Goal: Communication & Community: Answer question/provide support

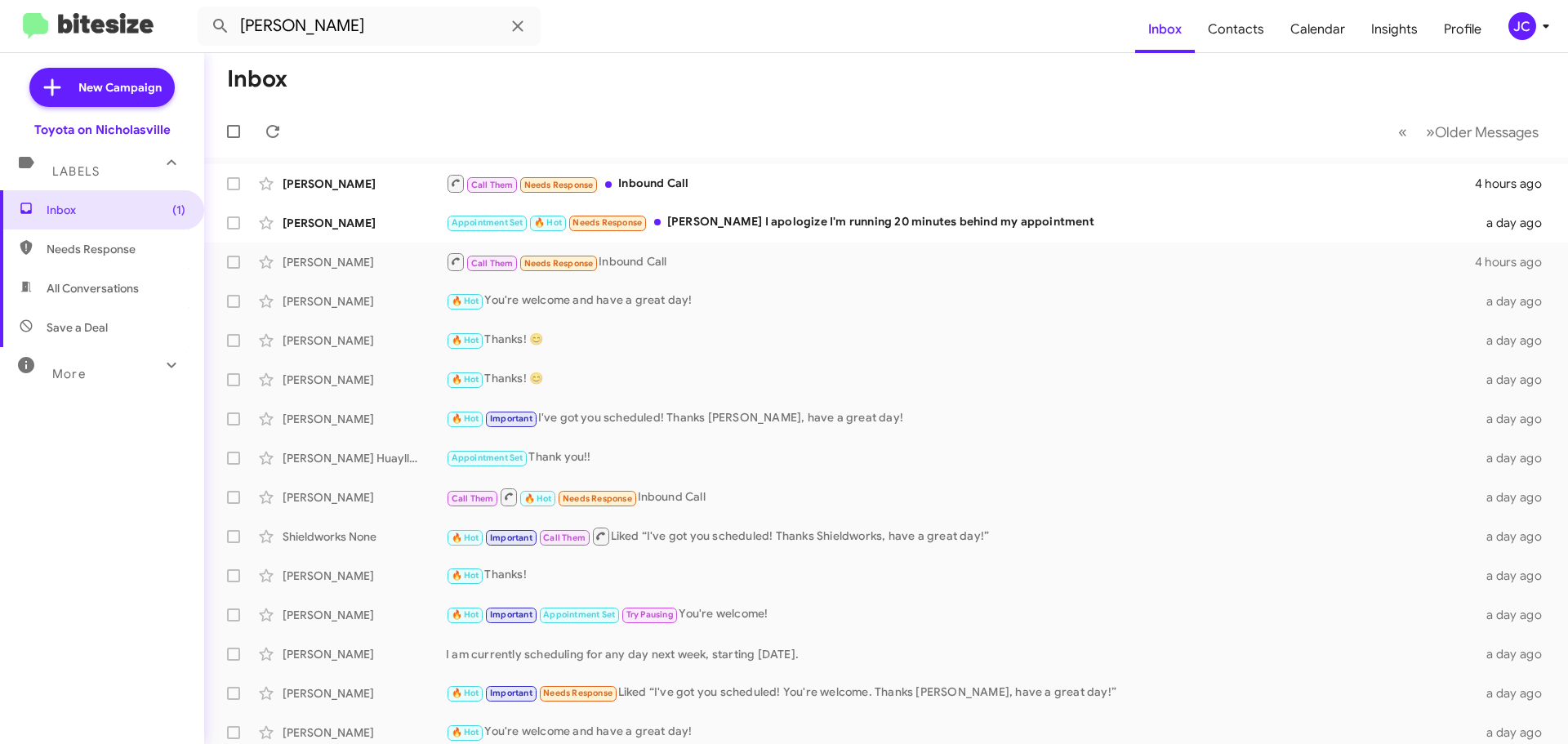
click at [204, 10] on button at bounding box center [220, 25] width 32 height 32
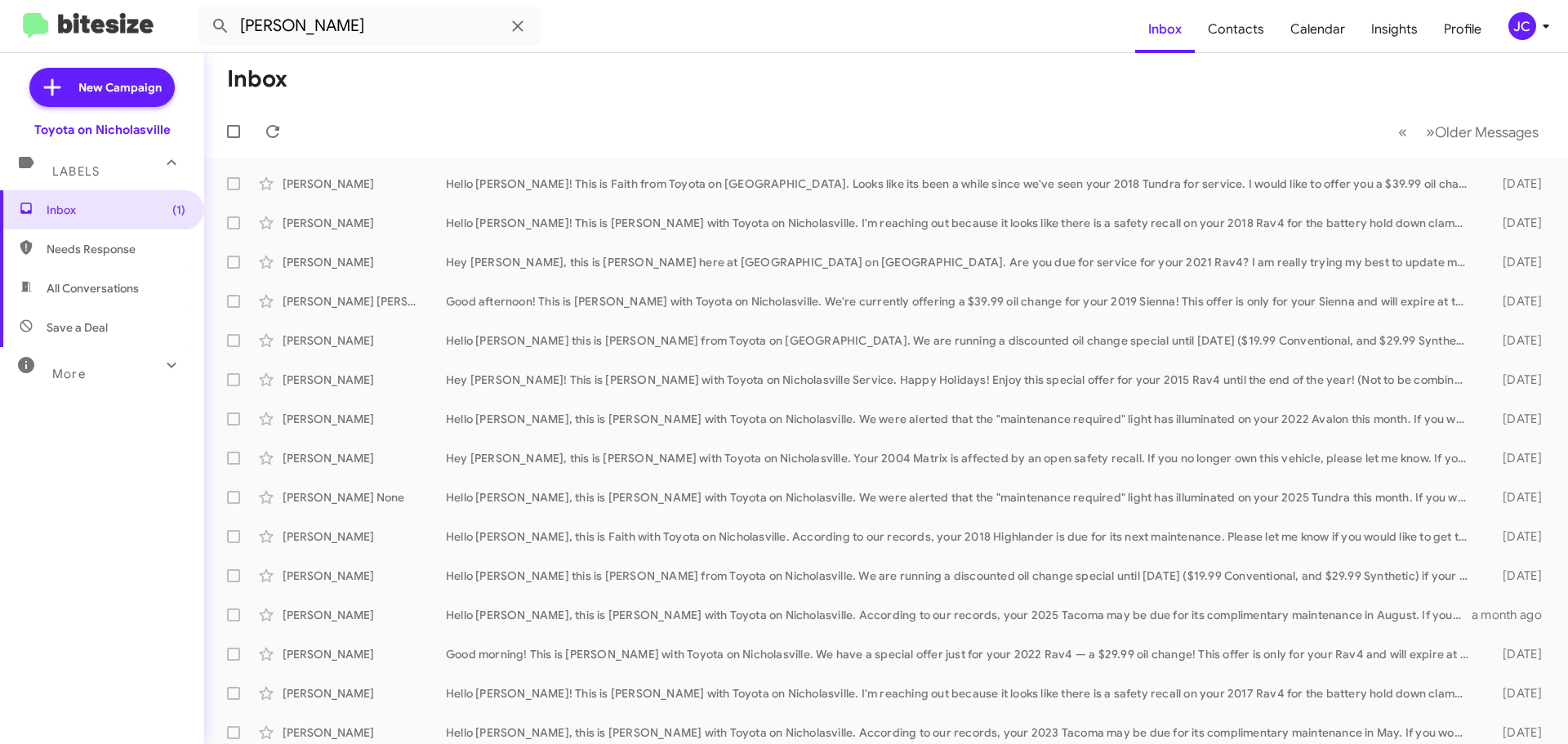
click at [242, 28] on input "[PERSON_NAME]" at bounding box center [368, 25] width 343 height 39
type input "[PERSON_NAME]"
click at [204, 10] on button at bounding box center [220, 25] width 32 height 32
click at [1481, 133] on span "Older Messages" at bounding box center [1486, 132] width 104 height 18
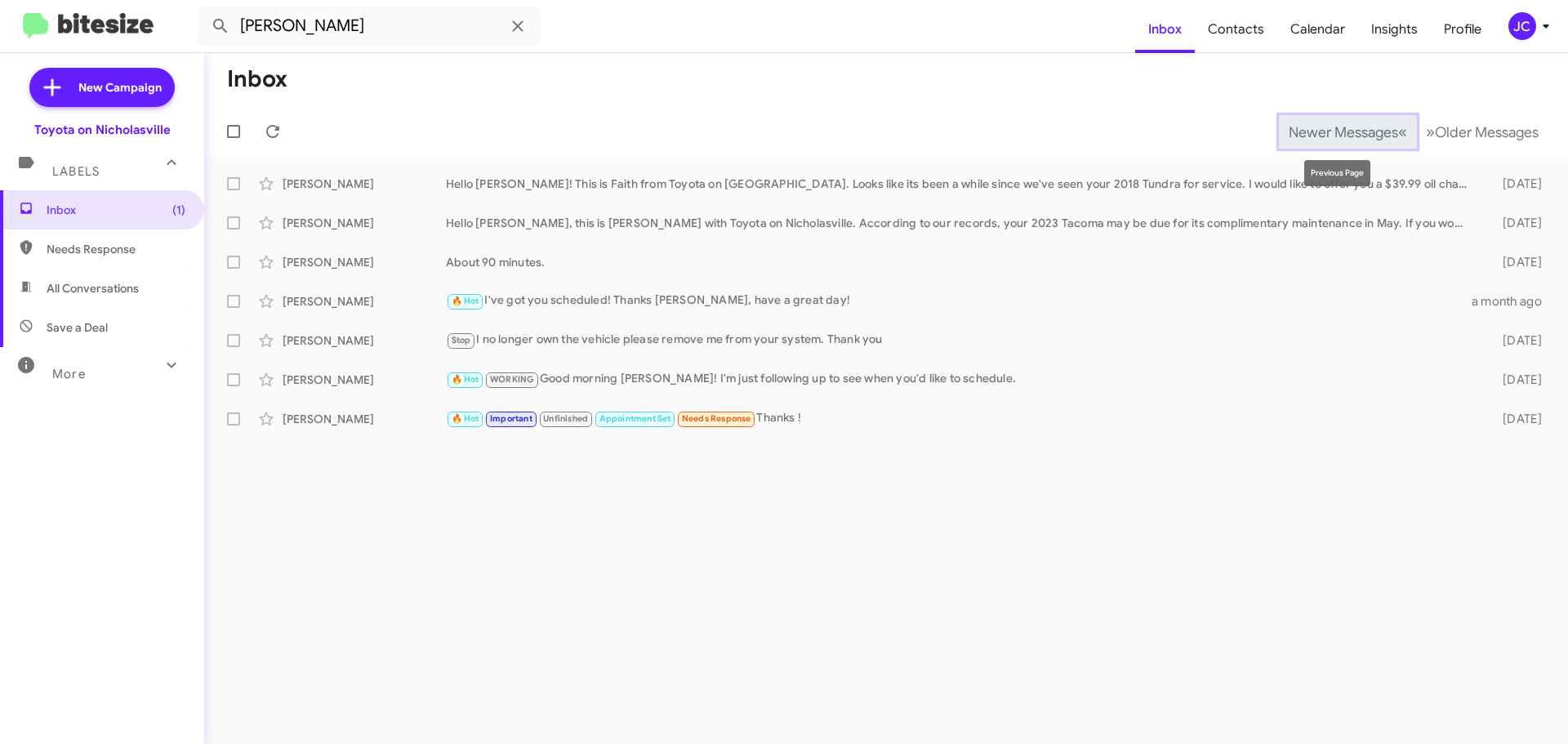
click at [1335, 135] on span "Newer Messages" at bounding box center [1343, 132] width 109 height 18
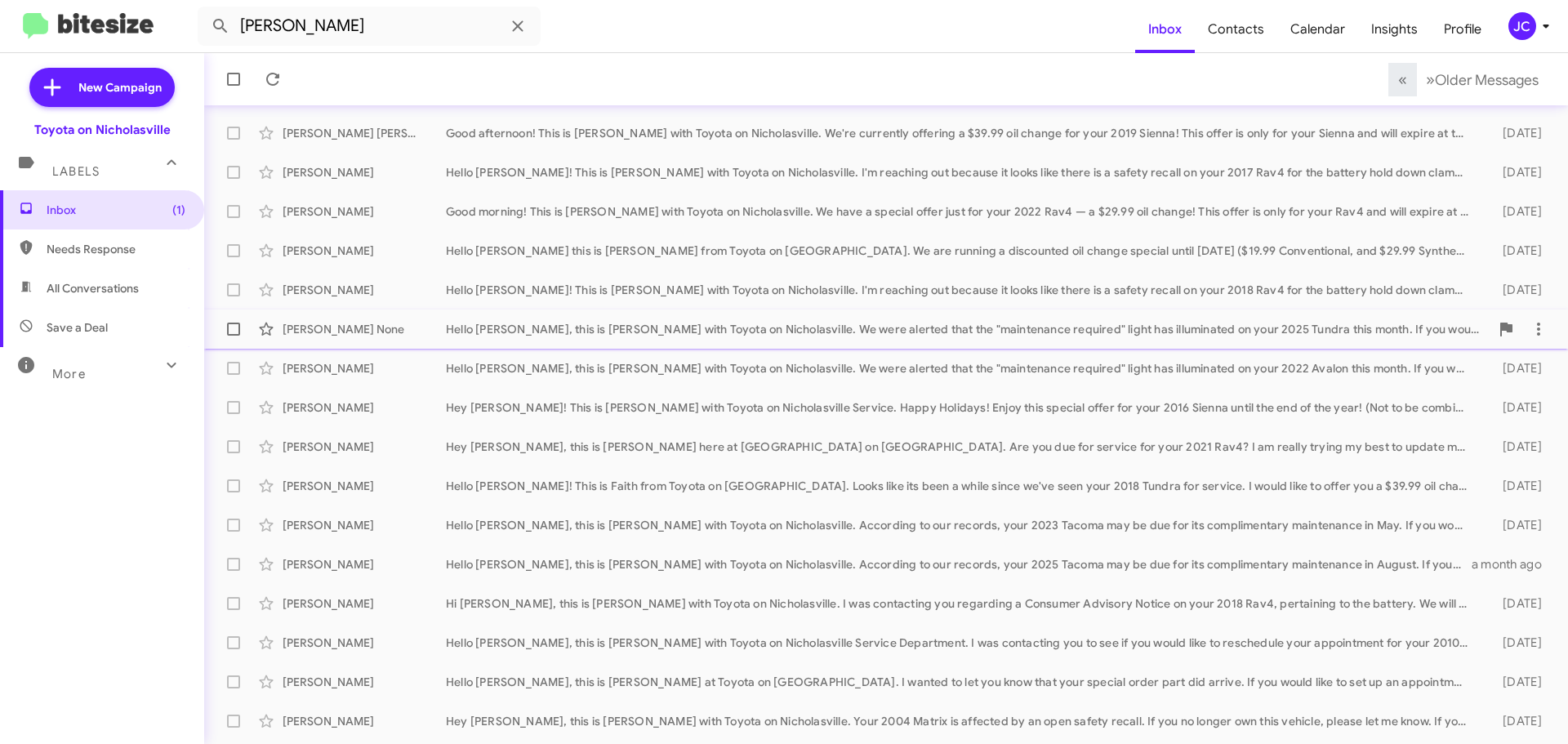
scroll to position [86, 0]
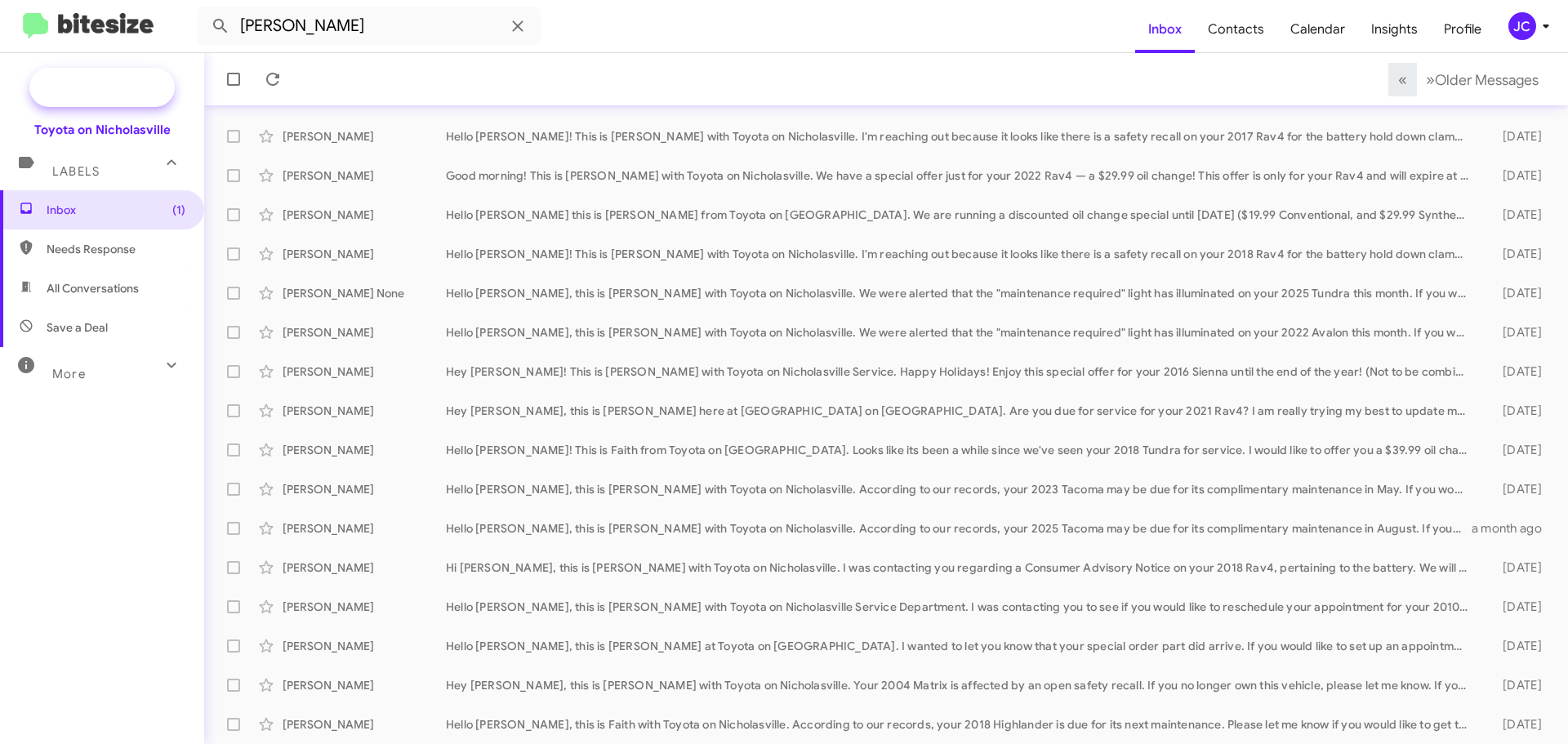
click at [67, 94] on icon at bounding box center [52, 87] width 30 height 30
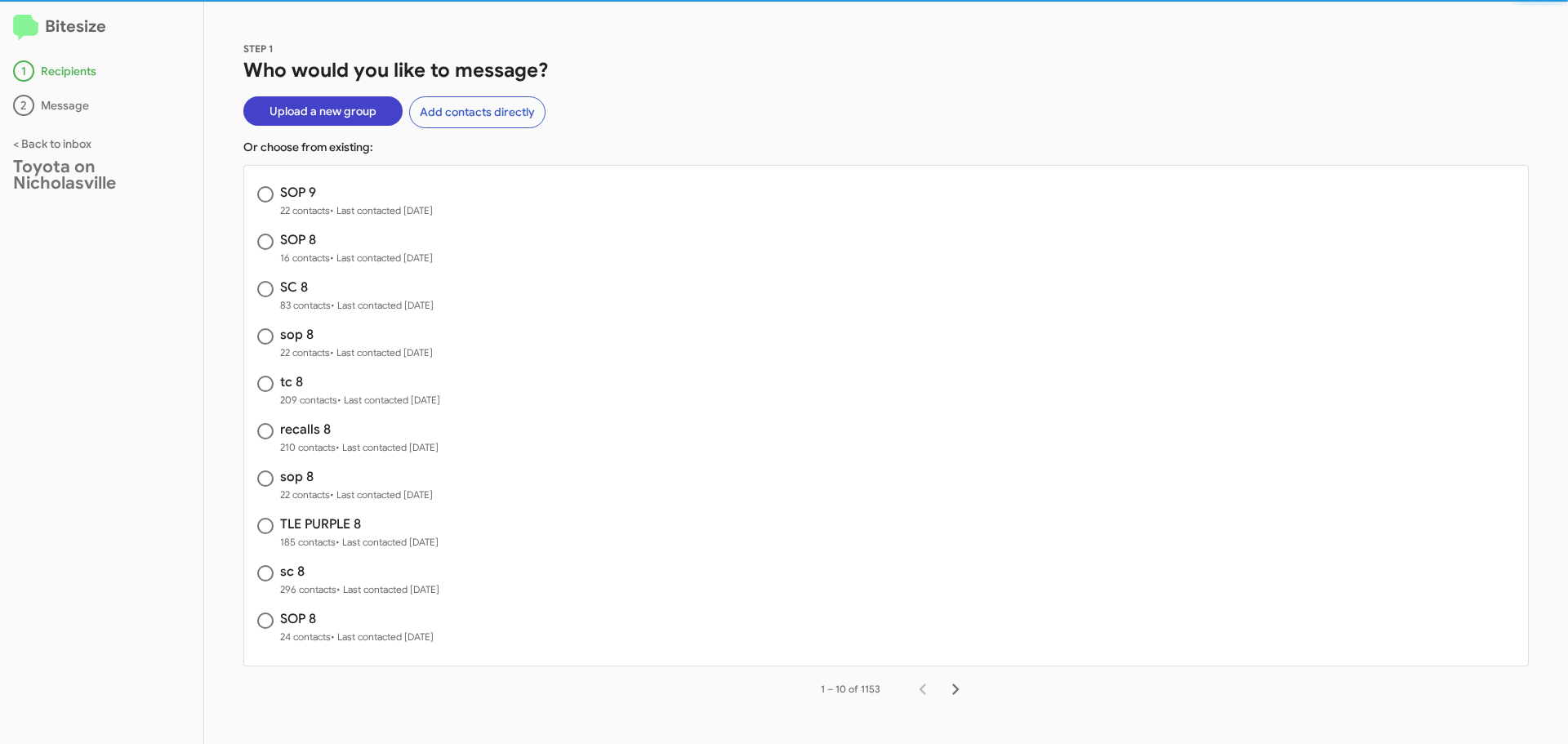
click at [292, 116] on span "Upload a new group" at bounding box center [323, 111] width 107 height 30
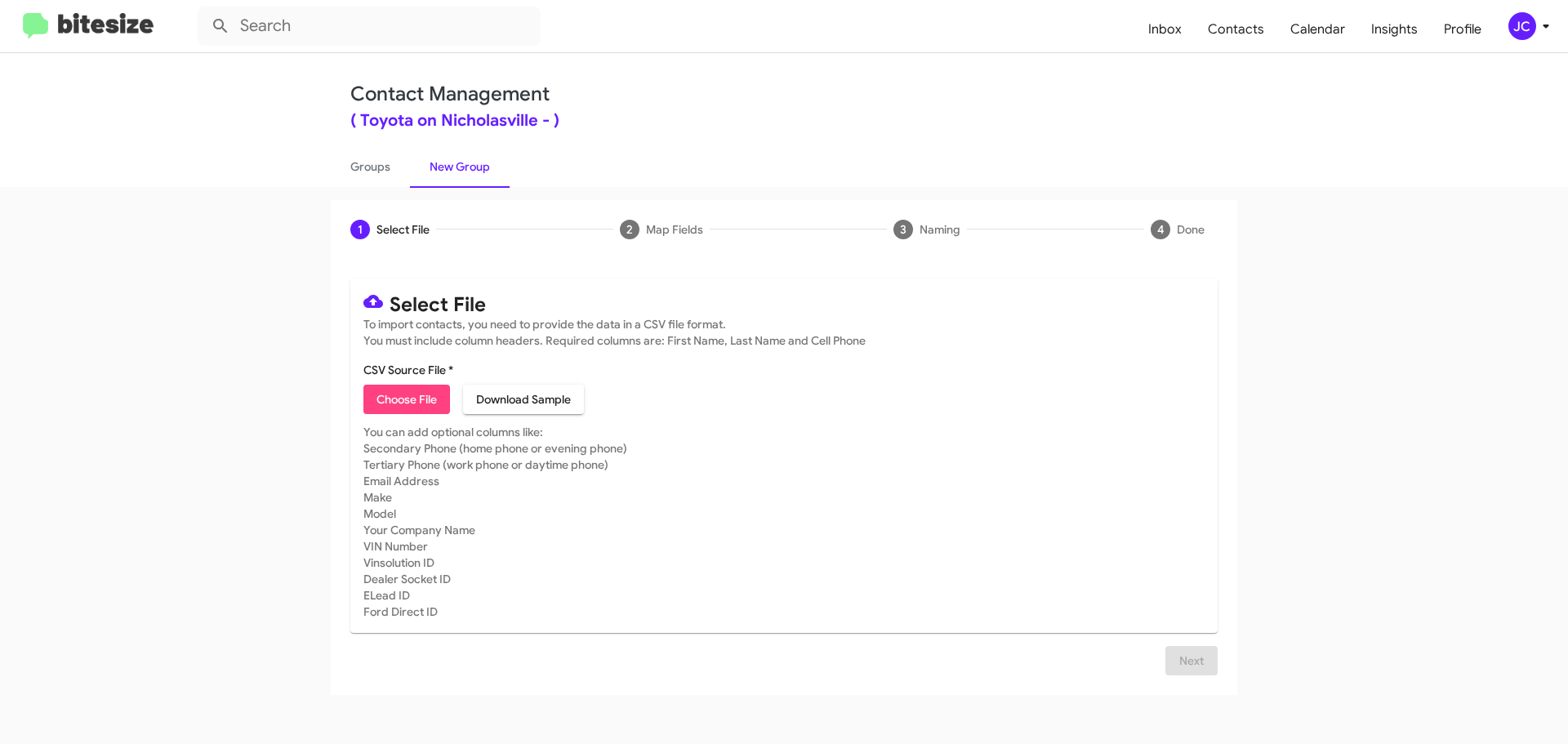
click at [418, 397] on span "Choose File" at bounding box center [406, 399] width 60 height 30
type input "SOP 9"
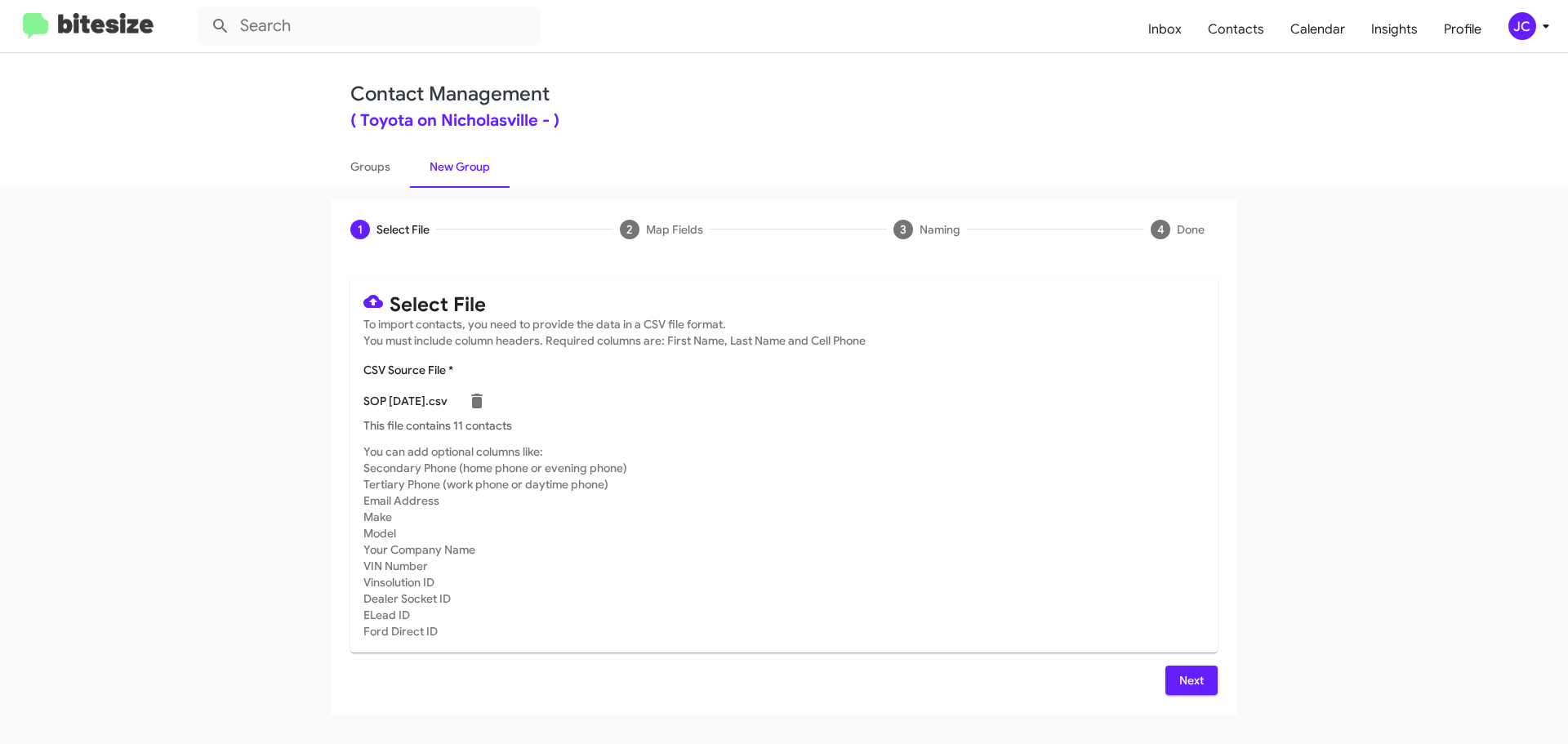
drag, startPoint x: 1191, startPoint y: 672, endPoint x: 1177, endPoint y: 663, distance: 16.6
click at [1191, 672] on span "Next" at bounding box center [1191, 680] width 26 height 30
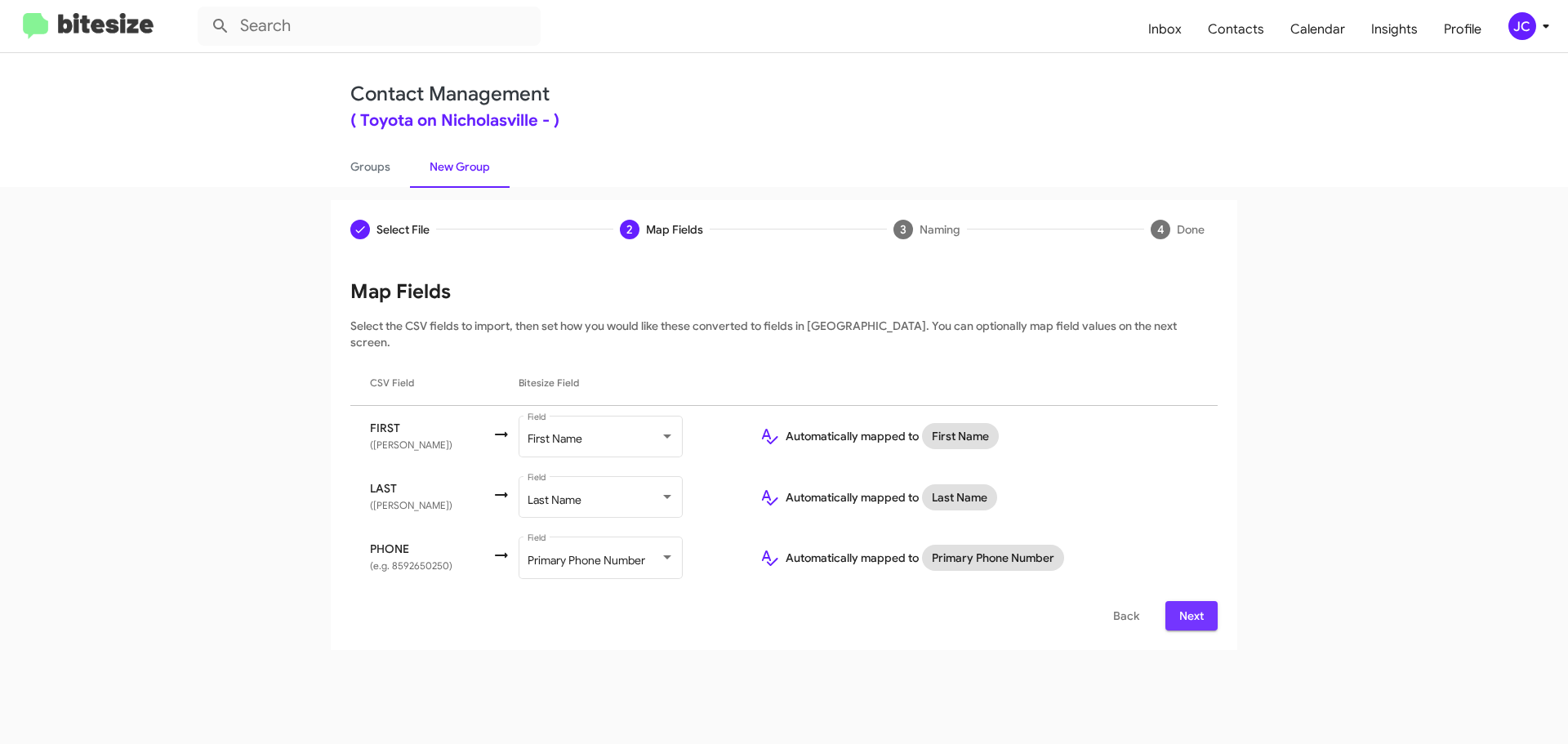
click at [1199, 608] on span "Next" at bounding box center [1191, 616] width 26 height 30
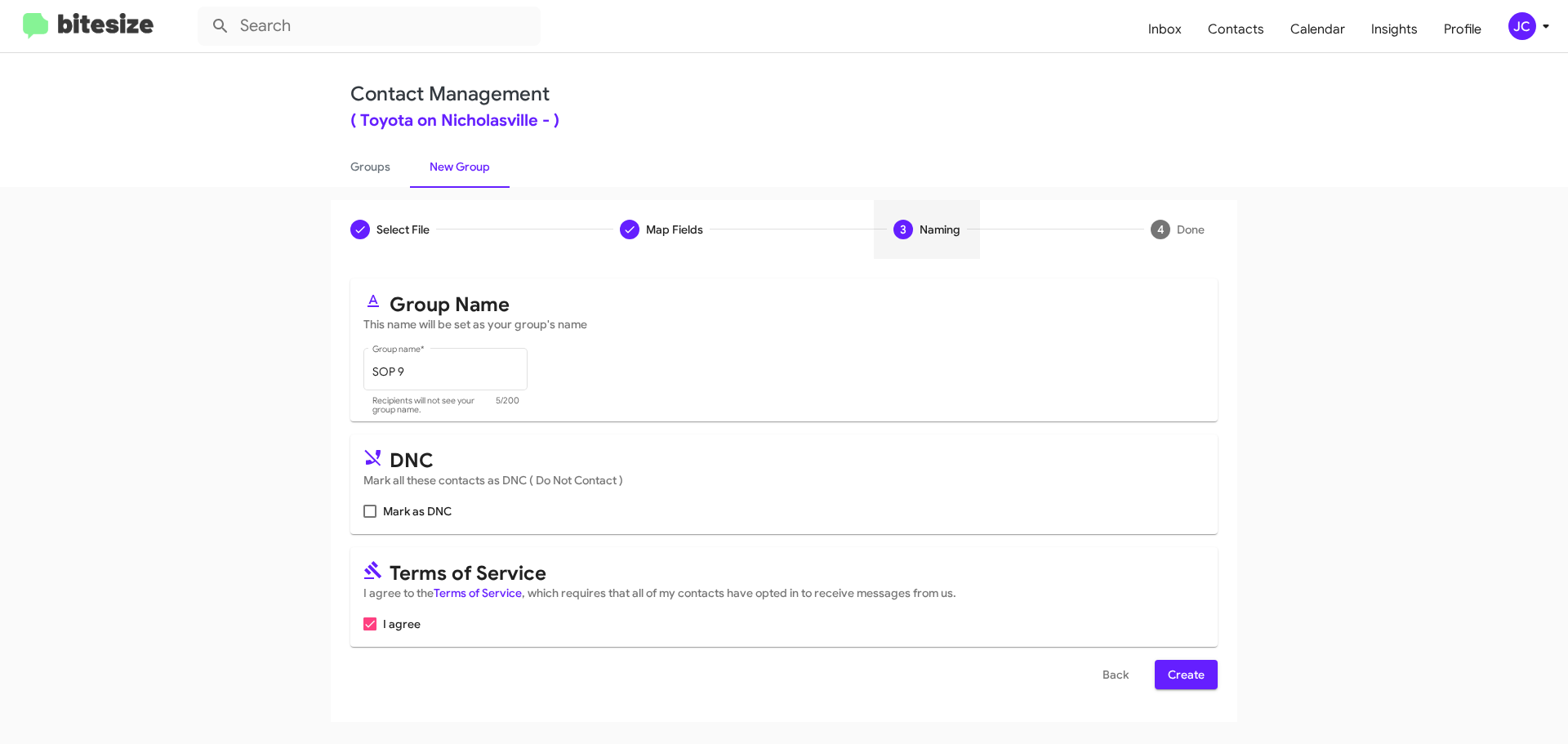
click at [1197, 672] on span "Create" at bounding box center [1186, 675] width 37 height 30
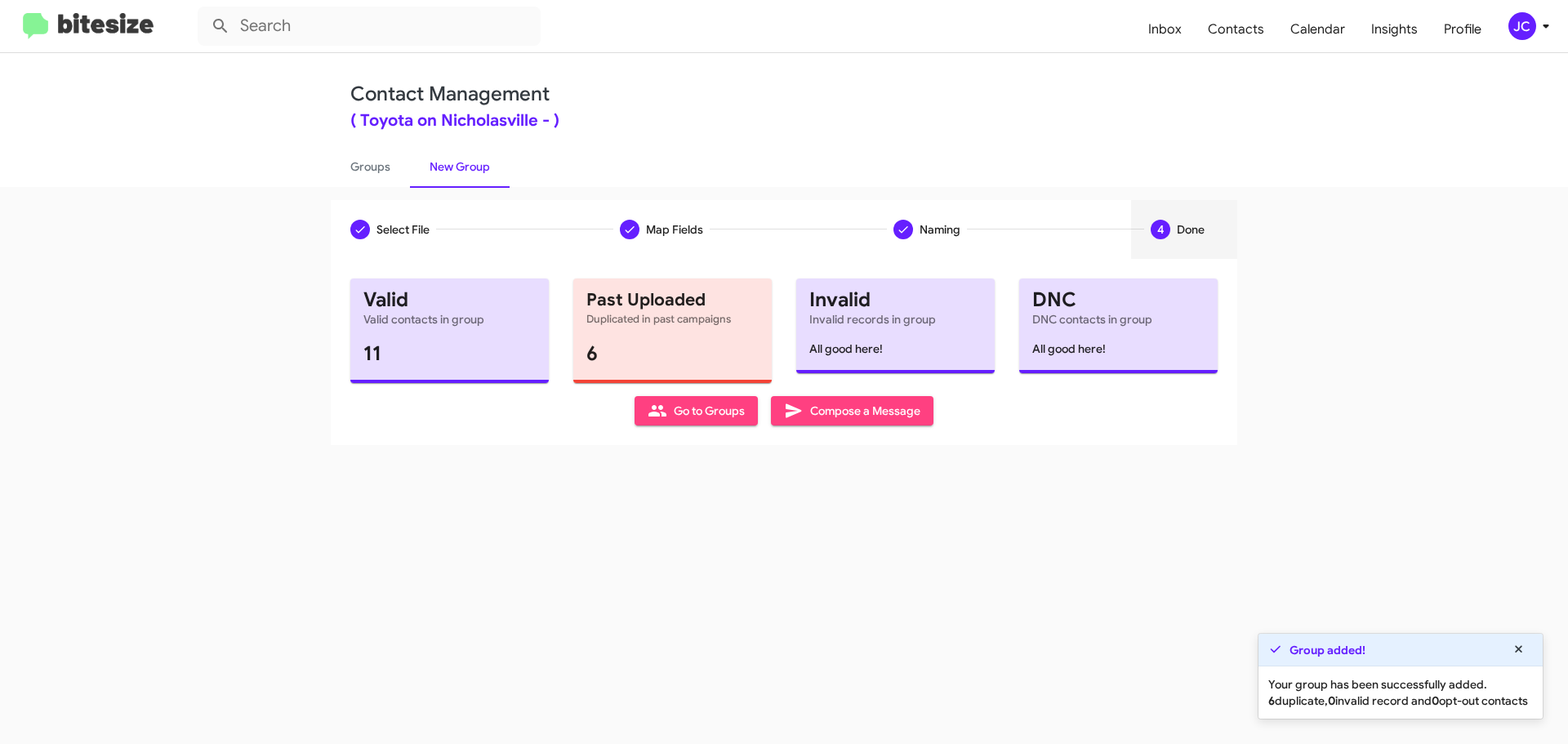
click at [849, 416] on span "Compose a Message" at bounding box center [852, 411] width 136 height 30
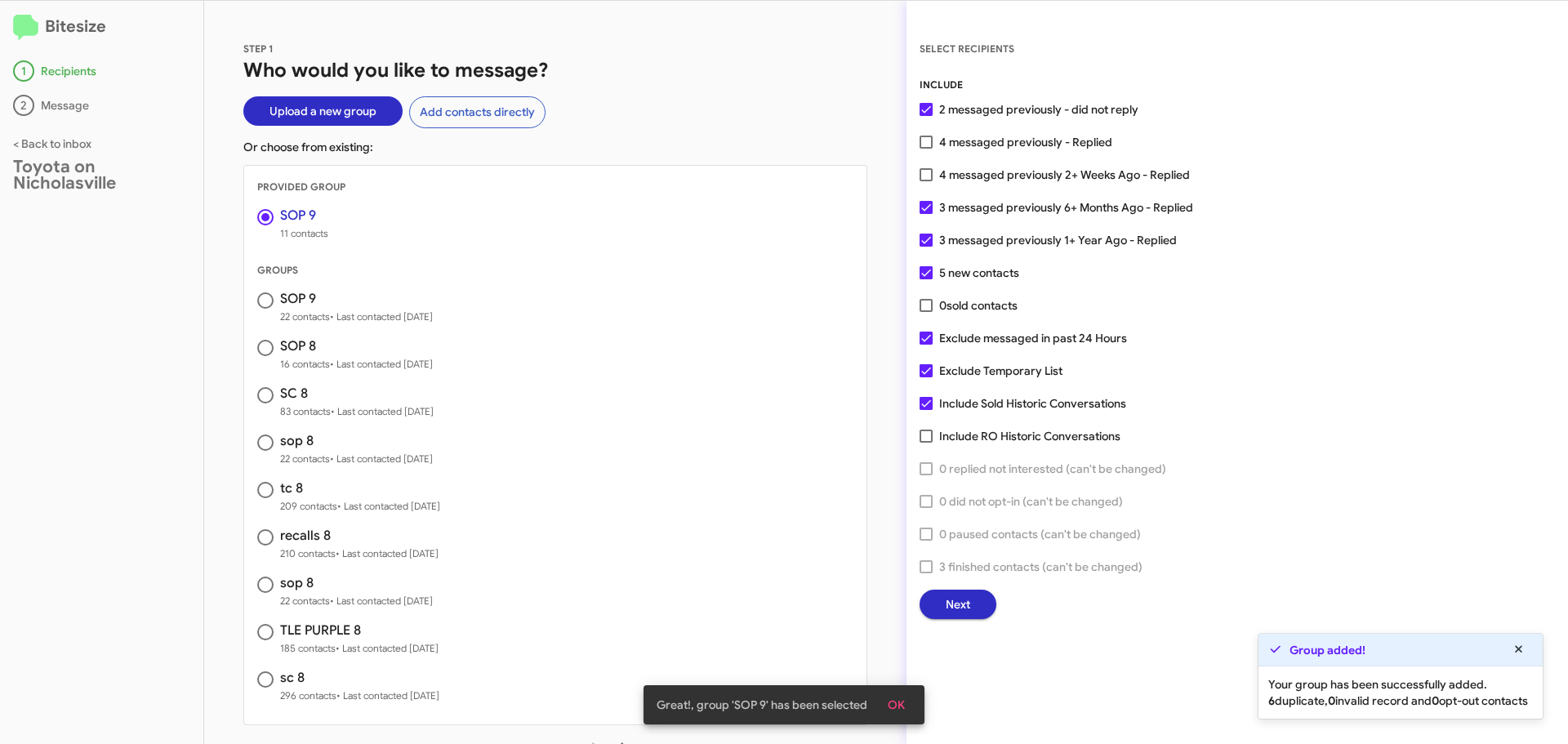
click at [923, 336] on span at bounding box center [925, 338] width 13 height 13
click at [925, 345] on input "Exclude messaged in past 24 Hours" at bounding box center [925, 345] width 1 height 1
checkbox input "false"
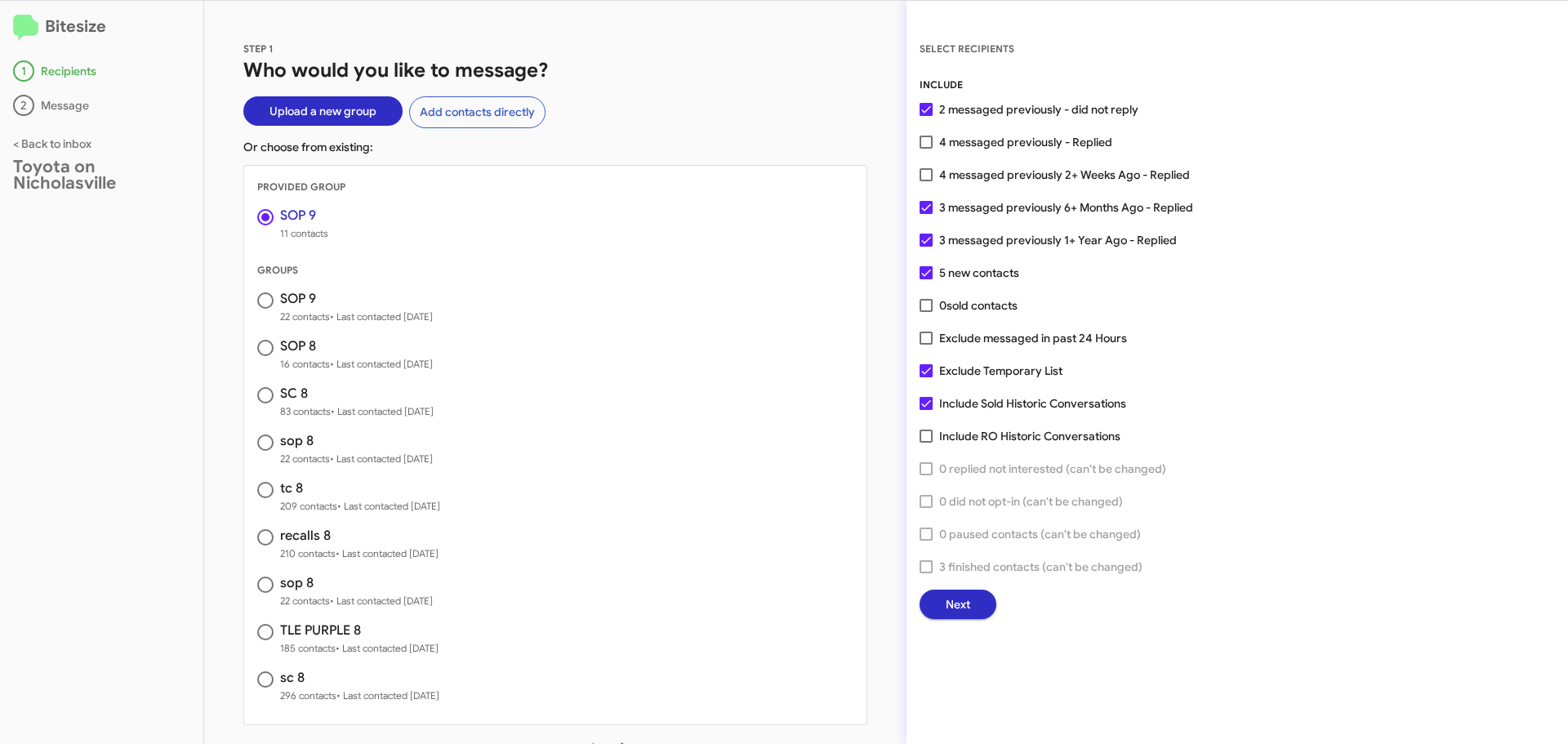
click at [969, 606] on span "Next" at bounding box center [958, 604] width 24 height 30
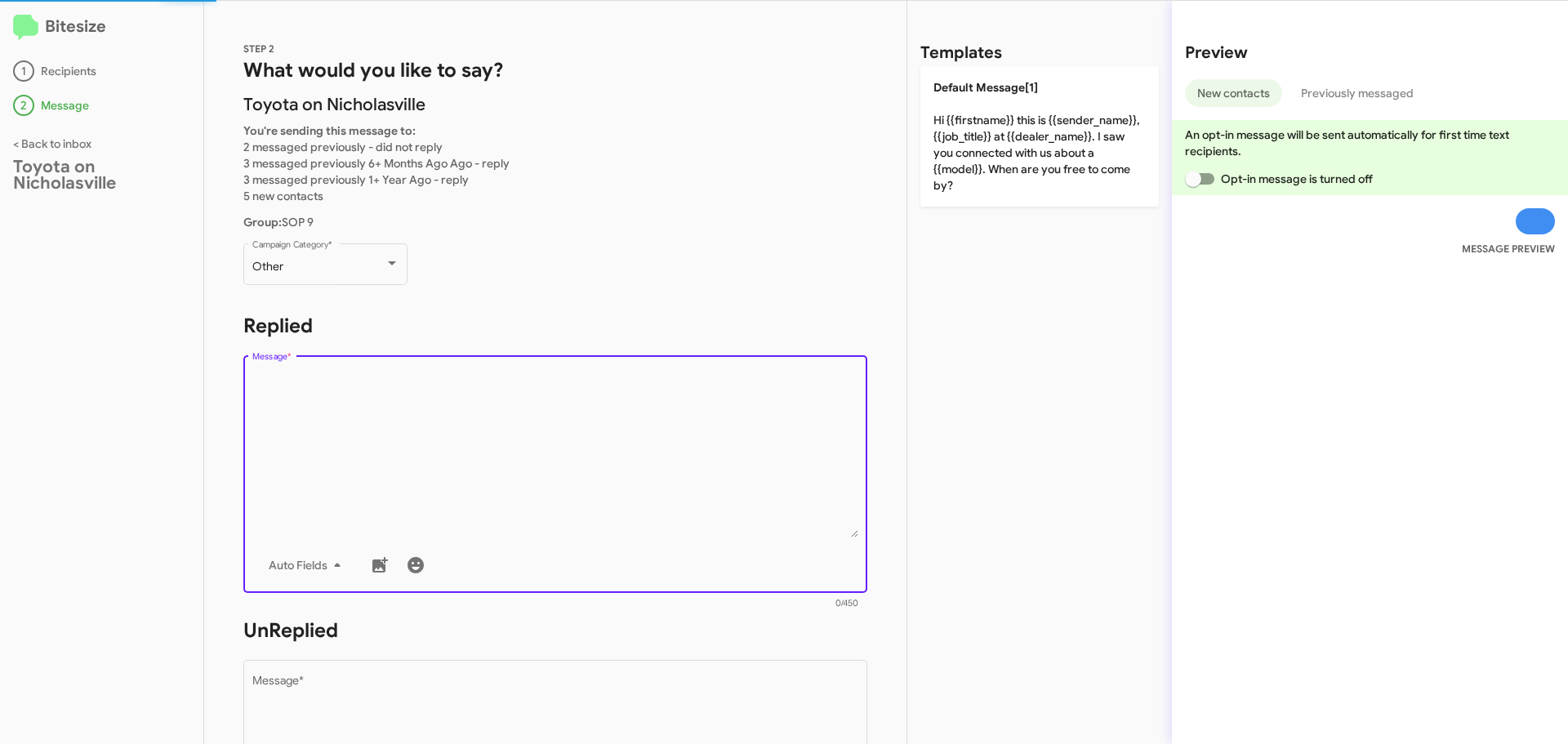
click at [355, 383] on textarea "Message *" at bounding box center [555, 454] width 607 height 167
paste textarea "Hello {{firstname}}, this is [PERSON_NAME] with Toyota on Nicholasville. It loo…"
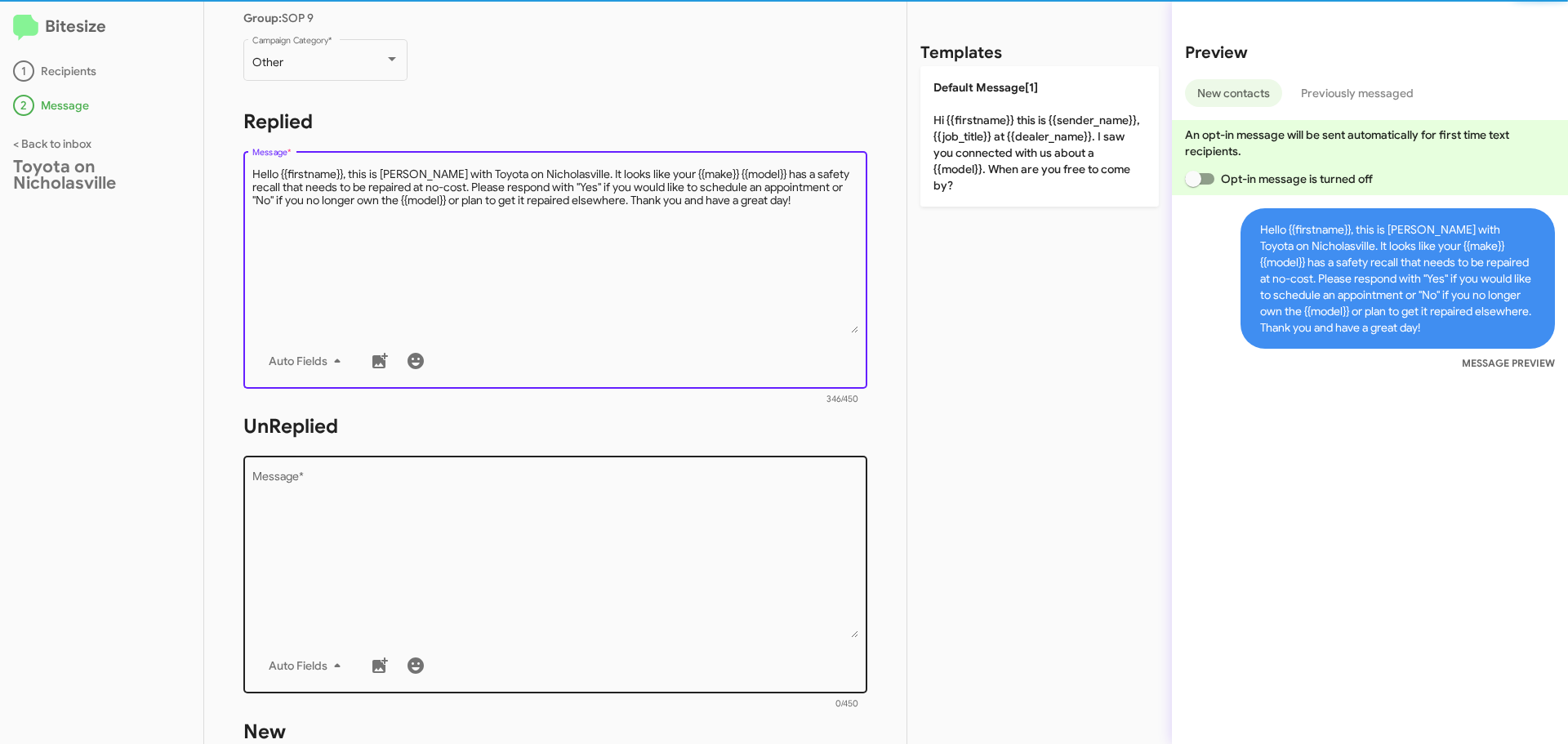
scroll to position [327, 0]
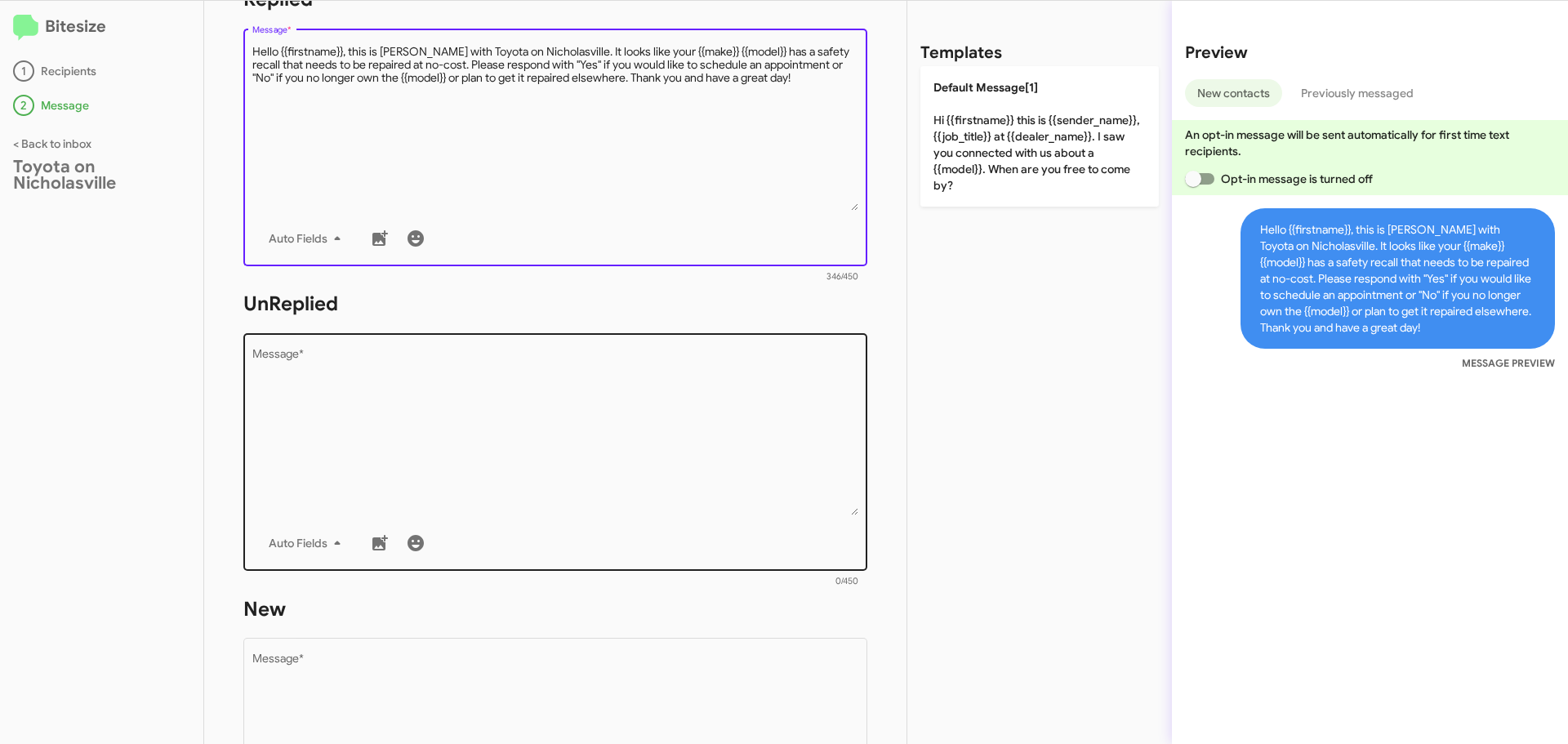
type textarea "Hello {{firstname}}, this is [PERSON_NAME] with Toyota on Nicholasville. It loo…"
click at [387, 441] on textarea "Message *" at bounding box center [555, 431] width 607 height 167
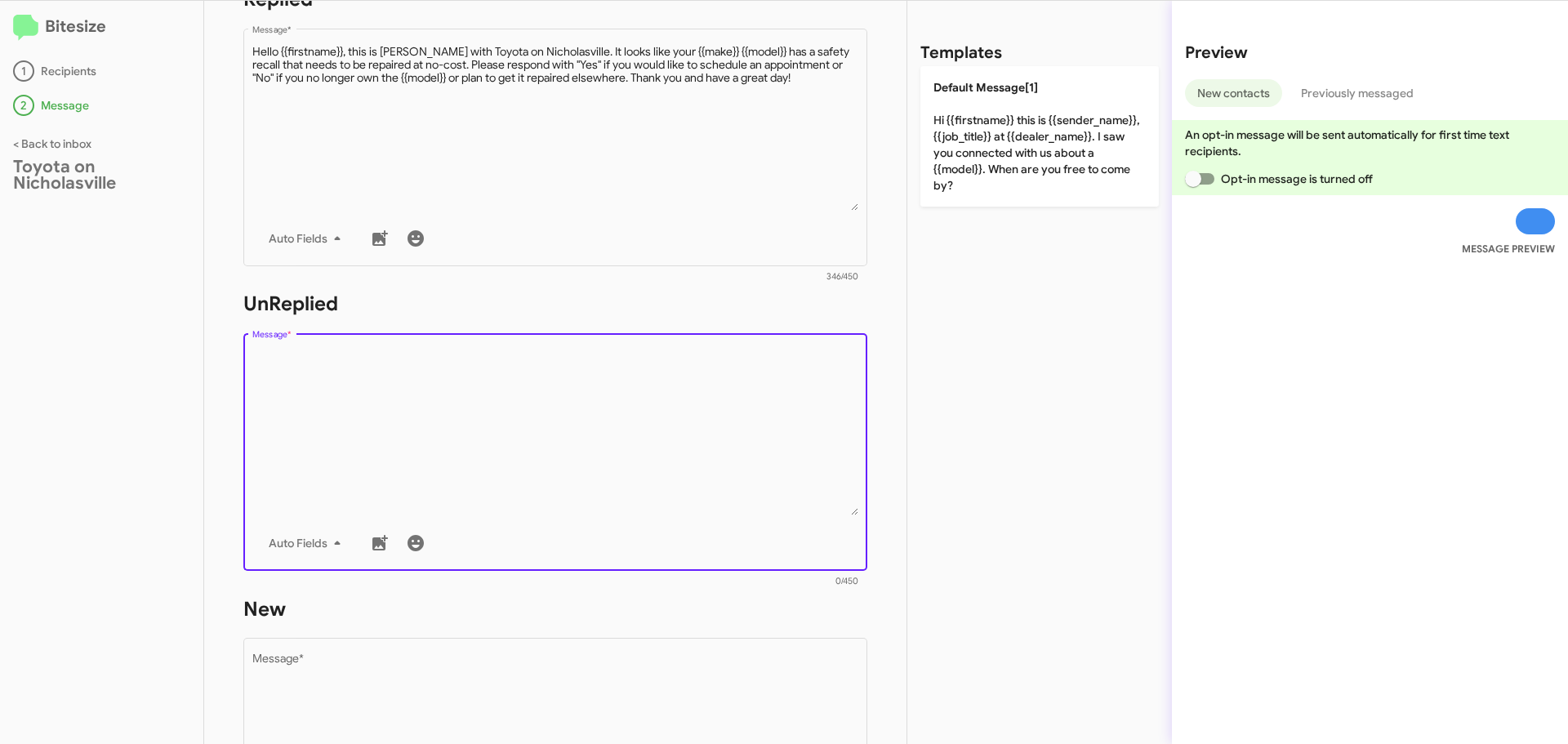
paste textarea "Hello {{firstname}}, this is [PERSON_NAME] with Toyota on Nicholasville. It loo…"
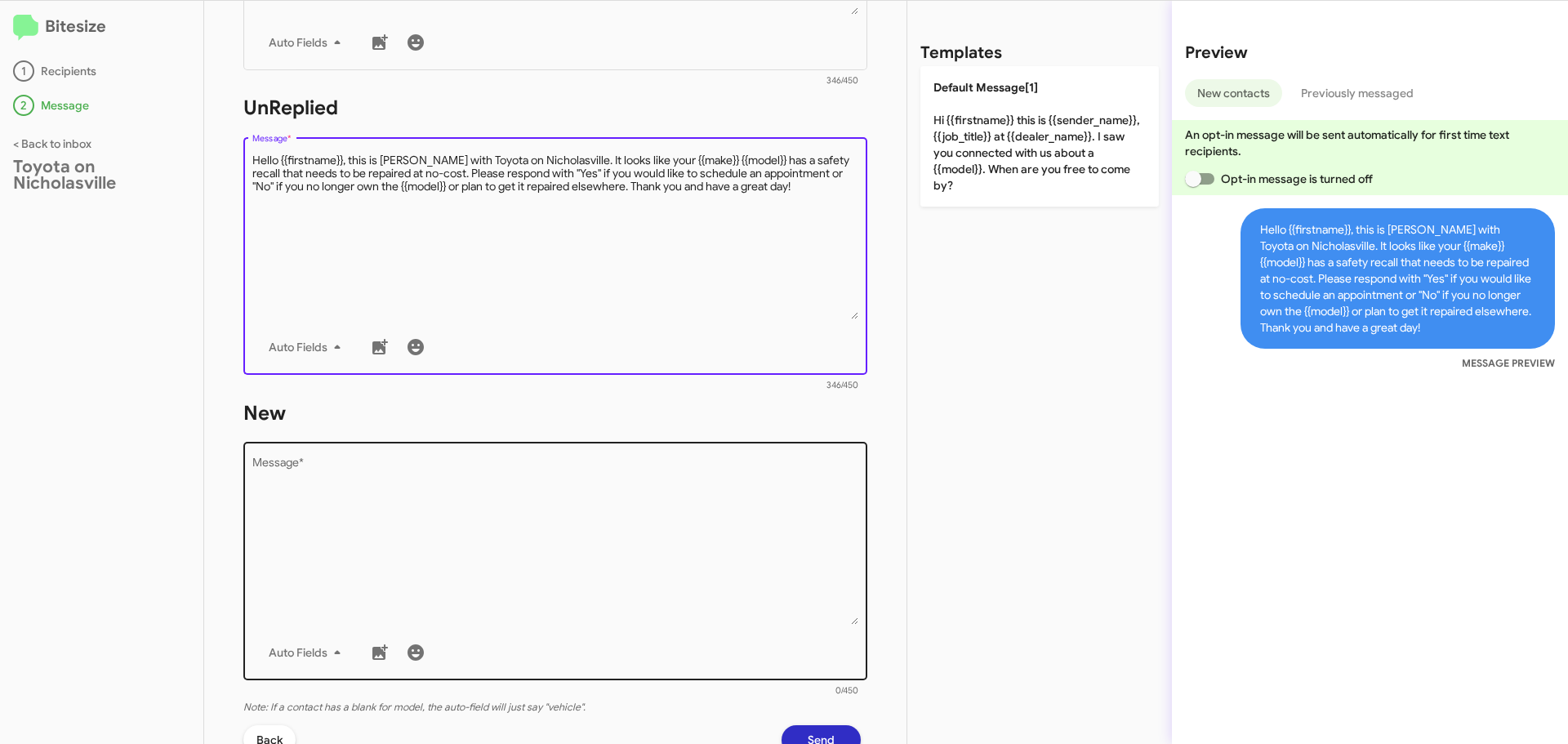
scroll to position [572, 0]
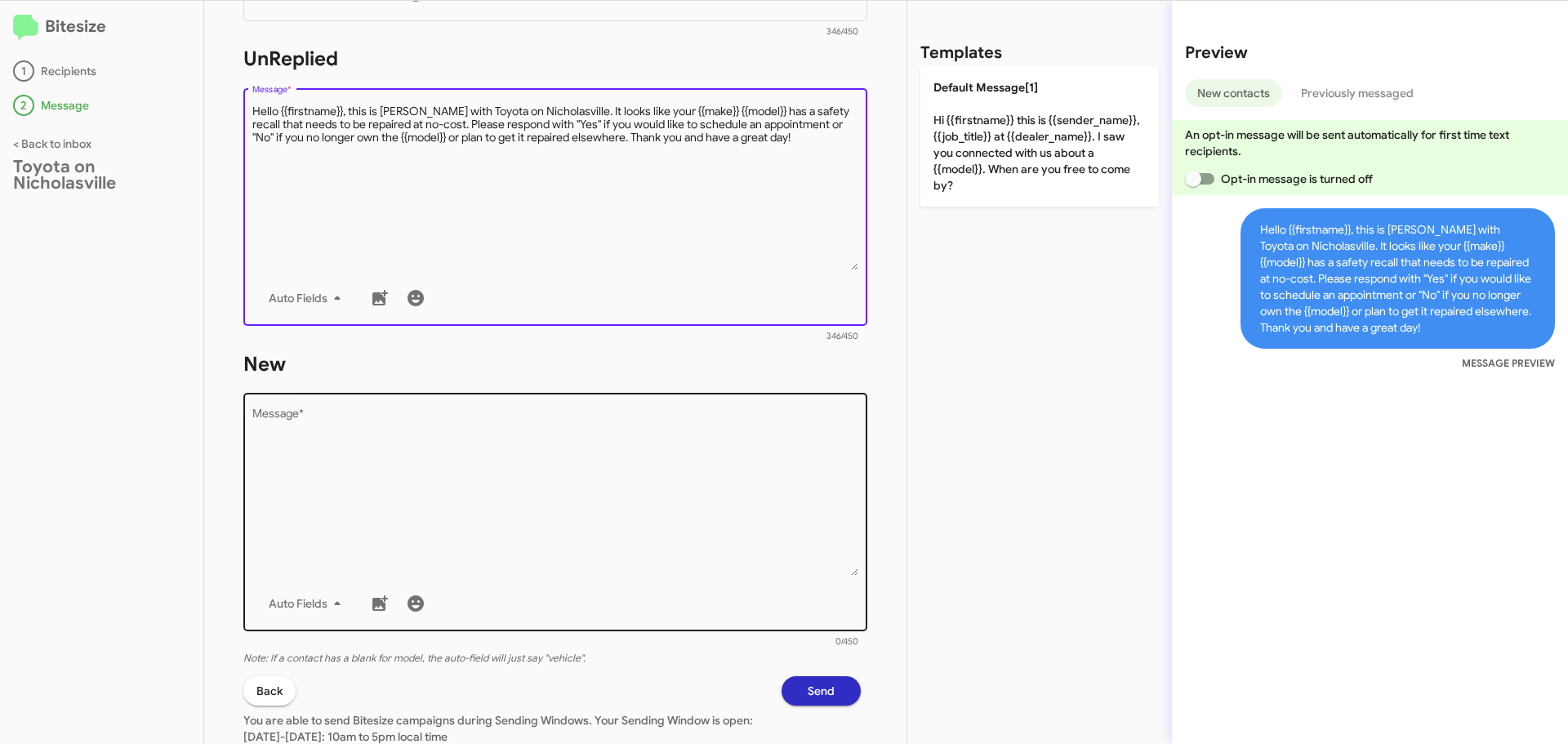
type textarea "Hello {{firstname}}, this is [PERSON_NAME] with Toyota on Nicholasville. It loo…"
click at [318, 444] on textarea "Message *" at bounding box center [555, 493] width 607 height 167
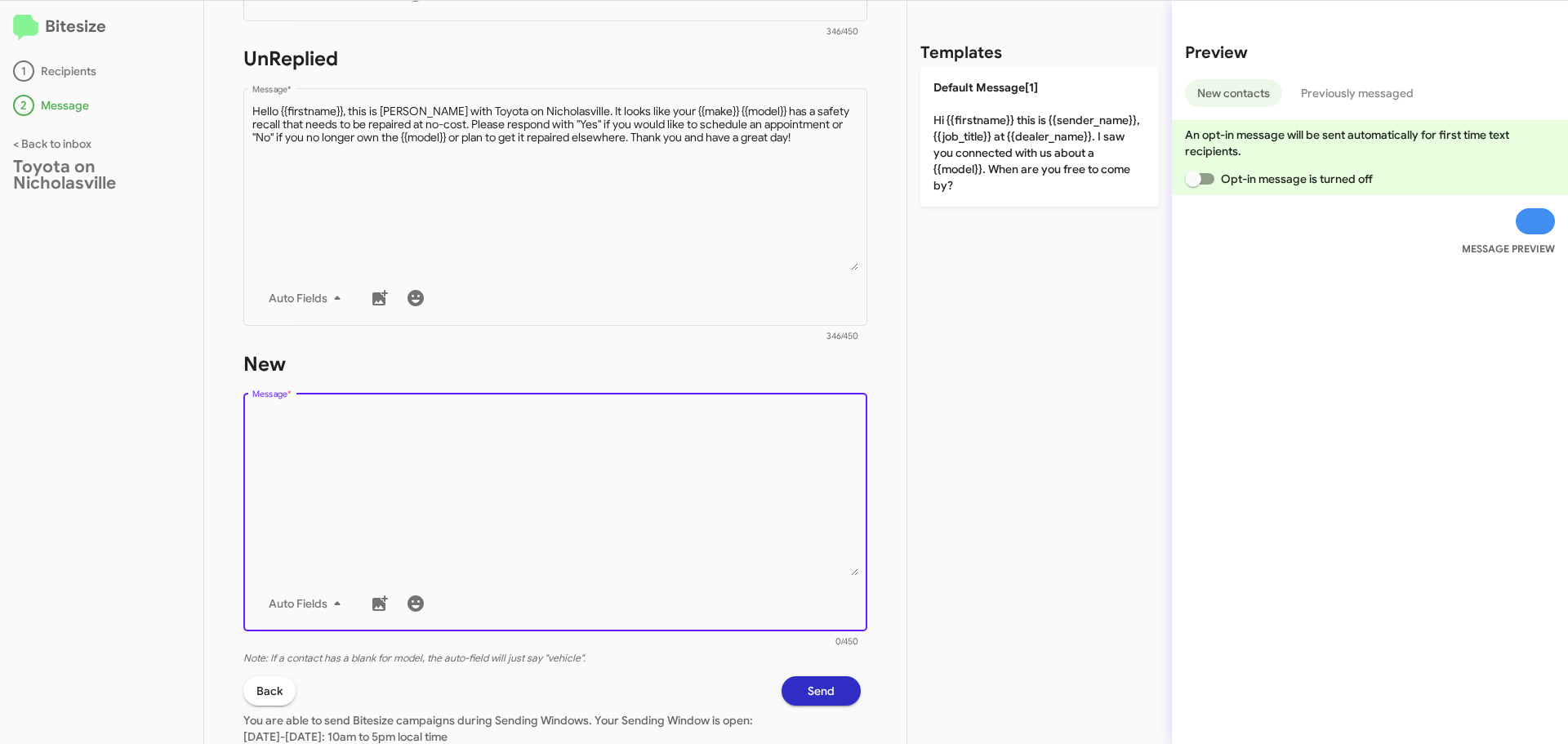
paste textarea "Hello {{firstname}}, this is [PERSON_NAME] with Toyota on Nicholasville. It loo…"
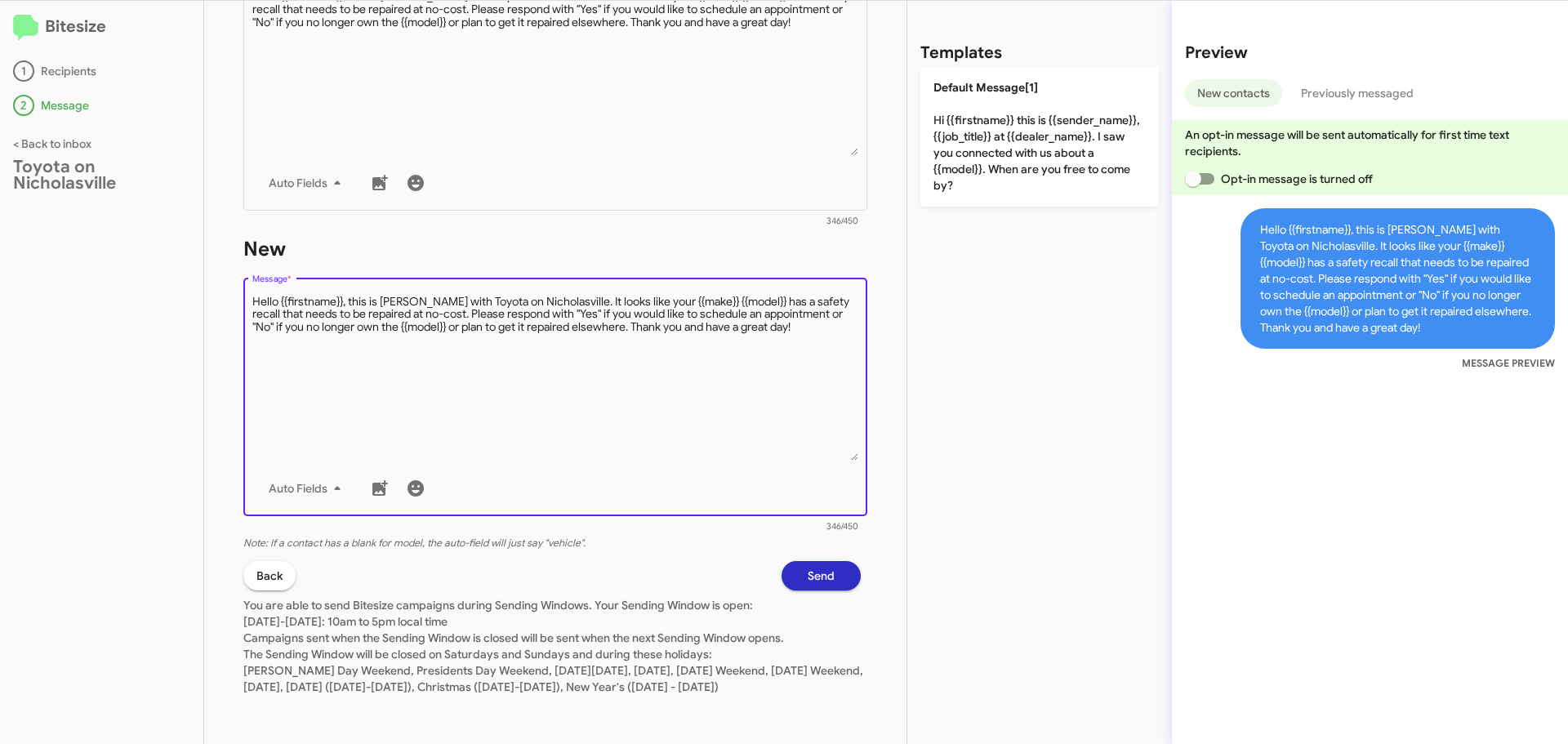
scroll to position [703, 0]
type textarea "Hello {{firstname}}, this is [PERSON_NAME] with Toyota on Nicholasville. It loo…"
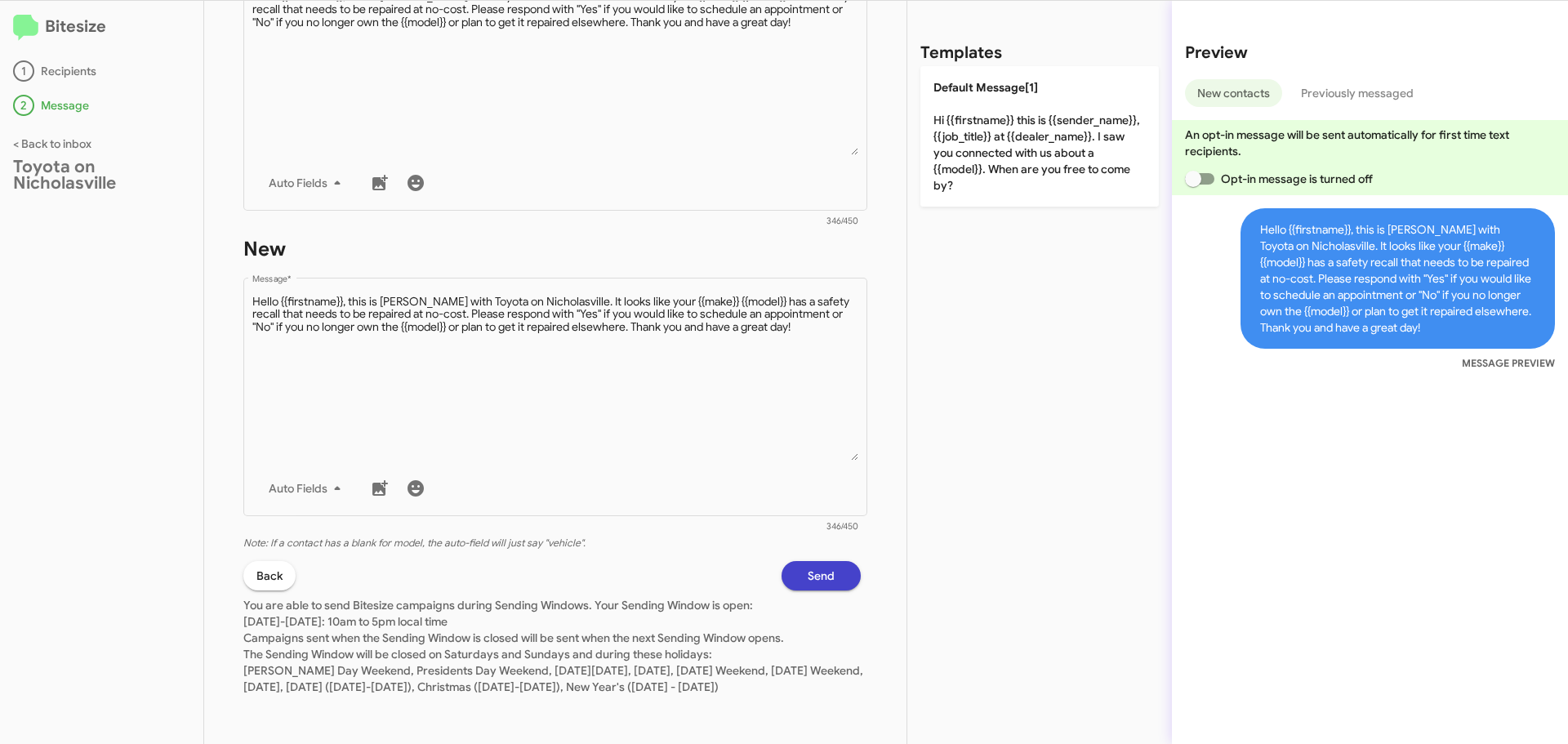
click at [829, 561] on button "Send" at bounding box center [821, 575] width 79 height 30
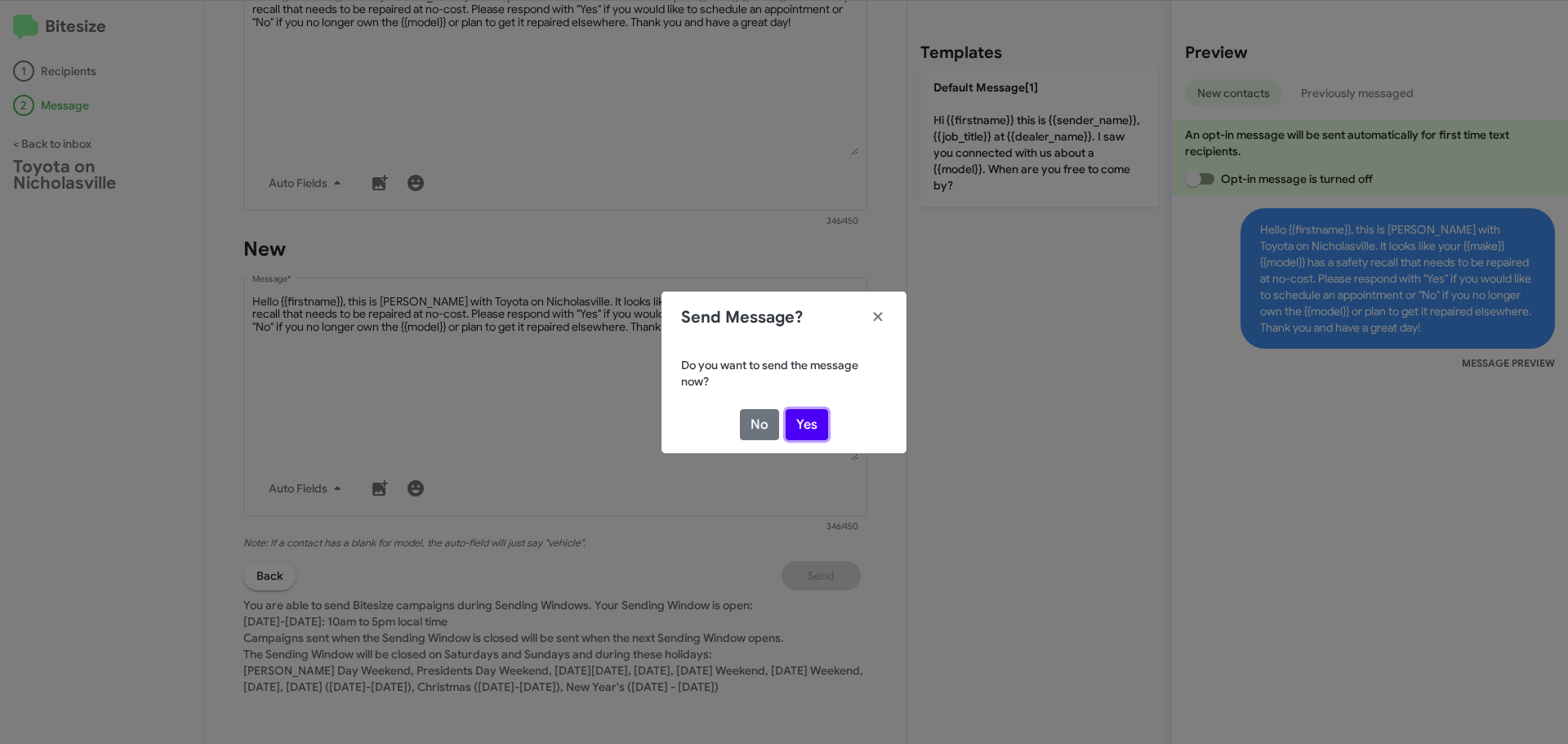
click at [815, 421] on button "Yes" at bounding box center [807, 425] width 43 height 31
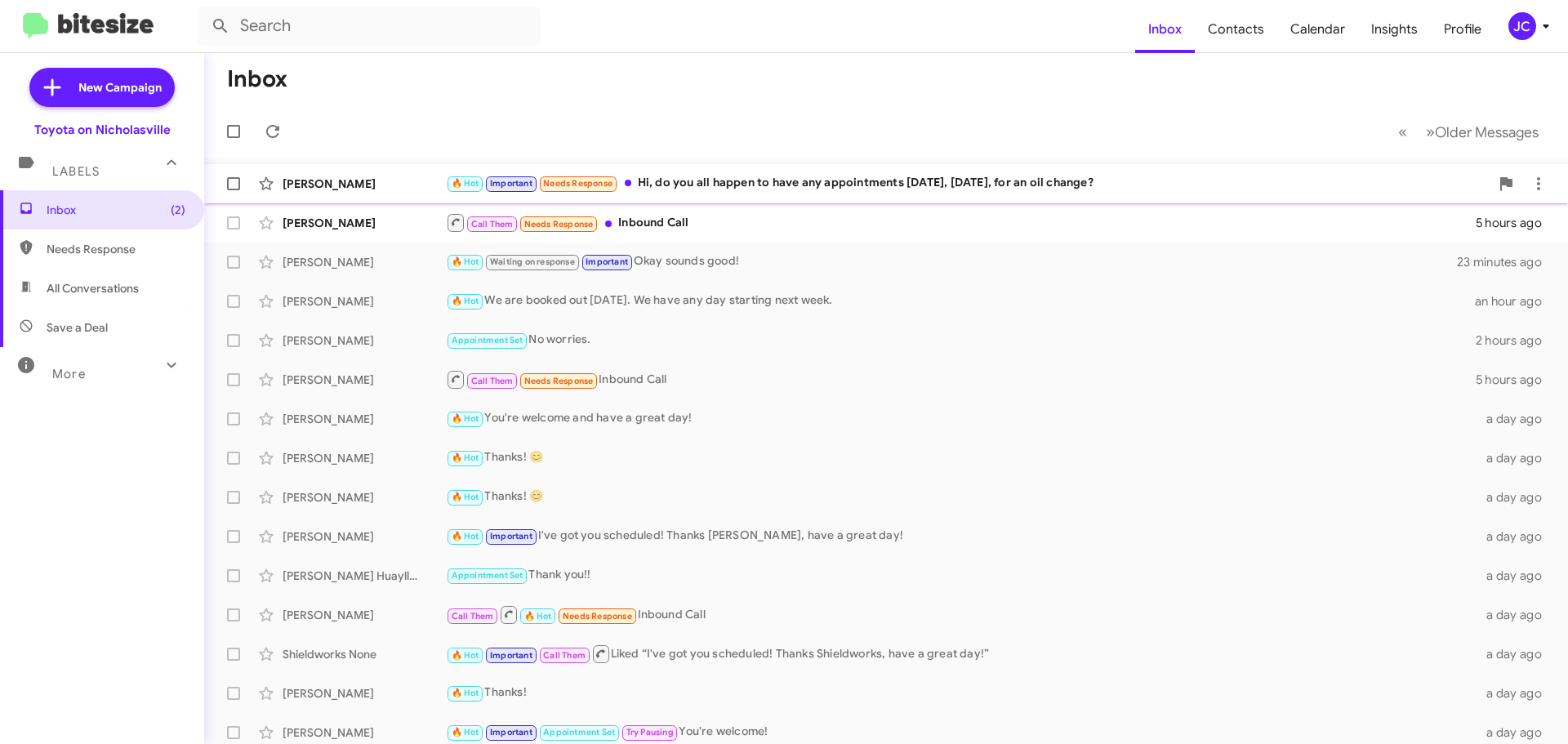
click at [822, 189] on div "🔥 Hot Important Needs Response Hi, do you all happen to have any appointments […" at bounding box center [967, 183] width 1043 height 19
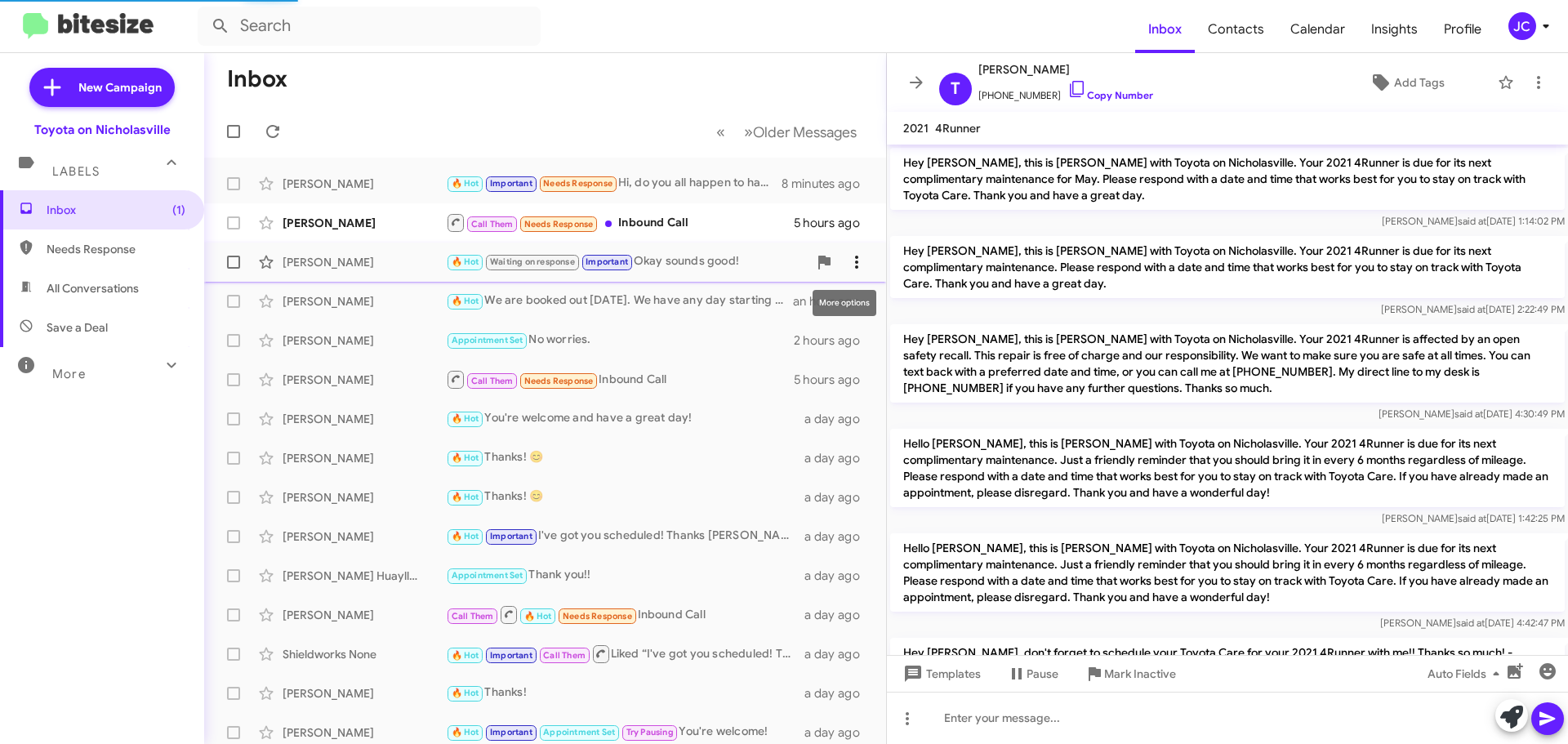
scroll to position [1096, 0]
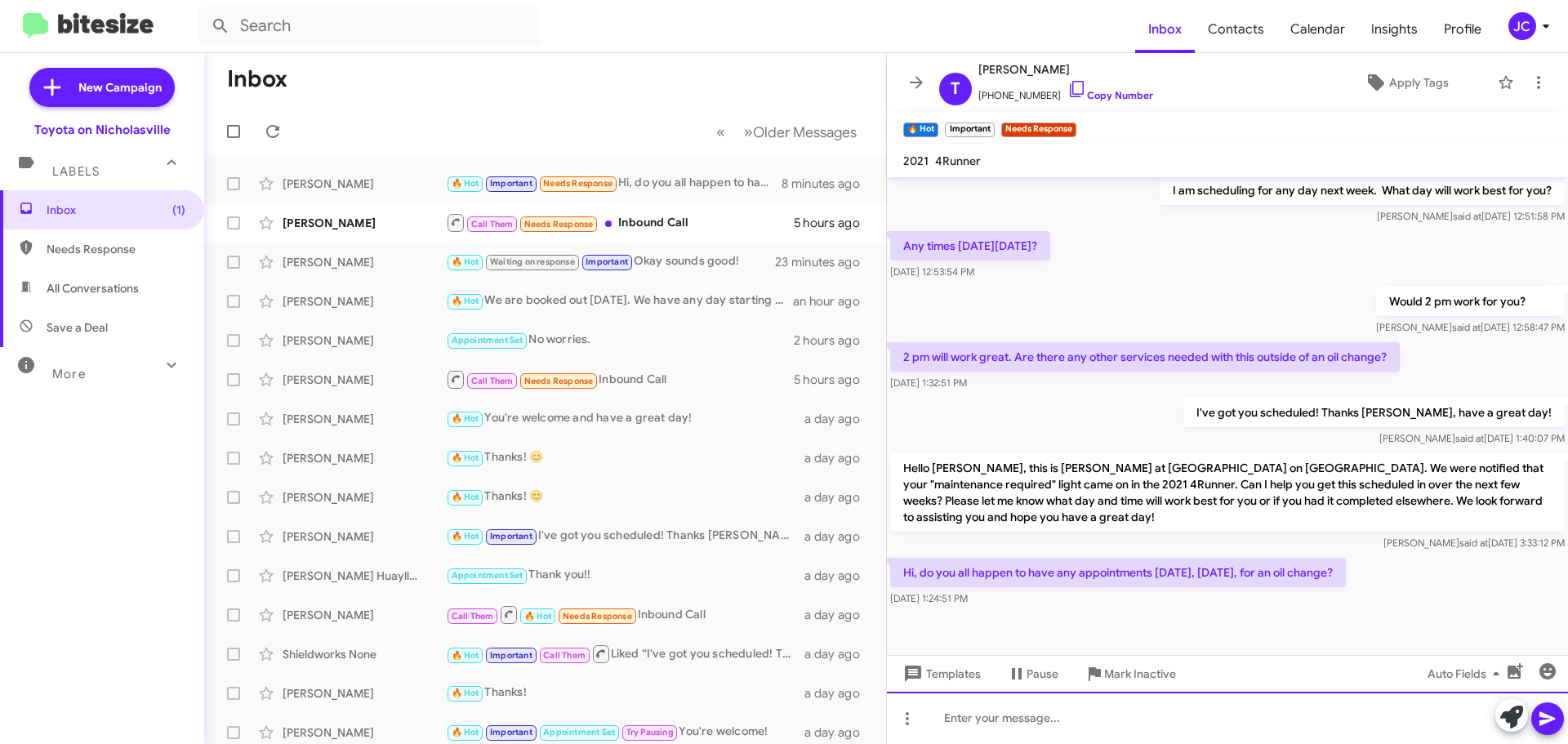
click at [1063, 709] on div at bounding box center [1228, 718] width 681 height 52
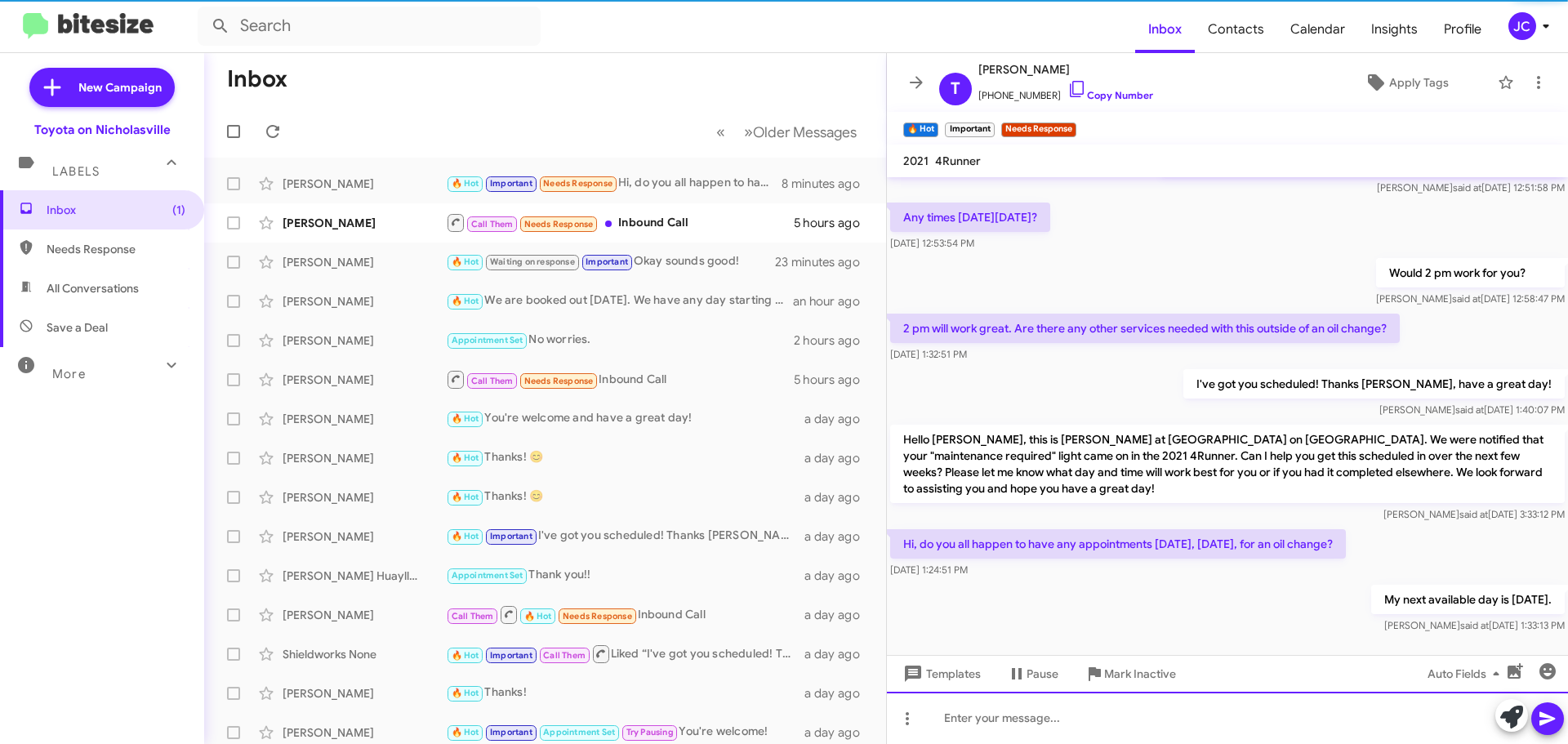
scroll to position [1188, 0]
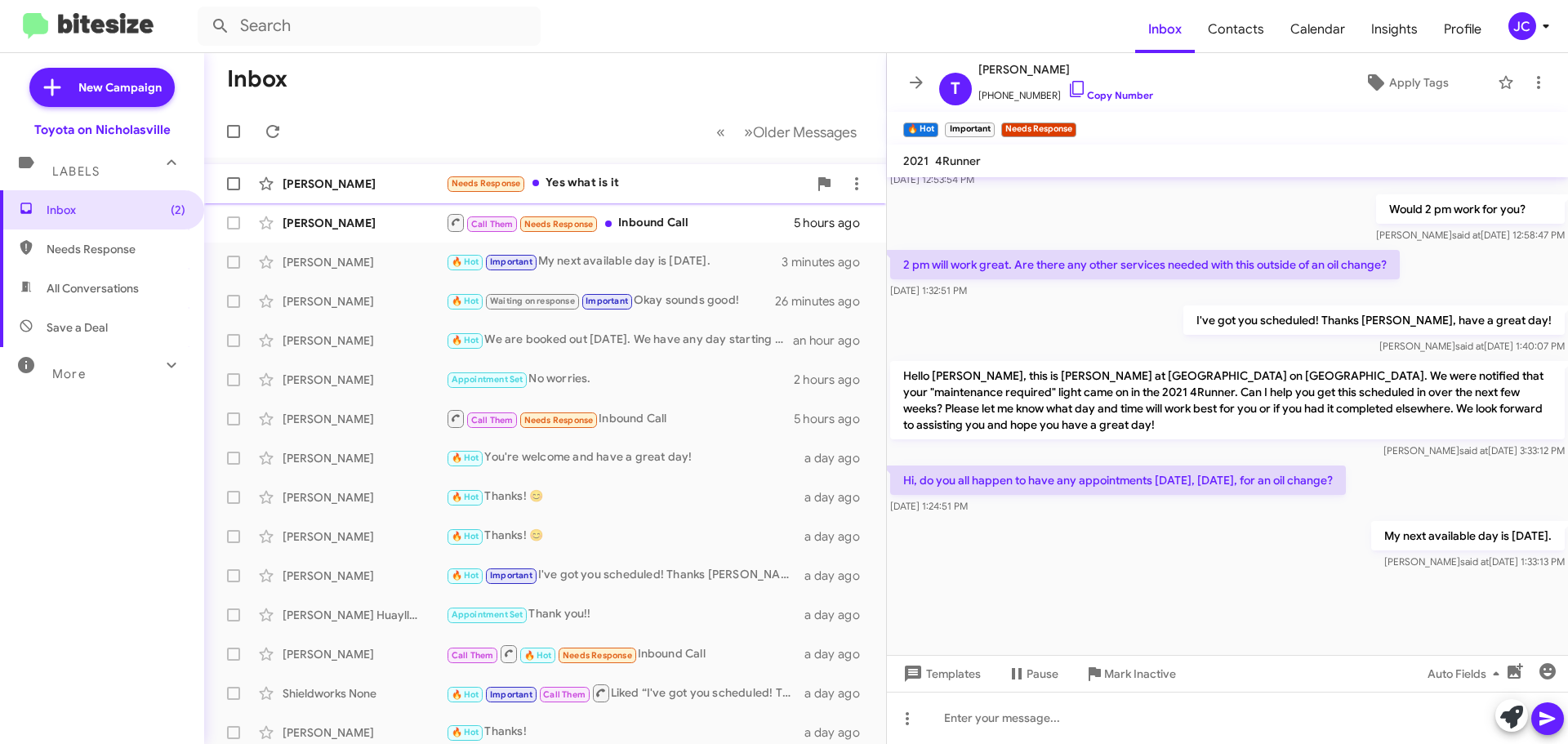
click at [341, 180] on div "[PERSON_NAME]" at bounding box center [364, 183] width 163 height 17
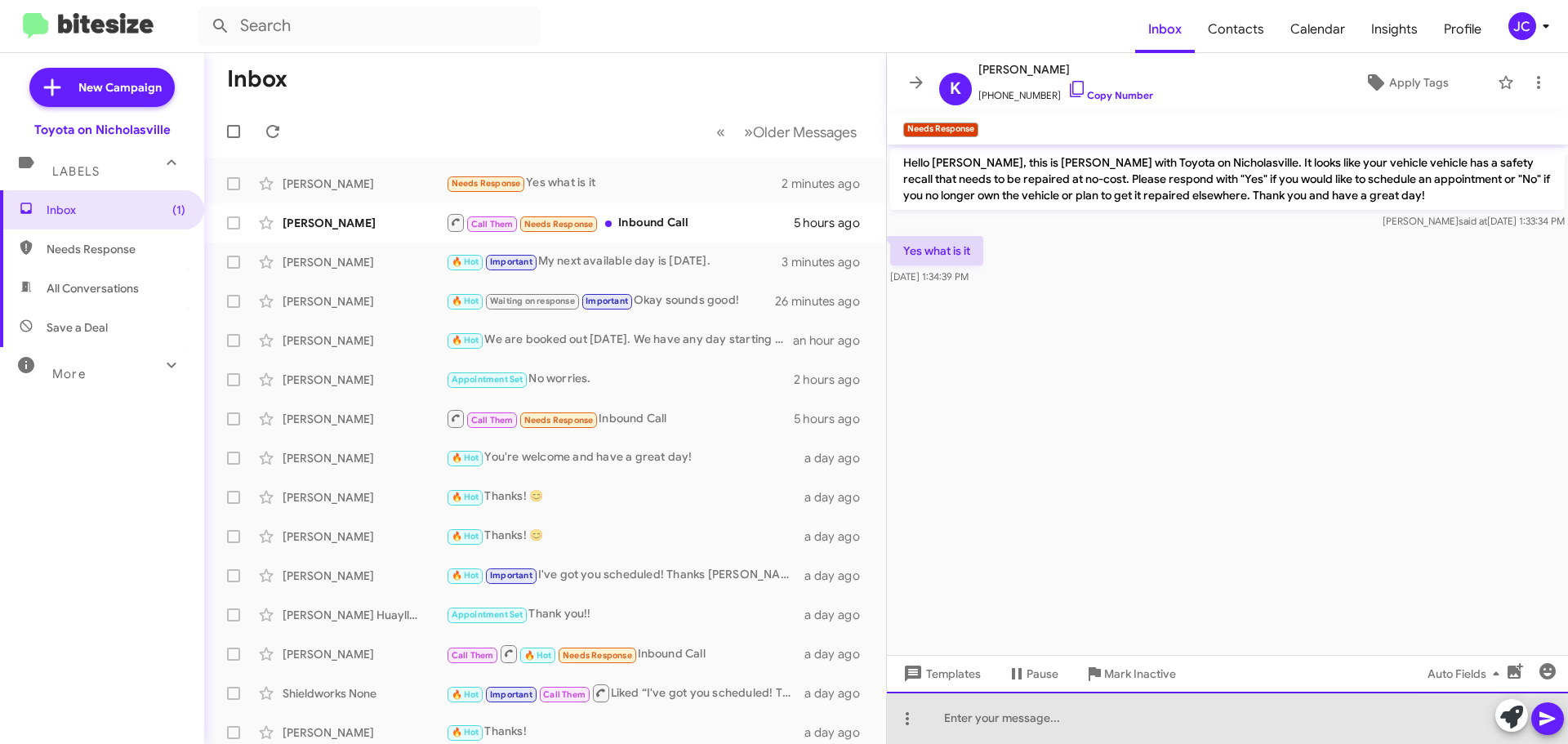
click at [1077, 735] on div at bounding box center [1228, 718] width 681 height 52
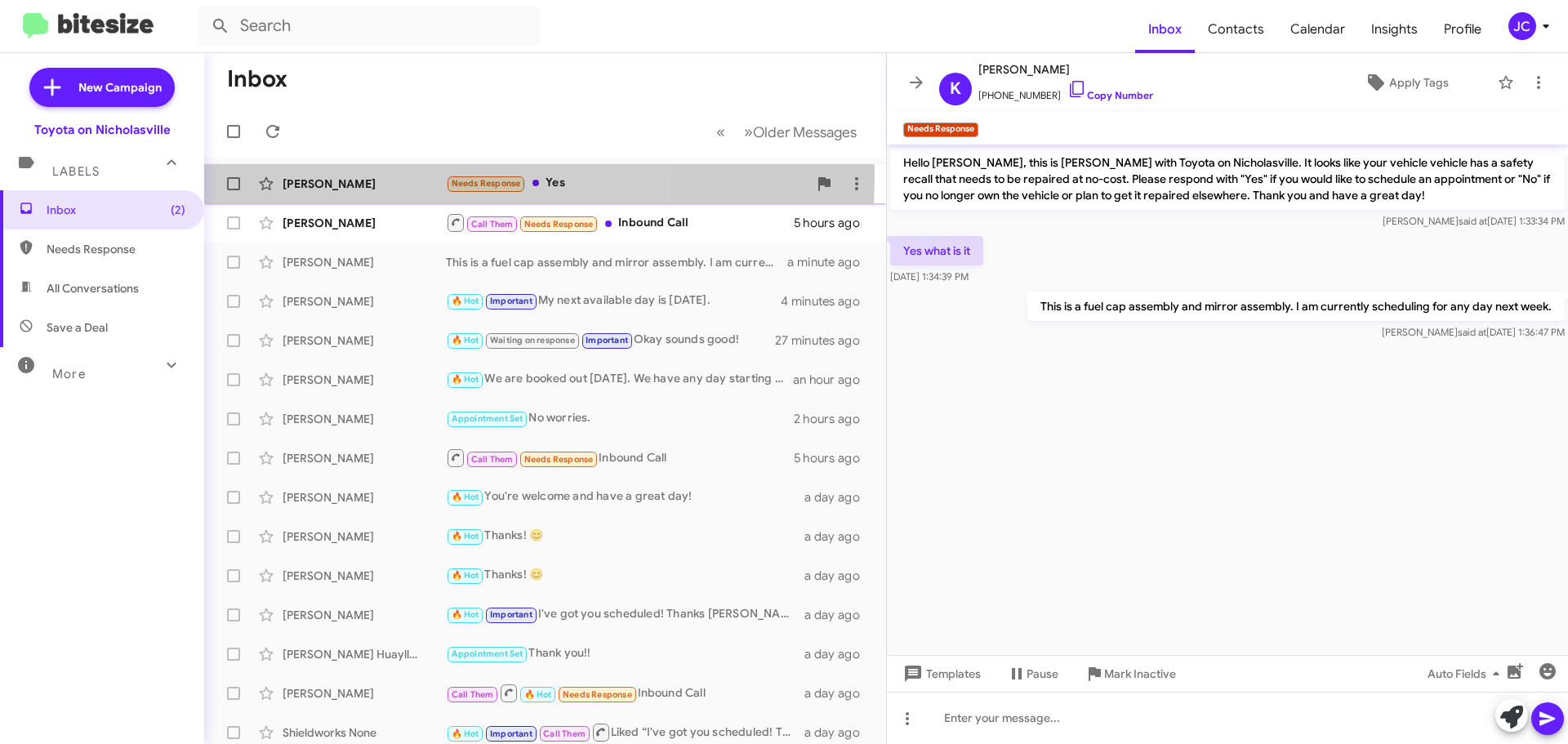
click at [357, 176] on div "[PERSON_NAME]" at bounding box center [364, 183] width 163 height 17
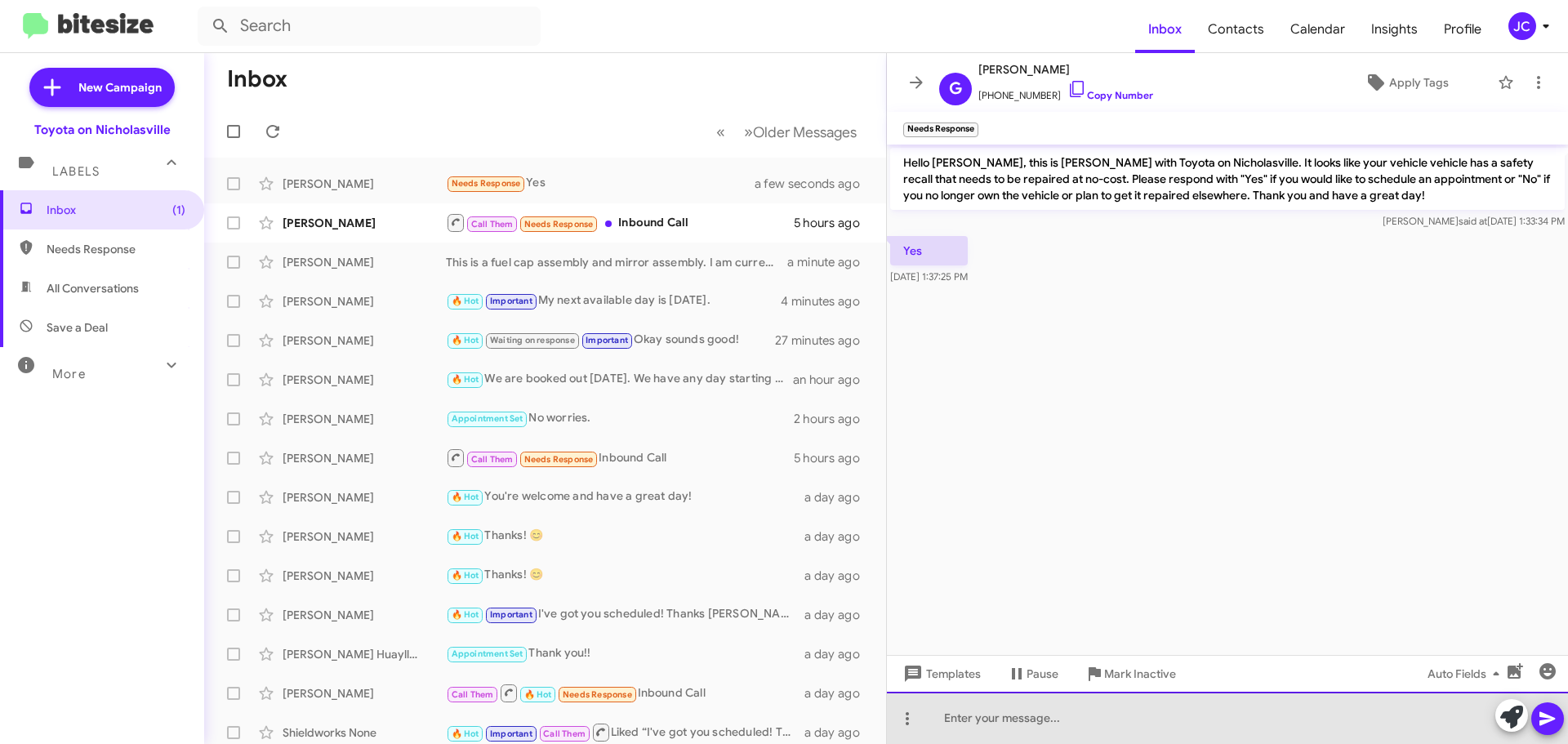
click at [1017, 721] on div at bounding box center [1228, 718] width 681 height 52
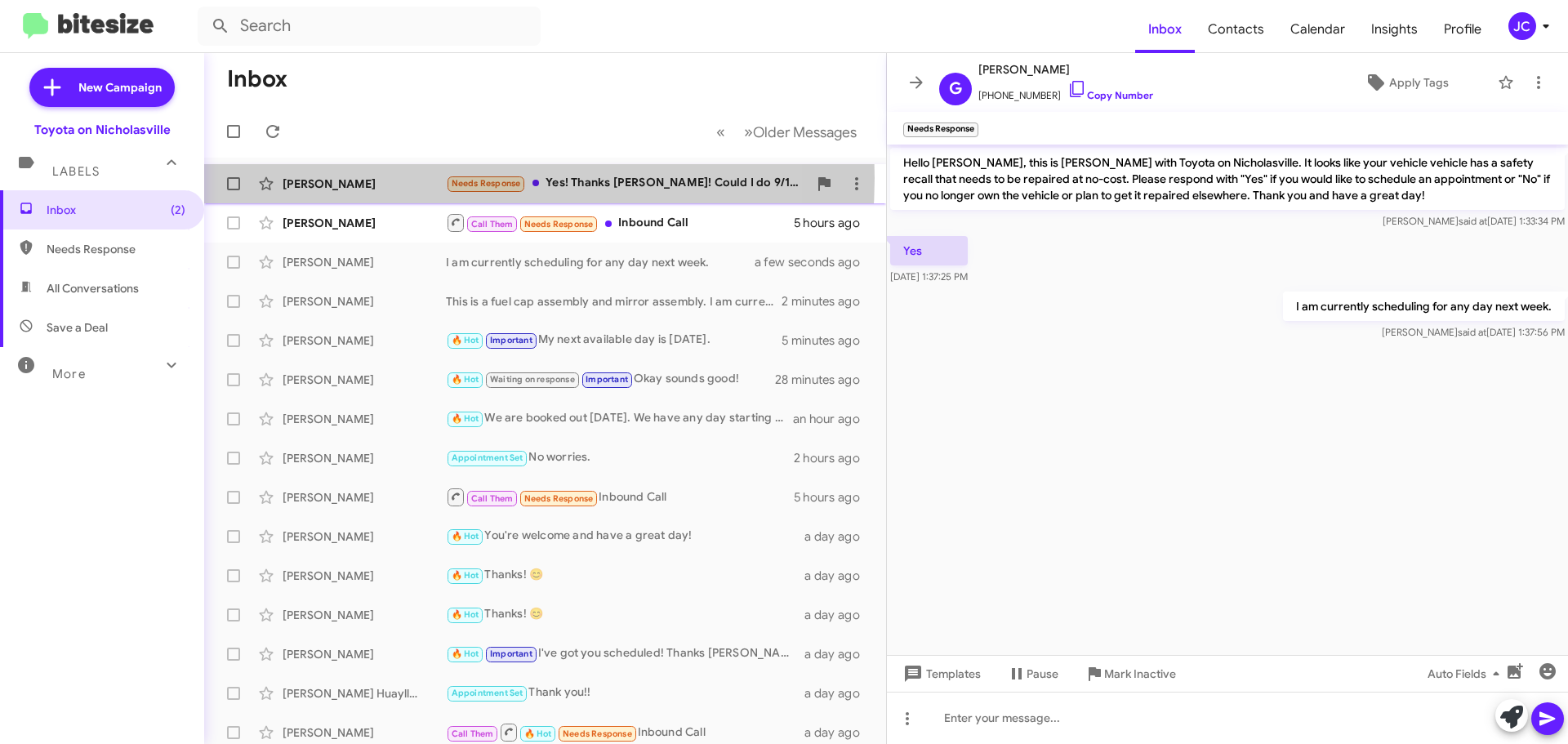
click at [423, 178] on div "[PERSON_NAME]" at bounding box center [364, 183] width 163 height 17
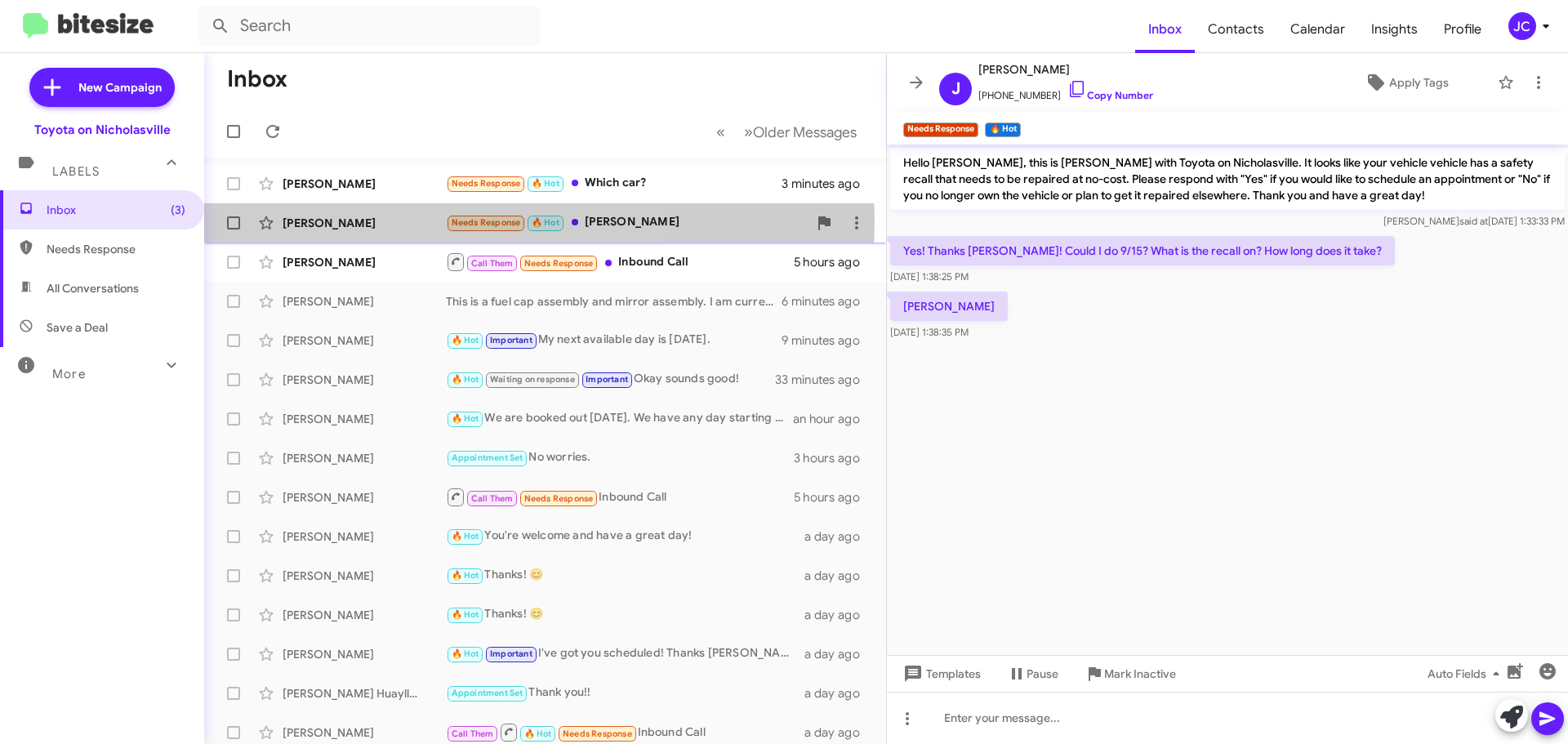
click at [355, 219] on div "[PERSON_NAME]" at bounding box center [364, 223] width 163 height 17
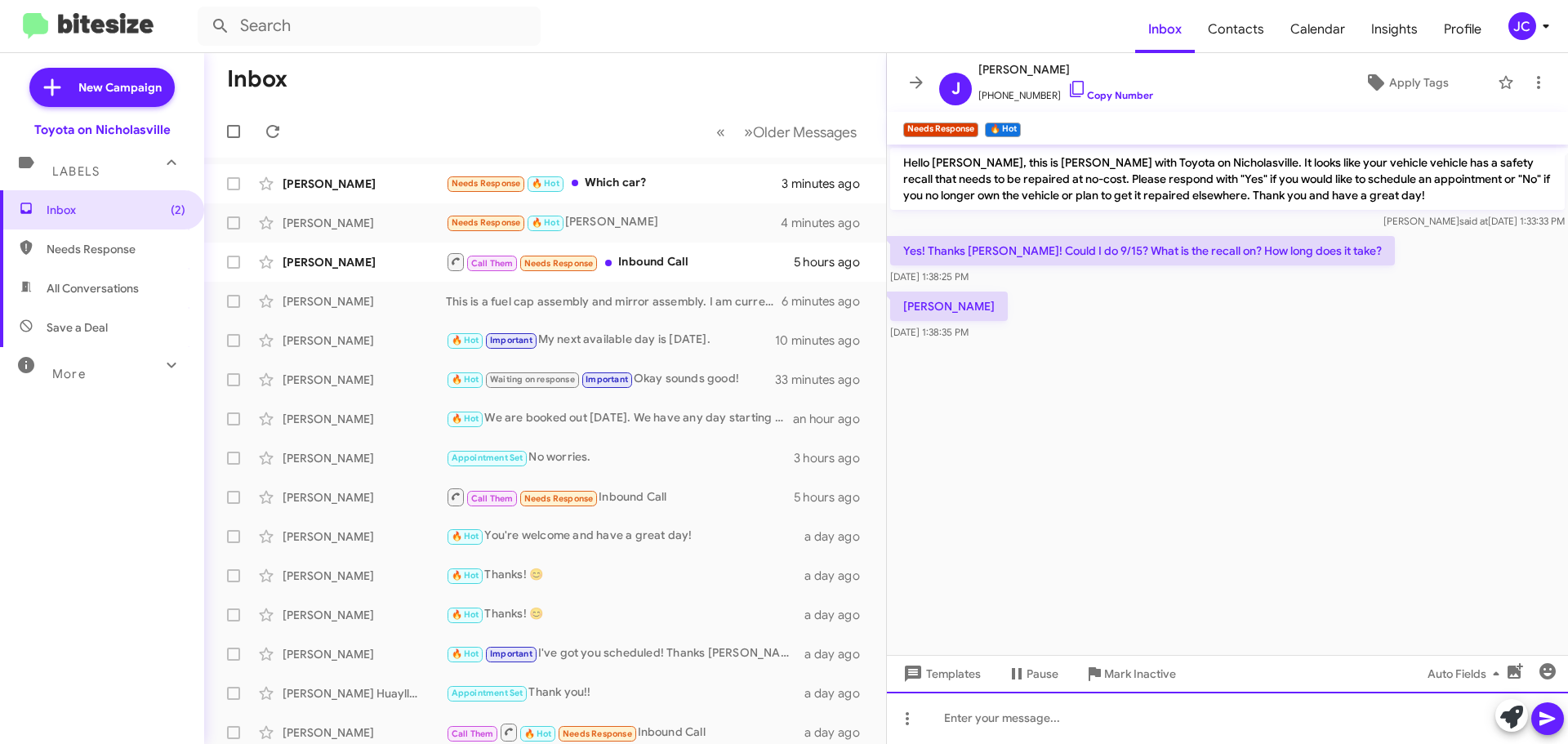
click at [1049, 712] on div at bounding box center [1228, 718] width 681 height 52
click at [1244, 723] on div "This will take about 90 minutes." at bounding box center [1228, 718] width 681 height 52
click at [958, 727] on div at bounding box center [1228, 718] width 681 height 52
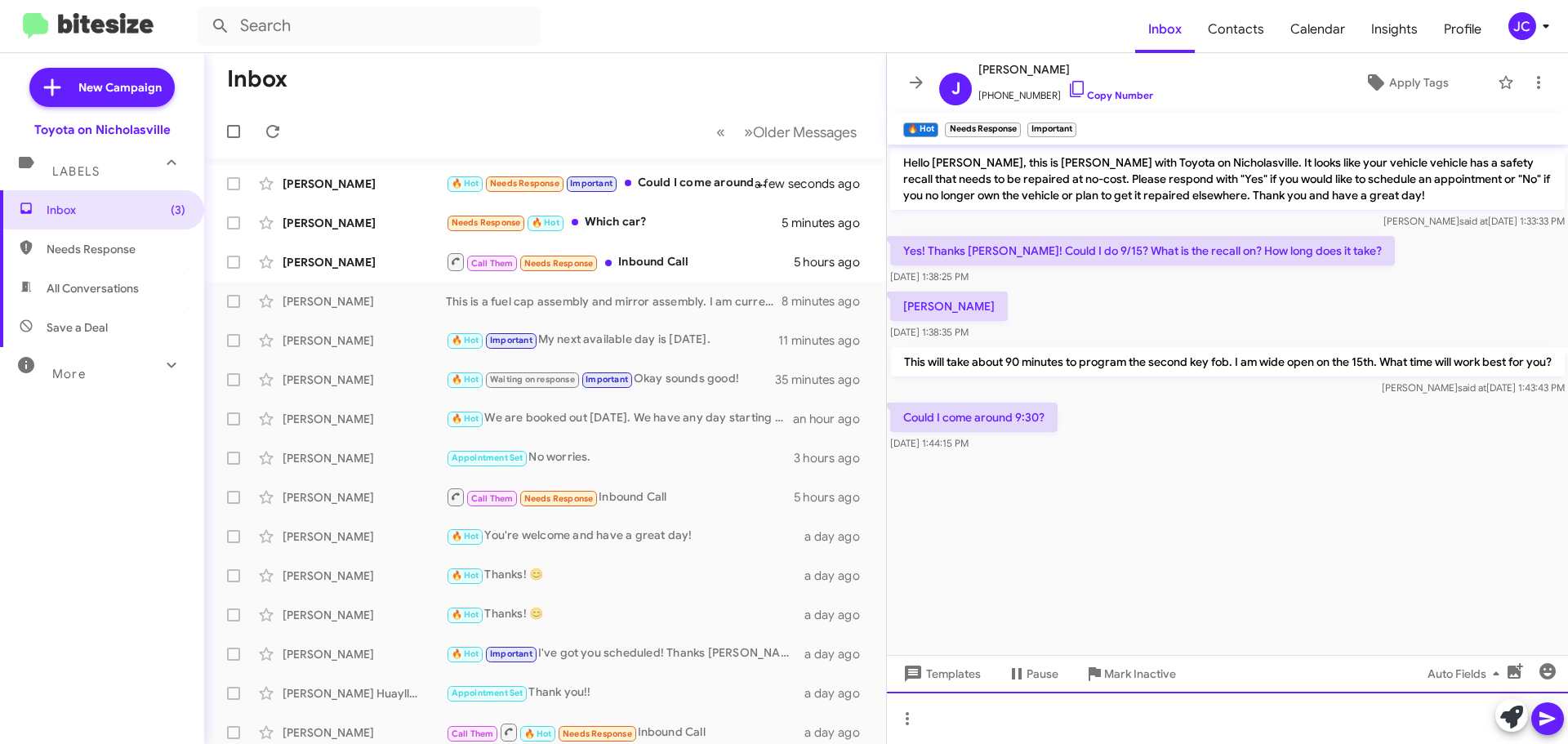
click at [949, 728] on div at bounding box center [1228, 718] width 681 height 52
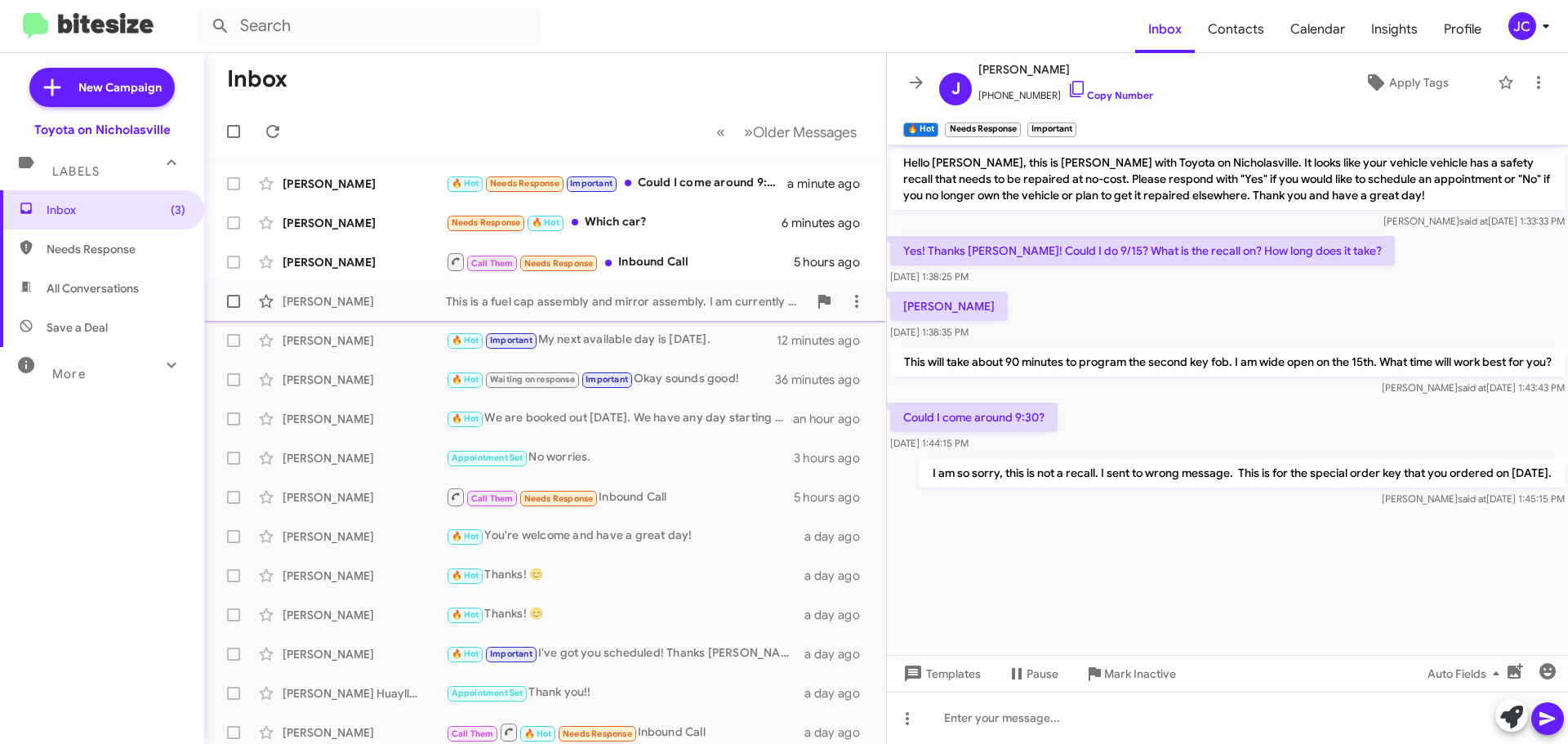
click at [345, 294] on div "[PERSON_NAME]" at bounding box center [364, 301] width 163 height 17
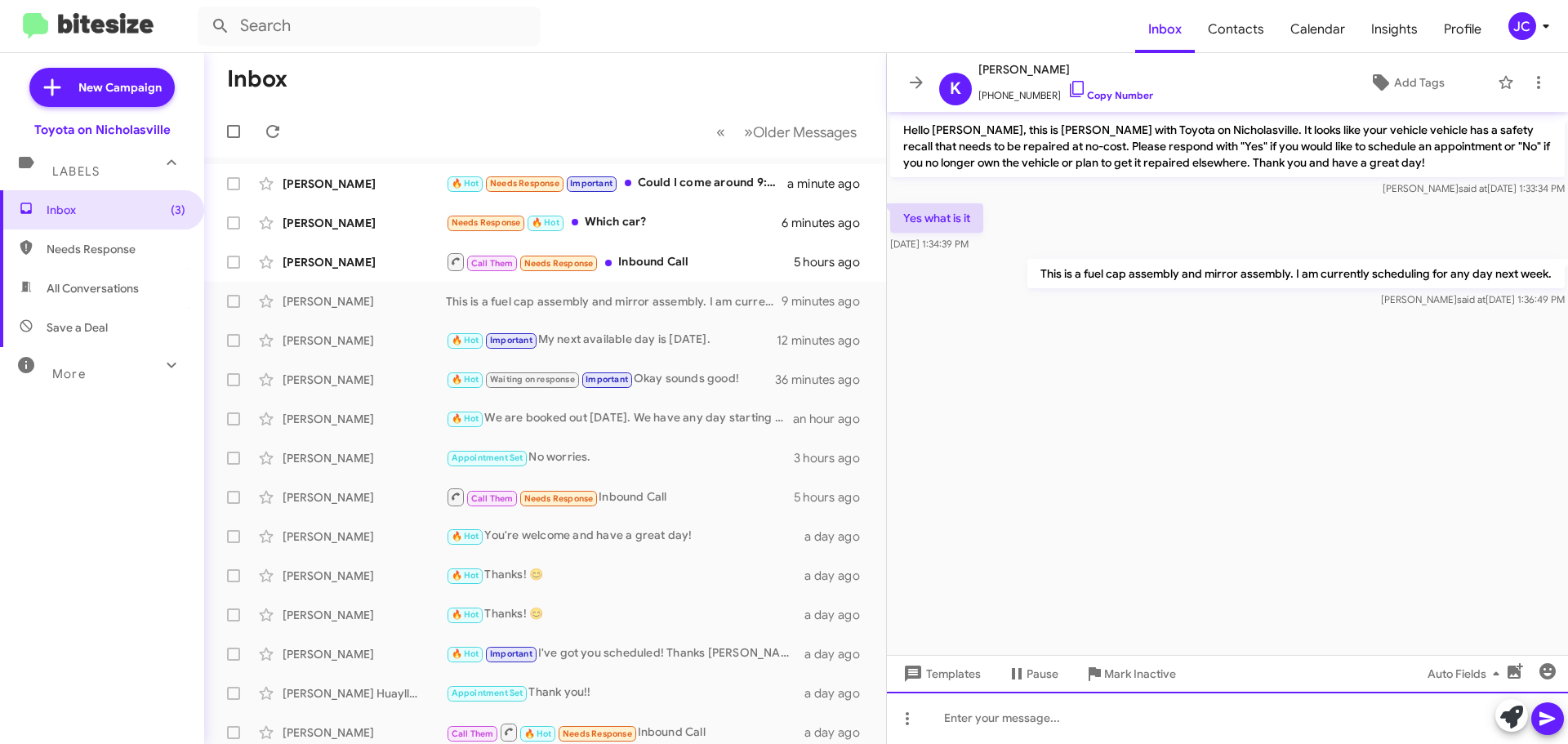
click at [1017, 721] on div at bounding box center [1228, 718] width 681 height 52
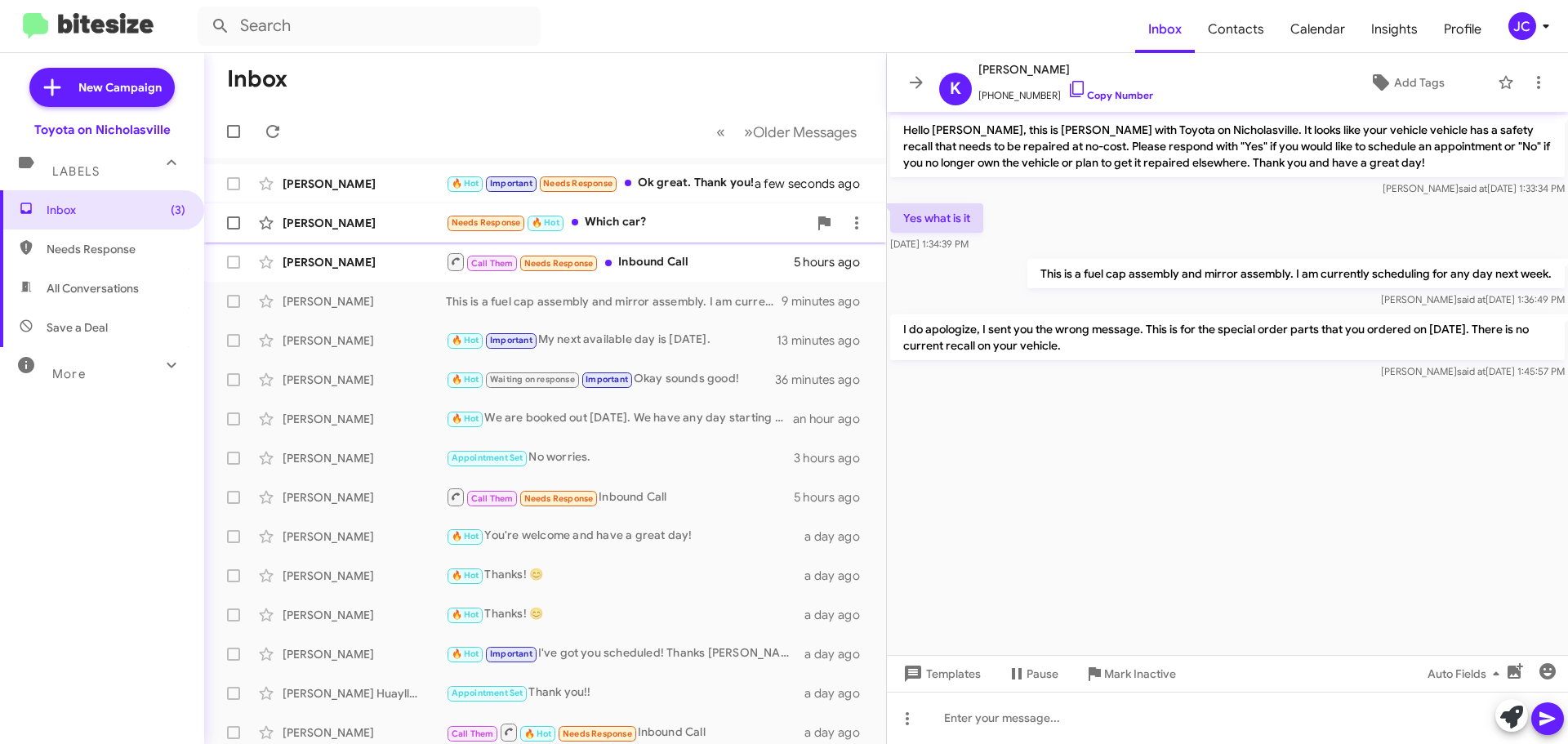
click at [334, 229] on div "[PERSON_NAME]" at bounding box center [364, 223] width 163 height 17
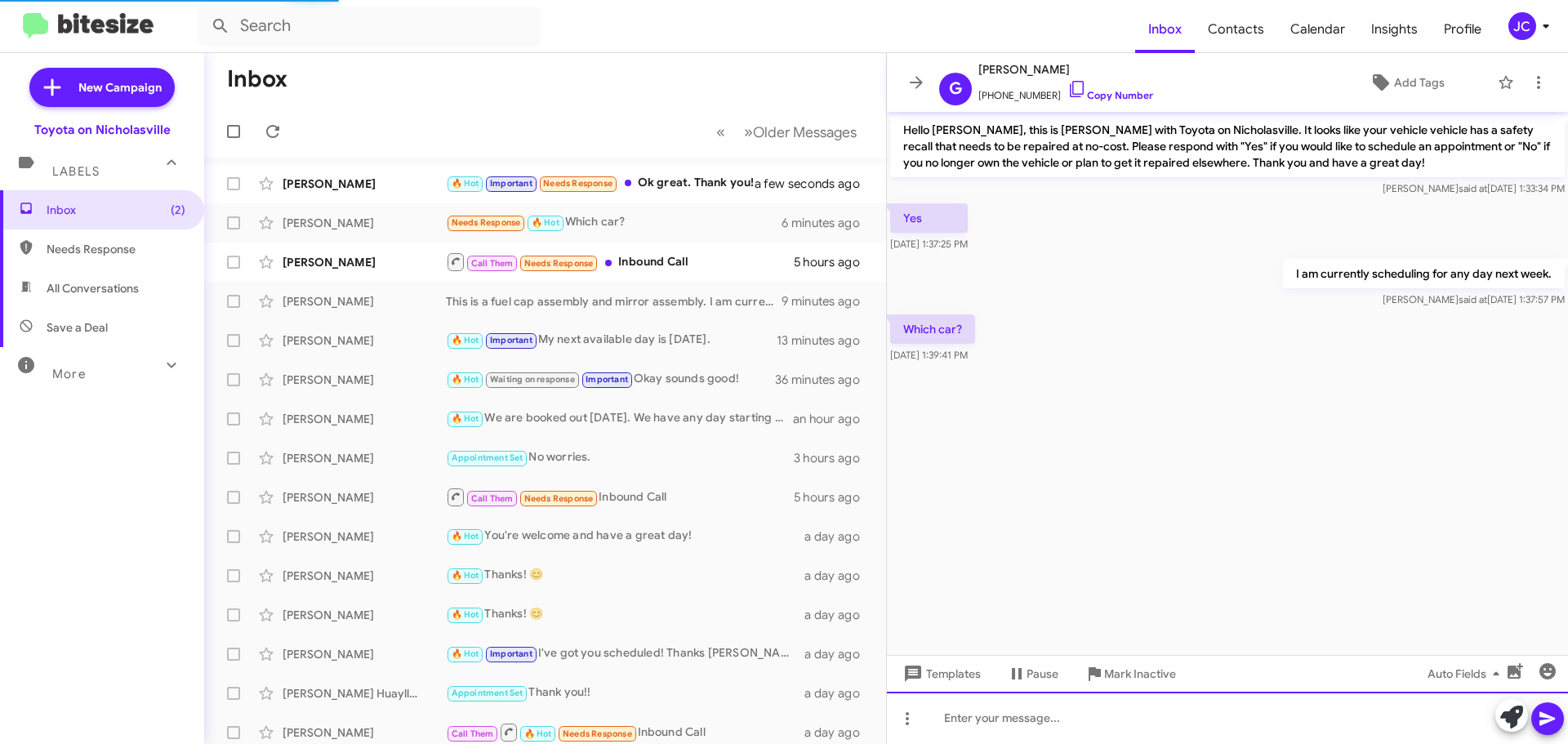
click at [1090, 729] on div at bounding box center [1228, 718] width 681 height 52
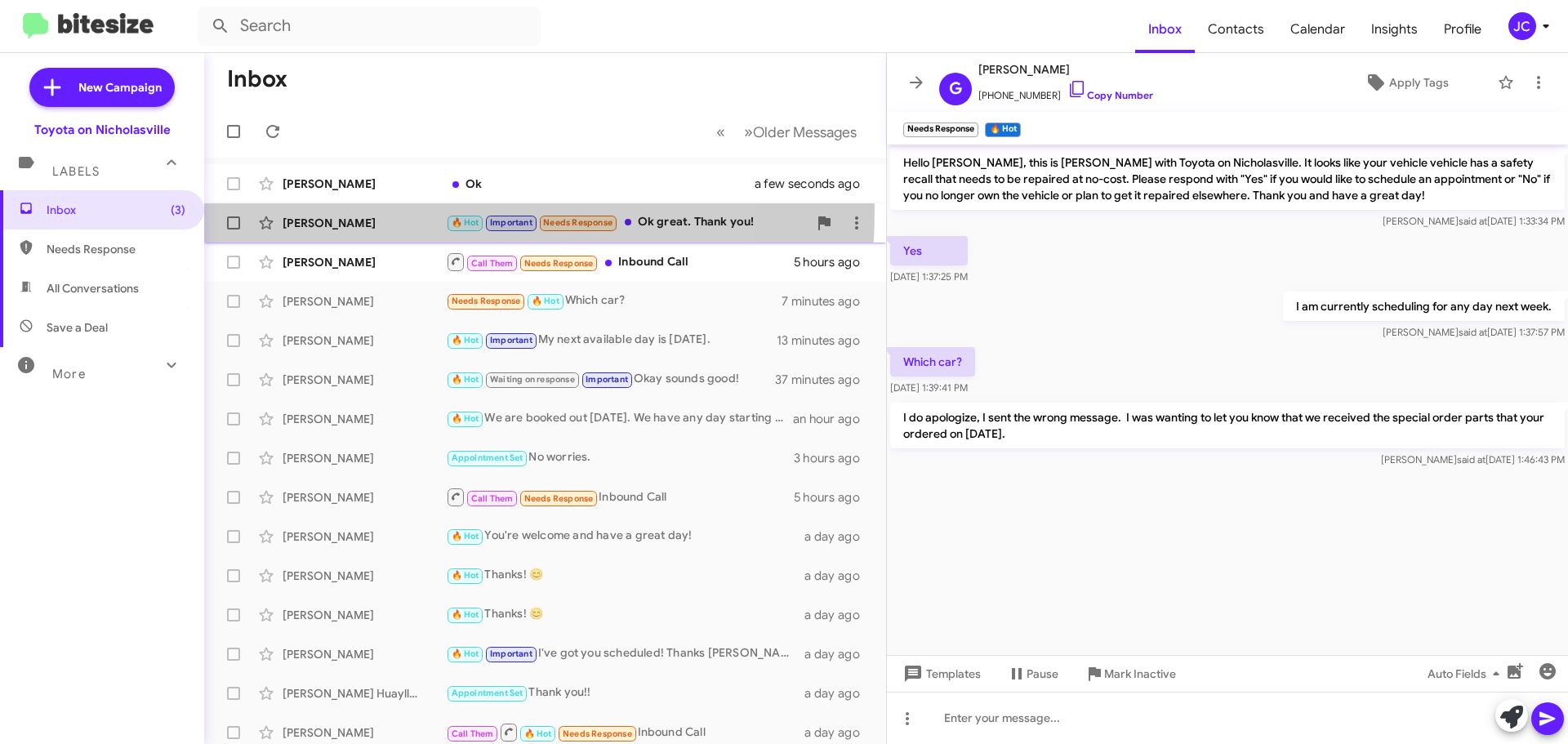
click at [400, 210] on div "[PERSON_NAME] 🔥 Hot Important Needs Response Ok great. Thank you! a minute ago" at bounding box center [545, 223] width 656 height 32
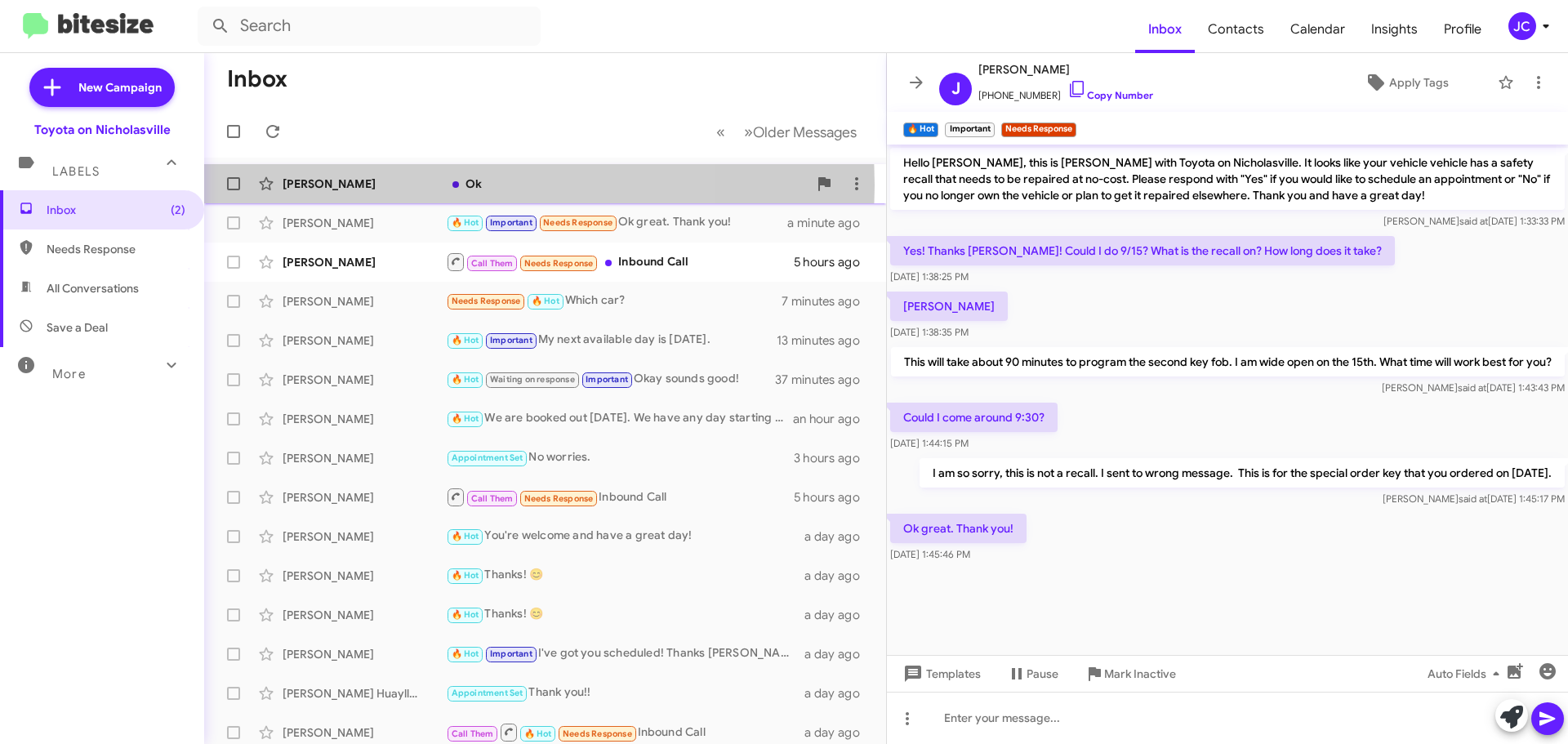
click at [380, 185] on div "[PERSON_NAME]" at bounding box center [364, 183] width 163 height 17
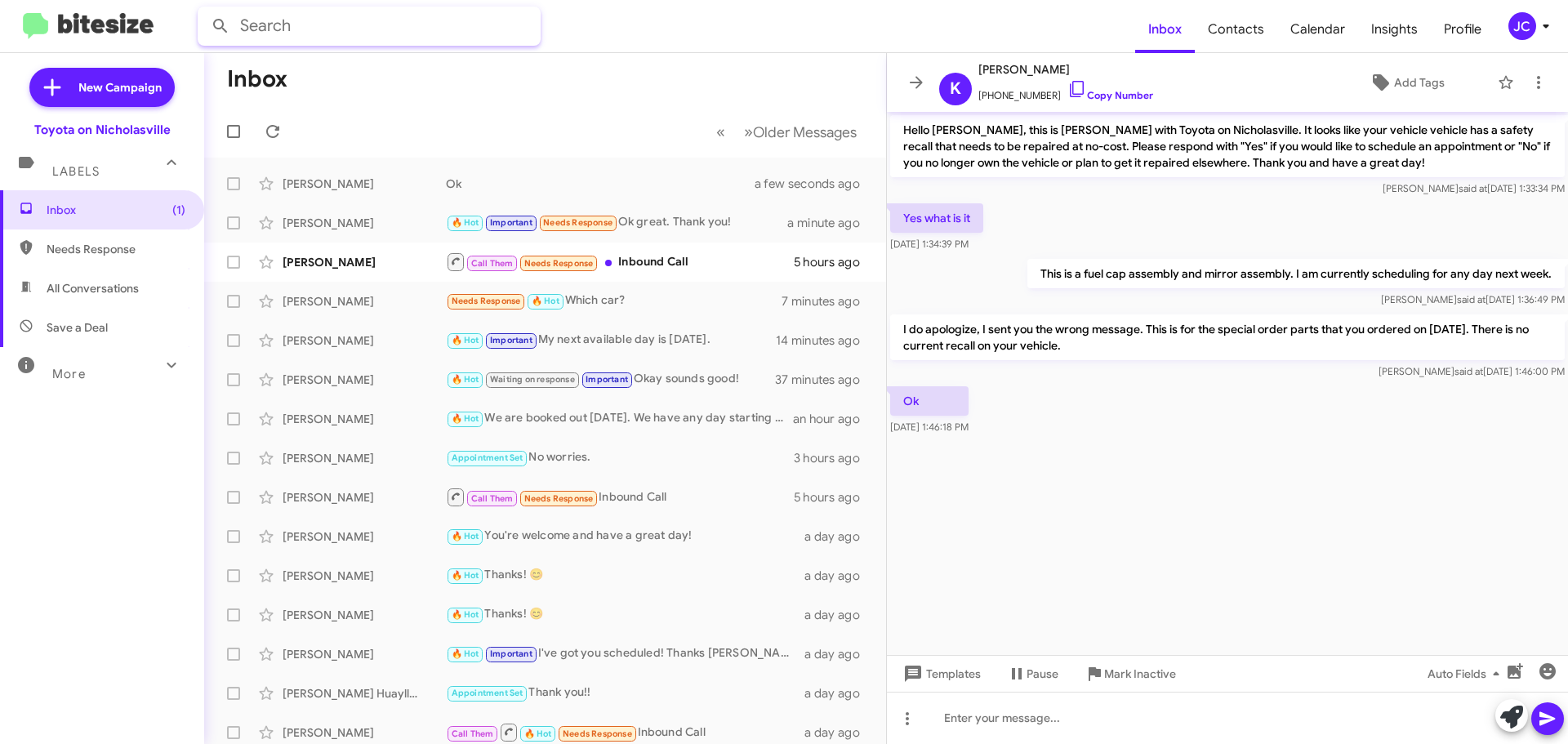
click at [307, 23] on input "text" at bounding box center [368, 25] width 343 height 39
click at [204, 10] on button at bounding box center [220, 25] width 32 height 32
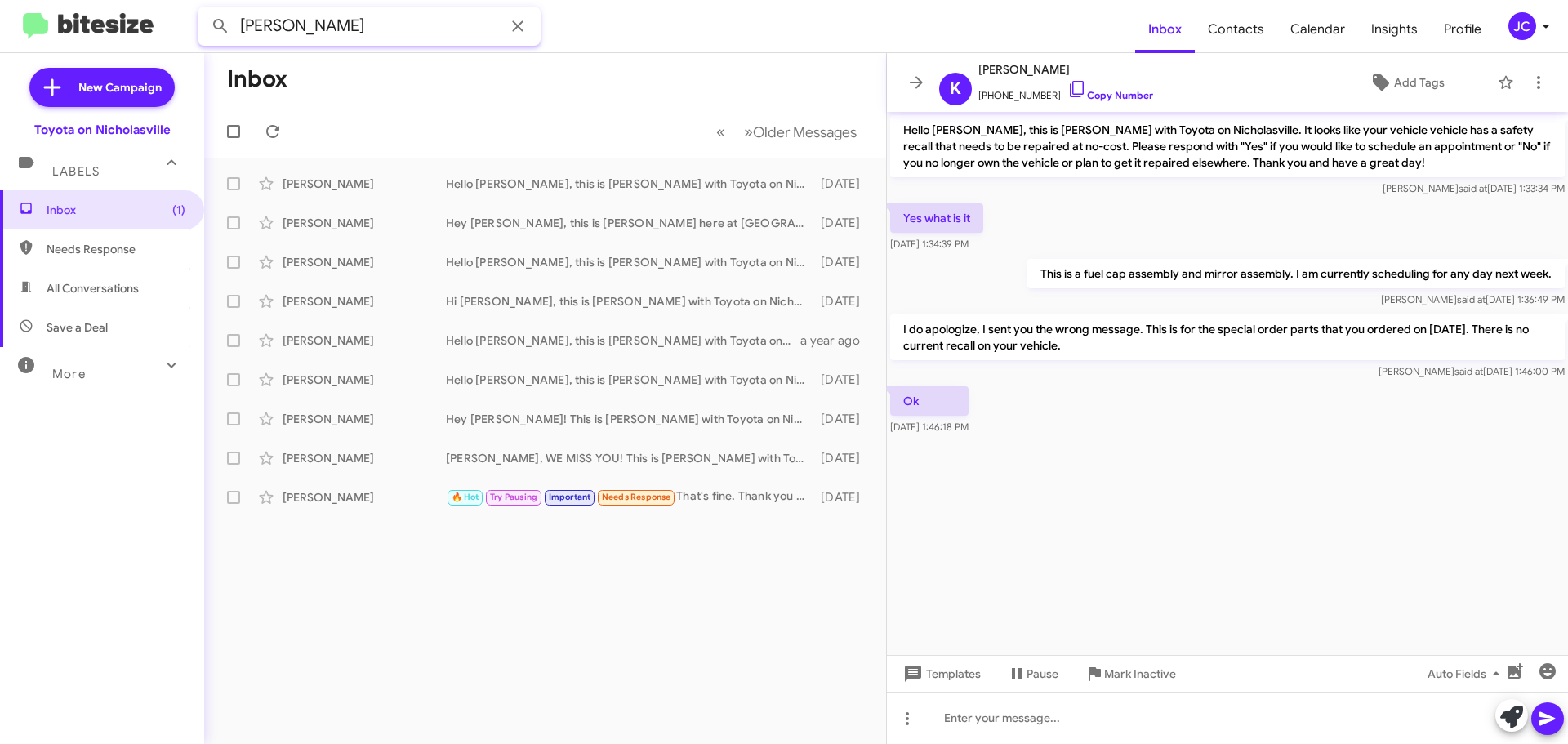
drag, startPoint x: 395, startPoint y: 36, endPoint x: -351, endPoint y: 9, distance: 746.5
click at [0, 9] on html "[PERSON_NAME] Inbox Contacts Calendar Insights Profile JC New Campaign Toyota o…" at bounding box center [784, 372] width 1568 height 744
click at [204, 10] on button at bounding box center [220, 25] width 32 height 32
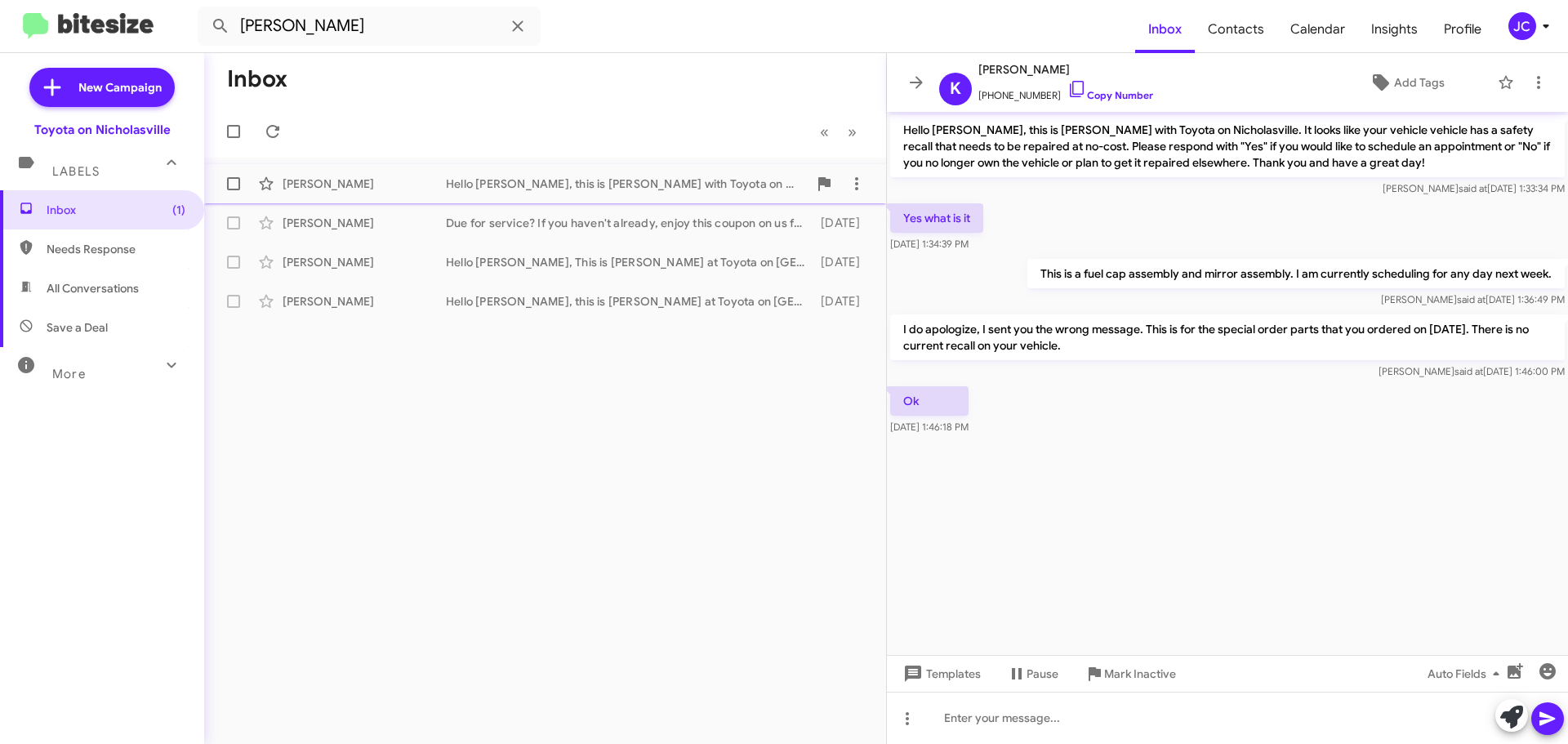
click at [492, 193] on div "[PERSON_NAME] Hello [PERSON_NAME], this is [PERSON_NAME] with Toyota on Nichola…" at bounding box center [545, 183] width 656 height 32
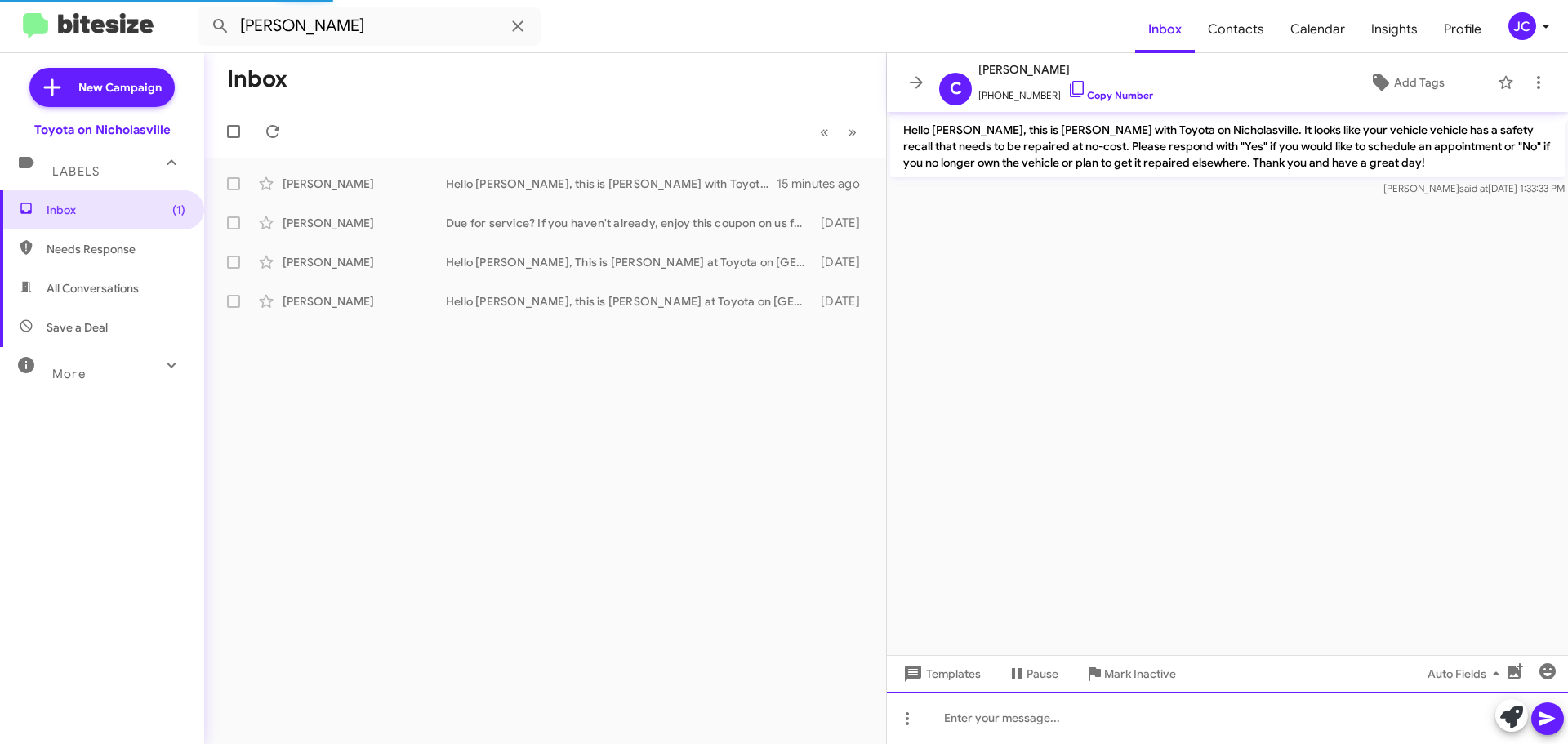
click at [1068, 707] on div at bounding box center [1228, 718] width 681 height 52
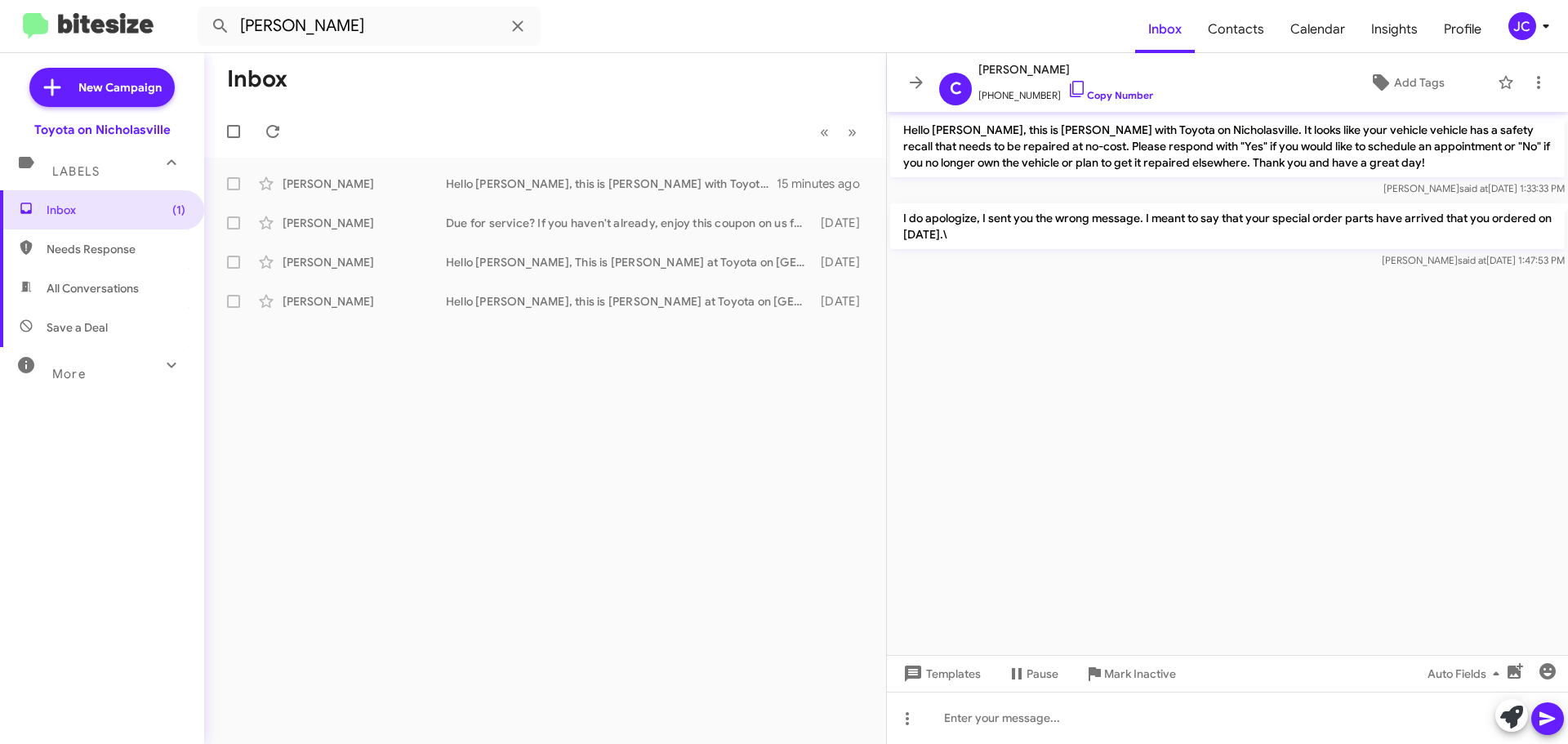
click at [1255, 215] on p "I do apologize, I sent you the wrong message. I meant to say that your special …" at bounding box center [1227, 226] width 674 height 45
copy p "I do apologize, I sent you the wrong message. I meant to say that your special …"
click at [382, 38] on input "[PERSON_NAME]" at bounding box center [368, 25] width 343 height 39
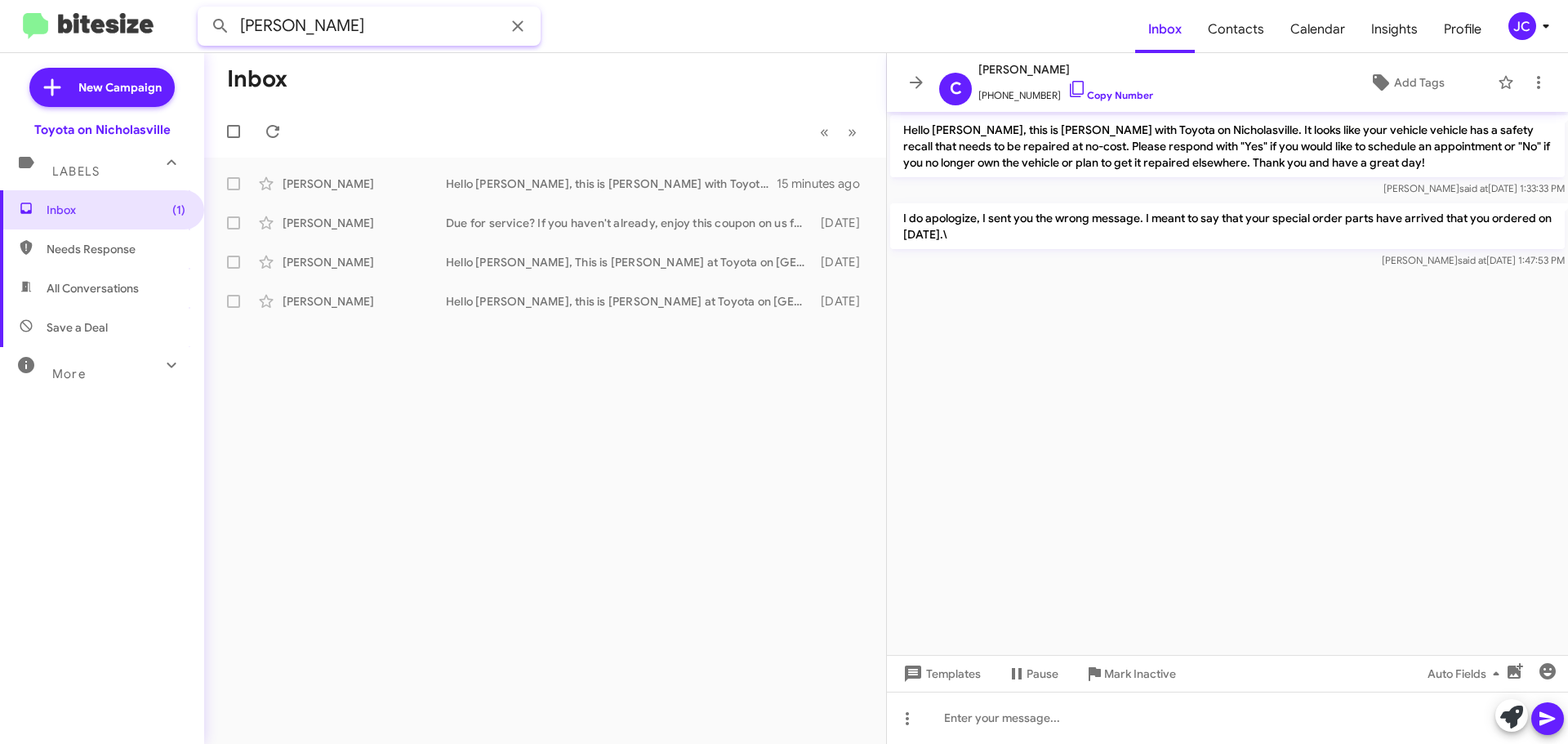
click at [382, 38] on input "[PERSON_NAME]" at bounding box center [368, 25] width 343 height 39
click at [204, 10] on button at bounding box center [220, 25] width 32 height 32
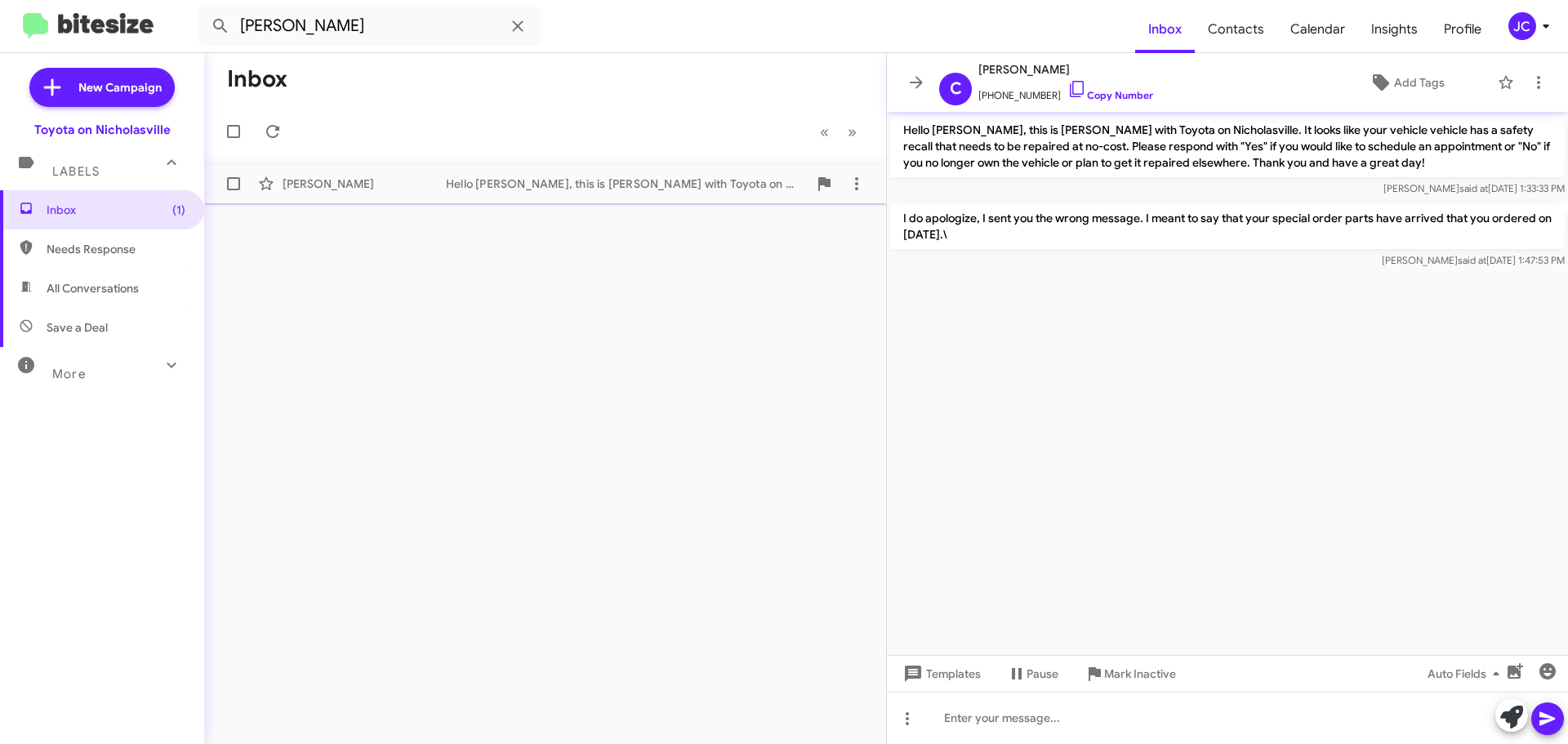
click at [370, 182] on div "[PERSON_NAME]" at bounding box center [364, 183] width 163 height 17
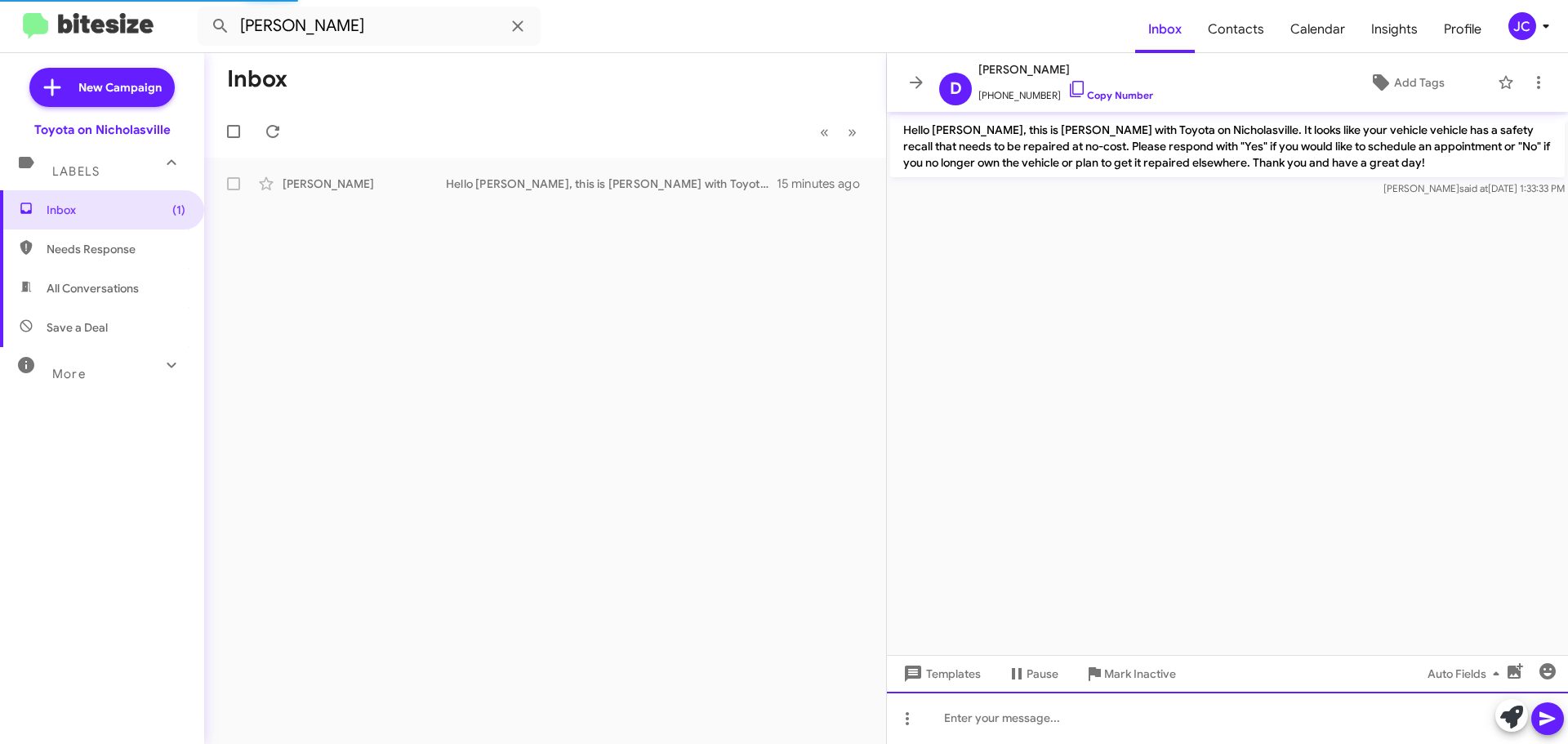
click at [989, 725] on div at bounding box center [1228, 718] width 681 height 52
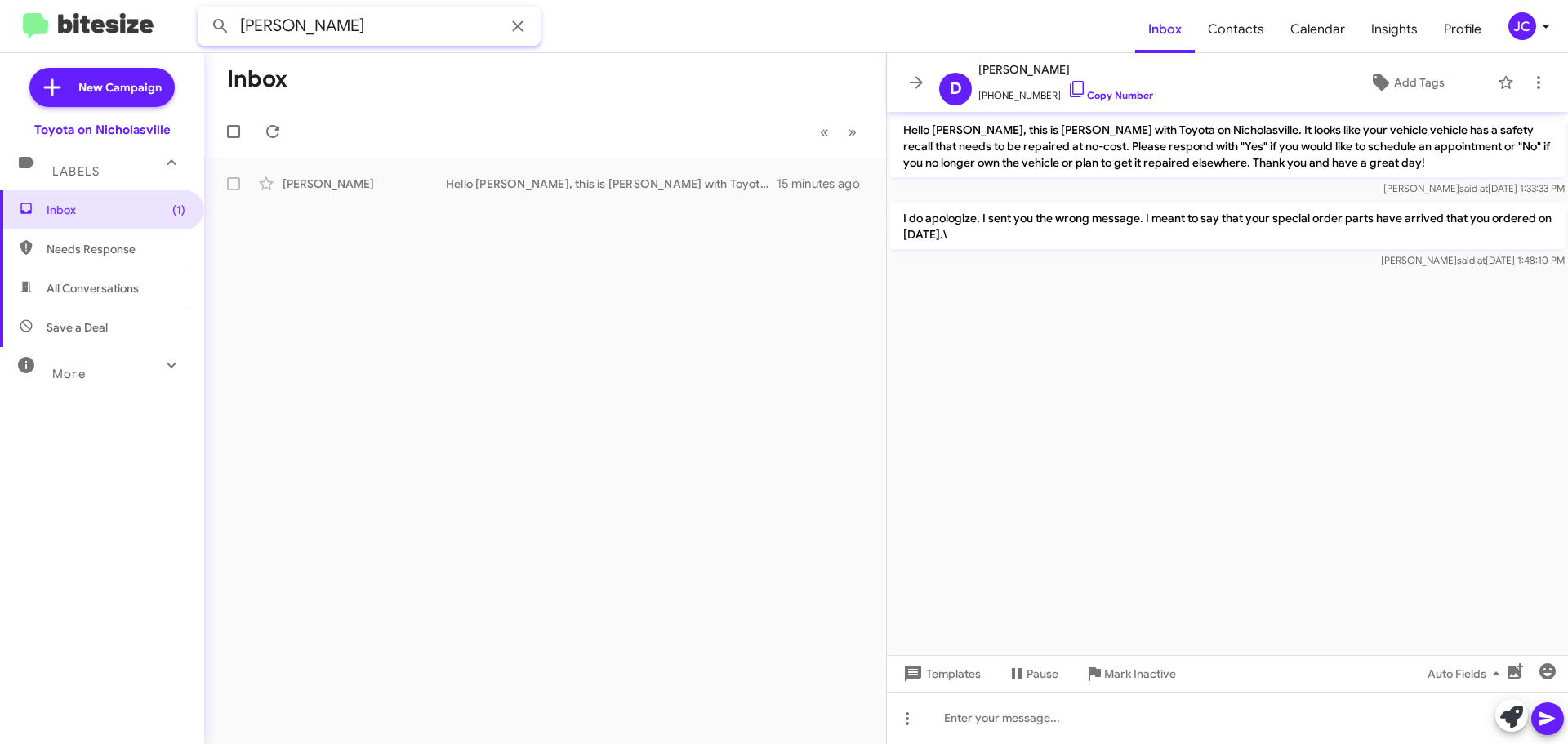
drag, startPoint x: 368, startPoint y: 29, endPoint x: -354, endPoint y: 22, distance: 722.0
click at [0, 22] on html "[PERSON_NAME] Inbox Contacts Calendar Insights Profile JC New Campaign Toyota o…" at bounding box center [784, 372] width 1568 height 744
click at [204, 10] on button at bounding box center [220, 25] width 32 height 32
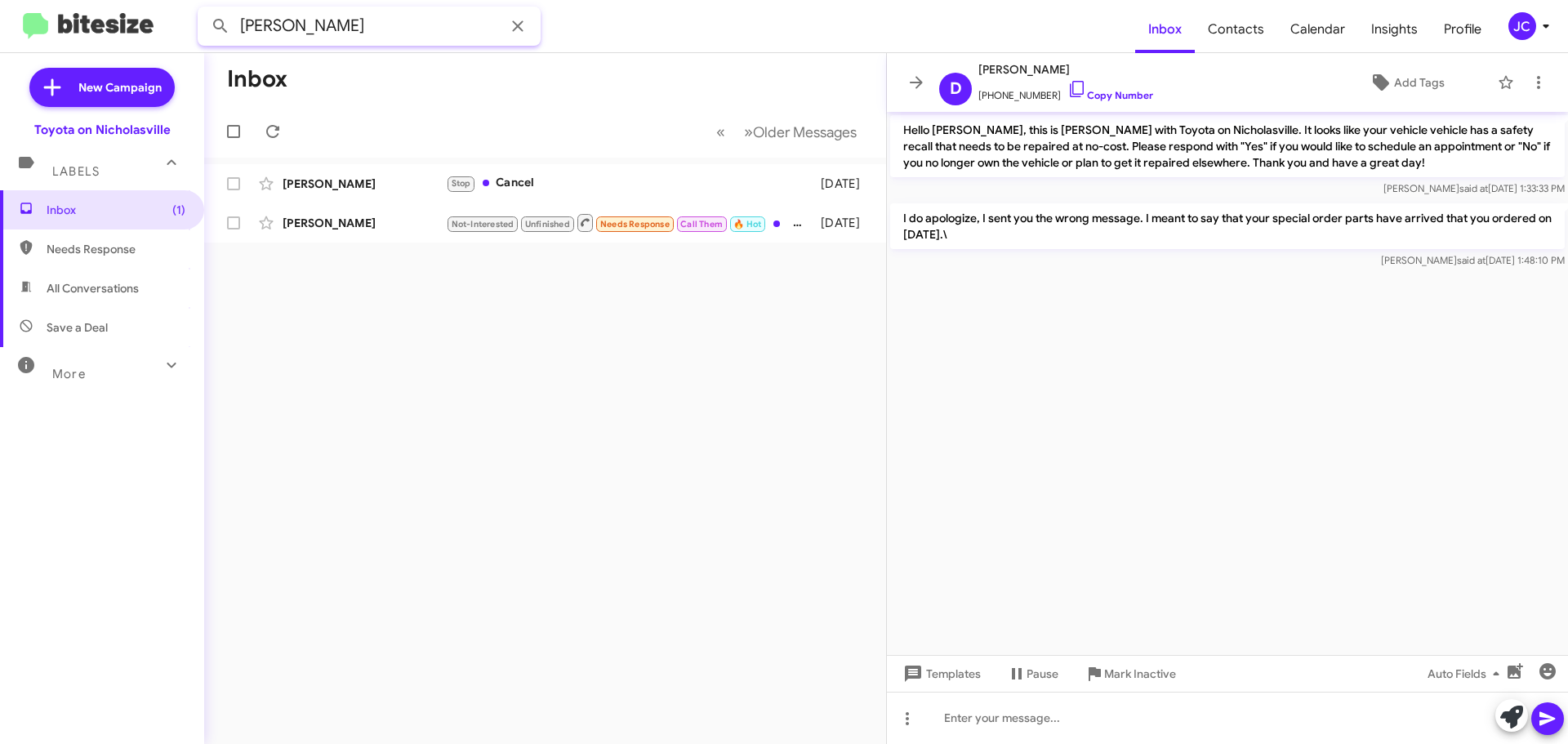
drag, startPoint x: 408, startPoint y: 38, endPoint x: -227, endPoint y: 38, distance: 635.0
click at [0, 38] on html "[PERSON_NAME] Inbox Contacts Calendar Insights Profile JC New Campaign Toyota o…" at bounding box center [784, 372] width 1568 height 744
click at [204, 10] on button at bounding box center [220, 25] width 32 height 32
drag, startPoint x: 395, startPoint y: 49, endPoint x: 388, endPoint y: 38, distance: 13.0
click at [388, 44] on mat-toolbar "[PERSON_NAME] Inbox Contacts Calendar Insights Profile JC" at bounding box center [784, 26] width 1568 height 52
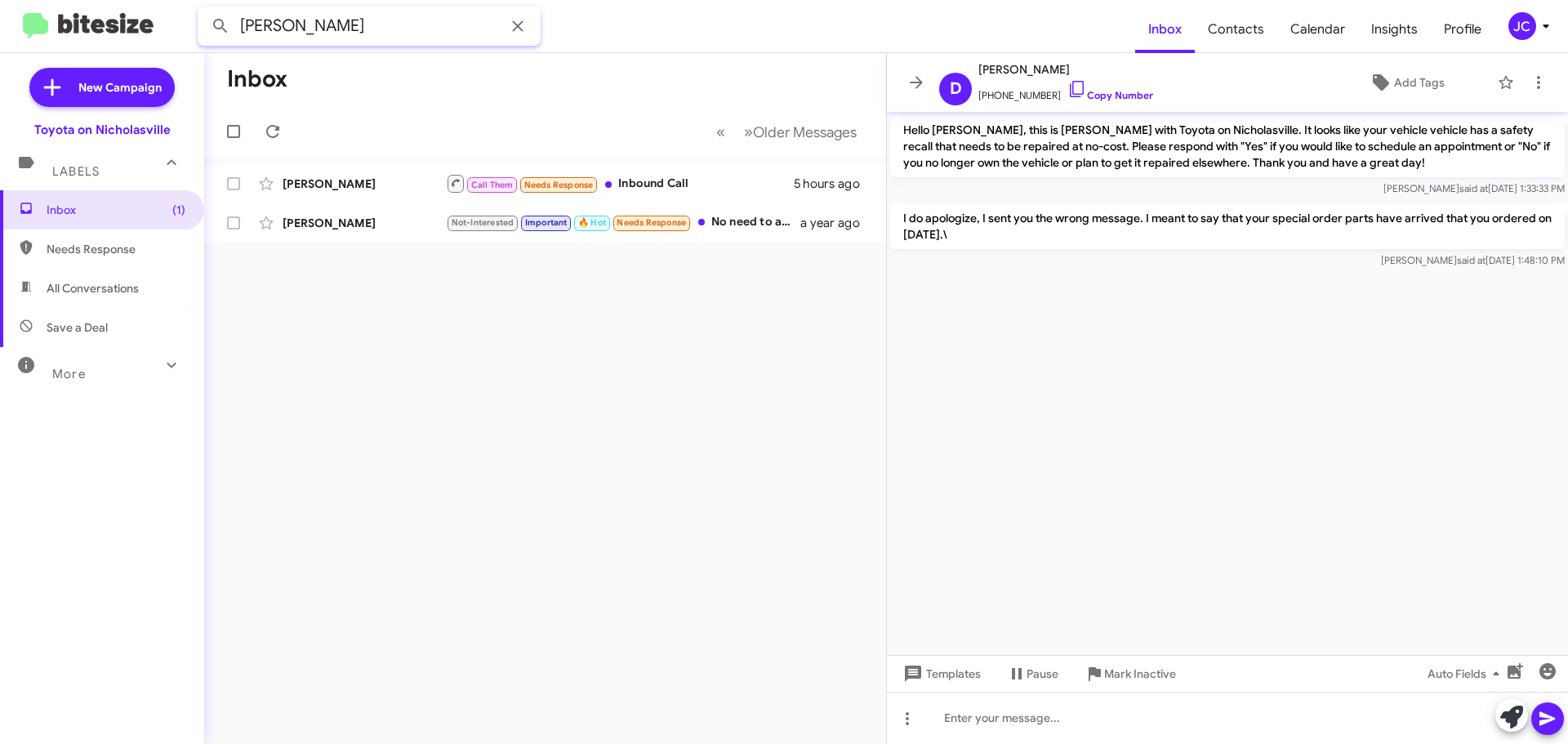
click at [388, 37] on input "[PERSON_NAME]" at bounding box center [368, 25] width 343 height 39
click at [204, 10] on button at bounding box center [220, 25] width 32 height 32
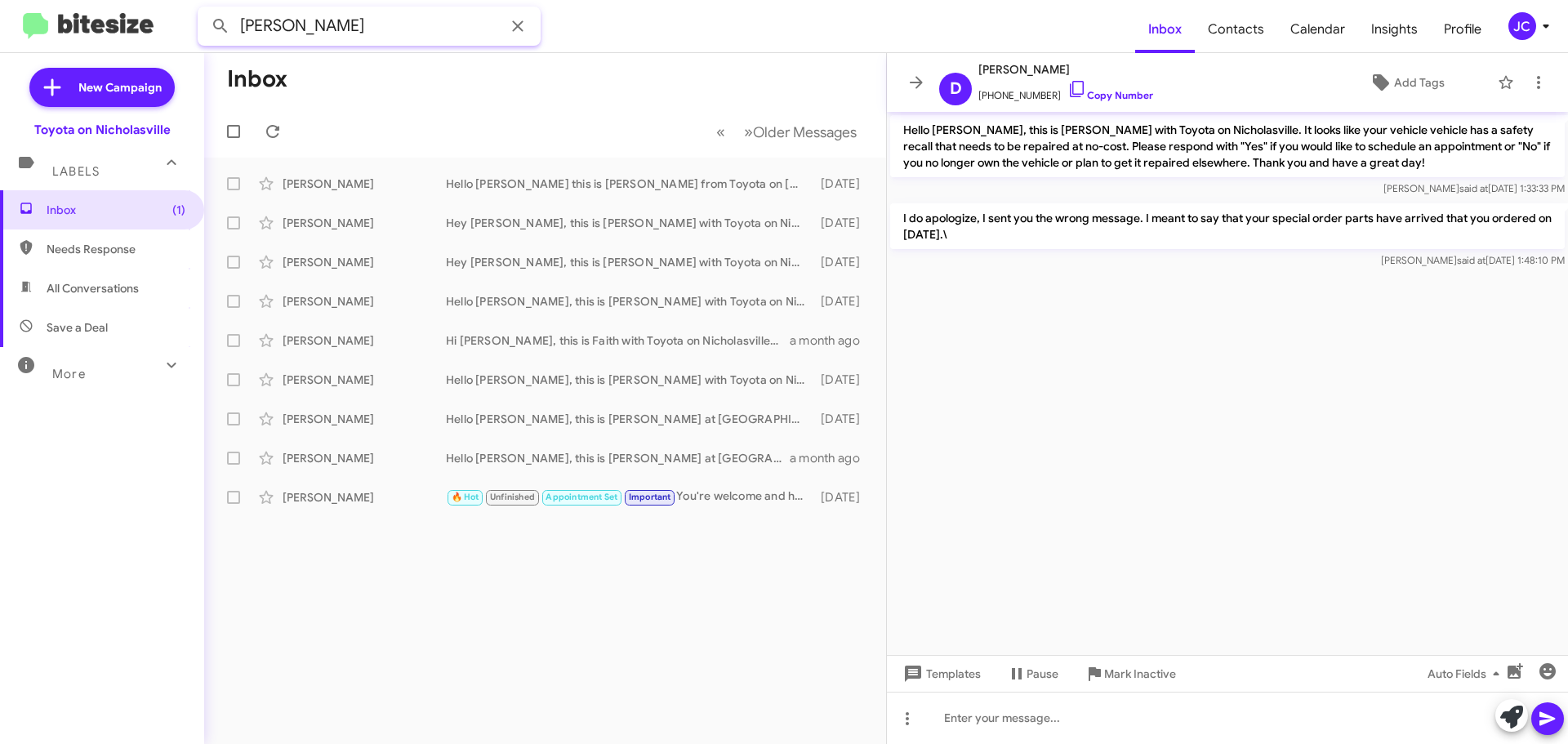
drag, startPoint x: 386, startPoint y: 18, endPoint x: -345, endPoint y: -37, distance: 733.1
click at [0, 0] on html "[PERSON_NAME] Inbox Contacts Calendar Insights Profile JC New Campaign Toyota o…" at bounding box center [784, 372] width 1568 height 744
click at [204, 10] on button at bounding box center [220, 25] width 32 height 32
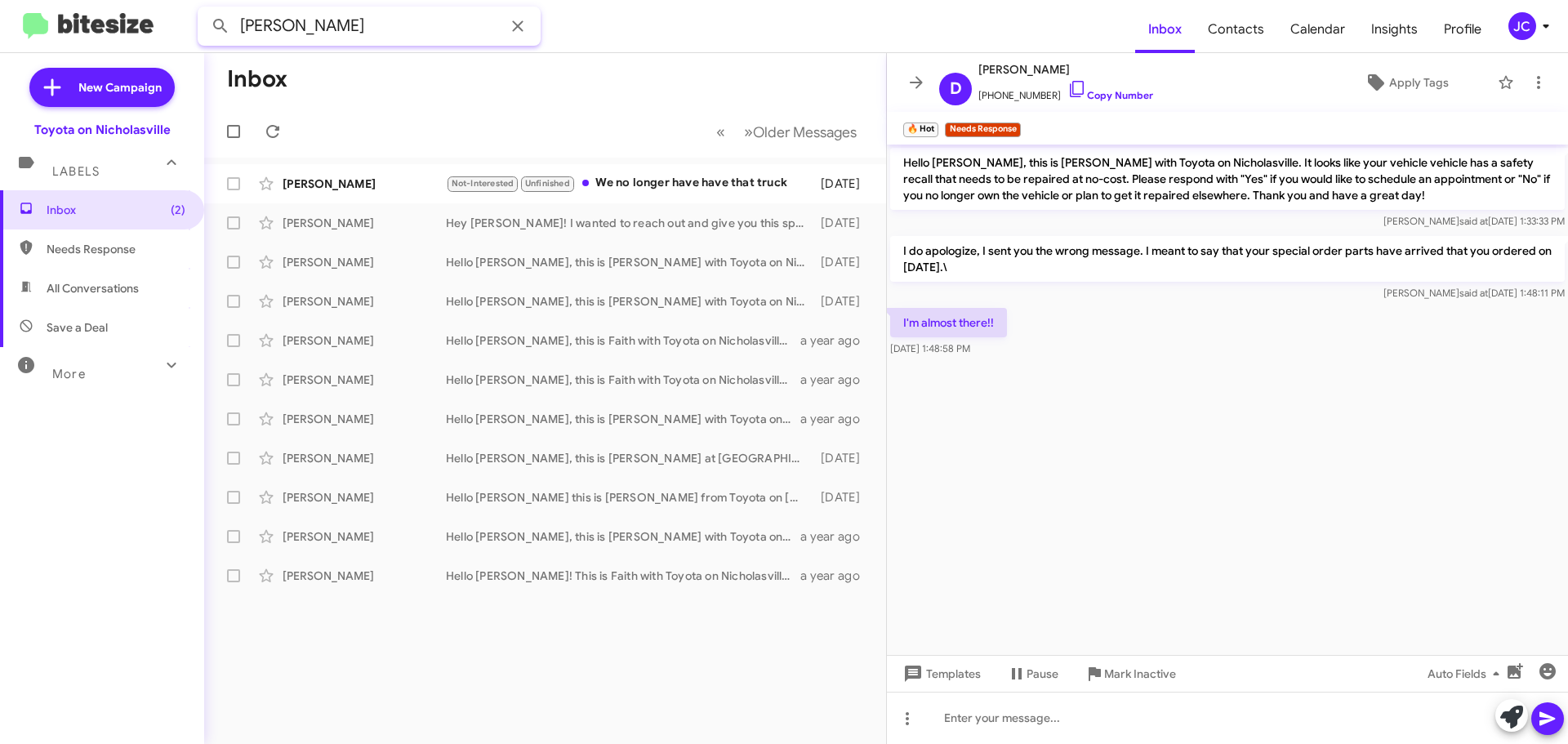
drag, startPoint x: 380, startPoint y: 25, endPoint x: -142, endPoint y: 6, distance: 522.3
click at [0, 6] on html "[PERSON_NAME] Inbox Contacts Calendar Insights Profile JC New Campaign Toyota o…" at bounding box center [784, 372] width 1568 height 744
click at [204, 10] on button at bounding box center [220, 25] width 32 height 32
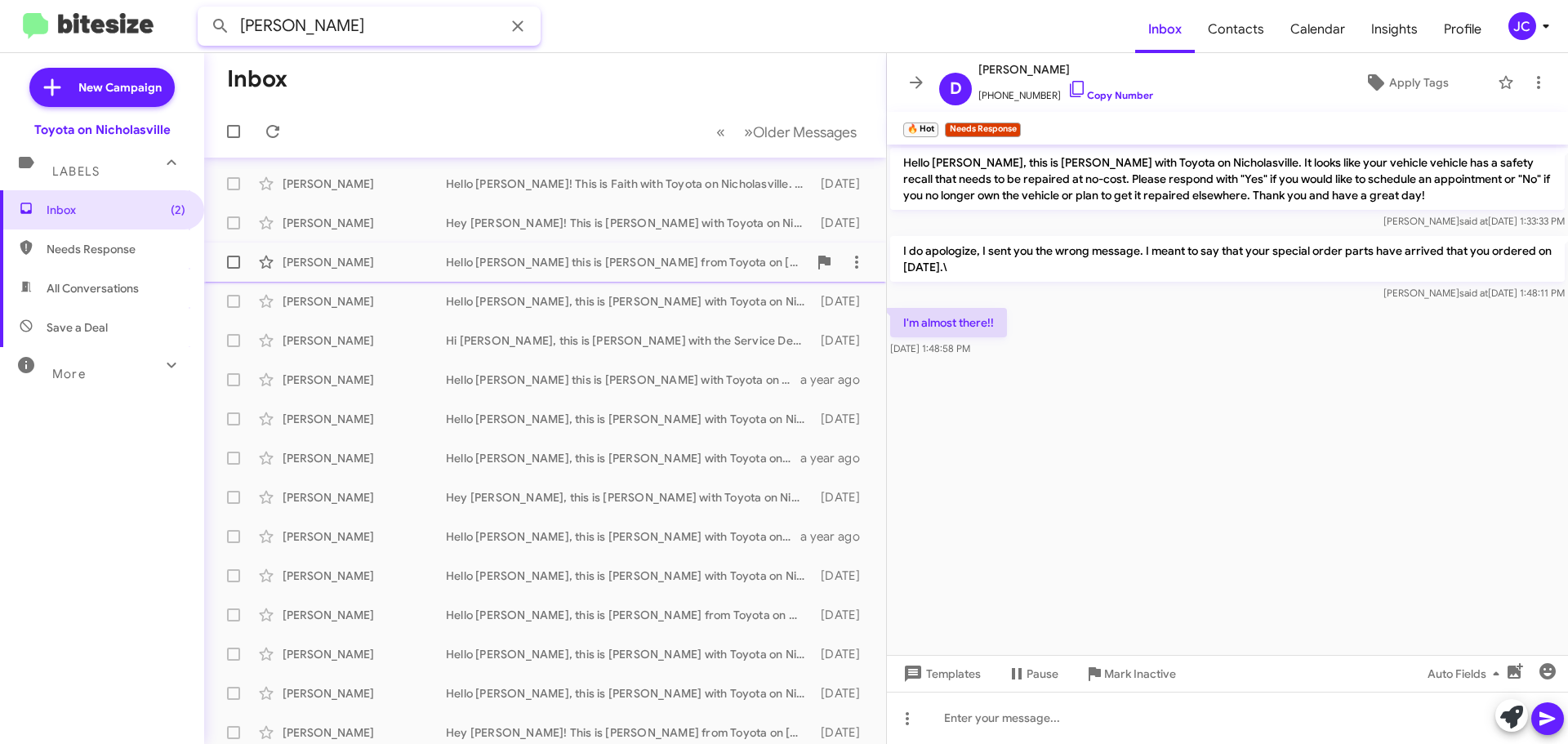
scroll to position [8, 0]
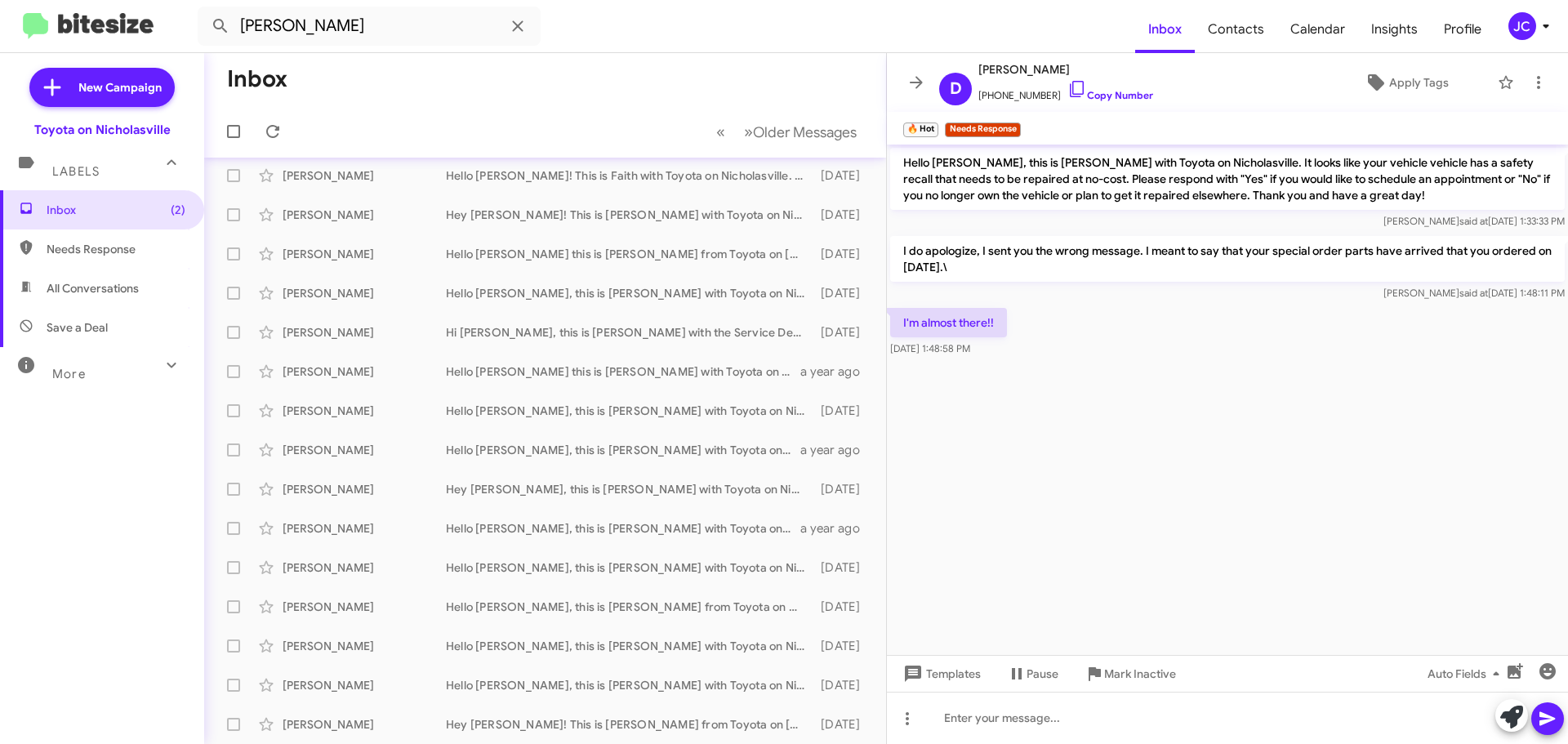
click at [112, 334] on span "Save a Deal" at bounding box center [102, 327] width 204 height 39
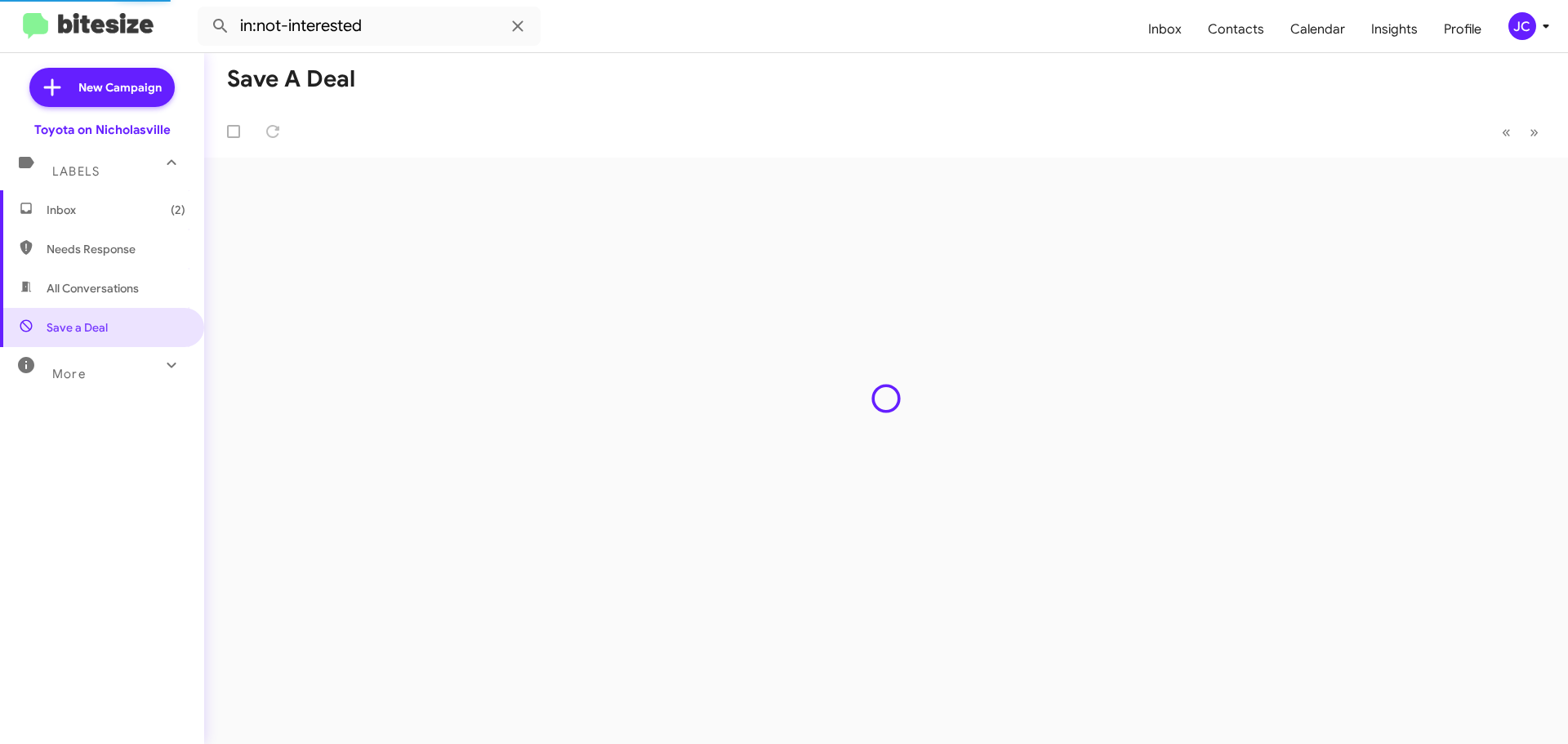
click at [114, 366] on div "More" at bounding box center [86, 367] width 145 height 31
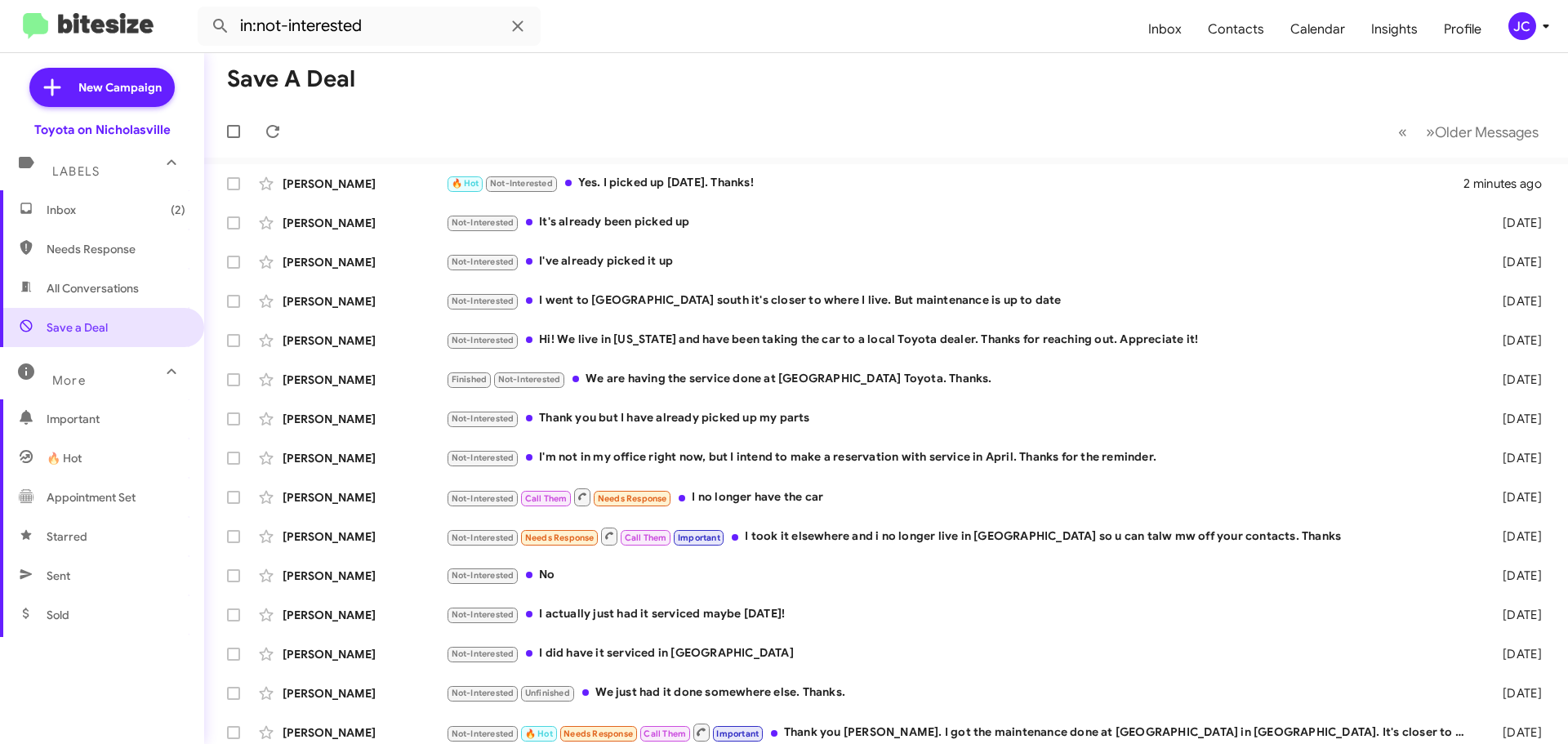
click at [74, 573] on span "Sent" at bounding box center [102, 575] width 204 height 39
type input "in:sent"
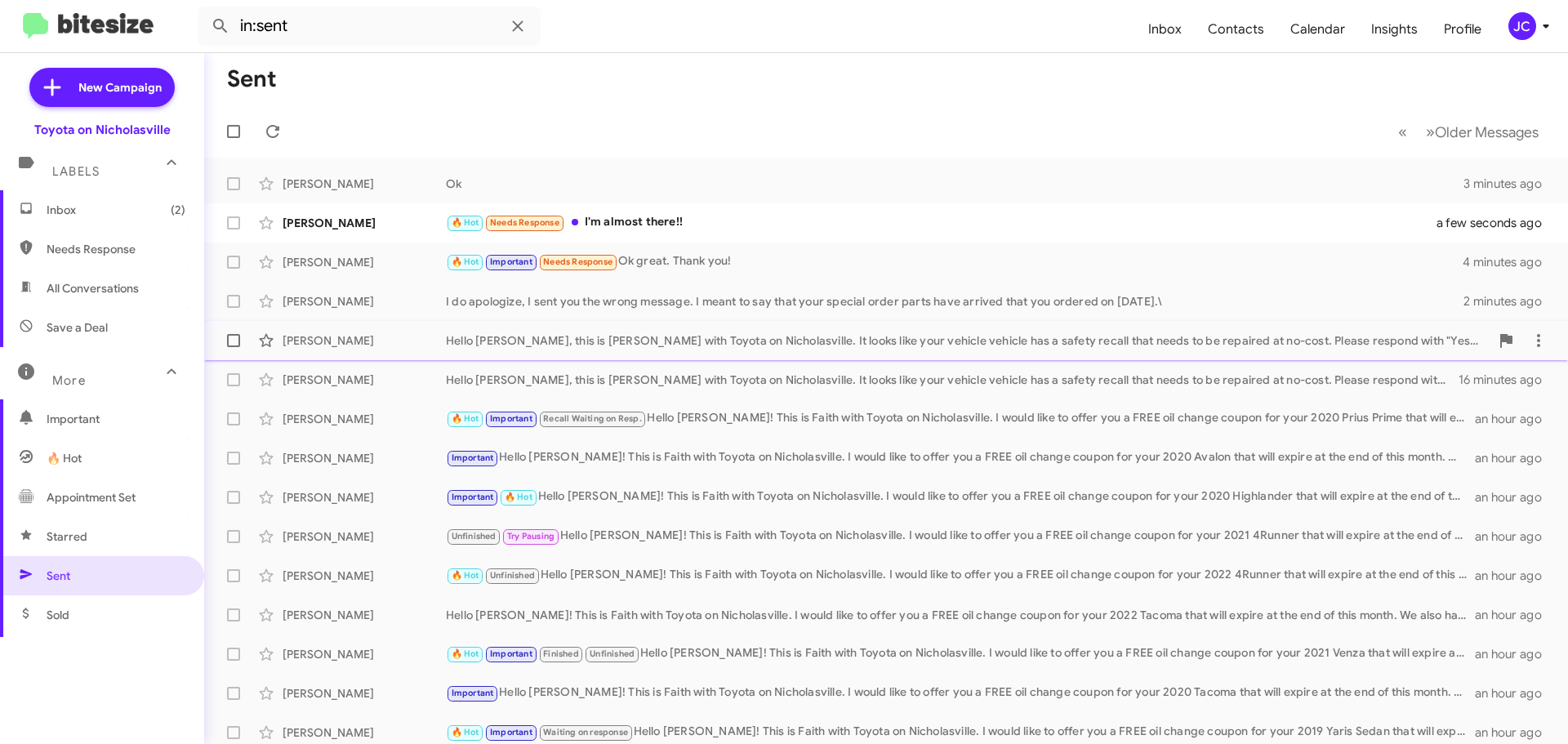
click at [341, 334] on div "[PERSON_NAME]" at bounding box center [364, 341] width 163 height 17
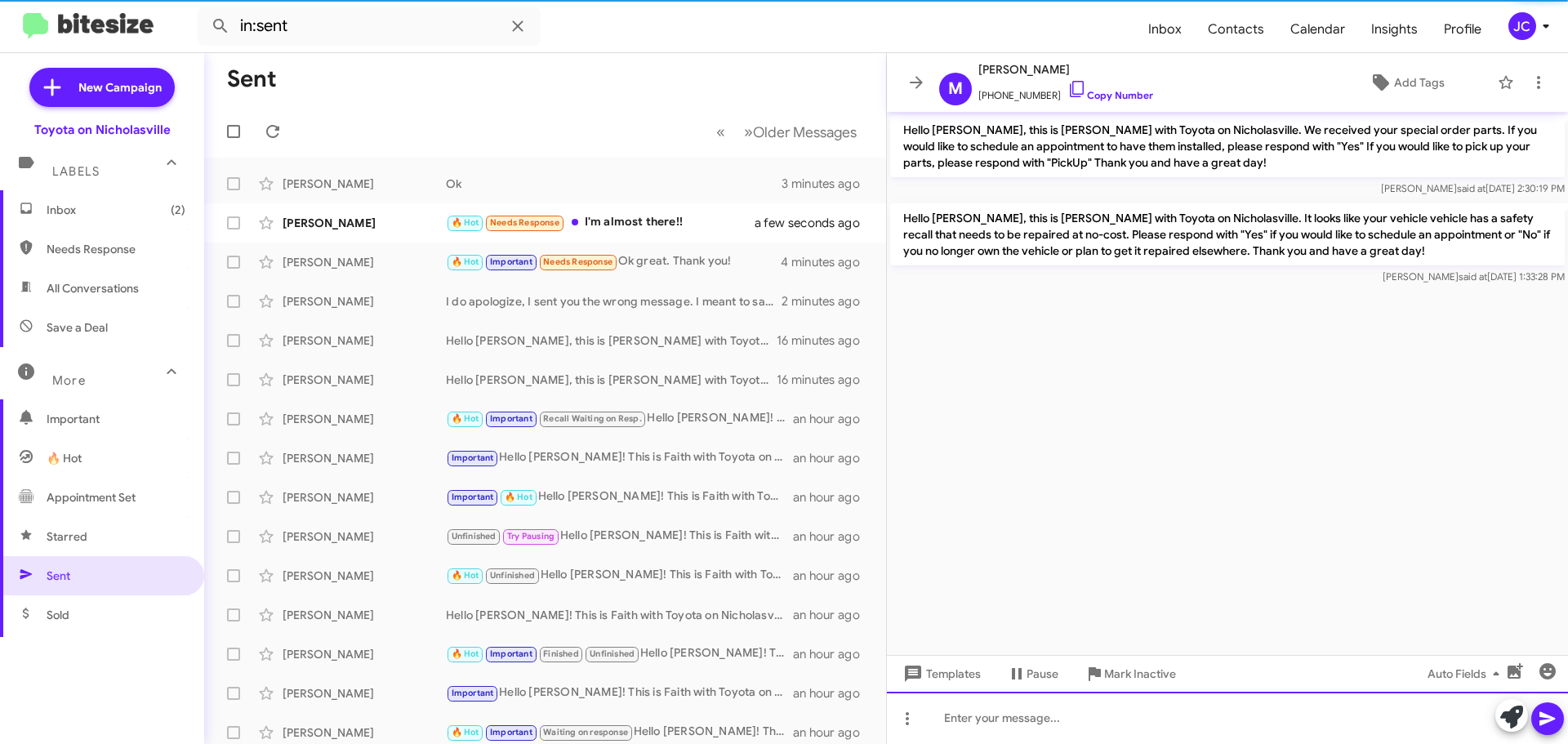
click at [1110, 734] on div at bounding box center [1228, 718] width 681 height 52
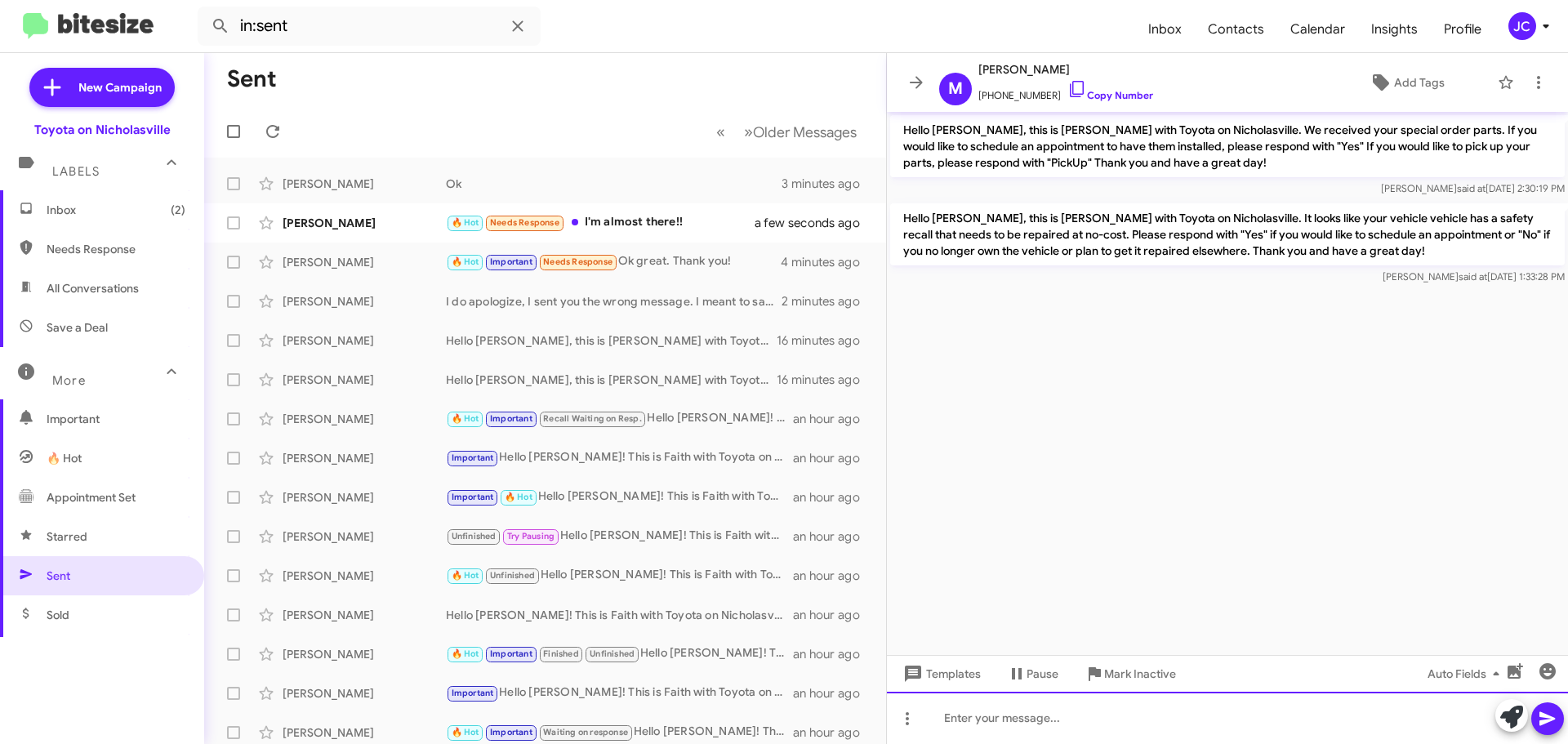
paste div
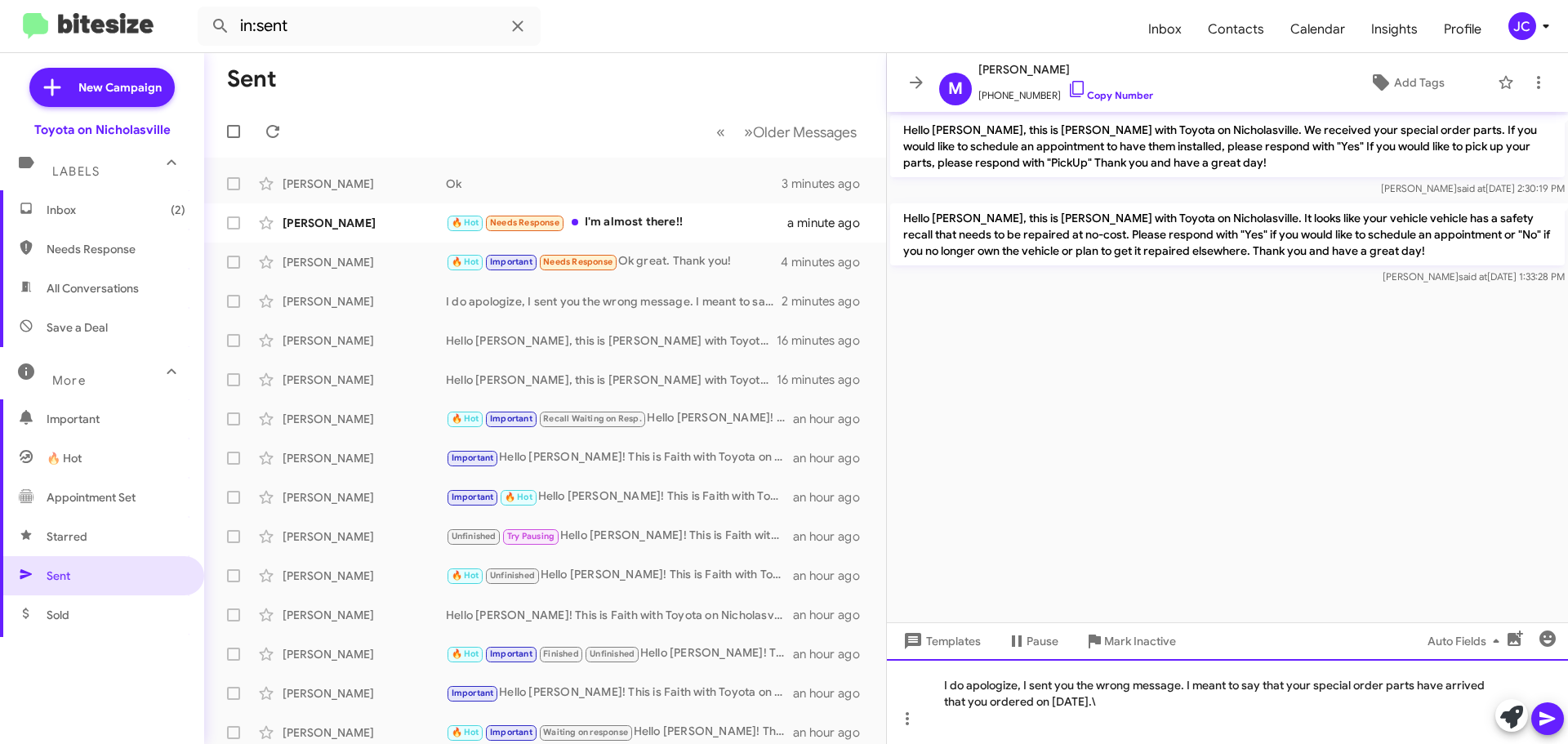
click at [1112, 691] on div "I do apologize, I sent you the wrong message. I meant to say that your special …" at bounding box center [1228, 701] width 681 height 85
click at [1115, 704] on div "I do apologize, I sent you the wrong message. I meant to say that your special …" at bounding box center [1228, 701] width 681 height 85
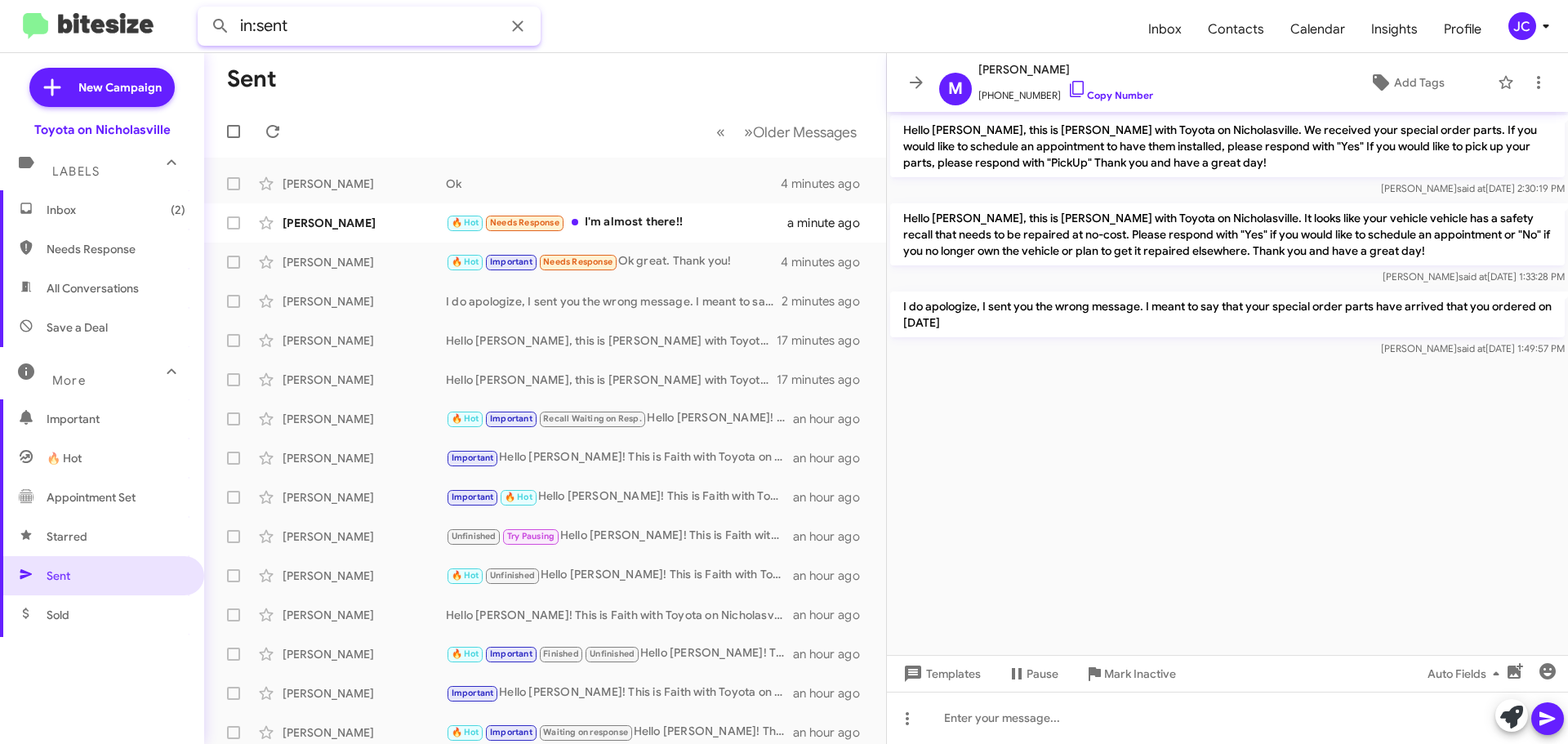
click at [322, 37] on input "in:sent" at bounding box center [368, 25] width 343 height 39
click at [204, 10] on button at bounding box center [220, 25] width 32 height 32
type input "cartia"
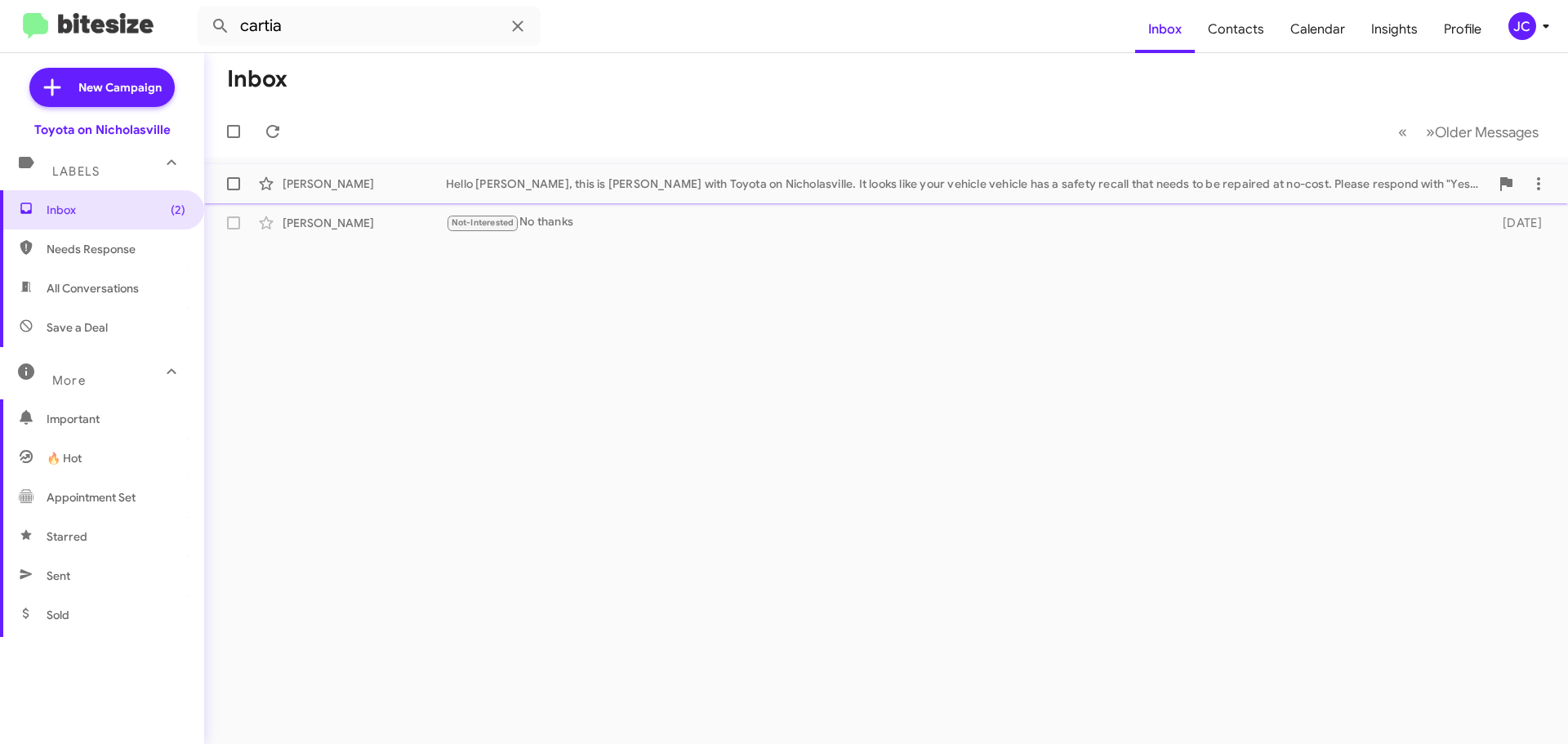
click at [767, 169] on div "[PERSON_NAME] Hello [PERSON_NAME], this is [PERSON_NAME] with Toyota on Nichola…" at bounding box center [886, 183] width 1338 height 32
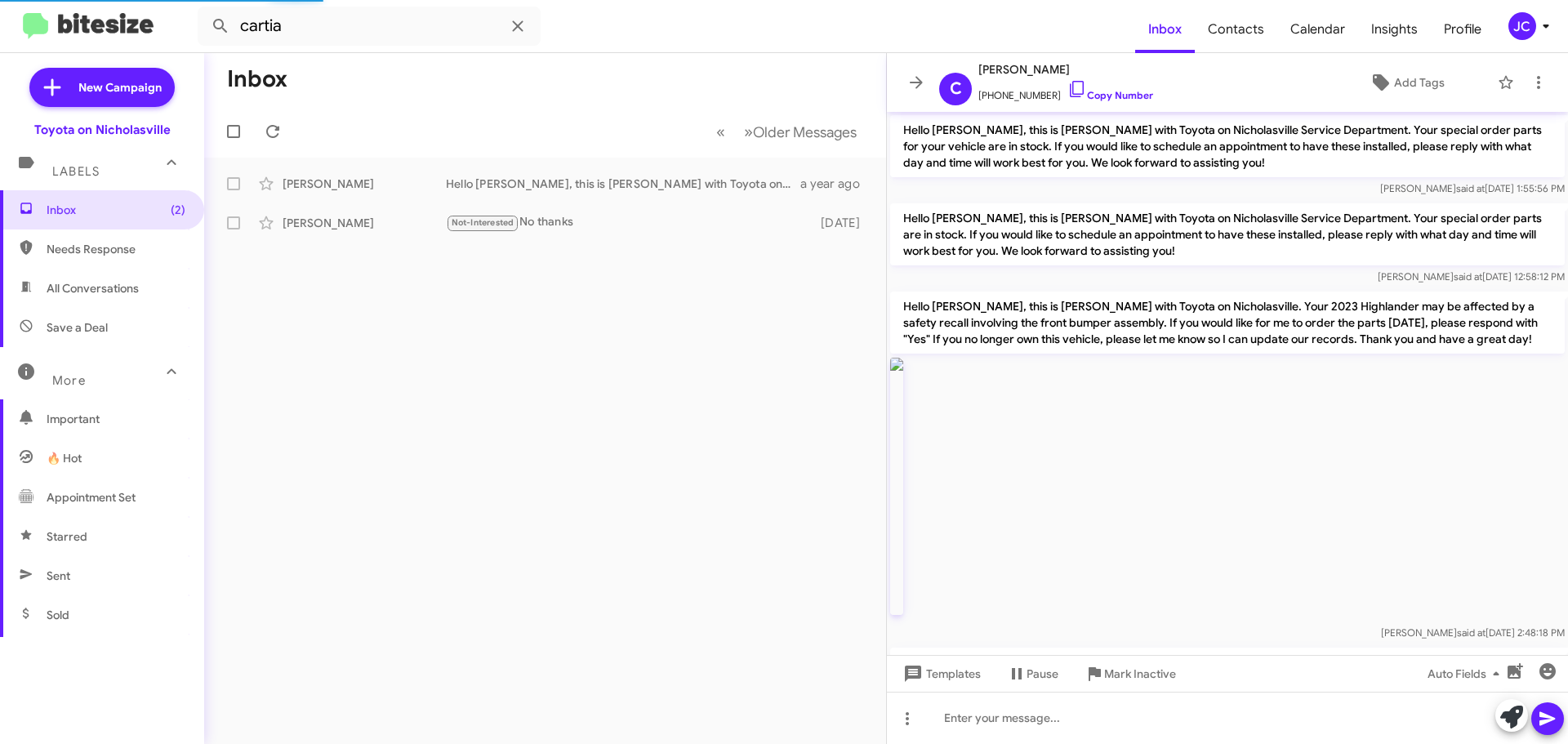
scroll to position [547, 0]
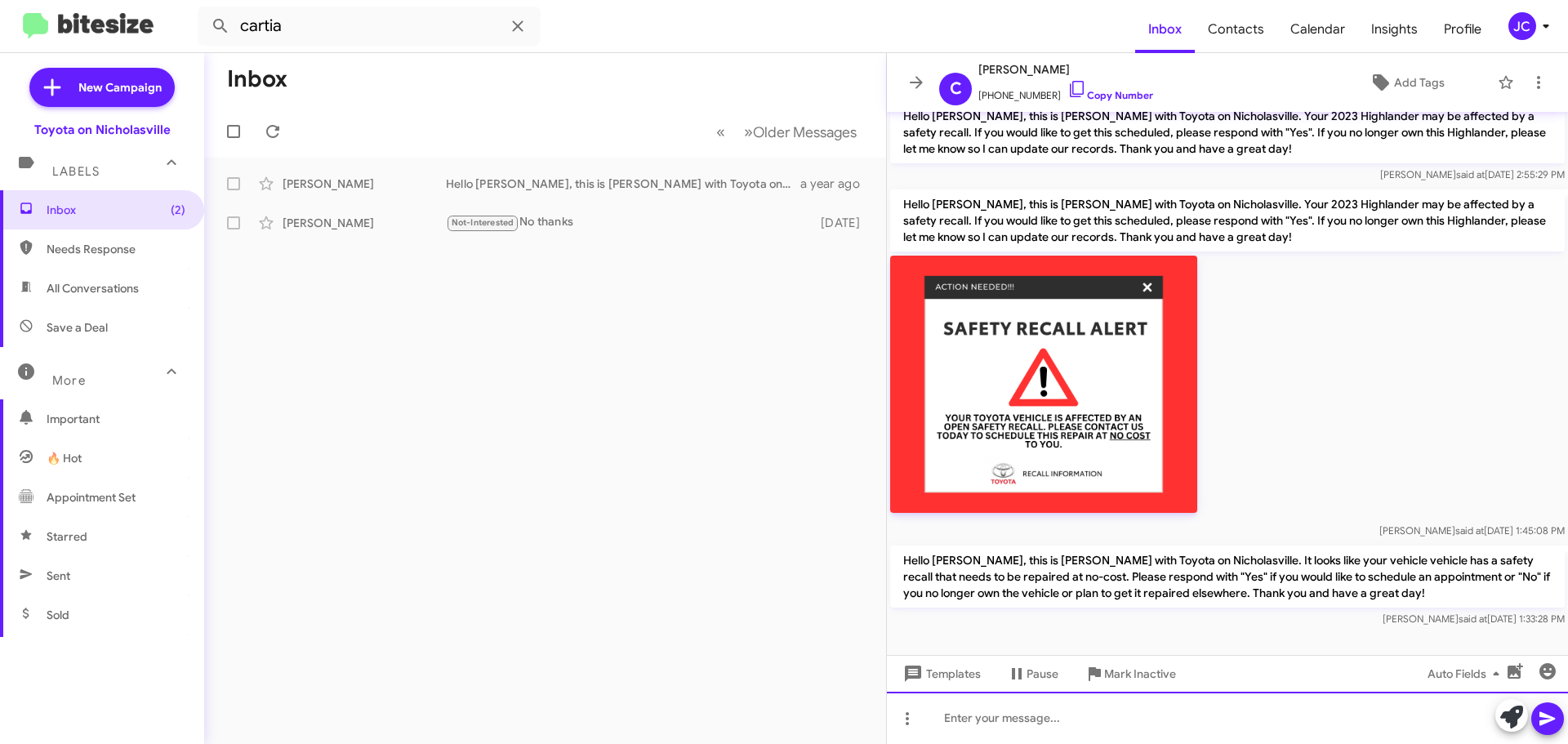
click at [978, 727] on div at bounding box center [1228, 718] width 681 height 52
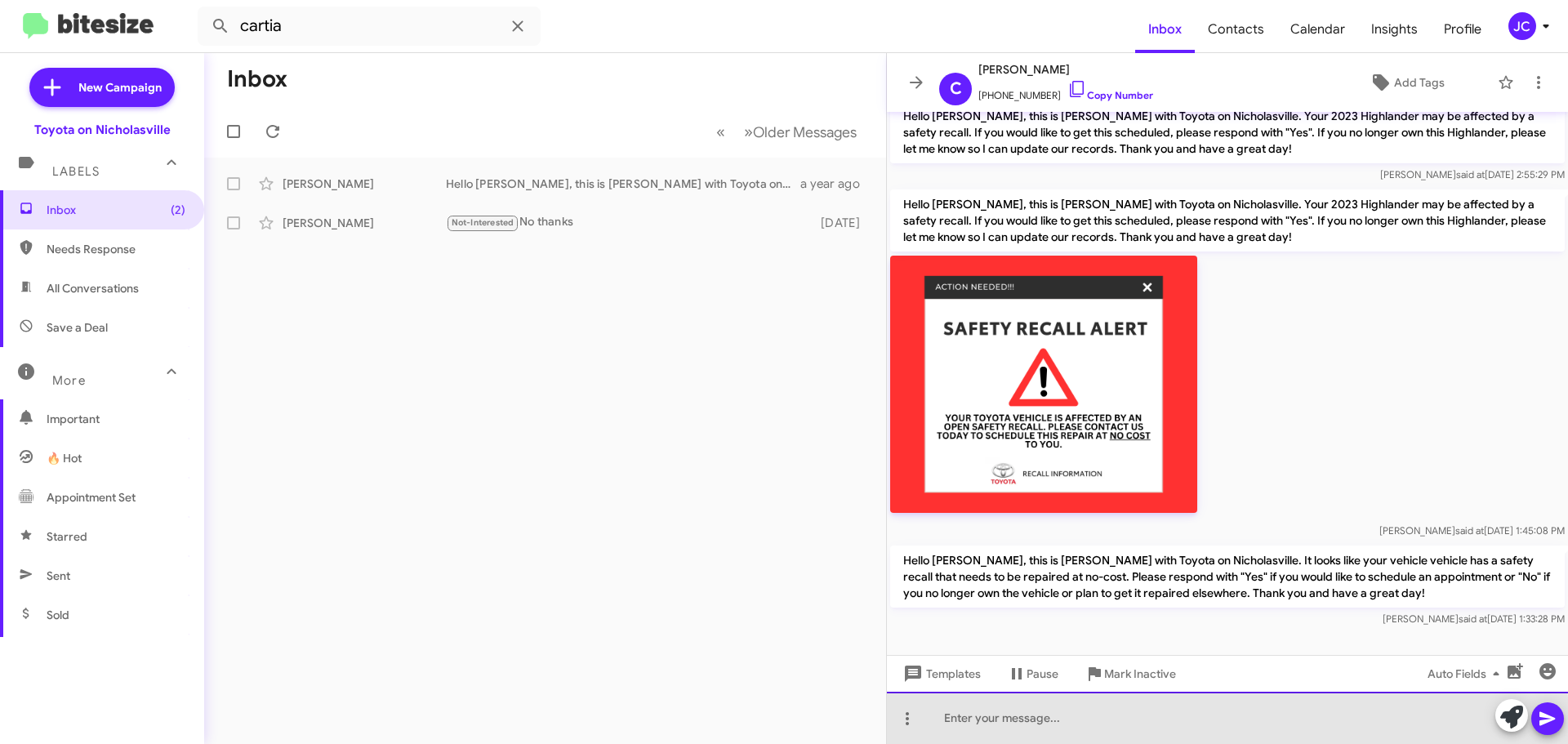
paste div
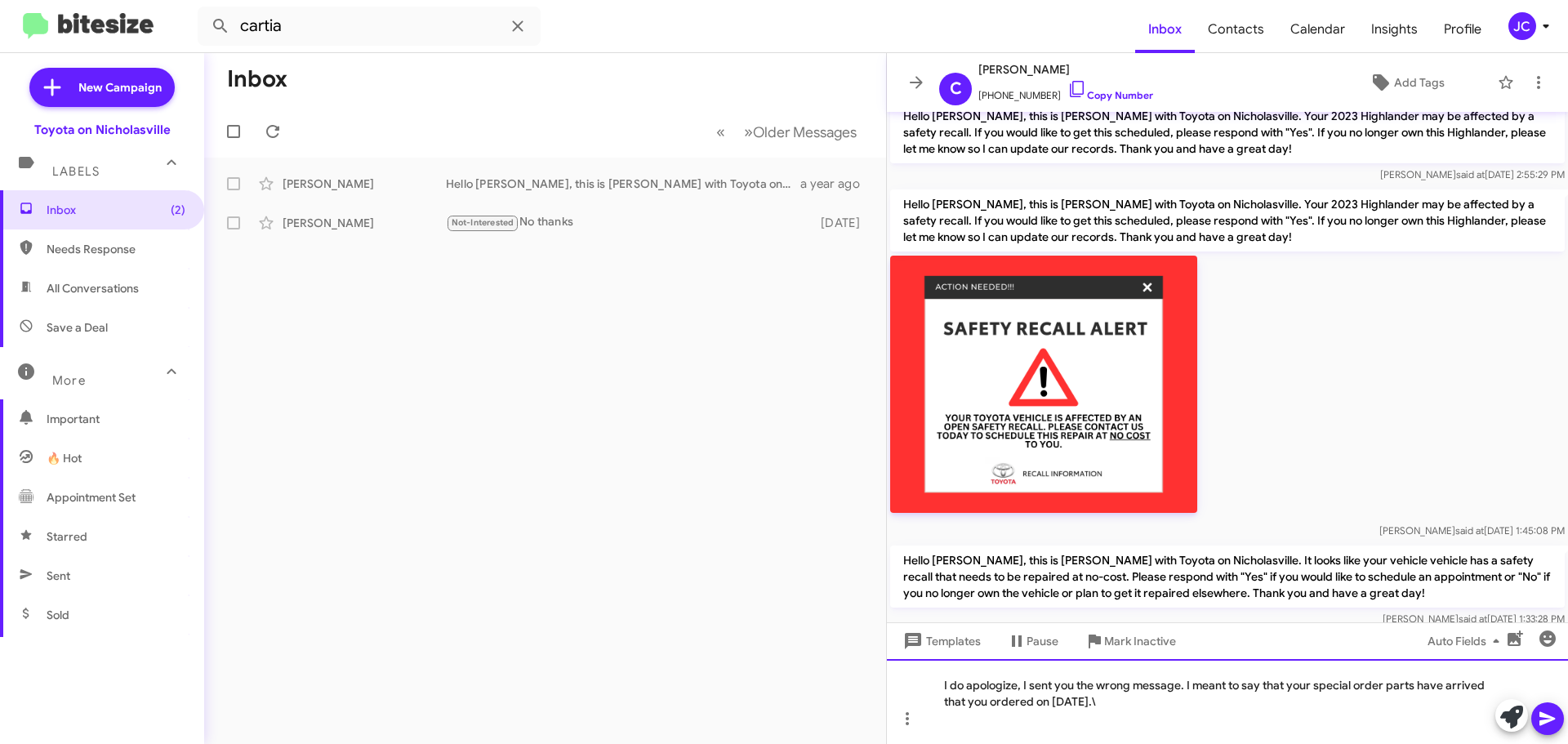
click at [1152, 713] on div at bounding box center [1219, 718] width 550 height 17
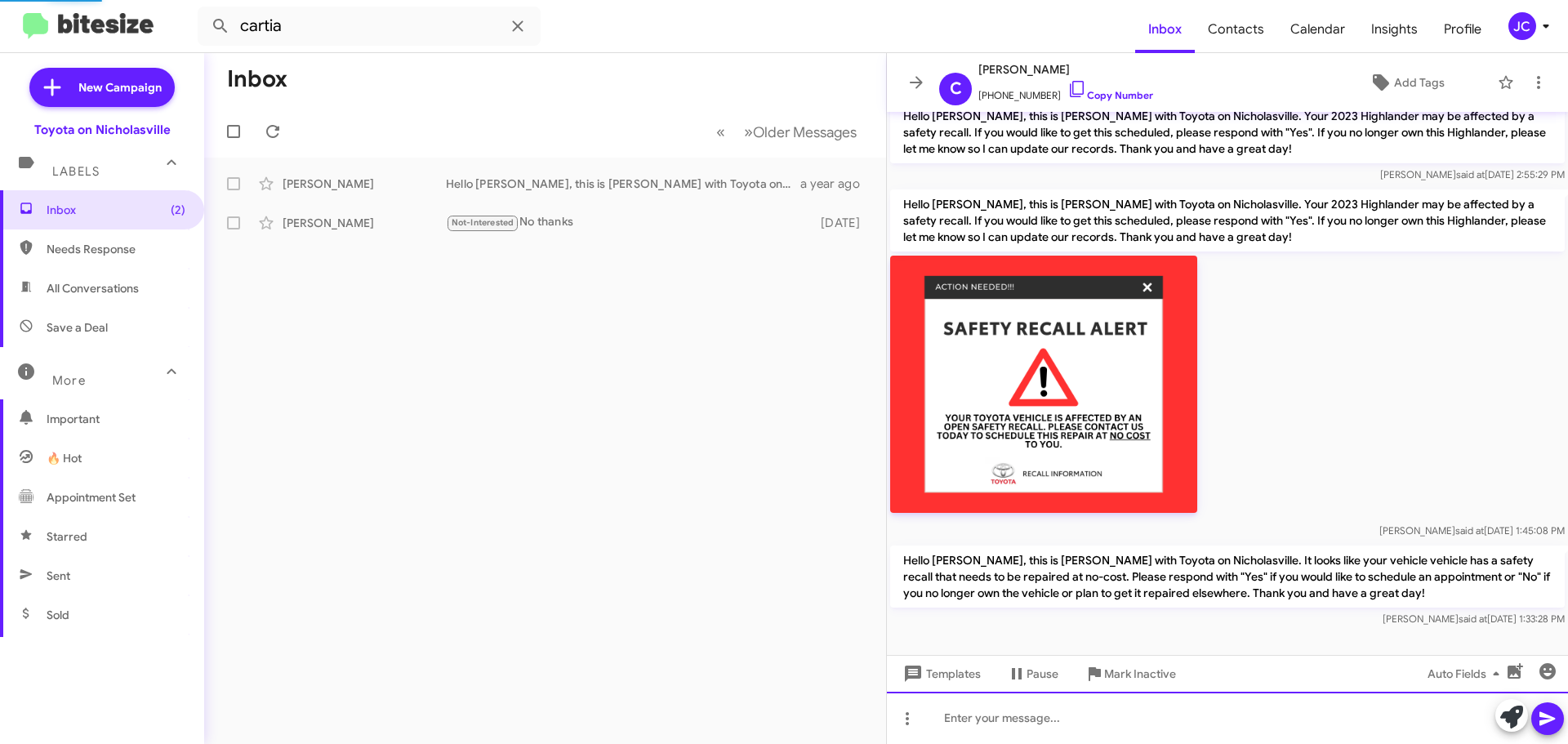
scroll to position [0, 0]
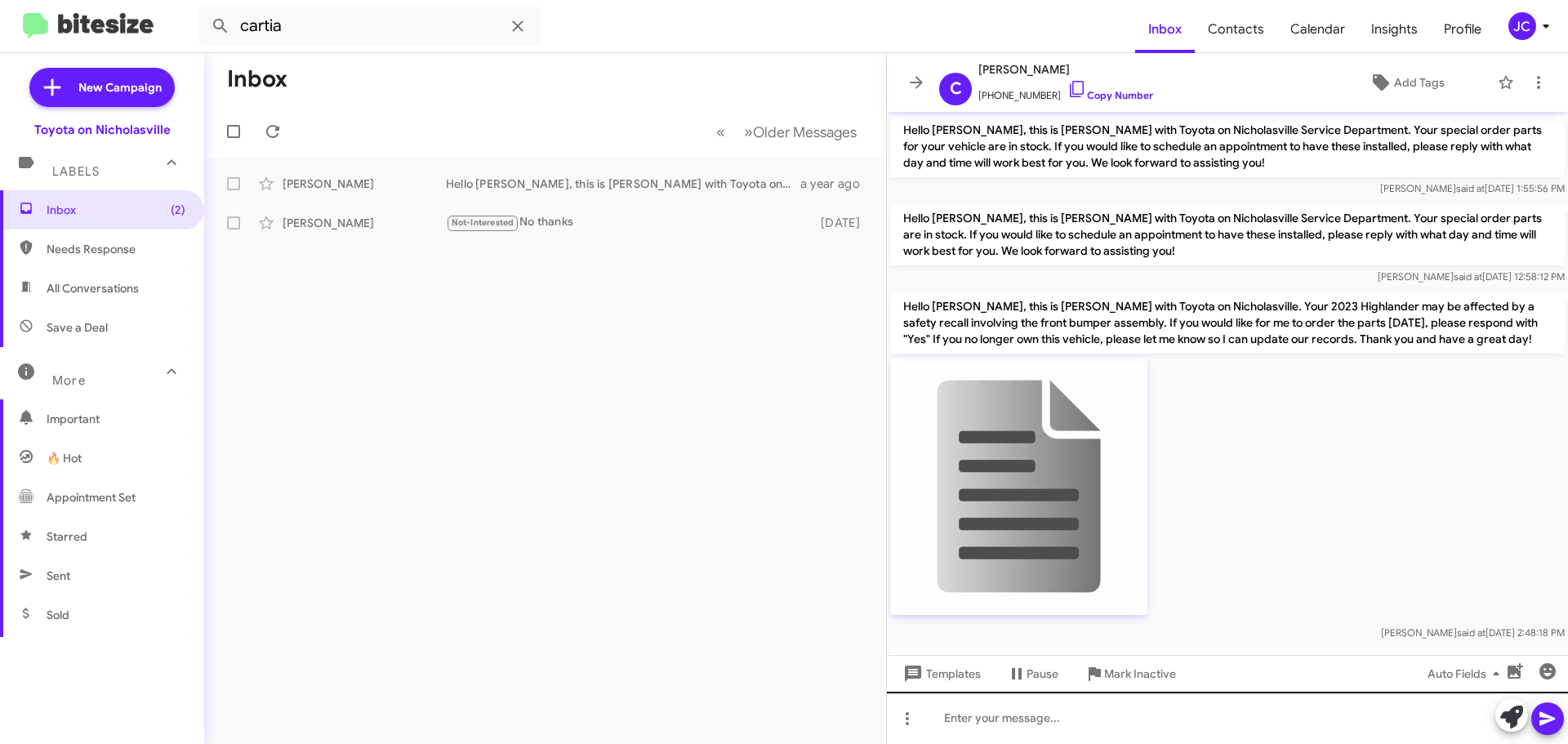
click at [70, 326] on span "Save a Deal" at bounding box center [77, 327] width 61 height 17
type input "in:not-interested"
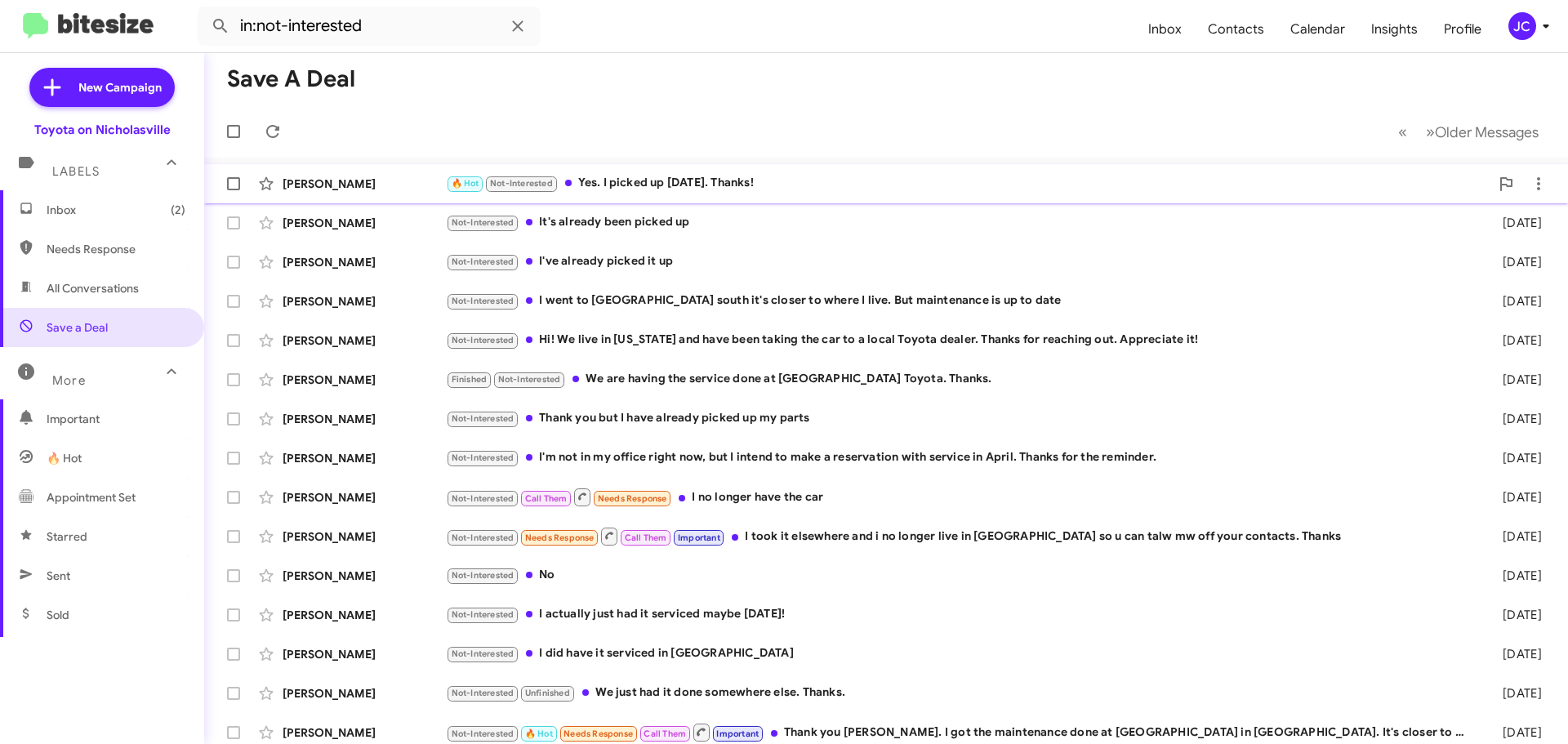
click at [362, 175] on div "[PERSON_NAME] 🔥 Hot Not-Interested Yes. I picked up [DATE]. Thanks! 3 minutes a…" at bounding box center [886, 183] width 1338 height 32
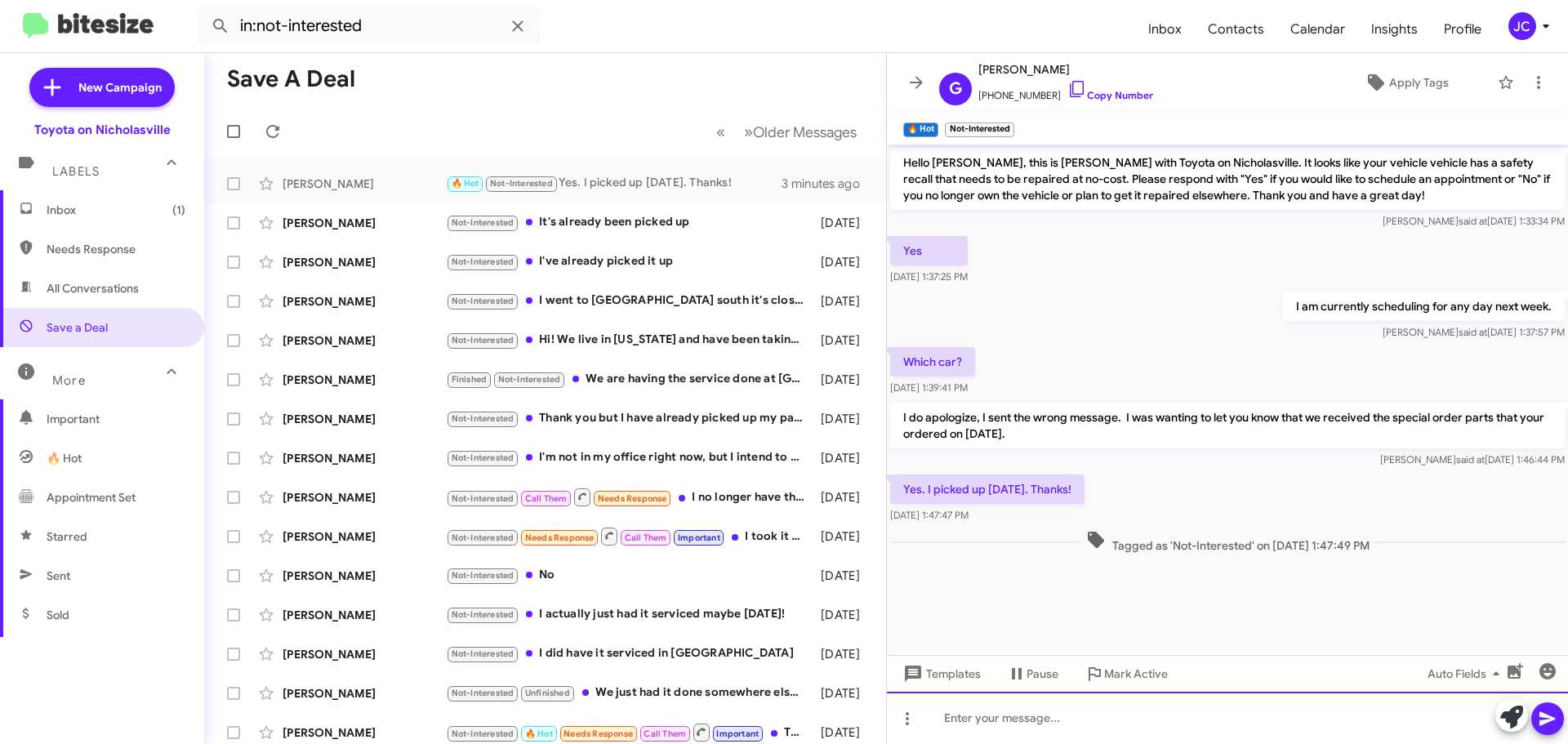
click at [1082, 715] on div at bounding box center [1228, 718] width 681 height 52
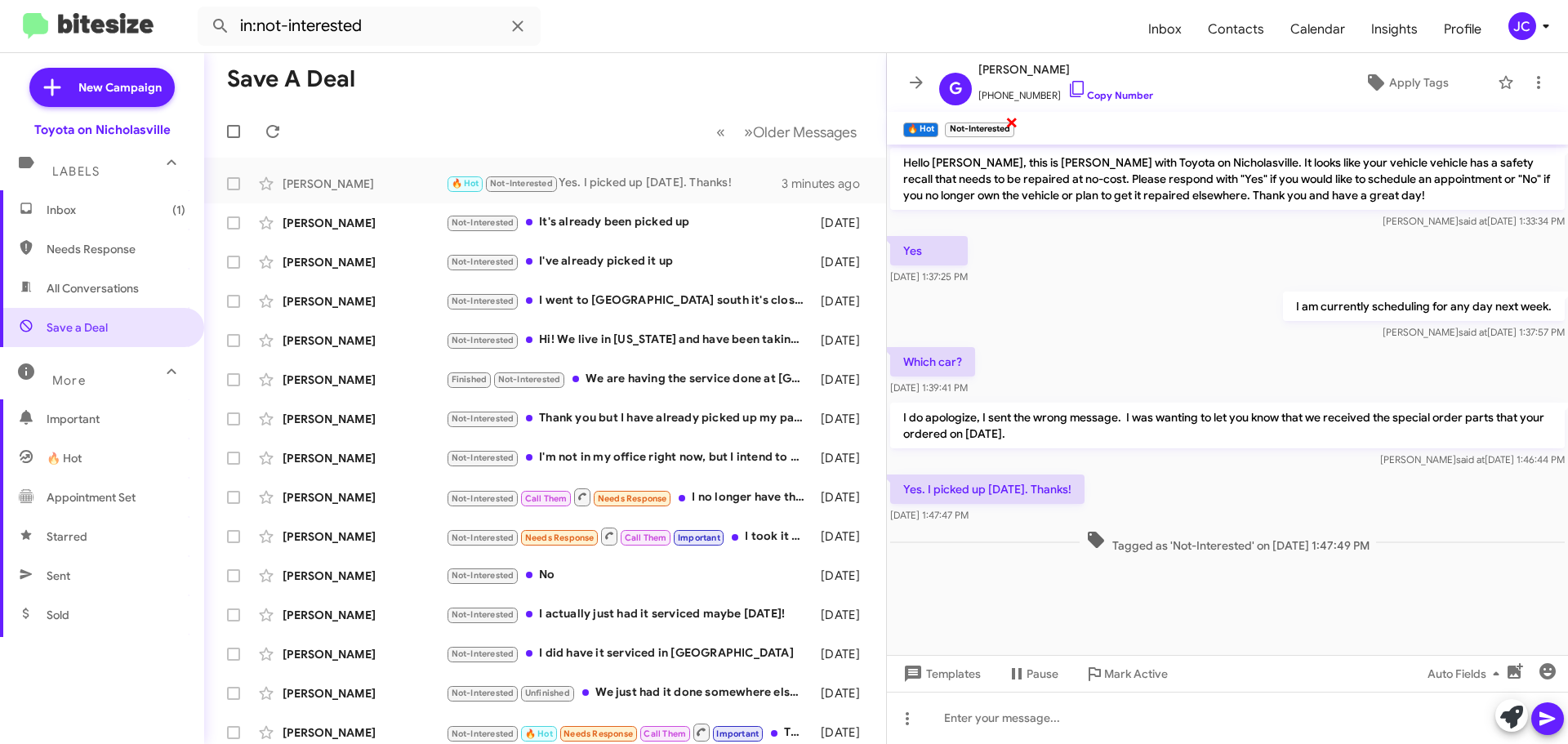
click at [1012, 123] on span "×" at bounding box center [1011, 121] width 13 height 19
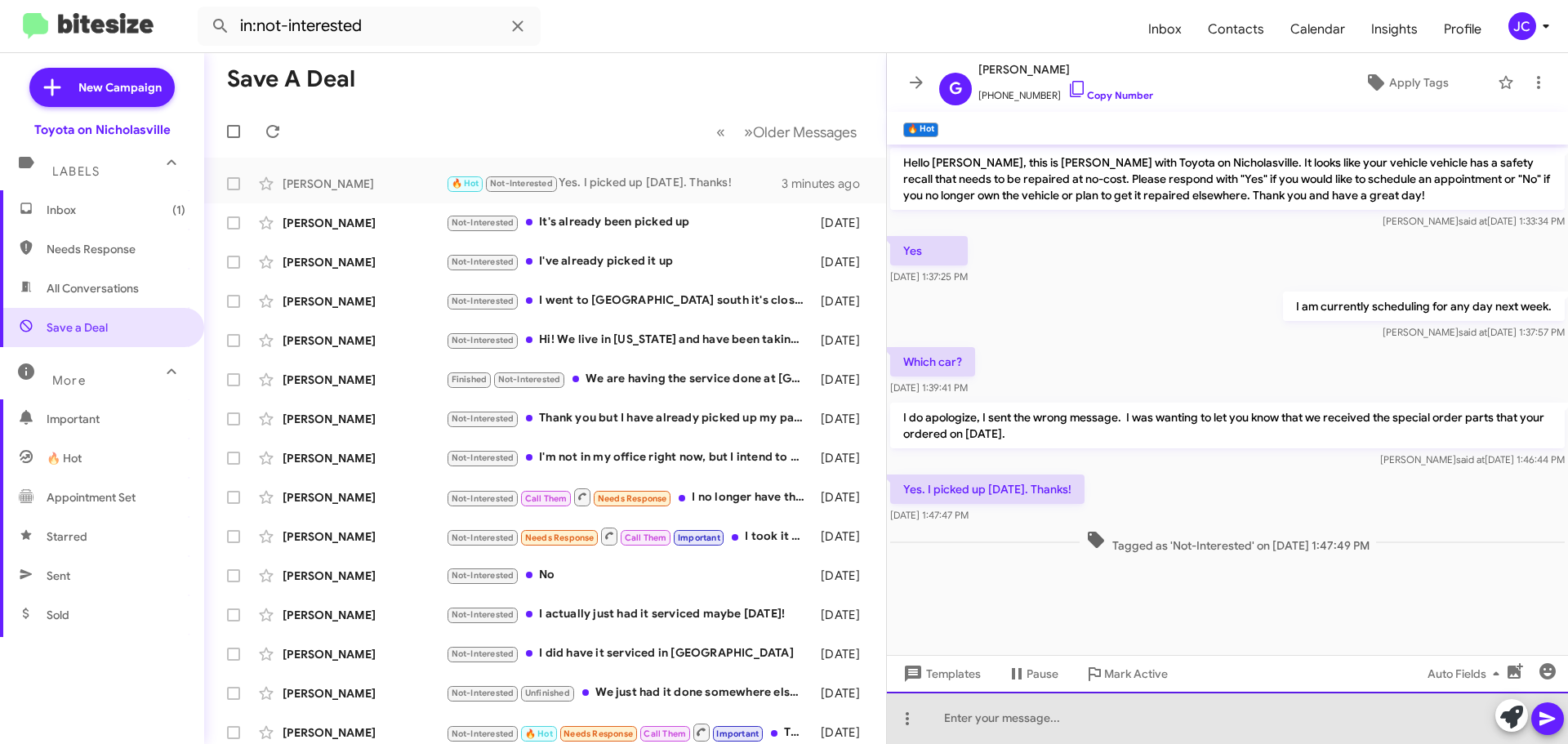
click at [974, 725] on div at bounding box center [1228, 718] width 681 height 52
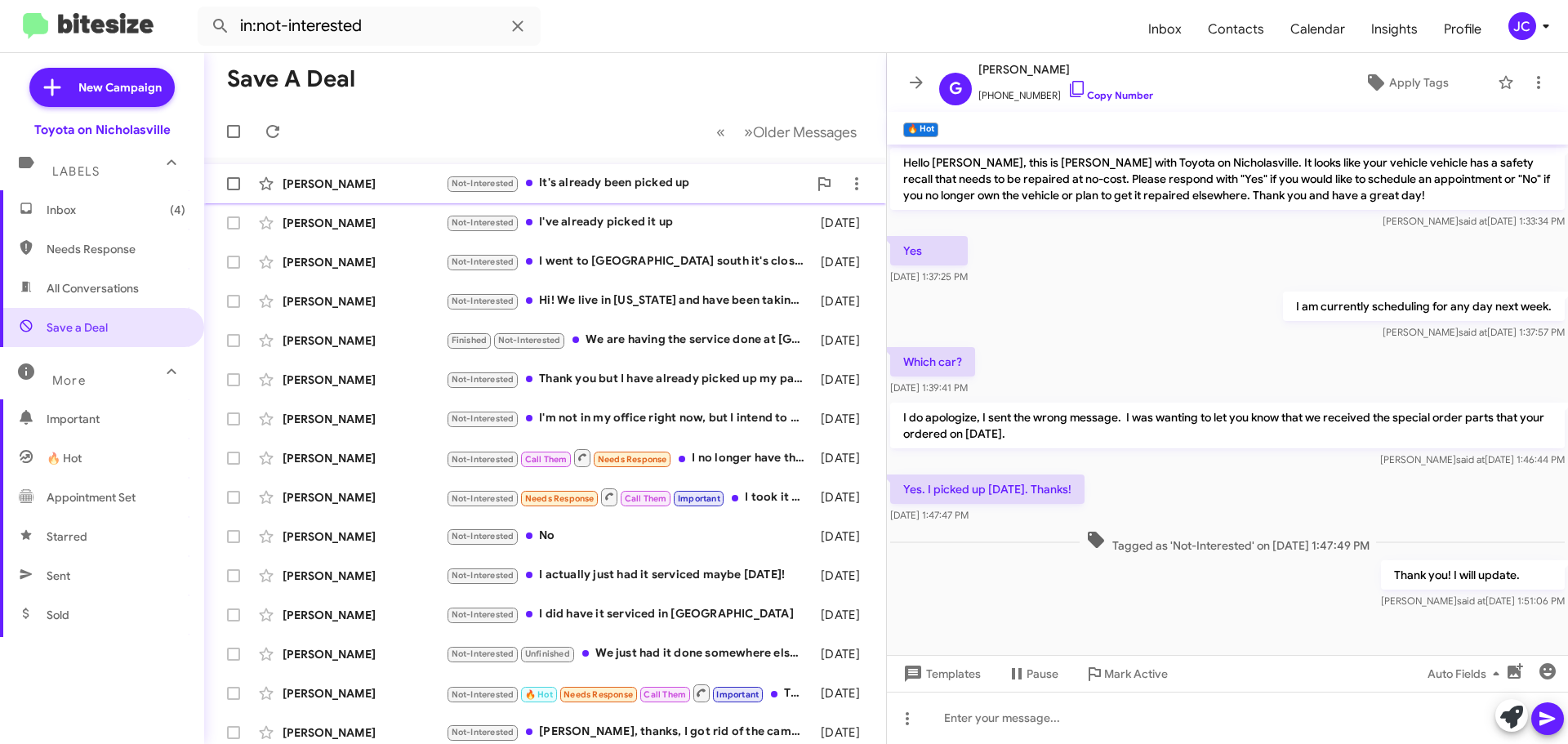
click at [354, 185] on div "[PERSON_NAME]" at bounding box center [364, 183] width 163 height 17
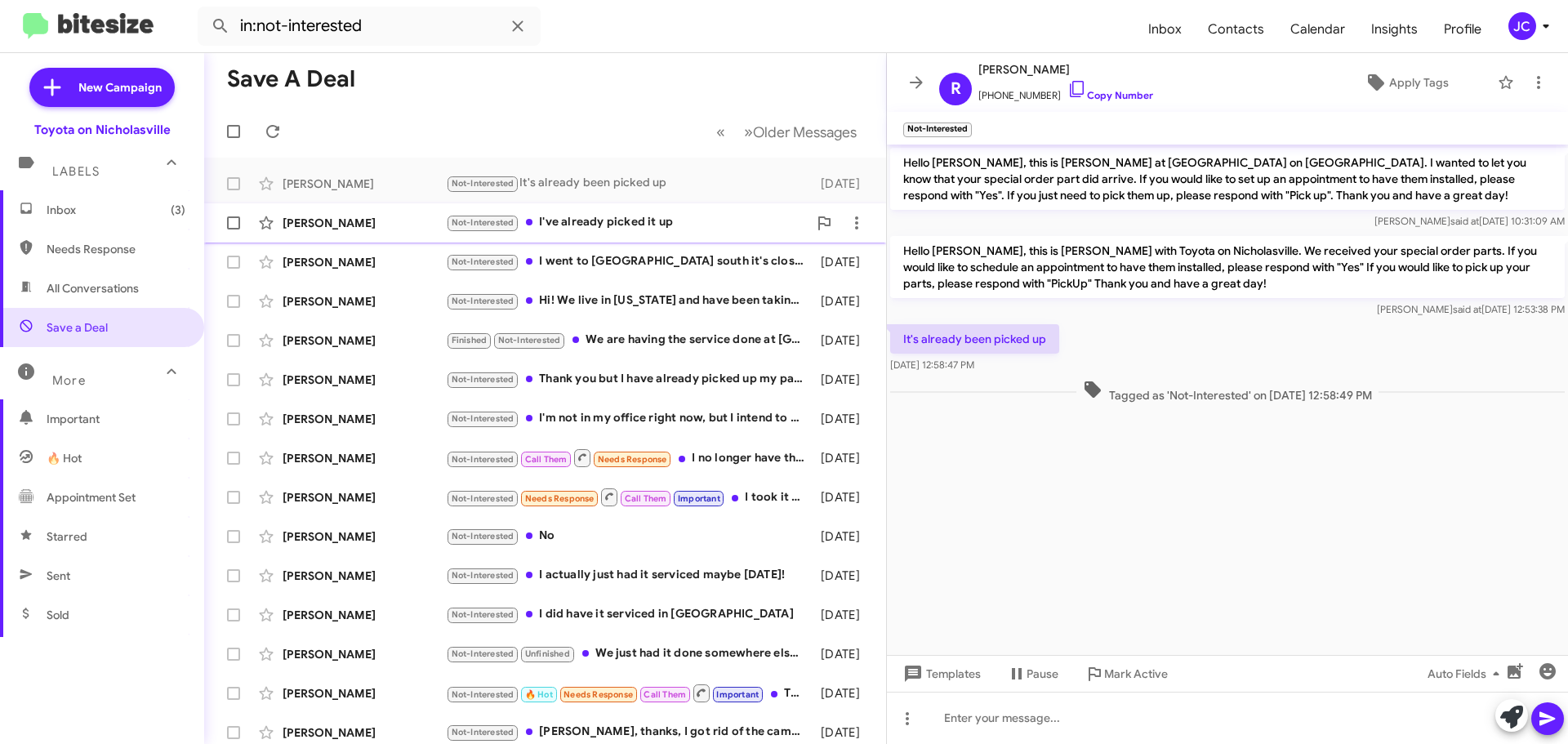
click at [444, 228] on div "[PERSON_NAME]" at bounding box center [364, 223] width 163 height 17
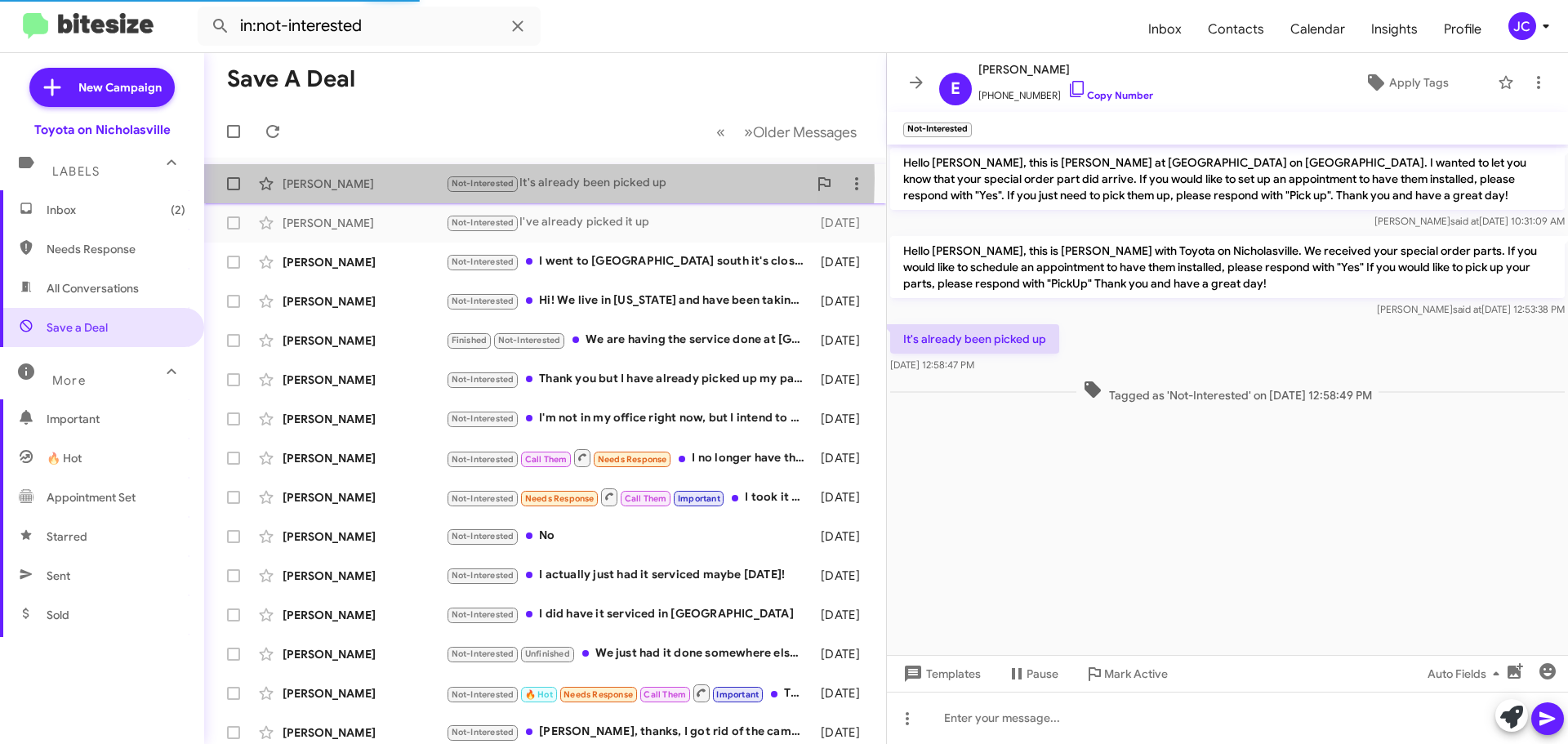
click at [327, 178] on div "[PERSON_NAME]" at bounding box center [364, 183] width 163 height 17
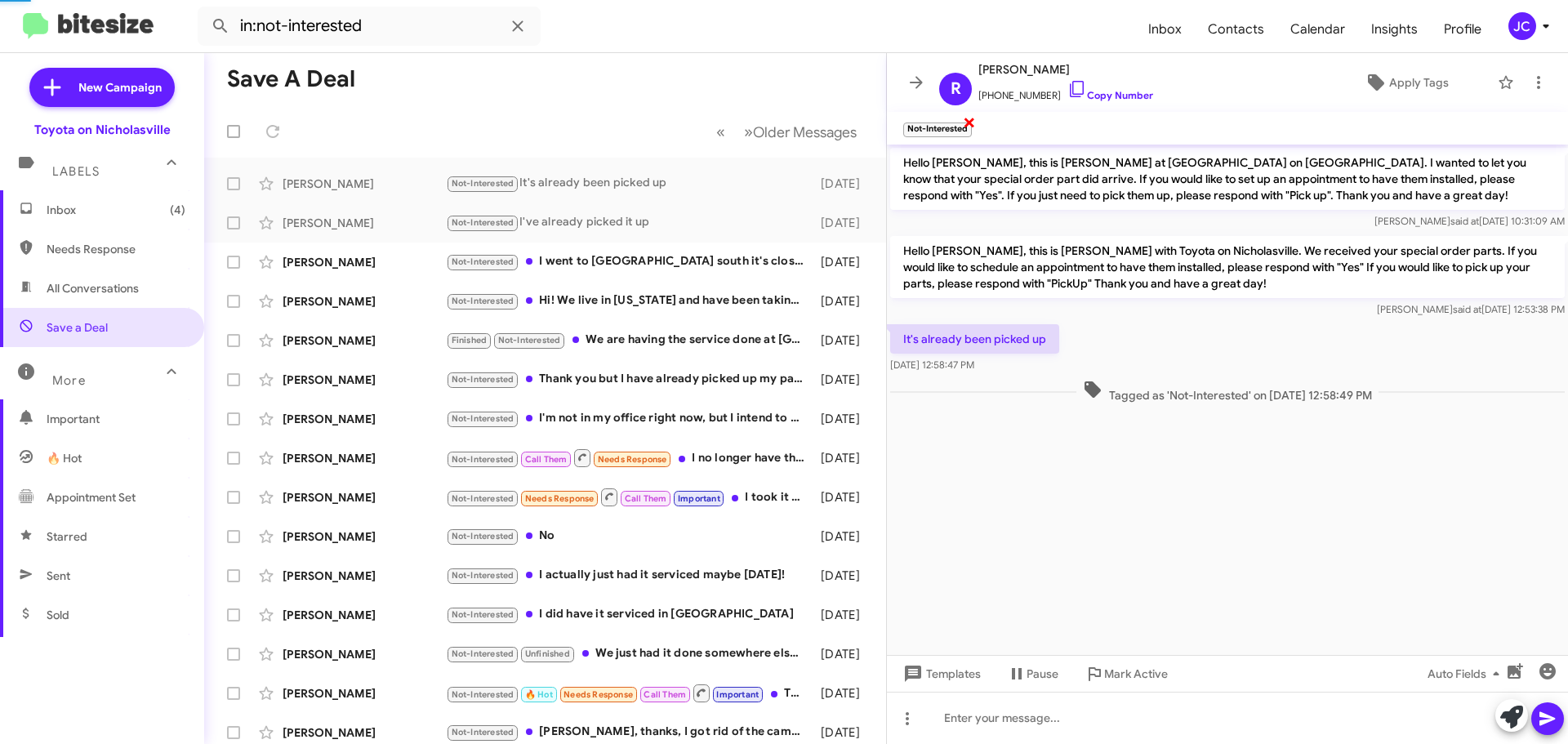
click at [967, 126] on span "×" at bounding box center [969, 121] width 13 height 19
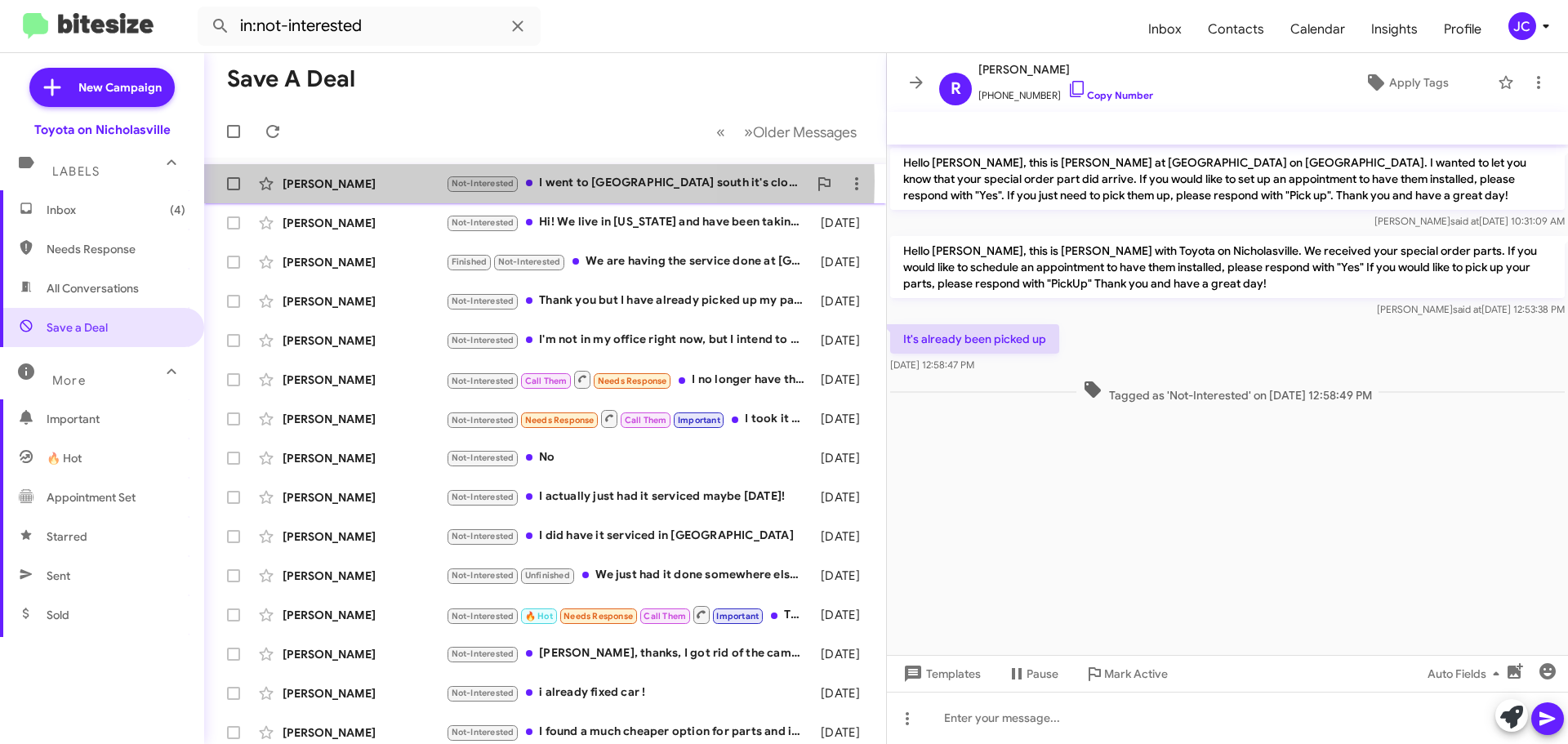
click at [381, 182] on div "[PERSON_NAME]" at bounding box center [364, 183] width 163 height 17
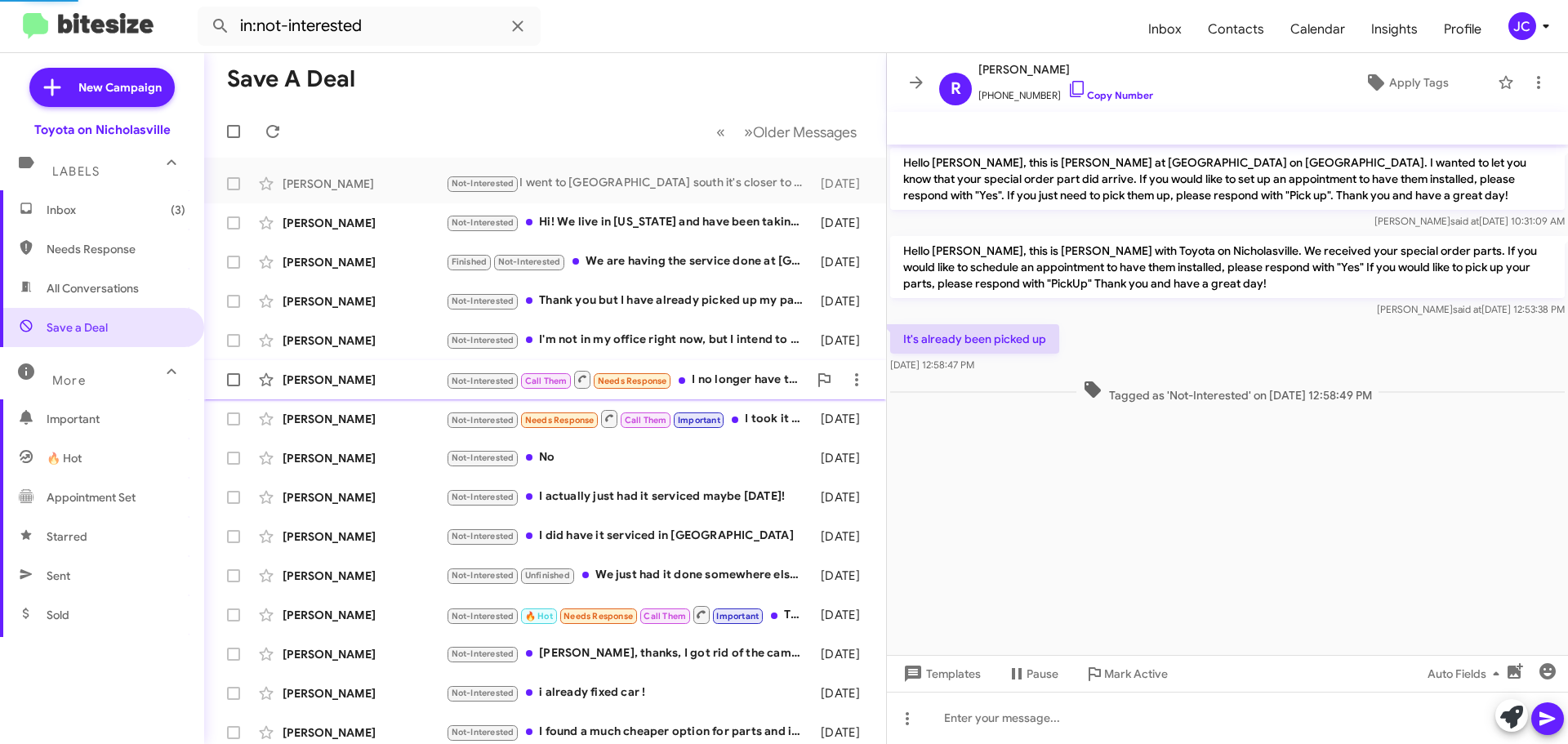
scroll to position [186, 0]
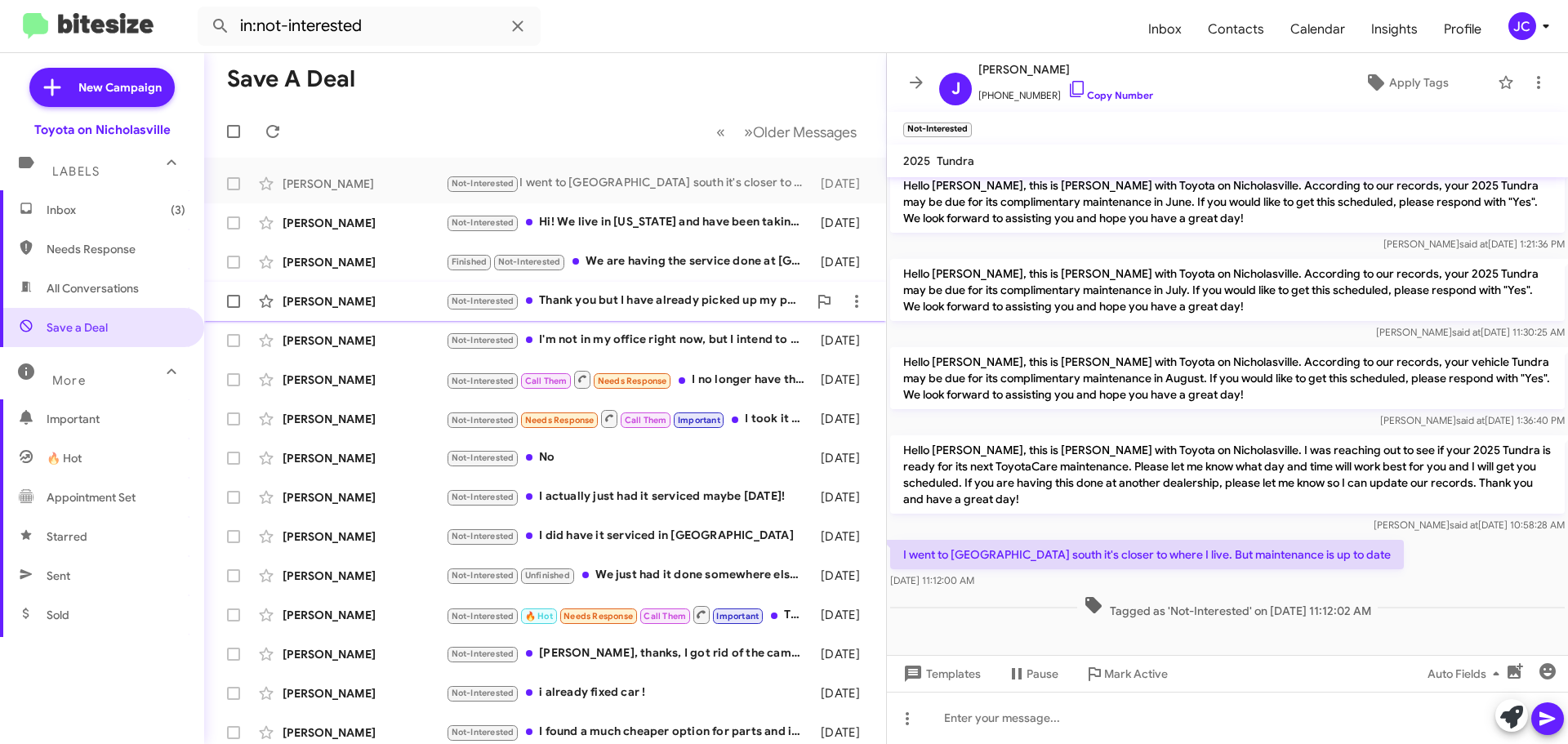
click at [361, 307] on div "[PERSON_NAME]" at bounding box center [364, 301] width 163 height 17
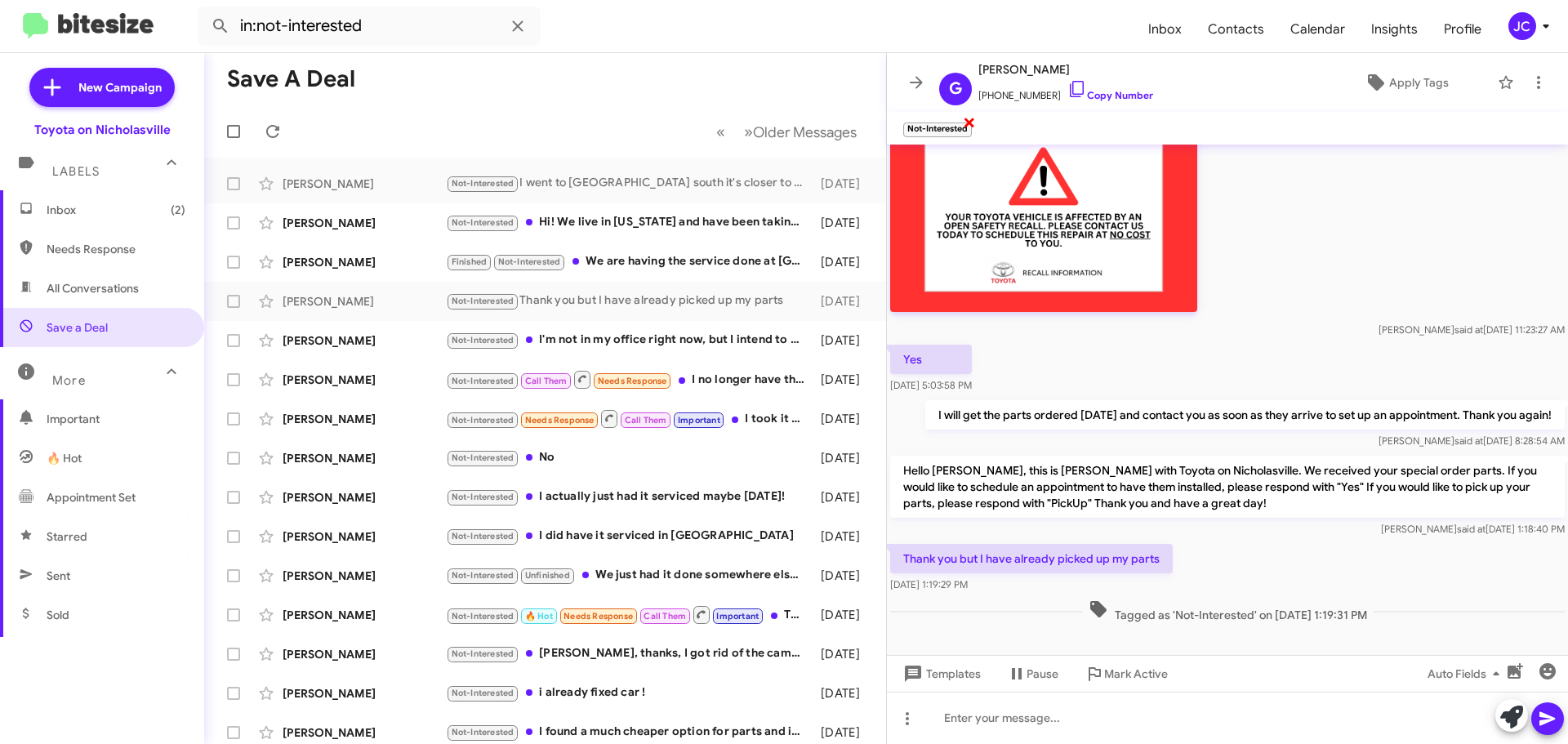
click at [970, 127] on span "×" at bounding box center [969, 121] width 13 height 19
click at [372, 343] on div "[PERSON_NAME]" at bounding box center [364, 341] width 163 height 17
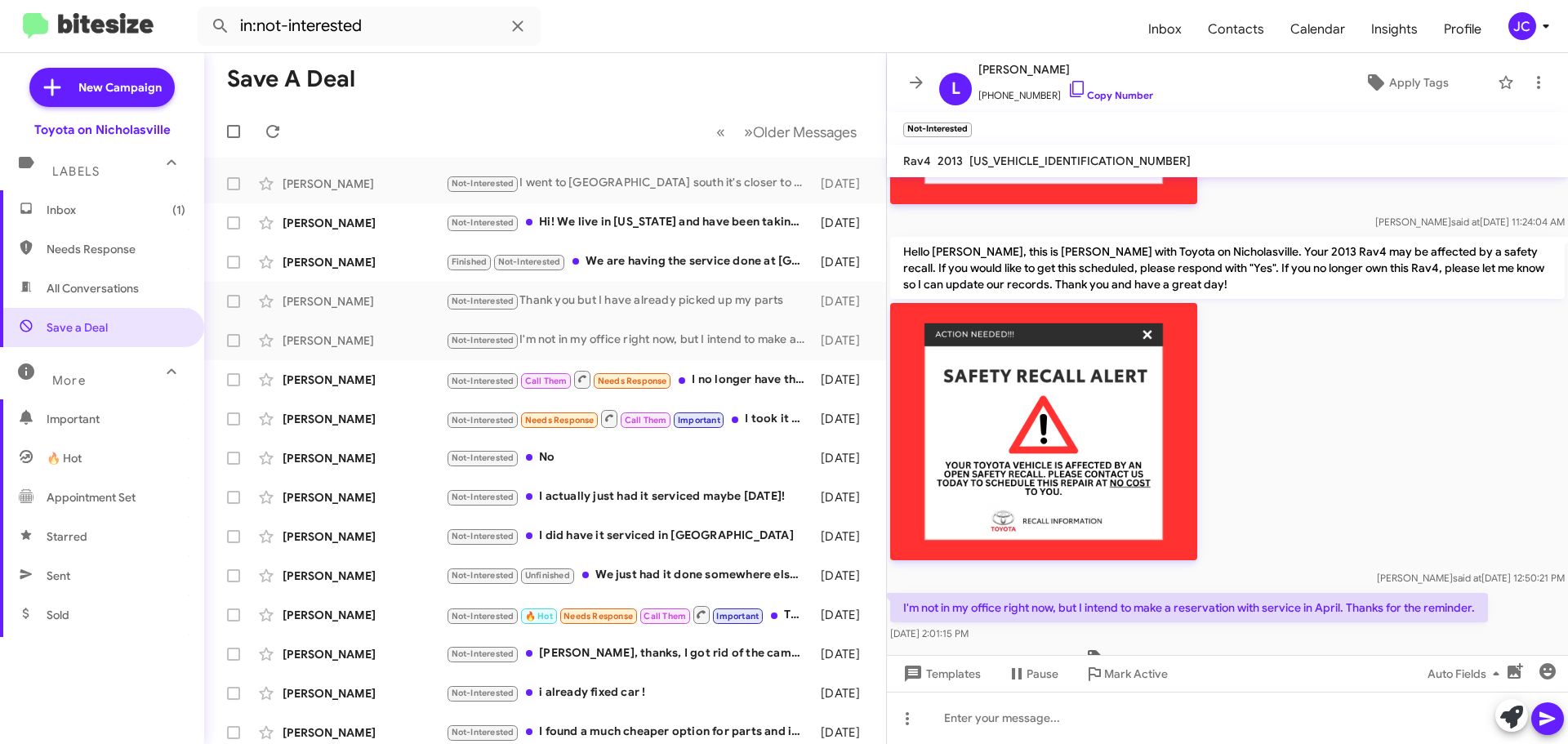
scroll to position [1268, 0]
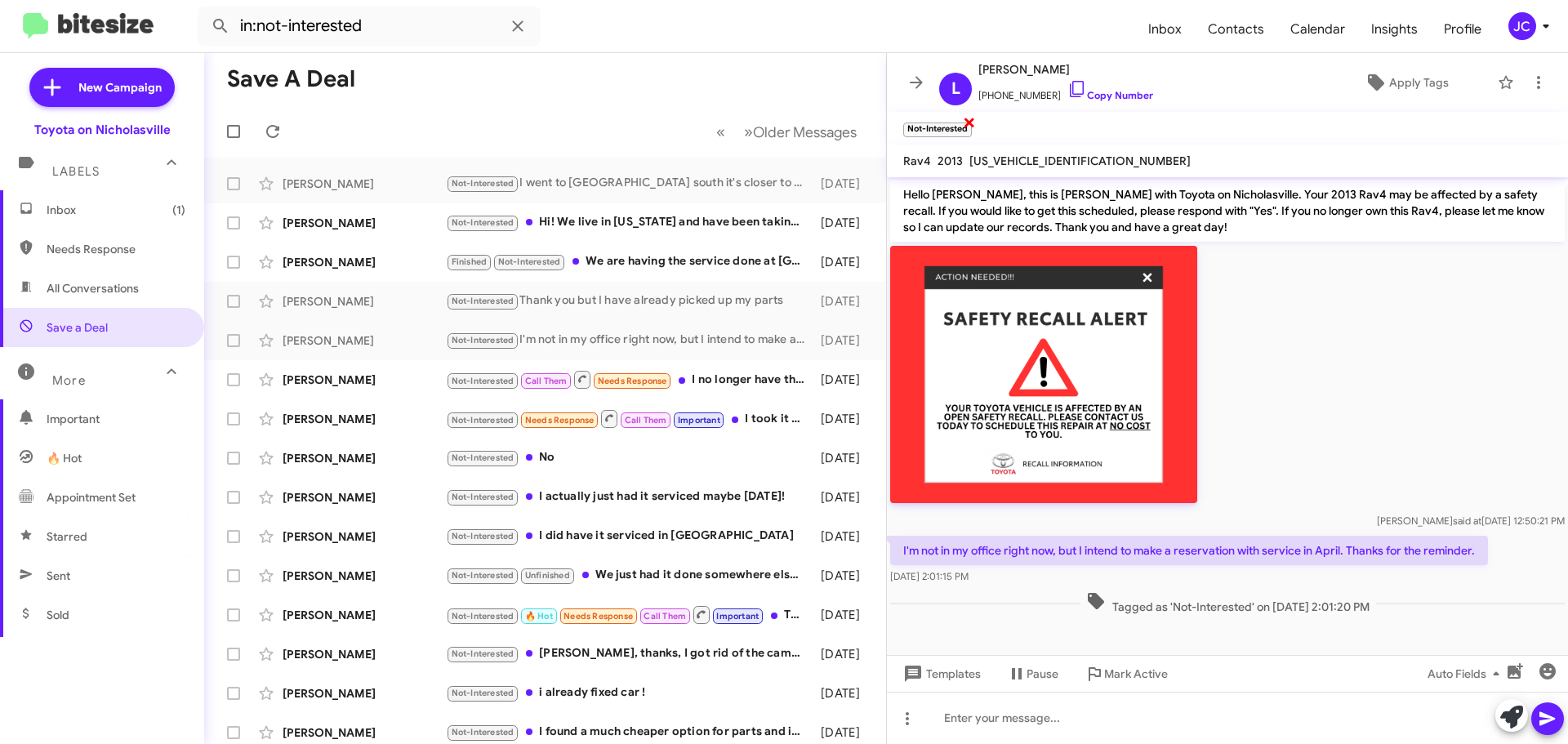
click at [973, 124] on span "×" at bounding box center [969, 121] width 13 height 19
click at [107, 219] on span "Inbox (1)" at bounding box center [102, 210] width 204 height 39
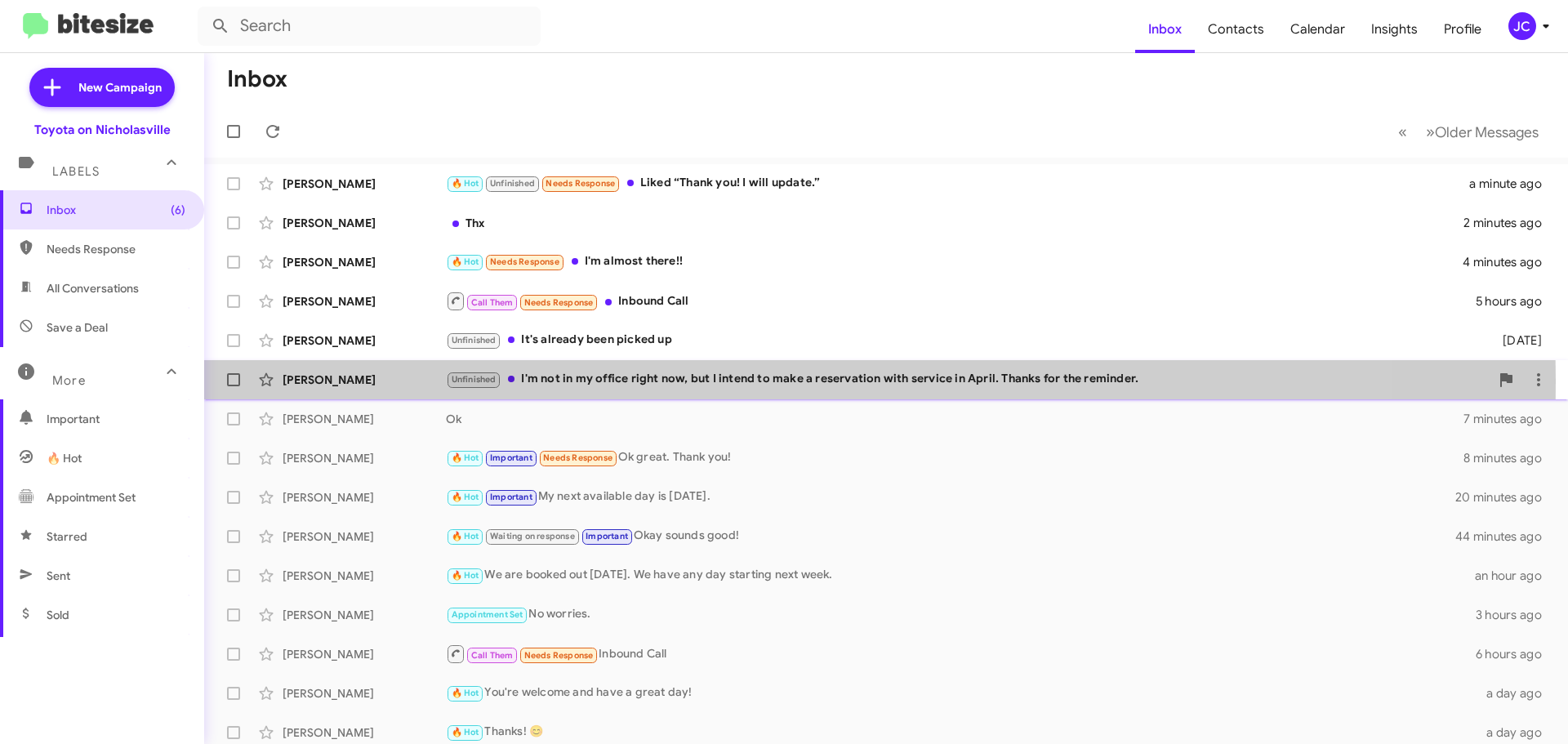
click at [333, 380] on div "[PERSON_NAME]" at bounding box center [364, 380] width 163 height 17
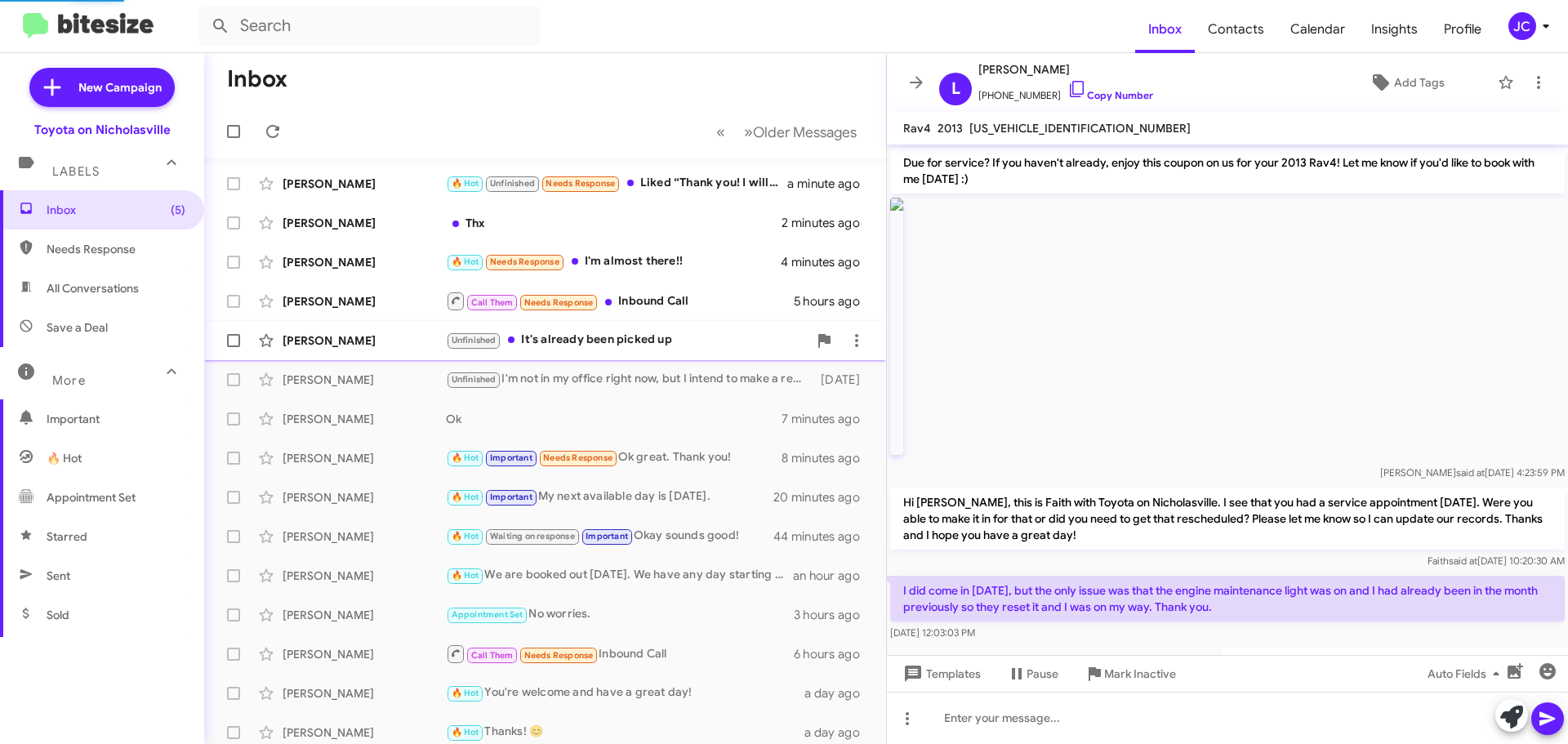
scroll to position [1270, 0]
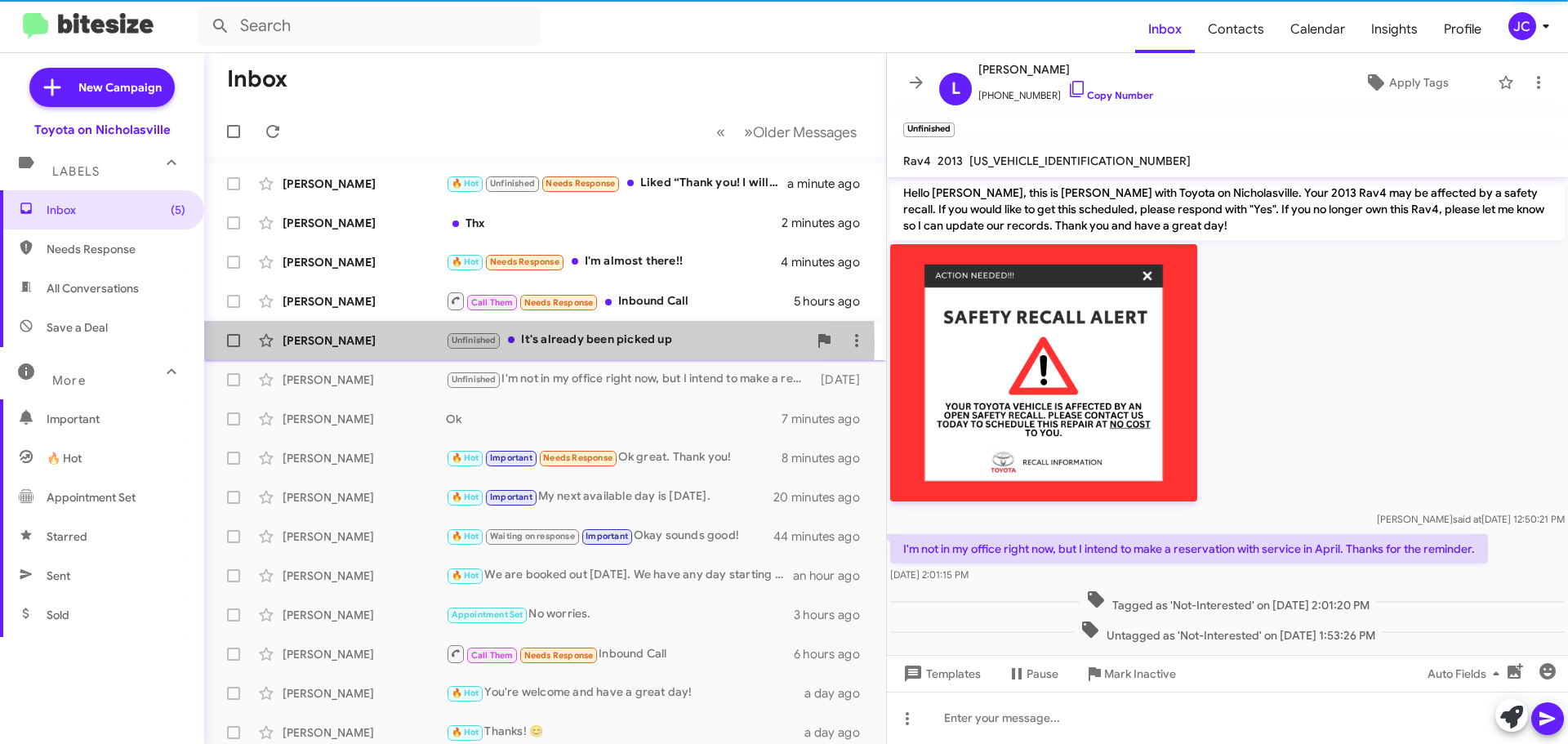
click at [332, 344] on div "[PERSON_NAME]" at bounding box center [364, 341] width 163 height 17
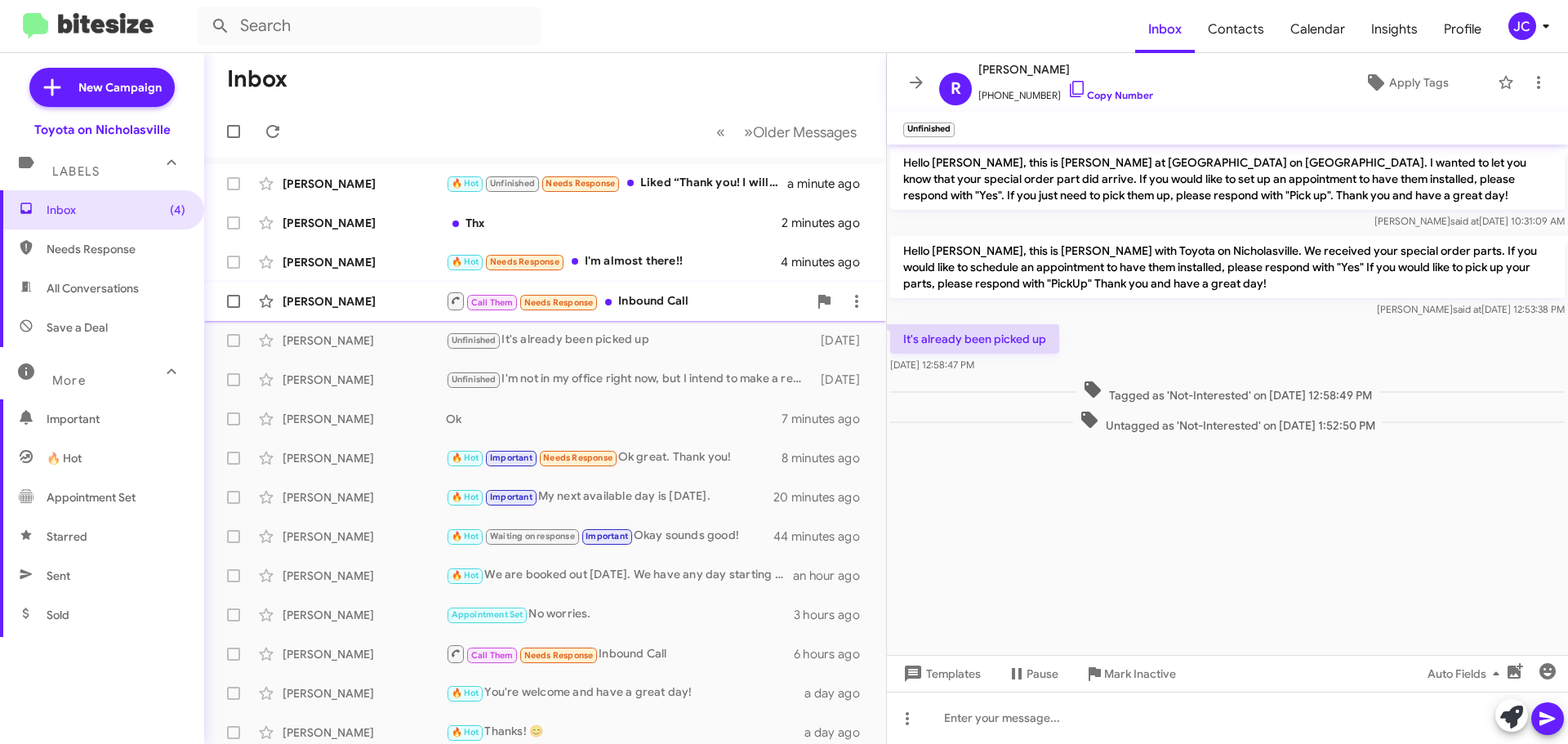
click at [333, 295] on div "[PERSON_NAME]" at bounding box center [364, 301] width 163 height 17
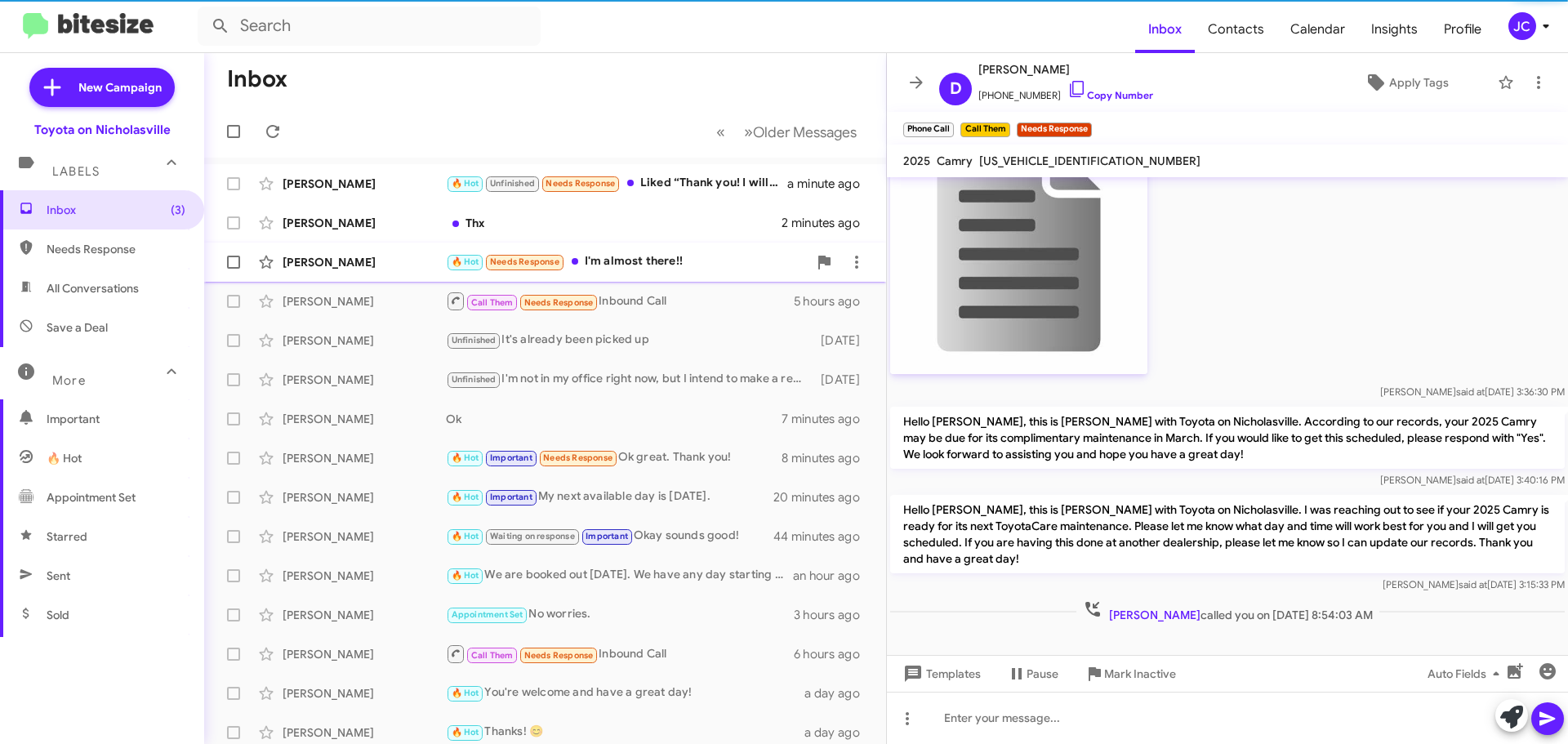
click at [331, 262] on div "[PERSON_NAME]" at bounding box center [364, 262] width 163 height 17
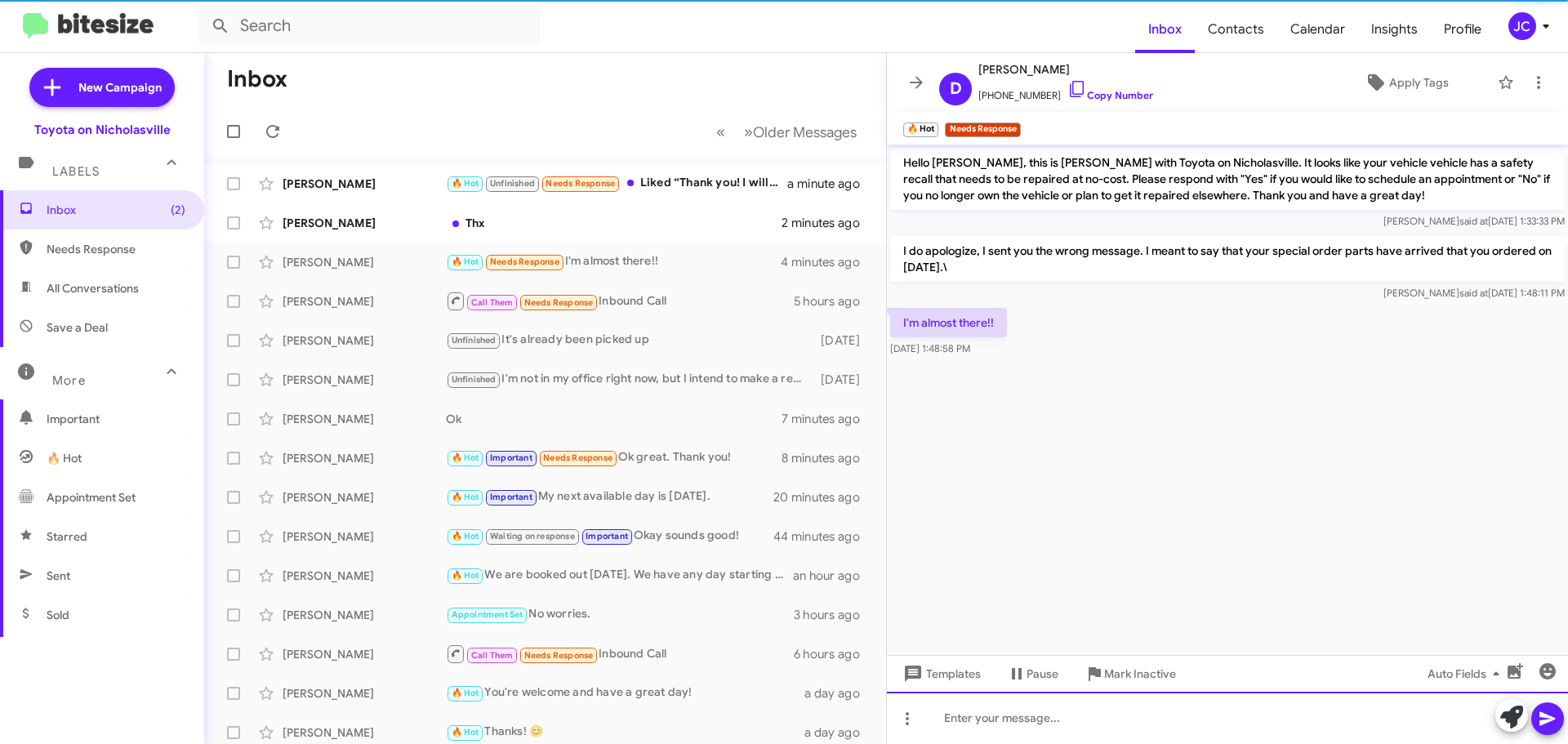
click at [1122, 706] on div at bounding box center [1228, 718] width 681 height 52
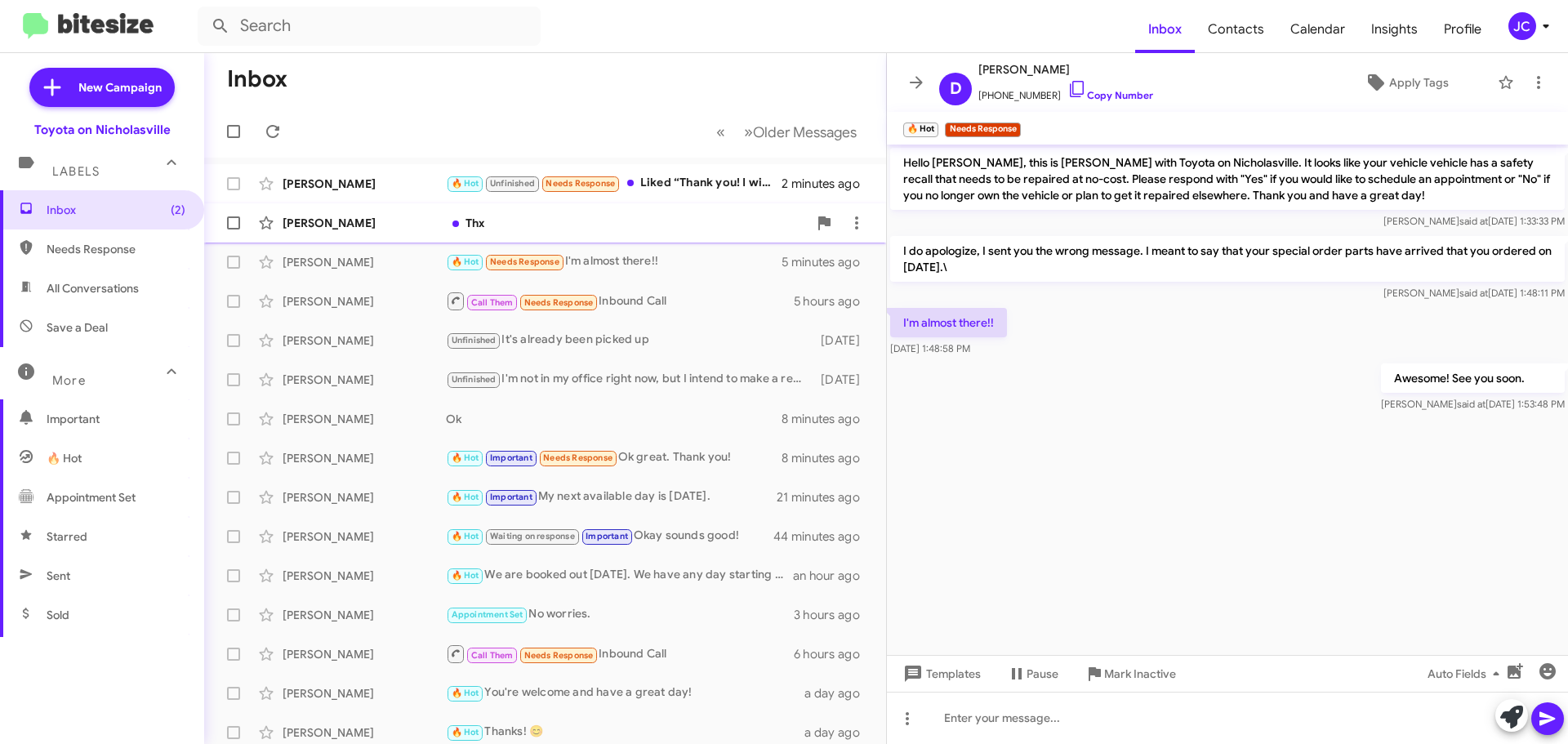
click at [370, 235] on div "[PERSON_NAME] Thx 3 minutes ago" at bounding box center [545, 223] width 656 height 32
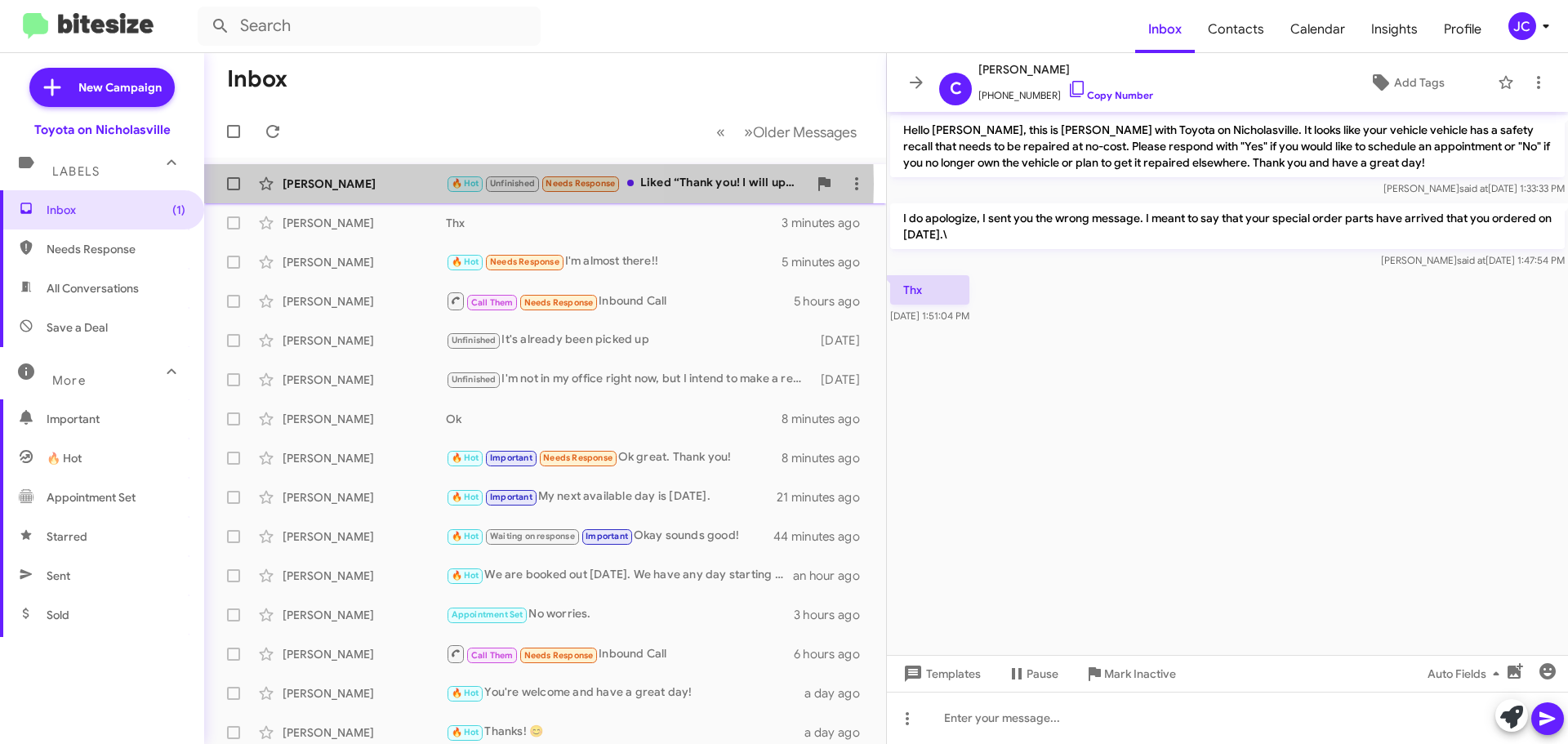
click at [354, 183] on div "[PERSON_NAME]" at bounding box center [364, 183] width 163 height 17
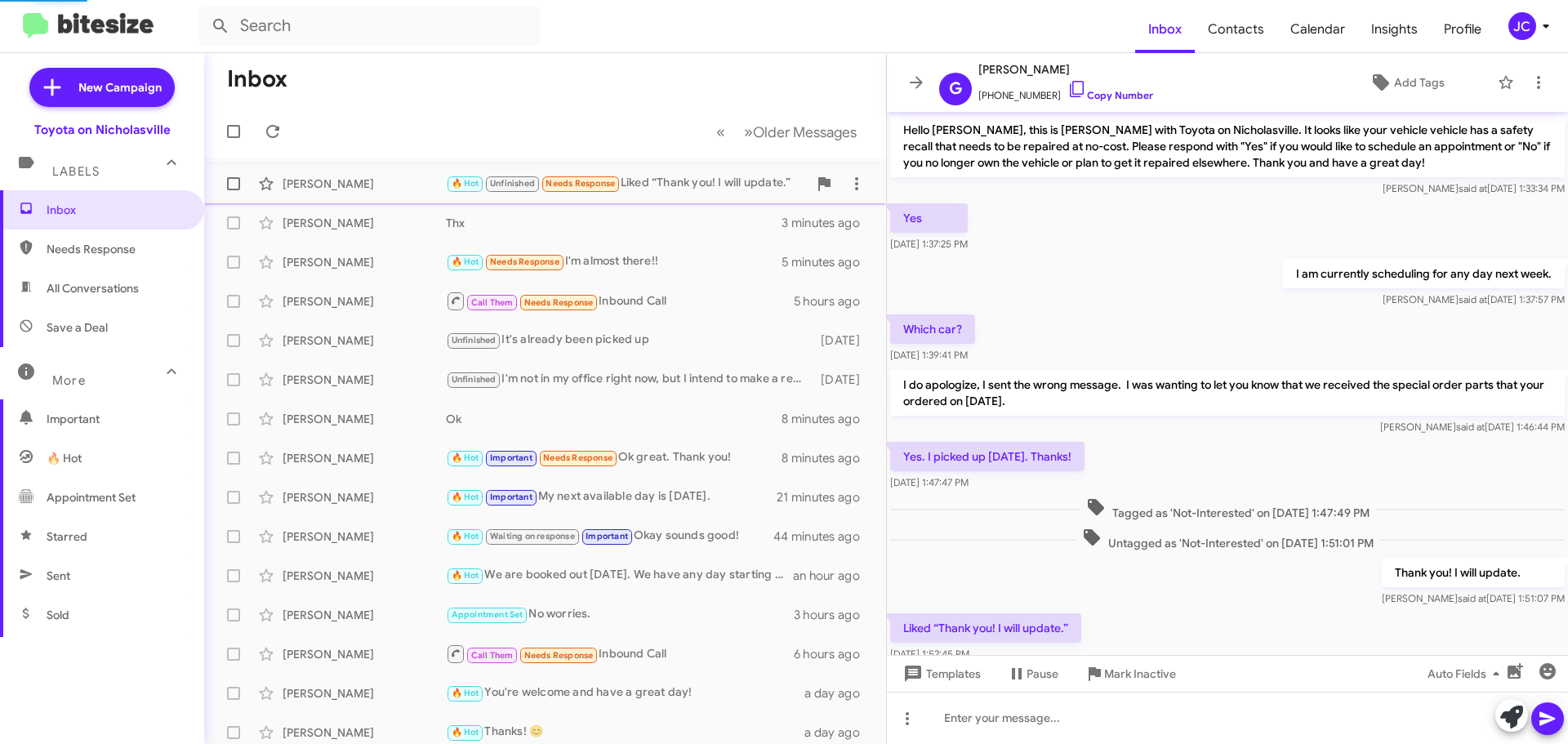
scroll to position [52, 0]
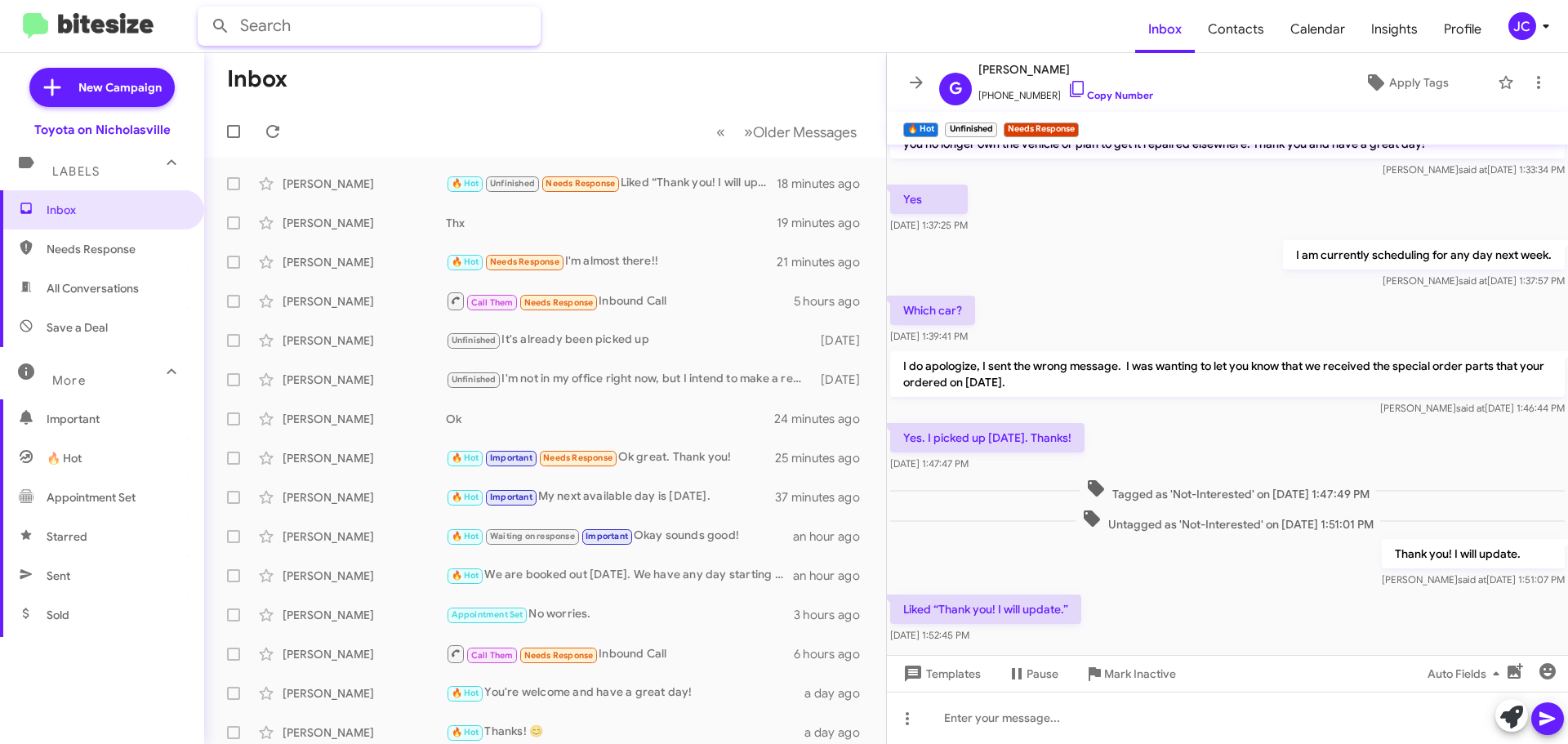
click at [484, 22] on input "text" at bounding box center [368, 25] width 343 height 39
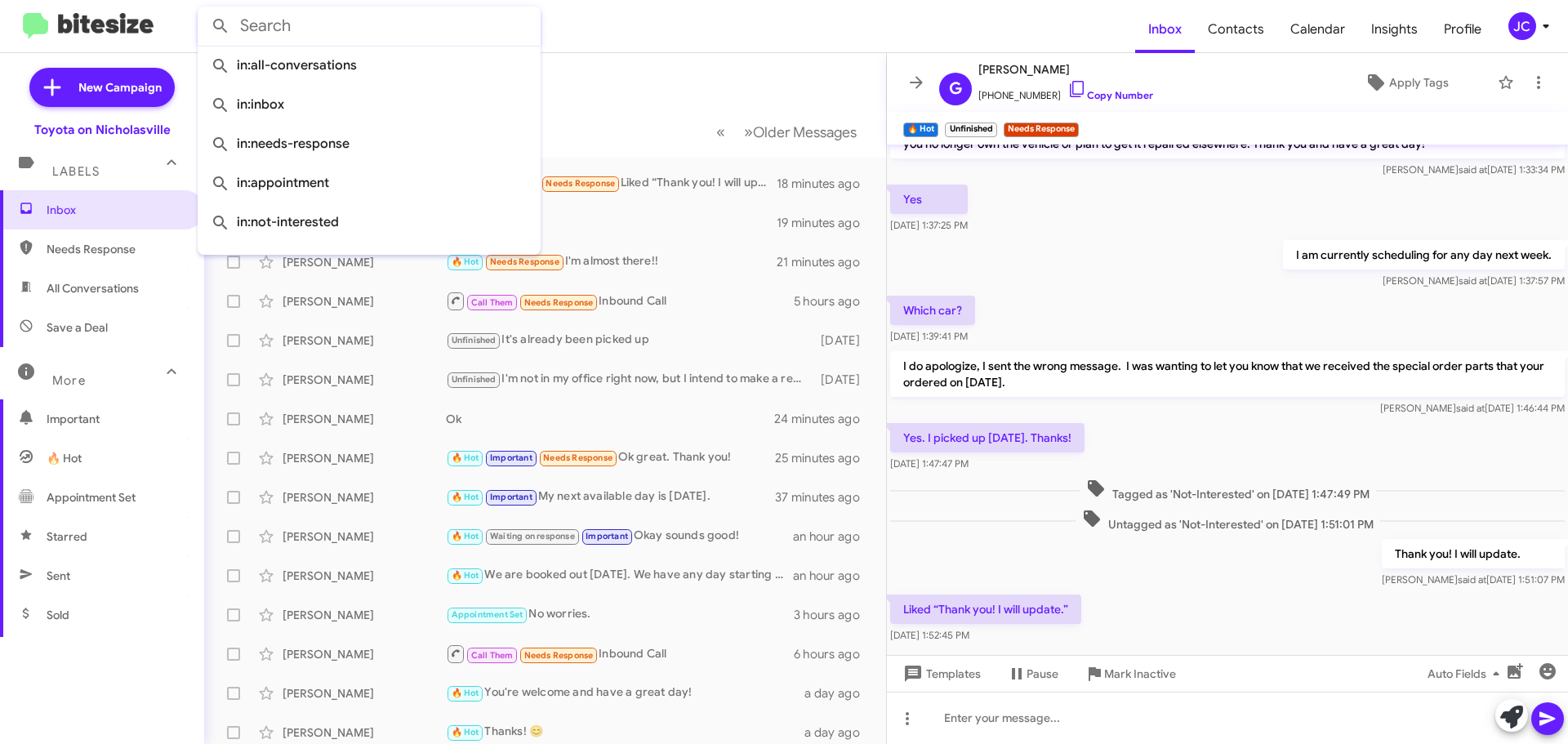
paste input "[US_VEHICLE_IDENTIFICATION_NUMBER]"
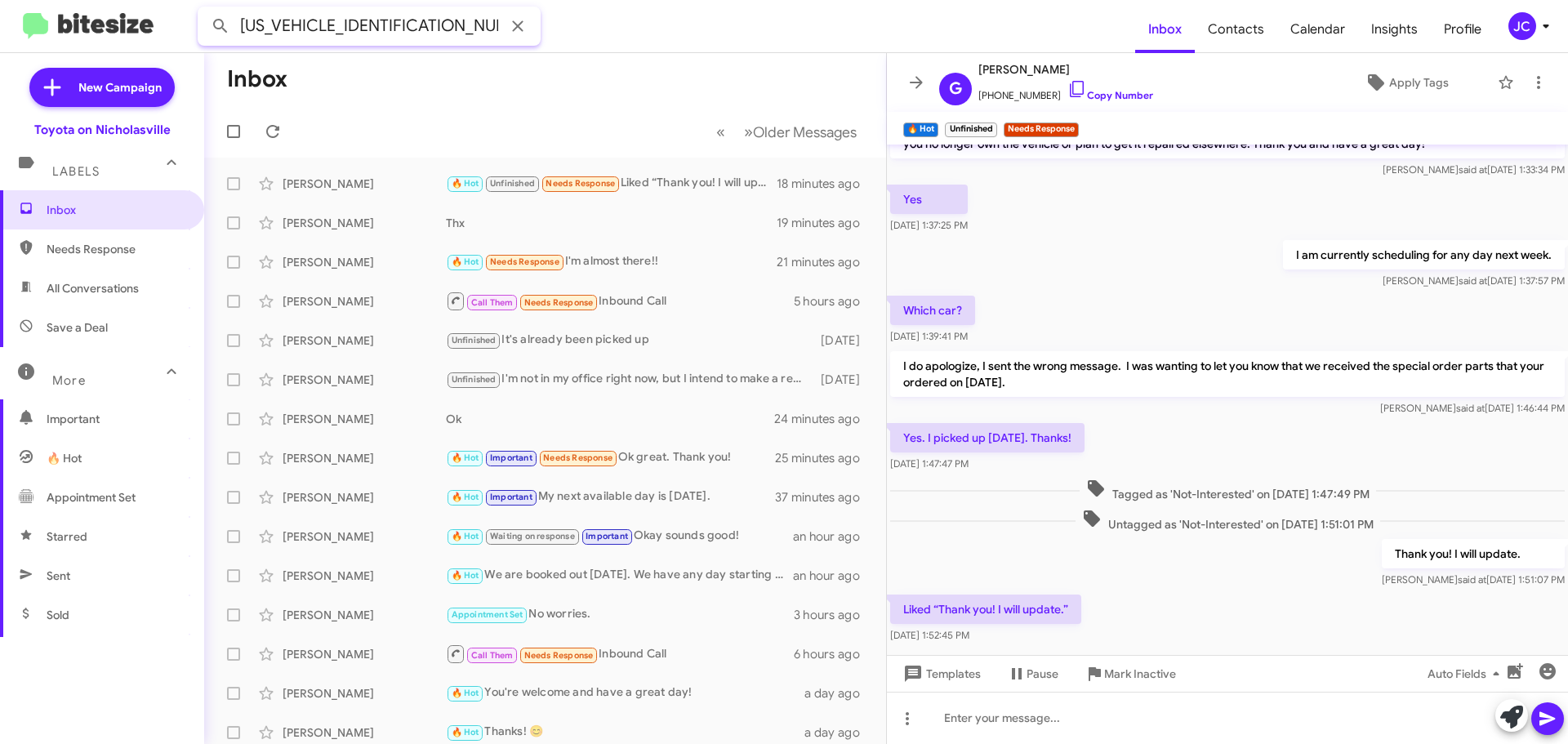
click at [204, 10] on button at bounding box center [220, 25] width 32 height 32
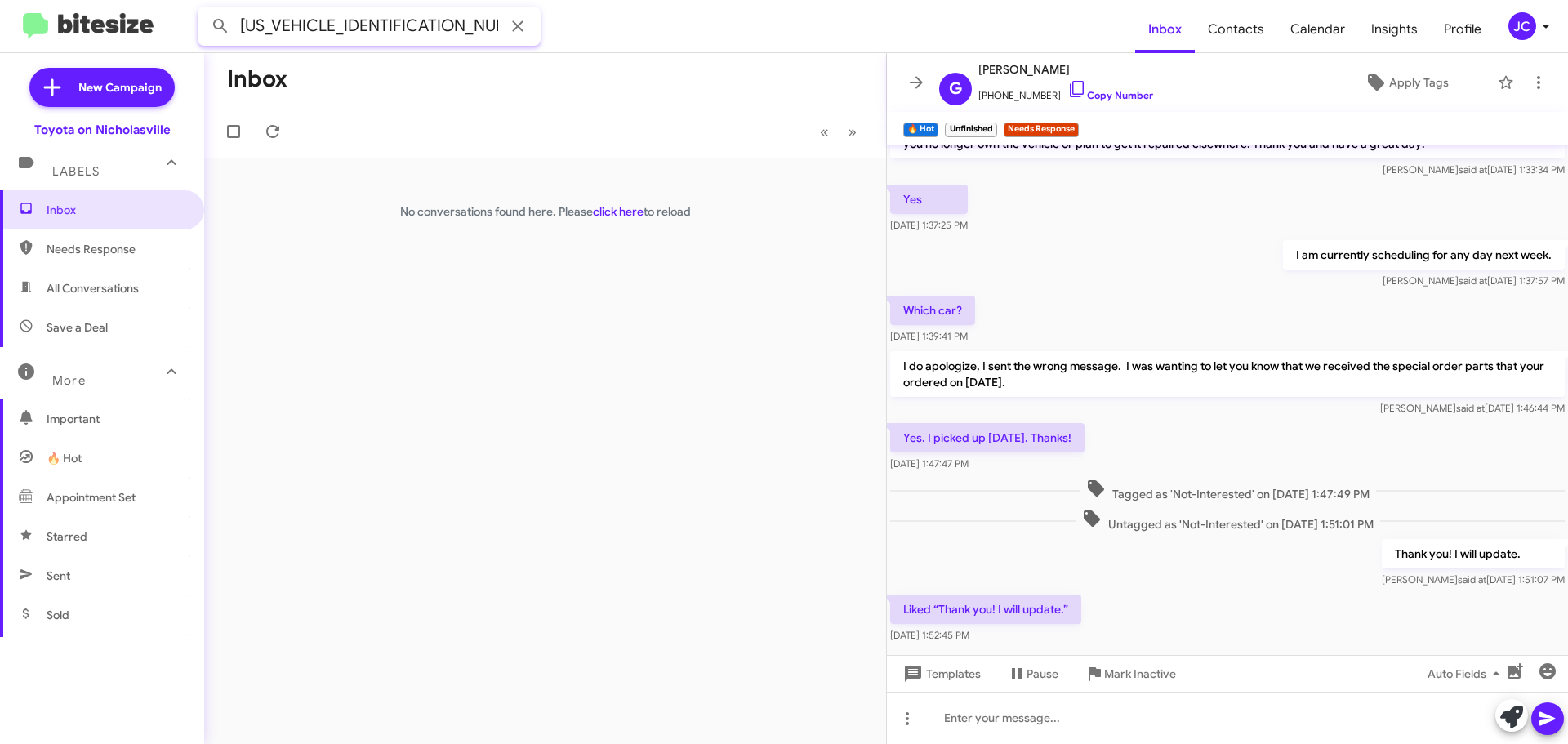
drag, startPoint x: 452, startPoint y: 31, endPoint x: 0, endPoint y: 31, distance: 452.0
click at [0, 31] on mat-toolbar "[US_VEHICLE_IDENTIFICATION_NUMBER] Inbox Contacts Calendar Insights Profile JC" at bounding box center [784, 26] width 1568 height 52
click at [433, 24] on input "[US_VEHICLE_IDENTIFICATION_NUMBER]" at bounding box center [368, 25] width 343 height 39
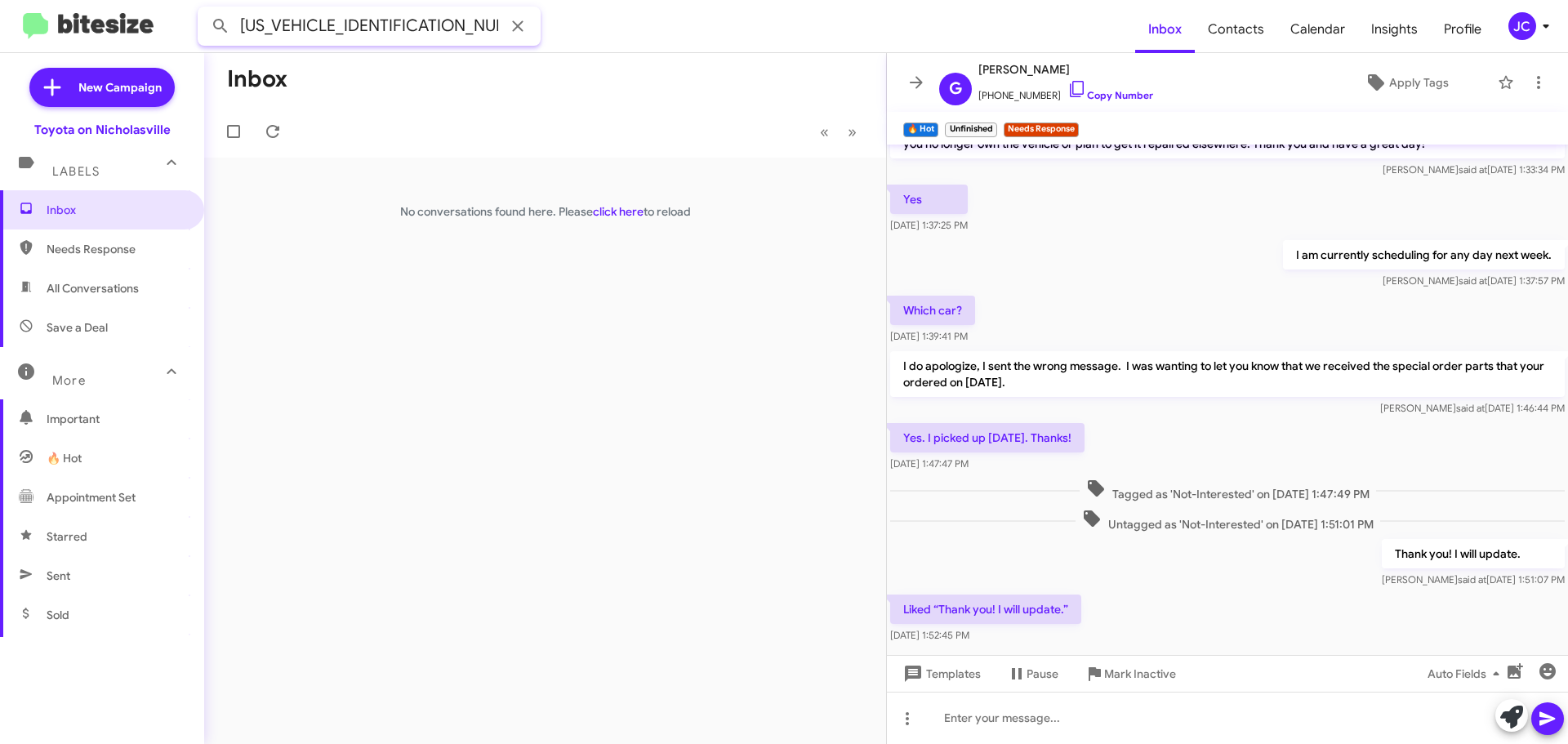
paste input "[PERSON_NAME]"
click at [204, 10] on button at bounding box center [220, 25] width 32 height 32
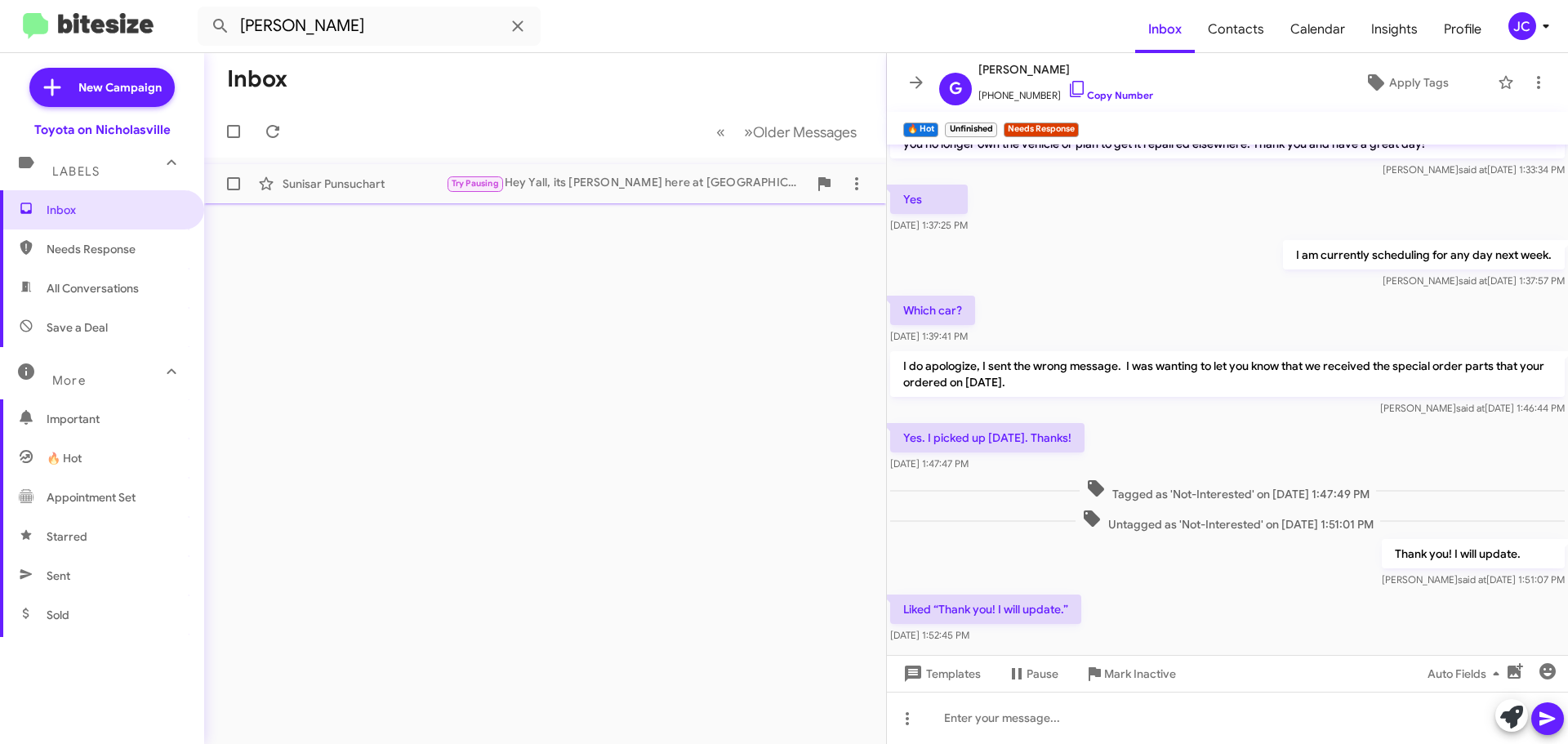
click at [642, 170] on div "Sunisar Punsuchart Try Pausing Hey Yall, its [PERSON_NAME] here at [GEOGRAPHIC_…" at bounding box center [545, 183] width 656 height 32
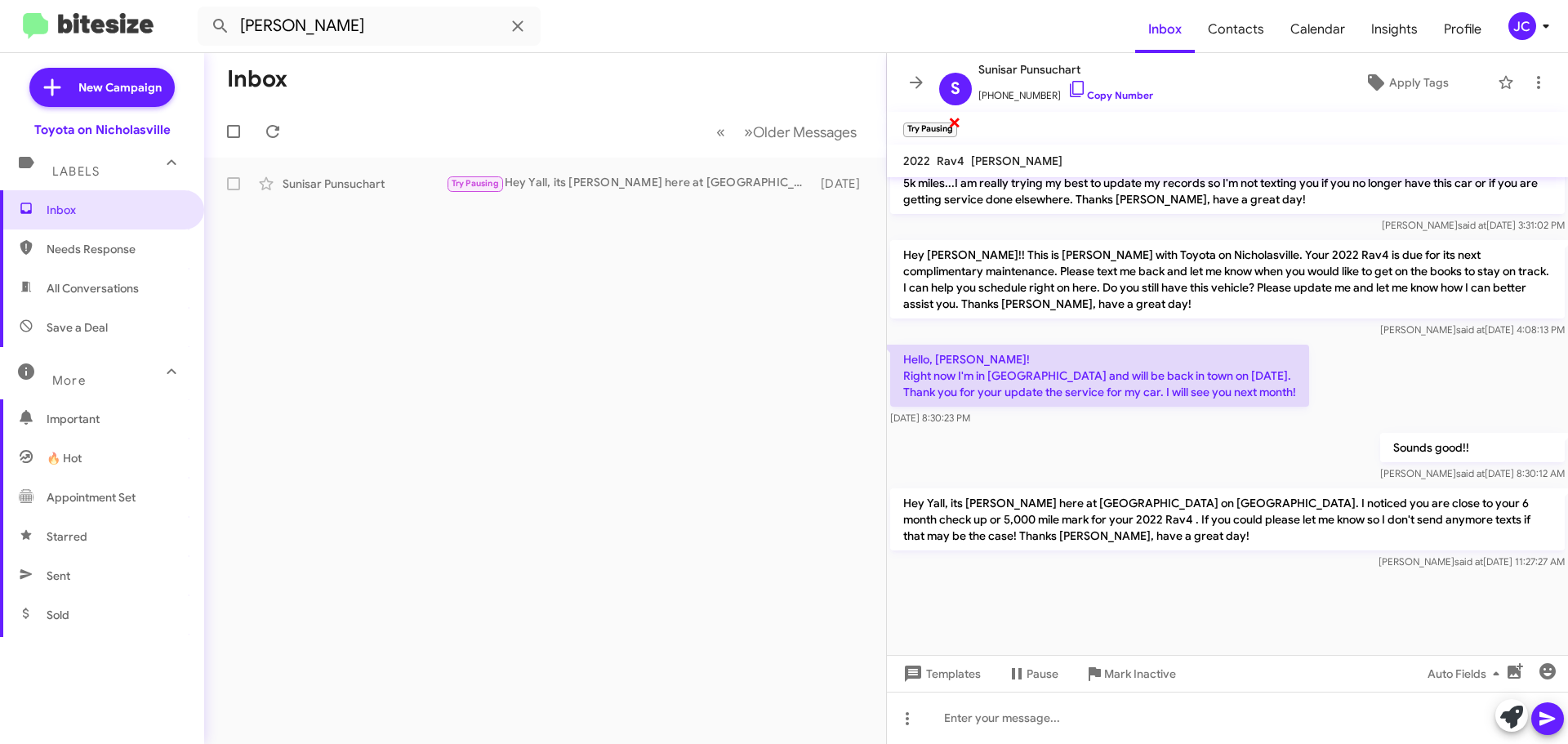
click at [956, 126] on span "×" at bounding box center [954, 121] width 13 height 19
click at [381, 29] on input "[PERSON_NAME]" at bounding box center [368, 25] width 343 height 39
paste input "8599131018"
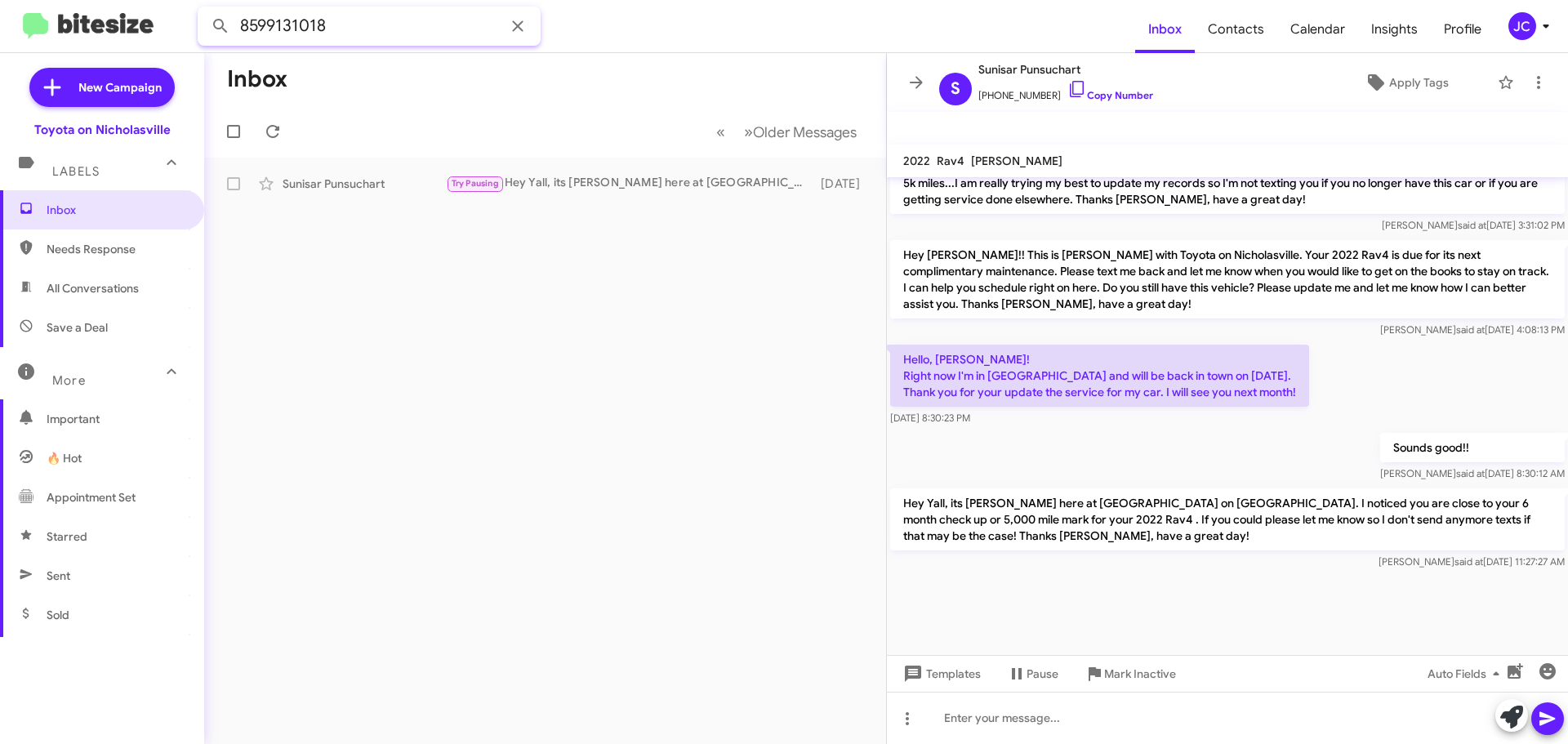
click at [204, 10] on button at bounding box center [220, 25] width 32 height 32
click at [664, 176] on div "Not-Interested Hi, [PERSON_NAME] I no longer own 2016 Corolla, and thank you fo…" at bounding box center [627, 183] width 361 height 20
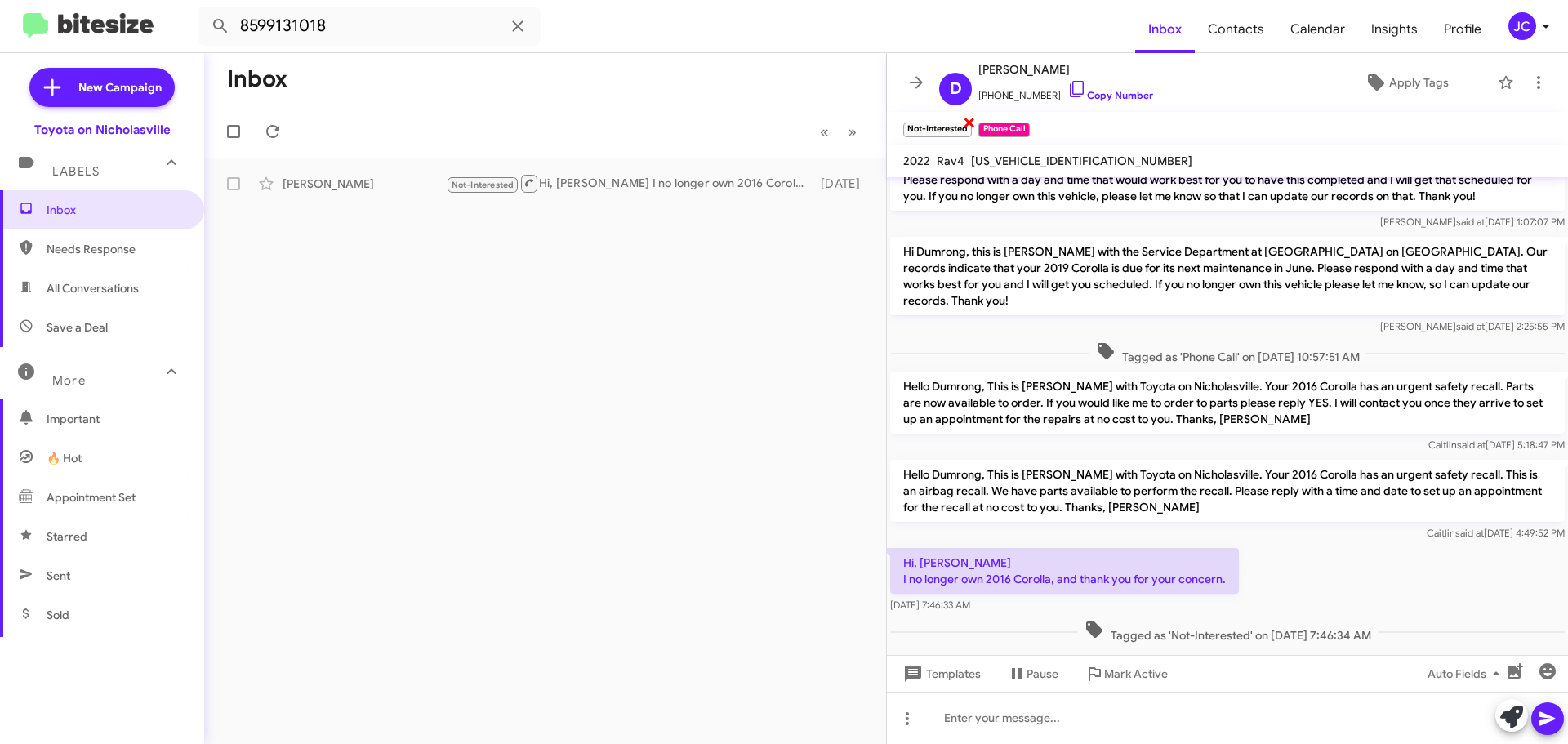
click at [964, 124] on span "×" at bounding box center [969, 121] width 13 height 19
click at [950, 123] on span "×" at bounding box center [951, 121] width 13 height 19
drag, startPoint x: 229, startPoint y: 39, endPoint x: -177, endPoint y: 36, distance: 406.0
click at [0, 36] on html "8599131018 Inbox Contacts Calendar Insights Profile JC New Campaign Toyota on N…" at bounding box center [784, 372] width 1568 height 744
paste input "4339995"
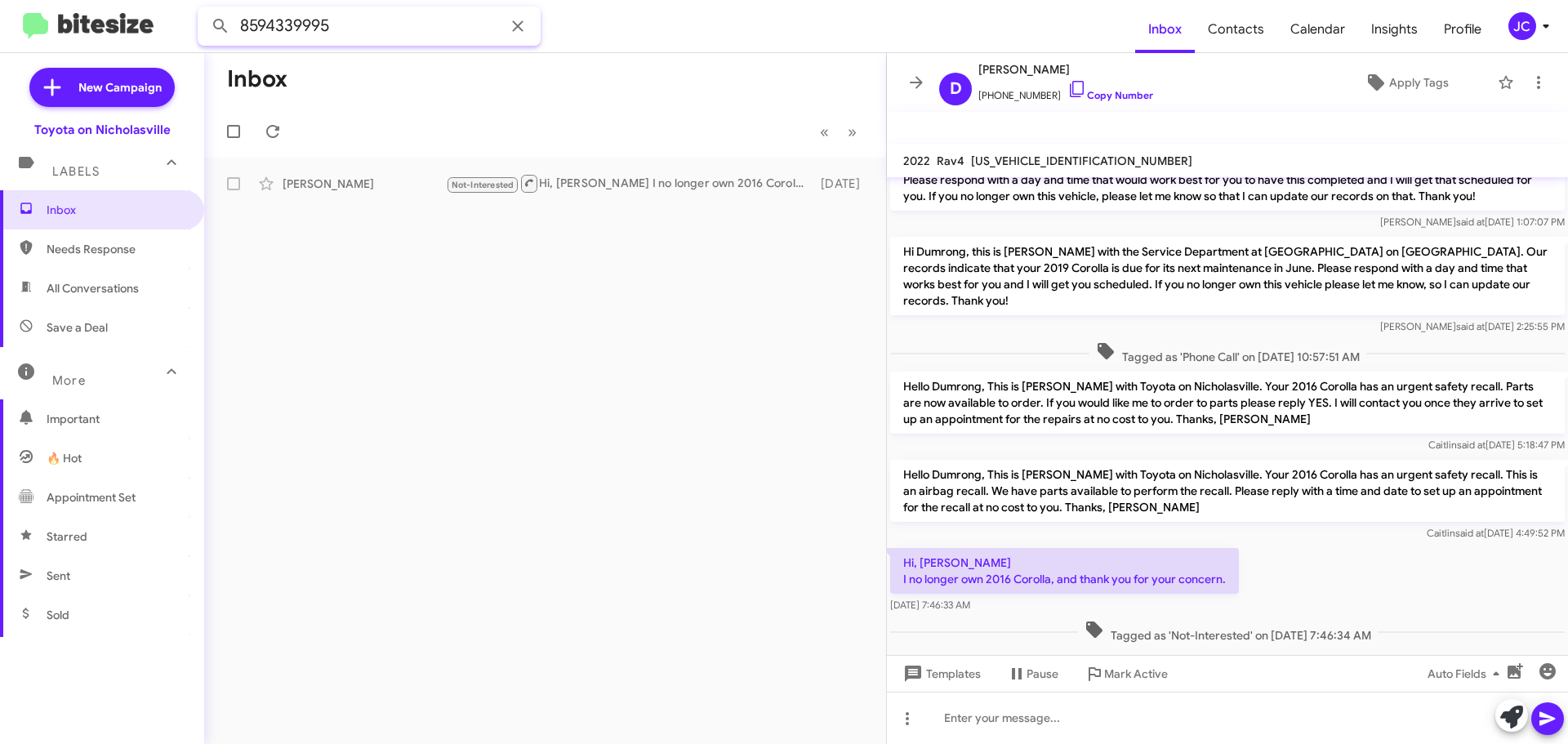
click at [204, 10] on button at bounding box center [220, 25] width 32 height 32
click at [369, 182] on div "[PERSON_NAME][GEOGRAPHIC_DATA]" at bounding box center [364, 183] width 163 height 17
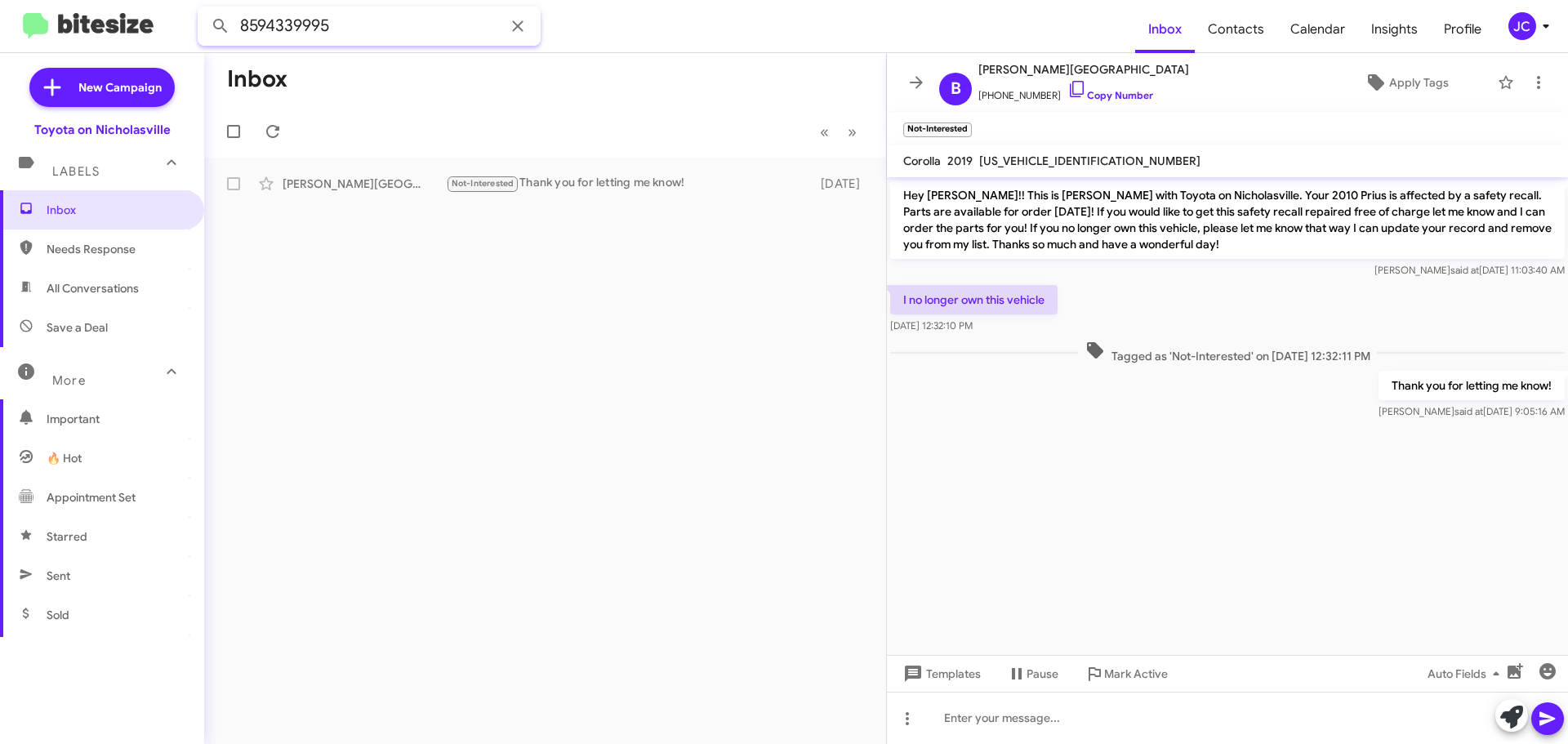
drag, startPoint x: 373, startPoint y: 24, endPoint x: -65, endPoint y: 16, distance: 438.1
click at [0, 16] on html "8594339995 Inbox Contacts Calendar Insights Profile JC New Campaign Toyota on N…" at bounding box center [784, 372] width 1568 height 744
click at [371, 27] on input "8594339995" at bounding box center [368, 25] width 343 height 39
paste input "475879"
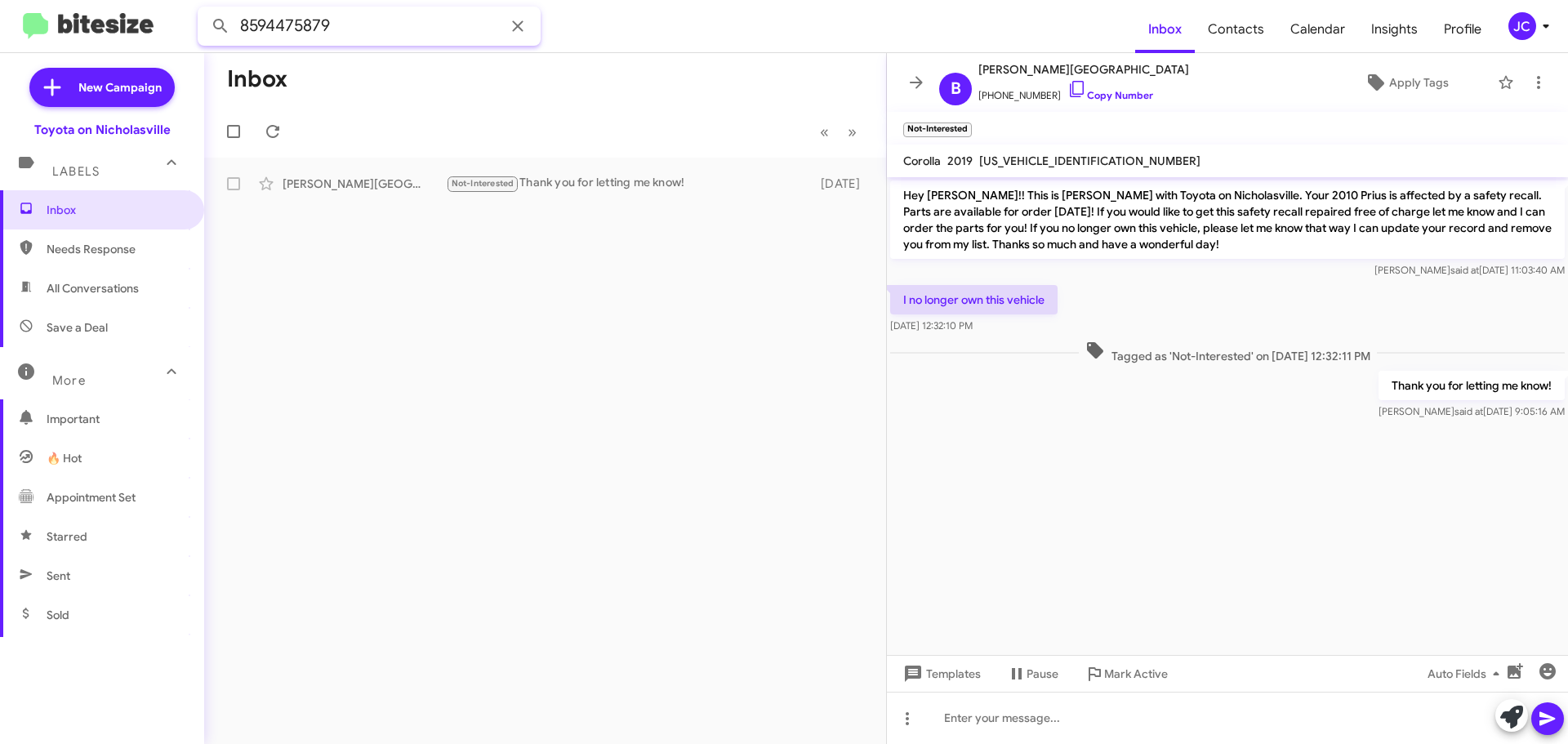
click at [204, 10] on button at bounding box center [220, 25] width 32 height 32
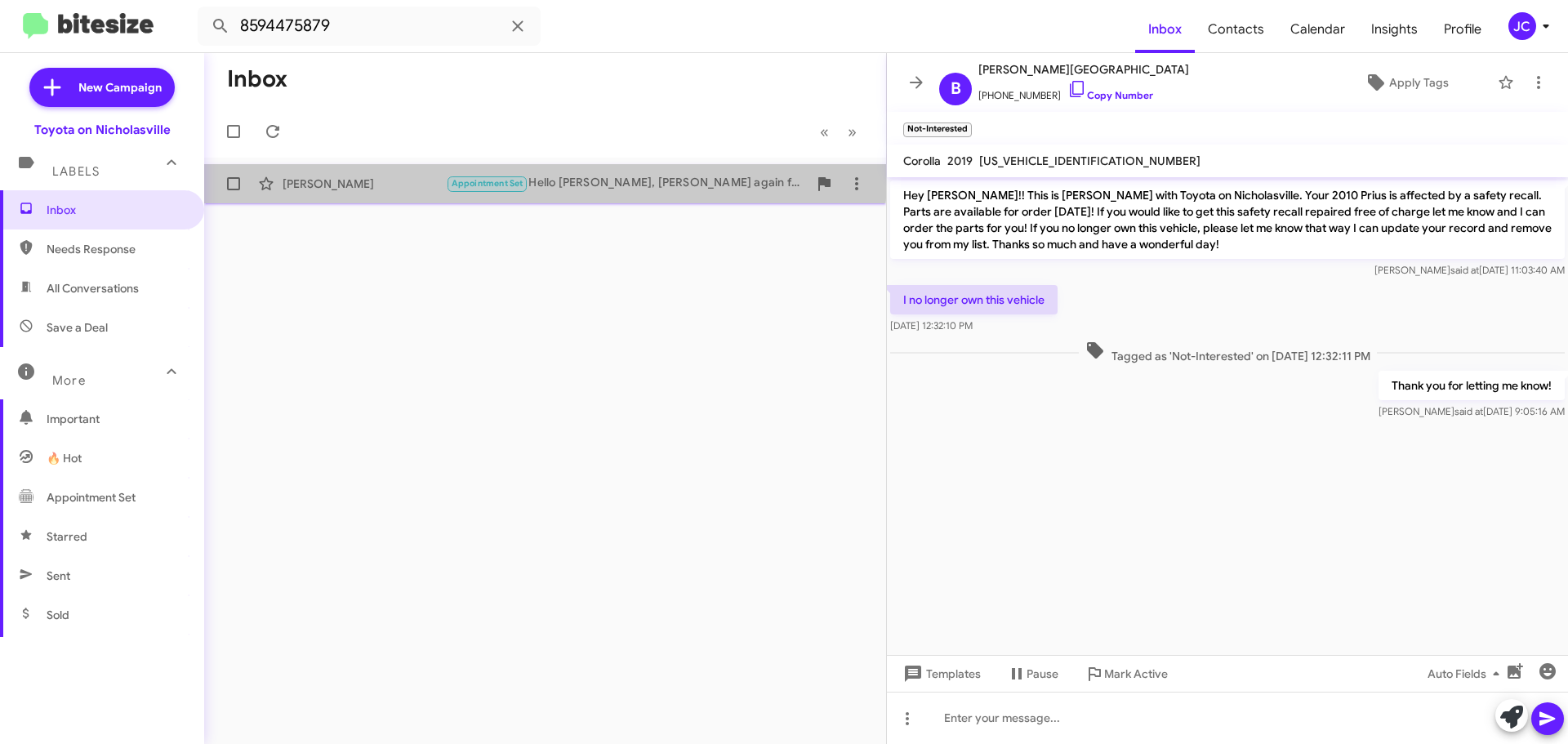
click at [378, 170] on div "[PERSON_NAME] Appointment Set Hello [PERSON_NAME], [PERSON_NAME] again from Toy…" at bounding box center [545, 183] width 656 height 32
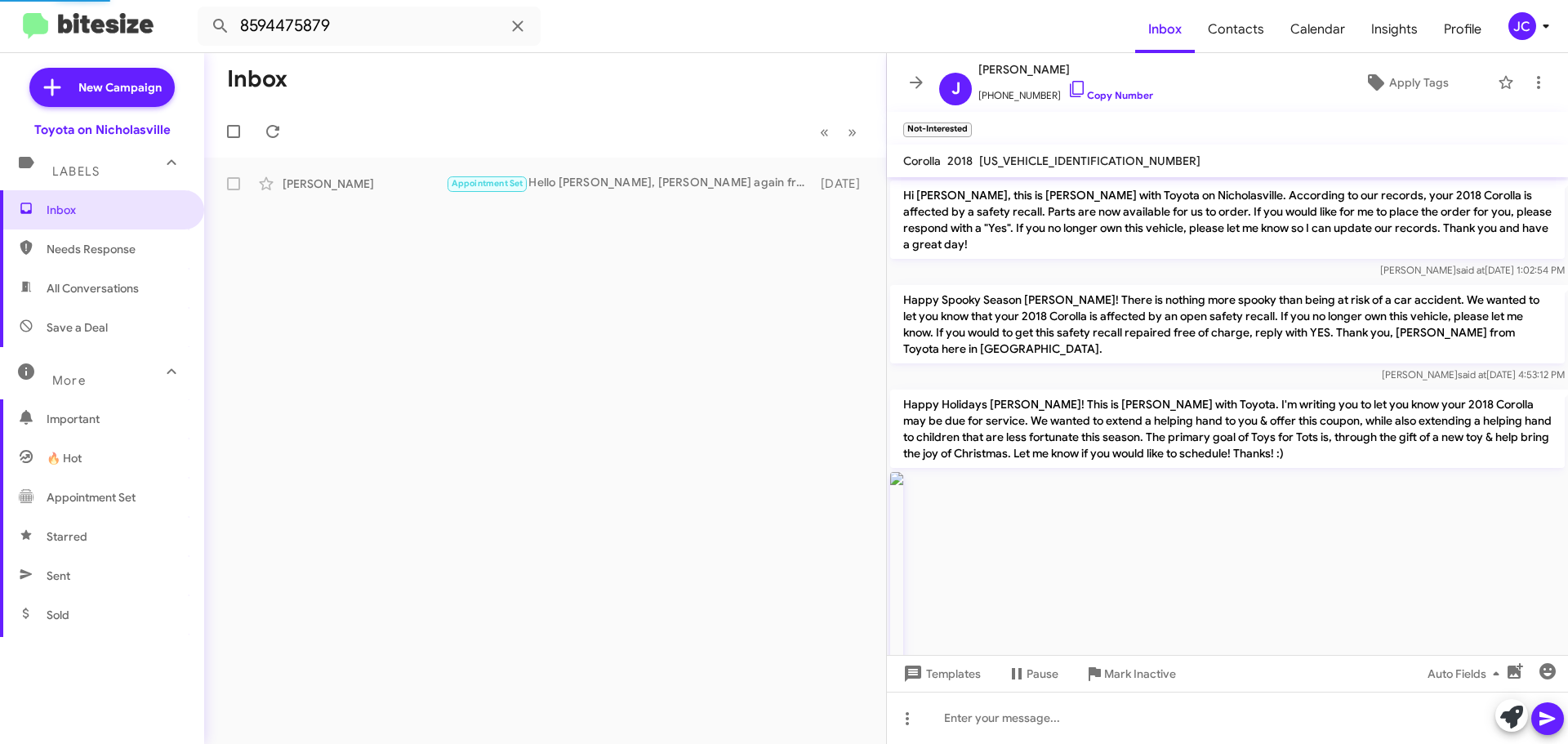
scroll to position [2488, 0]
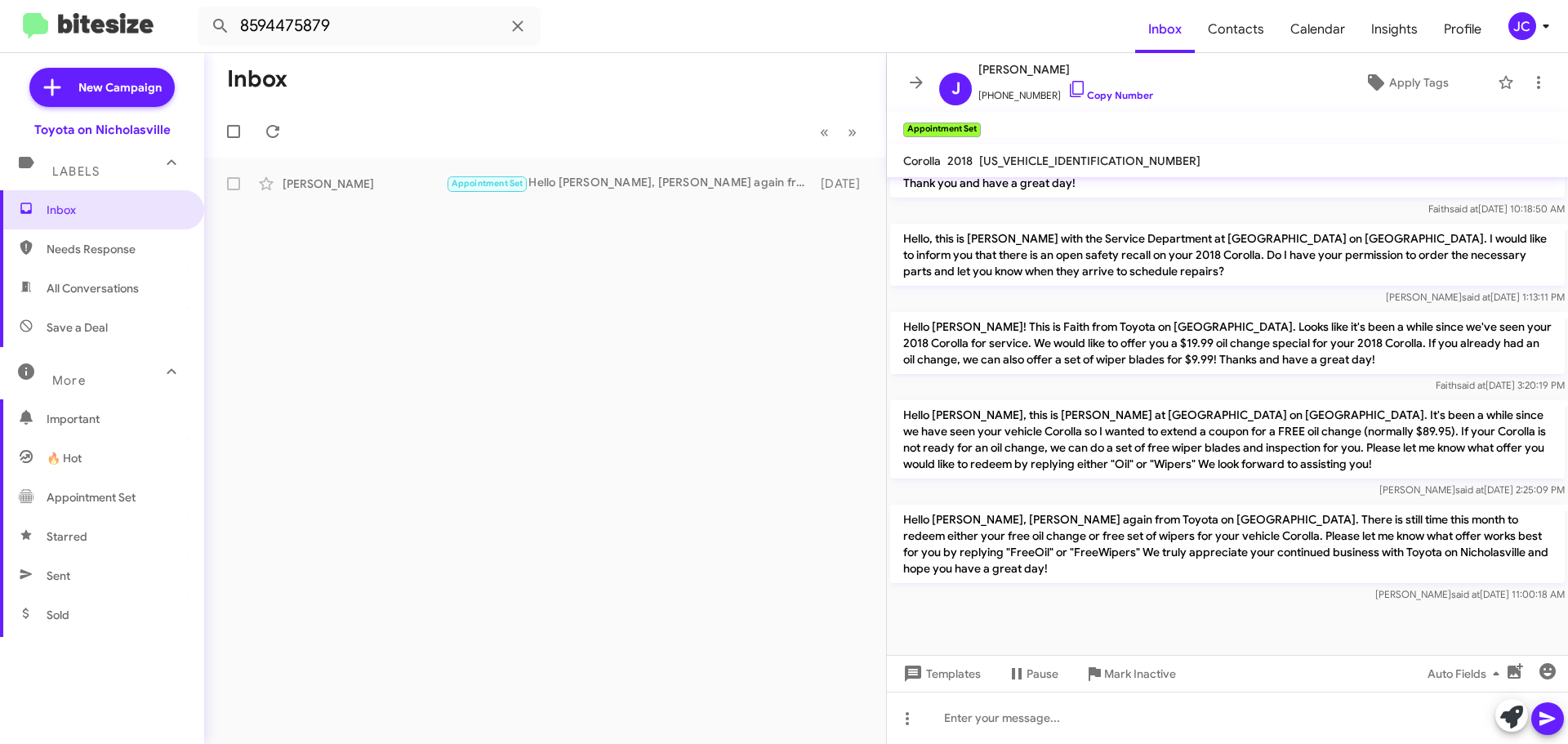
click at [1143, 524] on p "Hello [PERSON_NAME], [PERSON_NAME] again from Toyota on [GEOGRAPHIC_DATA]. Ther…" at bounding box center [1227, 544] width 674 height 79
copy p "Hello [PERSON_NAME], [PERSON_NAME] again from Toyota on [GEOGRAPHIC_DATA]. Ther…"
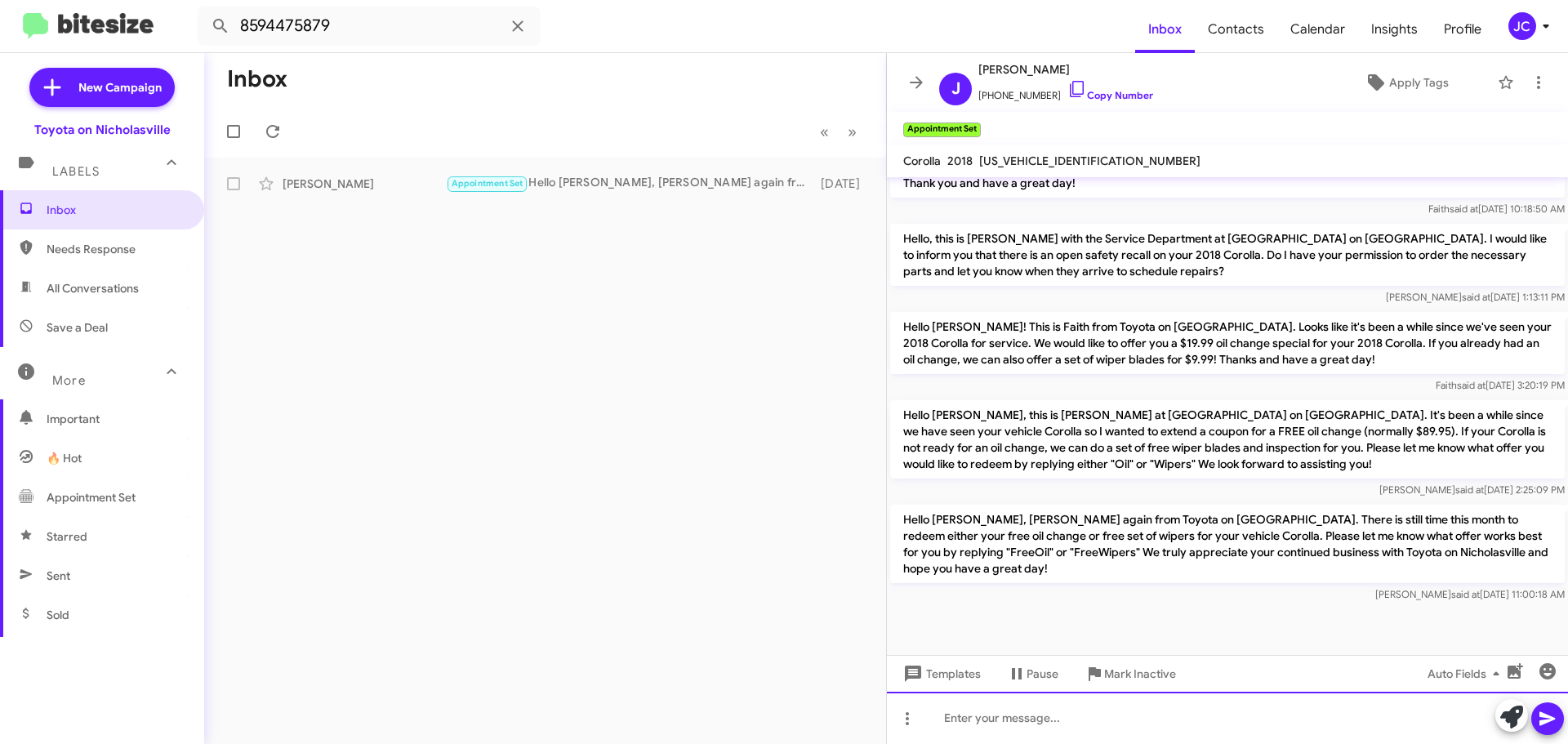
click at [932, 717] on div at bounding box center [1228, 718] width 681 height 52
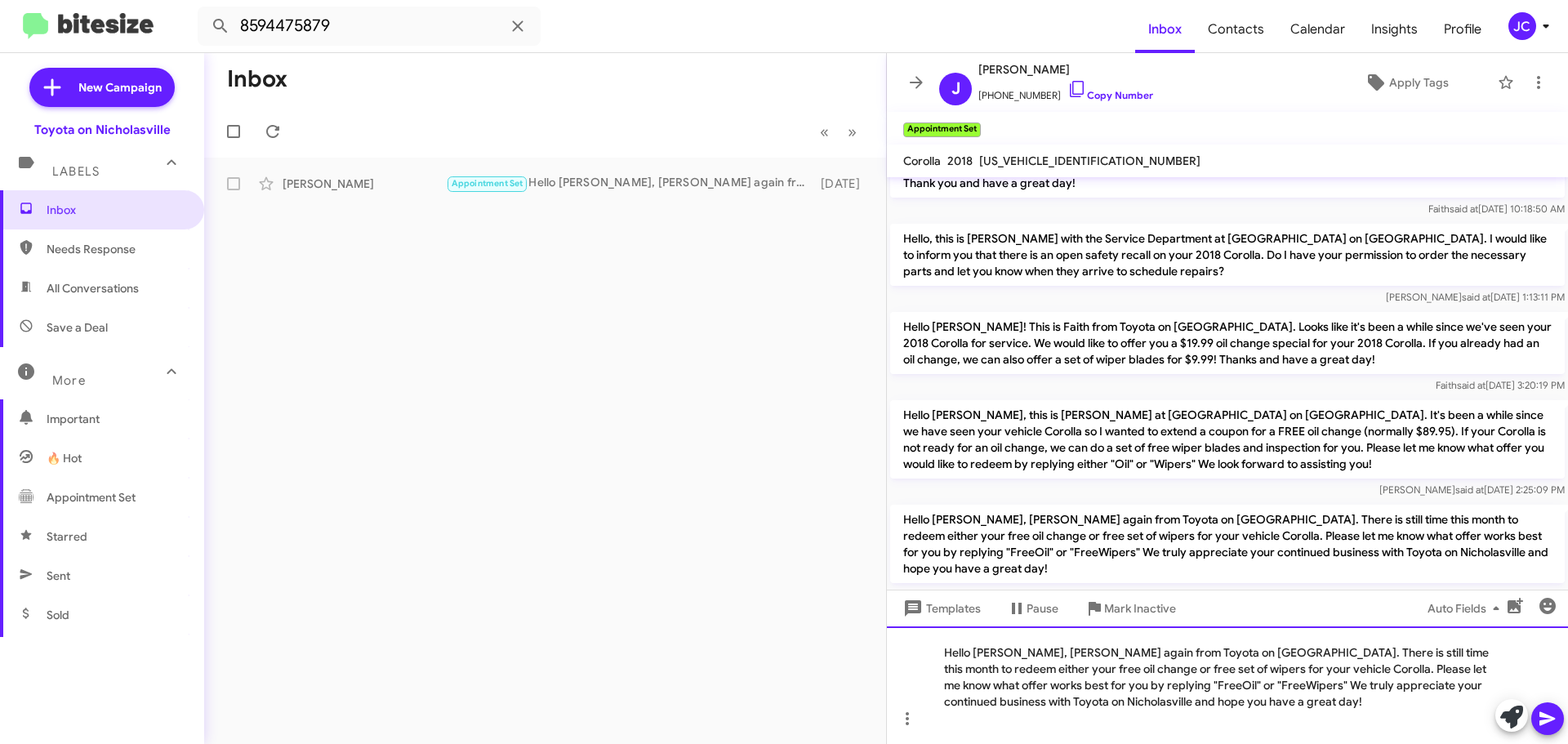
click at [1241, 672] on div "Hello [PERSON_NAME], [PERSON_NAME] again from Toyota on [GEOGRAPHIC_DATA]. Ther…" at bounding box center [1228, 685] width 681 height 118
click at [1050, 670] on div "Hello [PERSON_NAME], [PERSON_NAME] again from Toyota on [GEOGRAPHIC_DATA]. Ther…" at bounding box center [1228, 685] width 681 height 118
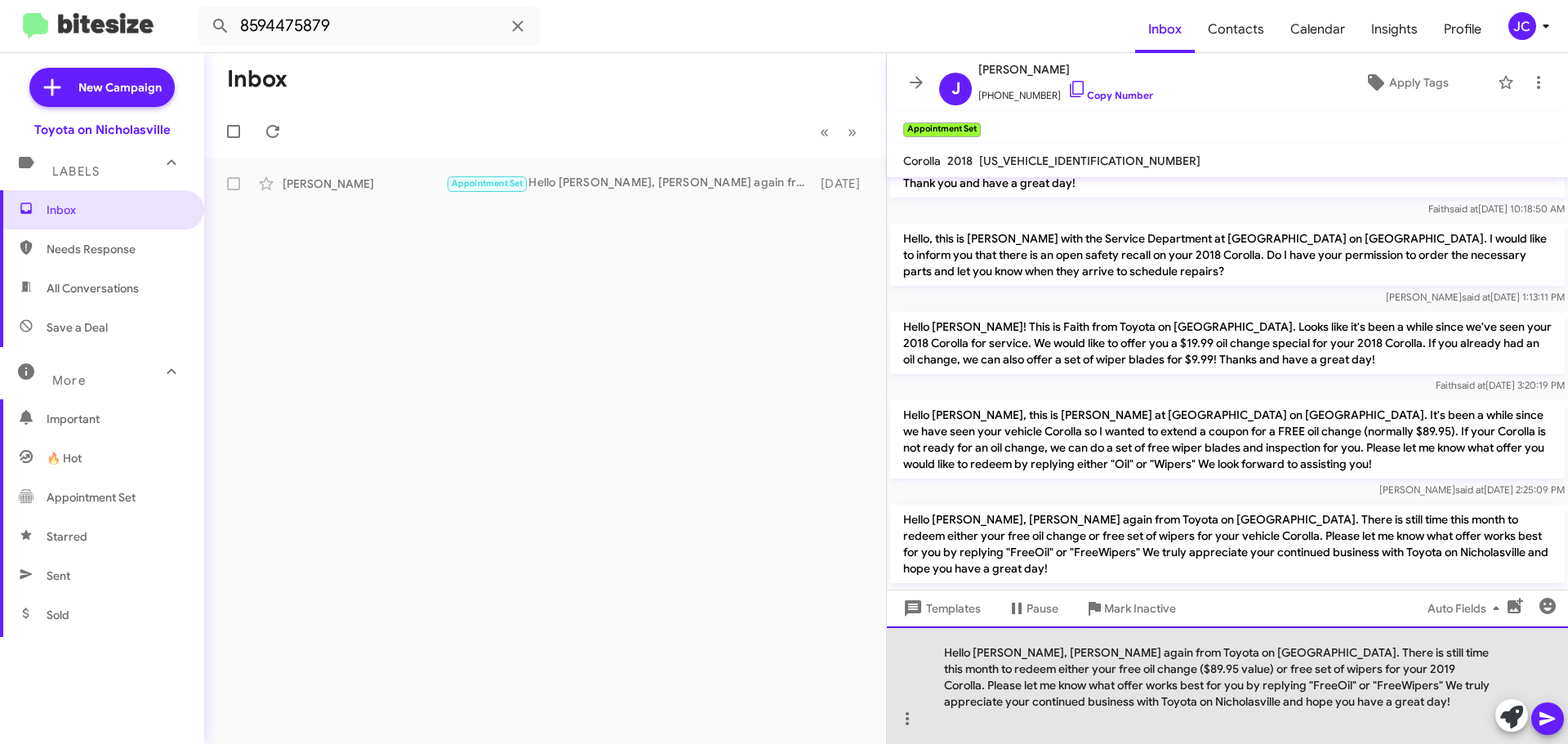
click at [1234, 674] on div "Hello [PERSON_NAME], [PERSON_NAME] again from Toyota on [GEOGRAPHIC_DATA]. Ther…" at bounding box center [1228, 685] width 681 height 118
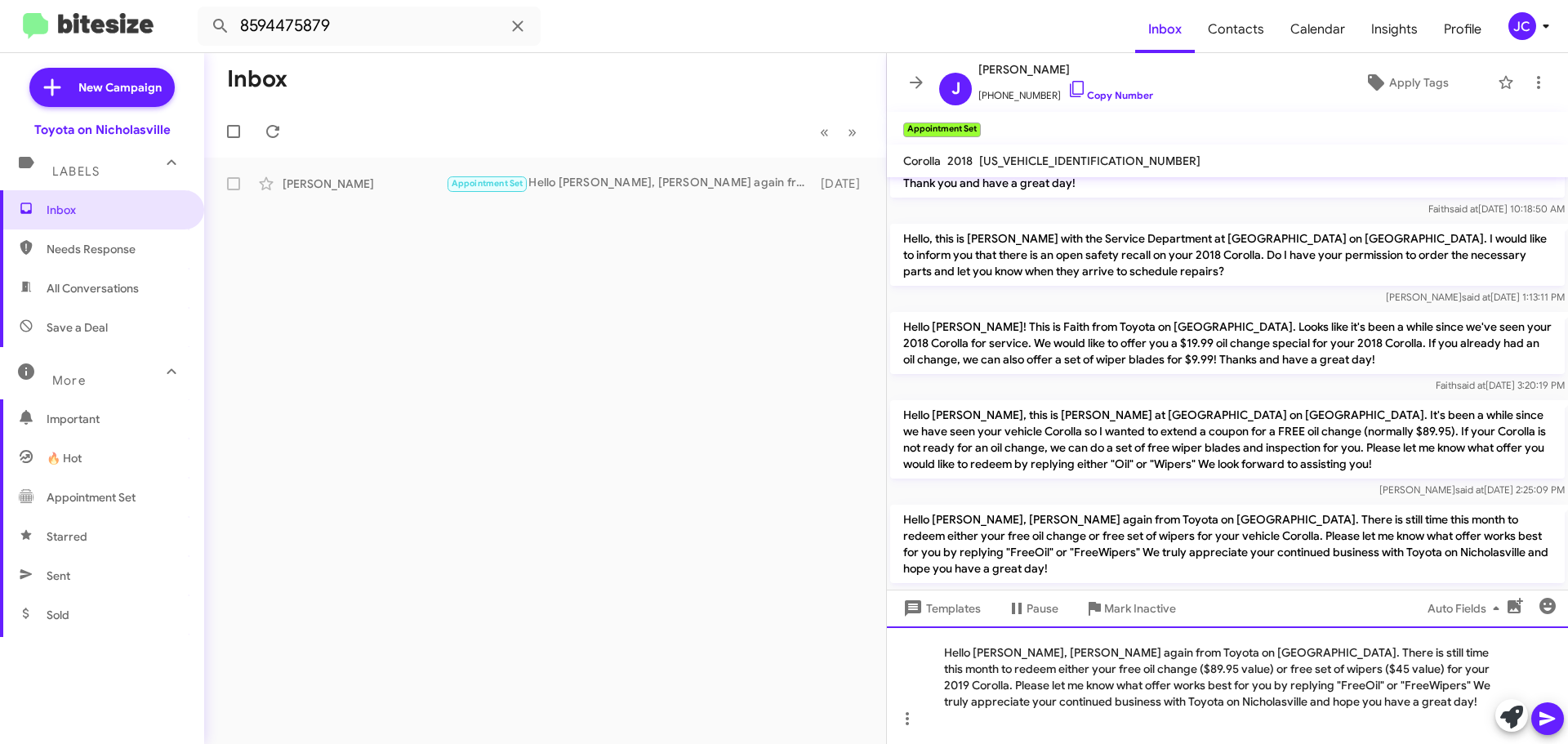
click at [1417, 707] on div "Hello [PERSON_NAME], [PERSON_NAME] again from Toyota on [GEOGRAPHIC_DATA]. Ther…" at bounding box center [1228, 685] width 681 height 118
click at [1553, 717] on icon at bounding box center [1547, 719] width 19 height 19
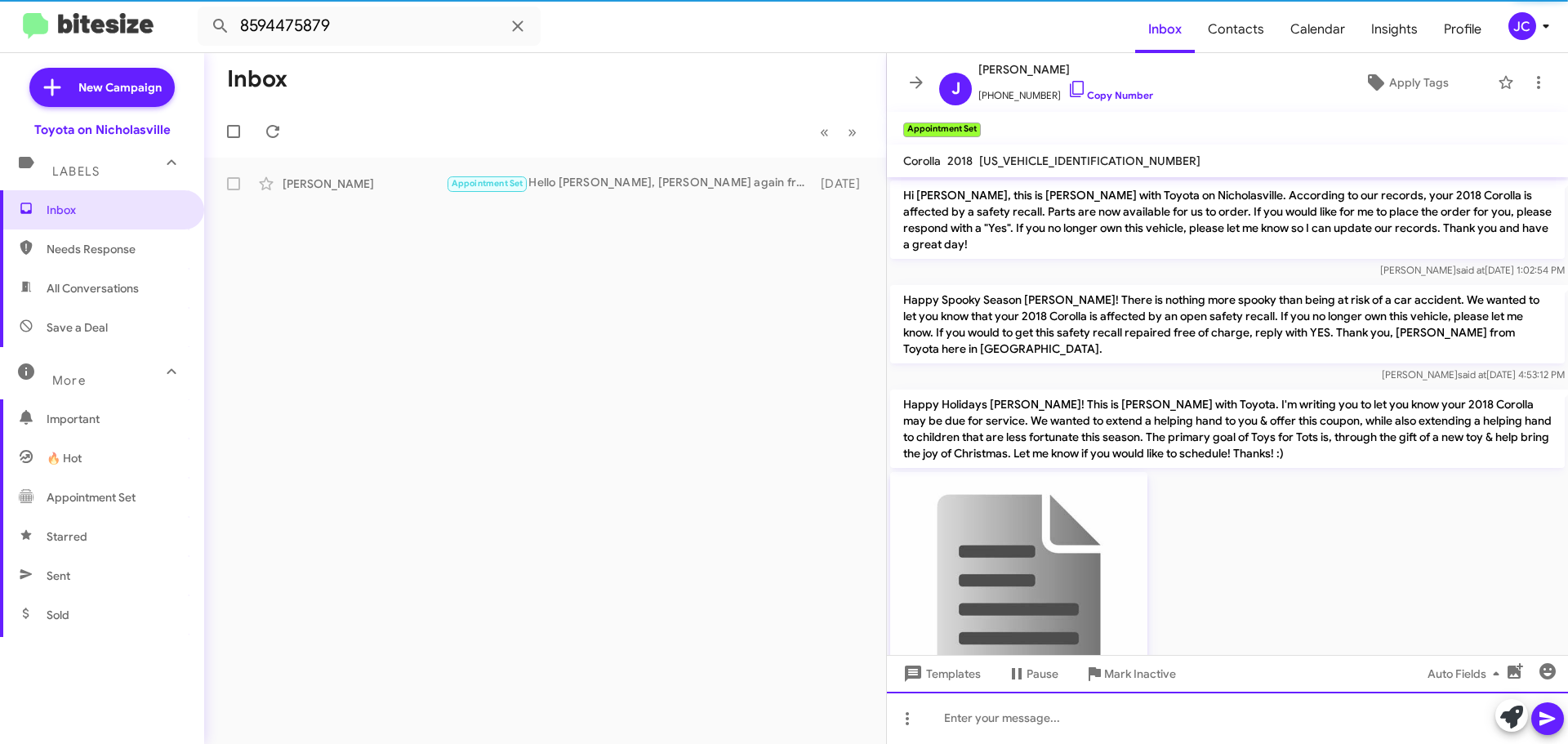
scroll to position [82, 0]
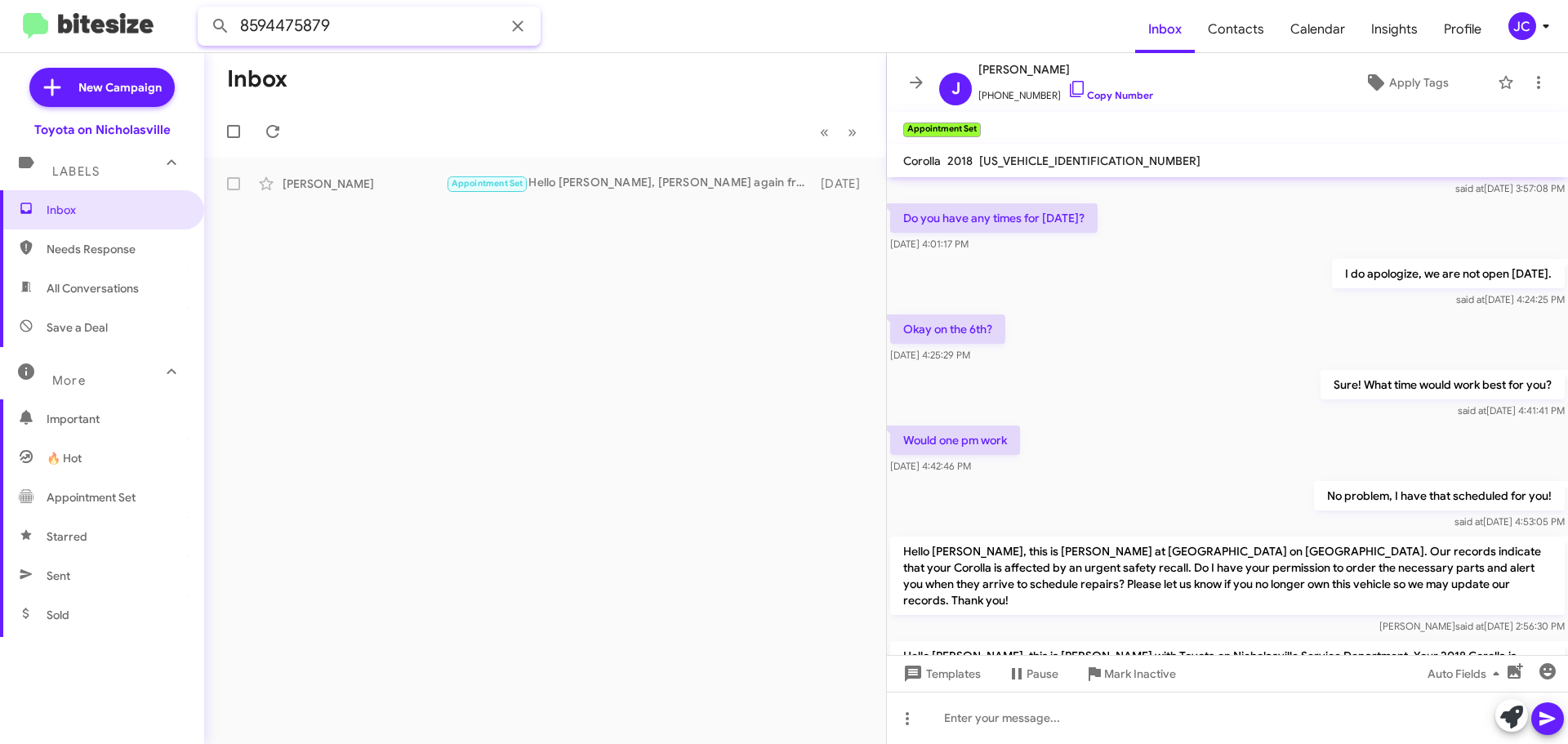
click at [0, 27] on html "8594475879 Inbox Contacts Calendar Insights Profile JC New Campaign Toyota on N…" at bounding box center [784, 372] width 1568 height 744
paste input "3331715"
click at [204, 10] on button at bounding box center [220, 25] width 32 height 32
click at [325, 180] on div "[PERSON_NAME]" at bounding box center [364, 183] width 163 height 17
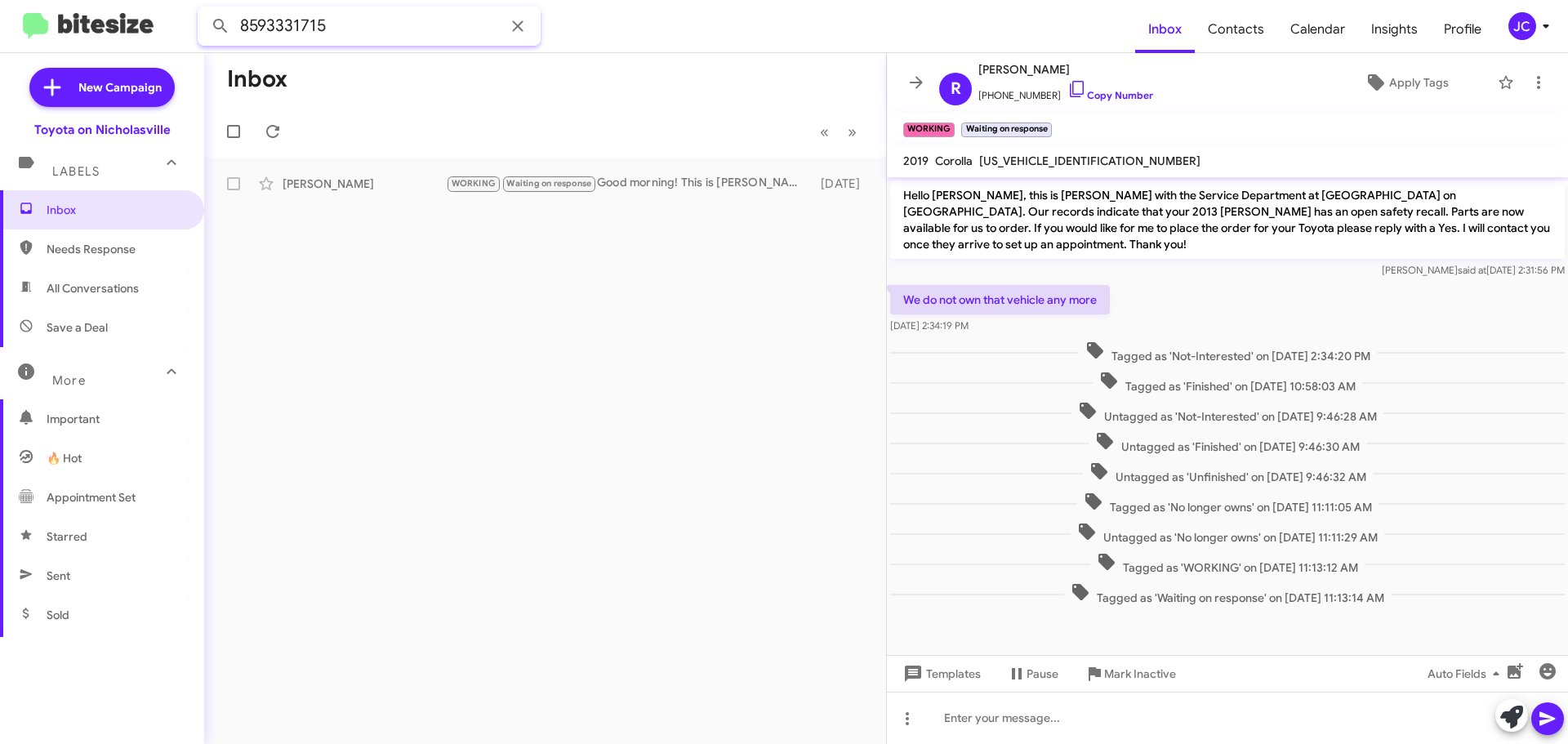
drag, startPoint x: 299, startPoint y: 36, endPoint x: -86, endPoint y: 36, distance: 385.0
click at [0, 36] on html "8593331715 Inbox Contacts Calendar Insights Profile JC New Campaign Toyota on N…" at bounding box center [784, 372] width 1568 height 744
paste input "516736"
click at [204, 10] on button at bounding box center [220, 25] width 32 height 32
click at [333, 180] on div "[PERSON_NAME]" at bounding box center [364, 183] width 163 height 17
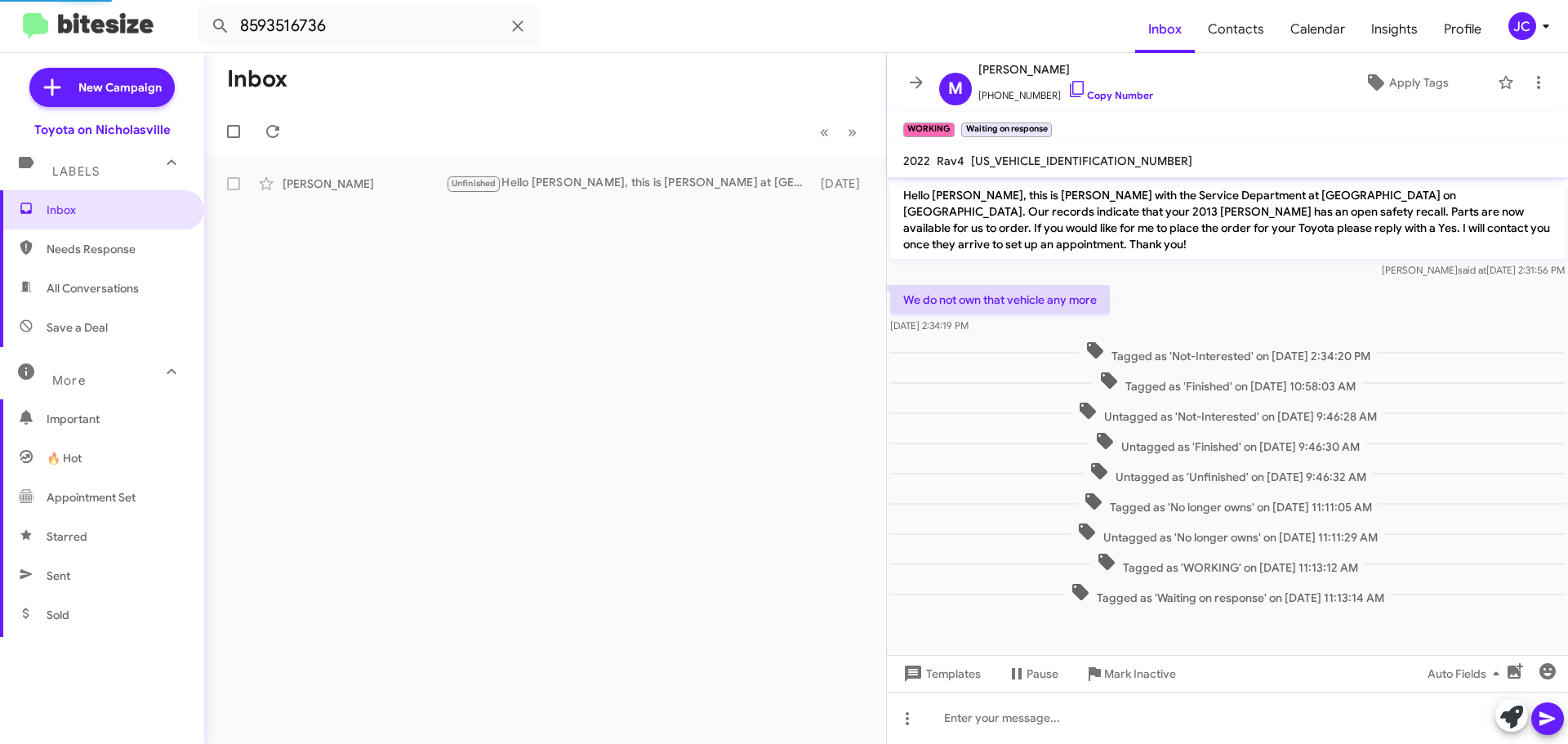
scroll to position [1958, 0]
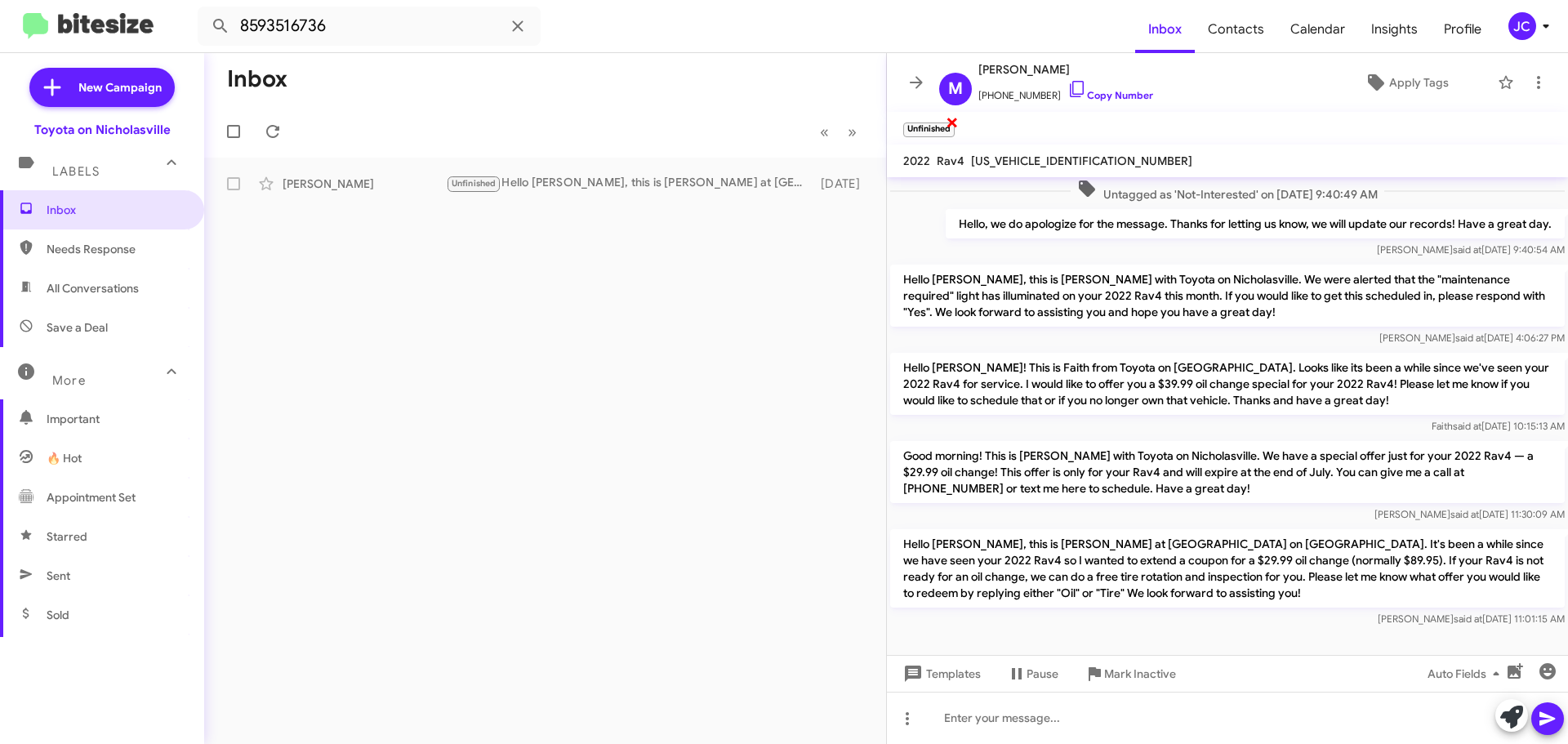
click at [951, 123] on span "×" at bounding box center [952, 121] width 13 height 19
drag, startPoint x: 343, startPoint y: 31, endPoint x: -402, endPoint y: 31, distance: 745.0
click at [0, 31] on html "8593516736 Inbox Contacts Calendar Insights Profile JC New Campaign Toyota on N…" at bounding box center [784, 372] width 1568 height 744
paste input "502229668"
click at [204, 10] on button at bounding box center [220, 25] width 32 height 32
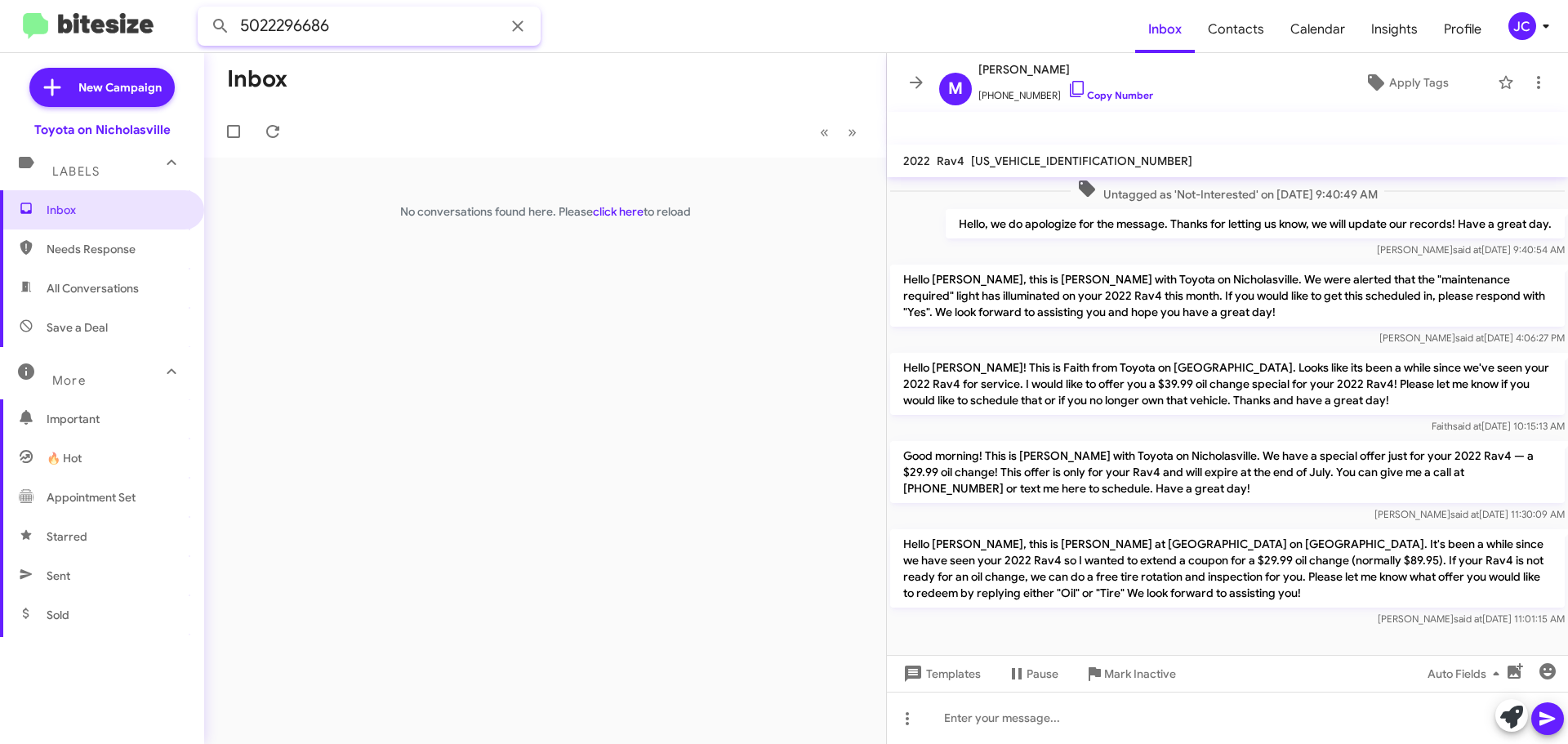
click at [355, 38] on input "5022296686" at bounding box center [368, 25] width 343 height 39
click at [204, 10] on button at bounding box center [220, 25] width 32 height 32
click at [573, 182] on div "Good Morning! This is [PERSON_NAME] with Toyota on Nicholasville. I'm reaching …" at bounding box center [627, 183] width 361 height 17
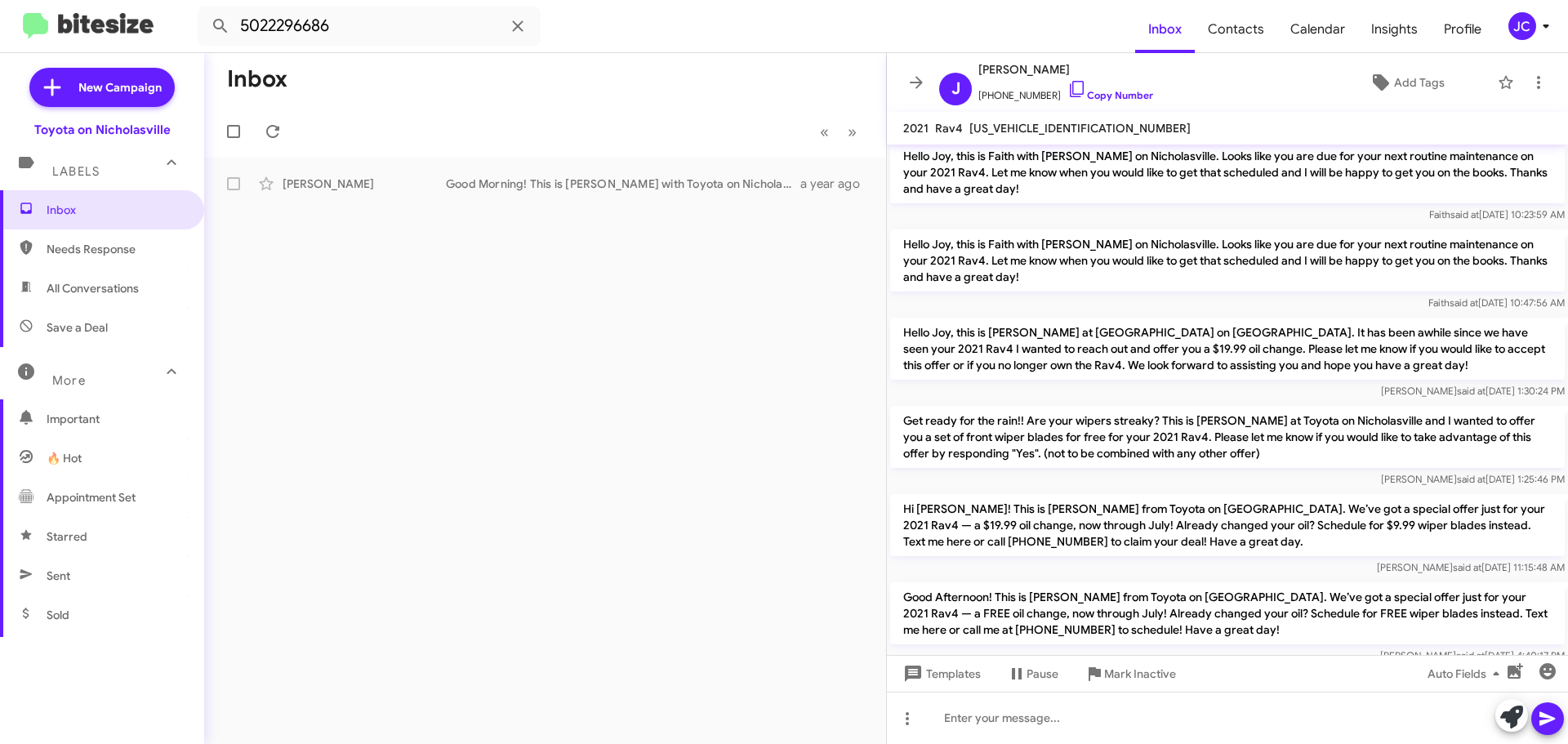
scroll to position [3971, 0]
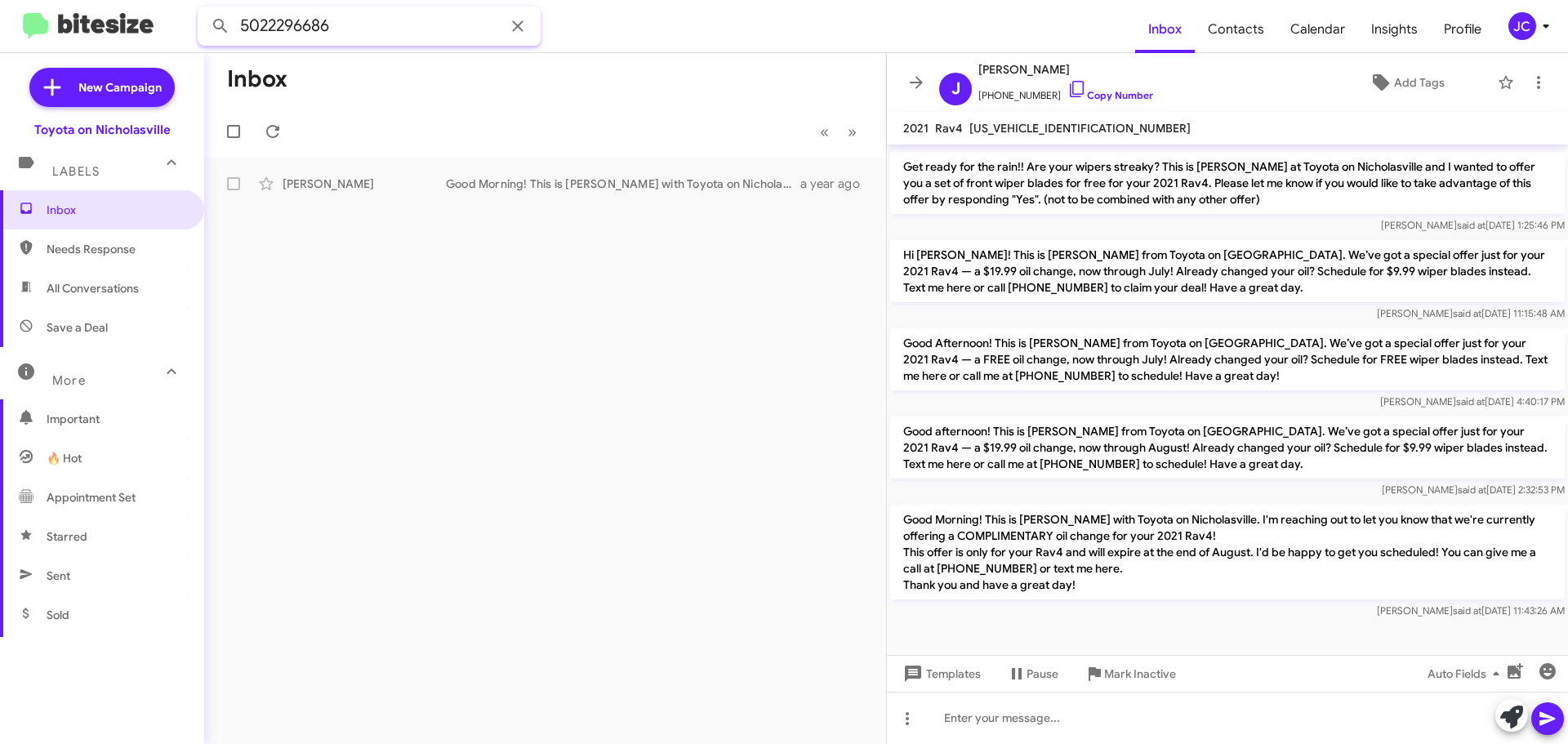
drag, startPoint x: -233, startPoint y: 26, endPoint x: -510, endPoint y: 26, distance: 277.0
click at [0, 26] on html "5022296686 Inbox Contacts Calendar Insights Profile JC New Campaign Toyota on N…" at bounding box center [784, 372] width 1568 height 744
paste input "8593516389"
click at [204, 10] on button at bounding box center [220, 25] width 32 height 32
click at [326, 196] on div "[PERSON_NAME] 🔥 Hot Appointment Set Call Them Good Morning! This is [PERSON_NAM…" at bounding box center [545, 183] width 656 height 32
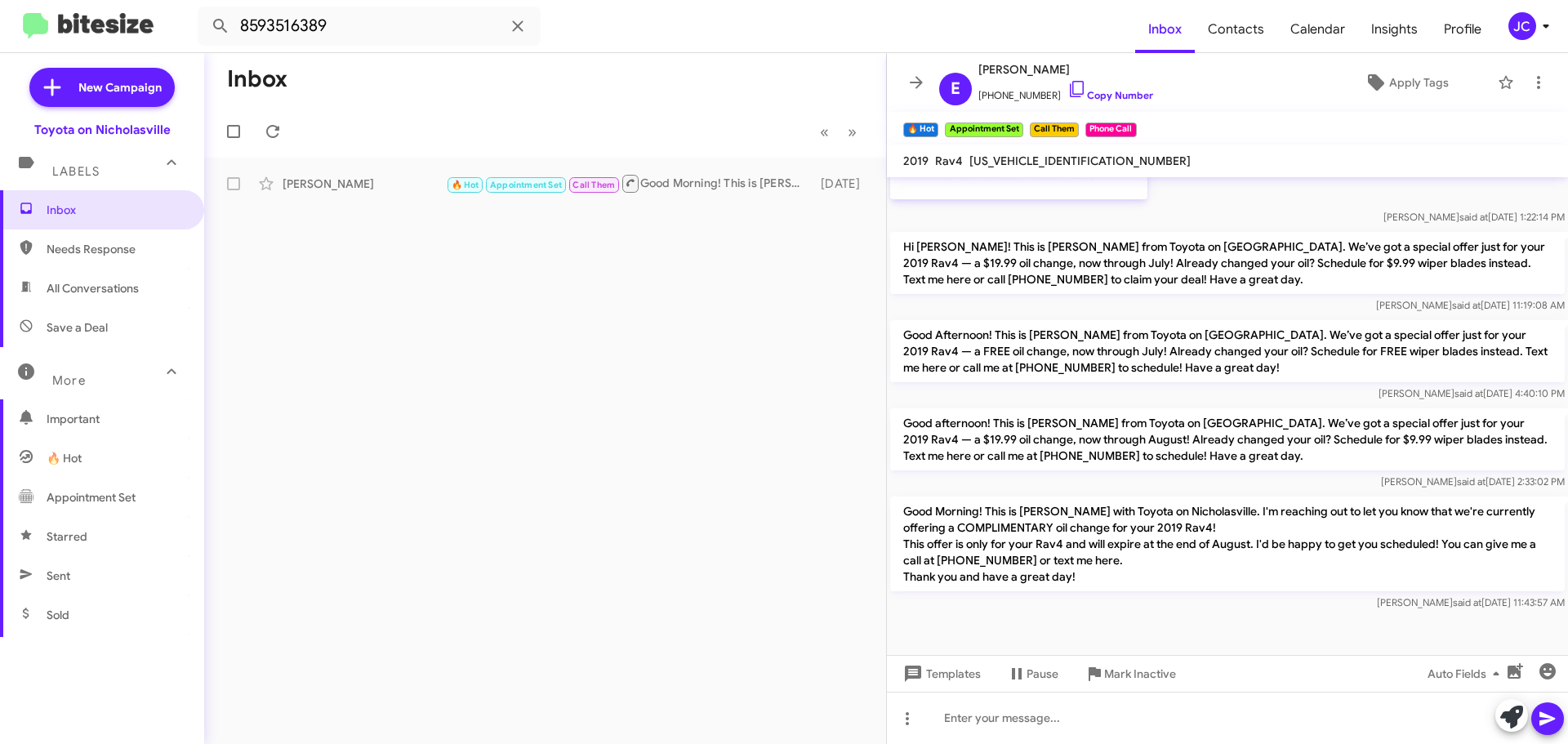
scroll to position [1624, 0]
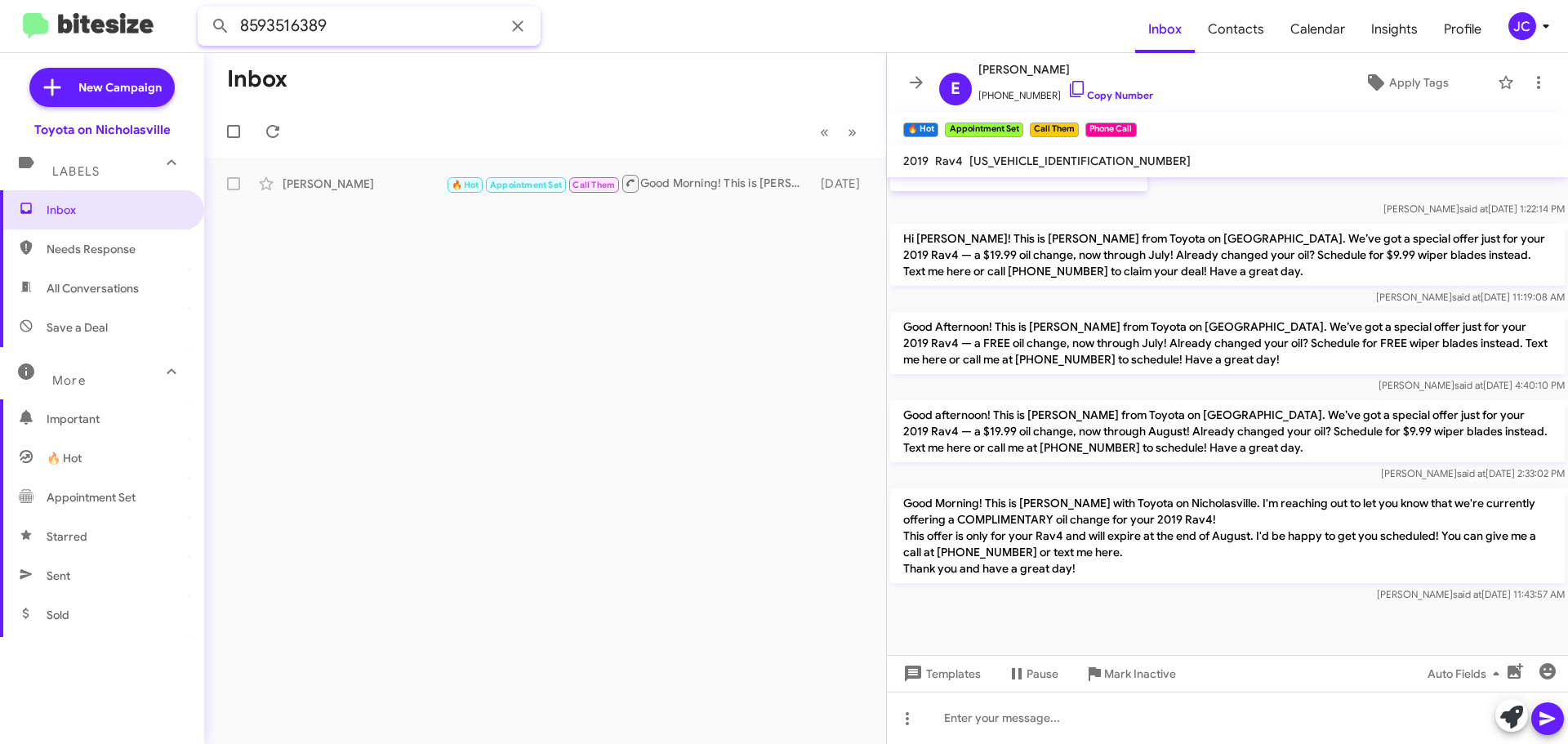
drag, startPoint x: 214, startPoint y: 26, endPoint x: -95, endPoint y: 23, distance: 309.0
click at [0, 23] on html "8593516389 Inbox Contacts Calendar Insights Profile JC New Campaign Toyota on N…" at bounding box center [784, 372] width 1568 height 744
paste input "2703200721"
click at [204, 10] on button at bounding box center [220, 25] width 32 height 32
click at [464, 192] on div "[PERSON_NAME] Hello [PERSON_NAME], this is [PERSON_NAME] with Toyota on Nichola…" at bounding box center [545, 183] width 656 height 32
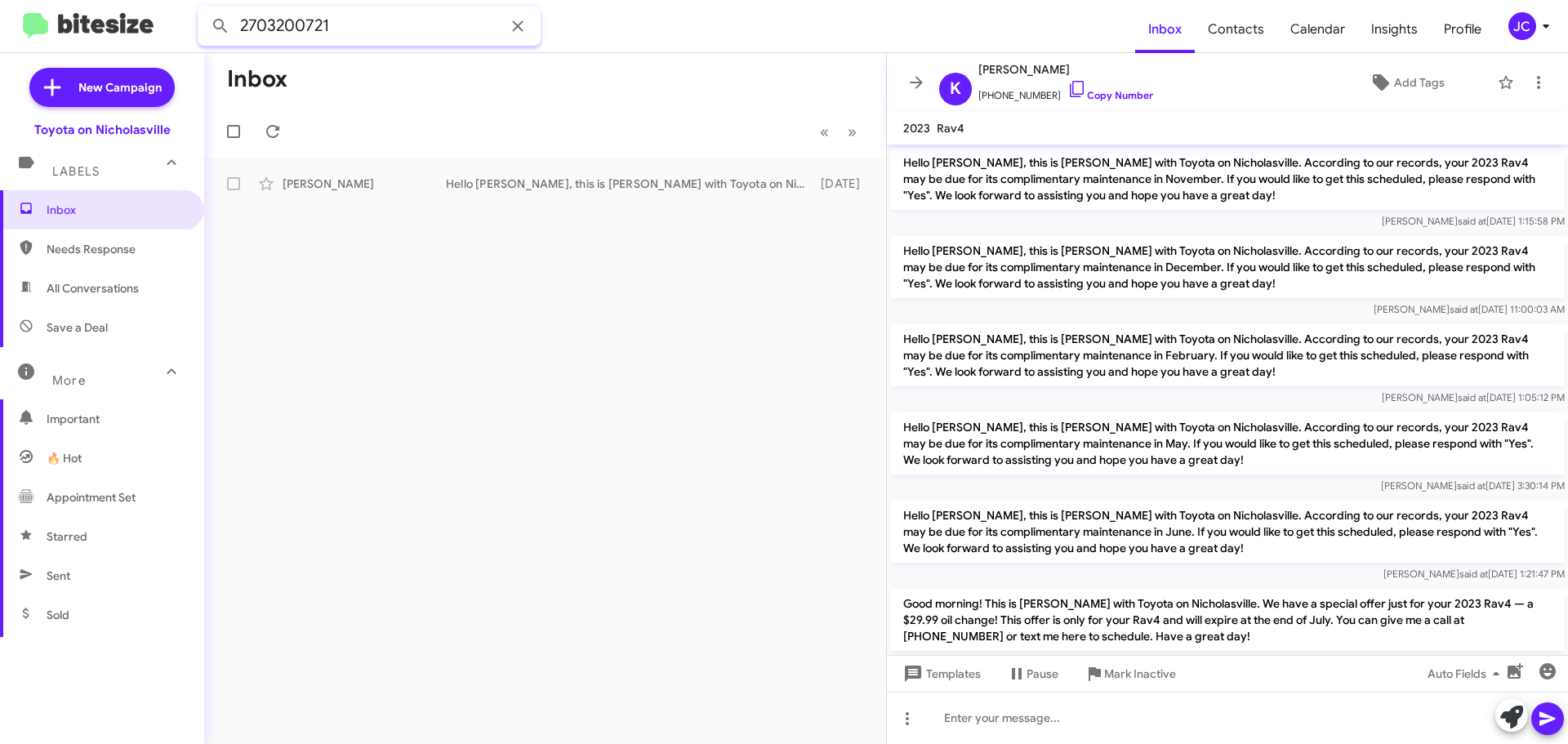
drag, startPoint x: 203, startPoint y: 30, endPoint x: -438, endPoint y: 30, distance: 641.0
click at [0, 30] on html "2703200721 Inbox Contacts Calendar Insights Profile JC New Campaign Toyota on N…" at bounding box center [784, 372] width 1568 height 744
paste input "8595161693"
click at [204, 10] on button at bounding box center [220, 25] width 32 height 32
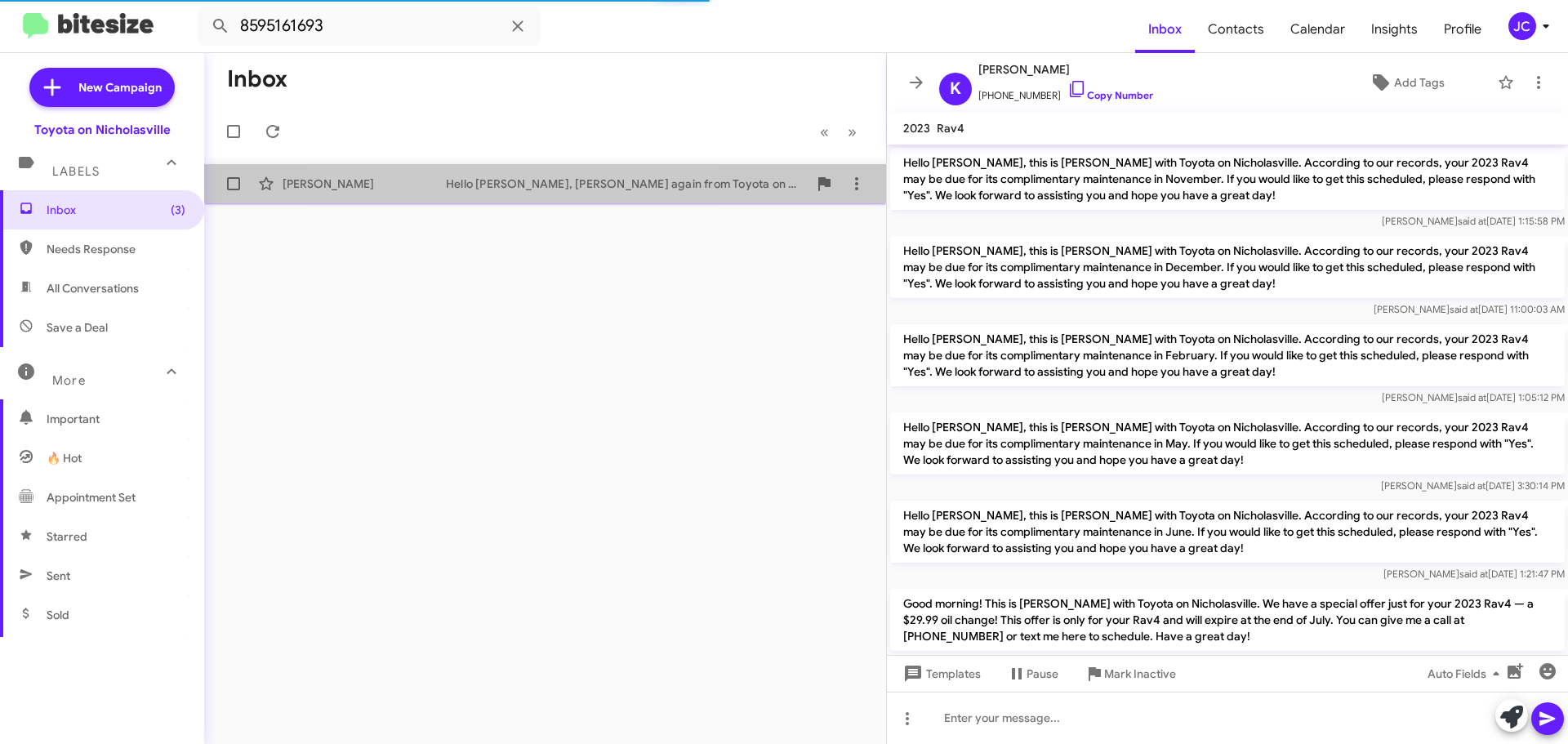
click at [492, 181] on div "Hello [PERSON_NAME], [PERSON_NAME] again from Toyota on [GEOGRAPHIC_DATA]. Ther…" at bounding box center [627, 183] width 361 height 17
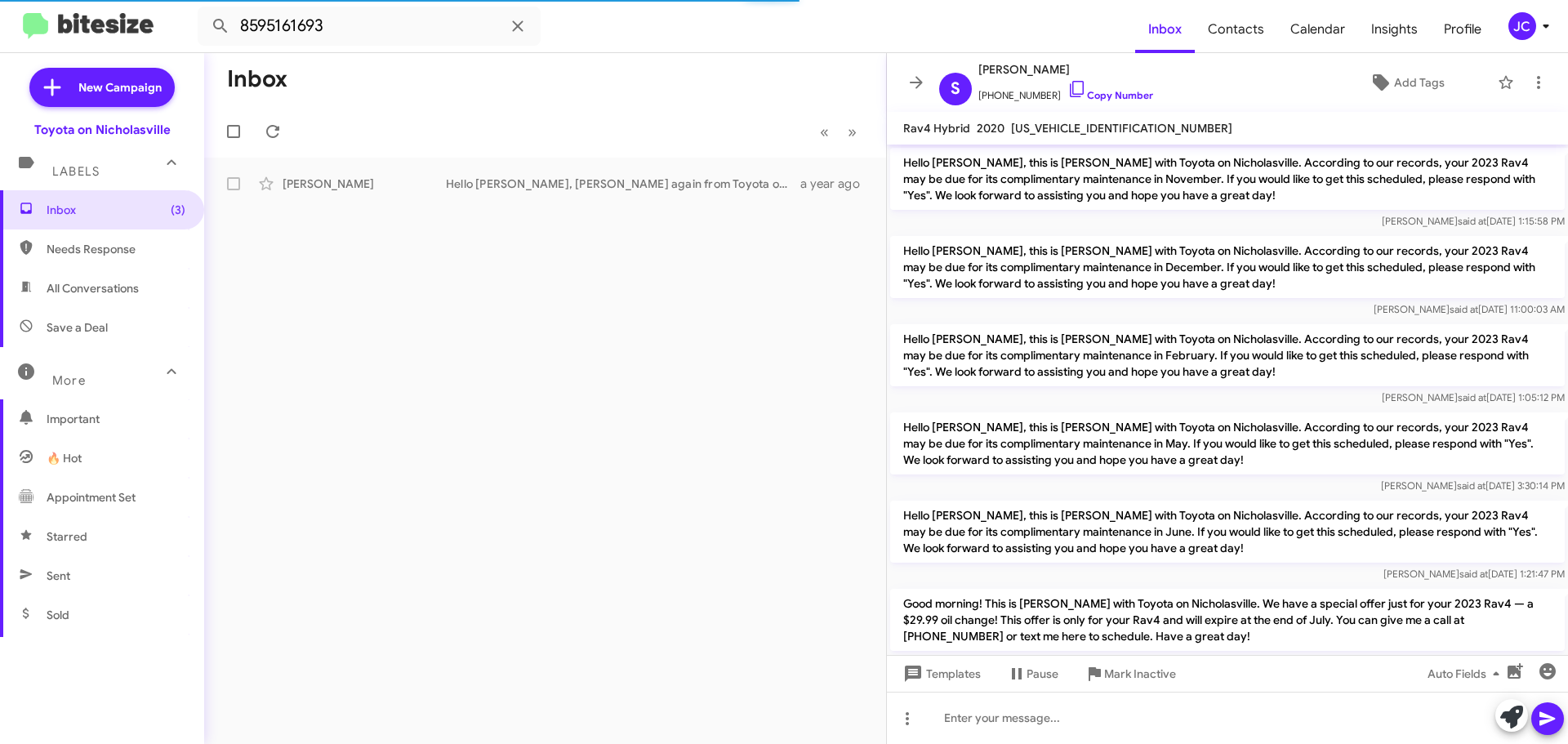
scroll to position [3041, 0]
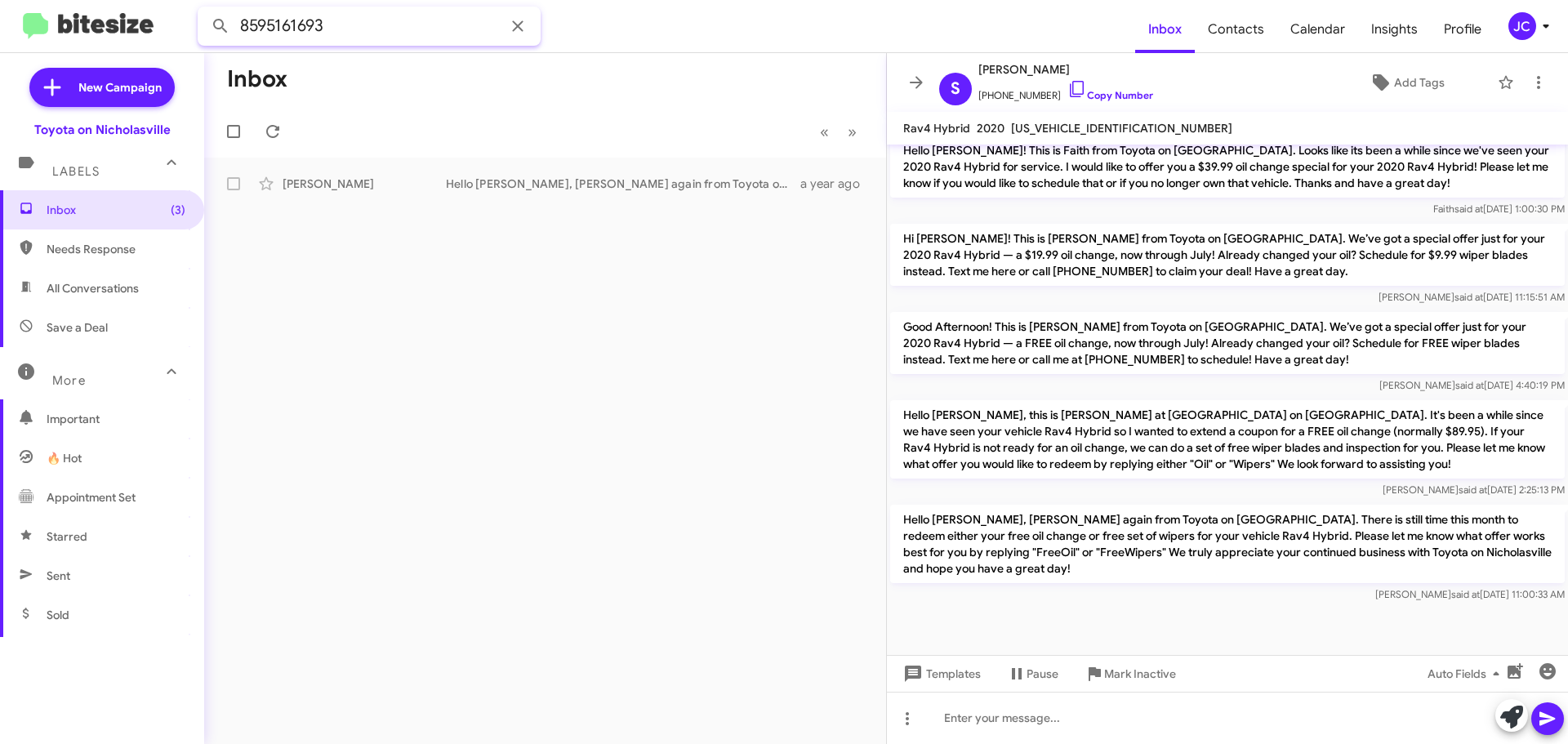
drag, startPoint x: 200, startPoint y: 38, endPoint x: -123, endPoint y: 38, distance: 323.0
click at [0, 38] on html "8595161693 Inbox Contacts Calendar Insights Profile JC New Campaign Toyota on N…" at bounding box center [784, 372] width 1568 height 744
paste input "091497"
type input "8595091497"
click at [204, 10] on button at bounding box center [220, 25] width 32 height 32
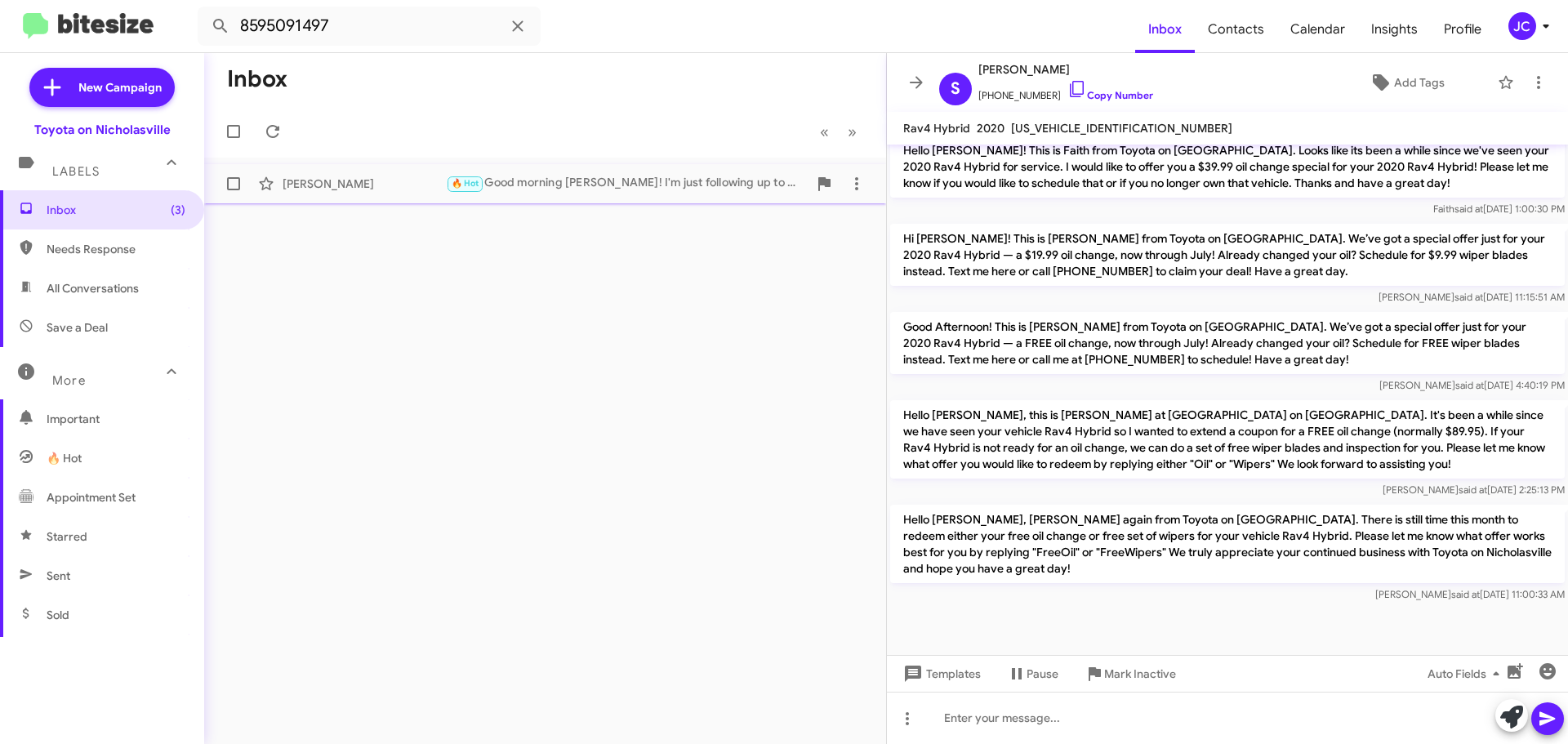
click at [422, 192] on div "[PERSON_NAME] 🔥 Hot Good morning [PERSON_NAME]! I'm just following up to see if…" at bounding box center [545, 183] width 656 height 32
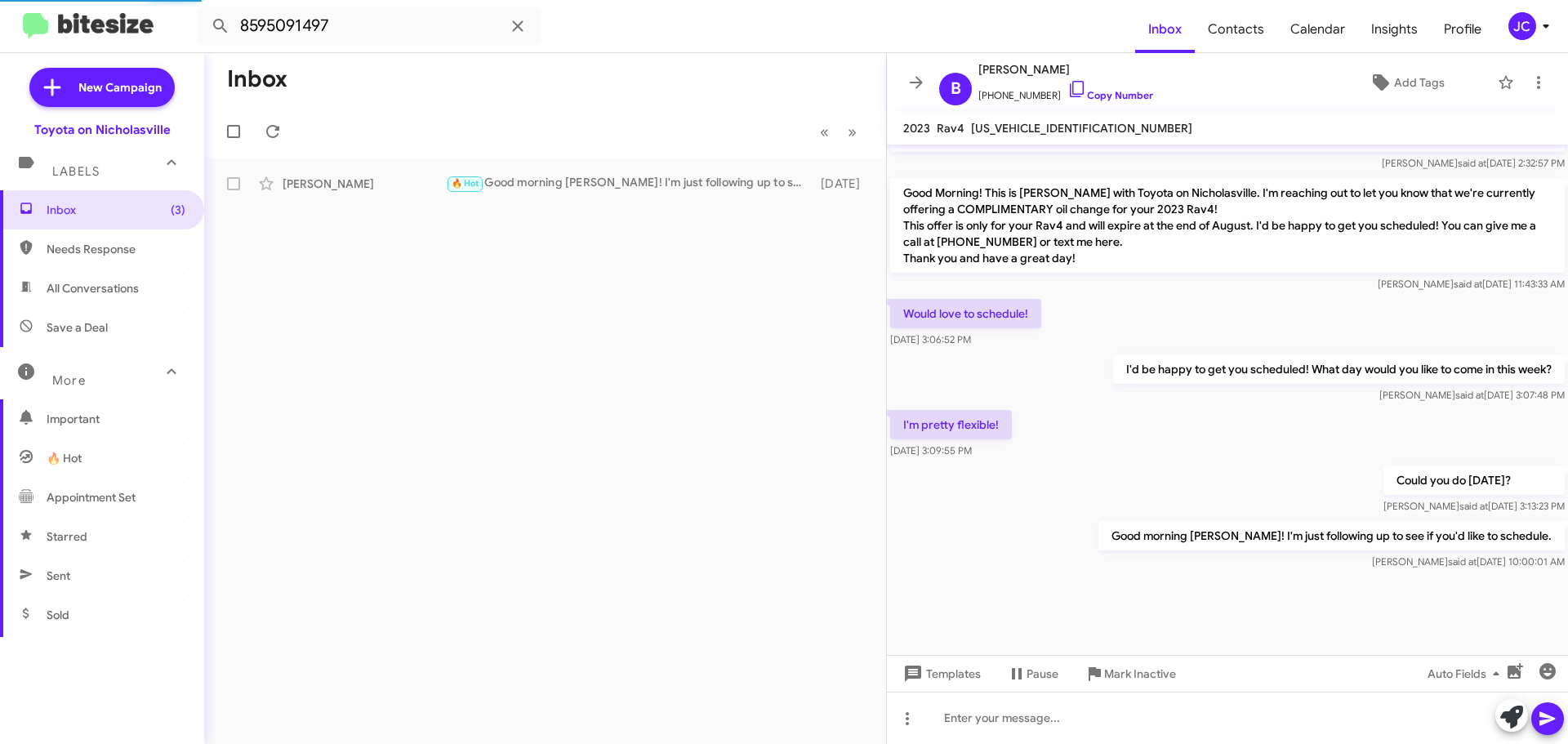
scroll to position [1172, 0]
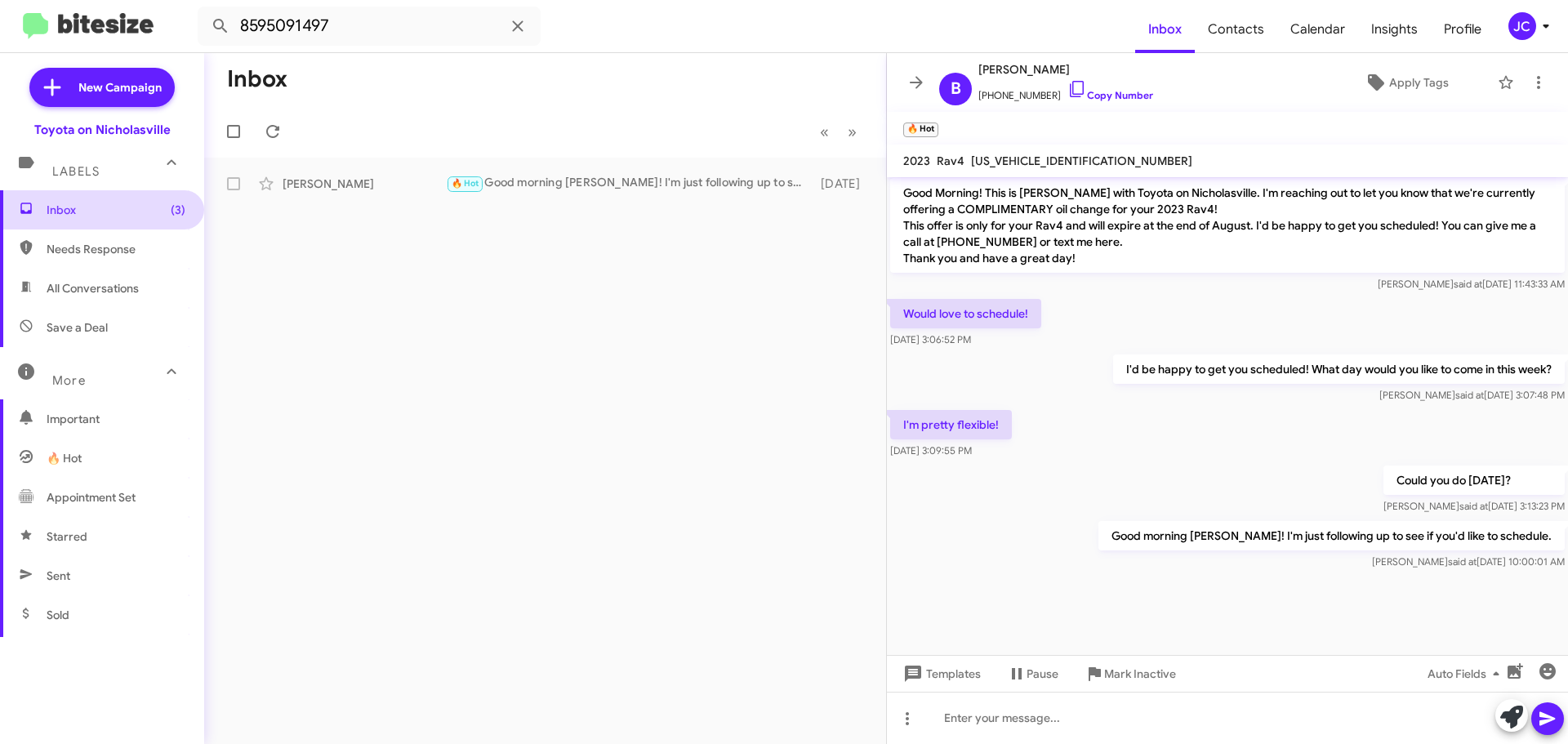
click at [96, 210] on span "Inbox (3)" at bounding box center [115, 210] width 139 height 17
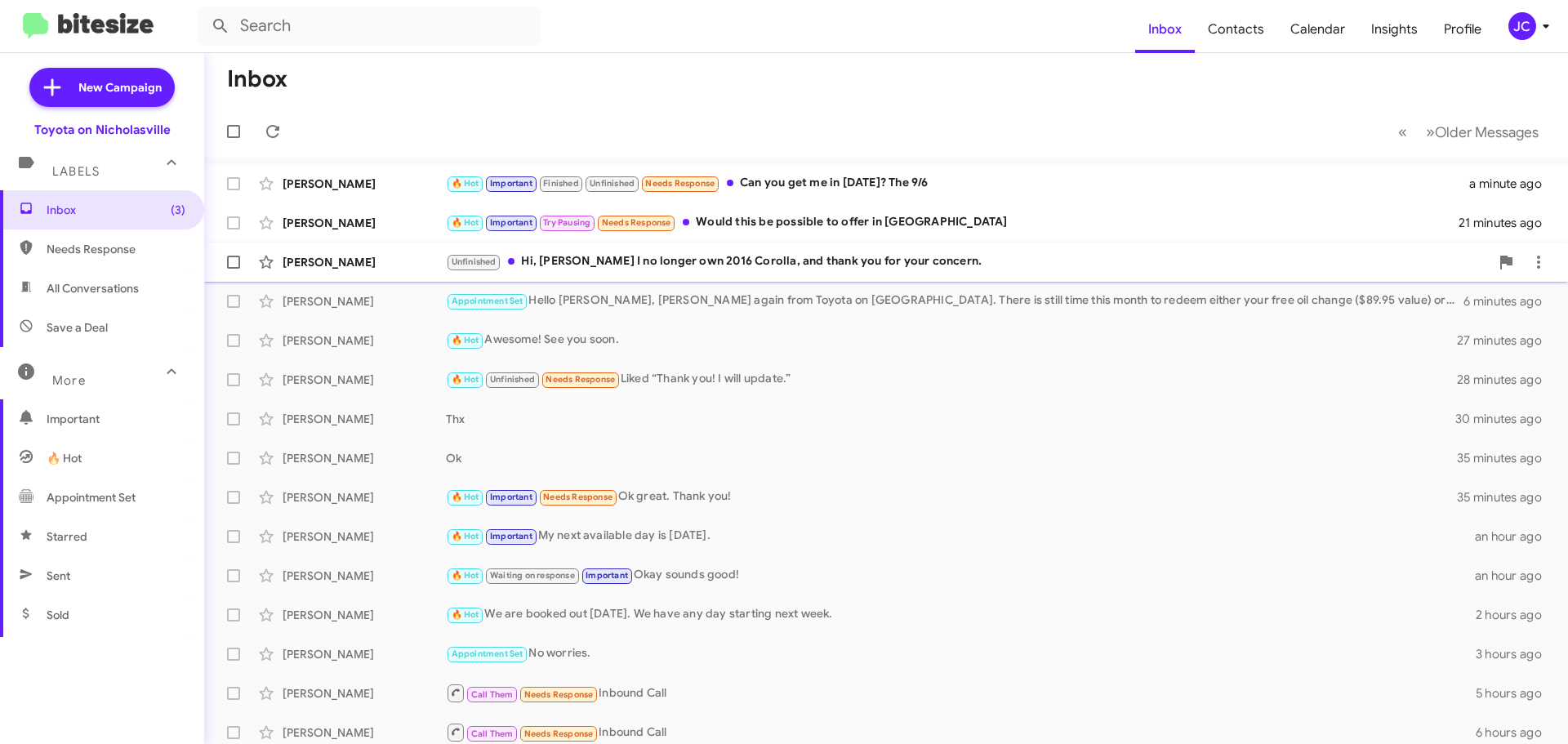
click at [385, 258] on div "[PERSON_NAME]" at bounding box center [364, 262] width 163 height 17
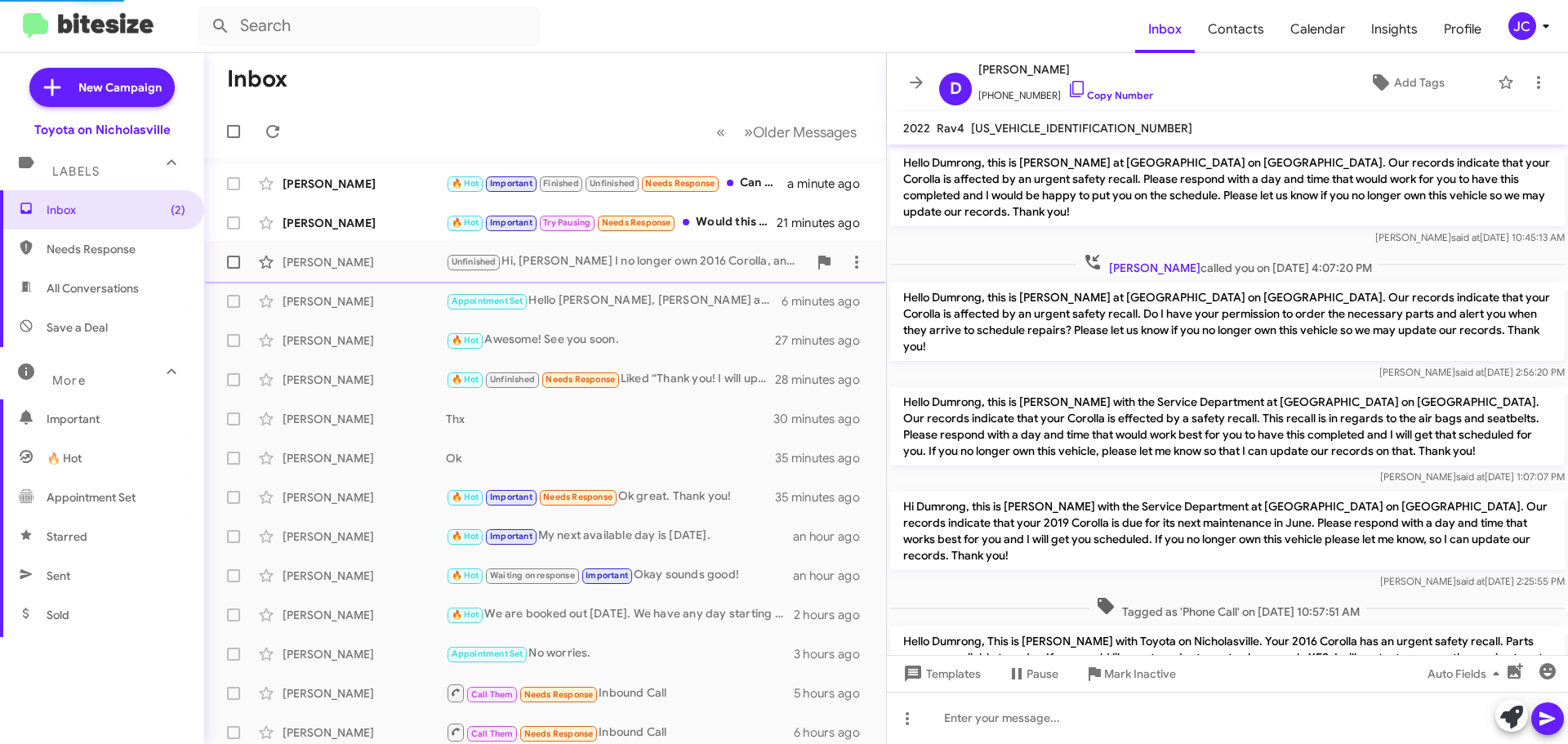
scroll to position [291, 0]
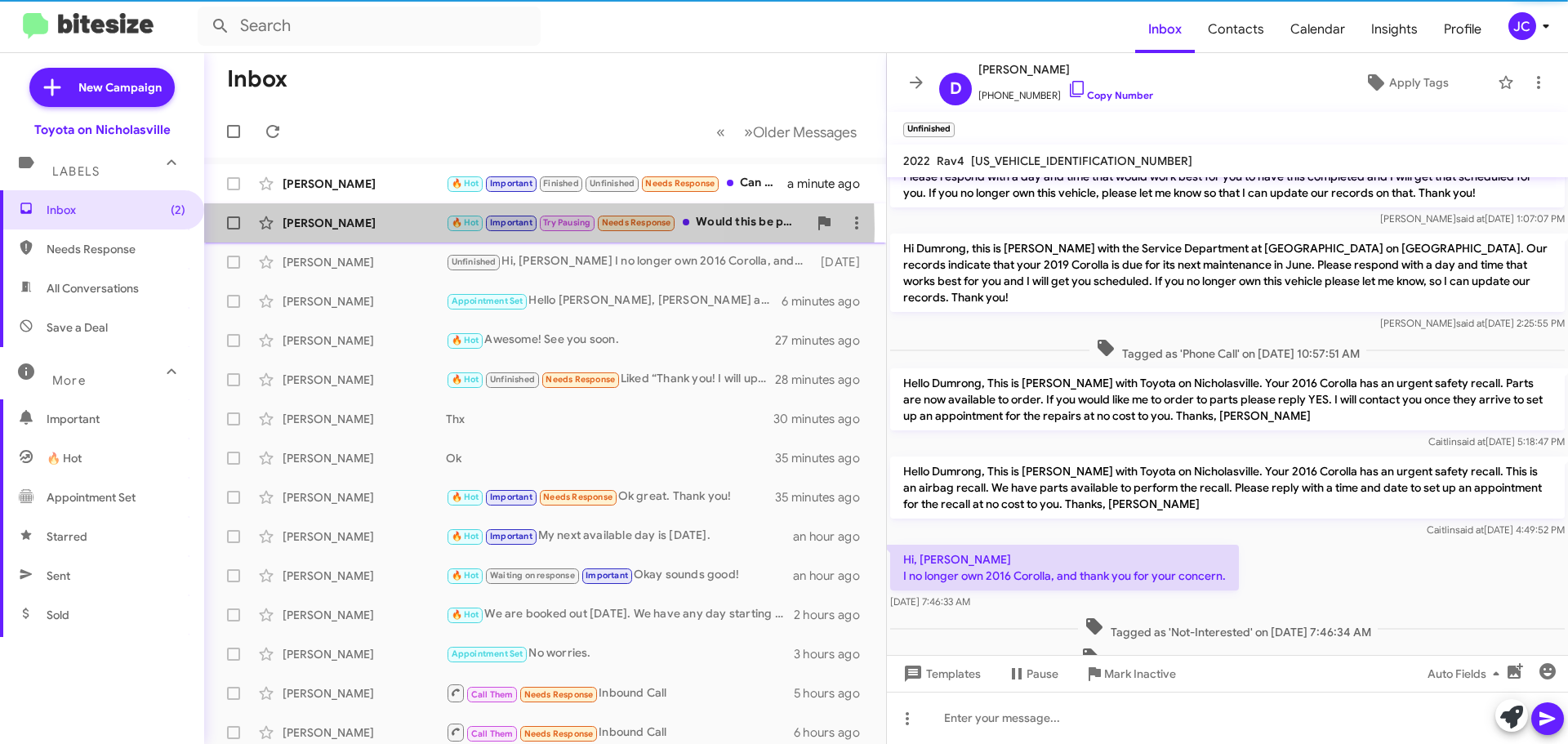
click at [384, 229] on div "[PERSON_NAME]" at bounding box center [364, 223] width 163 height 17
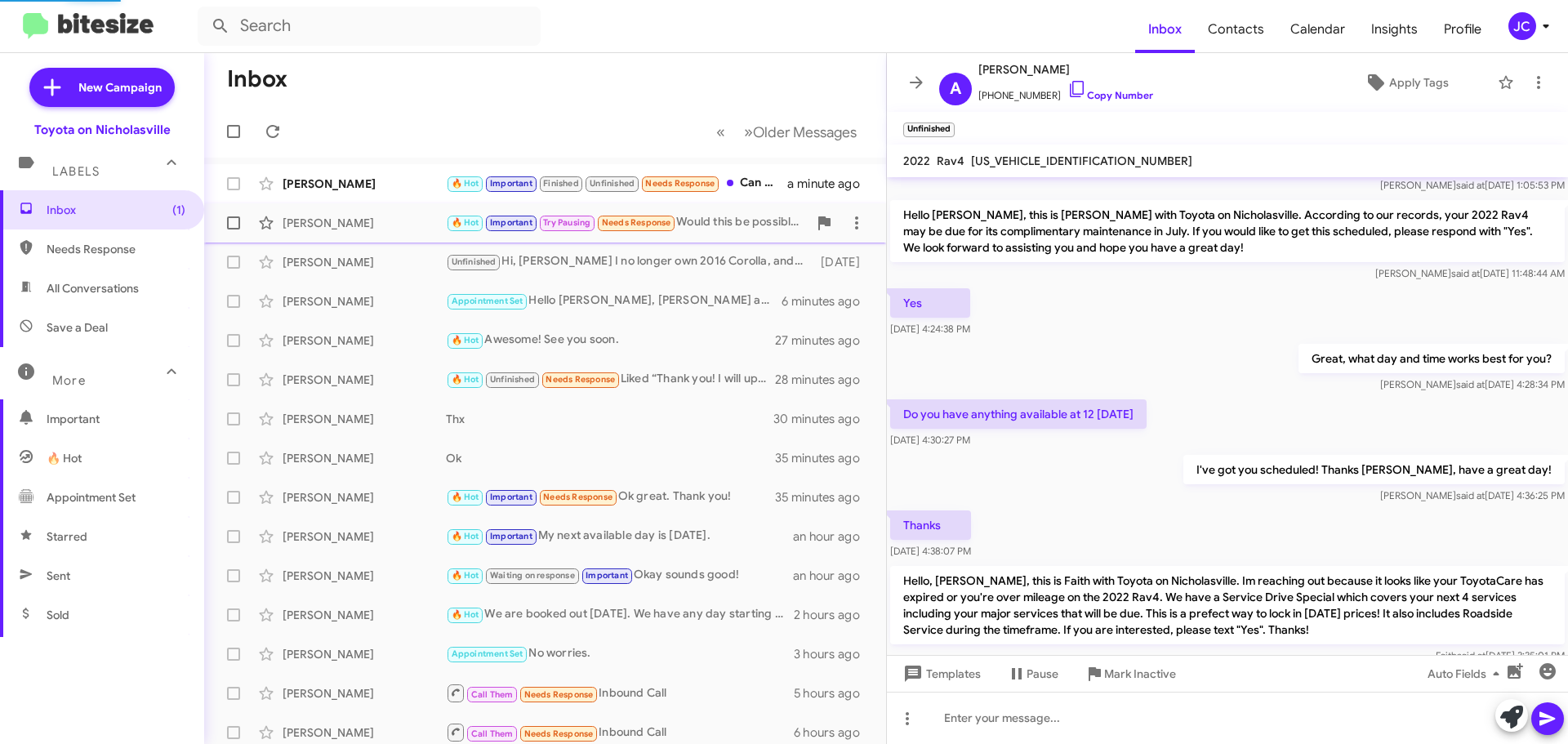
scroll to position [1106, 0]
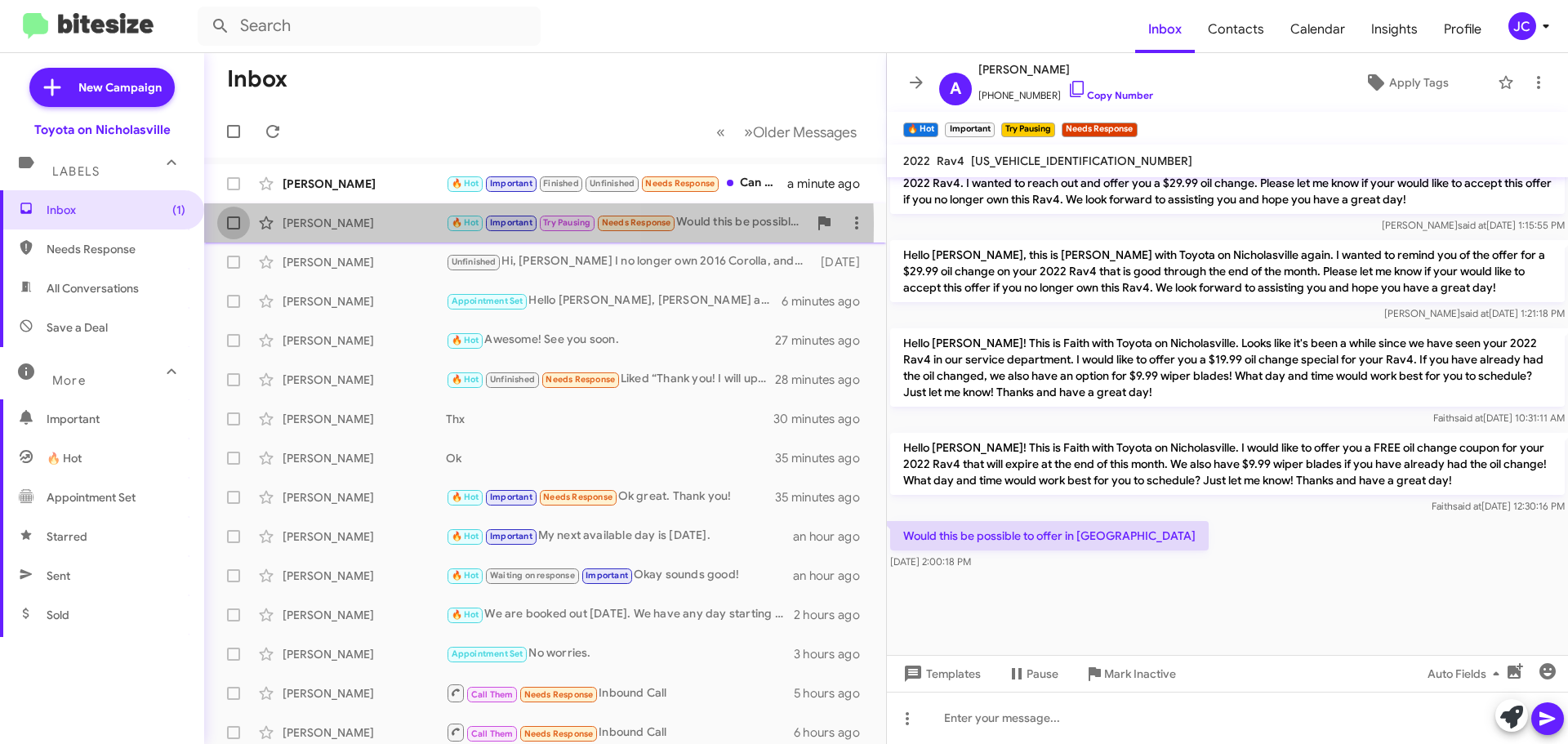
click at [238, 225] on span at bounding box center [233, 223] width 13 height 13
click at [233, 230] on input "checkbox" at bounding box center [233, 230] width 1 height 1
checkbox input "true"
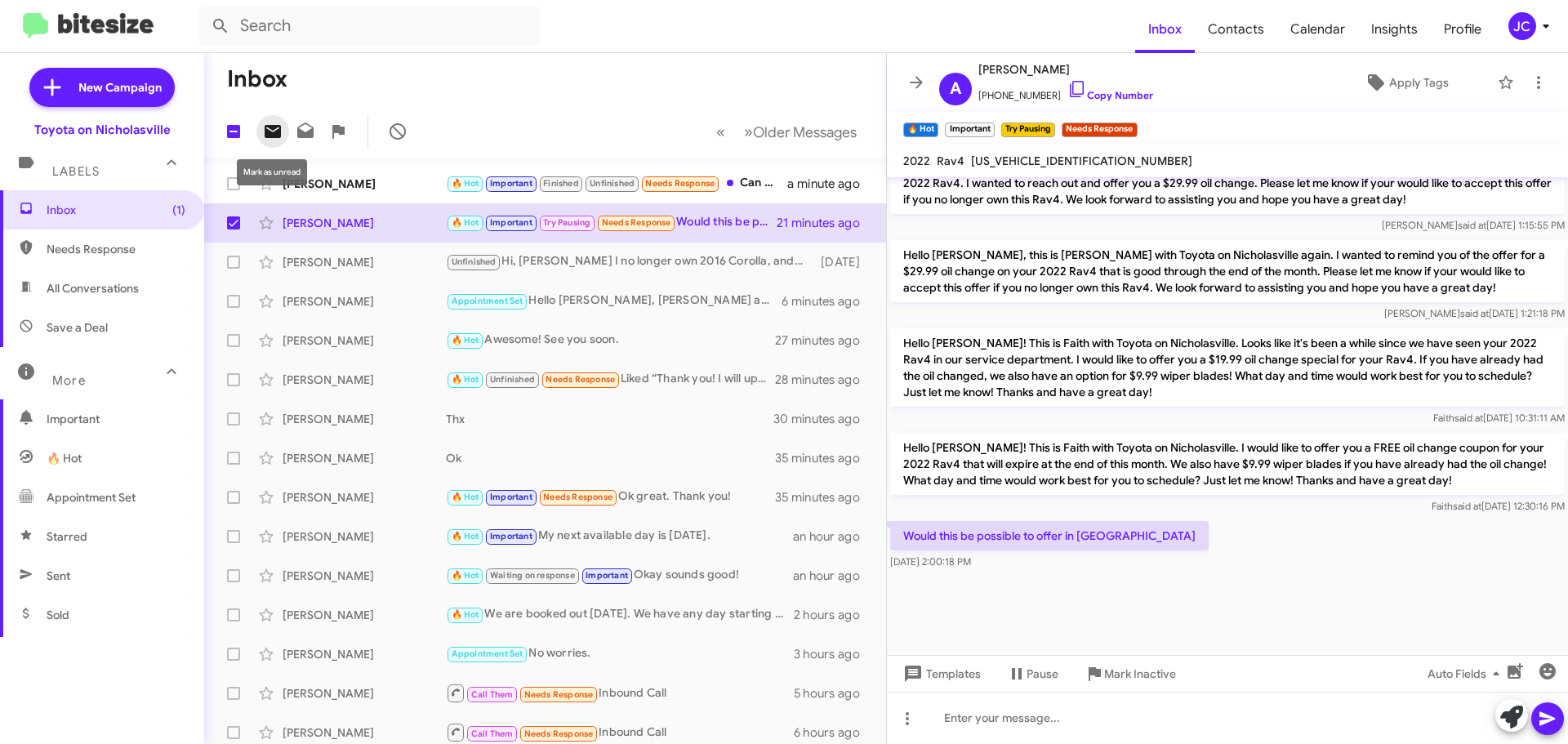
click at [273, 129] on icon at bounding box center [272, 131] width 17 height 13
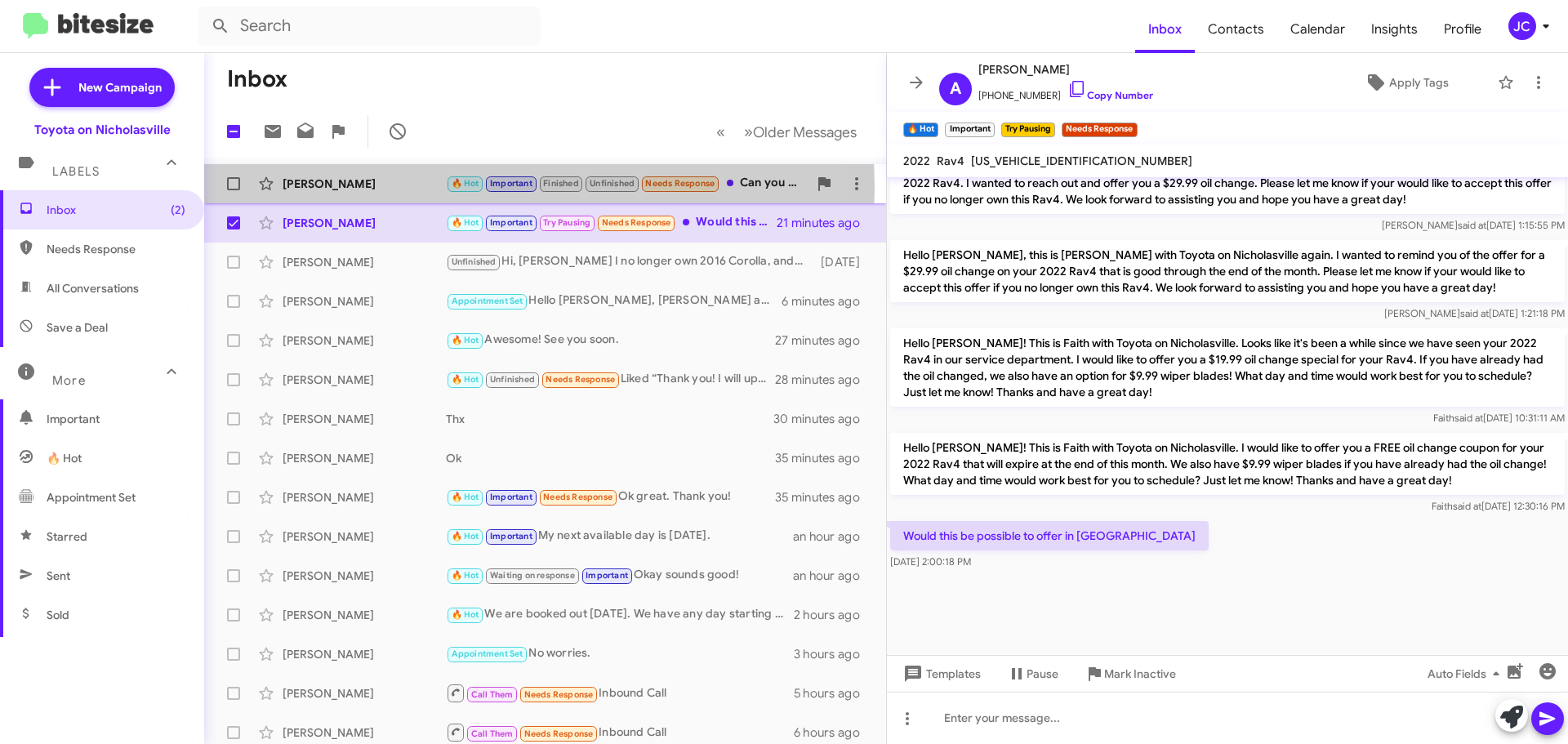
click at [339, 188] on div "[PERSON_NAME]" at bounding box center [364, 183] width 163 height 17
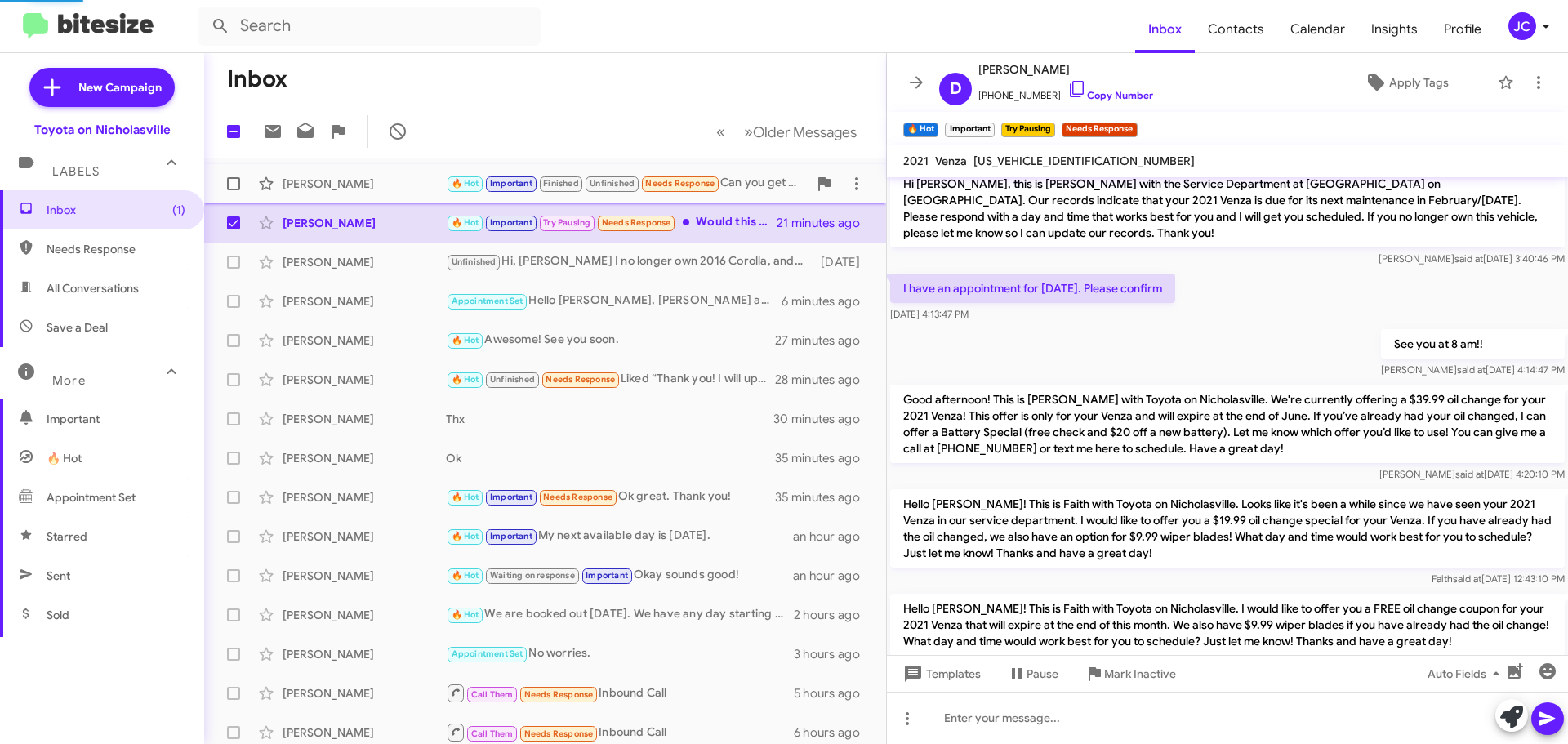
scroll to position [1267, 0]
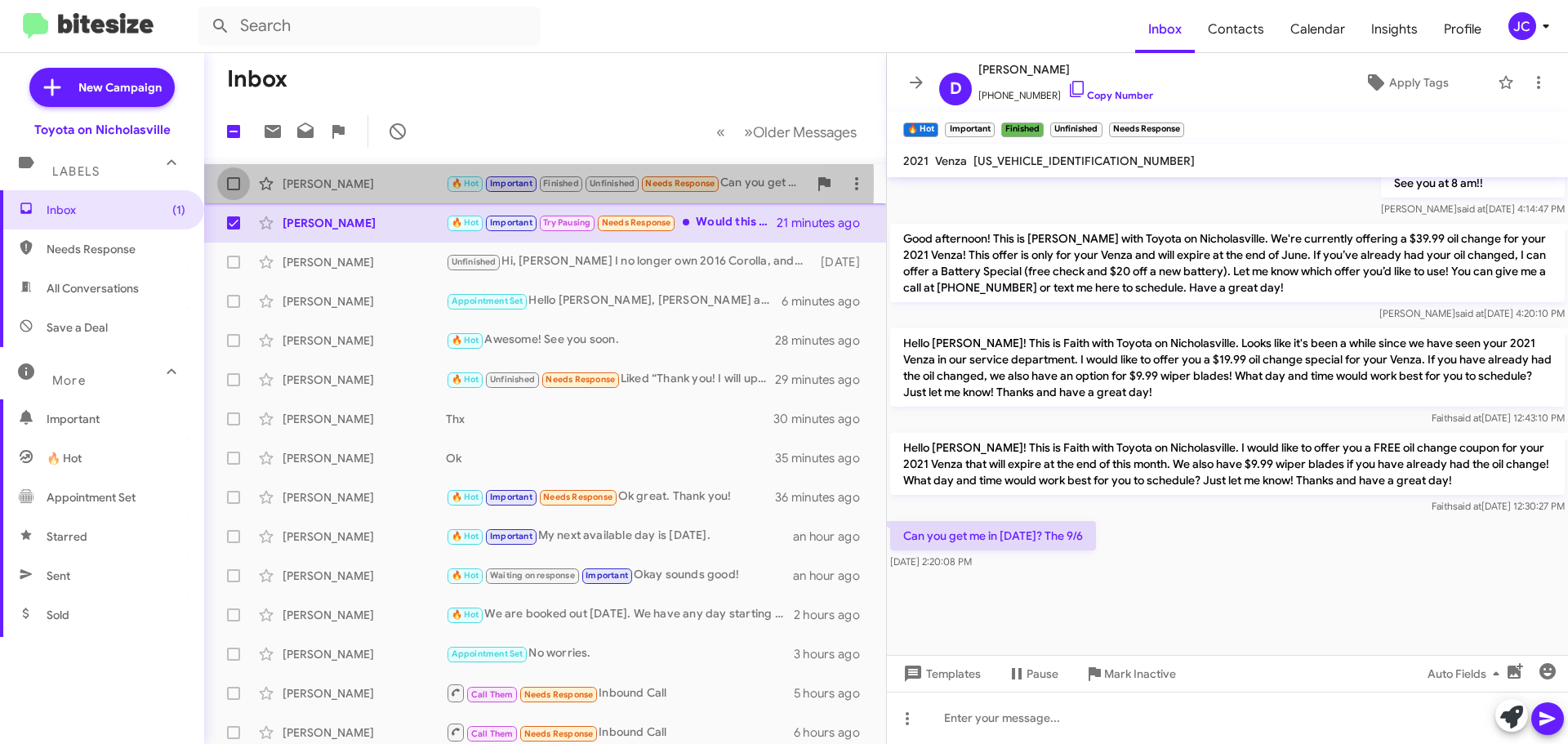
click at [226, 183] on label at bounding box center [233, 183] width 32 height 32
click at [233, 190] on input "checkbox" at bounding box center [233, 190] width 1 height 1
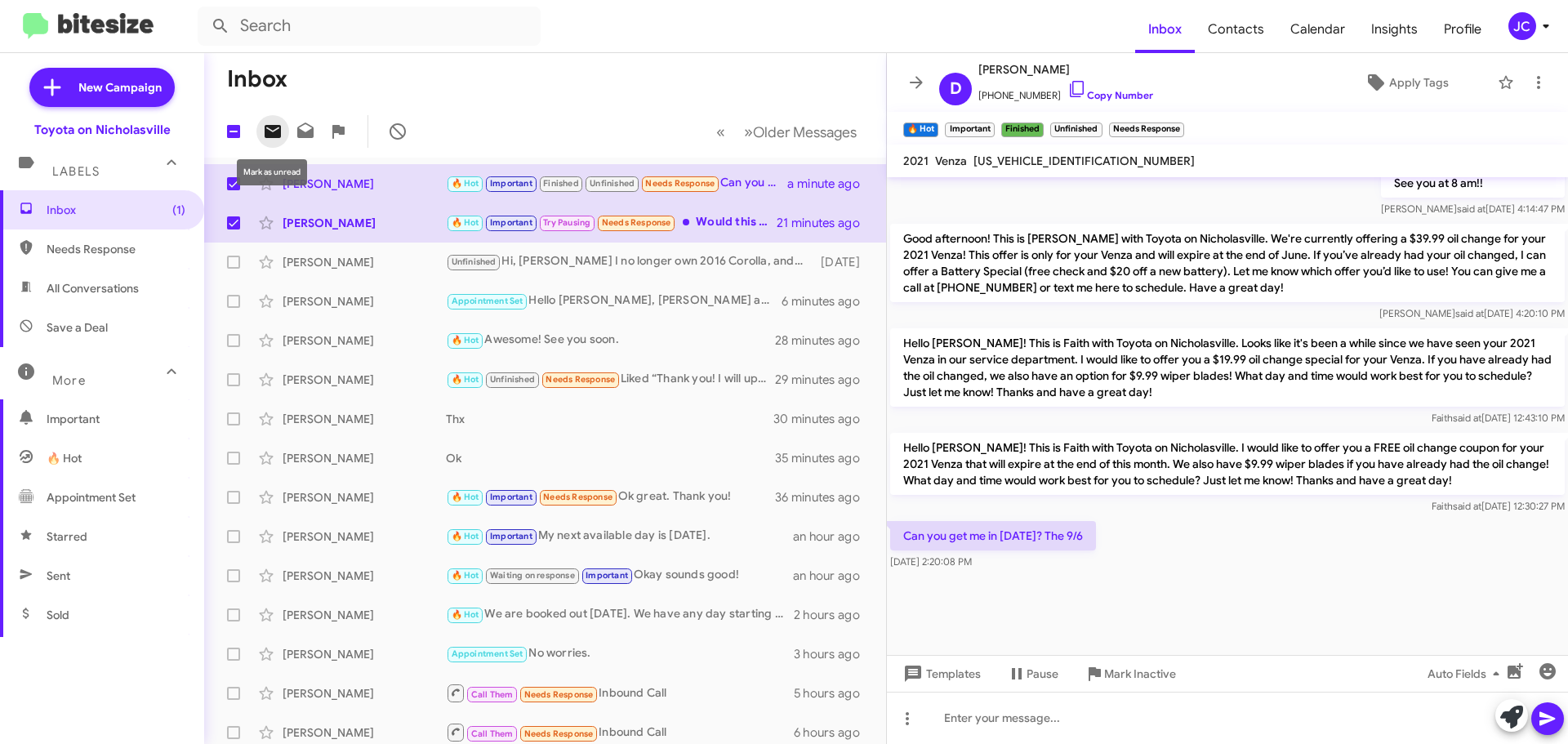
click at [273, 124] on icon at bounding box center [272, 131] width 19 height 19
click at [94, 198] on span "Inbox (2)" at bounding box center [102, 210] width 204 height 39
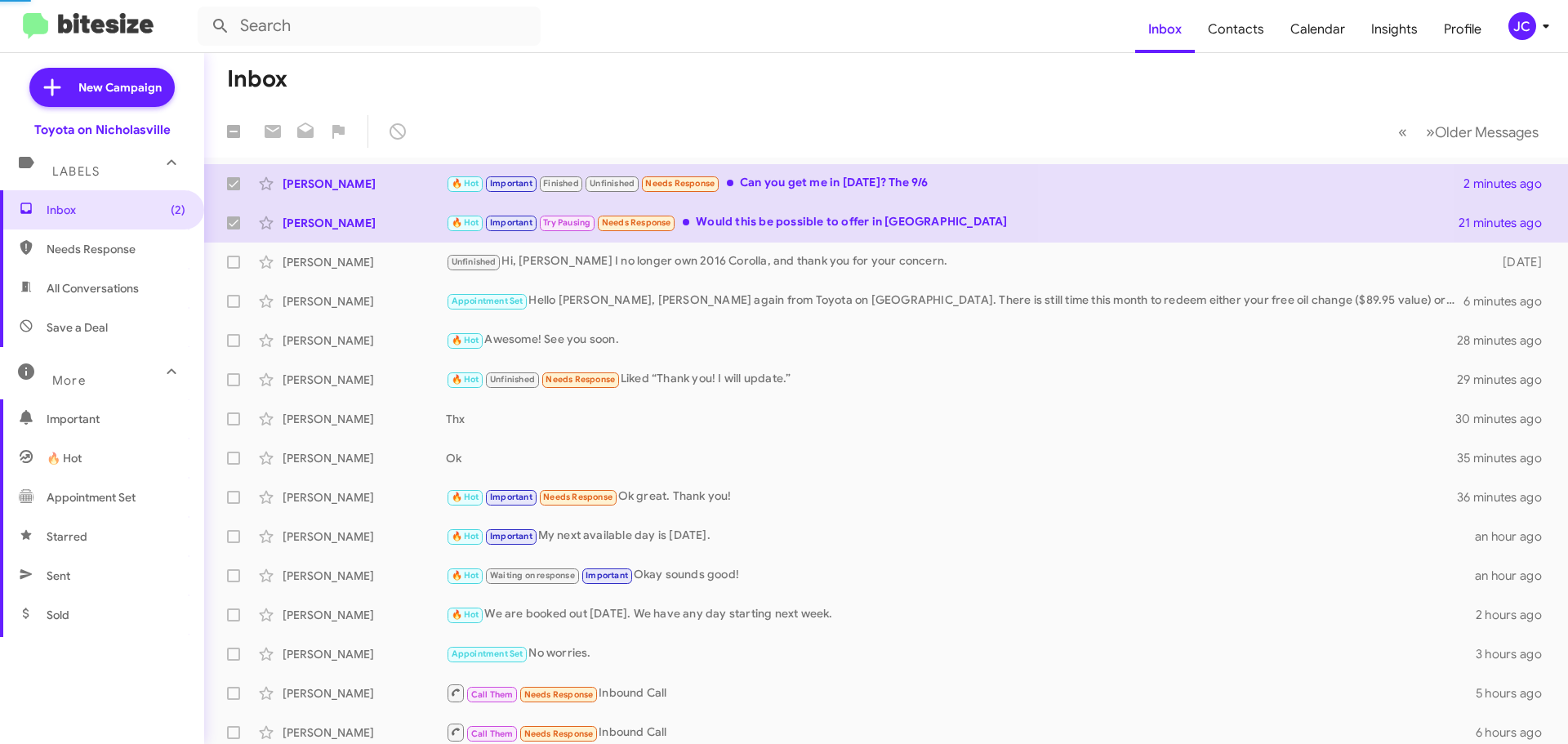
checkbox input "false"
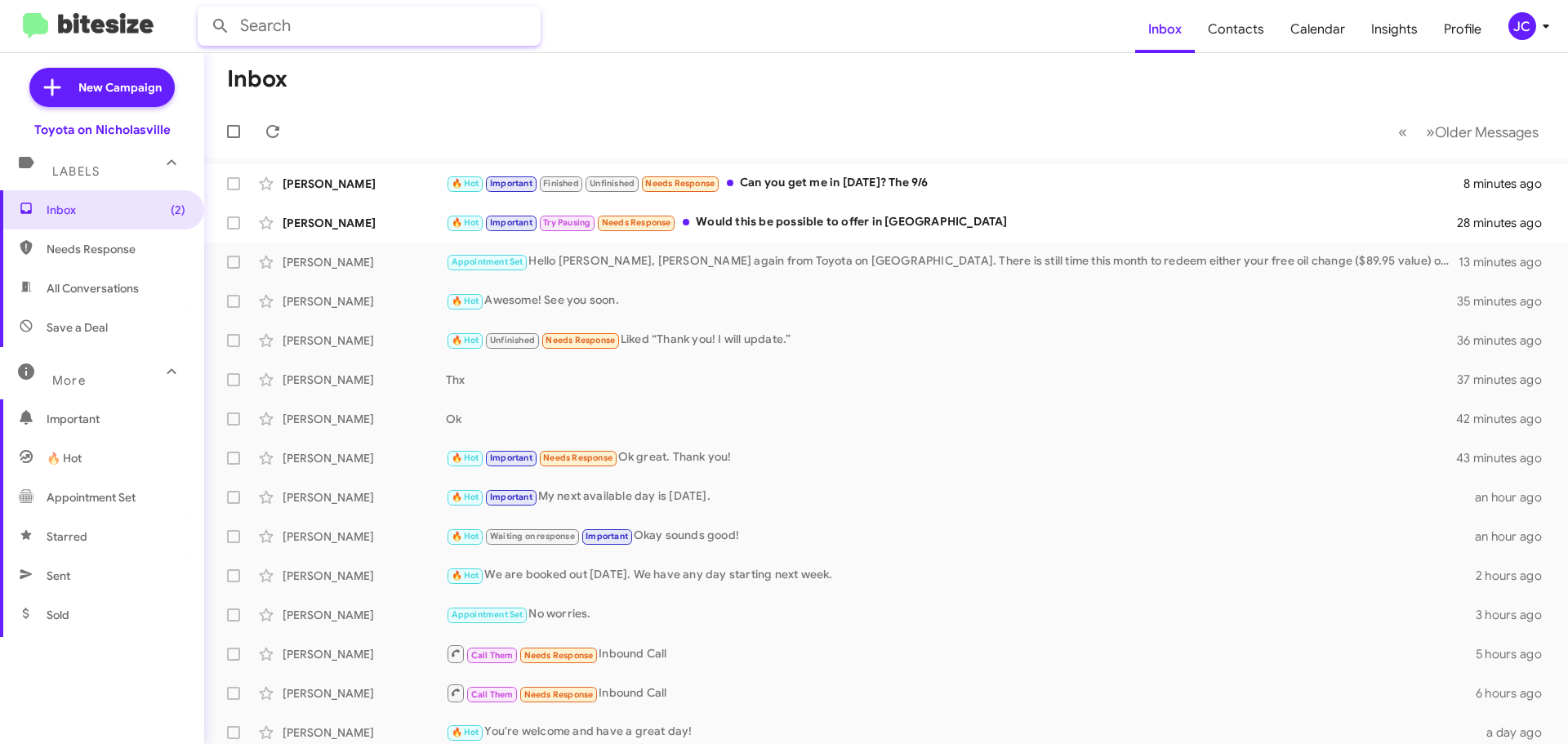
click at [311, 28] on input "text" at bounding box center [368, 25] width 343 height 39
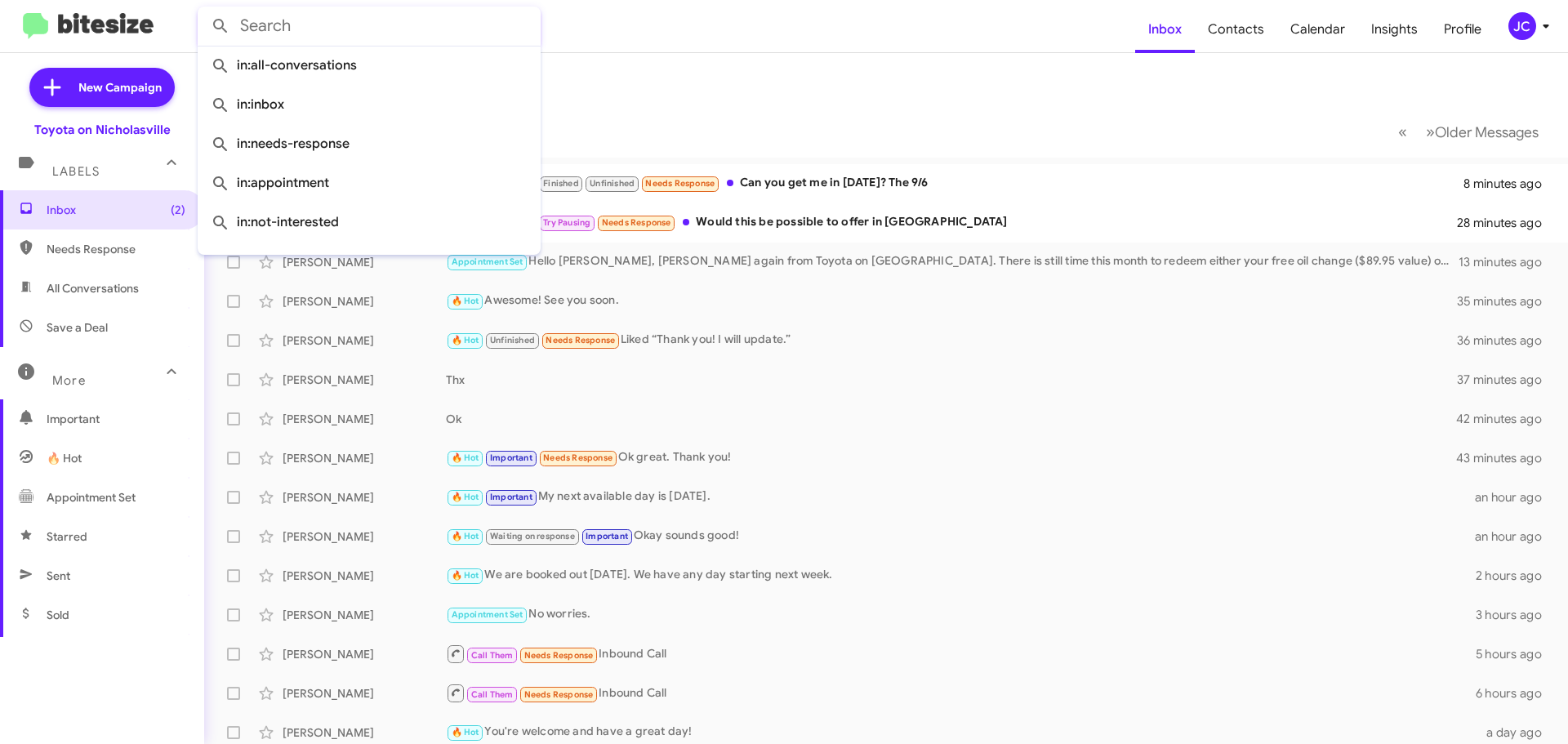
paste input "8592470805"
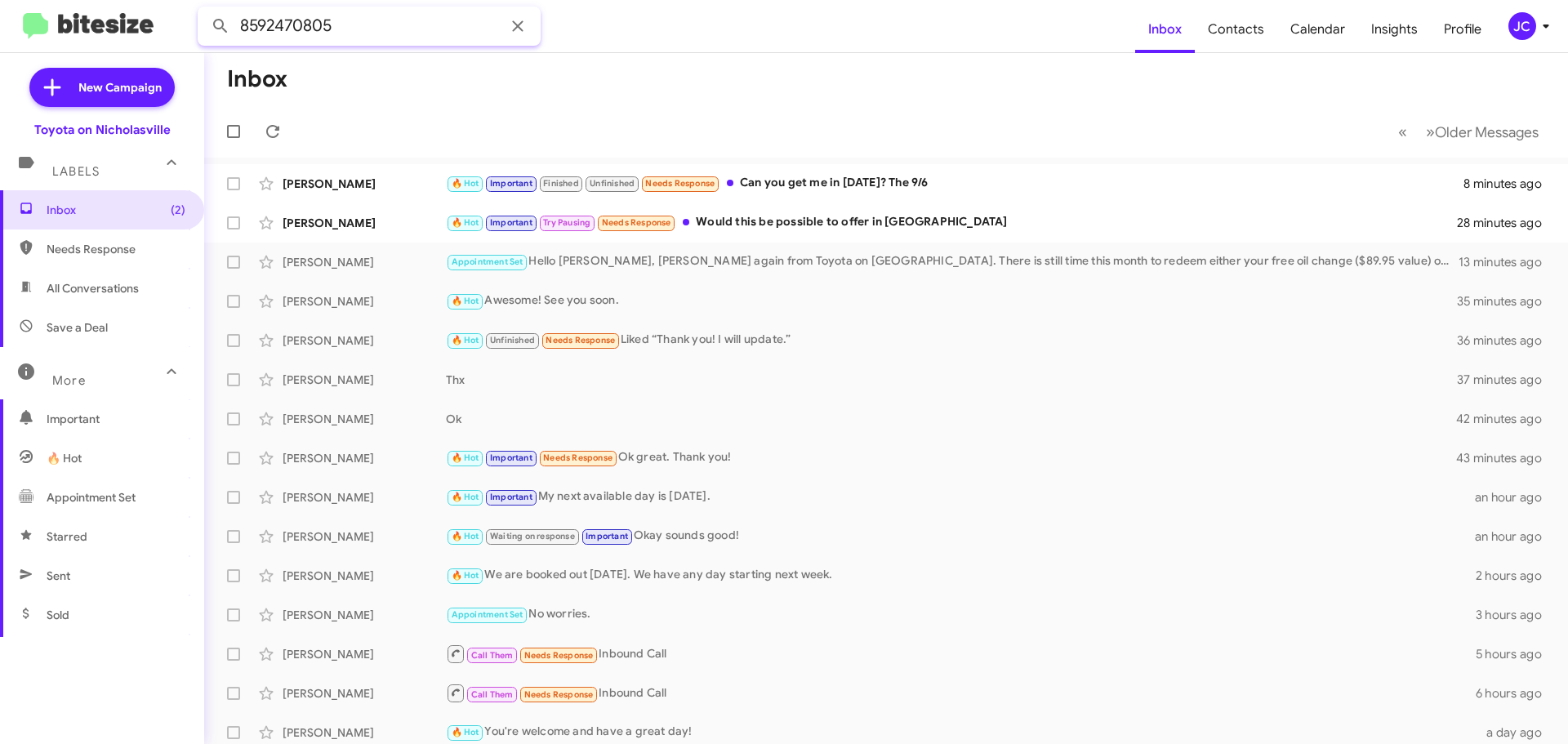
click at [204, 10] on button at bounding box center [220, 25] width 32 height 32
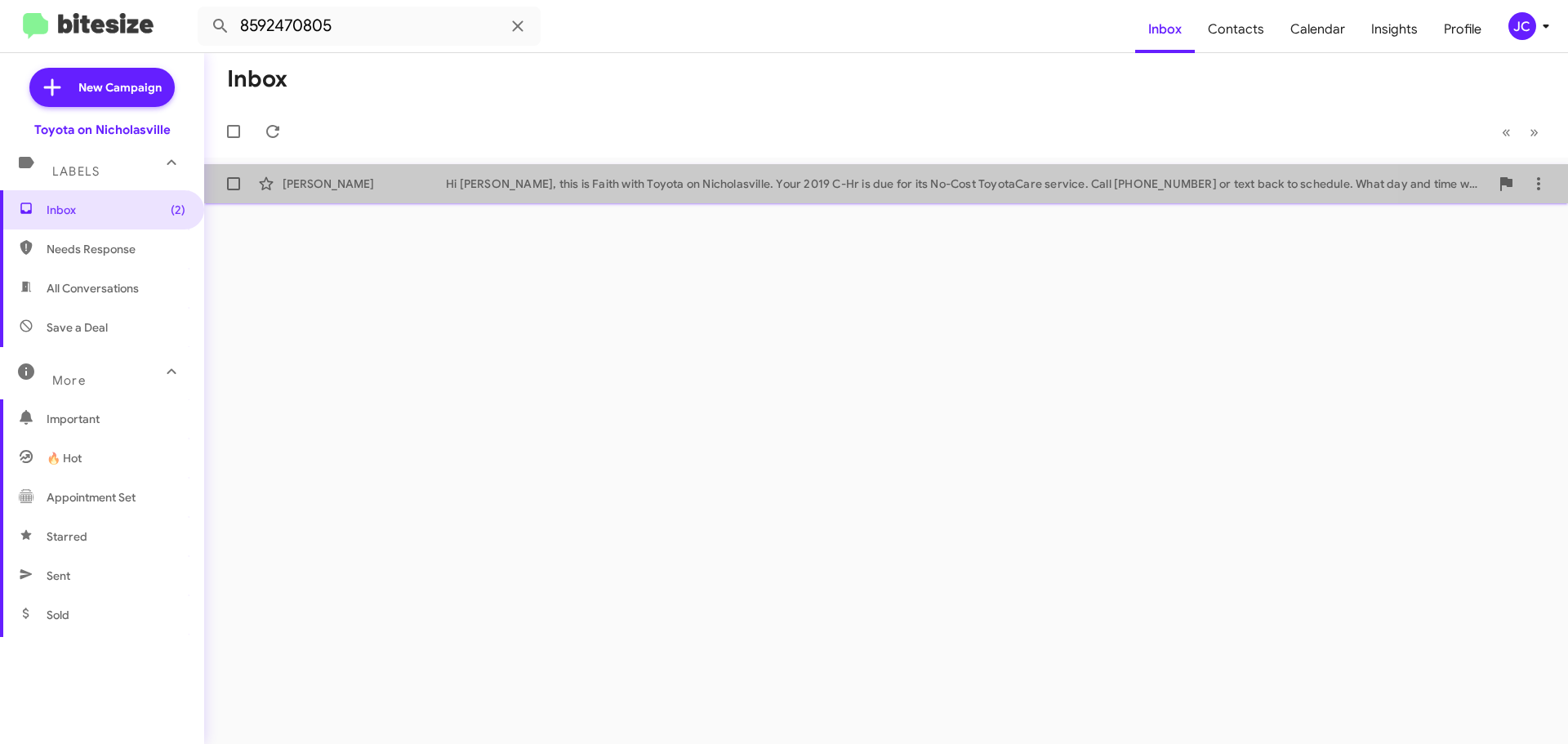
click at [653, 197] on div "[PERSON_NAME] Hi [PERSON_NAME], this is Faith with Toyota on Nicholasville. You…" at bounding box center [886, 183] width 1338 height 32
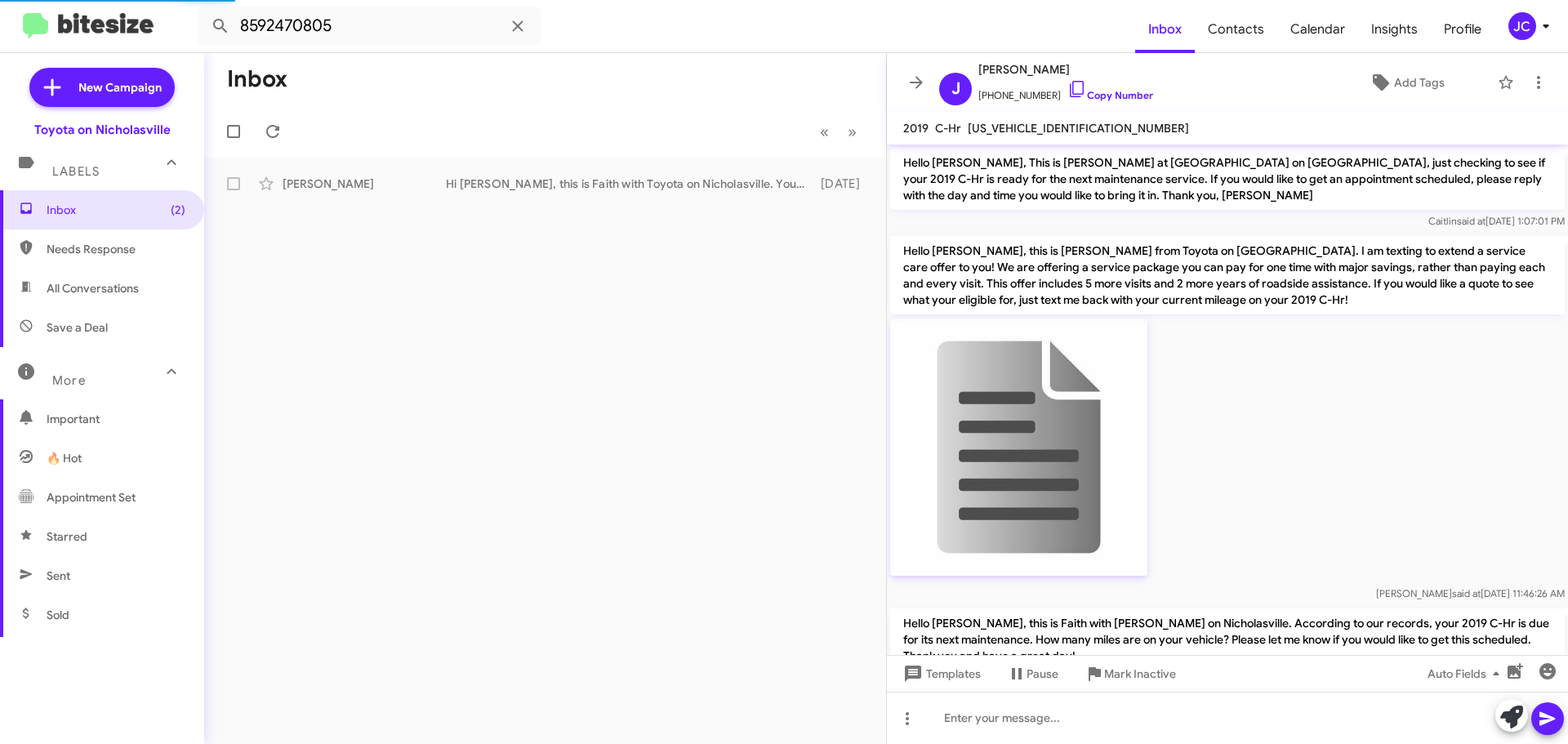
scroll to position [2124, 0]
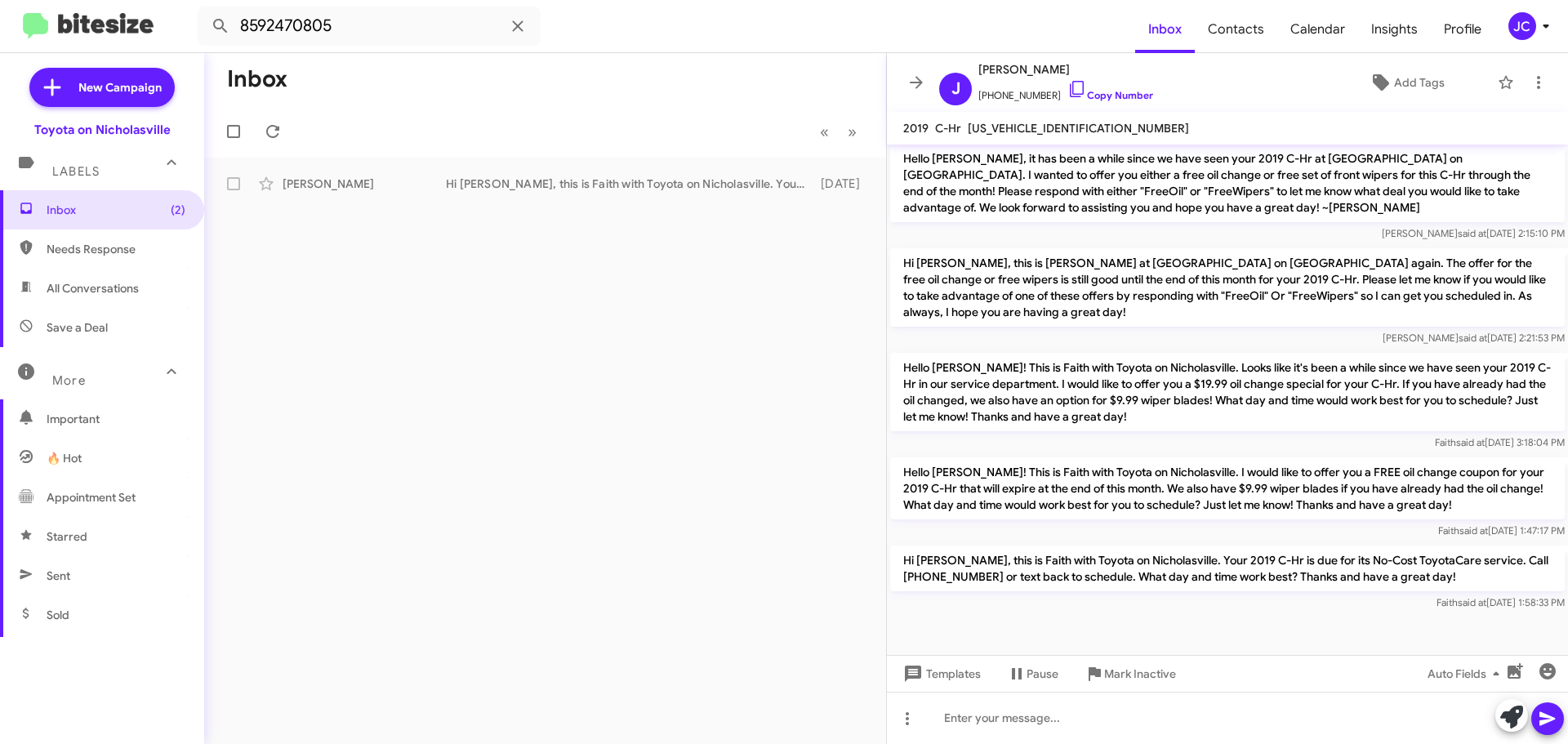
drag, startPoint x: 1552, startPoint y: 587, endPoint x: 899, endPoint y: 451, distance: 667.0
drag, startPoint x: 376, startPoint y: 19, endPoint x: -75, endPoint y: 22, distance: 451.0
click at [0, 22] on html "8592470805 Inbox Contacts Calendar Insights Profile JC New Campaign Toyota on N…" at bounding box center [784, 372] width 1568 height 744
paste input "583007"
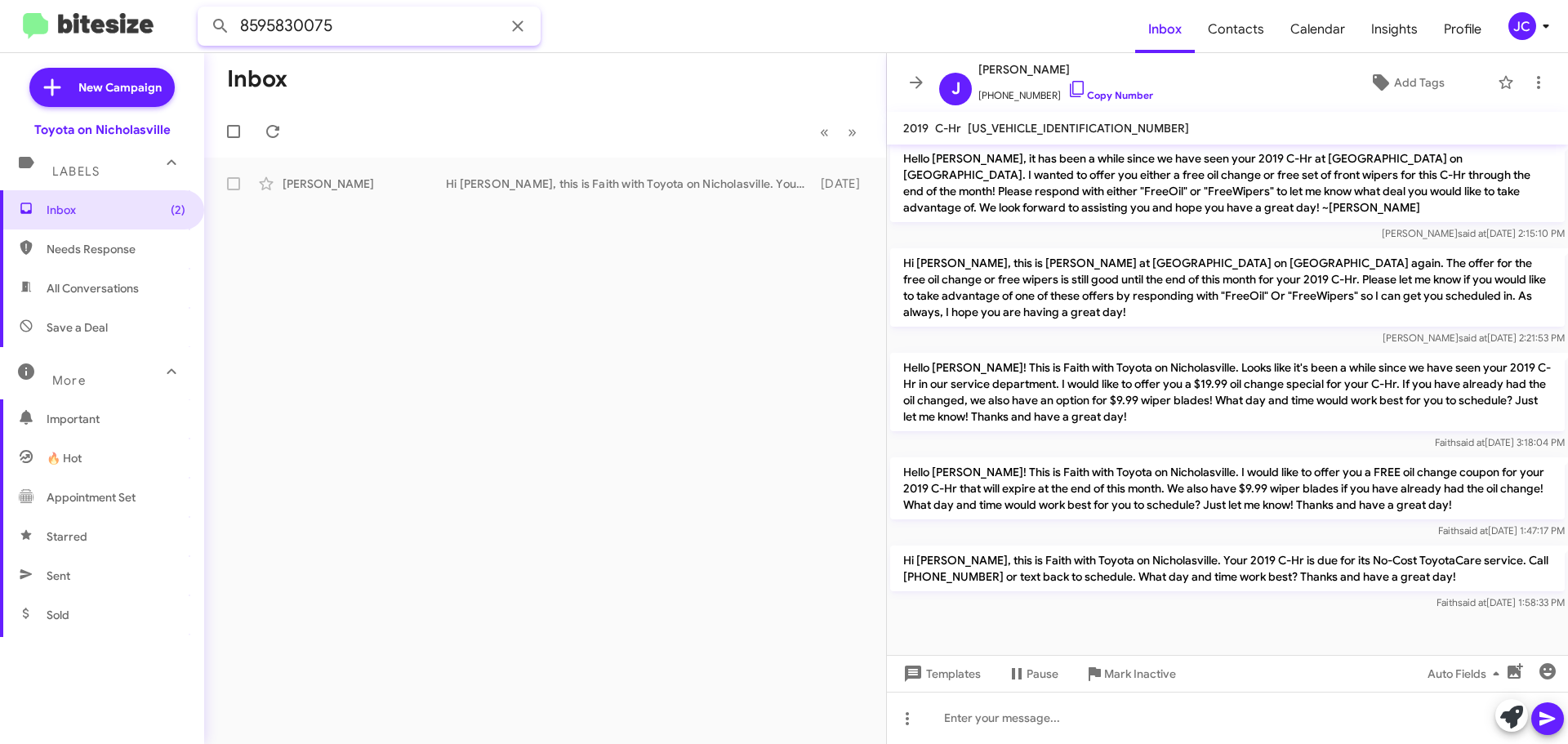
click at [204, 10] on button at bounding box center [220, 25] width 32 height 32
click at [361, 192] on div "[PERSON_NAME] 🔥 Hot Appointment Set Good afternoon! This is [PERSON_NAME] with …" at bounding box center [545, 183] width 656 height 32
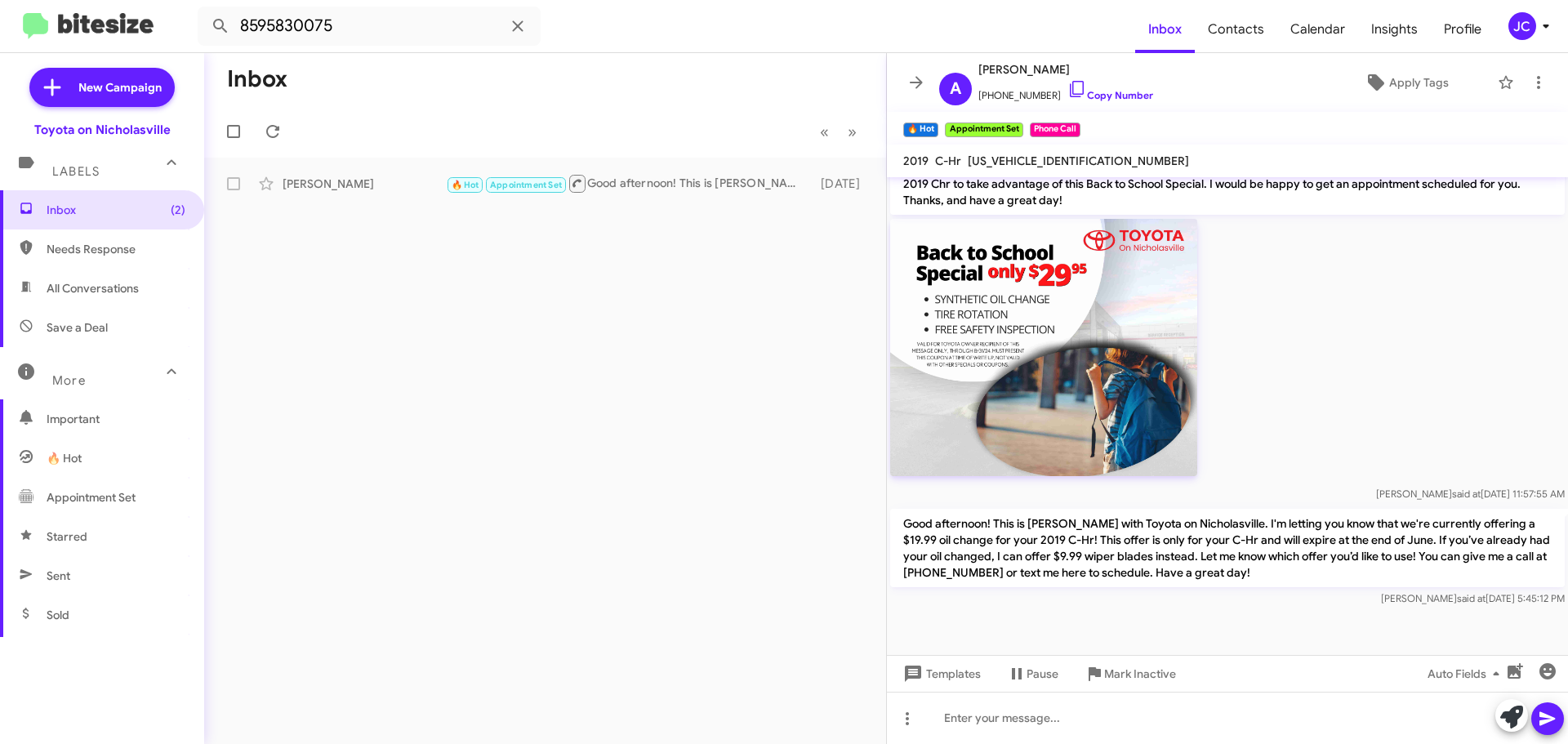
scroll to position [2001, 0]
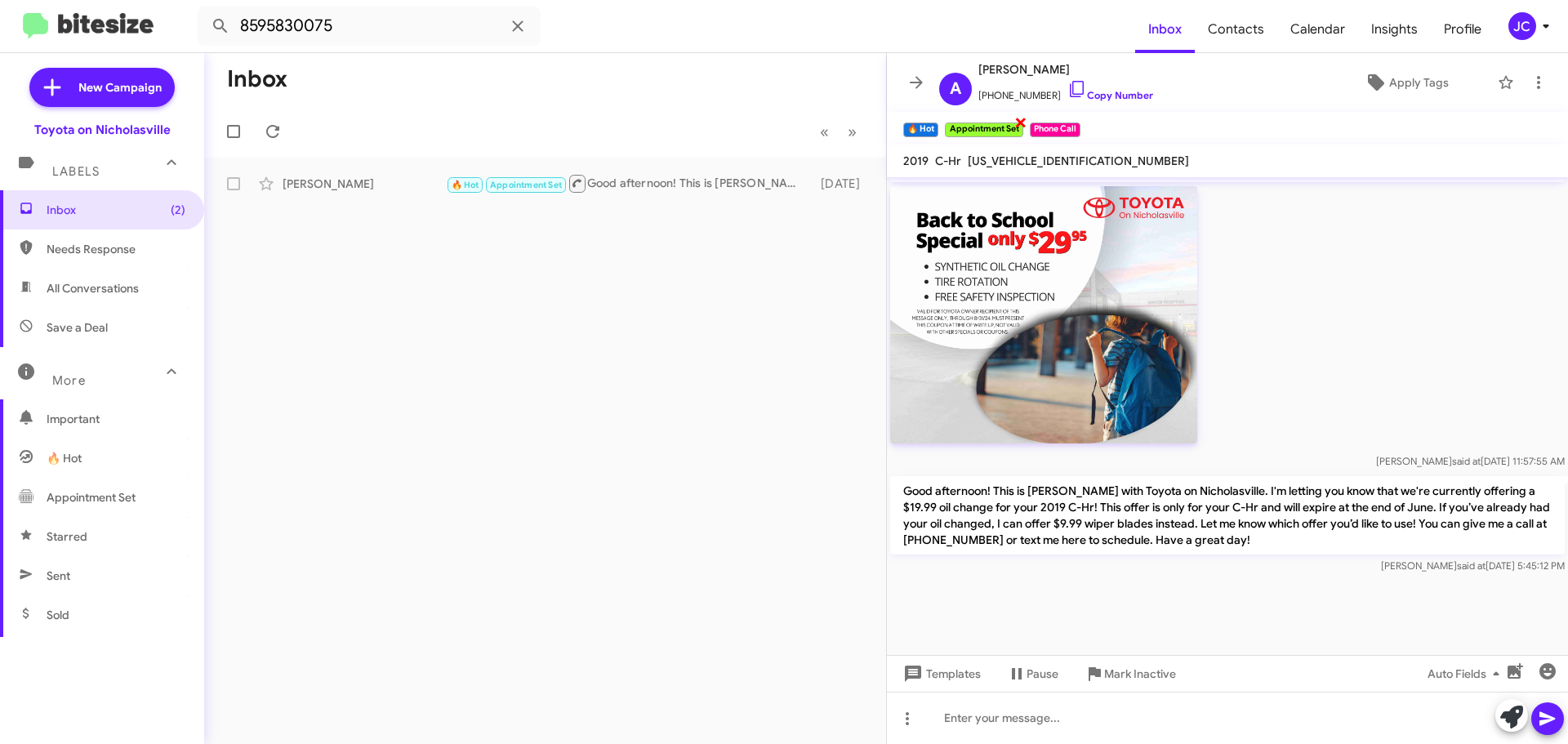
click at [1021, 120] on span "×" at bounding box center [1020, 121] width 13 height 19
click at [991, 124] on span "×" at bounding box center [994, 121] width 13 height 19
click at [937, 121] on span "×" at bounding box center [935, 121] width 13 height 19
drag, startPoint x: 358, startPoint y: 25, endPoint x: -167, endPoint y: 29, distance: 525.0
click at [0, 29] on html "8595830075 Inbox Contacts Calendar Insights Profile JC New Campaign Toyota on N…" at bounding box center [784, 372] width 1568 height 744
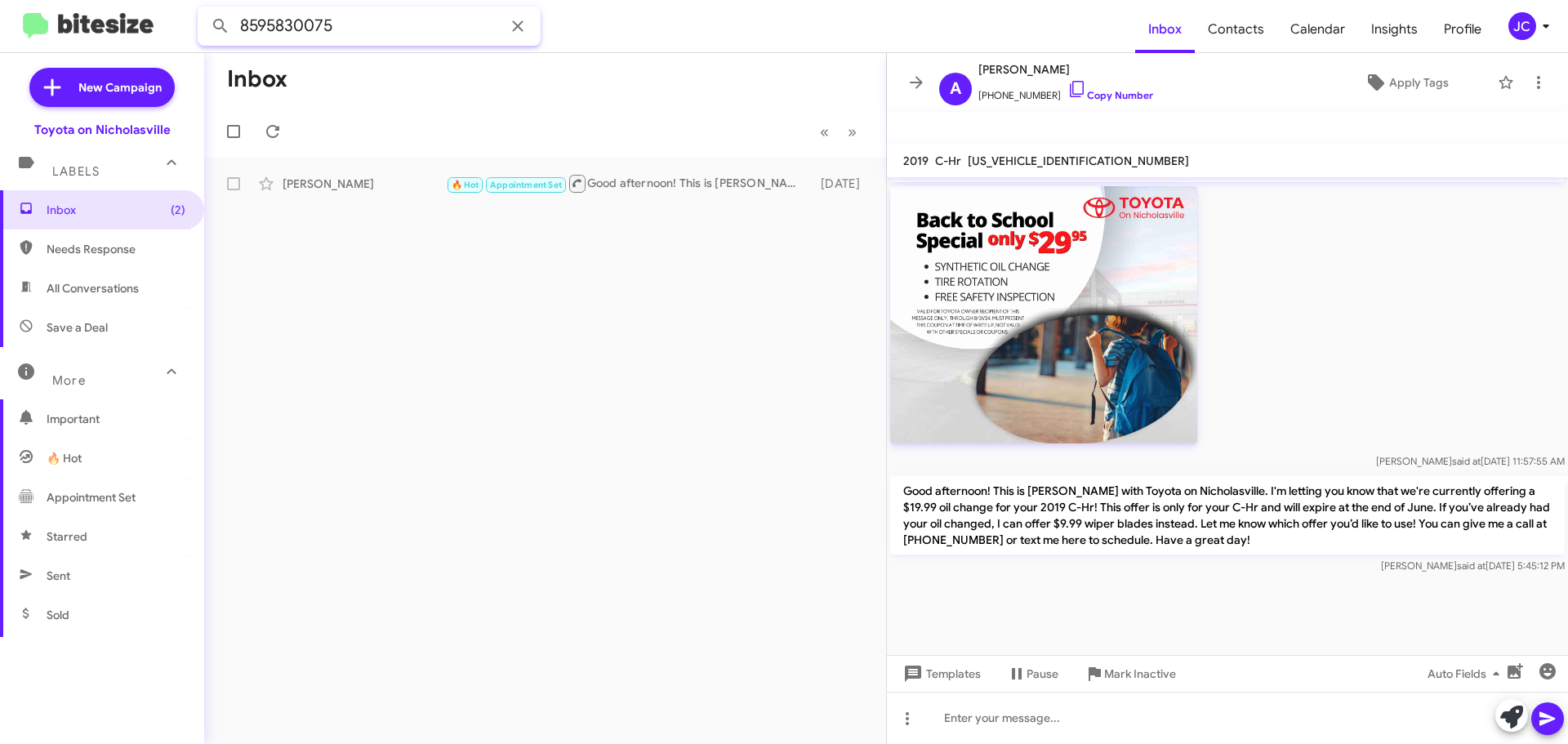
paste input "7977698"
type input "8597977698"
click at [204, 10] on button at bounding box center [220, 25] width 32 height 32
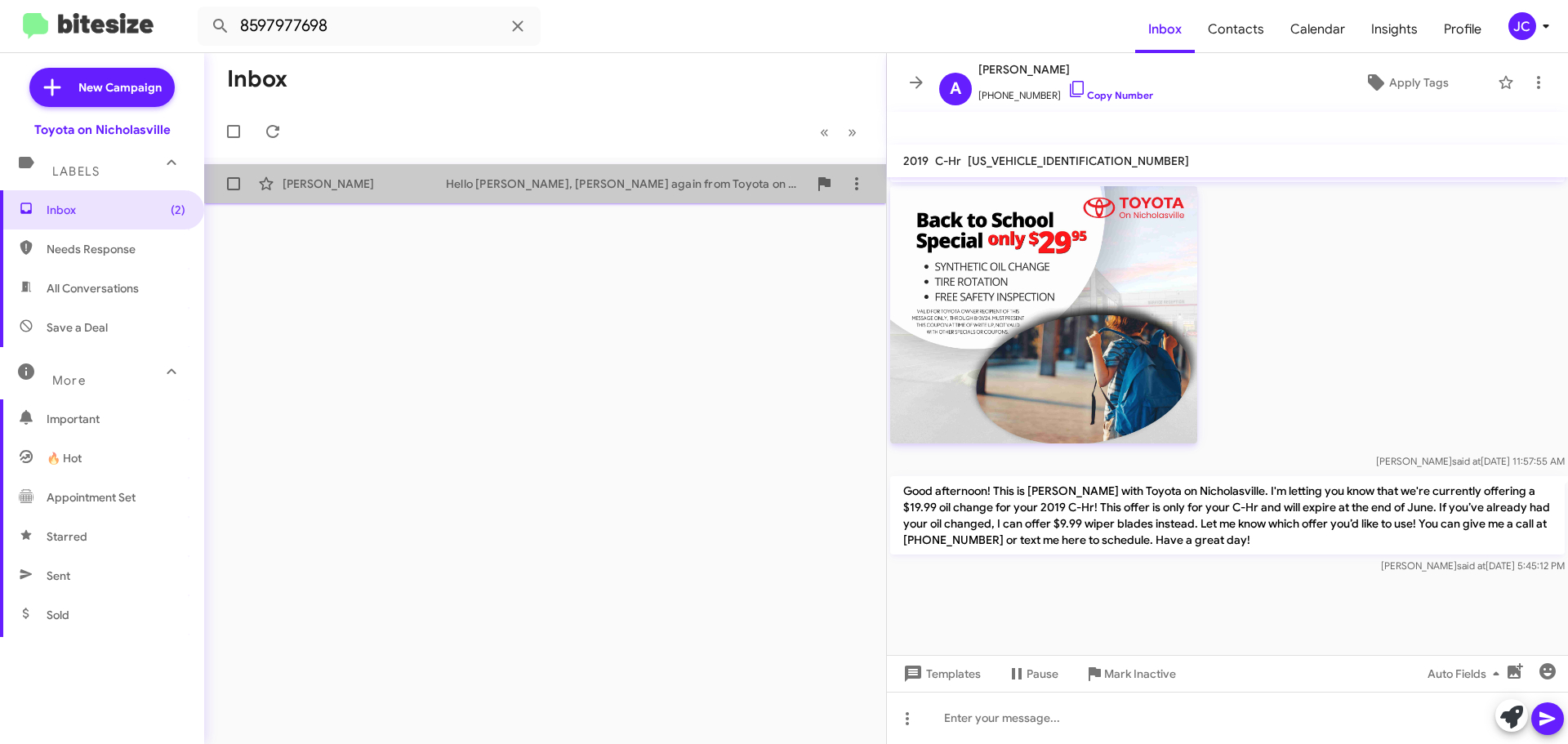
click at [378, 177] on div "[PERSON_NAME]" at bounding box center [364, 183] width 163 height 17
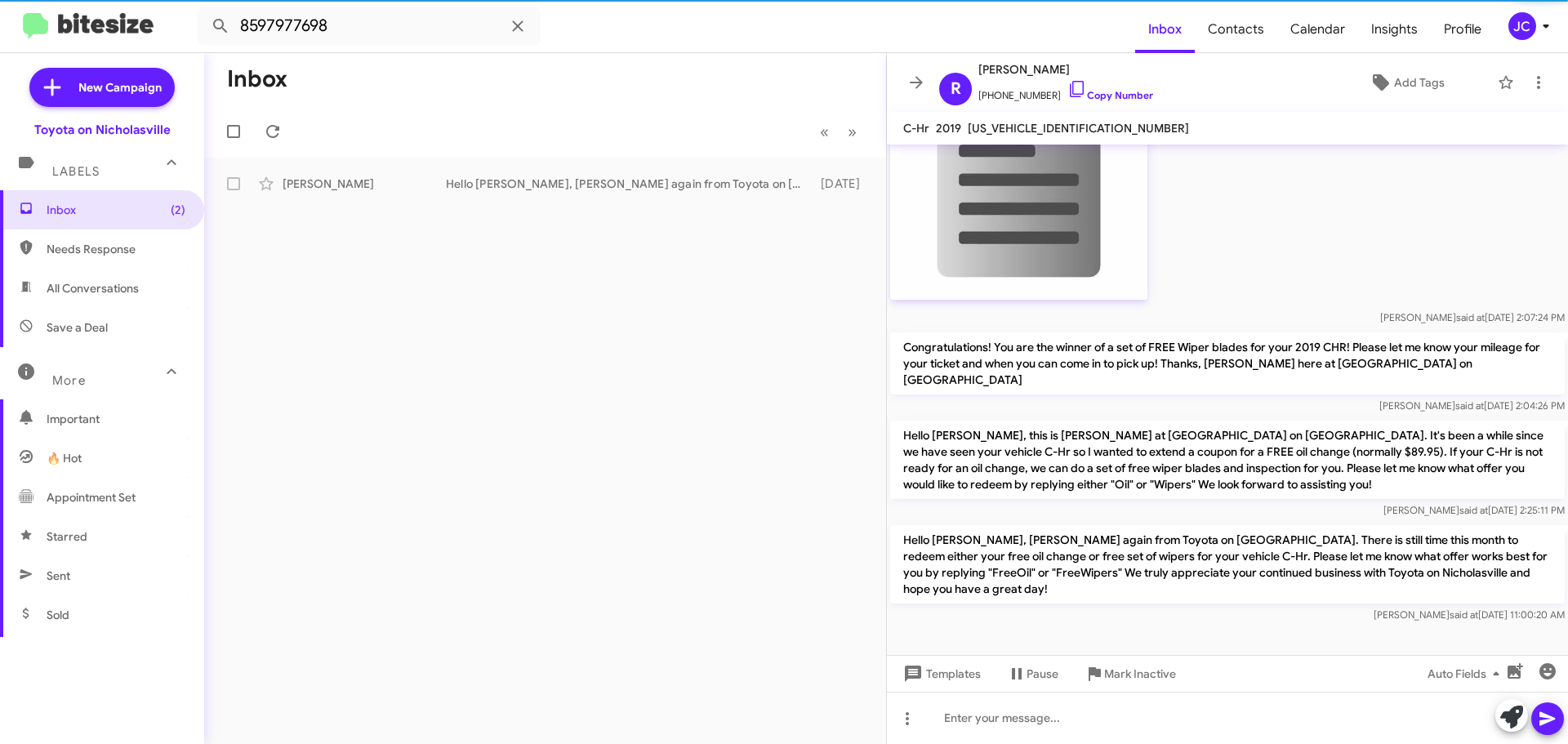
scroll to position [1762, 0]
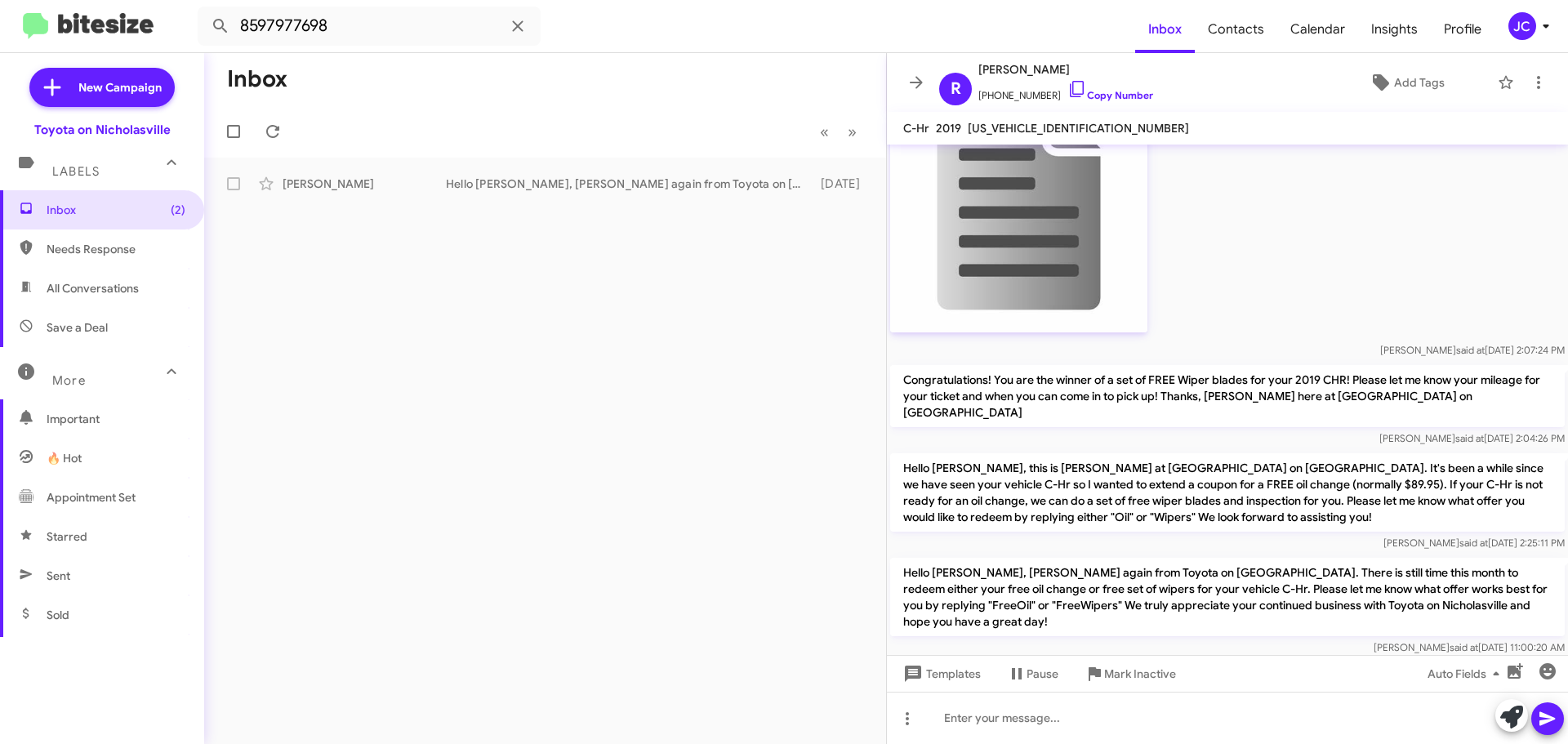
click at [976, 472] on p "Hello [PERSON_NAME], this is [PERSON_NAME] at [GEOGRAPHIC_DATA] on [GEOGRAPHIC_…" at bounding box center [1227, 493] width 674 height 79
copy p "Hello [PERSON_NAME], this is [PERSON_NAME] at [GEOGRAPHIC_DATA] on [GEOGRAPHIC_…"
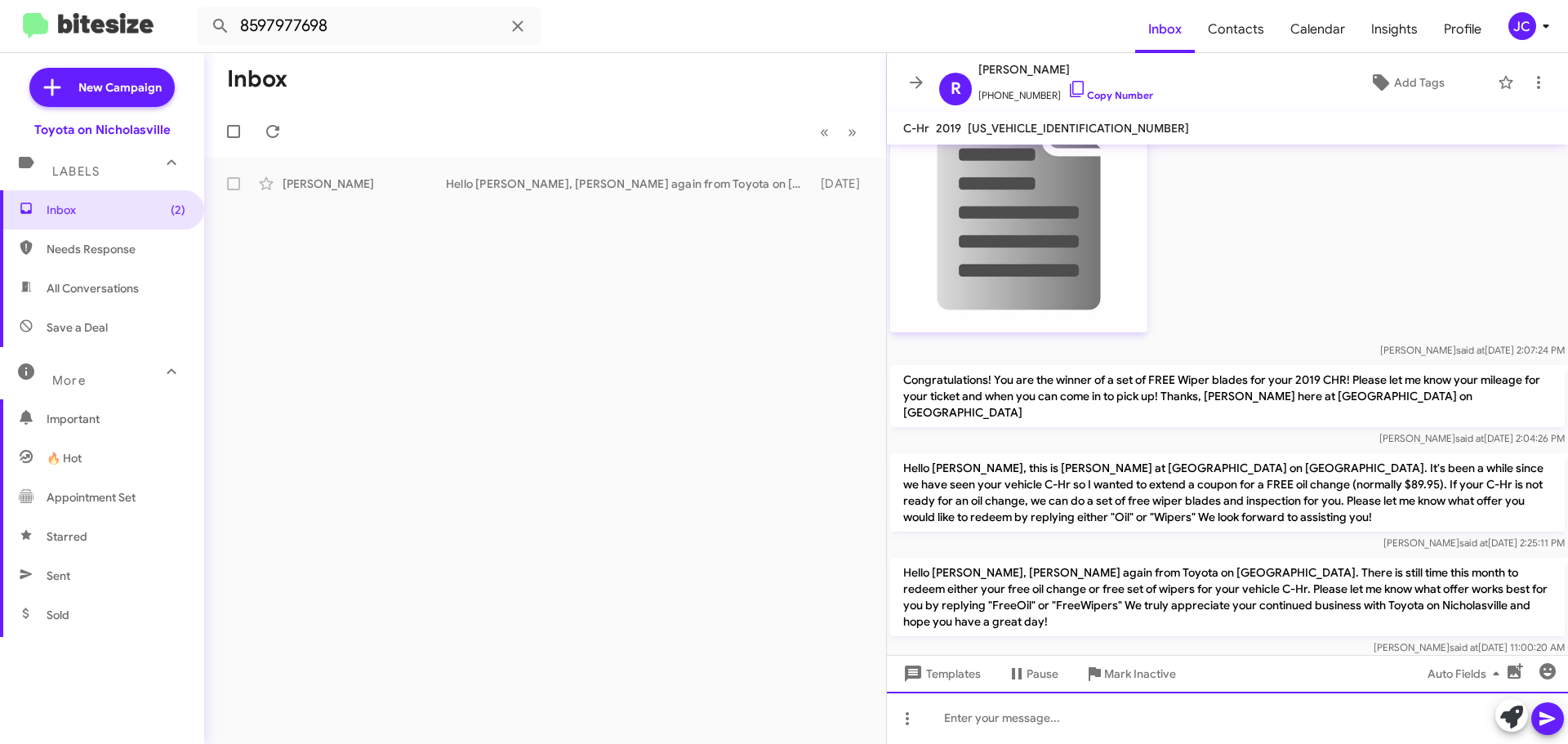
click at [1002, 720] on div at bounding box center [1228, 718] width 681 height 52
paste div
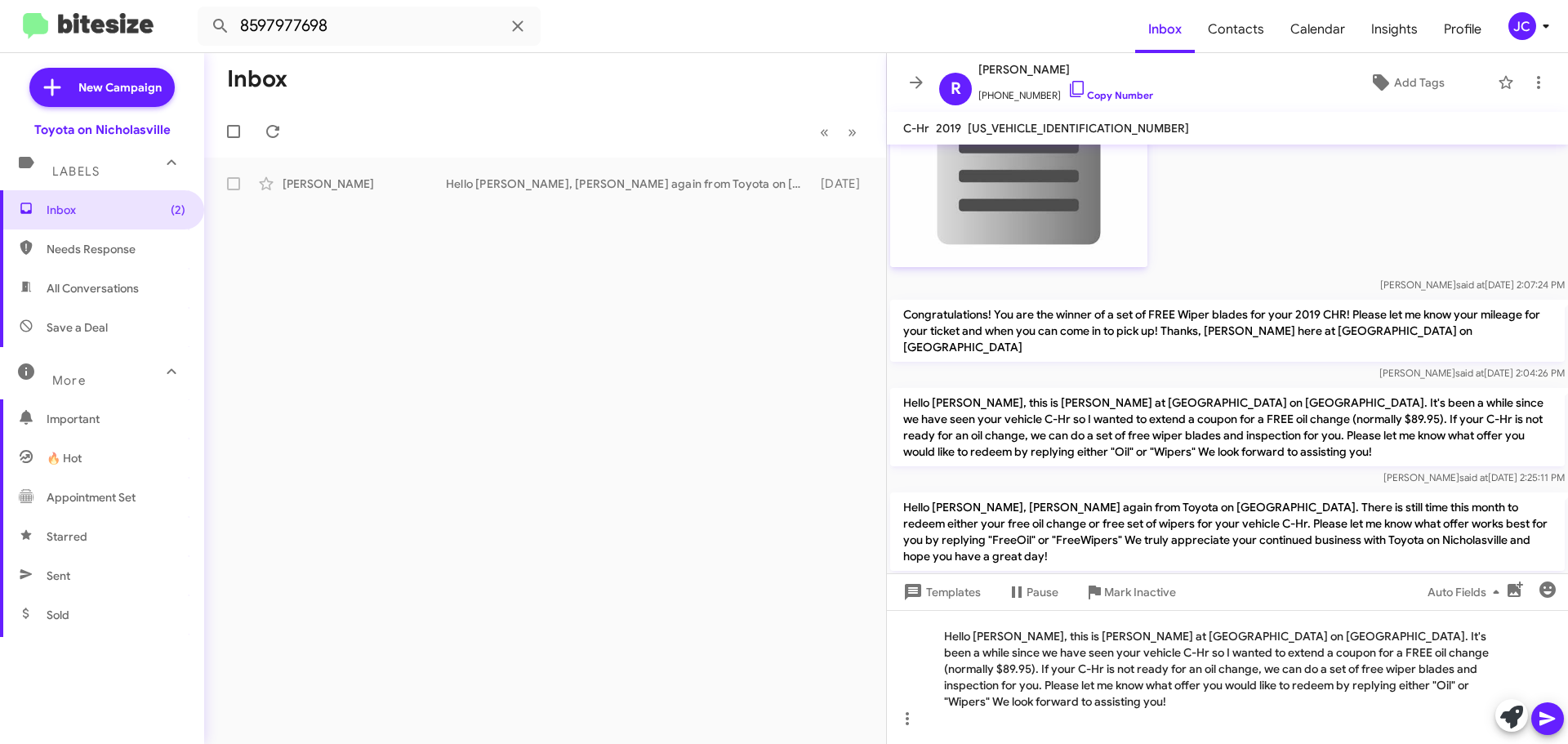
click at [1542, 707] on span at bounding box center [1547, 718] width 19 height 32
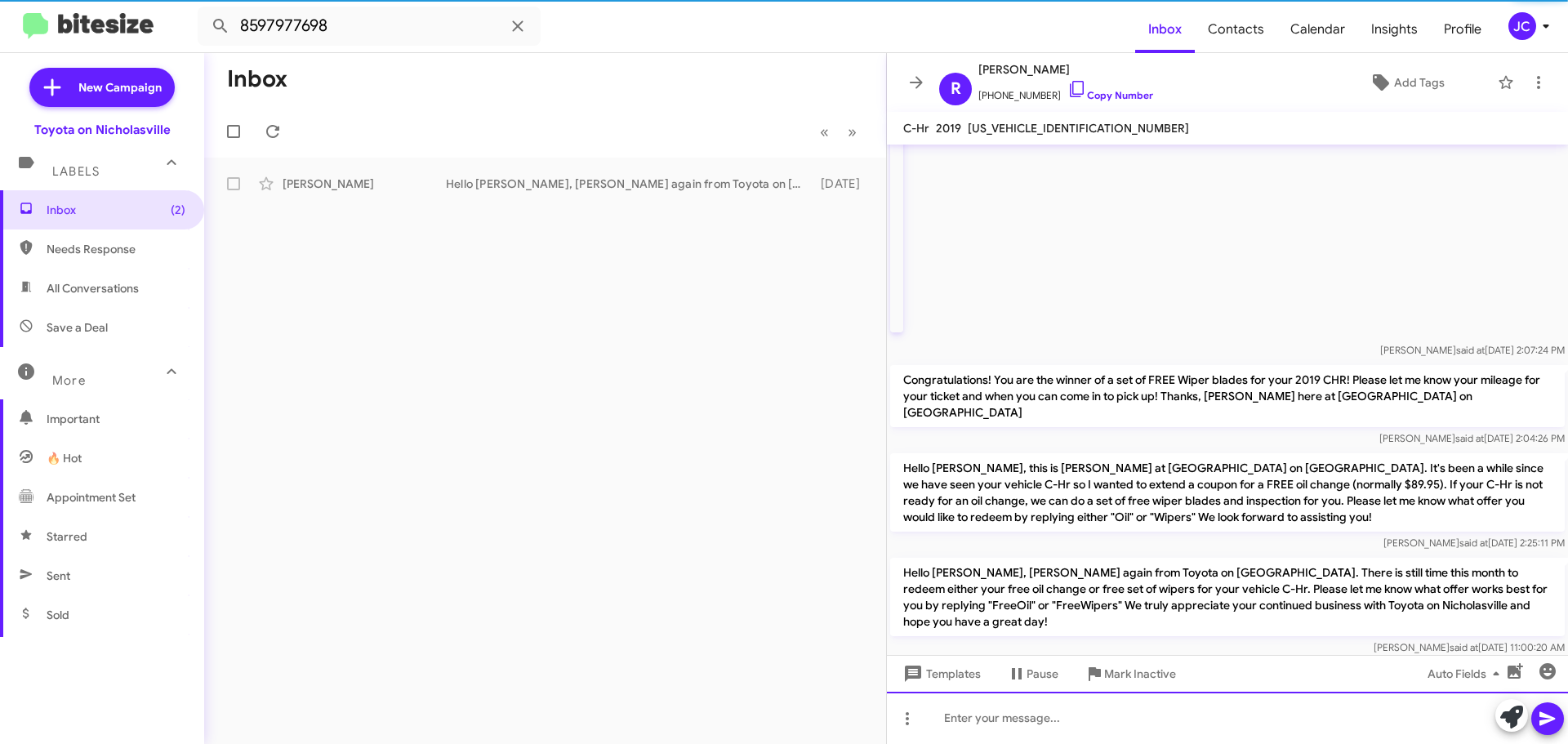
scroll to position [0, 0]
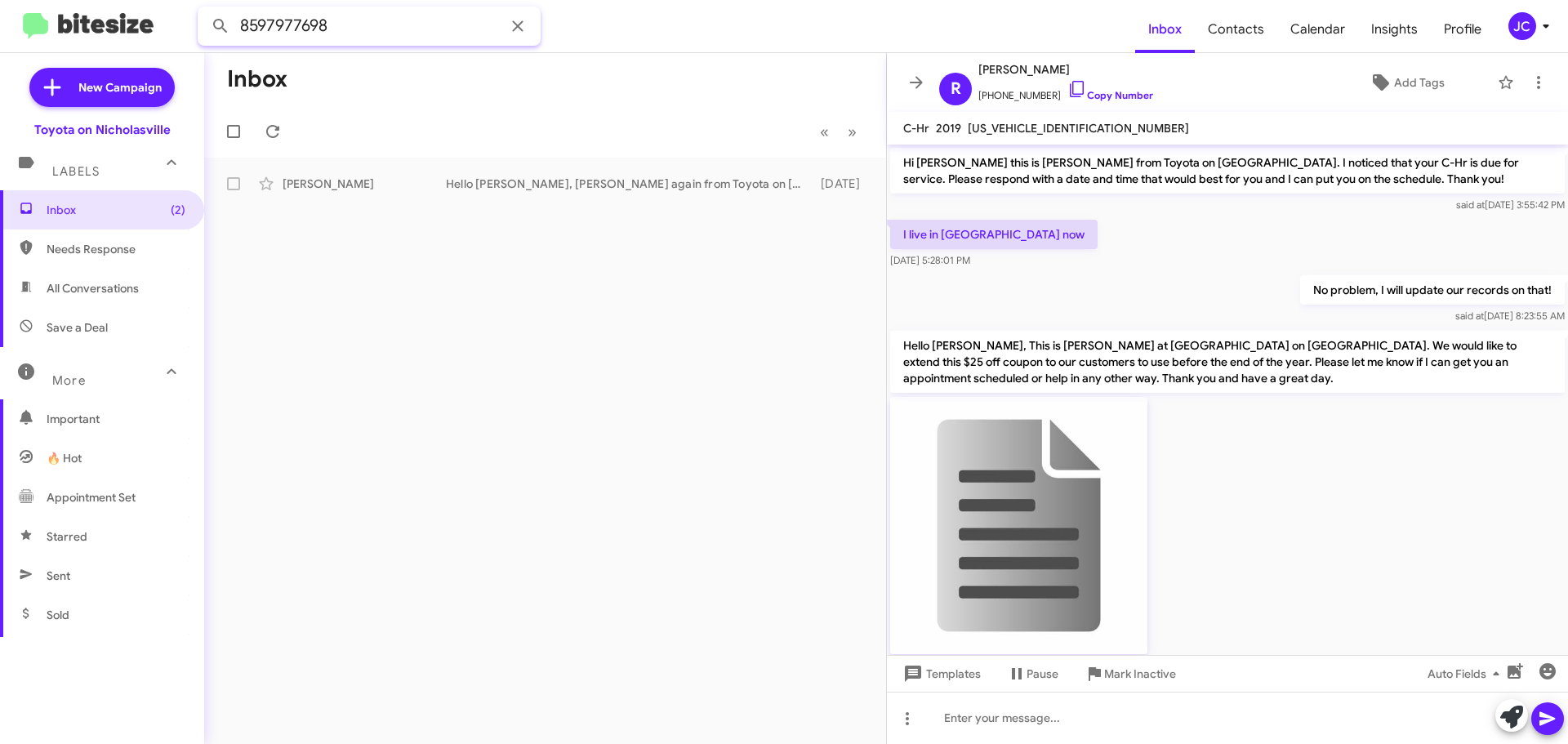
drag, startPoint x: 388, startPoint y: 12, endPoint x: -345, endPoint y: 17, distance: 733.0
click at [0, 17] on html "8597977698 Inbox Contacts Calendar Insights Profile JC New Campaign Toyota on N…" at bounding box center [784, 372] width 1568 height 744
paste input "3510572"
click at [204, 10] on button at bounding box center [220, 25] width 32 height 32
click at [359, 169] on div "[PERSON_NAME] Appointment Set Good afternoon! This is [PERSON_NAME] with Toyota…" at bounding box center [545, 183] width 656 height 32
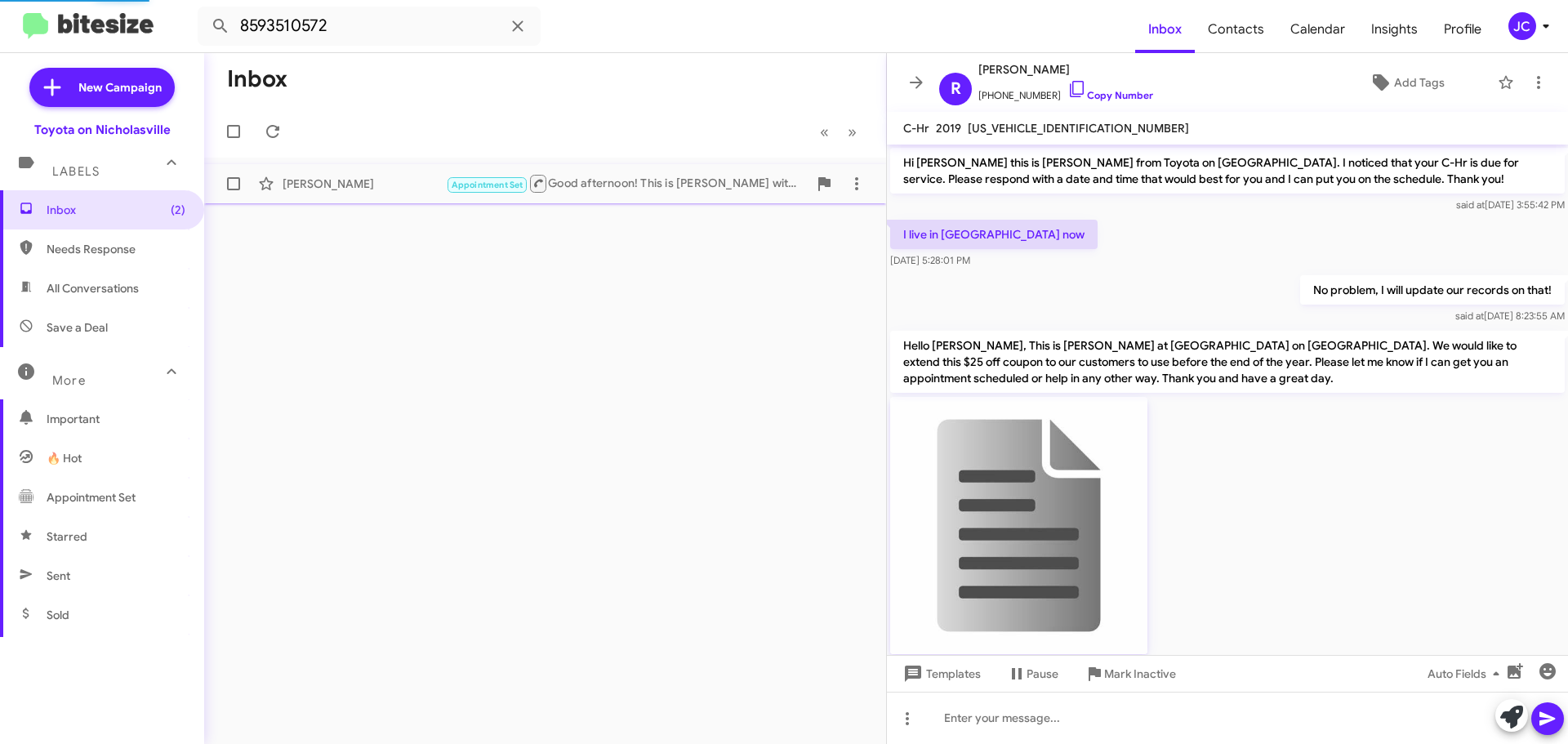
scroll to position [3136, 0]
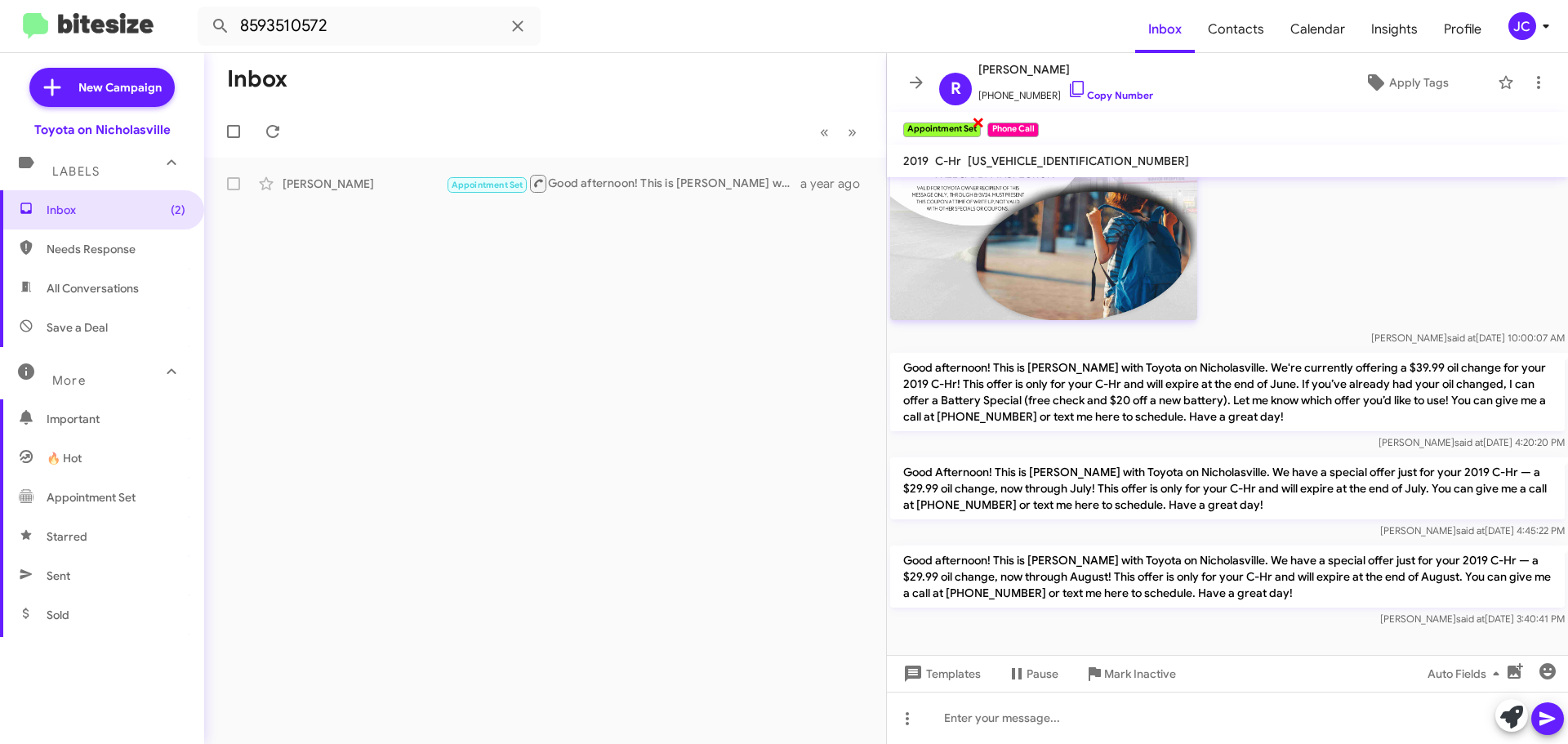
click at [980, 121] on span "×" at bounding box center [978, 121] width 13 height 19
click at [956, 122] on span "×" at bounding box center [951, 121] width 13 height 19
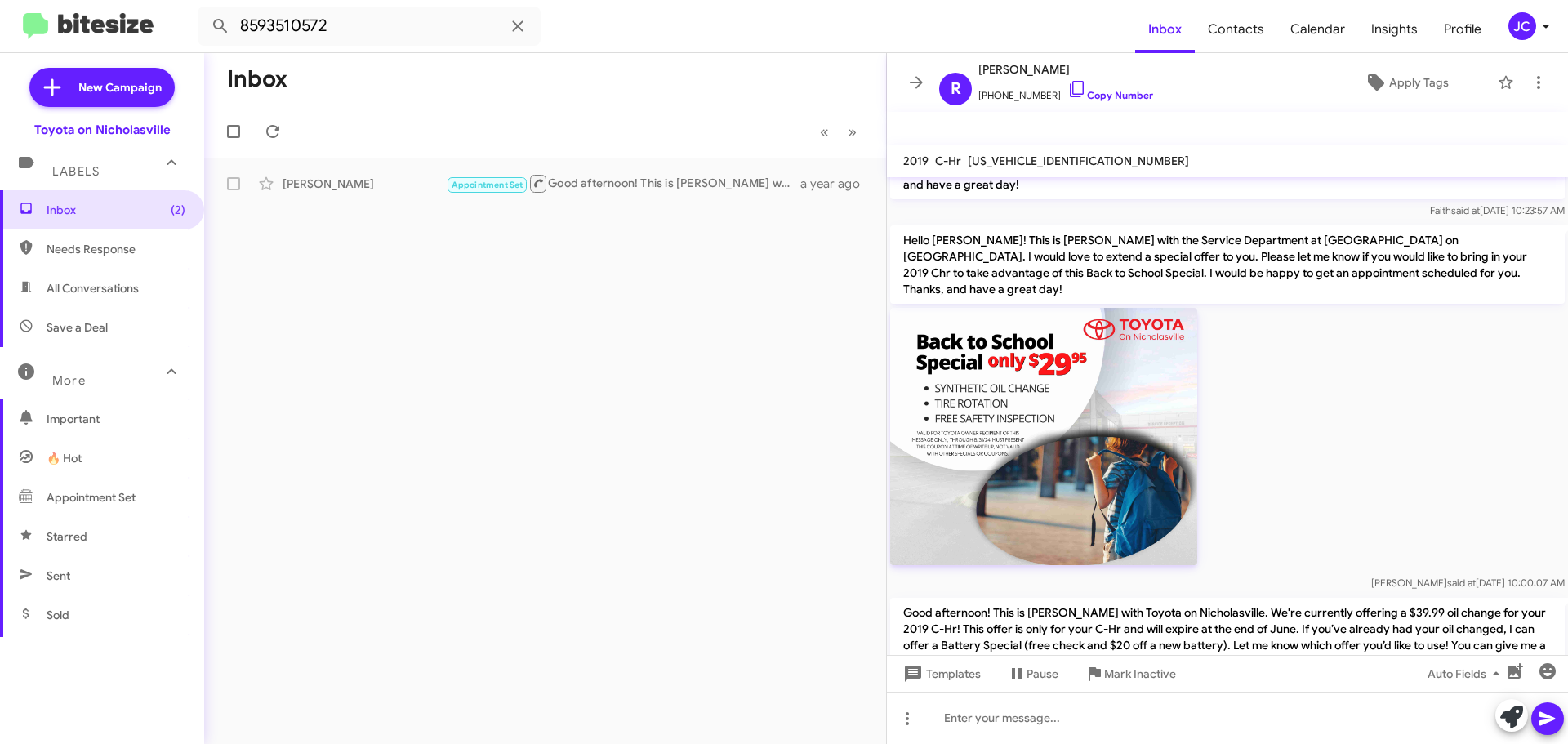
scroll to position [3168, 0]
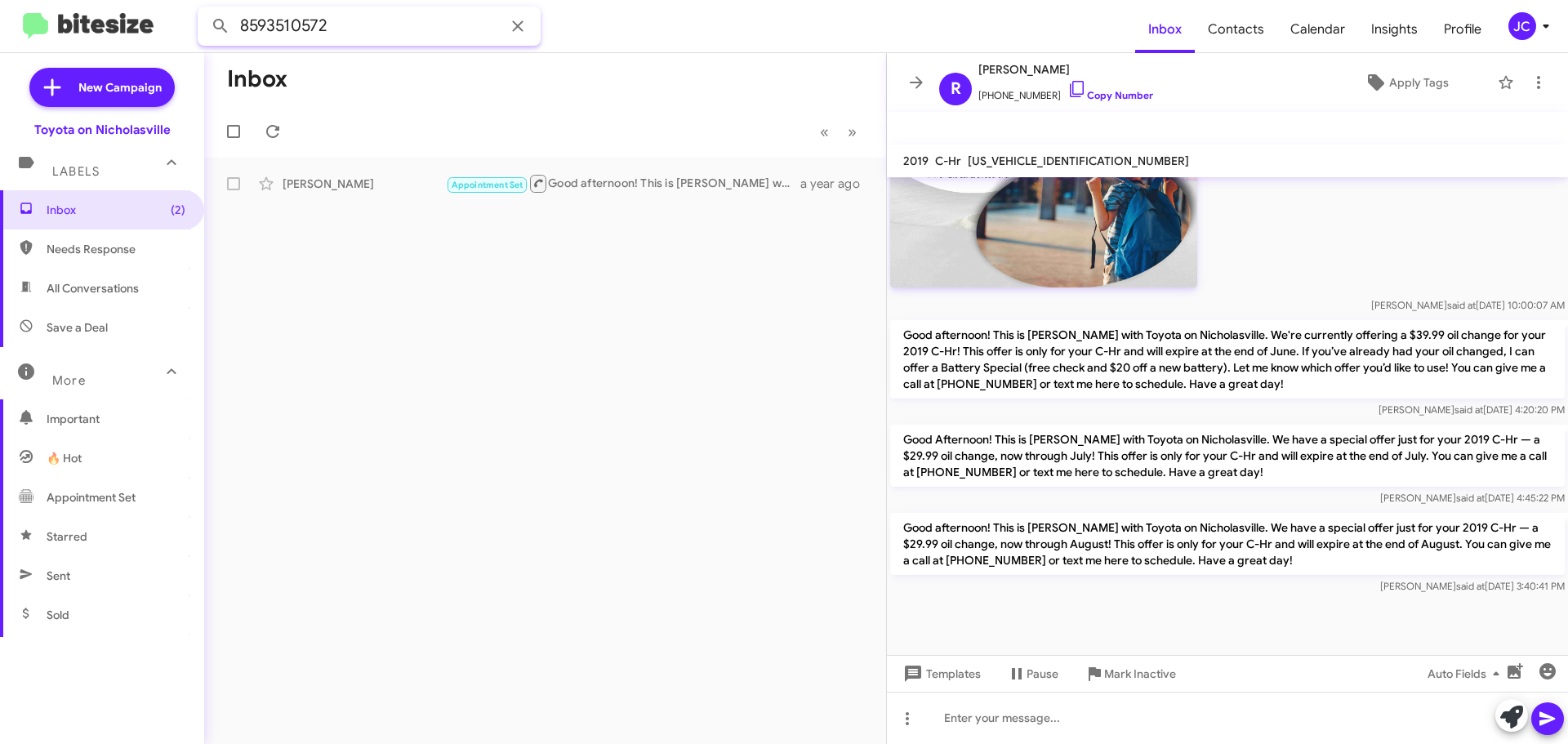
drag, startPoint x: 355, startPoint y: 17, endPoint x: -20, endPoint y: 23, distance: 375.0
click at [0, 23] on html "8593510572 Inbox Contacts Calendar Insights Profile JC New Campaign Toyota on N…" at bounding box center [784, 372] width 1568 height 744
paste input "5337846"
click at [204, 10] on button at bounding box center [220, 25] width 32 height 32
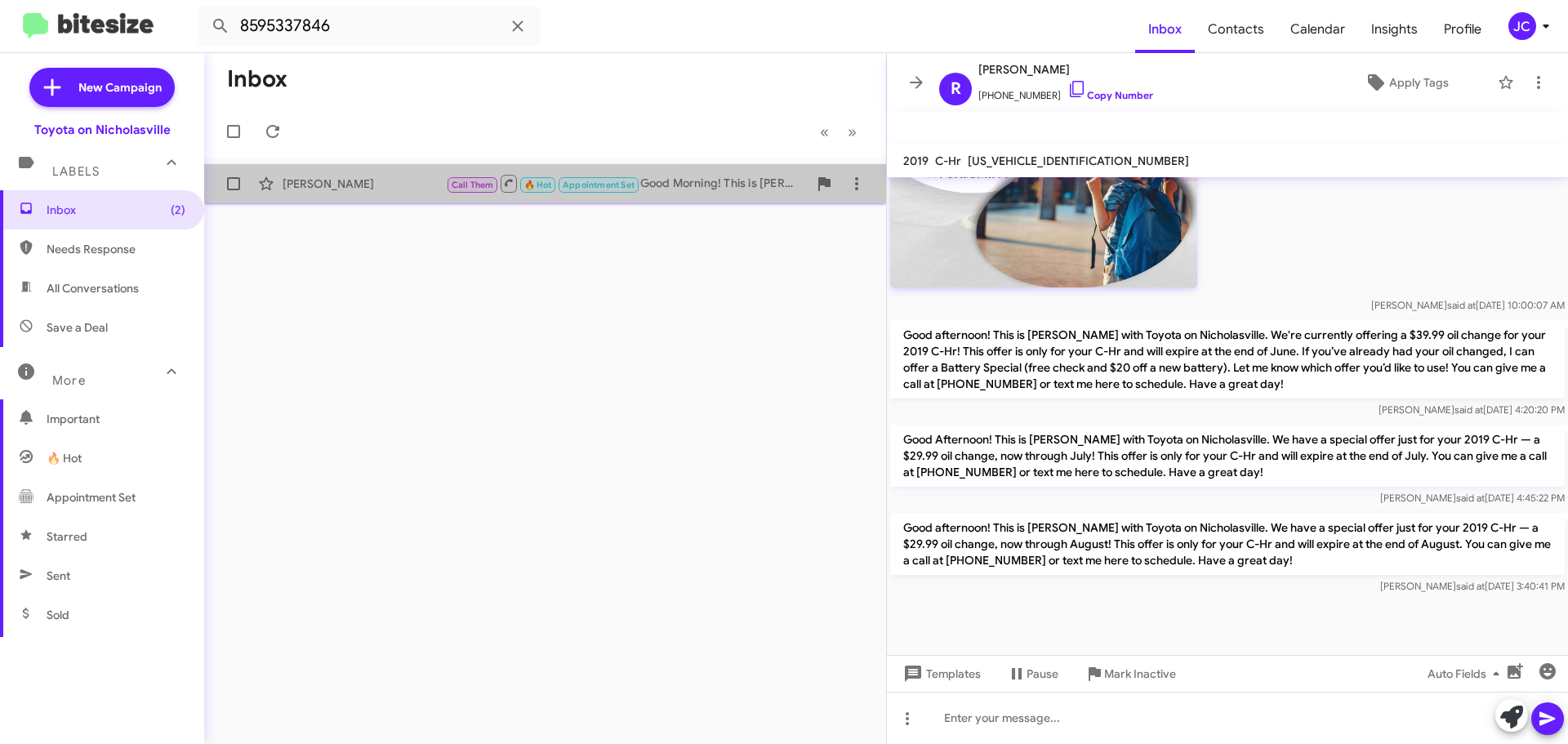
click at [371, 191] on div "[PERSON_NAME]" at bounding box center [364, 183] width 163 height 17
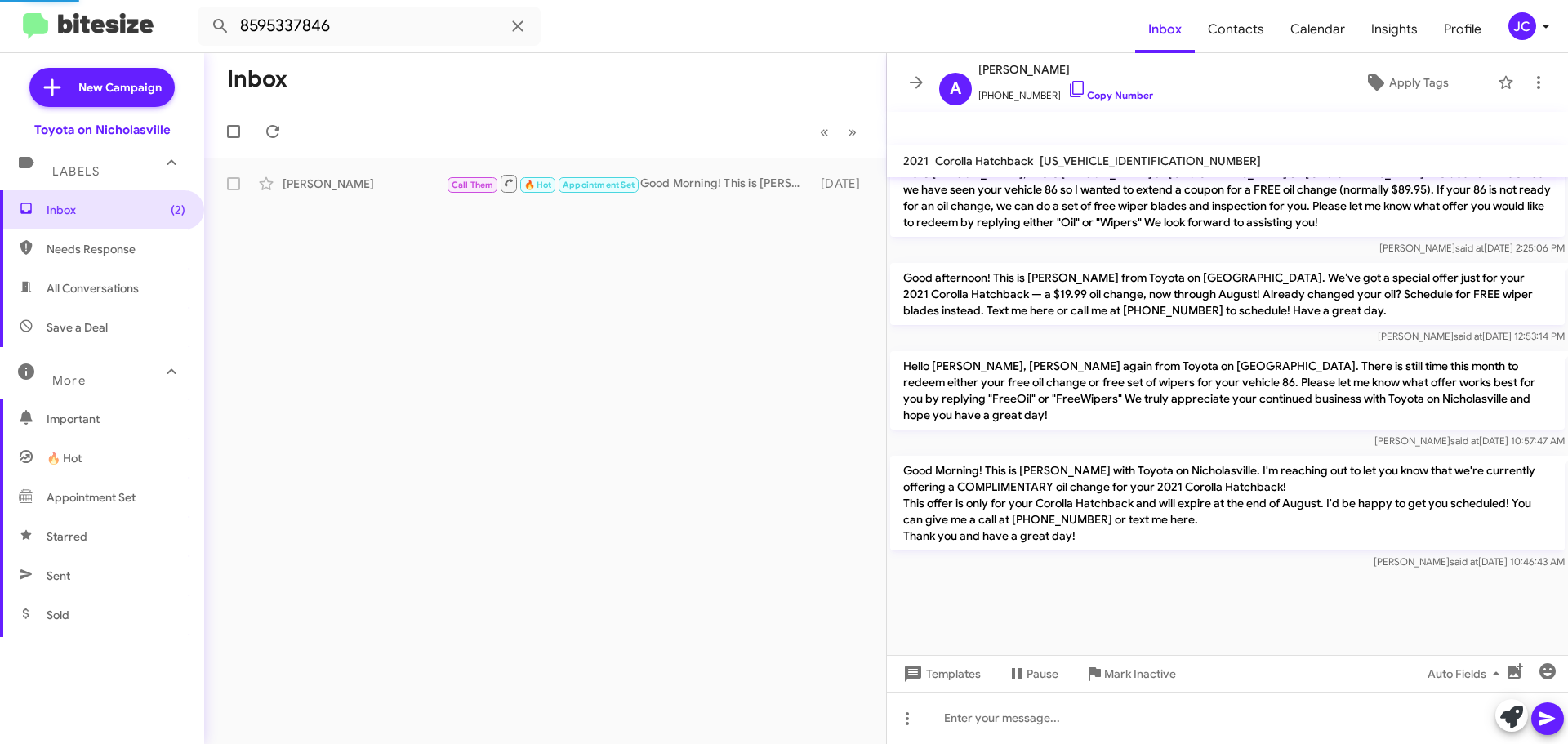
scroll to position [1085, 0]
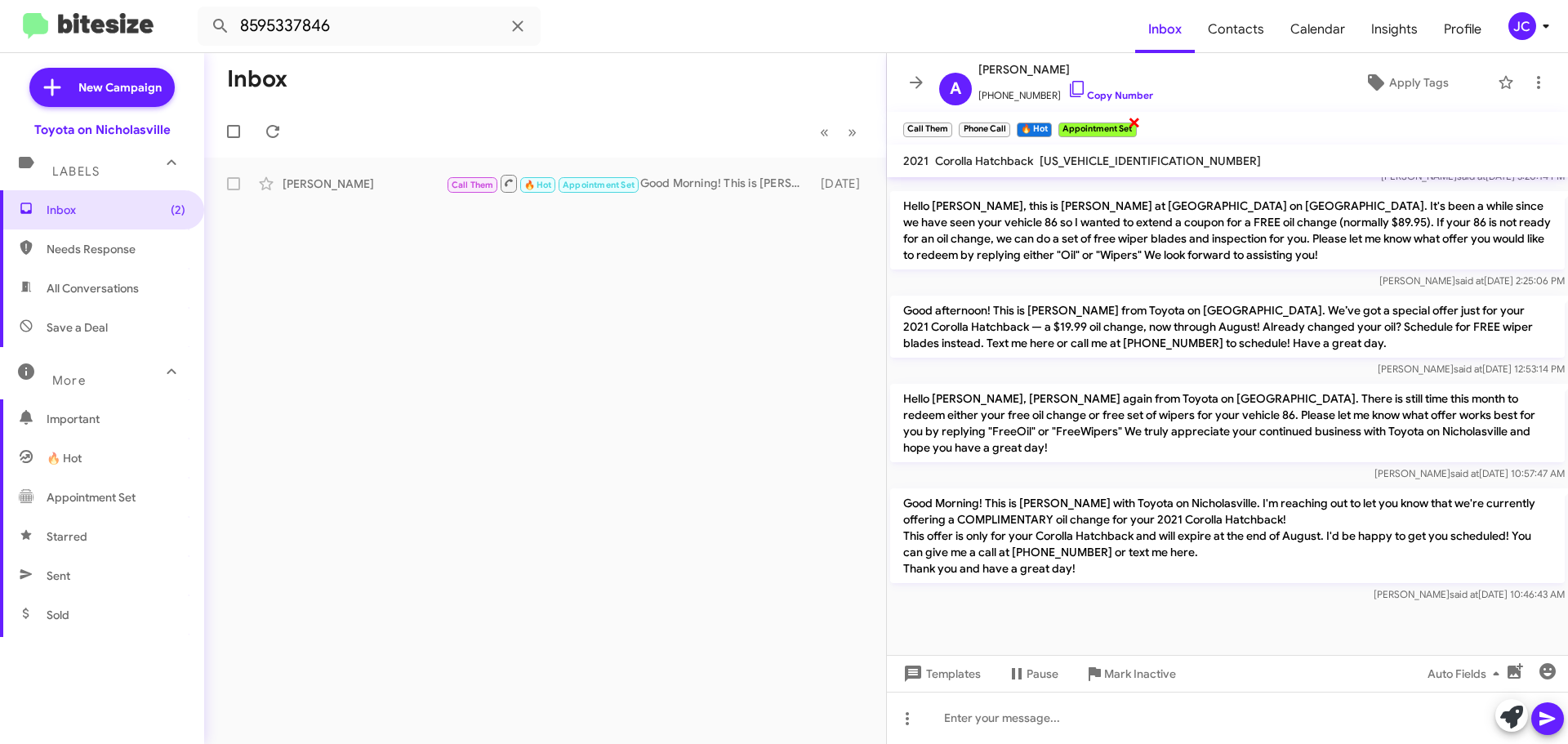
click at [1137, 121] on span "×" at bounding box center [1133, 121] width 13 height 19
click at [952, 121] on span "×" at bounding box center [949, 121] width 13 height 19
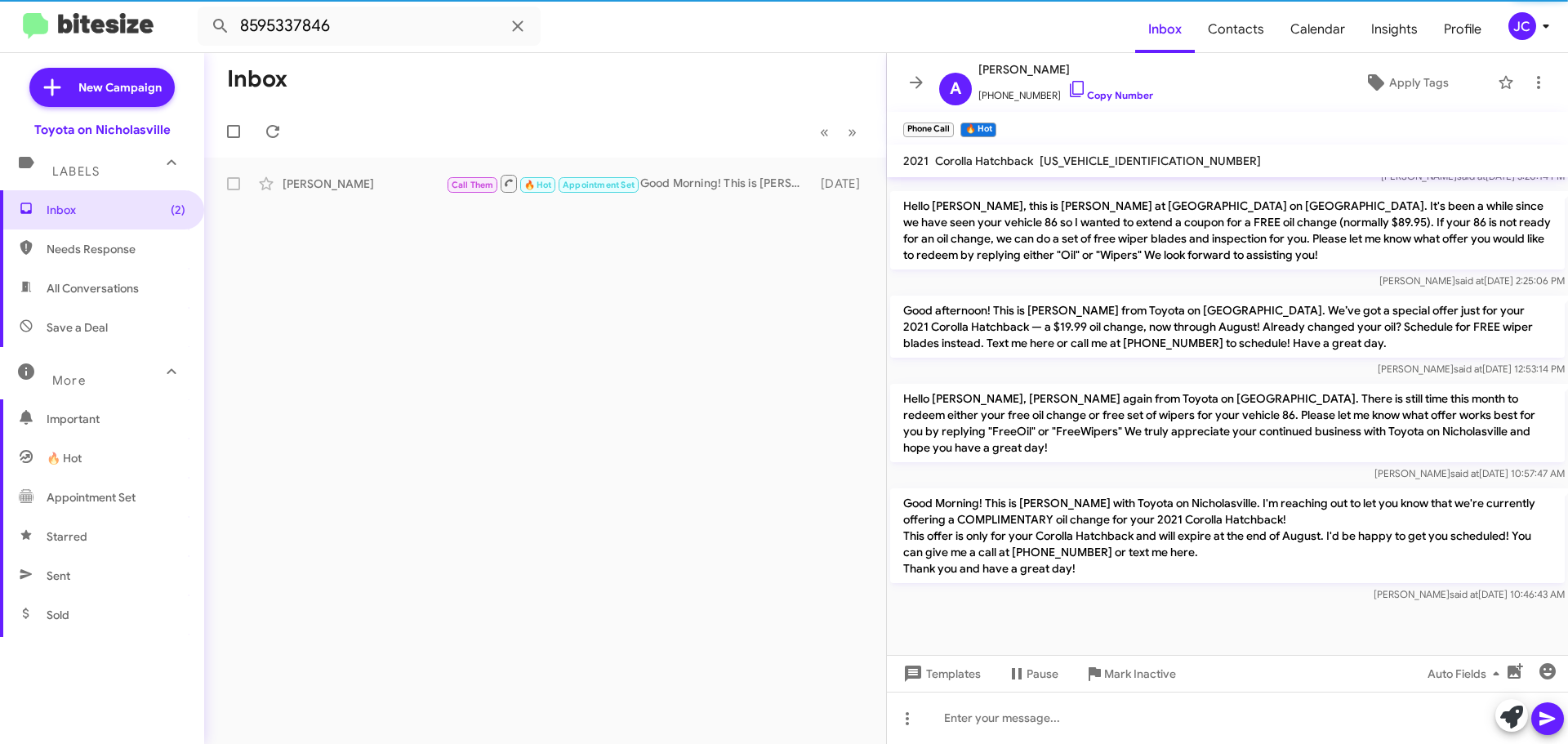
click at [952, 121] on span "×" at bounding box center [949, 121] width 10 height 19
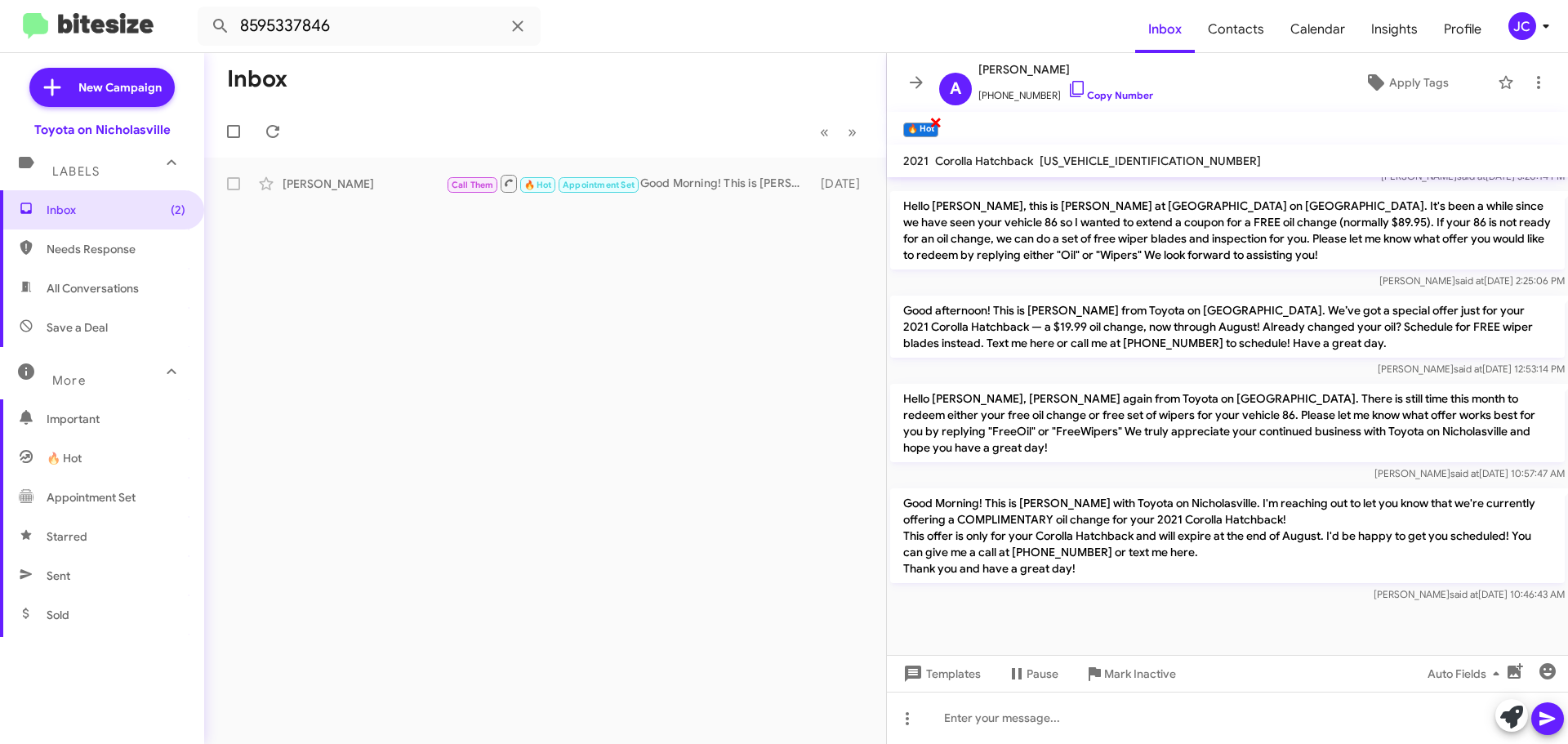
click at [939, 120] on span "×" at bounding box center [935, 121] width 13 height 19
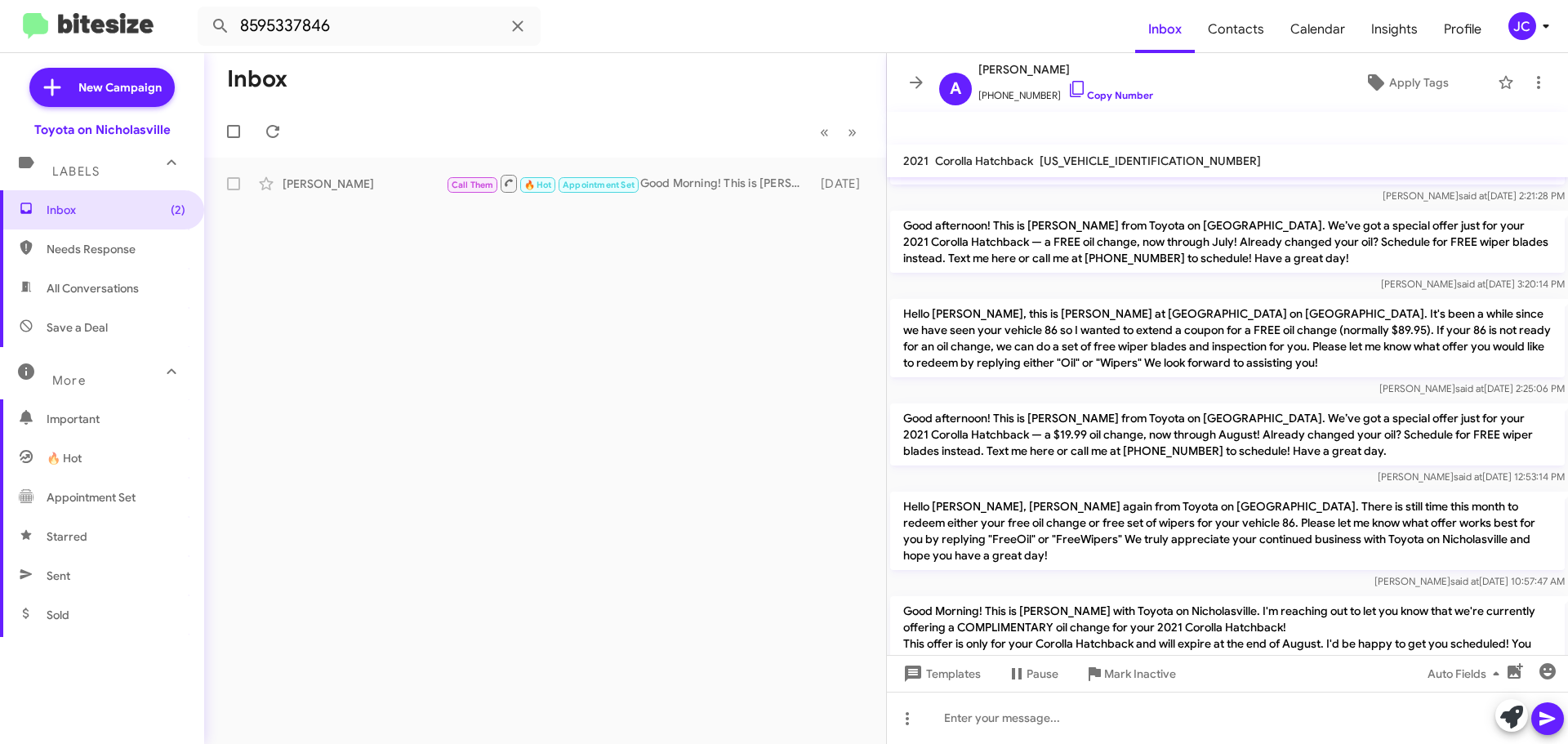
scroll to position [922, 0]
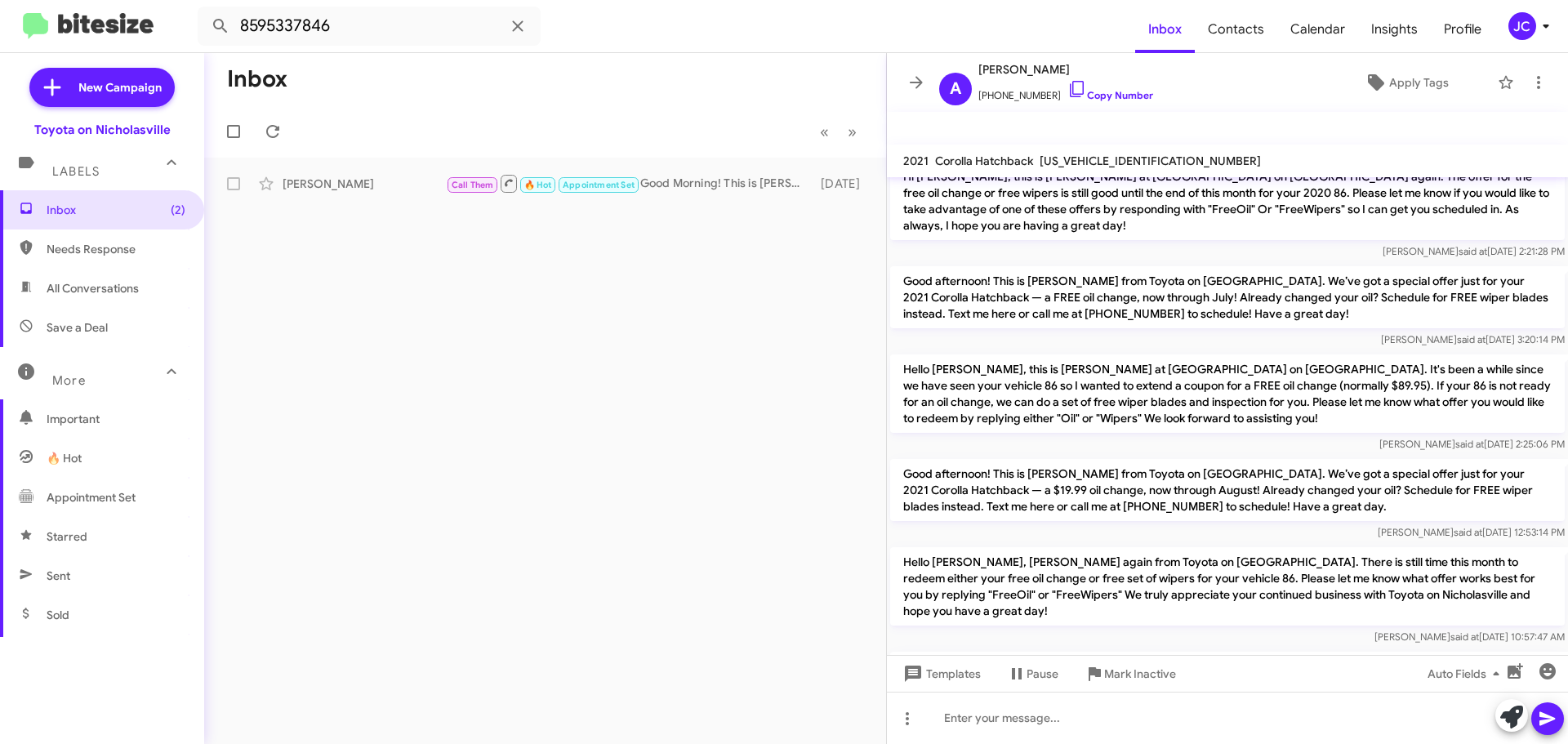
click at [1040, 355] on p "Hello [PERSON_NAME], this is [PERSON_NAME] at [GEOGRAPHIC_DATA] on [GEOGRAPHIC_…" at bounding box center [1227, 394] width 674 height 79
copy p "Hello [PERSON_NAME], this is [PERSON_NAME] at [GEOGRAPHIC_DATA] on [GEOGRAPHIC_…"
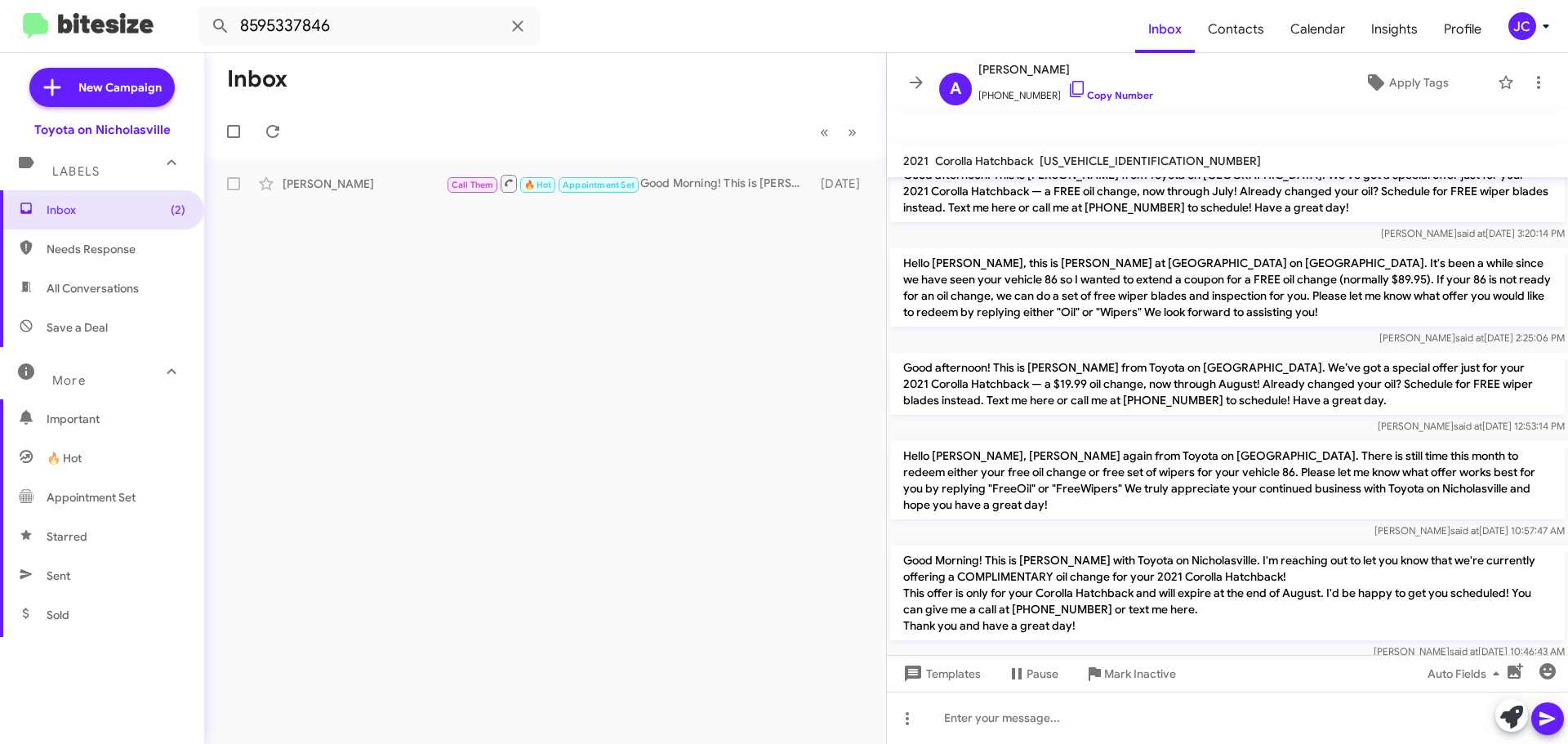
scroll to position [1085, 0]
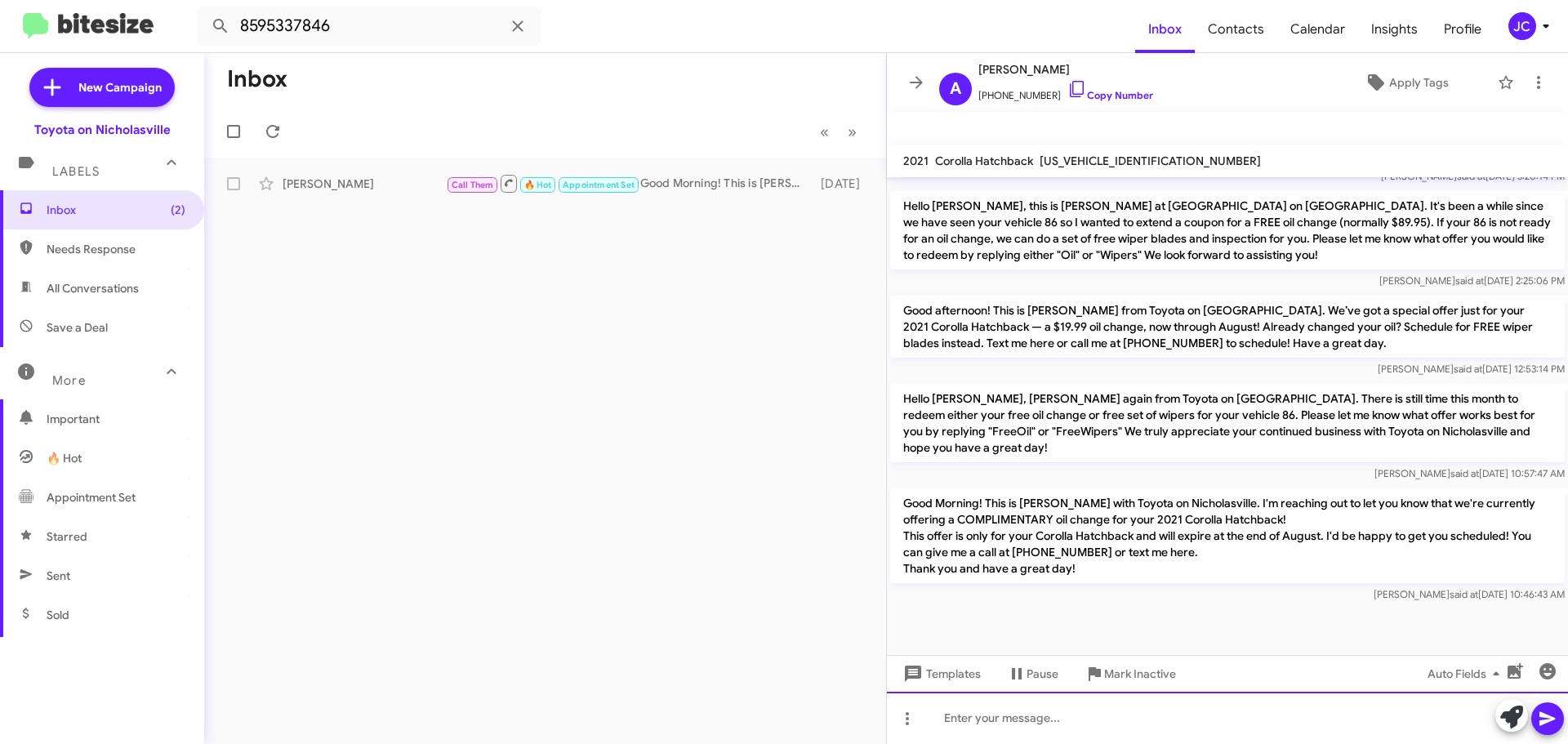
click at [1007, 719] on div at bounding box center [1228, 718] width 681 height 52
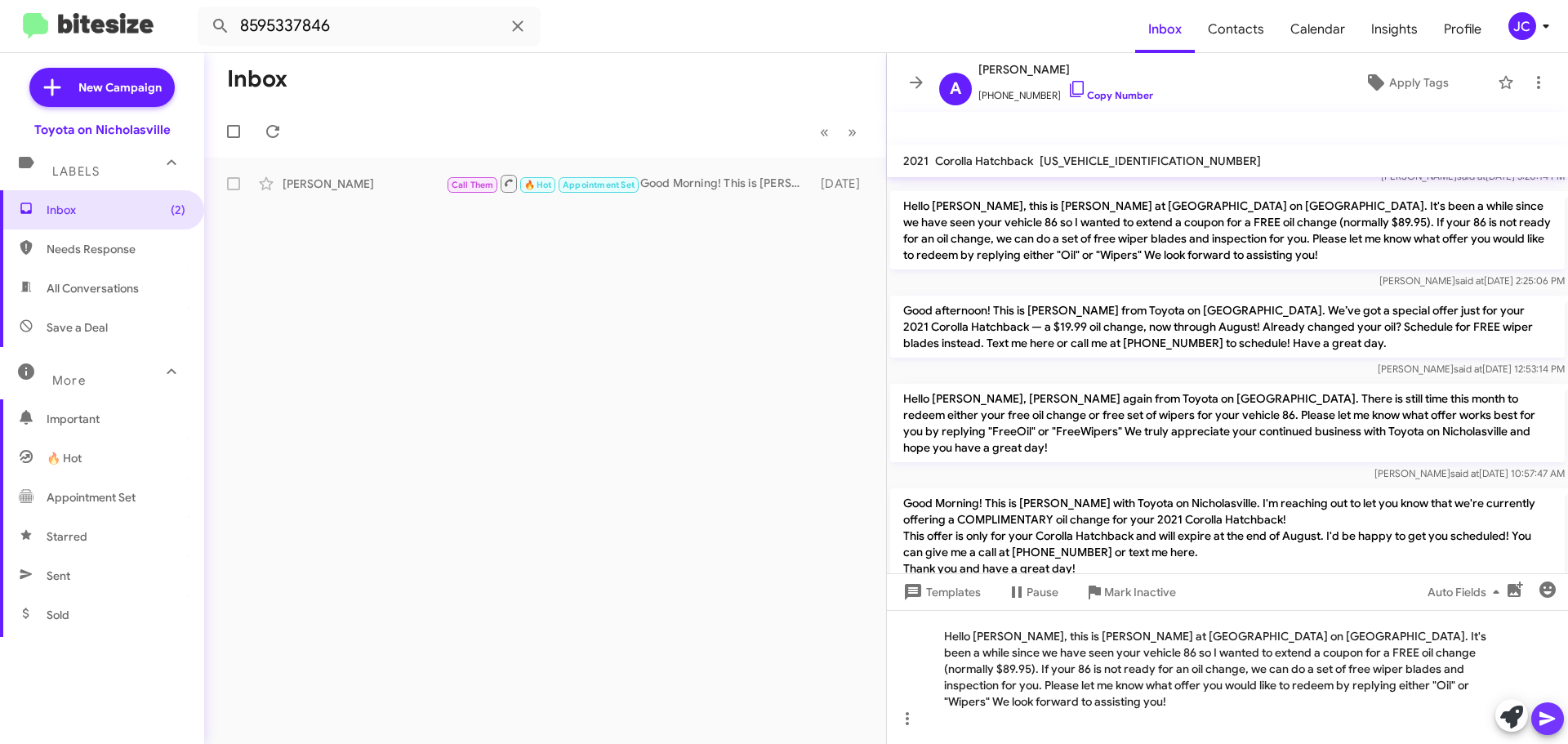
click at [1544, 726] on icon at bounding box center [1547, 719] width 19 height 19
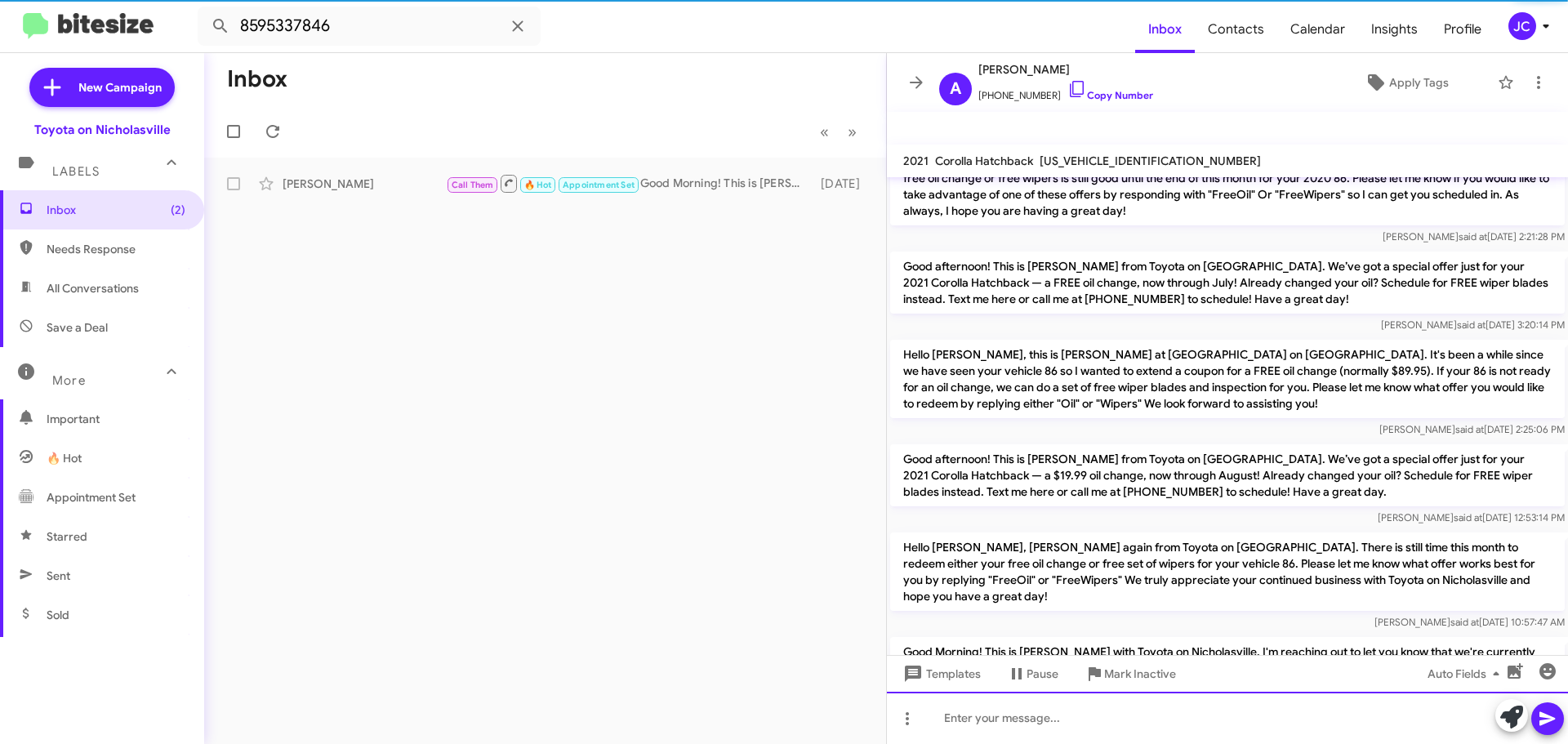
scroll to position [0, 0]
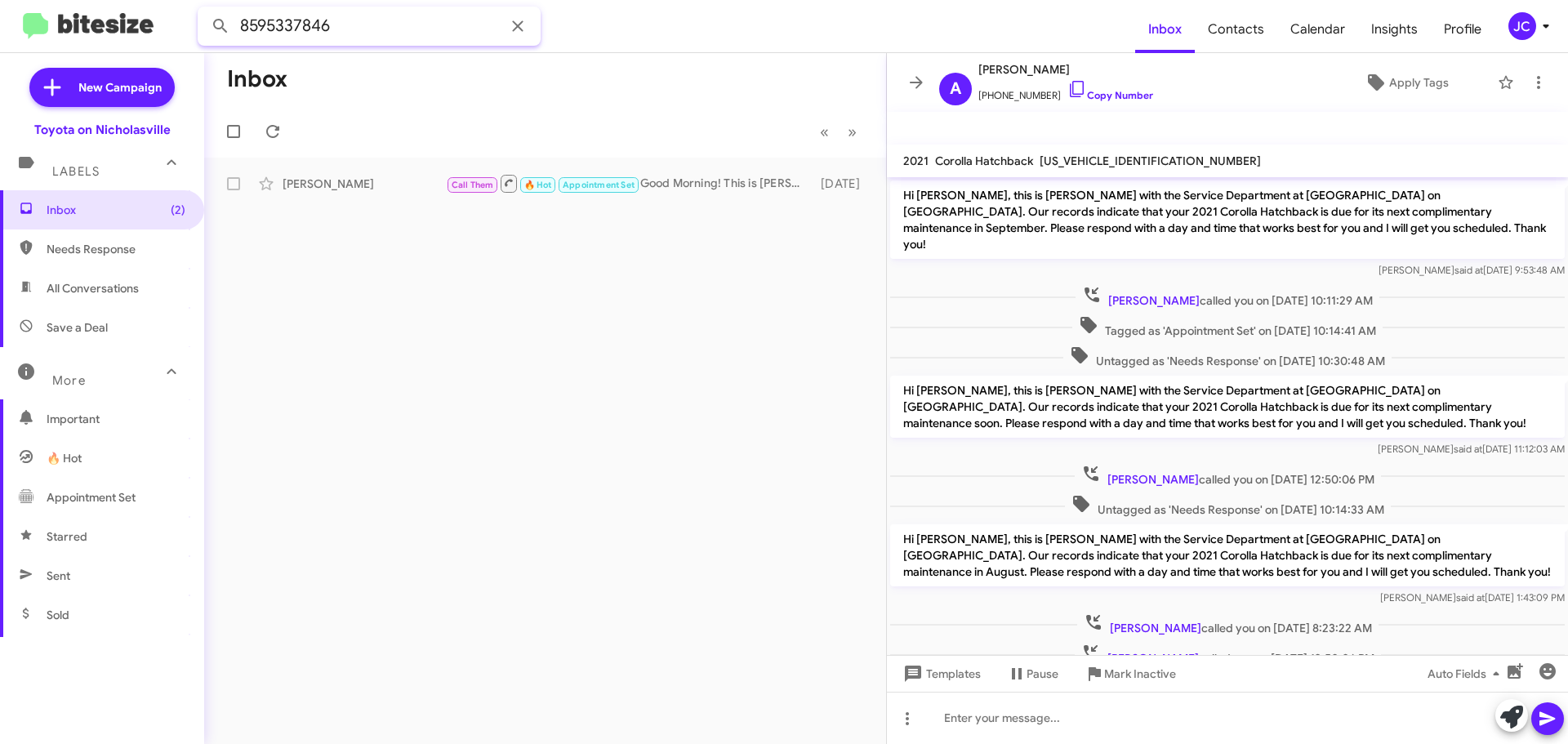
drag, startPoint x: 354, startPoint y: 27, endPoint x: -242, endPoint y: 30, distance: 596.0
click at [0, 30] on html "8595337846 Inbox Contacts Calendar Insights Profile JC New Campaign Toyota on N…" at bounding box center [784, 372] width 1568 height 744
click at [397, 39] on input "8595337846" at bounding box center [368, 25] width 343 height 39
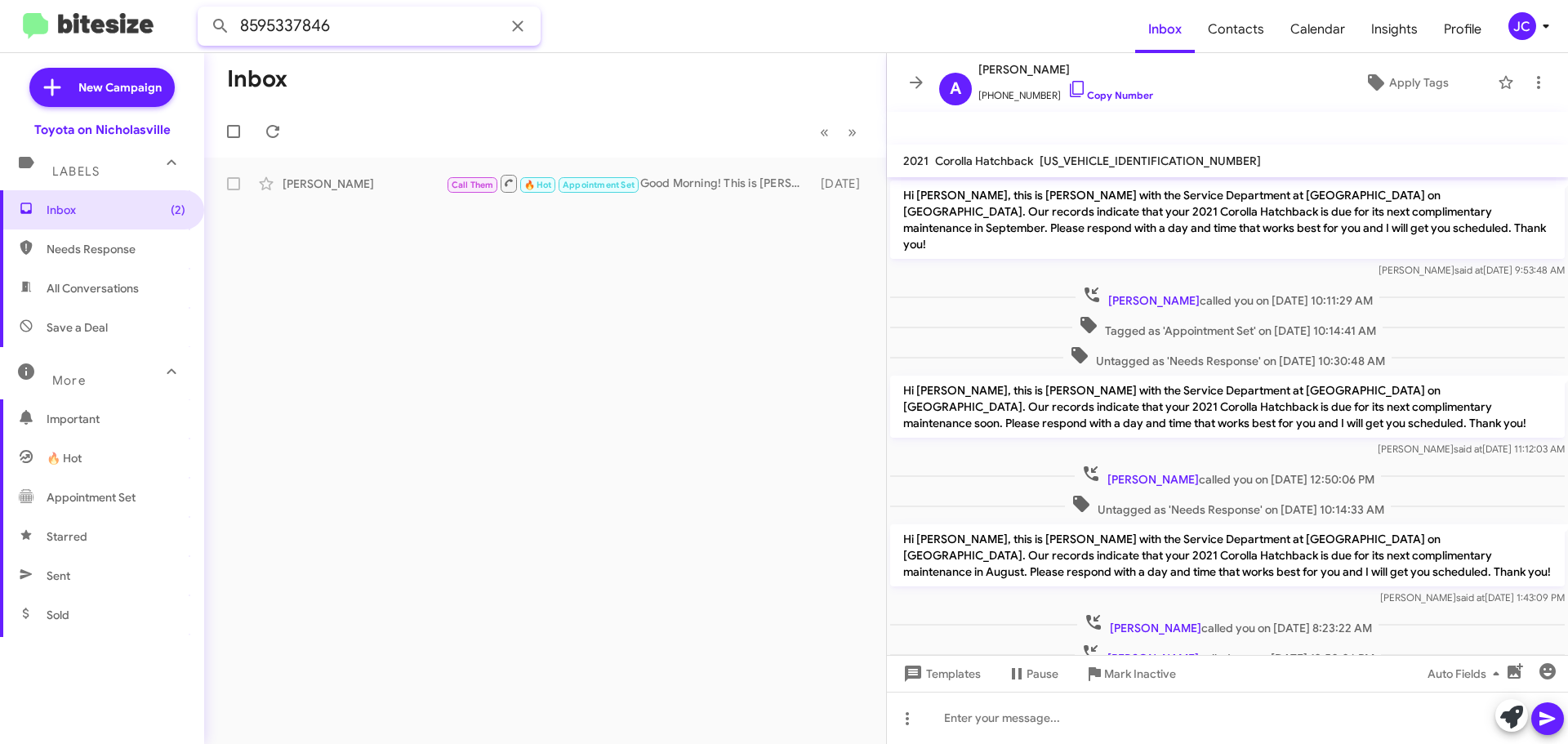
paste input "4455745"
click at [204, 10] on button at bounding box center [220, 25] width 32 height 32
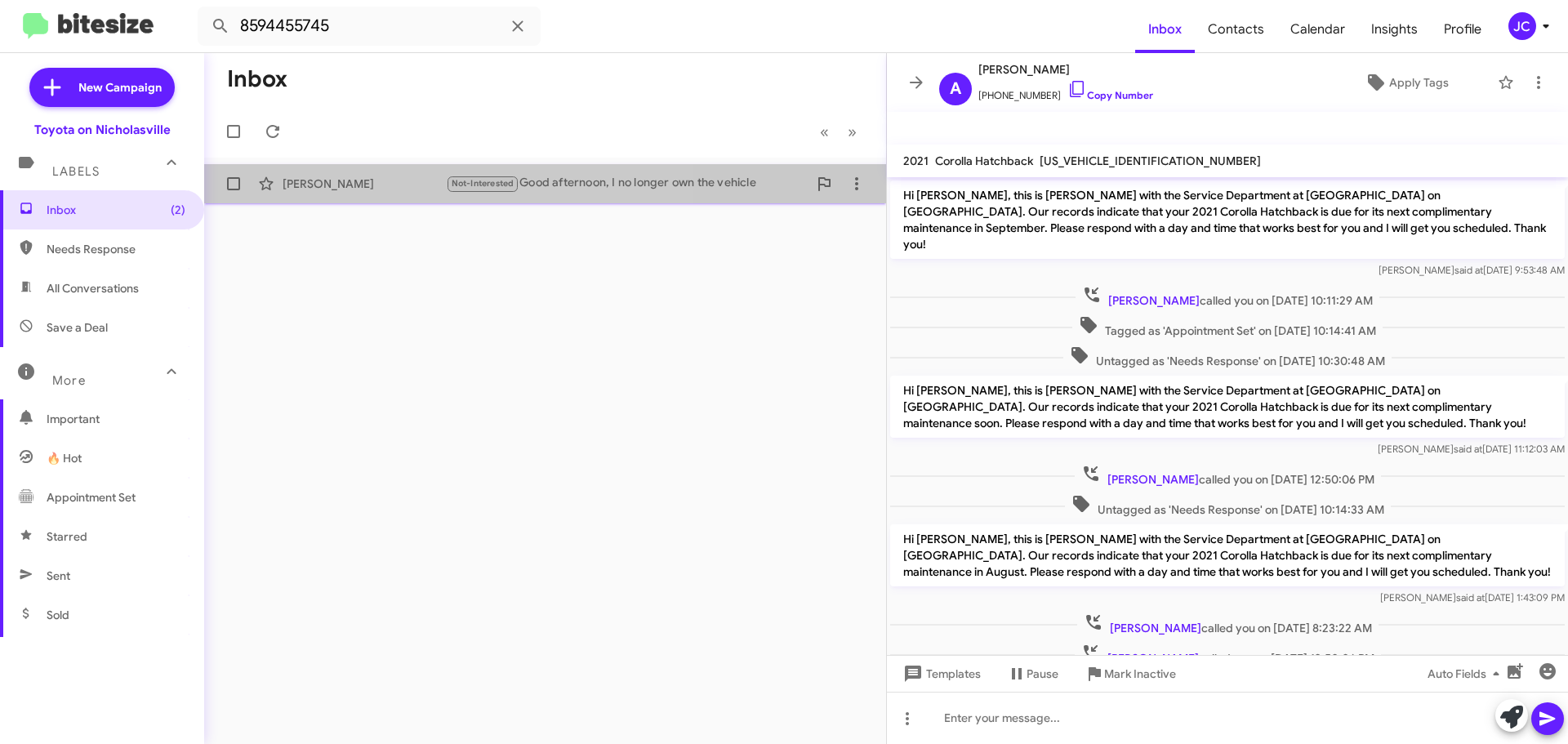
click at [375, 187] on div "[PERSON_NAME]" at bounding box center [364, 183] width 163 height 17
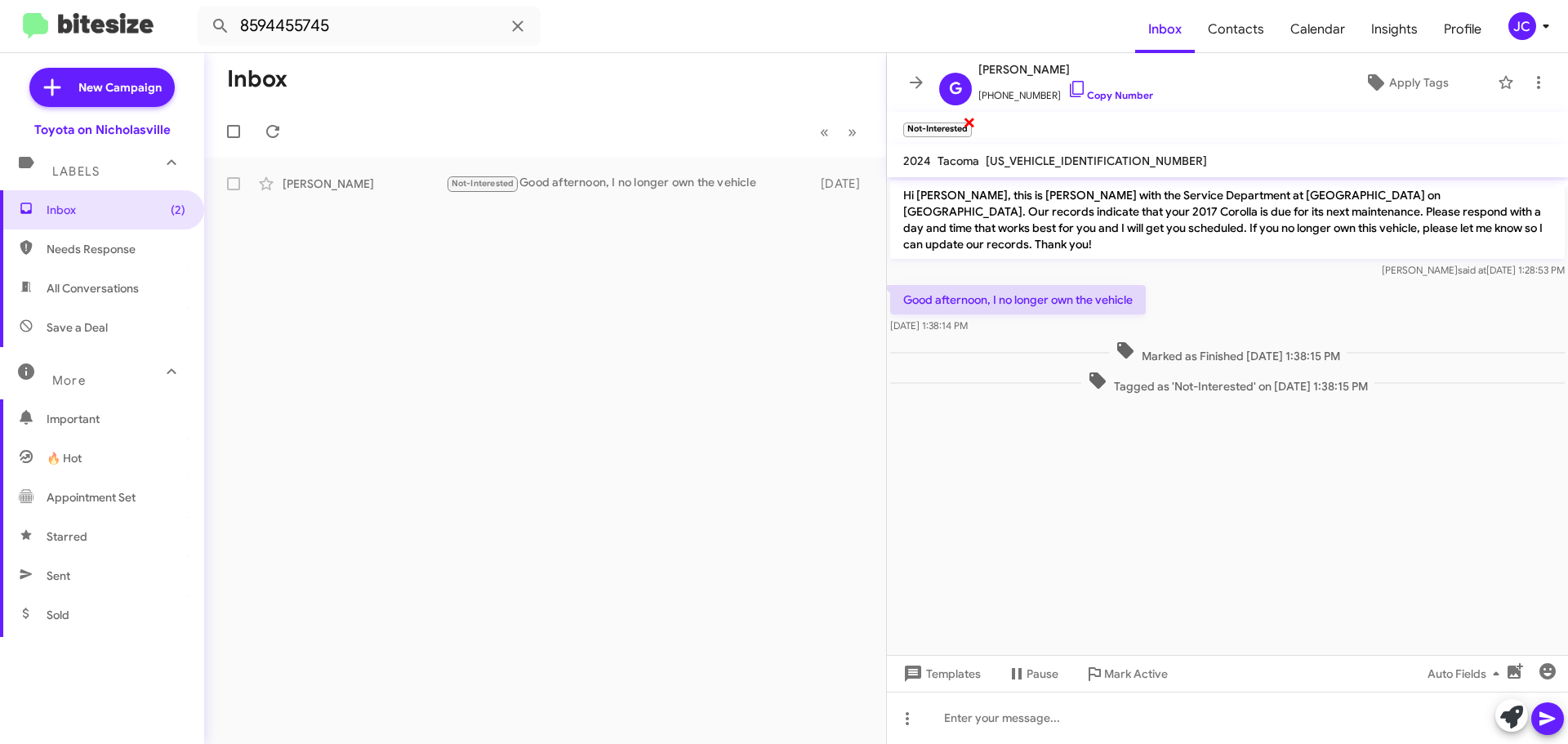
click at [972, 125] on span "×" at bounding box center [969, 121] width 13 height 19
drag, startPoint x: 372, startPoint y: 24, endPoint x: -279, endPoint y: 10, distance: 651.2
click at [0, 10] on html "8594455745 Inbox Contacts Calendar Insights Profile JC New Campaign Toyota on N…" at bounding box center [784, 372] width 1568 height 744
paste input "6936940"
click at [204, 10] on button at bounding box center [220, 25] width 32 height 32
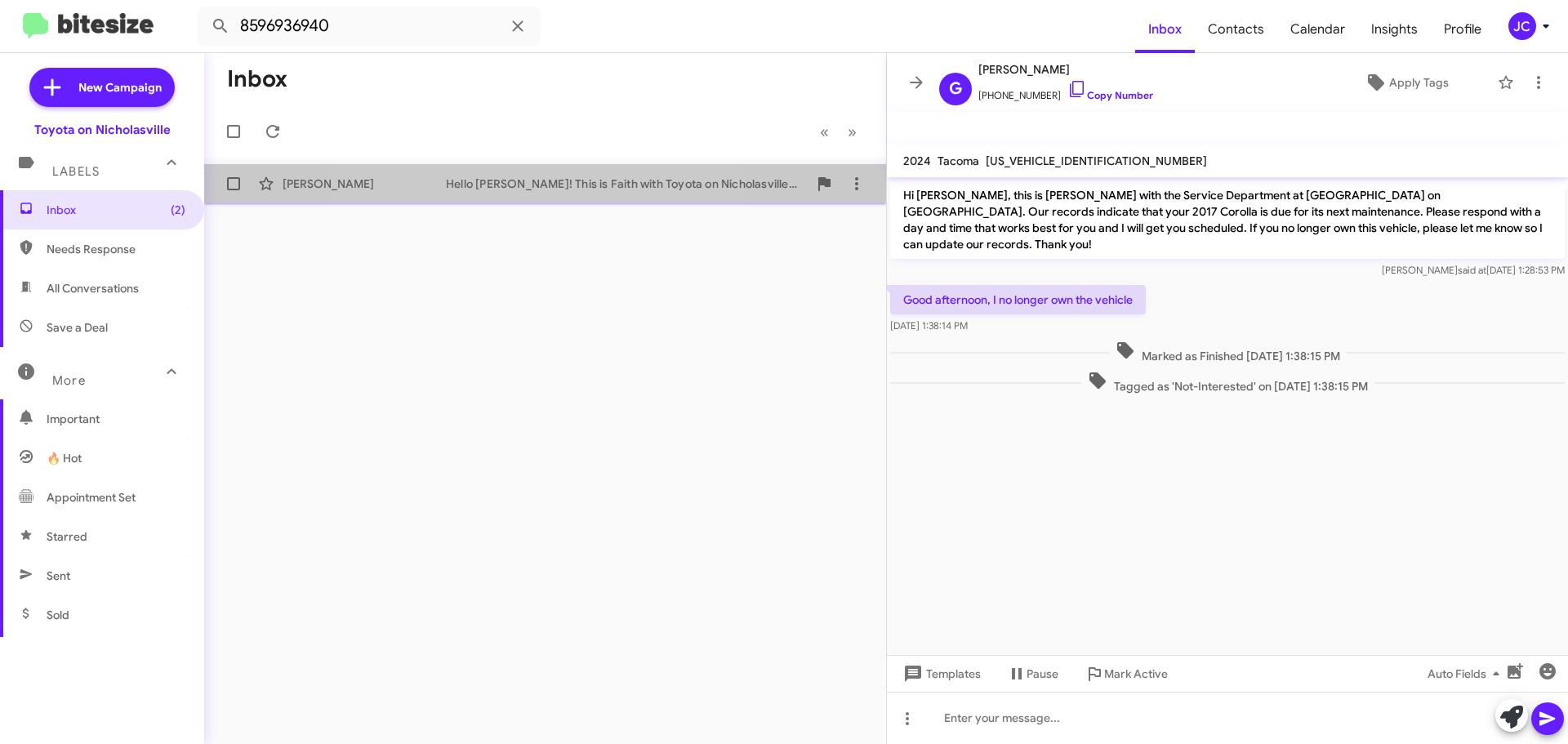
click at [504, 176] on div "Hello [PERSON_NAME]! This is Faith with Toyota on Nicholasville. Looks like it'…" at bounding box center [627, 183] width 361 height 17
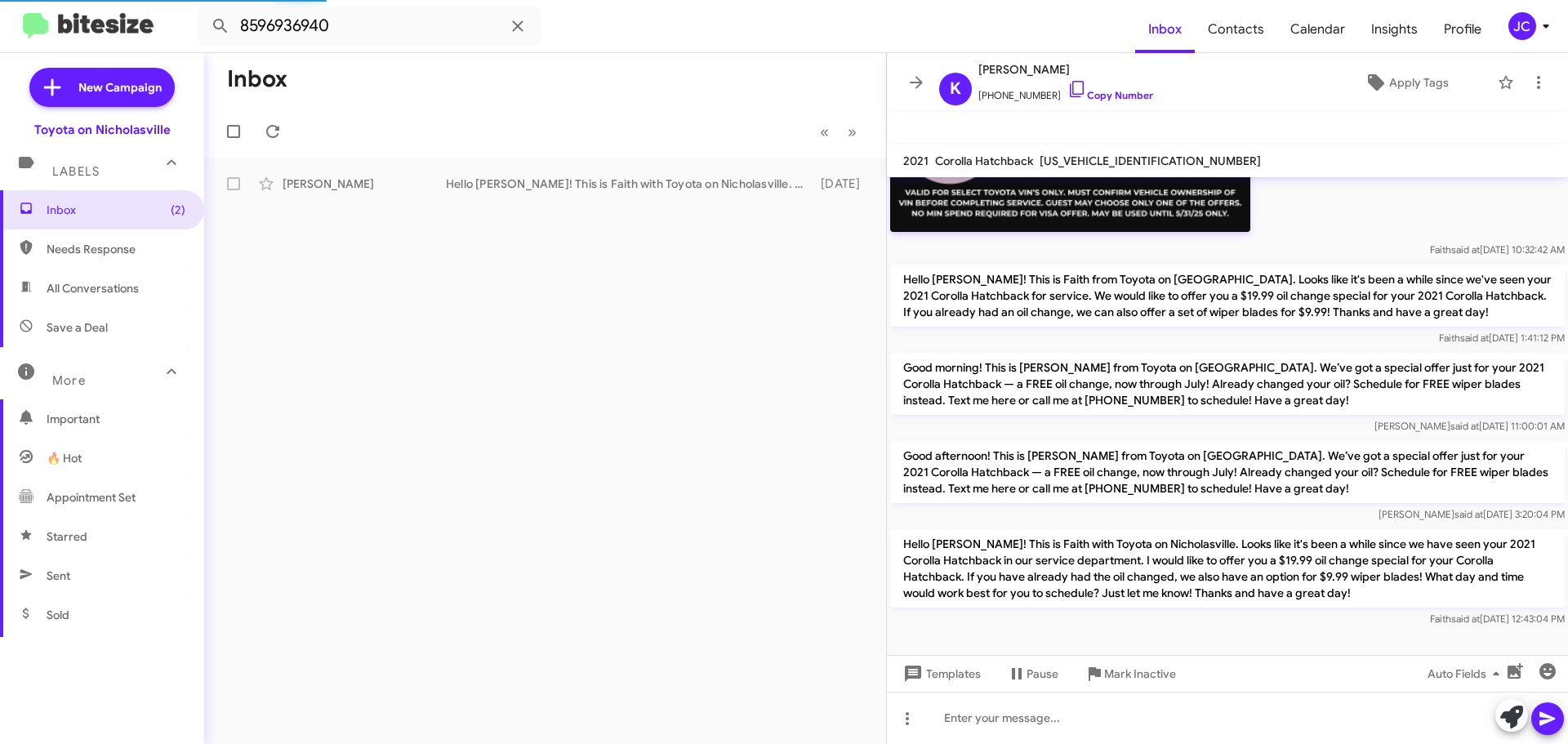
scroll to position [596, 0]
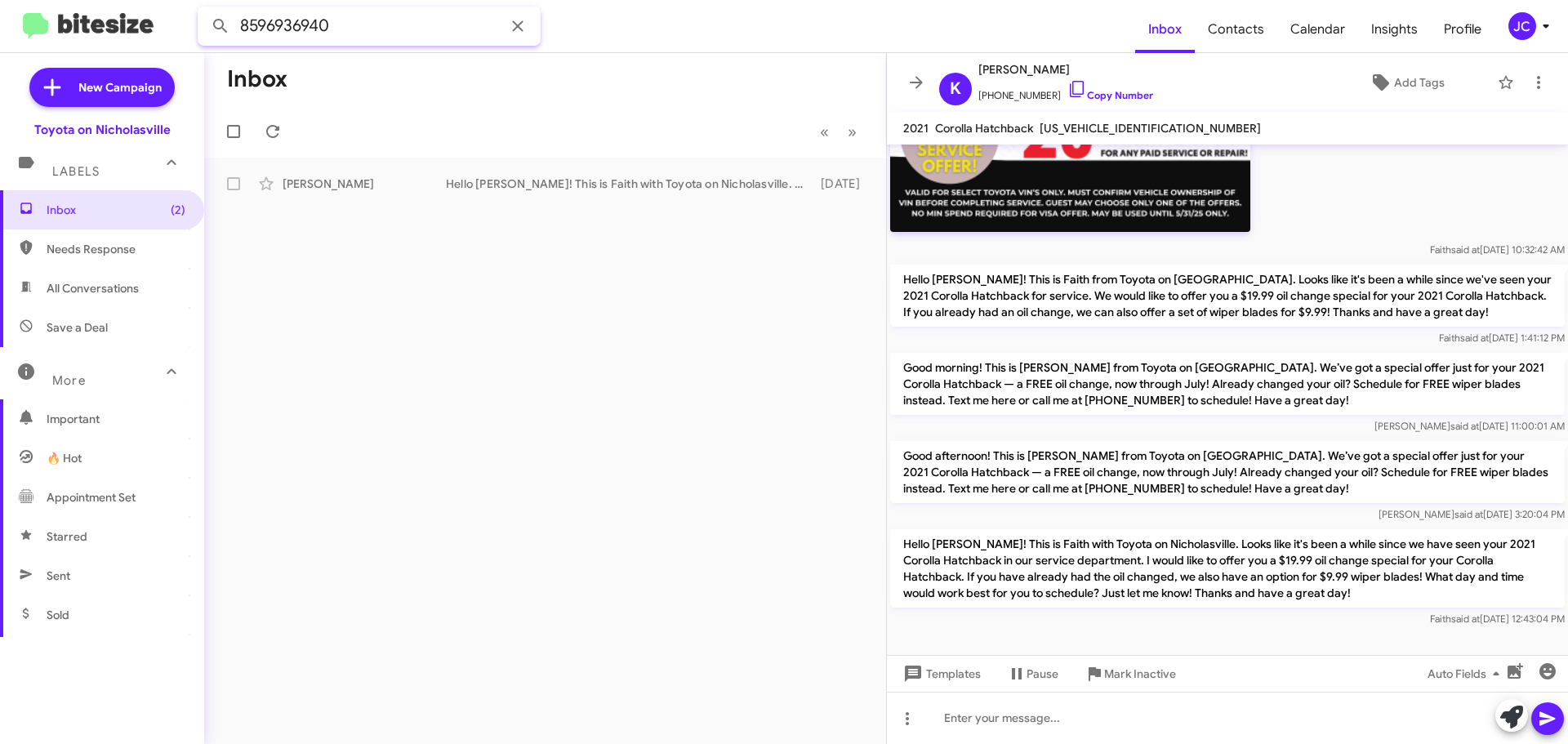
drag, startPoint x: 389, startPoint y: 31, endPoint x: -402, endPoint y: 31, distance: 791.0
click at [0, 31] on html "8596936940 Inbox Contacts Calendar Insights Profile JC New Campaign Toyota on N…" at bounding box center [784, 372] width 1568 height 744
paste input "3968404"
click at [204, 10] on button at bounding box center [220, 25] width 32 height 32
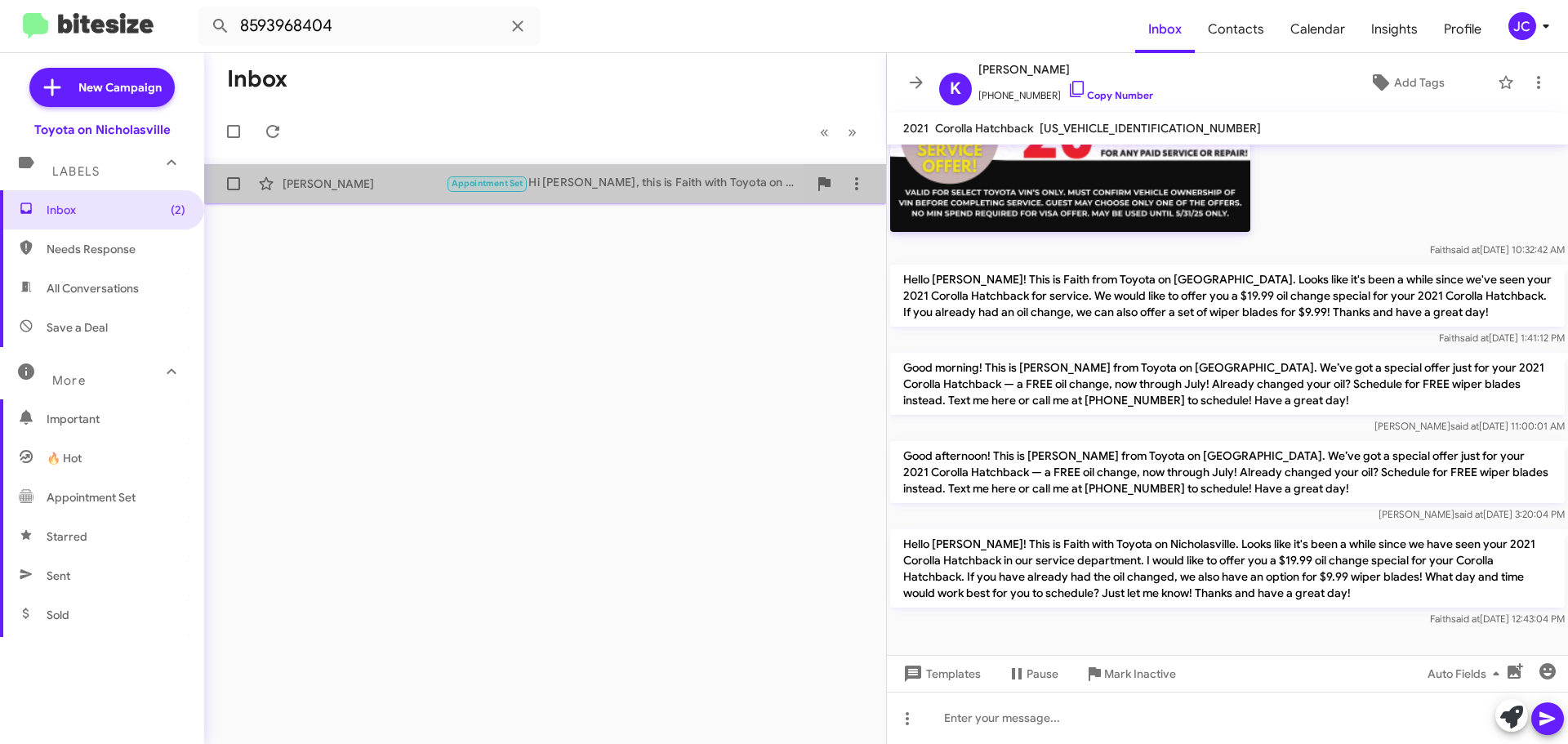
click at [326, 188] on div "[PERSON_NAME]" at bounding box center [364, 183] width 163 height 17
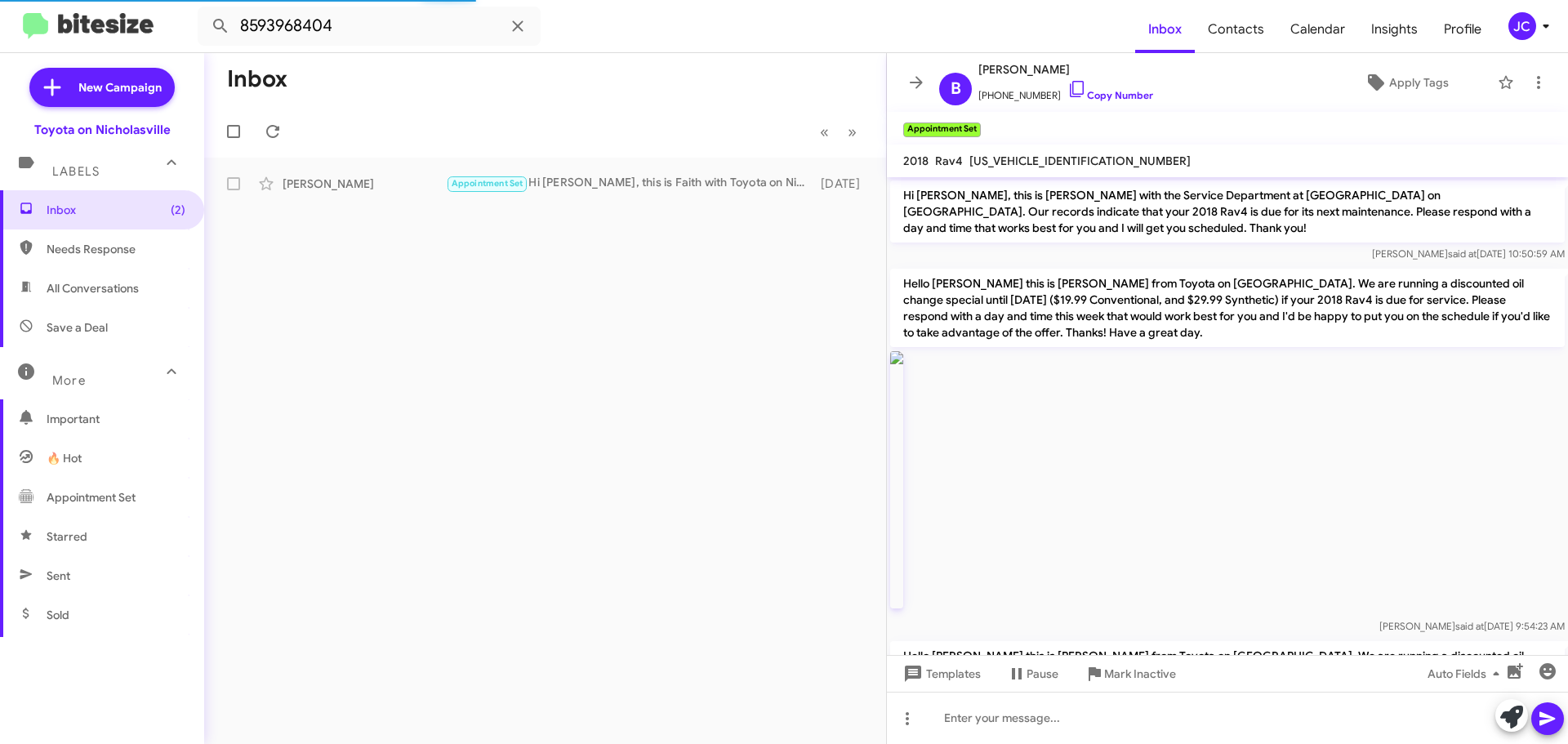
scroll to position [82, 0]
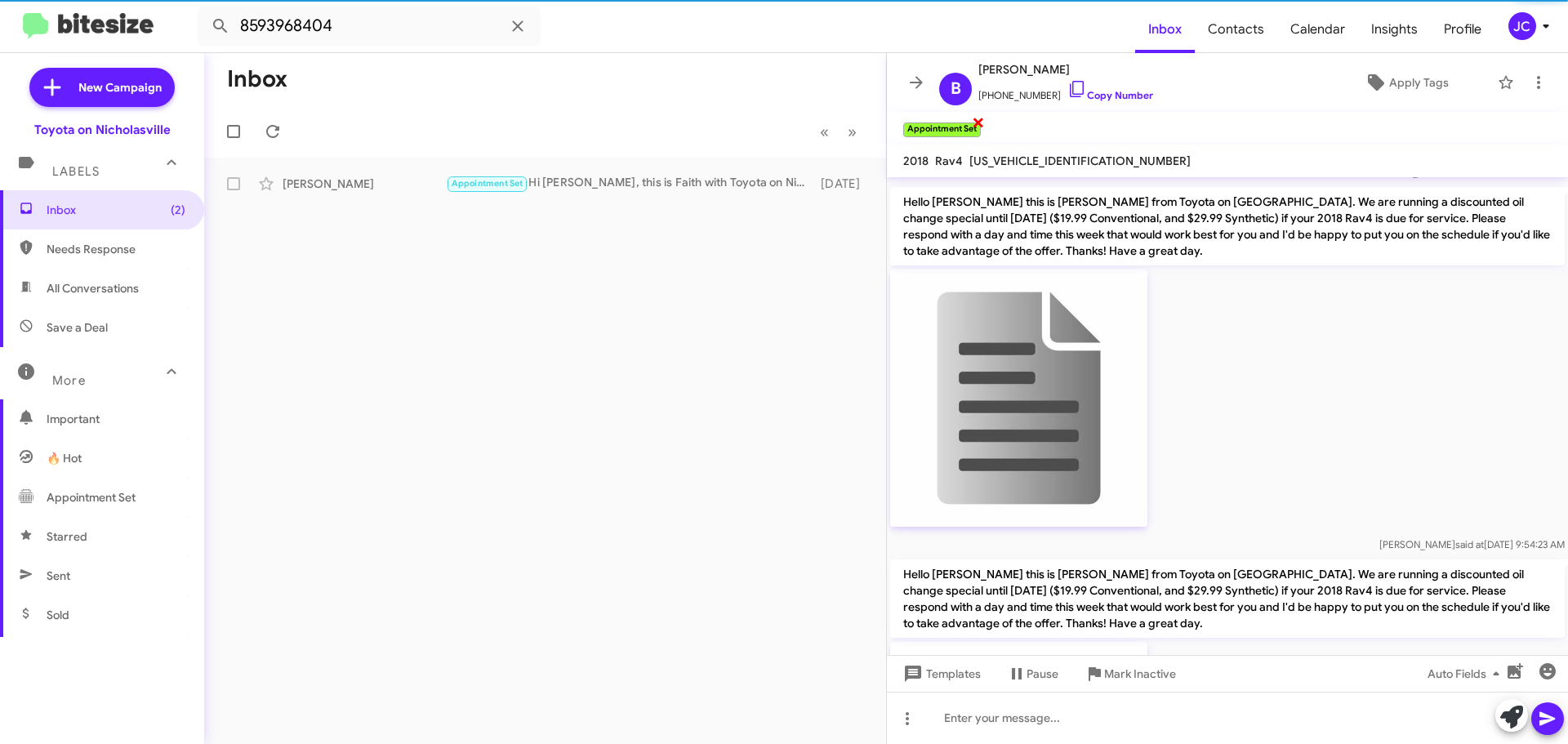
click at [978, 124] on span "×" at bounding box center [978, 121] width 13 height 19
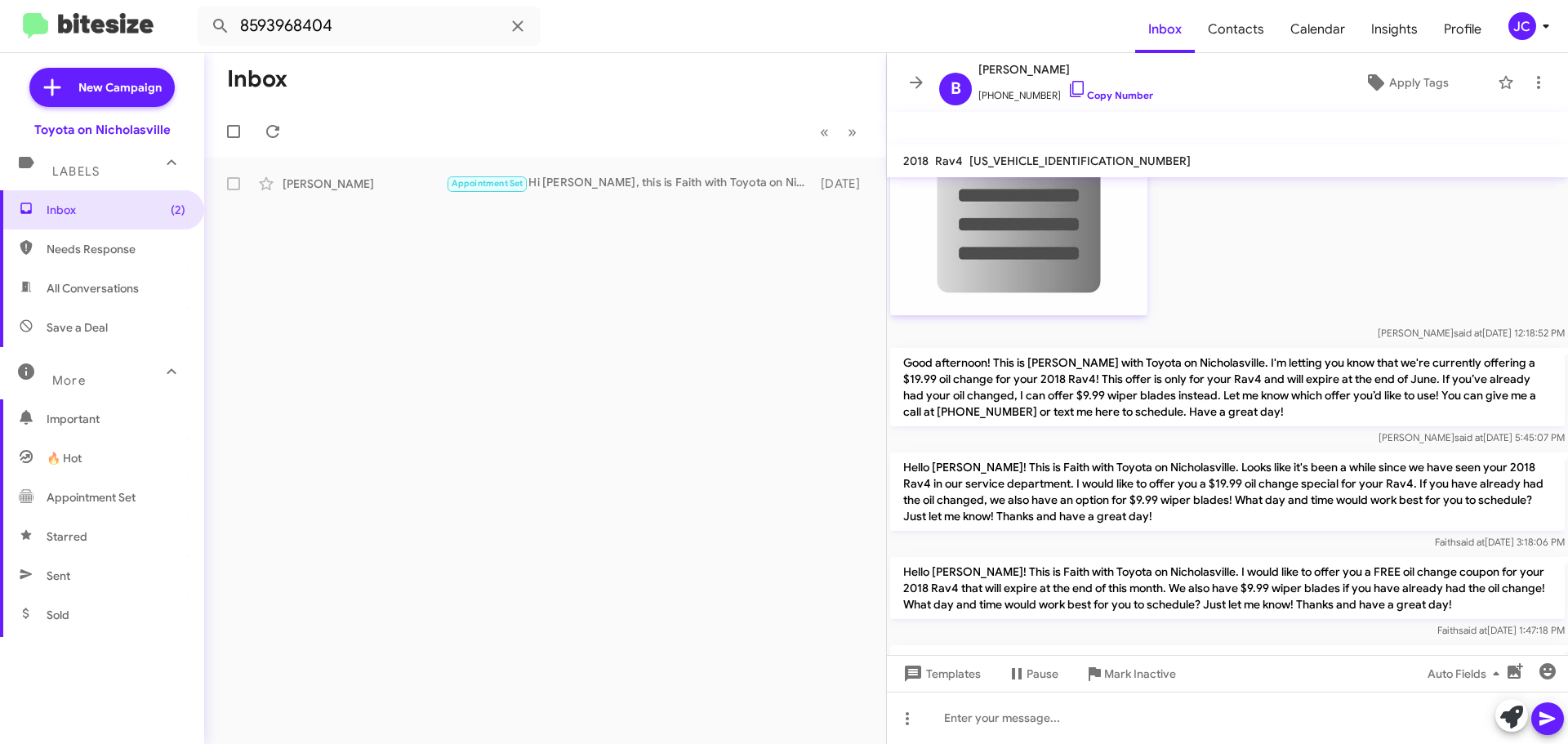
scroll to position [4958, 0]
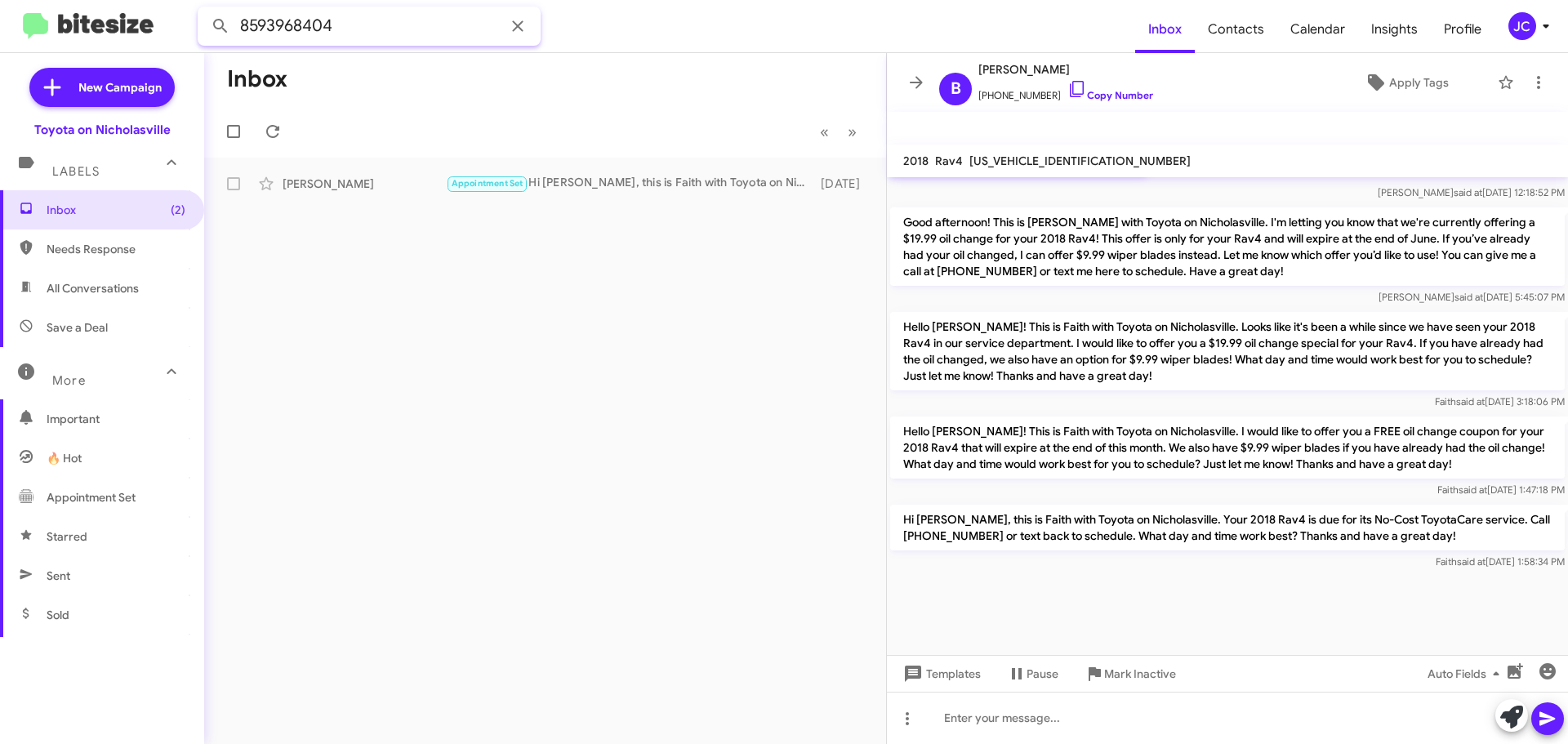
drag, startPoint x: 373, startPoint y: 23, endPoint x: -382, endPoint y: 28, distance: 755.0
click at [0, 28] on html "8593968404 Inbox Contacts Calendar Insights Profile JC New Campaign Toyota on N…" at bounding box center [784, 372] width 1568 height 744
paste input "6080923"
type input "8596080923"
click at [204, 10] on button at bounding box center [220, 25] width 32 height 32
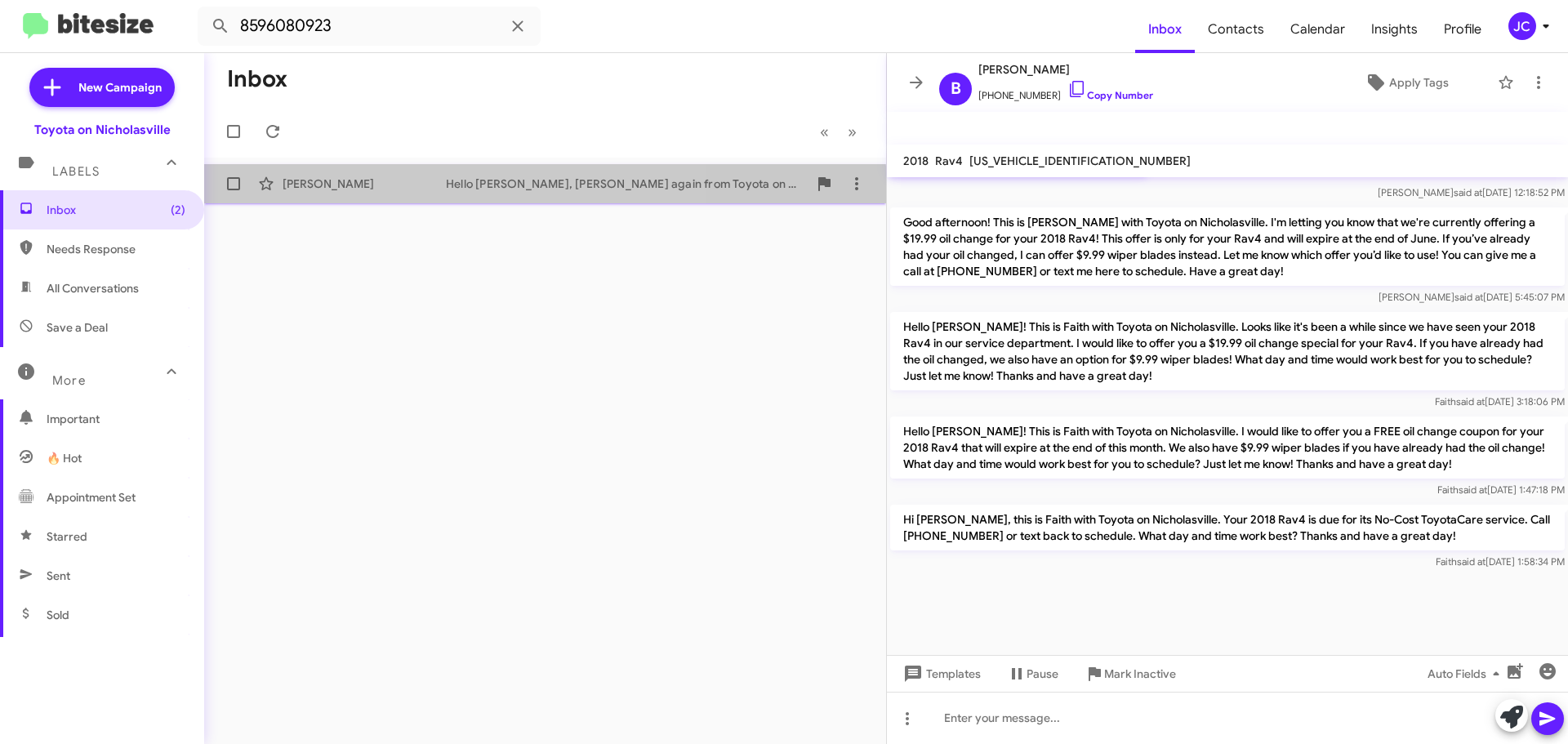
click at [382, 195] on div "[PERSON_NAME] Hello [PERSON_NAME], [PERSON_NAME] again from Toyota on [GEOGRAPH…" at bounding box center [545, 183] width 656 height 32
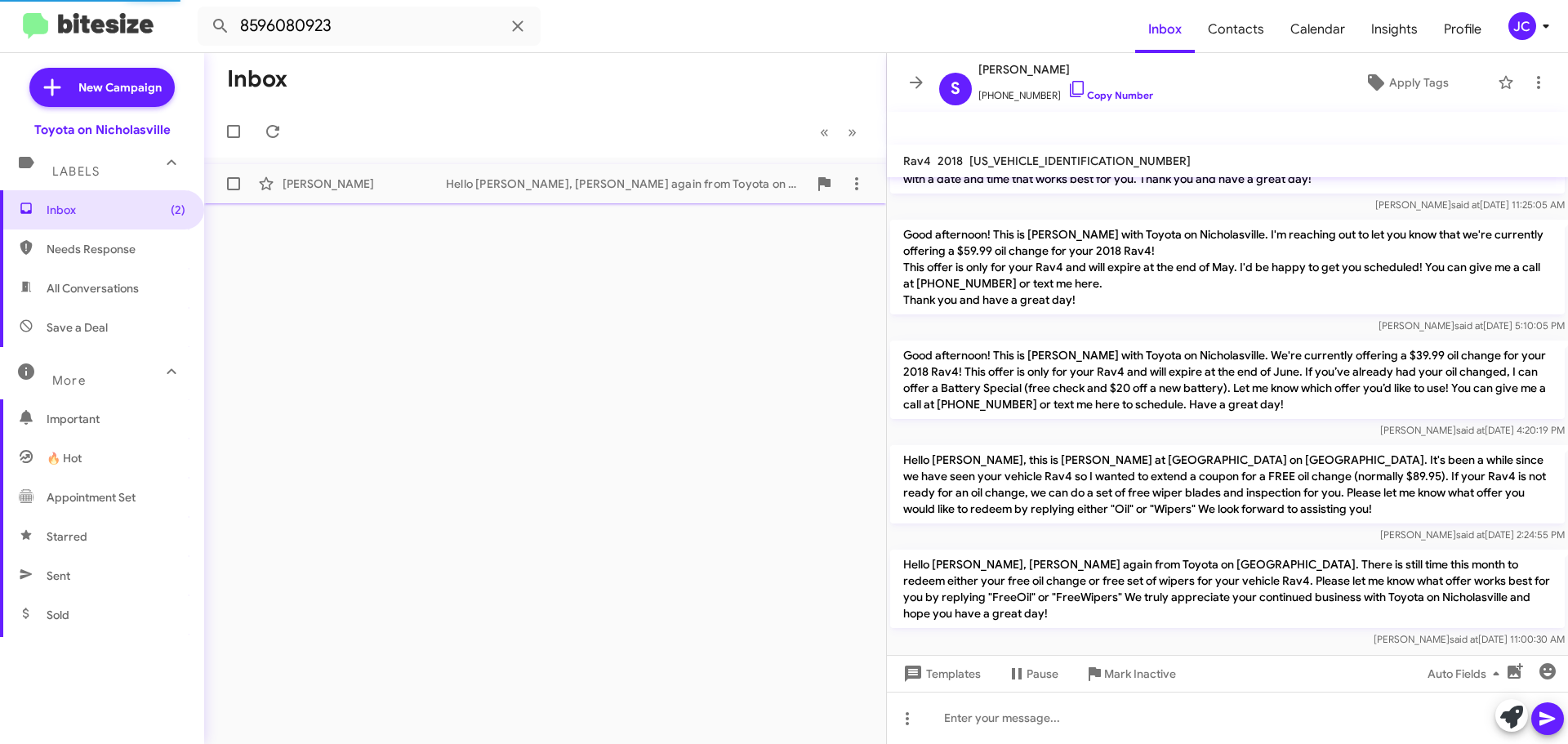
scroll to position [32, 0]
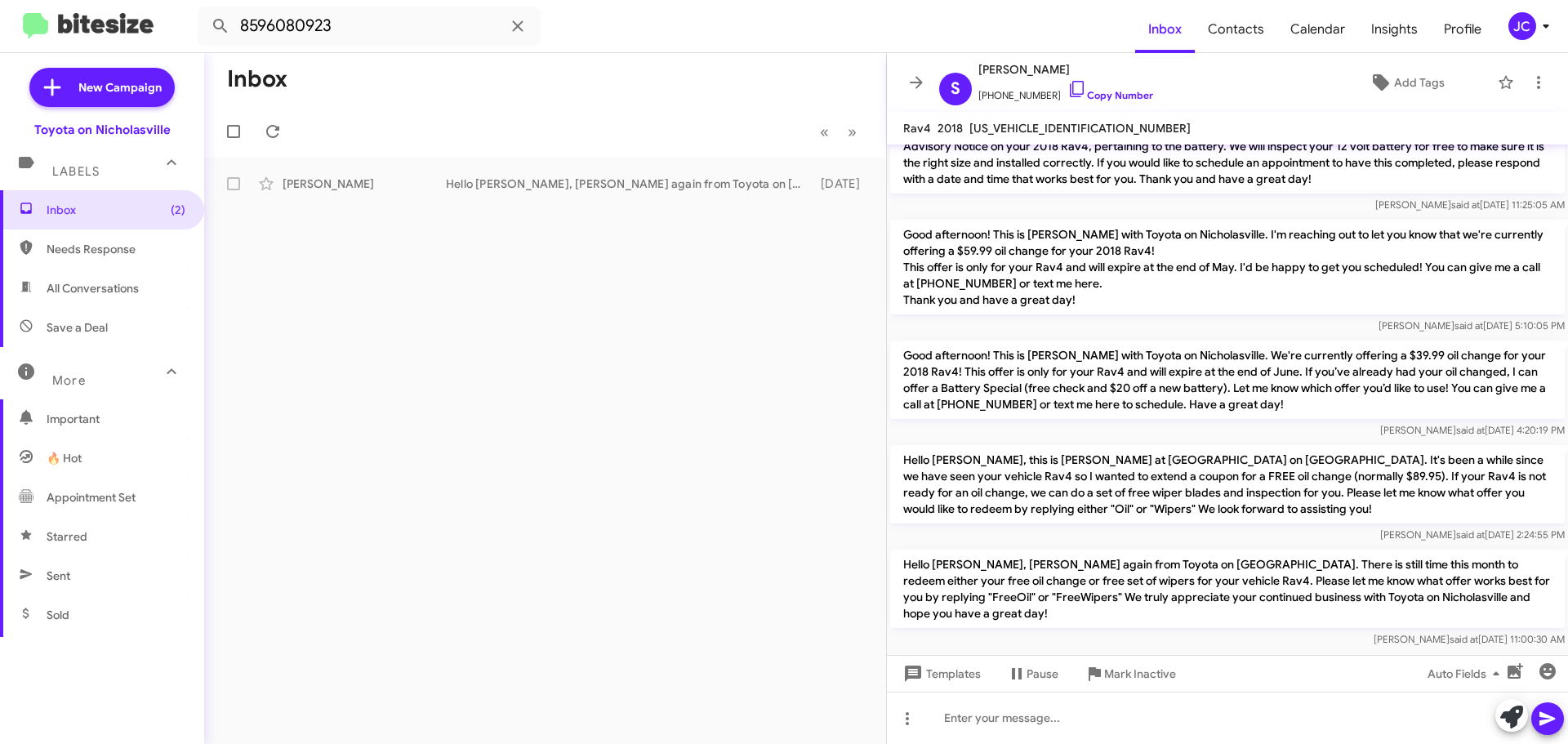
click at [1021, 493] on p "Hello [PERSON_NAME], this is [PERSON_NAME] at [GEOGRAPHIC_DATA] on [GEOGRAPHIC_…" at bounding box center [1227, 485] width 674 height 79
copy p "Hello [PERSON_NAME], this is [PERSON_NAME] at [GEOGRAPHIC_DATA] on [GEOGRAPHIC_…"
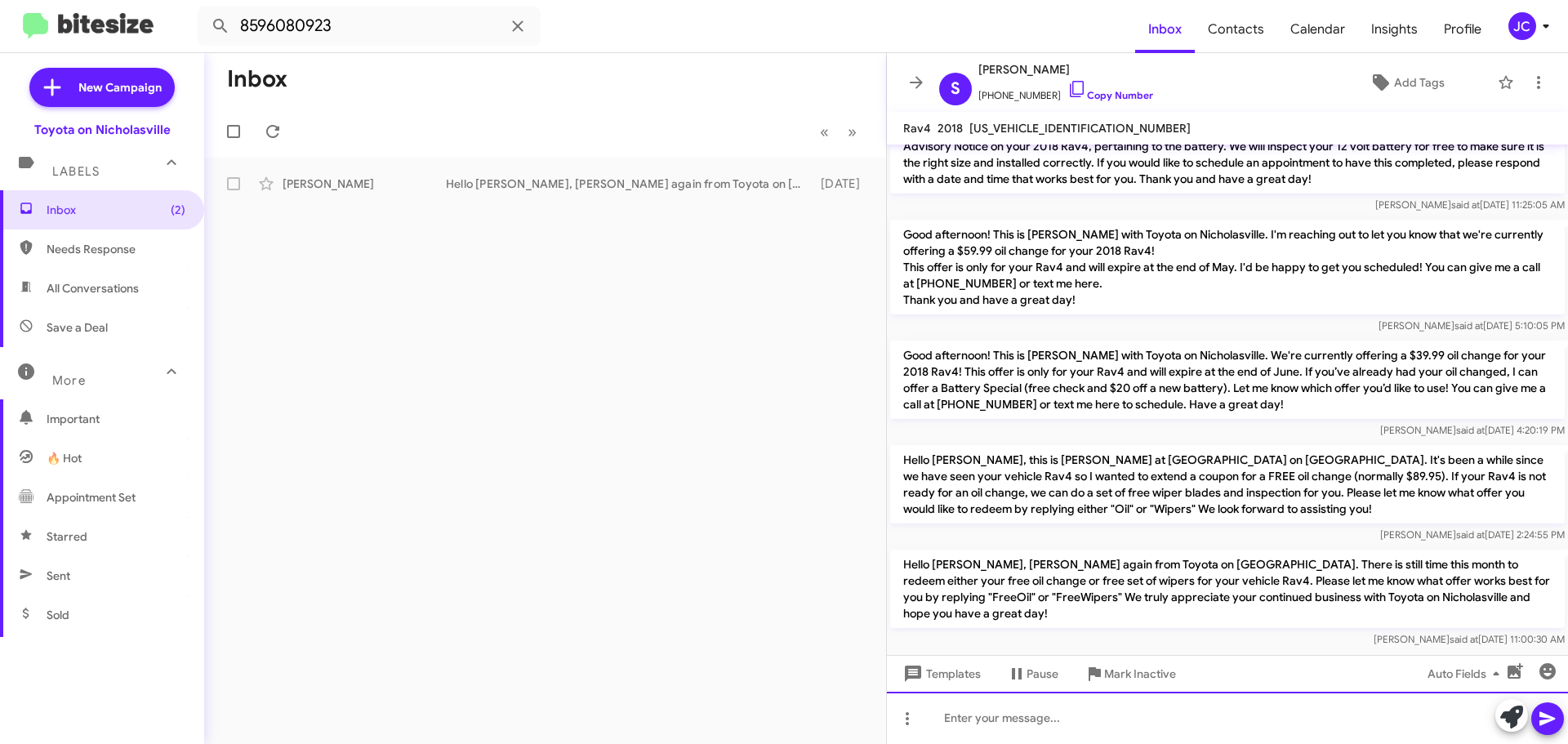
click at [984, 724] on div at bounding box center [1228, 718] width 681 height 52
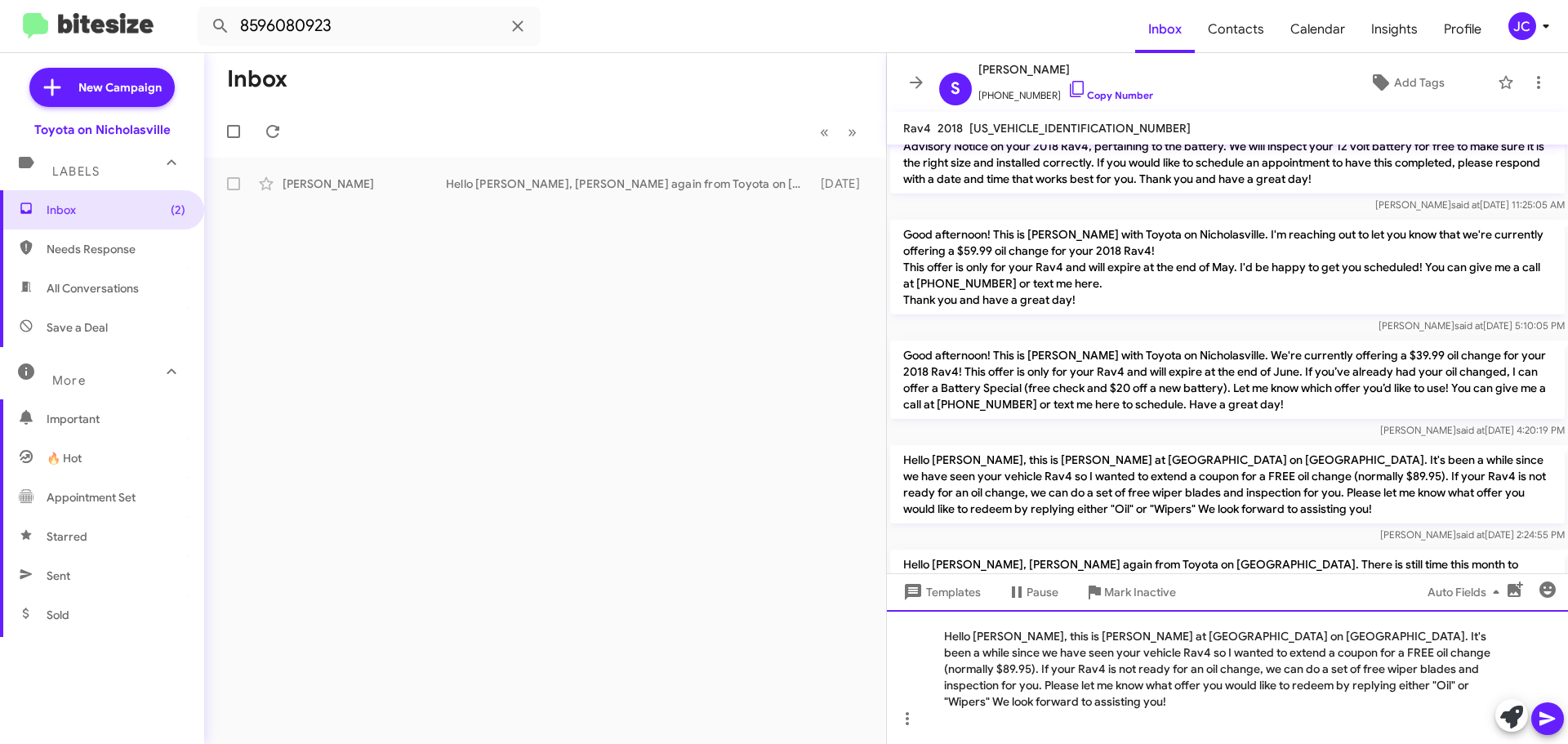
scroll to position [98, 0]
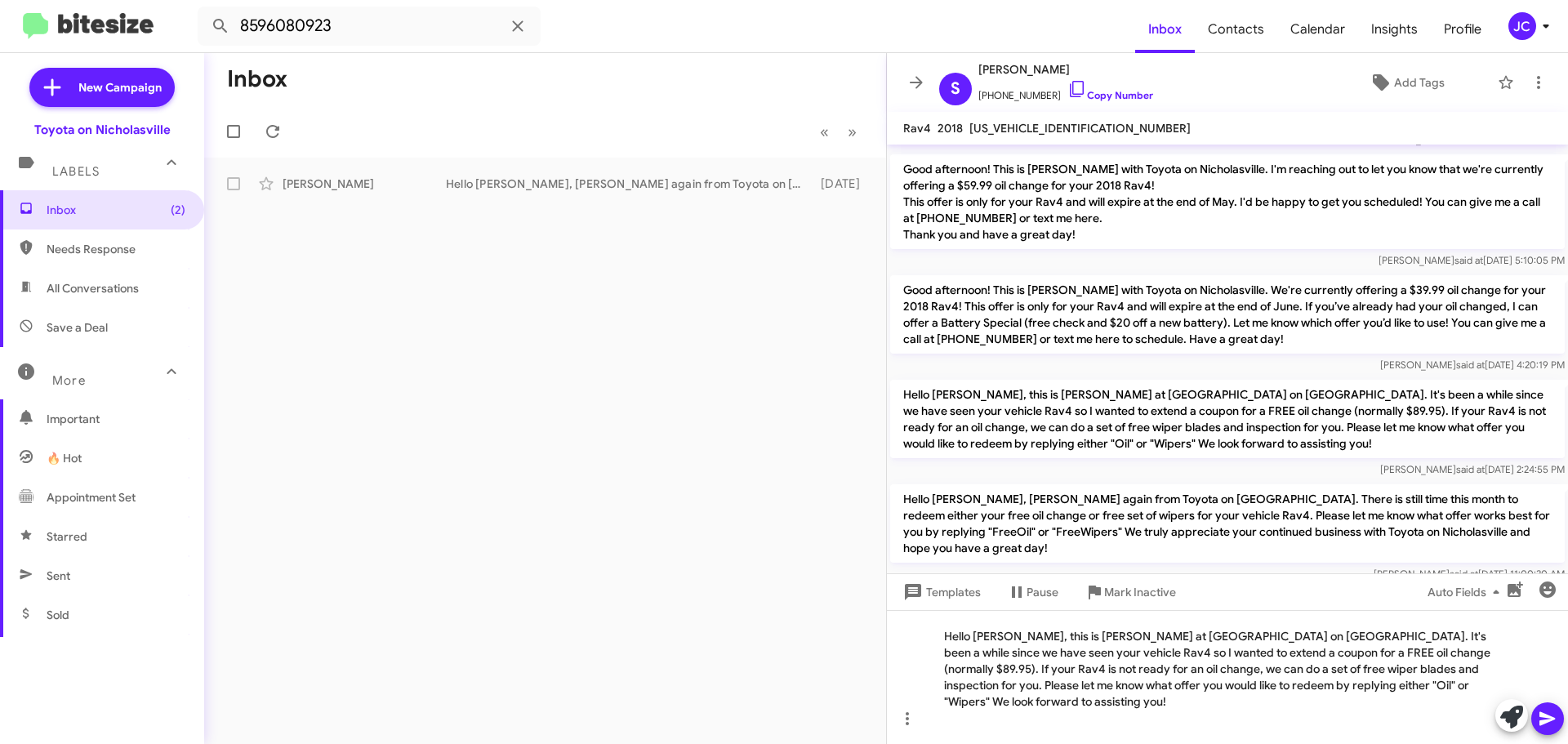
click at [1556, 724] on icon at bounding box center [1547, 719] width 19 height 19
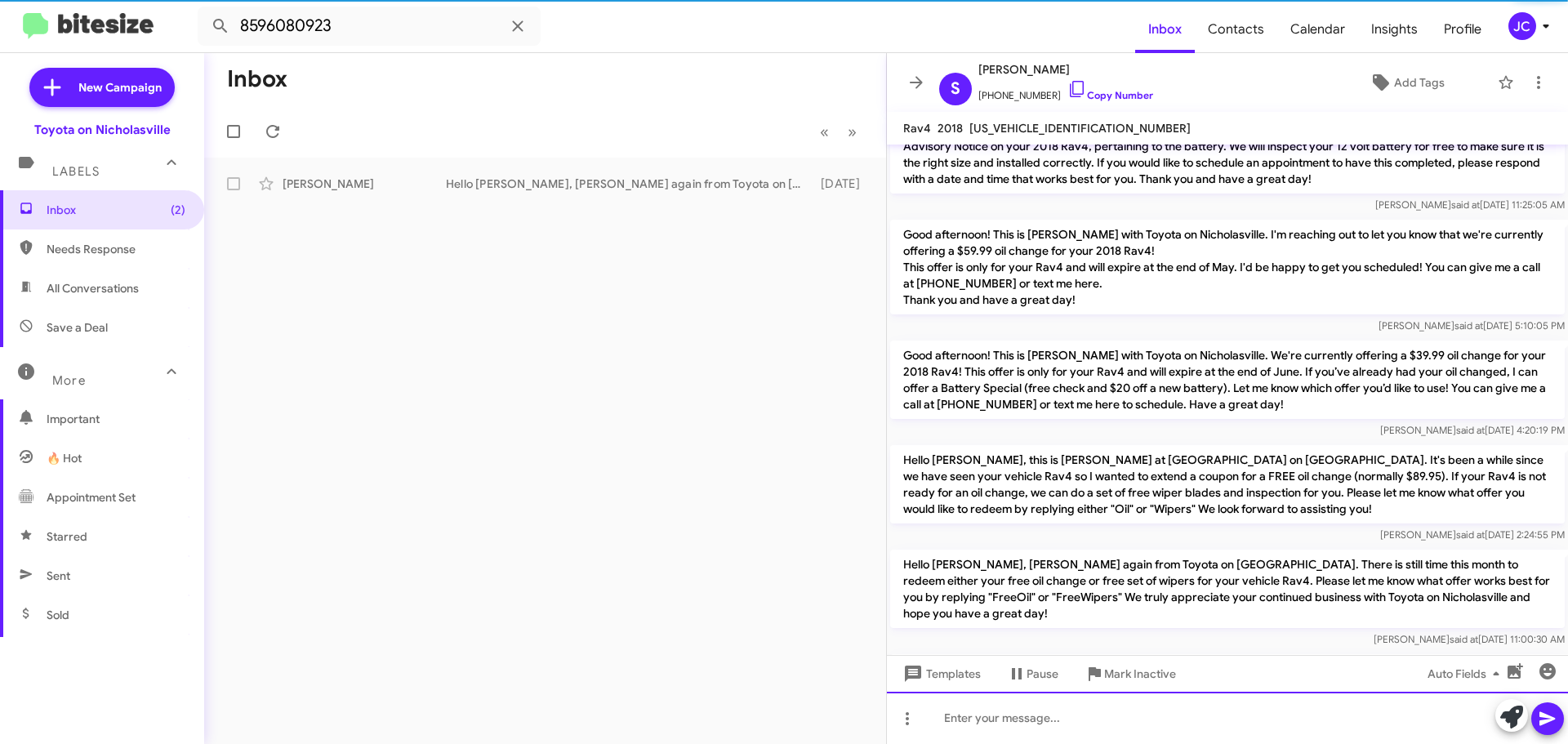
scroll to position [141, 0]
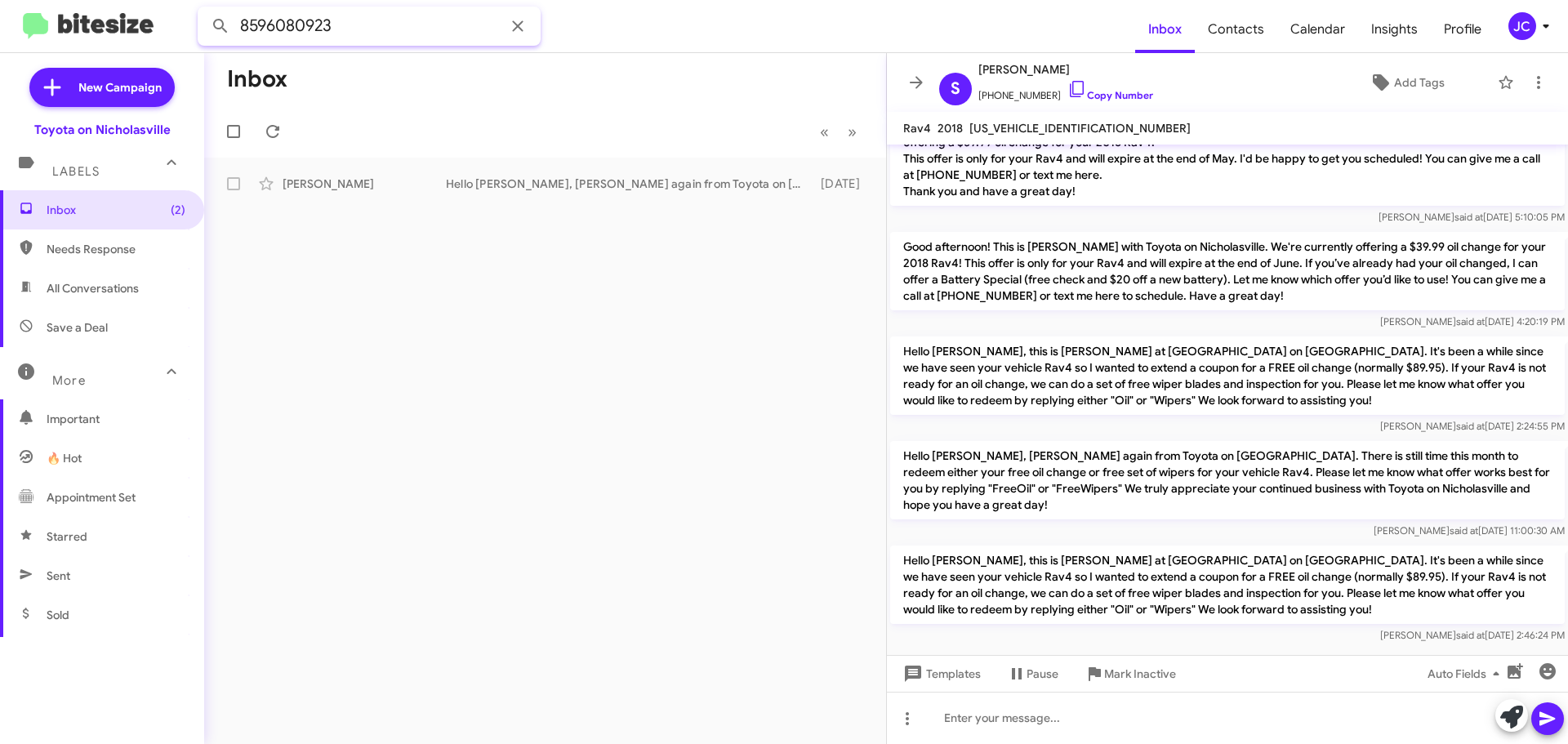
drag, startPoint x: -137, startPoint y: 19, endPoint x: -199, endPoint y: 19, distance: 62.0
click at [0, 19] on html "8596080923 Inbox Contacts Calendar Insights Profile JC New Campaign Toyota on N…" at bounding box center [784, 372] width 1568 height 744
click at [118, 207] on span "Inbox (3)" at bounding box center [115, 210] width 139 height 17
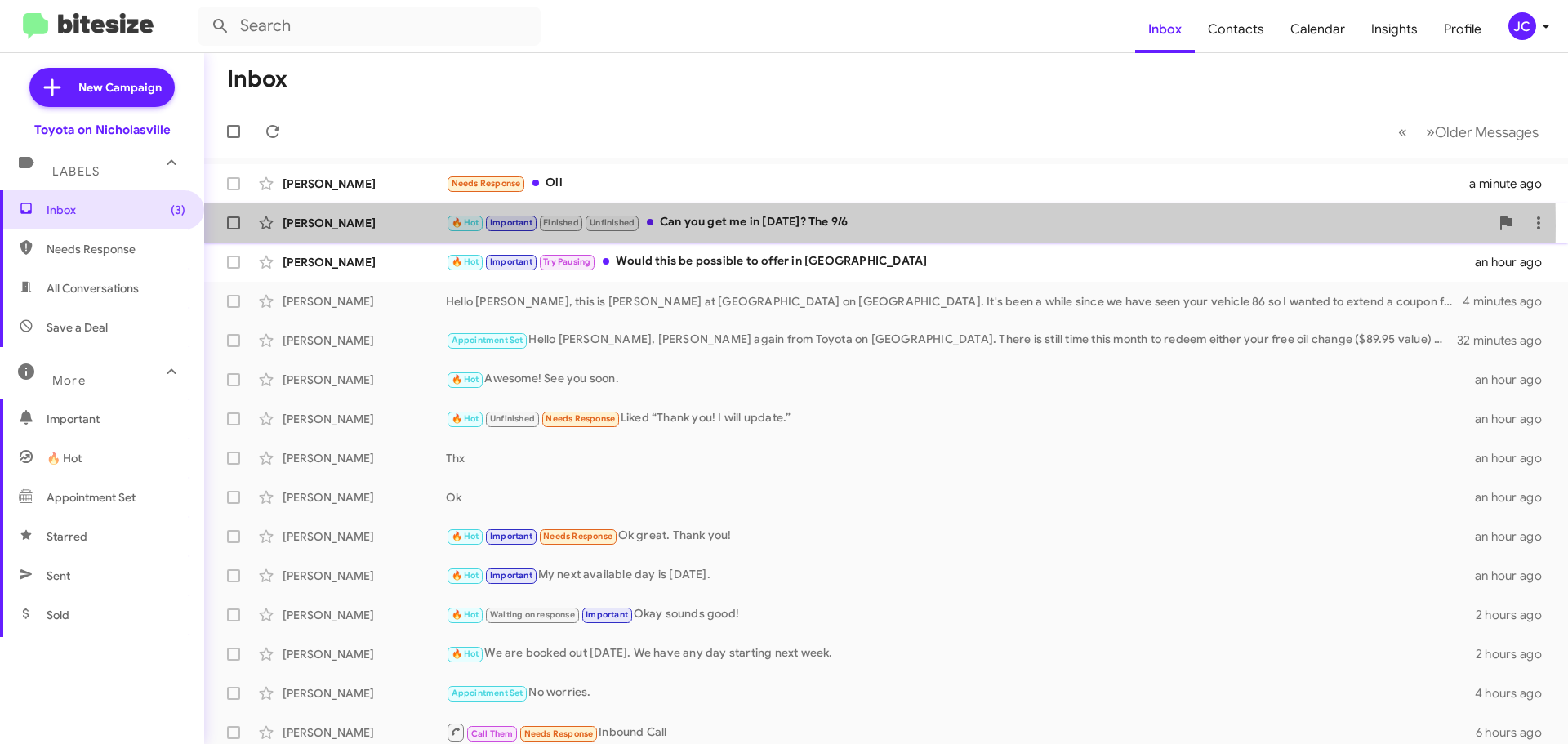
click at [361, 225] on div "[PERSON_NAME]" at bounding box center [364, 223] width 163 height 17
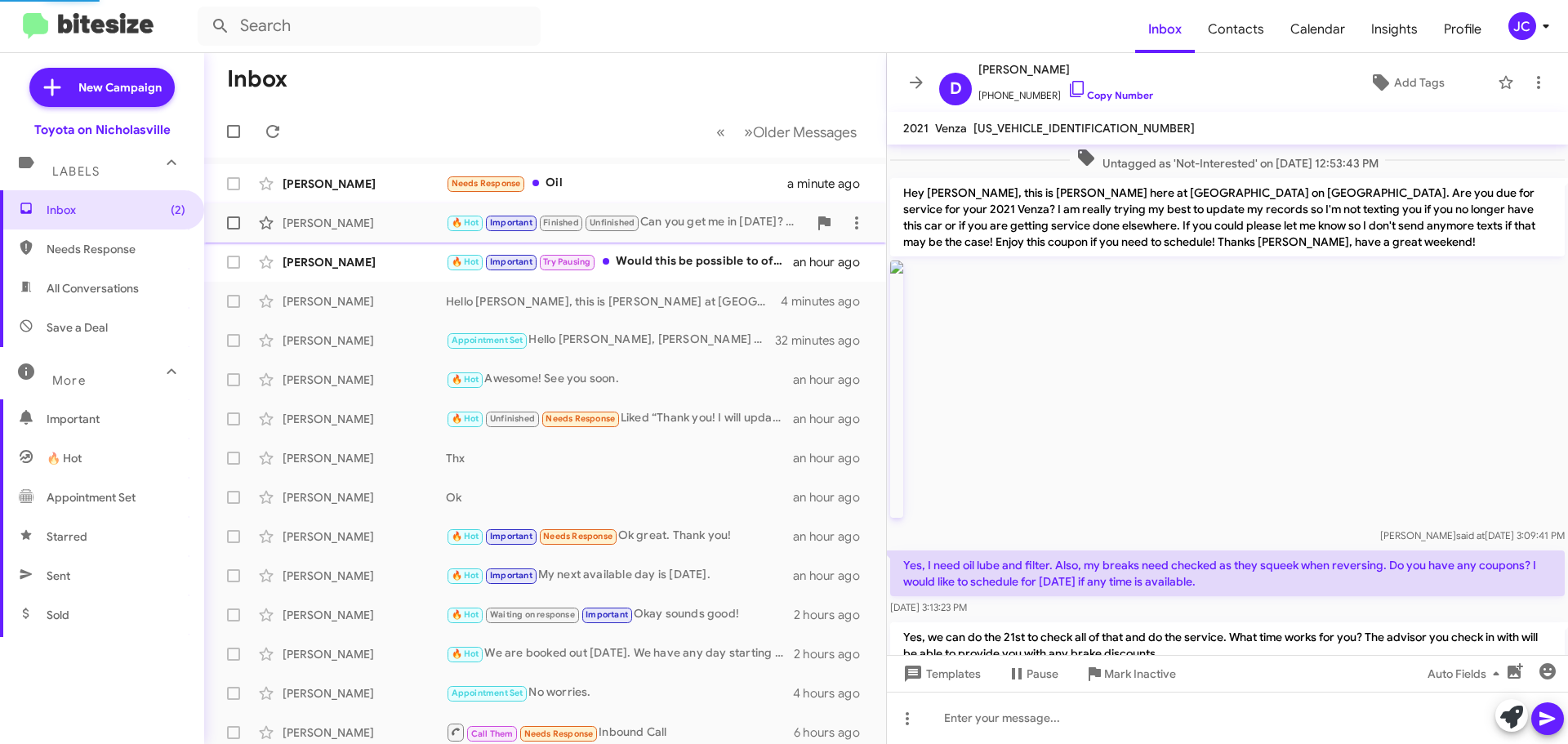
scroll to position [1202, 0]
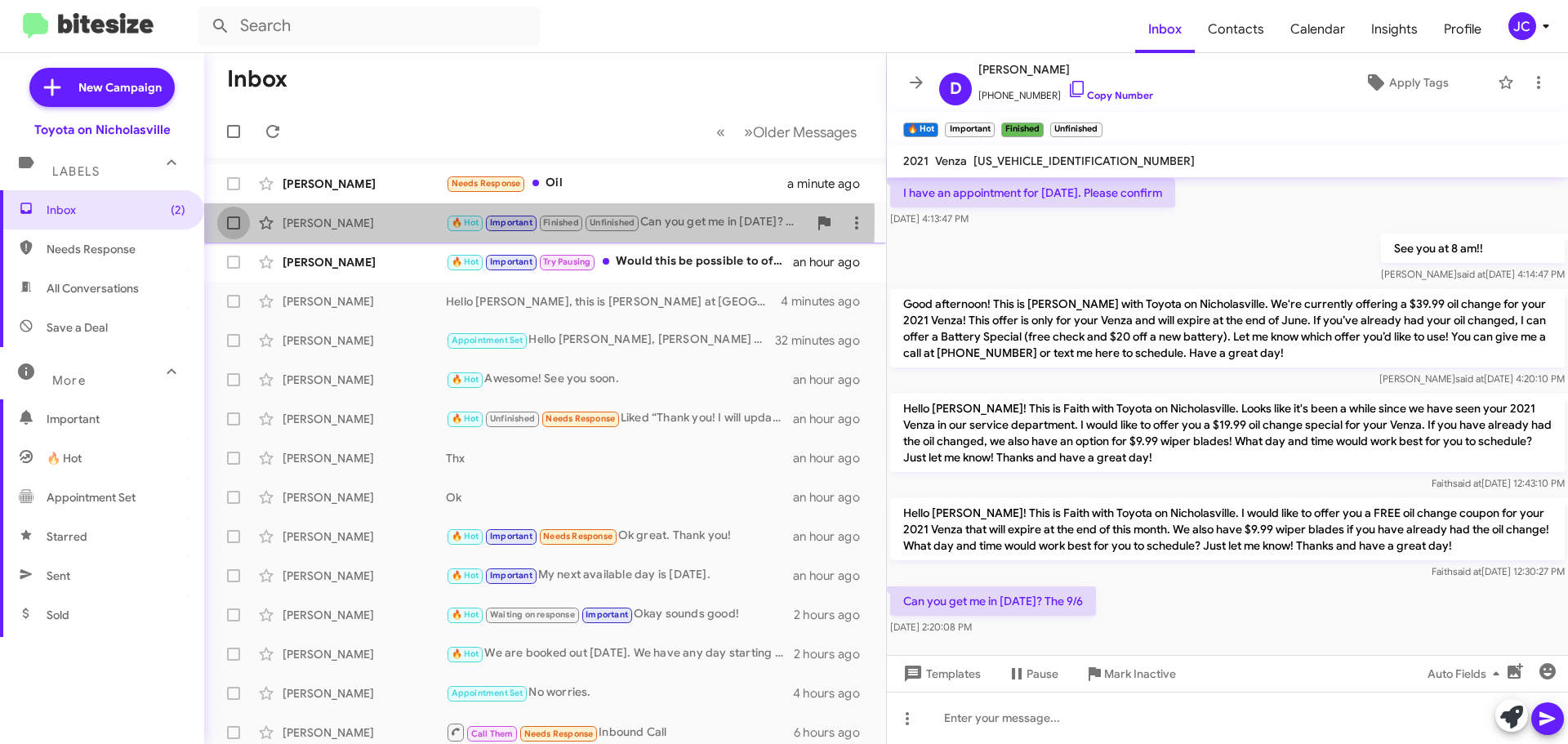
click at [237, 220] on span at bounding box center [233, 223] width 13 height 13
click at [233, 230] on input "checkbox" at bounding box center [233, 230] width 1 height 1
checkbox input "true"
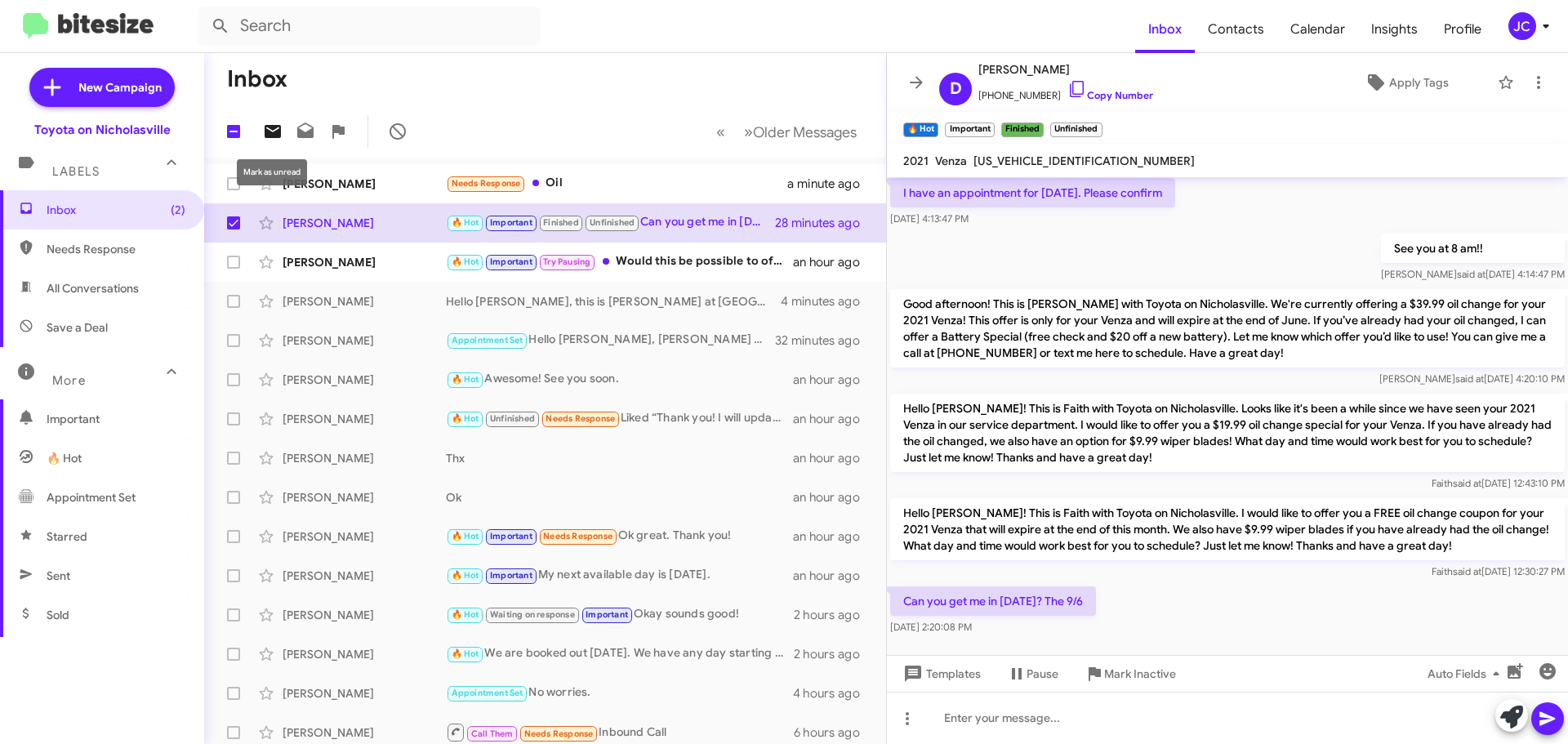
click at [271, 126] on icon at bounding box center [272, 131] width 17 height 13
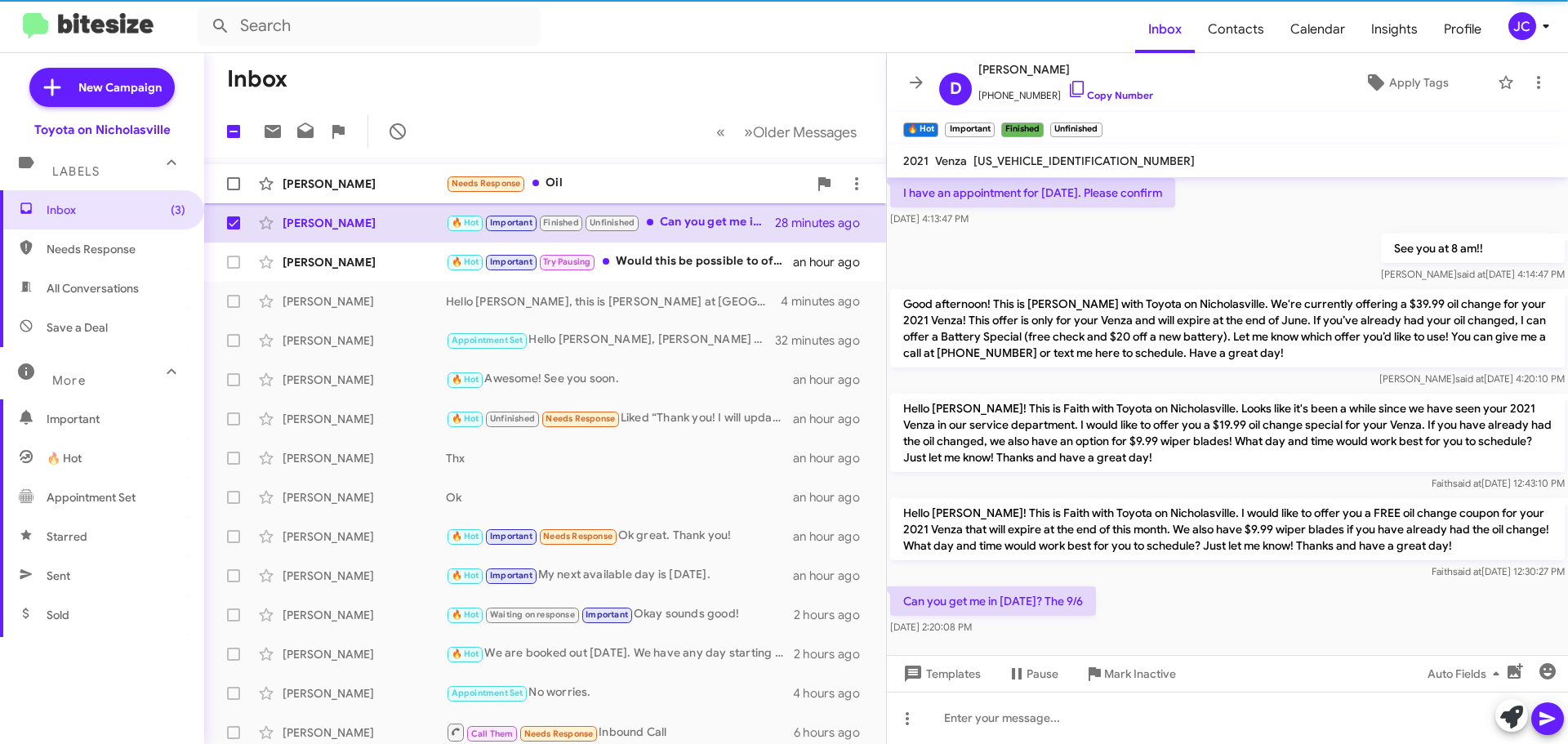
click at [335, 178] on div "[PERSON_NAME]" at bounding box center [364, 183] width 163 height 17
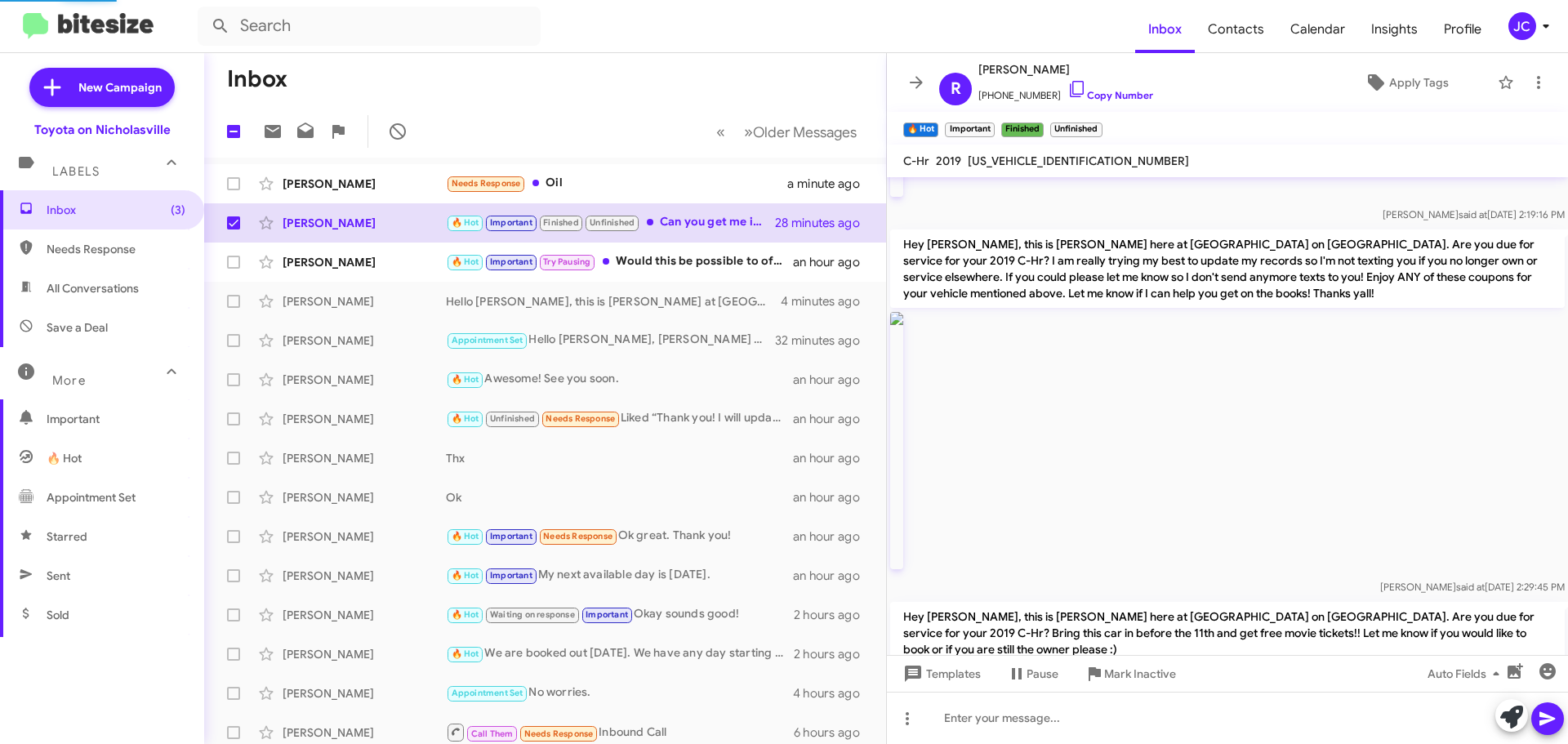
scroll to position [1963, 0]
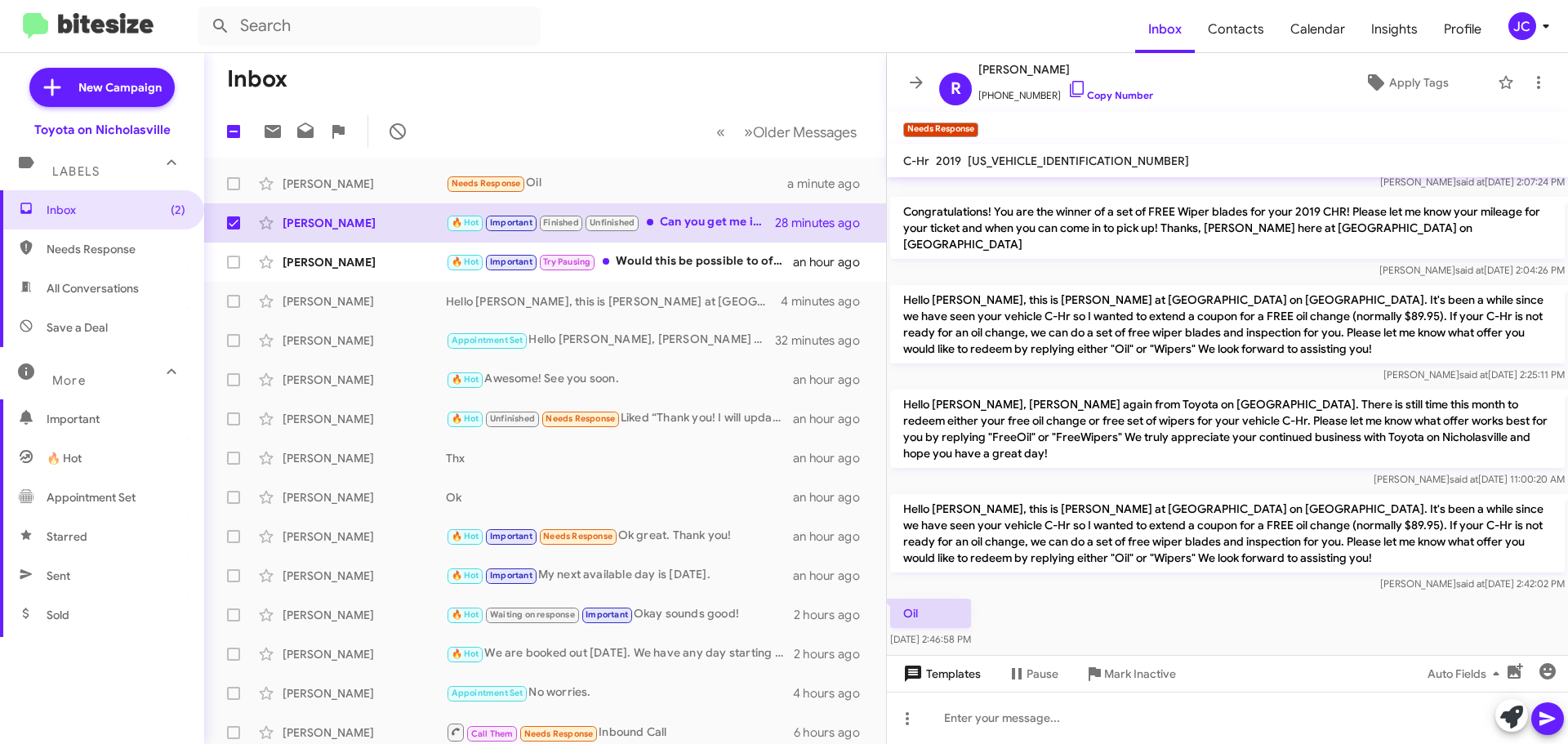
click at [968, 675] on span "Templates" at bounding box center [940, 674] width 81 height 30
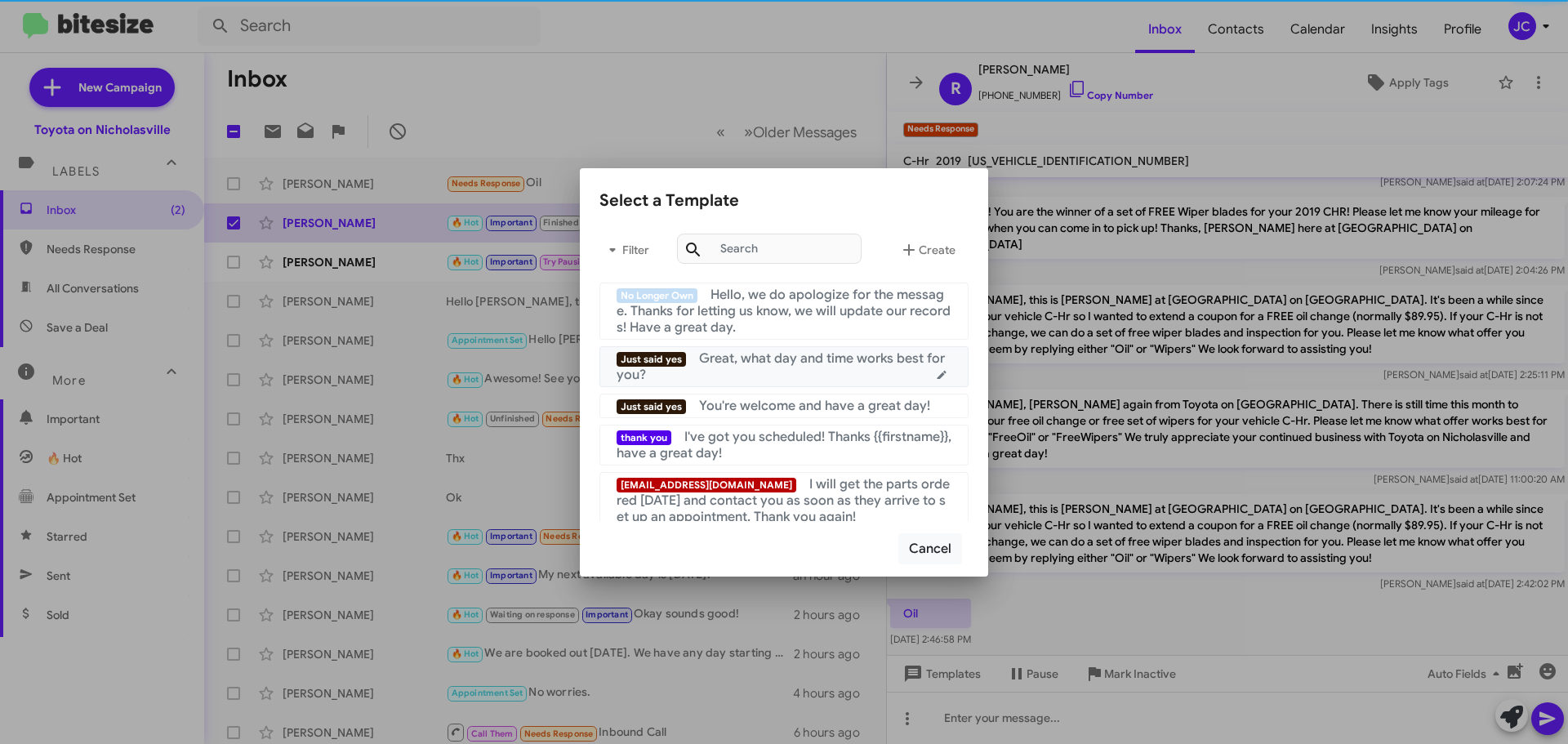
click at [767, 354] on span "Great, what day and time works best for you?" at bounding box center [781, 366] width 328 height 32
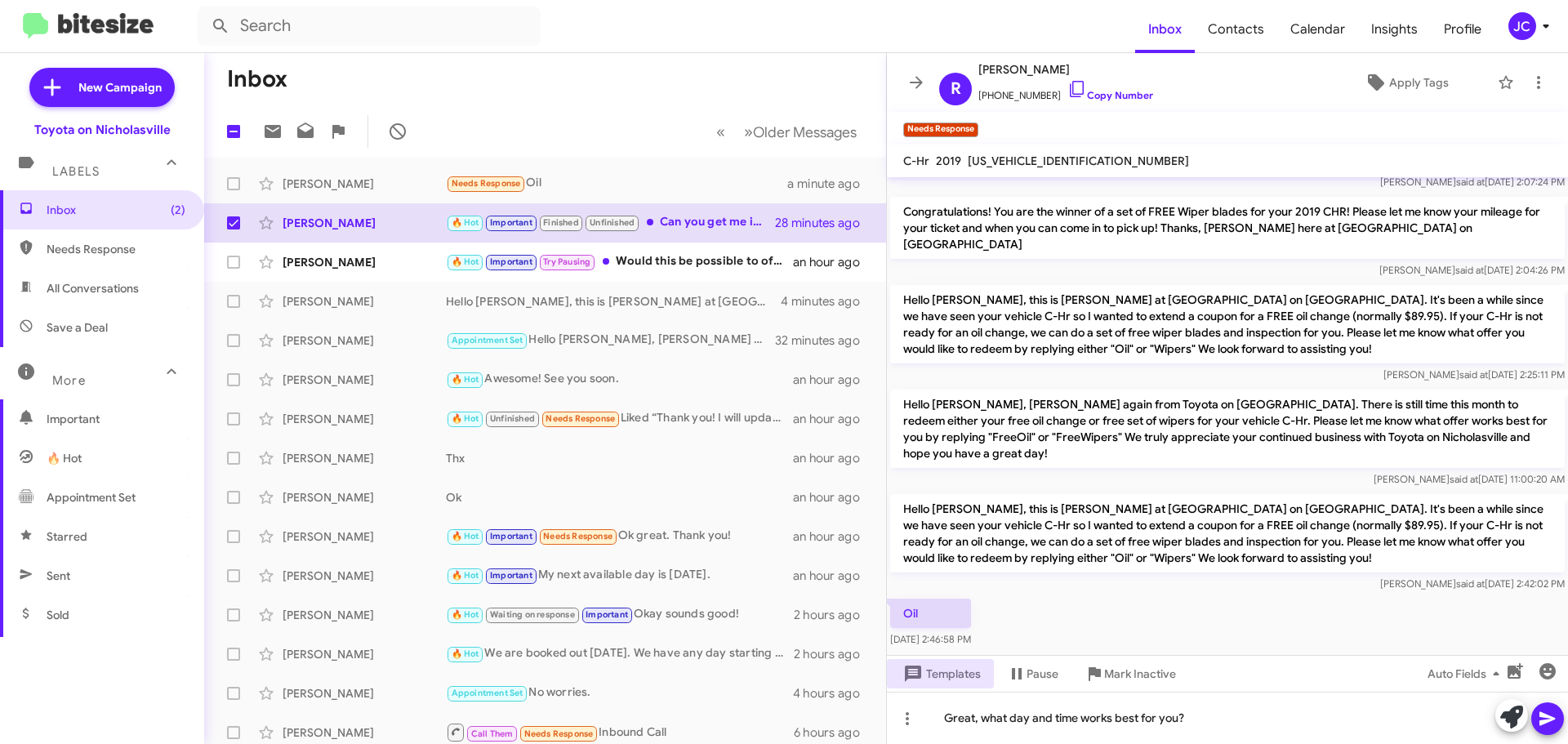
click at [1550, 719] on icon at bounding box center [1547, 719] width 19 height 19
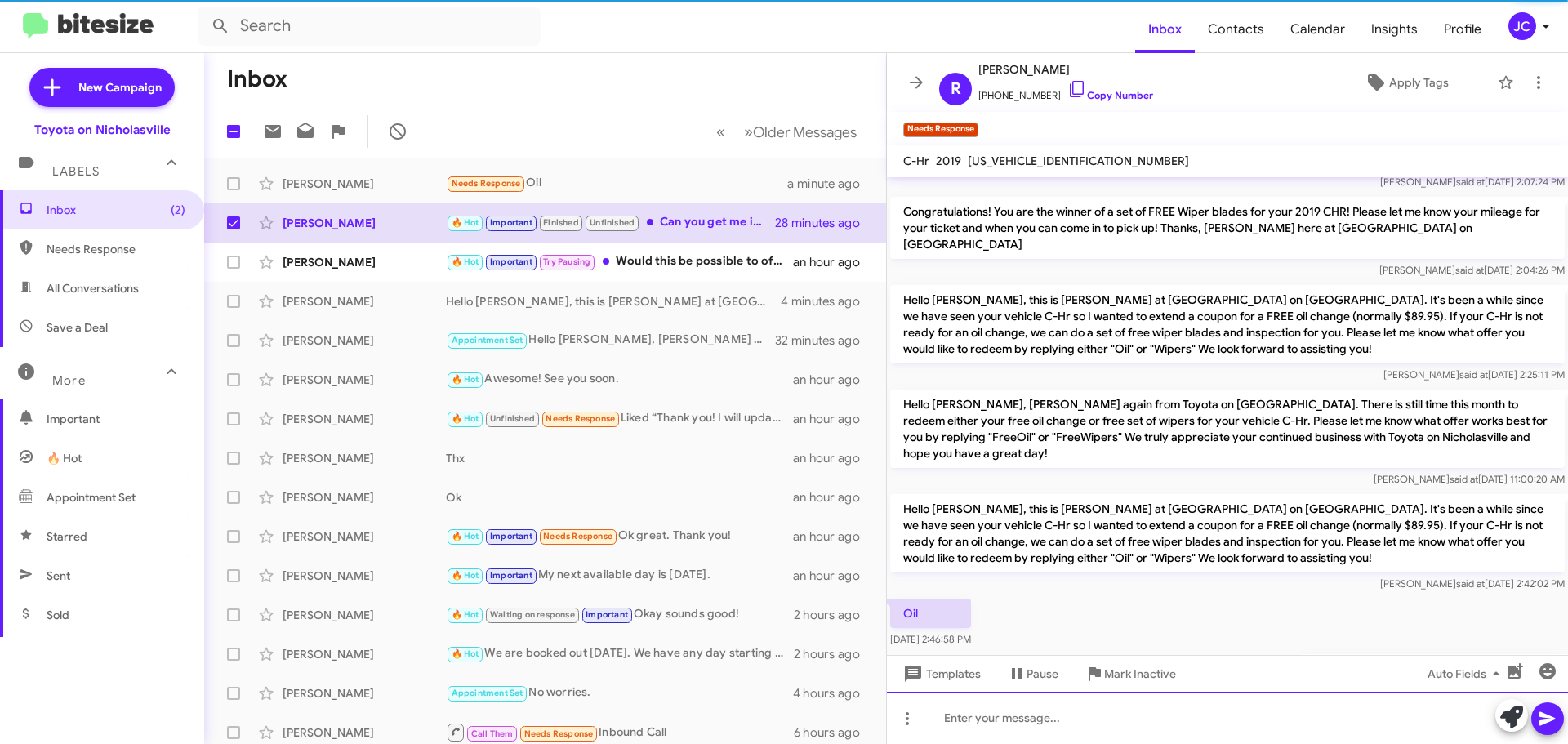
scroll to position [0, 0]
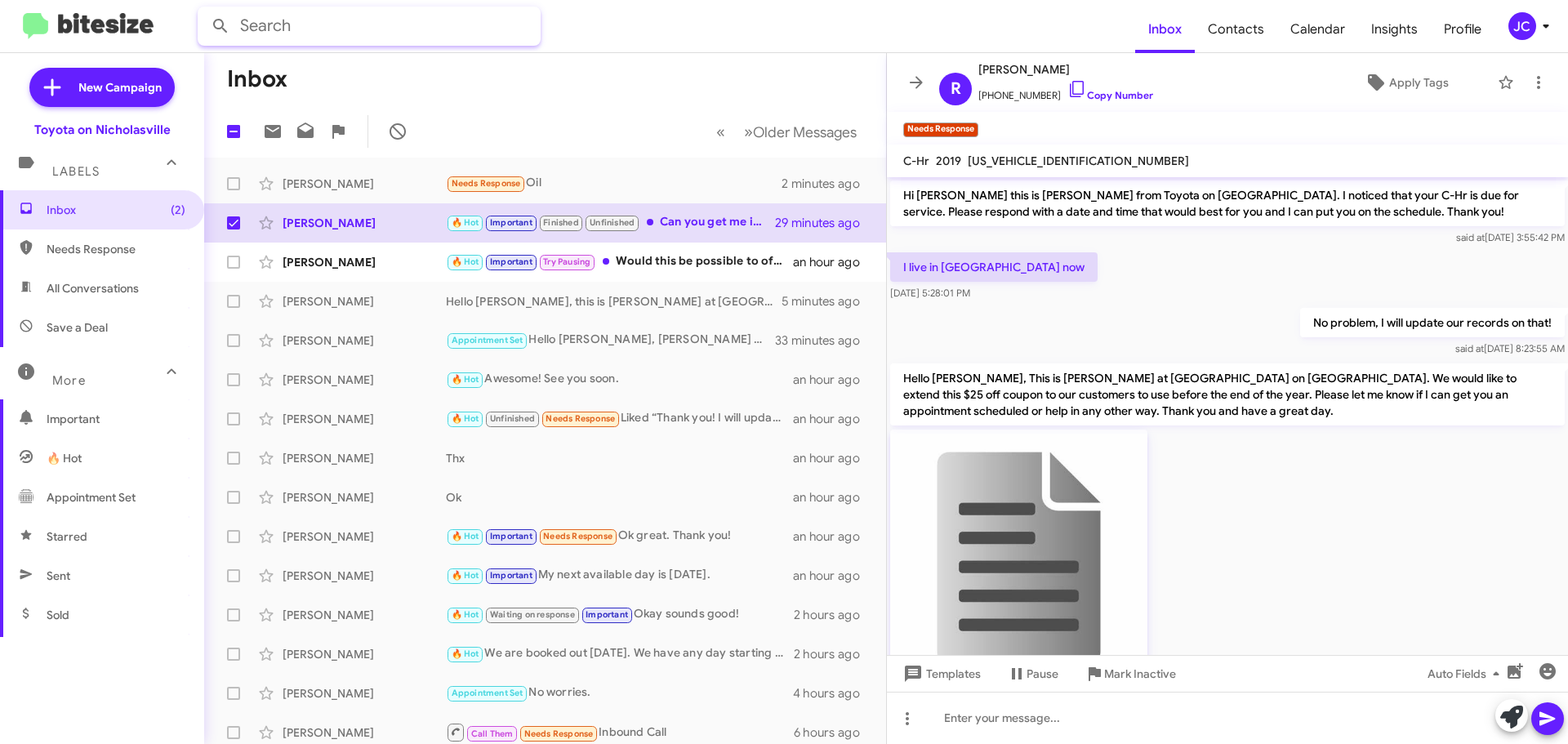
click at [373, 31] on input "text" at bounding box center [368, 25] width 343 height 39
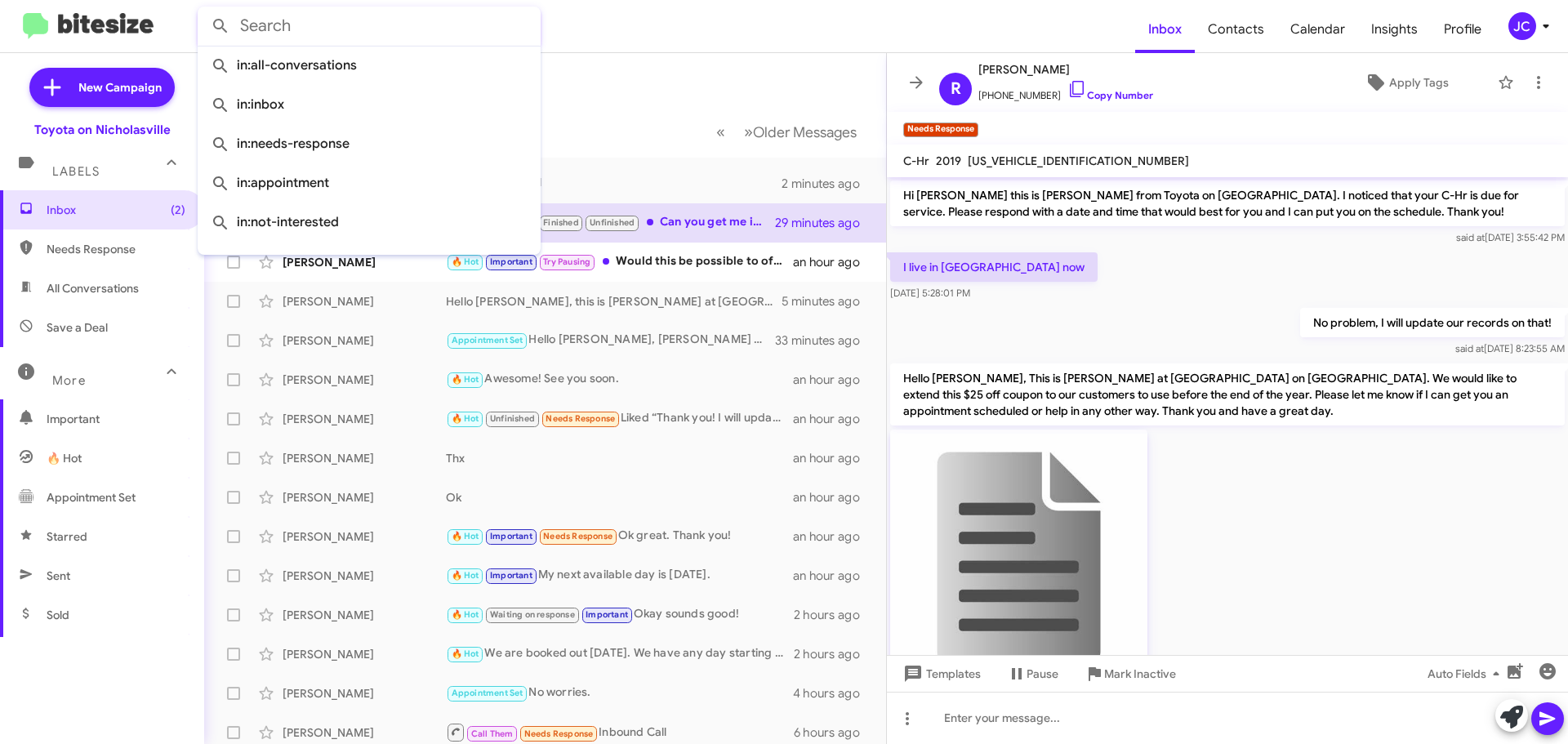
paste input "8596939903"
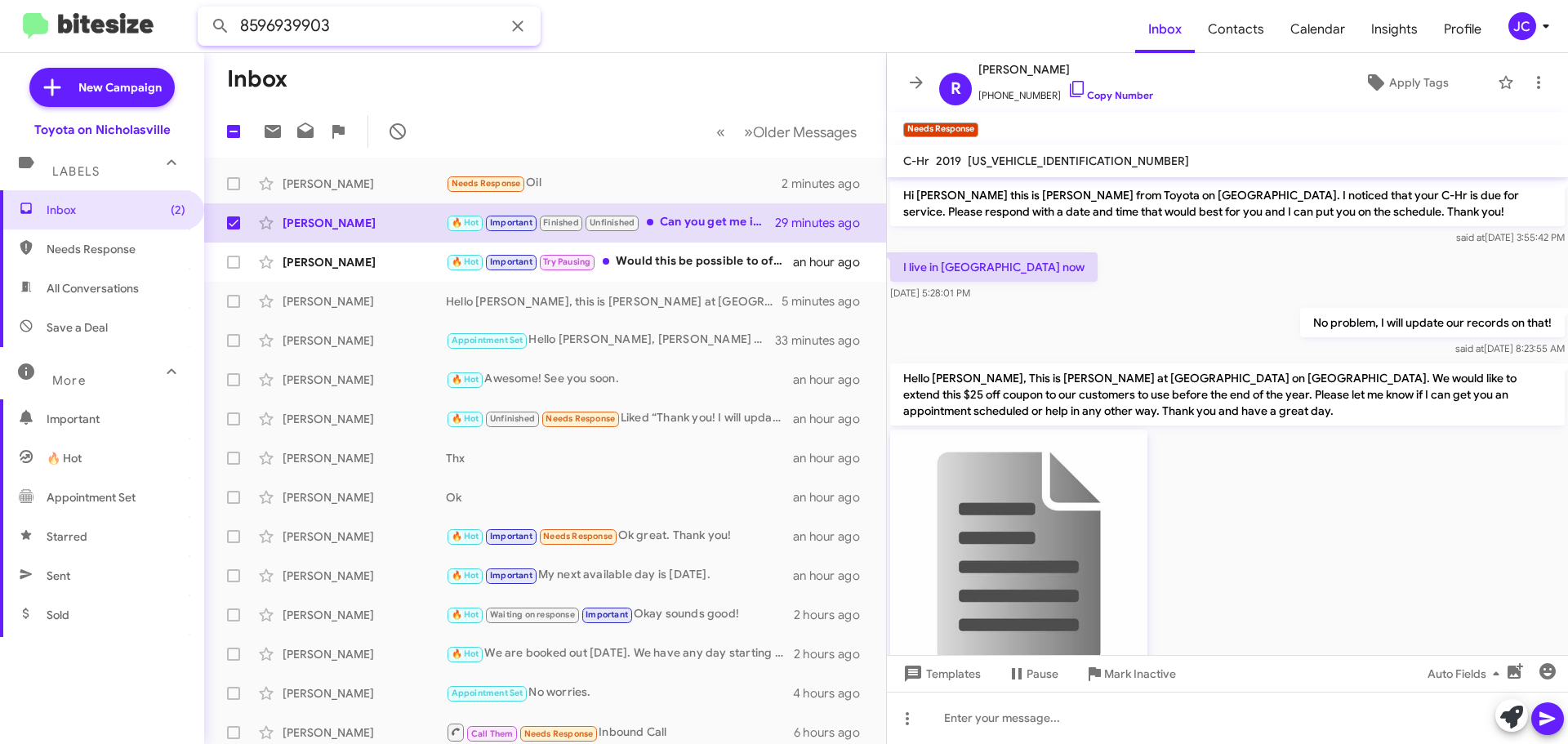
click at [204, 10] on button at bounding box center [220, 25] width 32 height 32
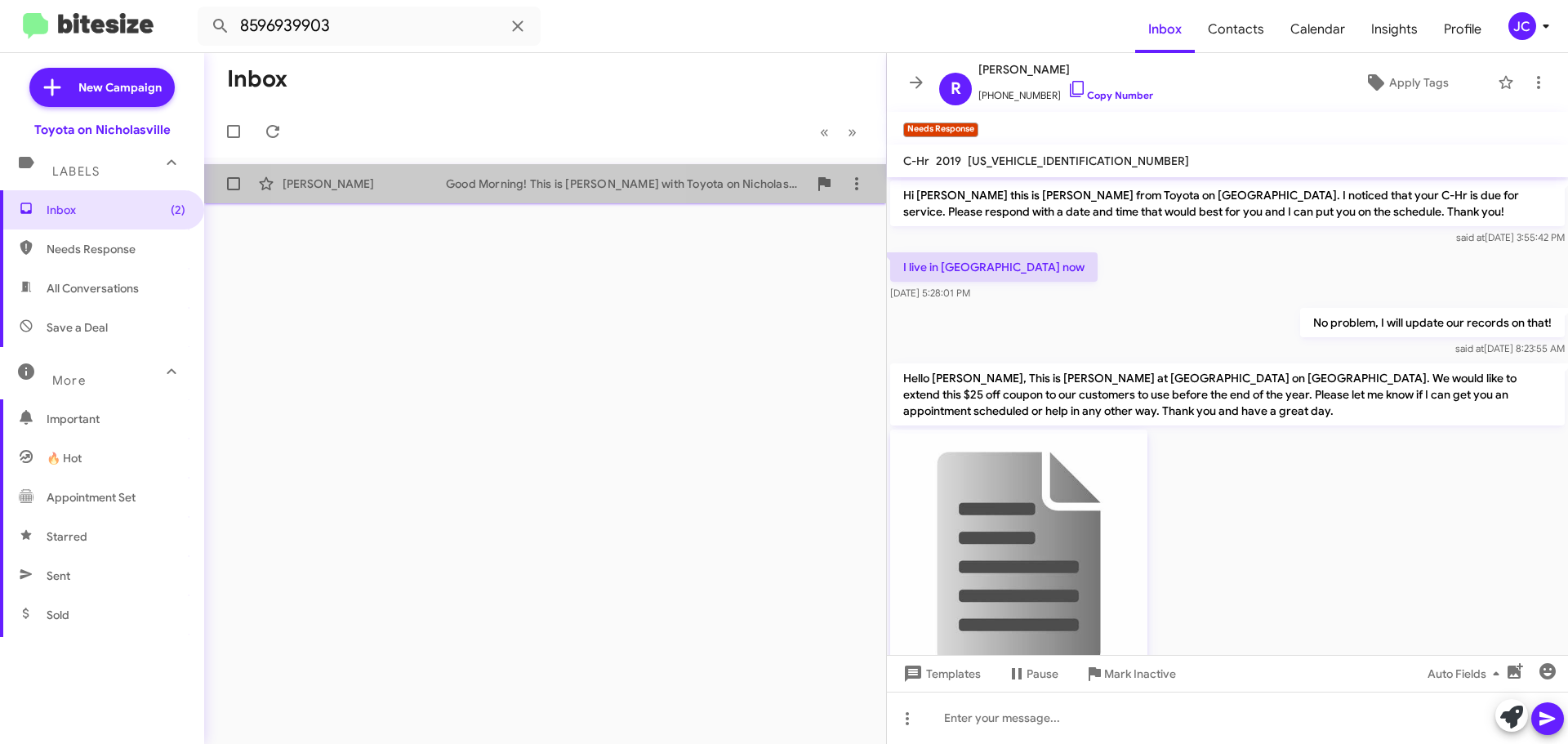
click at [475, 170] on div "[PERSON_NAME] Good Morning! This is [PERSON_NAME] with Toyota on Nicholasville.…" at bounding box center [545, 183] width 656 height 32
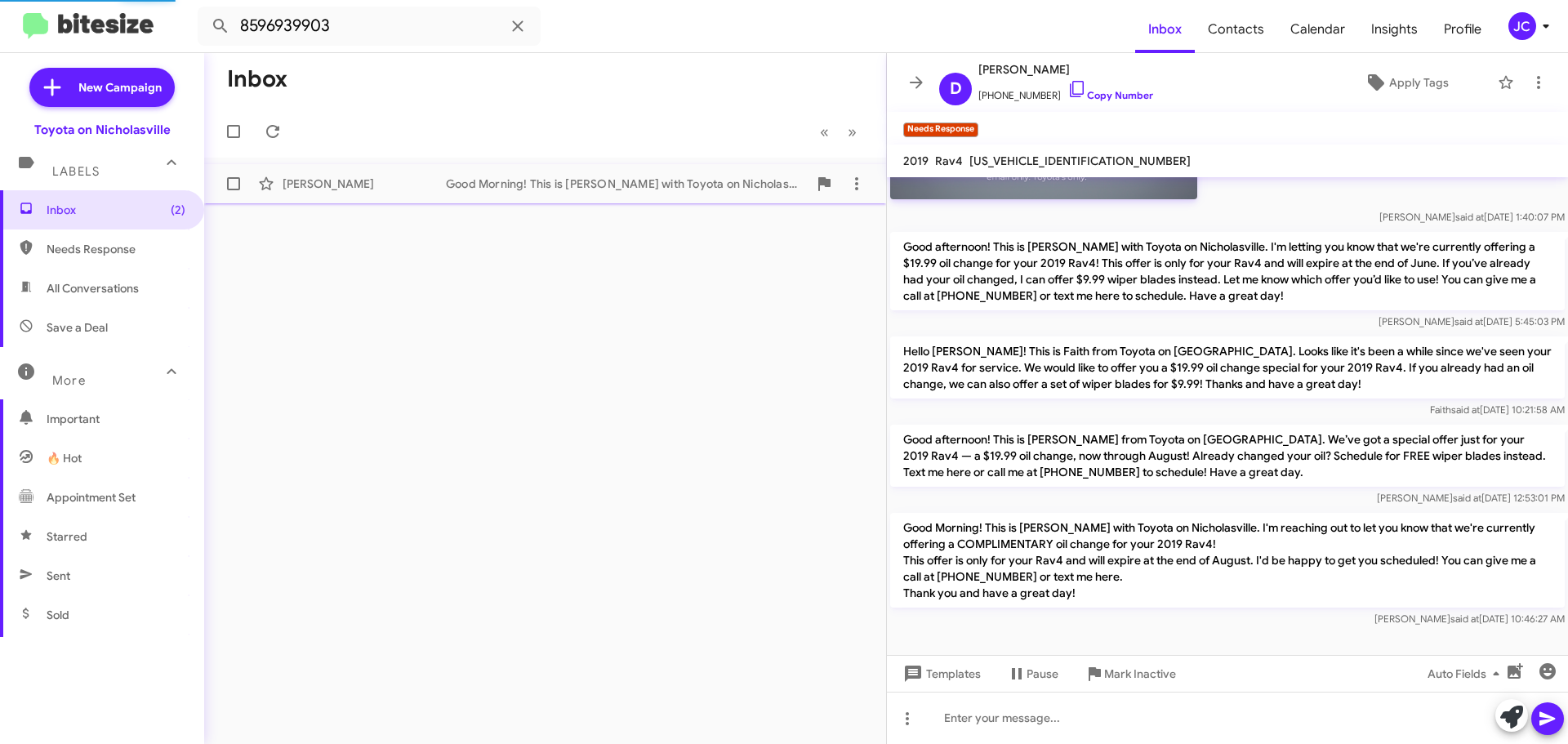
scroll to position [644, 0]
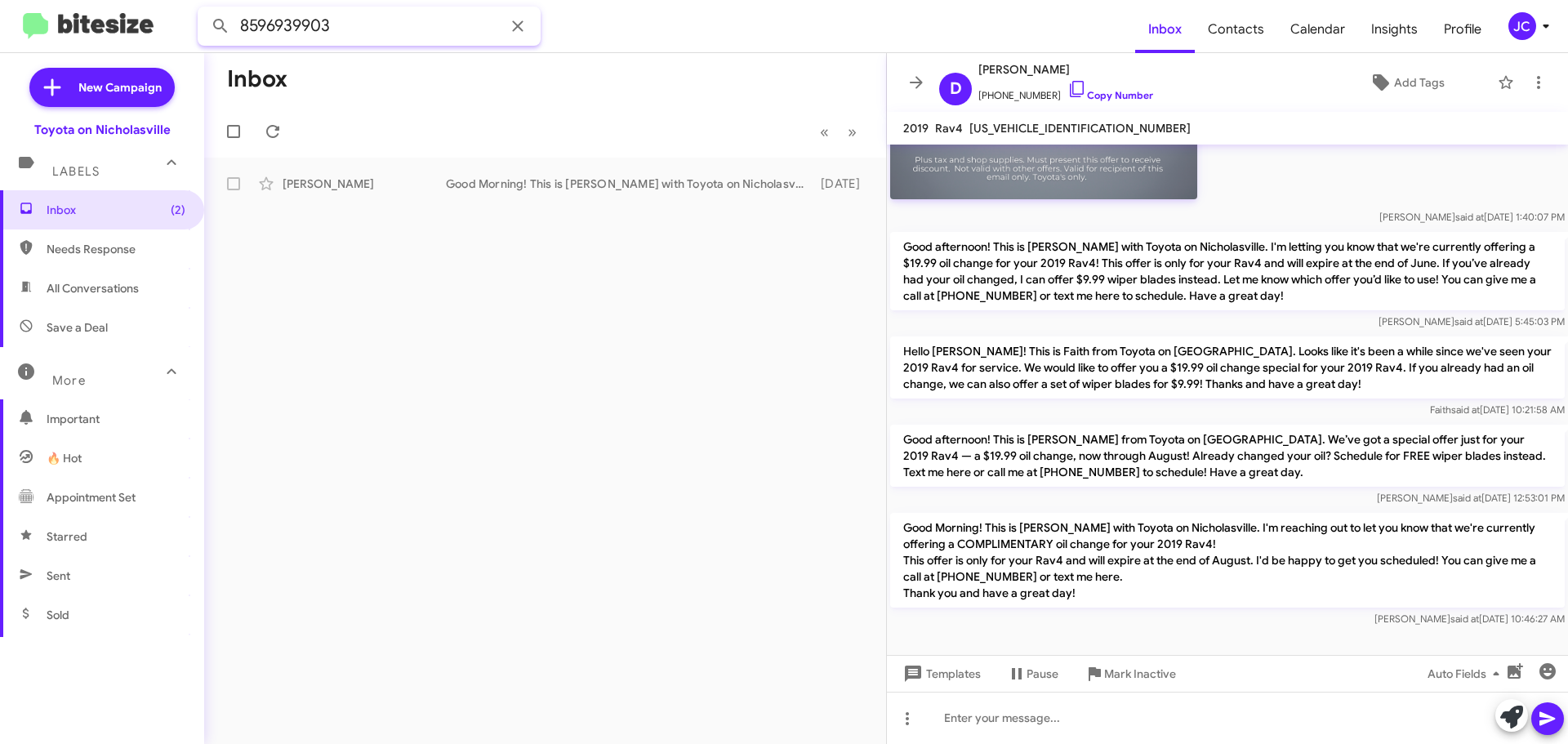
drag, startPoint x: 166, startPoint y: 31, endPoint x: -311, endPoint y: 31, distance: 477.0
click at [0, 31] on html "8596939903 Inbox Contacts Calendar Insights Profile JC New Campaign Toyota on N…" at bounding box center [784, 372] width 1568 height 744
paste input "8061952"
type input "8598061952"
click at [204, 10] on button at bounding box center [220, 25] width 32 height 32
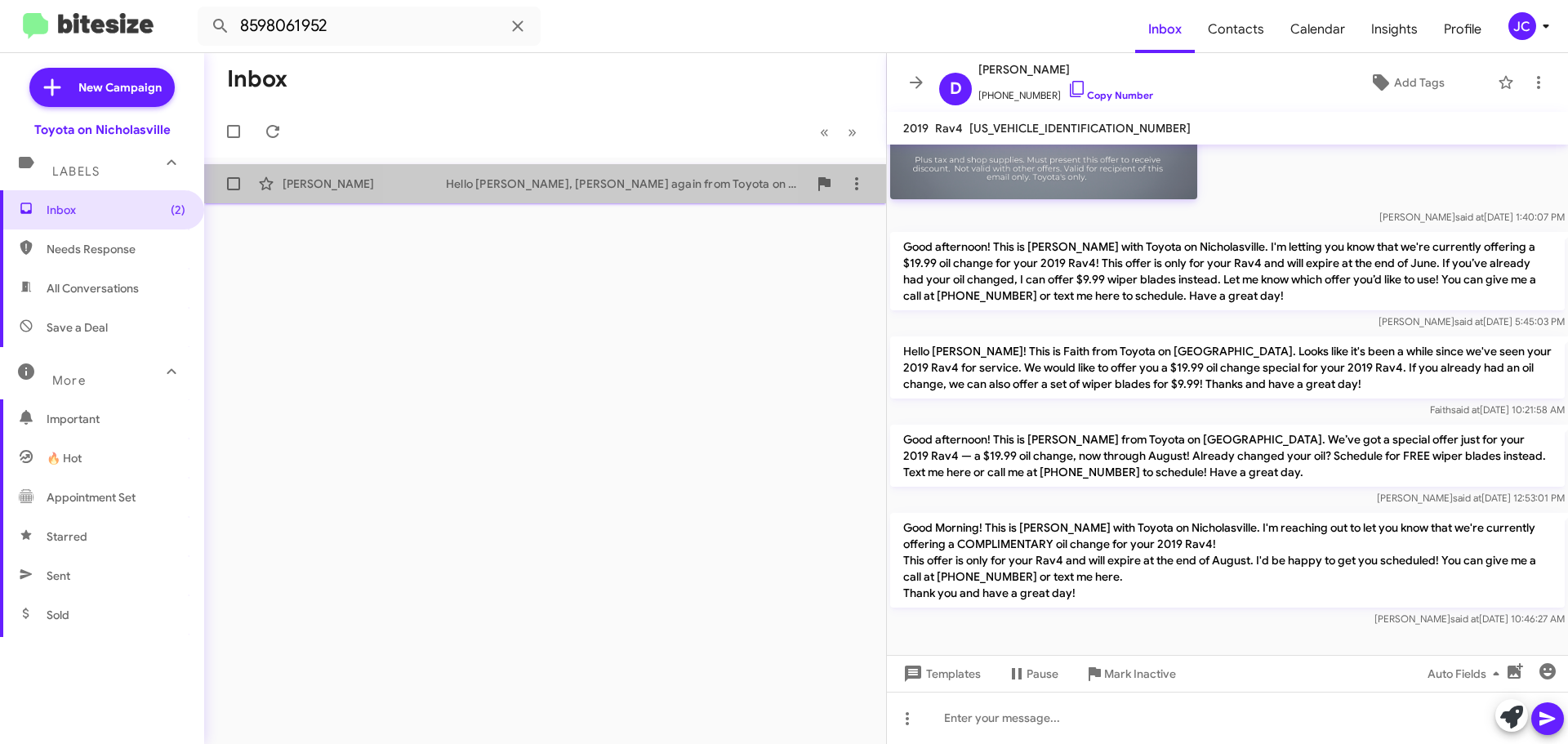
click at [531, 183] on div "Hello [PERSON_NAME], [PERSON_NAME] again from Toyota on [GEOGRAPHIC_DATA]. Ther…" at bounding box center [627, 183] width 361 height 17
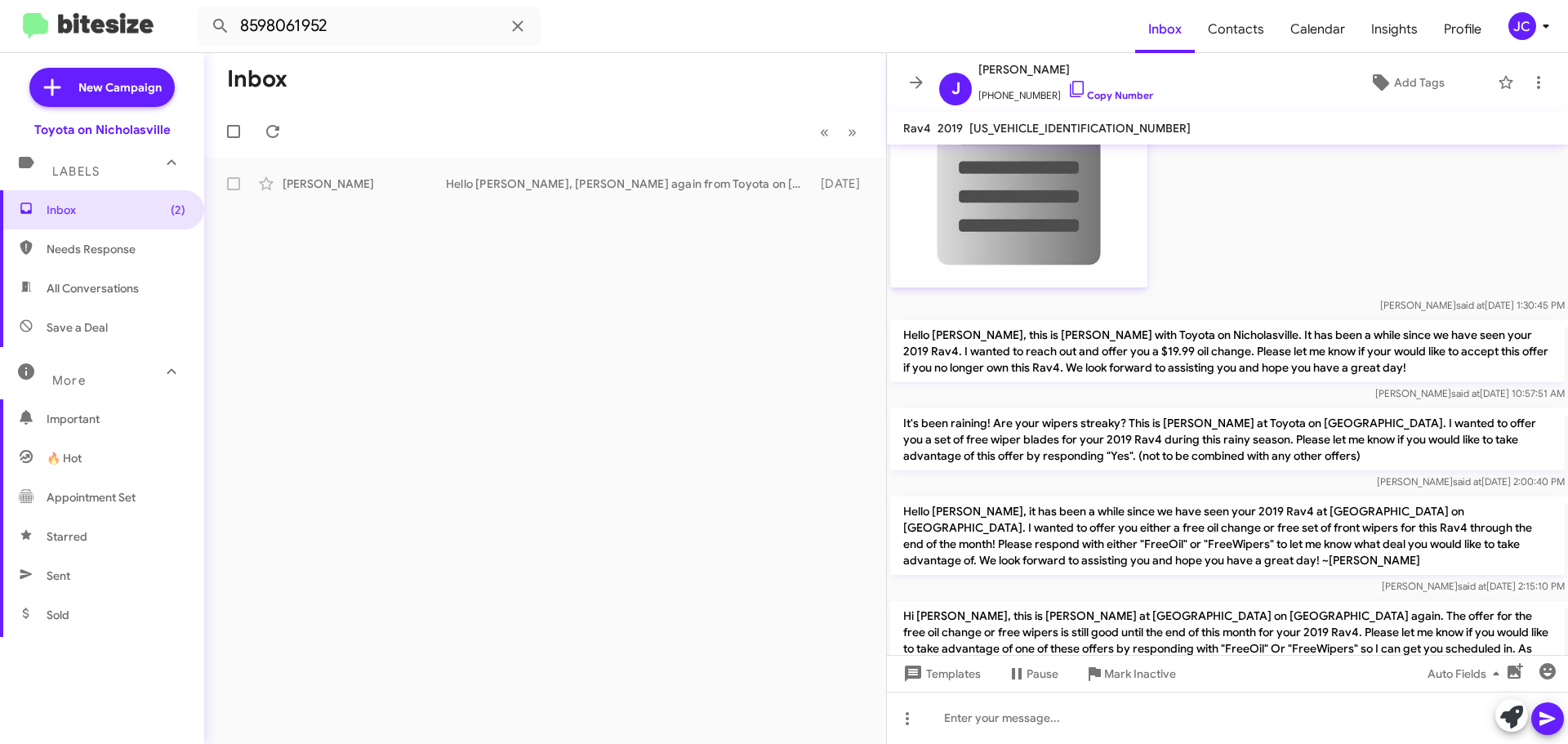
scroll to position [3895, 0]
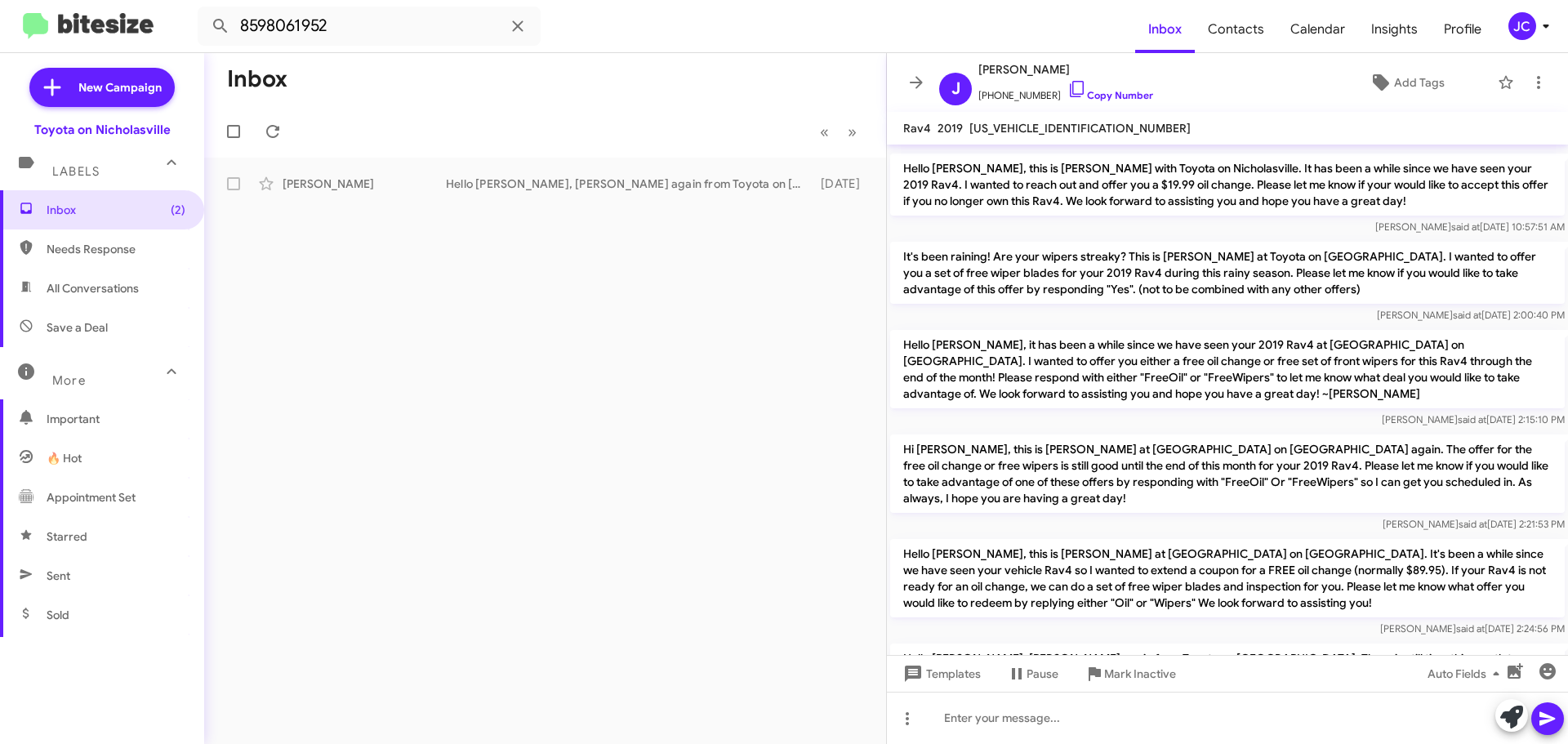
click at [1036, 539] on p "Hello [PERSON_NAME], this is [PERSON_NAME] at [GEOGRAPHIC_DATA] on [GEOGRAPHIC_…" at bounding box center [1227, 578] width 674 height 79
copy p "Hello [PERSON_NAME], this is [PERSON_NAME] at [GEOGRAPHIC_DATA] on [GEOGRAPHIC_…"
click at [1052, 435] on p "Hi [PERSON_NAME], this is [PERSON_NAME] at [GEOGRAPHIC_DATA] on [GEOGRAPHIC_DAT…" at bounding box center [1227, 474] width 674 height 79
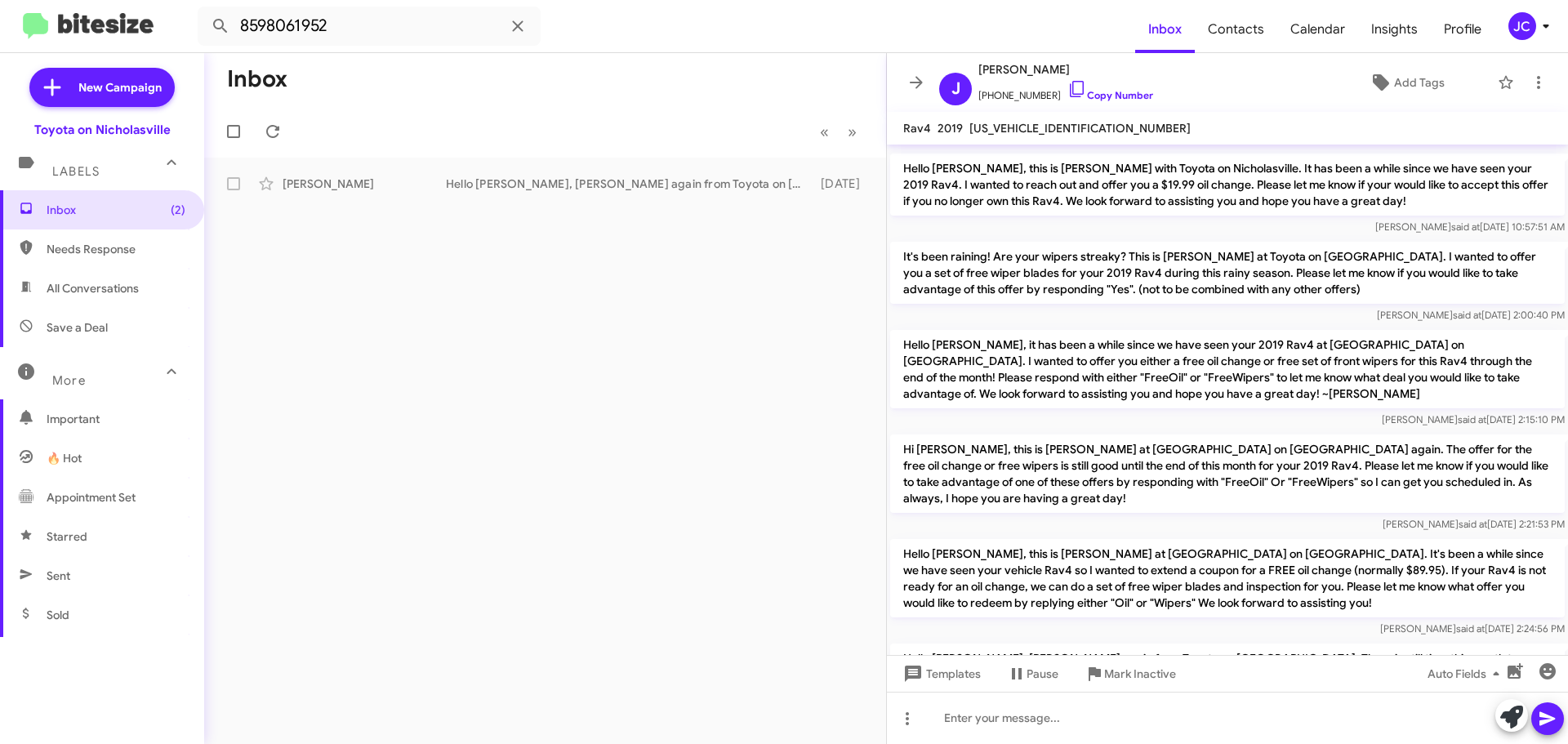
click at [1052, 435] on p "Hi [PERSON_NAME], this is [PERSON_NAME] at [GEOGRAPHIC_DATA] on [GEOGRAPHIC_DAT…" at bounding box center [1227, 474] width 674 height 79
copy p "Hi [PERSON_NAME], this is [PERSON_NAME] at [GEOGRAPHIC_DATA] on [GEOGRAPHIC_DAT…"
click at [1103, 539] on p "Hello [PERSON_NAME], this is [PERSON_NAME] at [GEOGRAPHIC_DATA] on [GEOGRAPHIC_…" at bounding box center [1227, 578] width 674 height 79
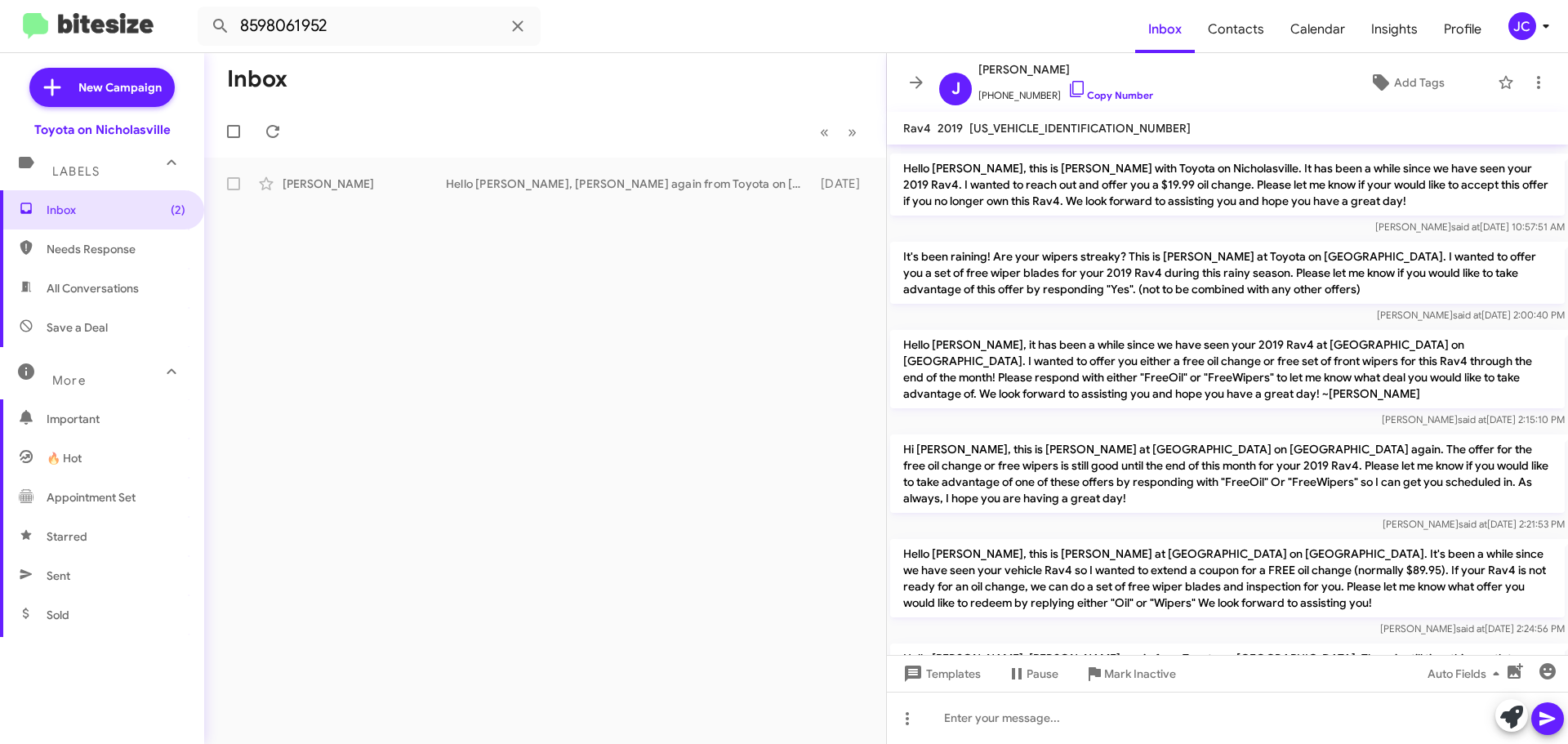
click at [1103, 539] on p "Hello [PERSON_NAME], this is [PERSON_NAME] at [GEOGRAPHIC_DATA] on [GEOGRAPHIC_…" at bounding box center [1227, 578] width 674 height 79
copy p "Hello [PERSON_NAME], this is [PERSON_NAME] at [GEOGRAPHIC_DATA] on [GEOGRAPHIC_…"
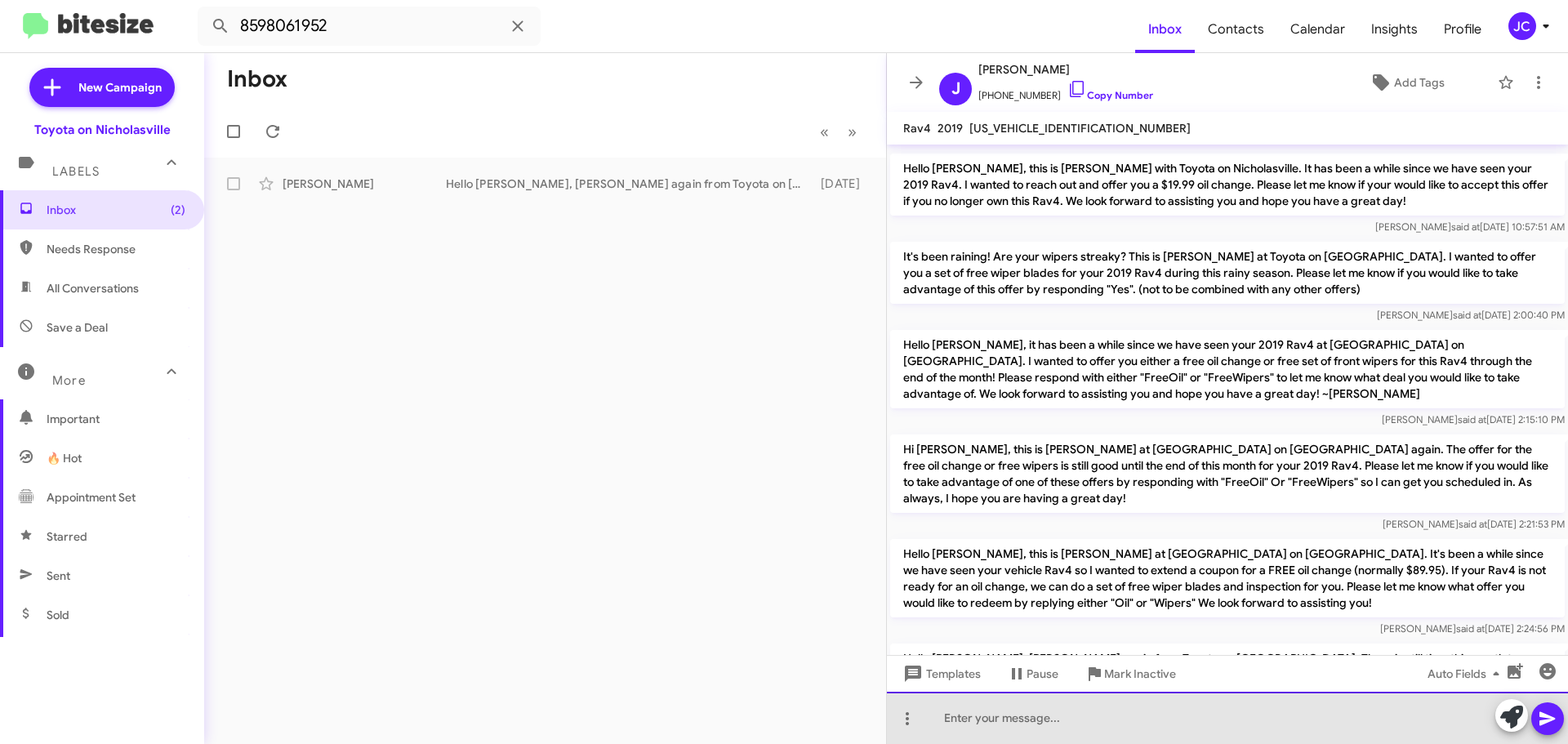
click at [946, 720] on div at bounding box center [1228, 718] width 681 height 52
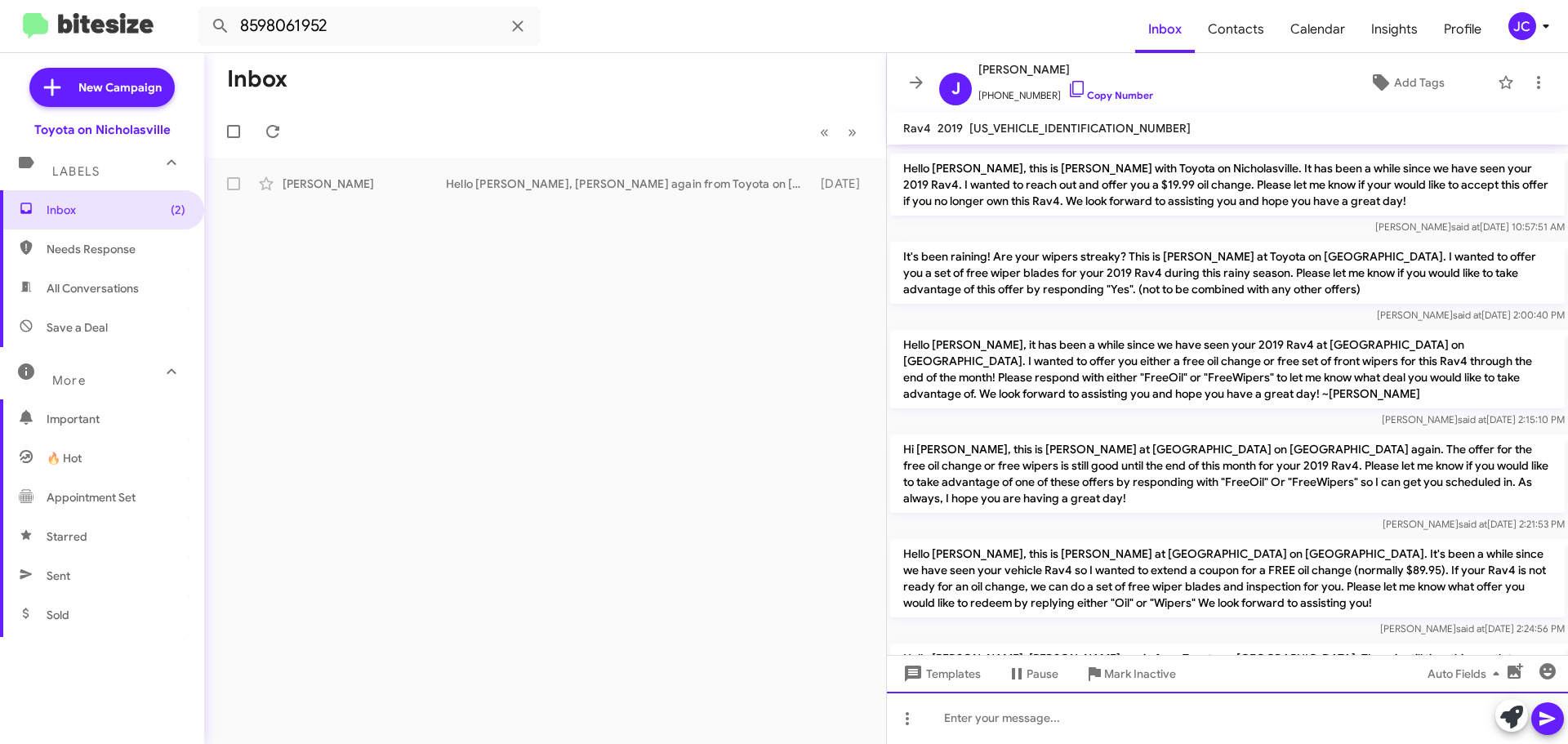
paste div
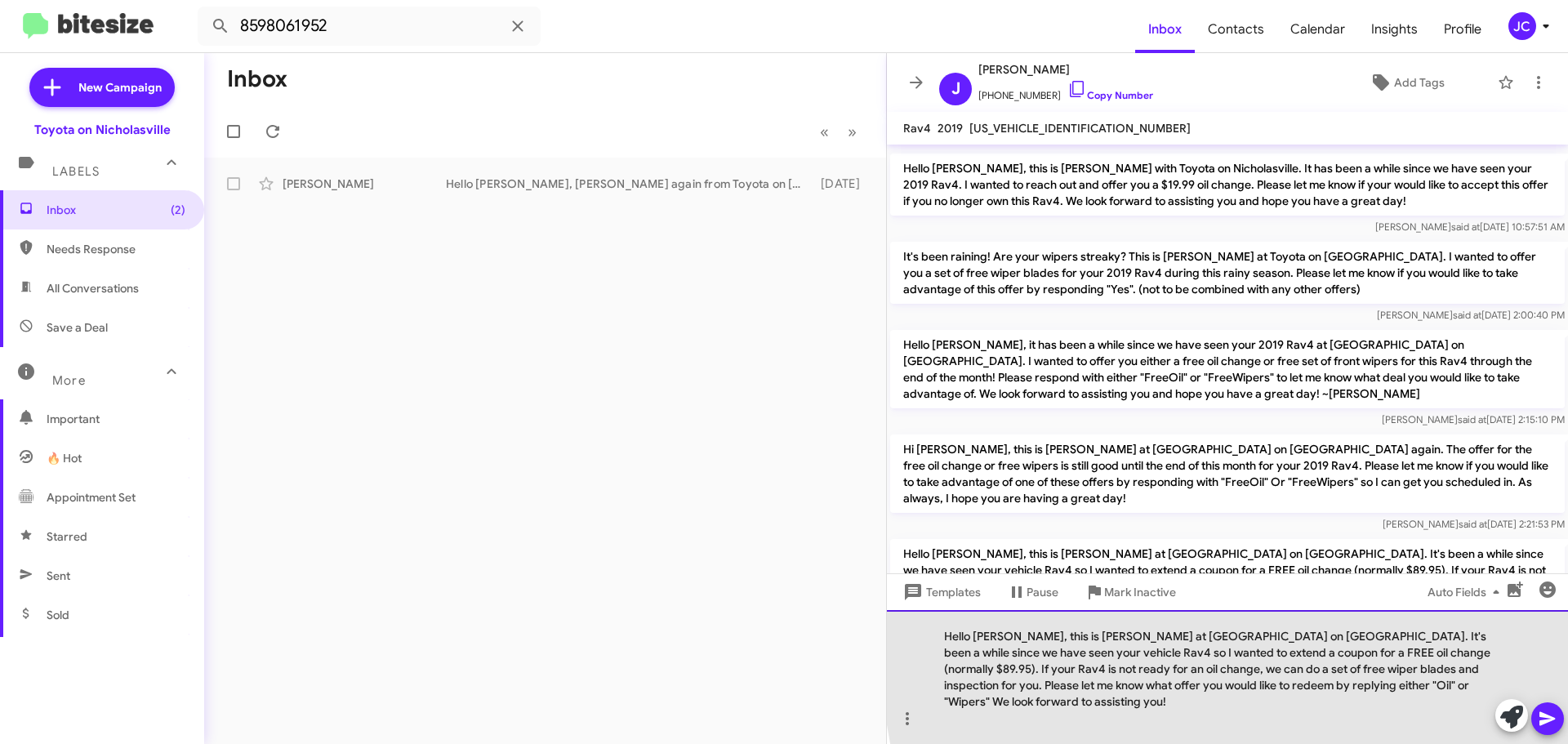
click at [1466, 654] on div "Hello [PERSON_NAME], this is [PERSON_NAME] at [GEOGRAPHIC_DATA] on [GEOGRAPHIC_…" at bounding box center [1228, 677] width 681 height 134
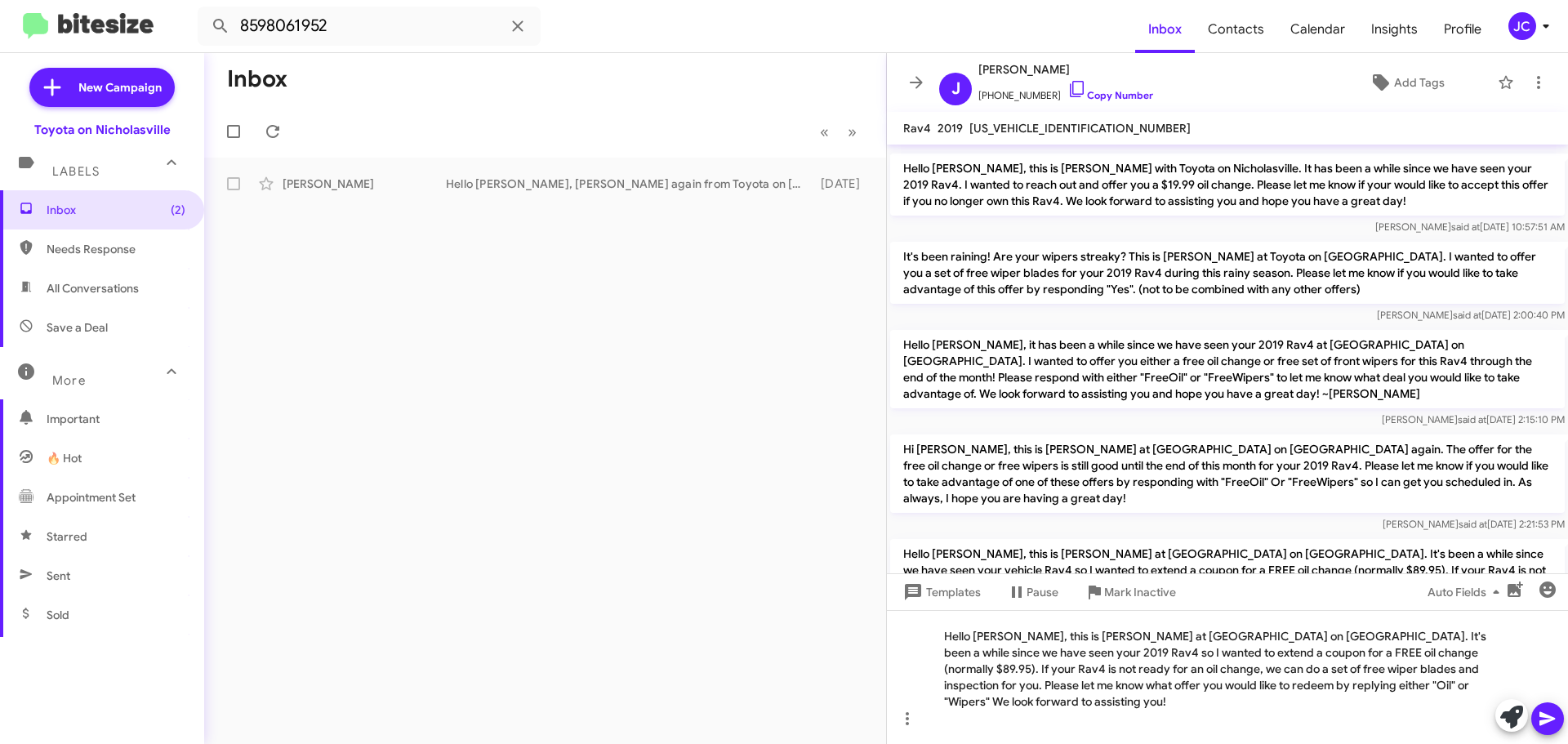
click at [1545, 719] on icon at bounding box center [1547, 719] width 19 height 19
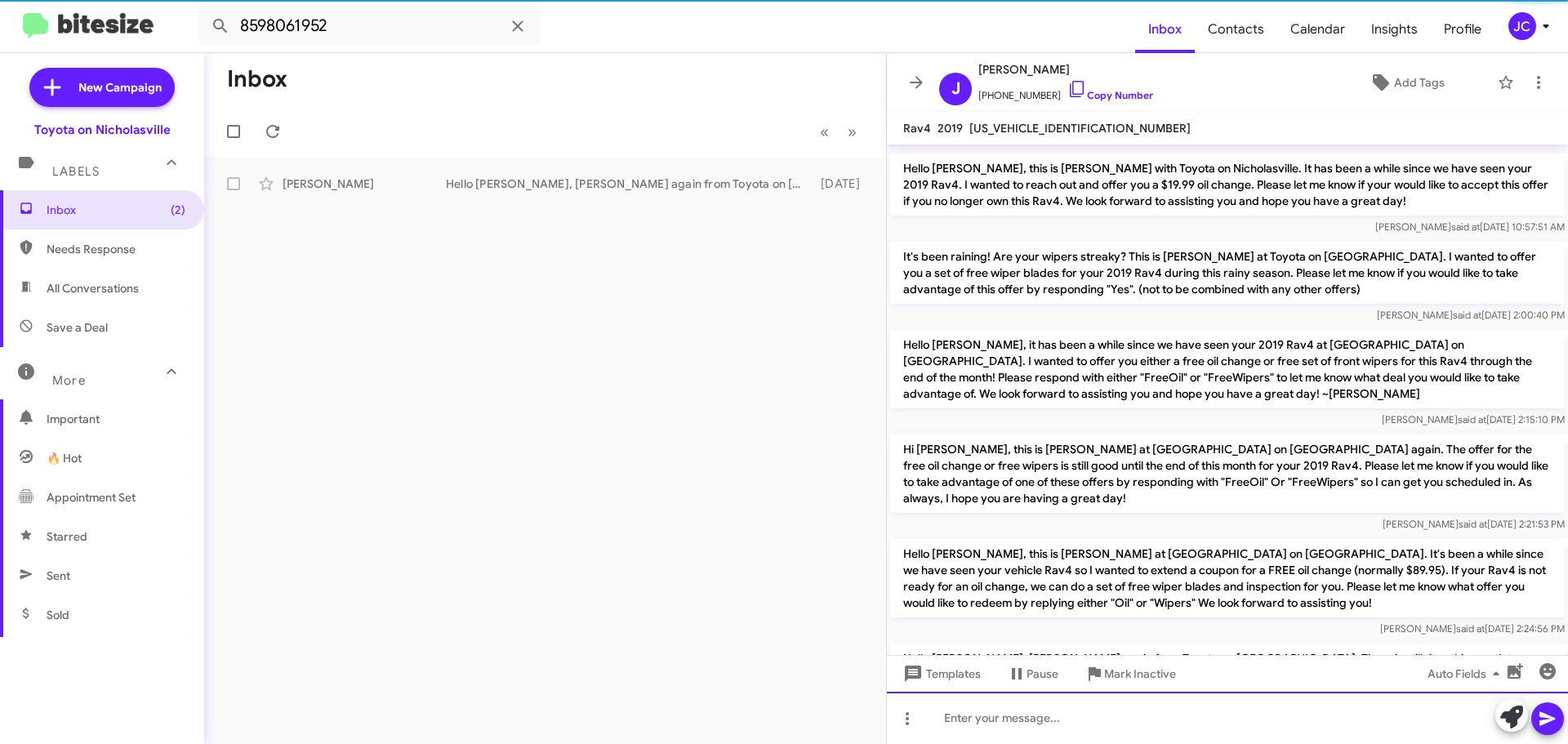
scroll to position [0, 0]
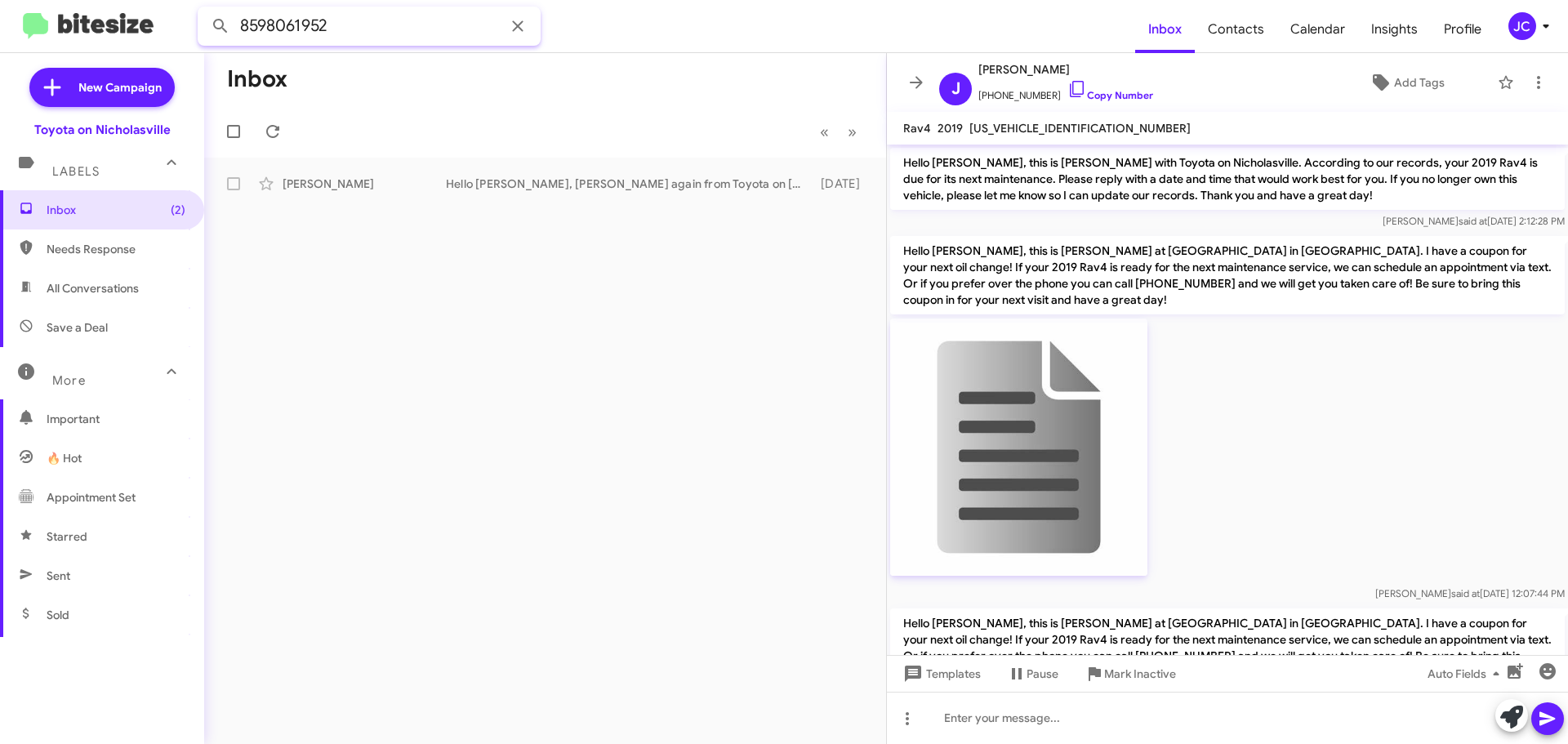
drag, startPoint x: -282, startPoint y: 13, endPoint x: -510, endPoint y: 9, distance: 228.0
click at [0, 9] on html "8598061952 Inbox Contacts Calendar Insights Profile JC New Campaign Toyota on N…" at bounding box center [784, 372] width 1568 height 744
click at [389, 30] on input "8598061952" at bounding box center [368, 25] width 343 height 39
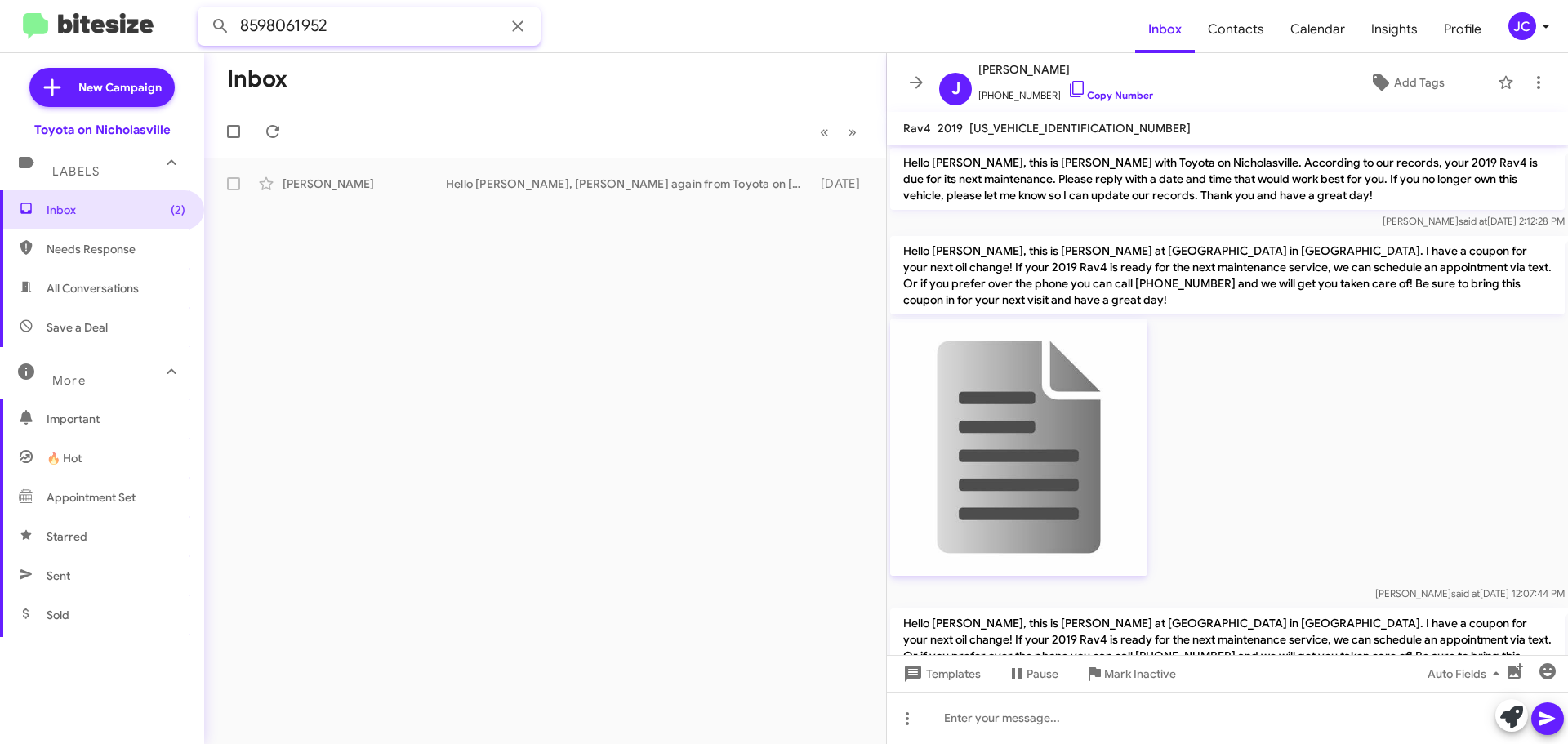
paste input "7972646"
click at [204, 10] on button at bounding box center [220, 25] width 32 height 32
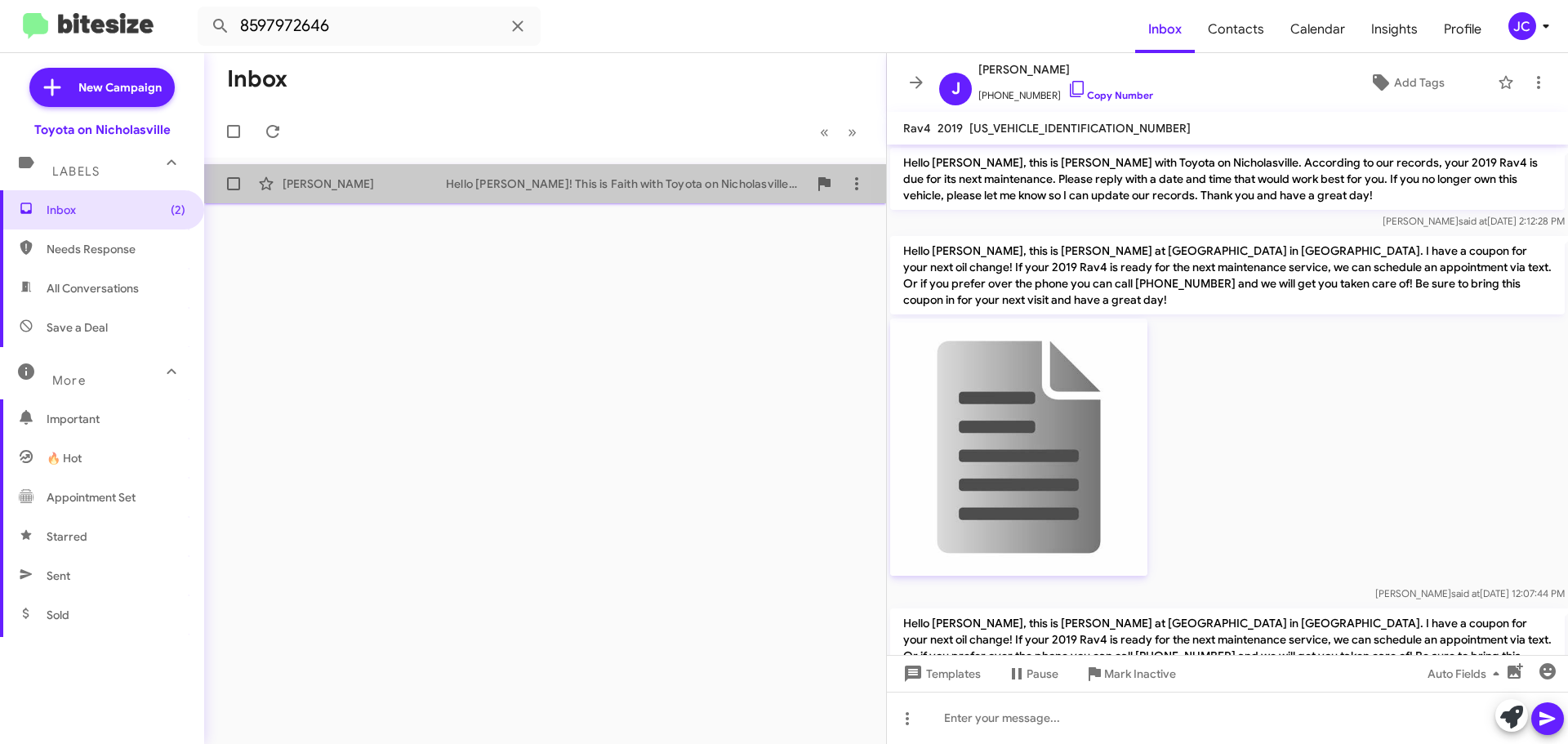
click at [360, 189] on div "[PERSON_NAME]" at bounding box center [364, 183] width 163 height 17
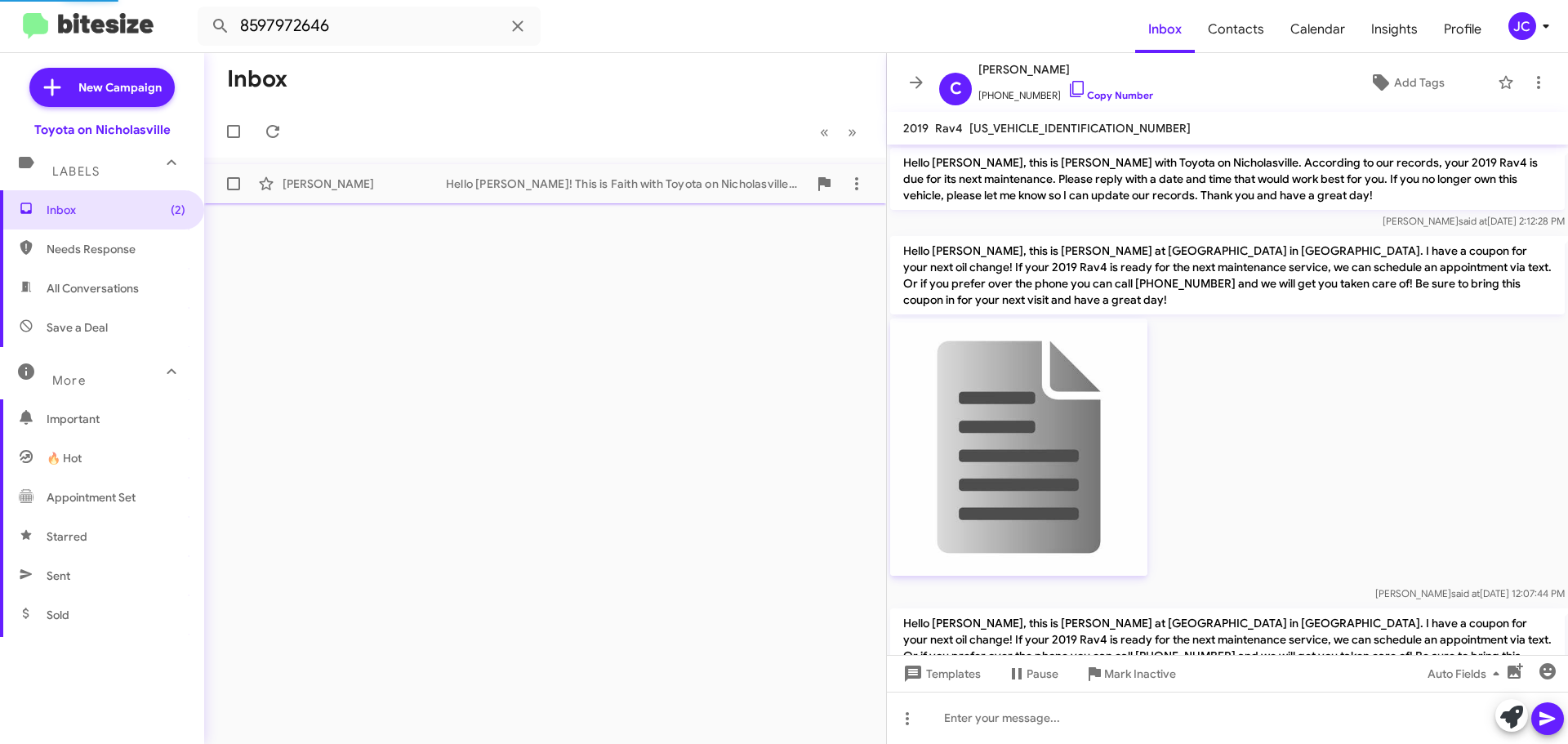
scroll to position [4364, 0]
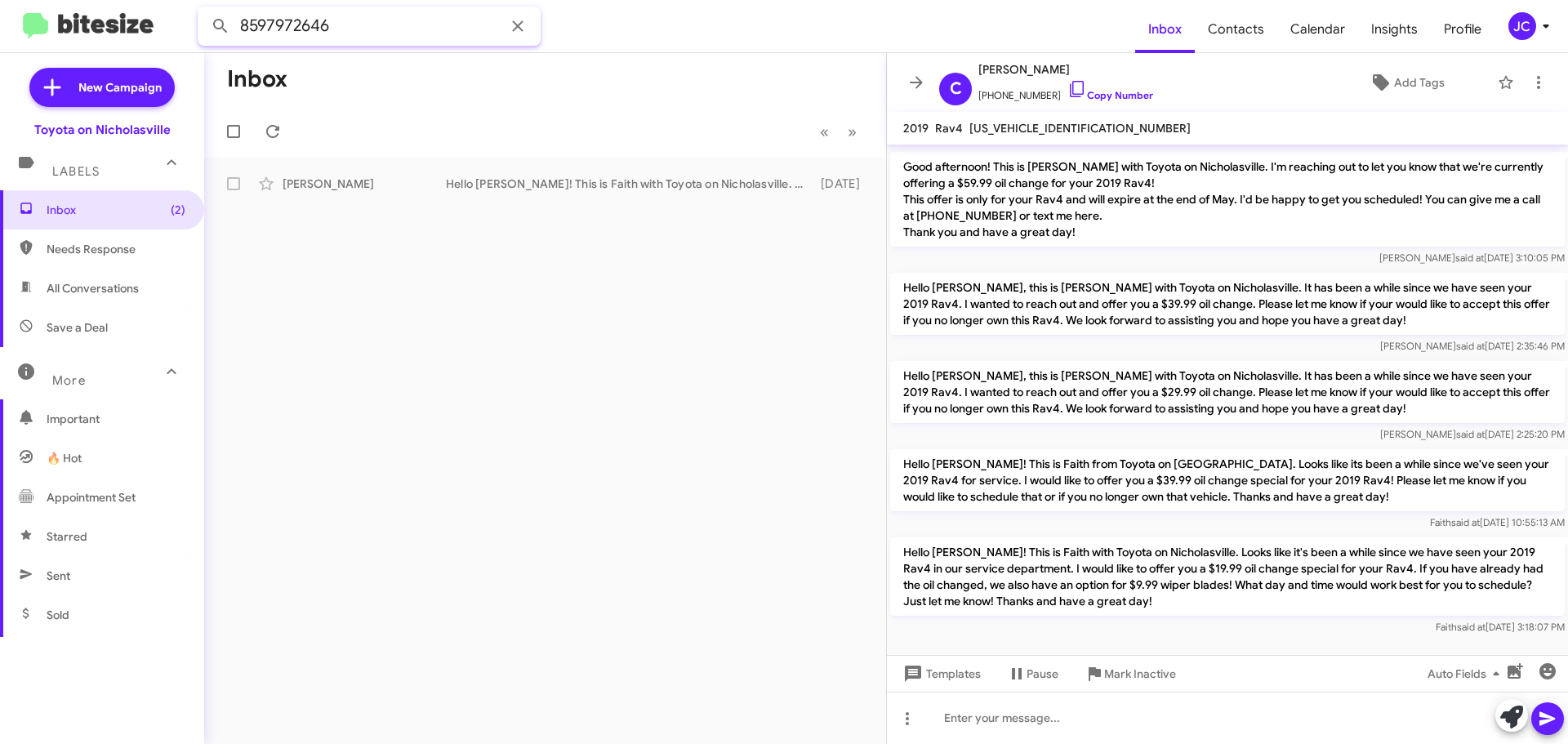
drag, startPoint x: 82, startPoint y: 30, endPoint x: -244, endPoint y: 30, distance: 326.0
click at [0, 30] on html "8597972646 Inbox Contacts Calendar Insights Profile JC New Campaign Toyota on N…" at bounding box center [784, 372] width 1568 height 744
paste input "6999727"
click at [204, 10] on button at bounding box center [220, 25] width 32 height 32
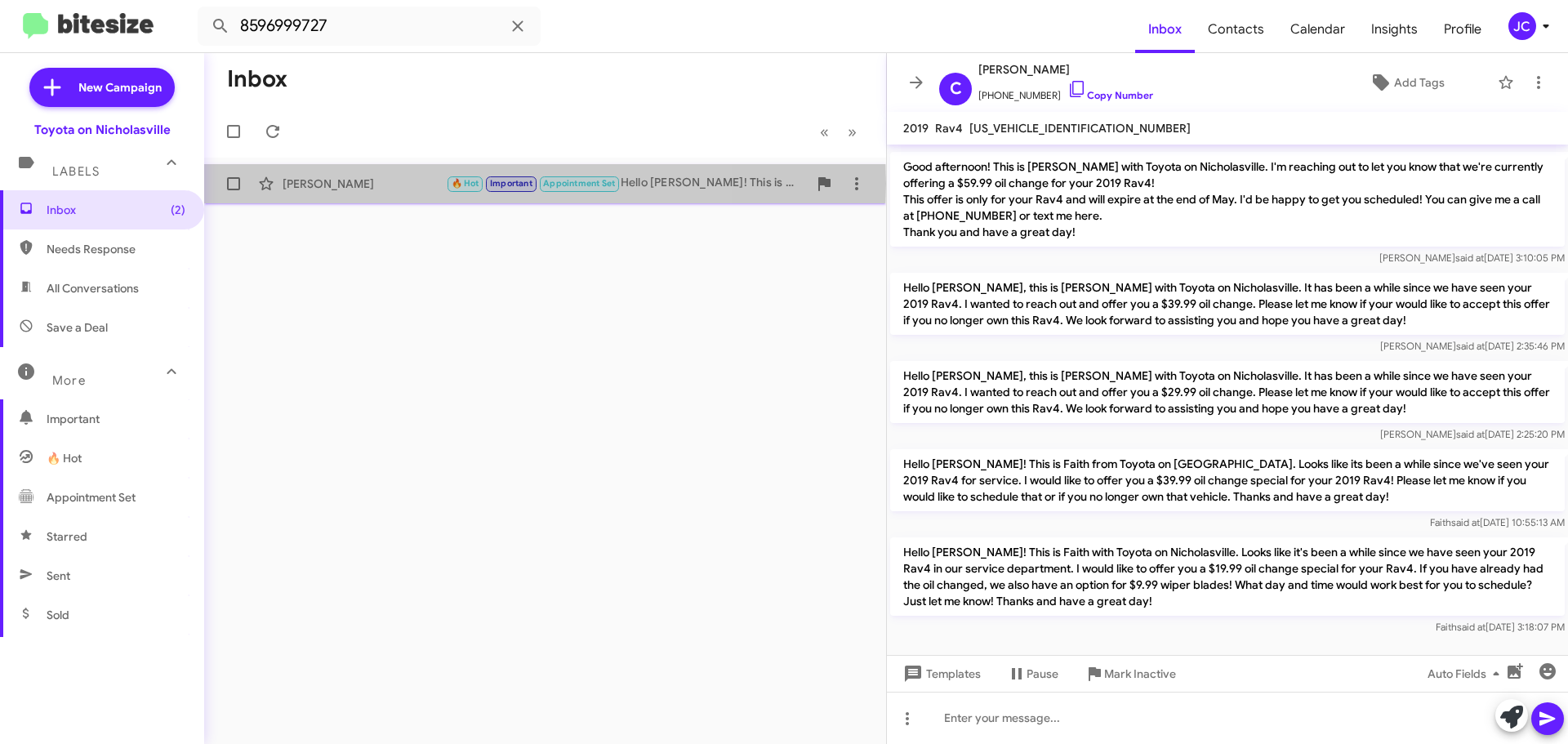
click at [394, 183] on div "[PERSON_NAME]" at bounding box center [364, 183] width 163 height 17
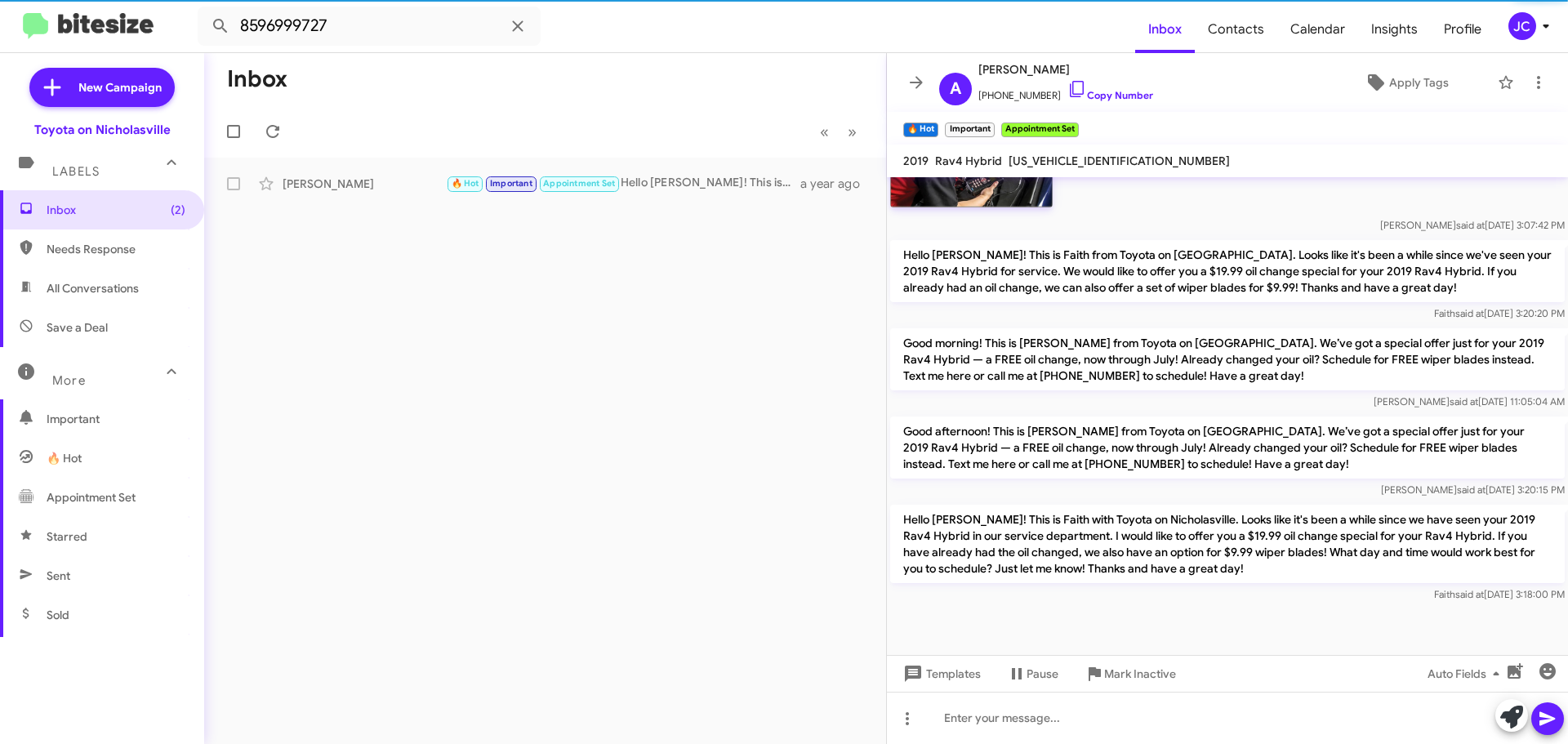
scroll to position [1292, 0]
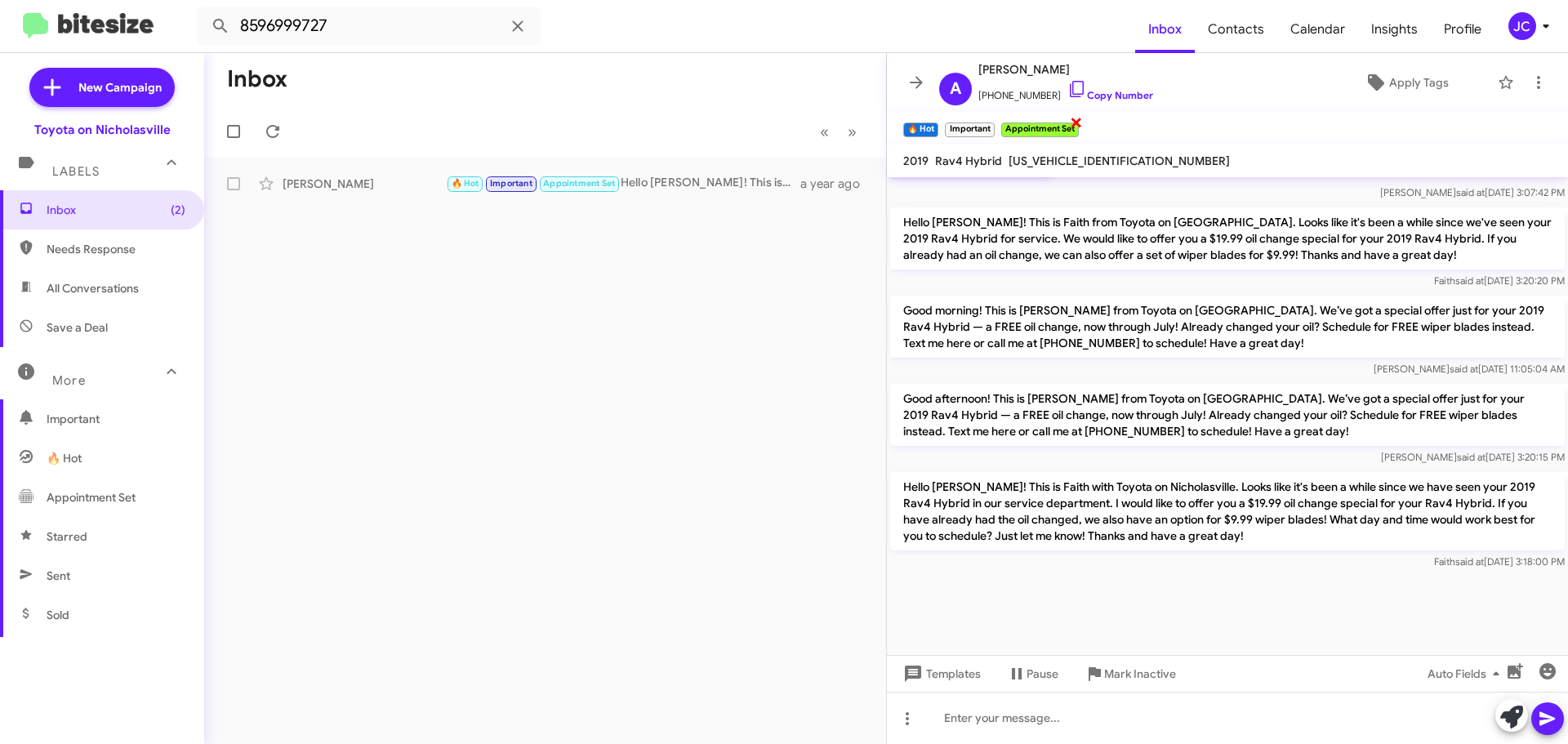
click at [1080, 122] on span "×" at bounding box center [1076, 121] width 13 height 19
click at [999, 125] on span "×" at bounding box center [992, 121] width 13 height 19
click at [937, 120] on span "×" at bounding box center [935, 121] width 13 height 19
drag, startPoint x: 364, startPoint y: 15, endPoint x: -244, endPoint y: 24, distance: 608.1
click at [0, 24] on html "8596999727 Inbox Contacts Calendar Insights Profile JC New Campaign Toyota on N…" at bounding box center [784, 372] width 1568 height 744
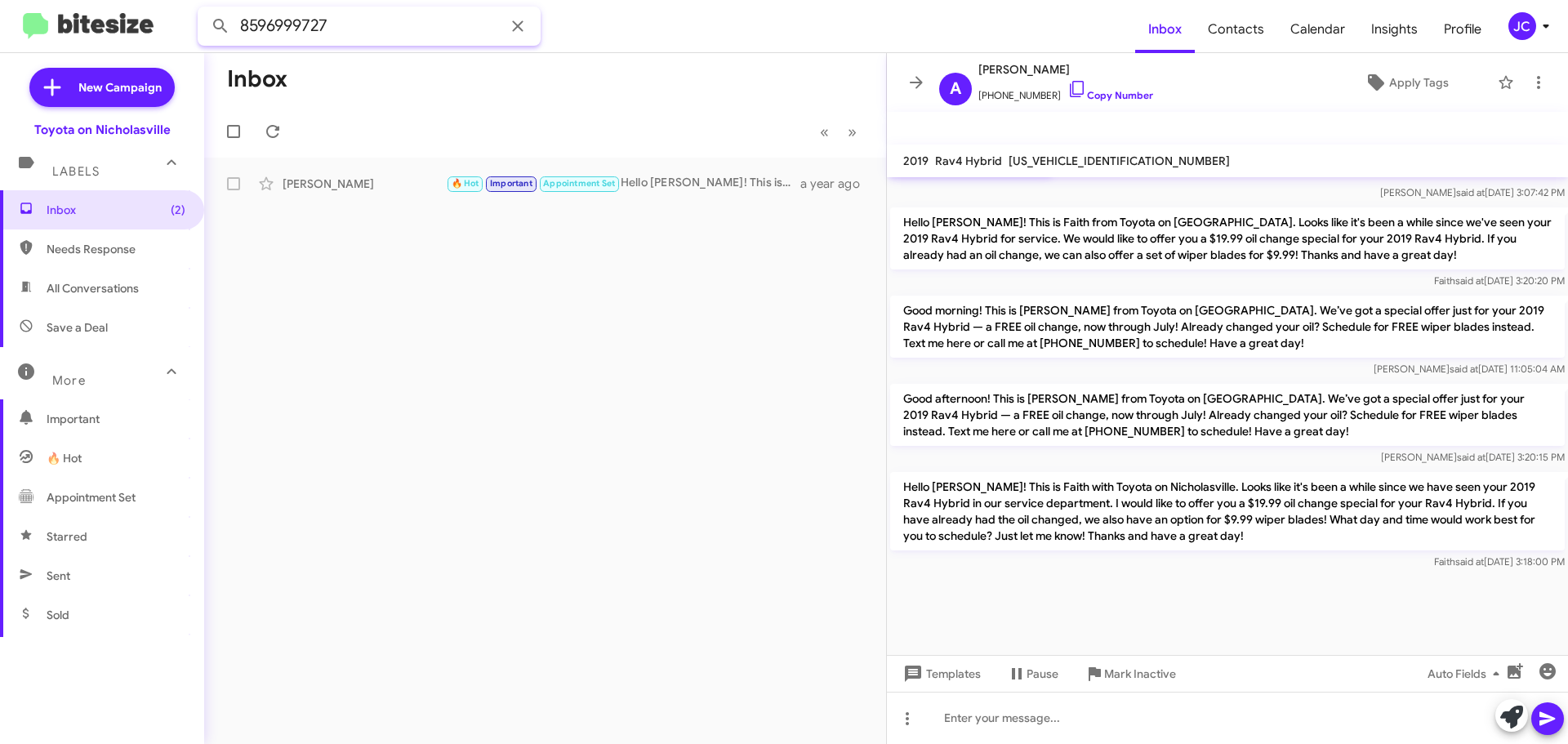
paste input "6062073681"
click at [204, 10] on button at bounding box center [220, 25] width 32 height 32
click at [313, 191] on div "[PERSON_NAME]" at bounding box center [364, 183] width 163 height 17
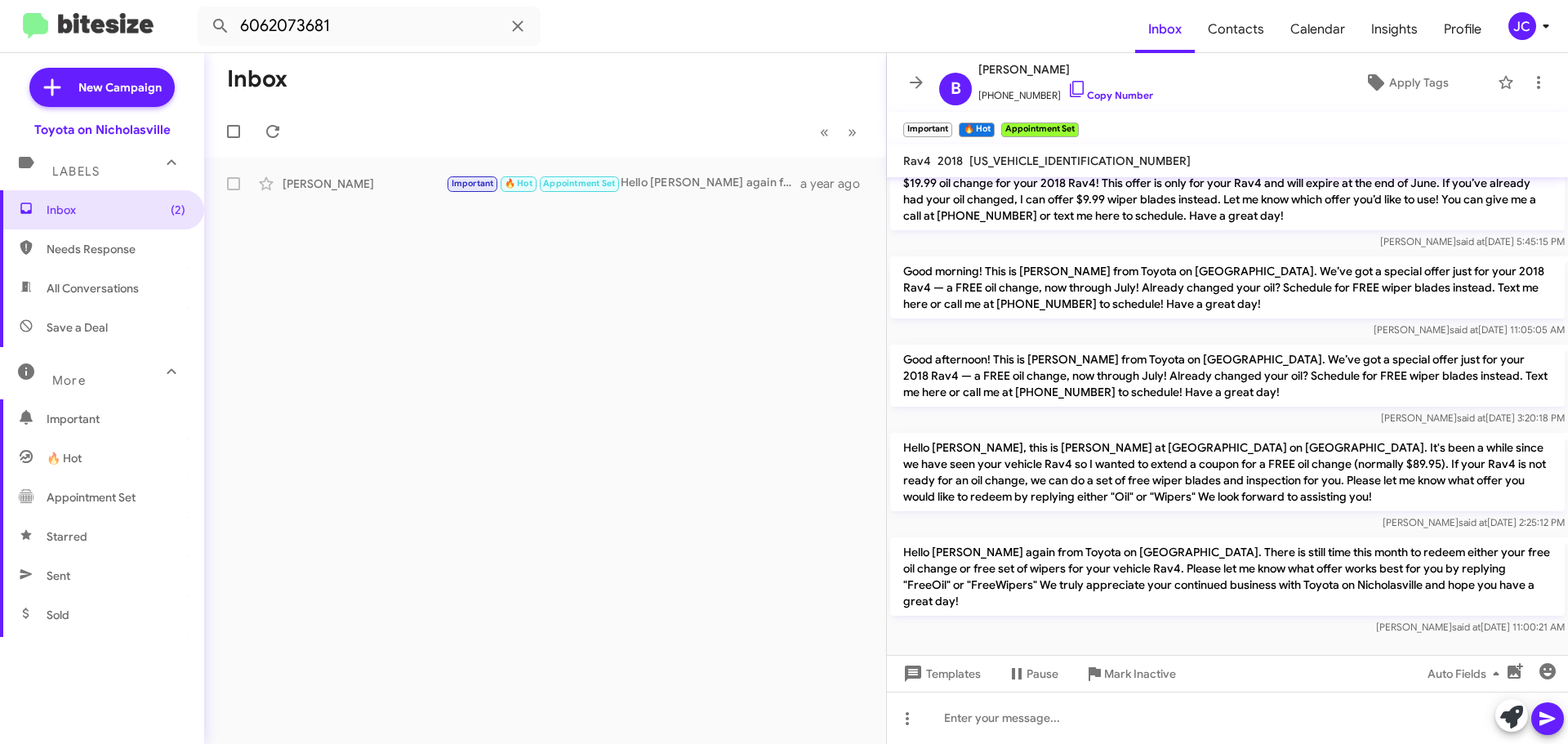
click at [1232, 433] on p "Hello [PERSON_NAME], this is [PERSON_NAME] at [GEOGRAPHIC_DATA] on [GEOGRAPHIC_…" at bounding box center [1227, 472] width 674 height 79
copy p "Hello [PERSON_NAME], this is [PERSON_NAME] at [GEOGRAPHIC_DATA] on [GEOGRAPHIC_…"
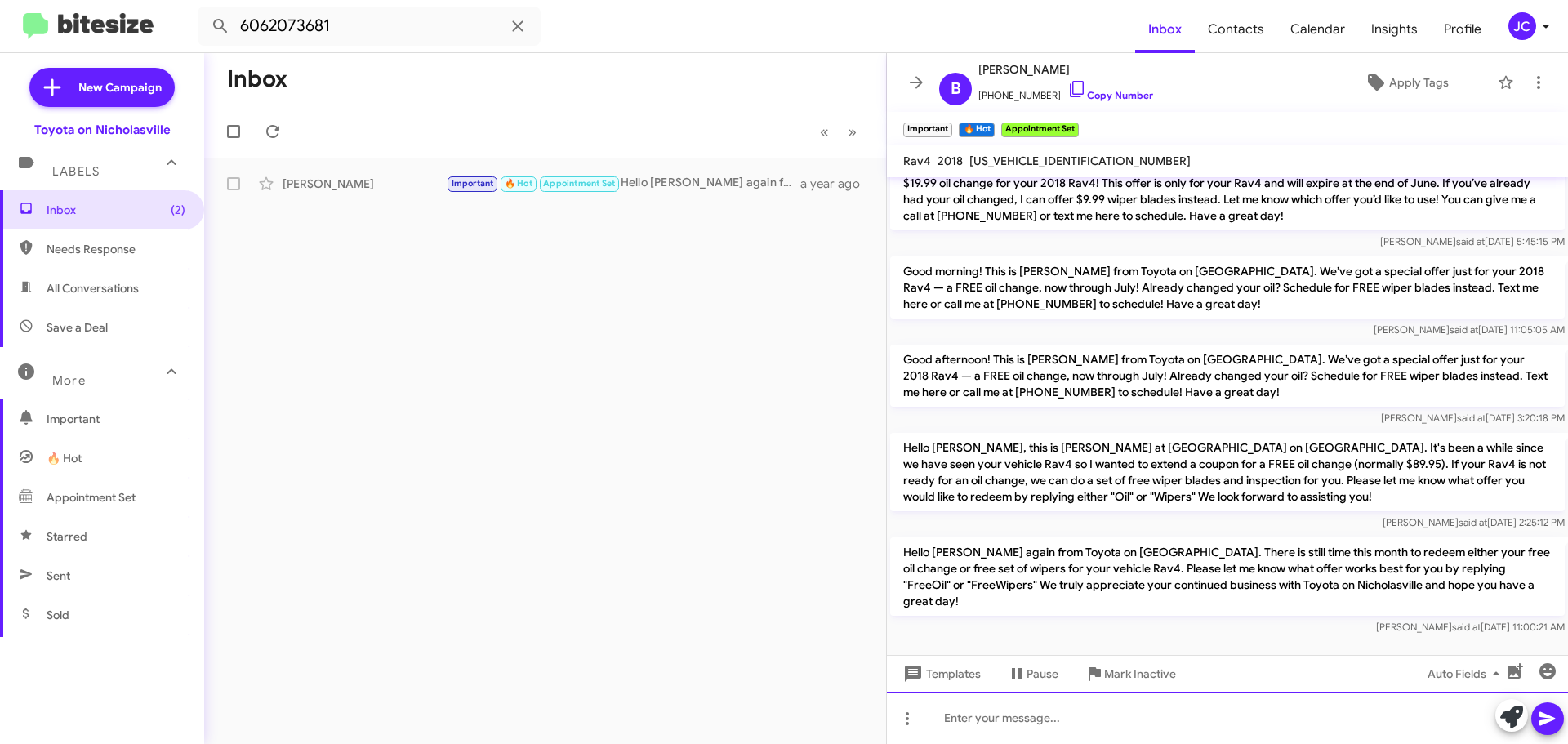
click at [939, 721] on div at bounding box center [1228, 718] width 681 height 52
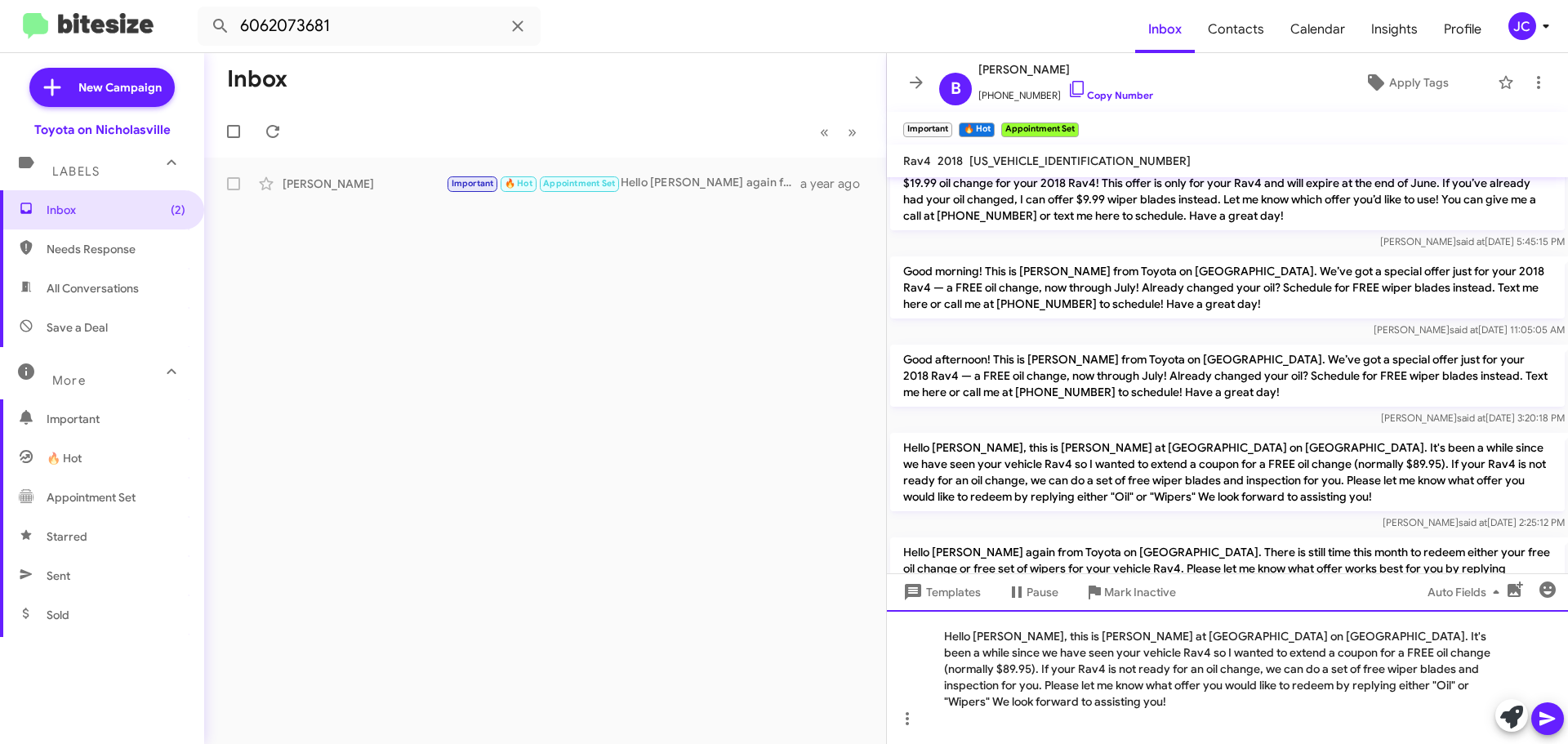
scroll to position [3341, 0]
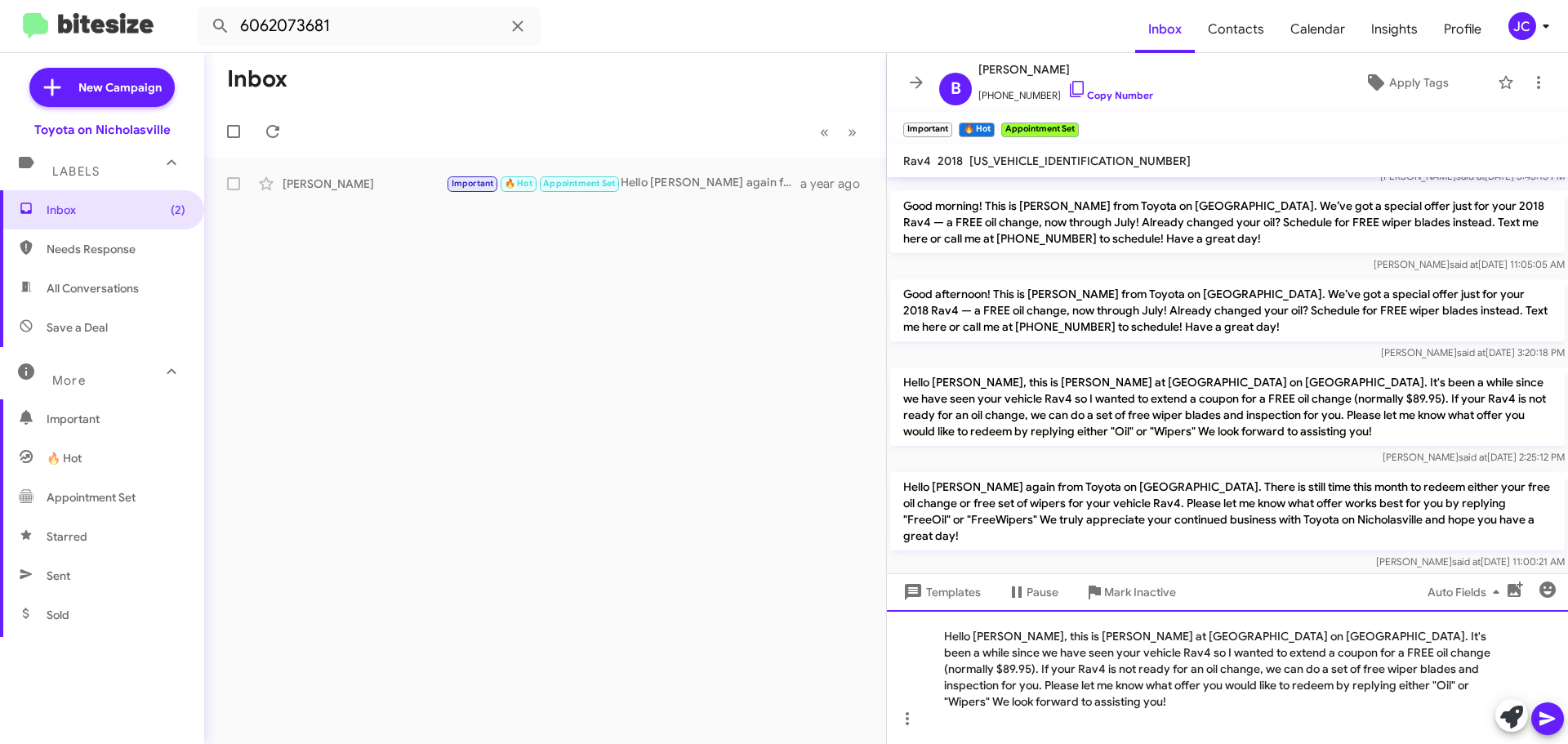
click at [1475, 654] on div "Hello [PERSON_NAME], this is [PERSON_NAME] at [GEOGRAPHIC_DATA] on [GEOGRAPHIC_…" at bounding box center [1228, 677] width 681 height 134
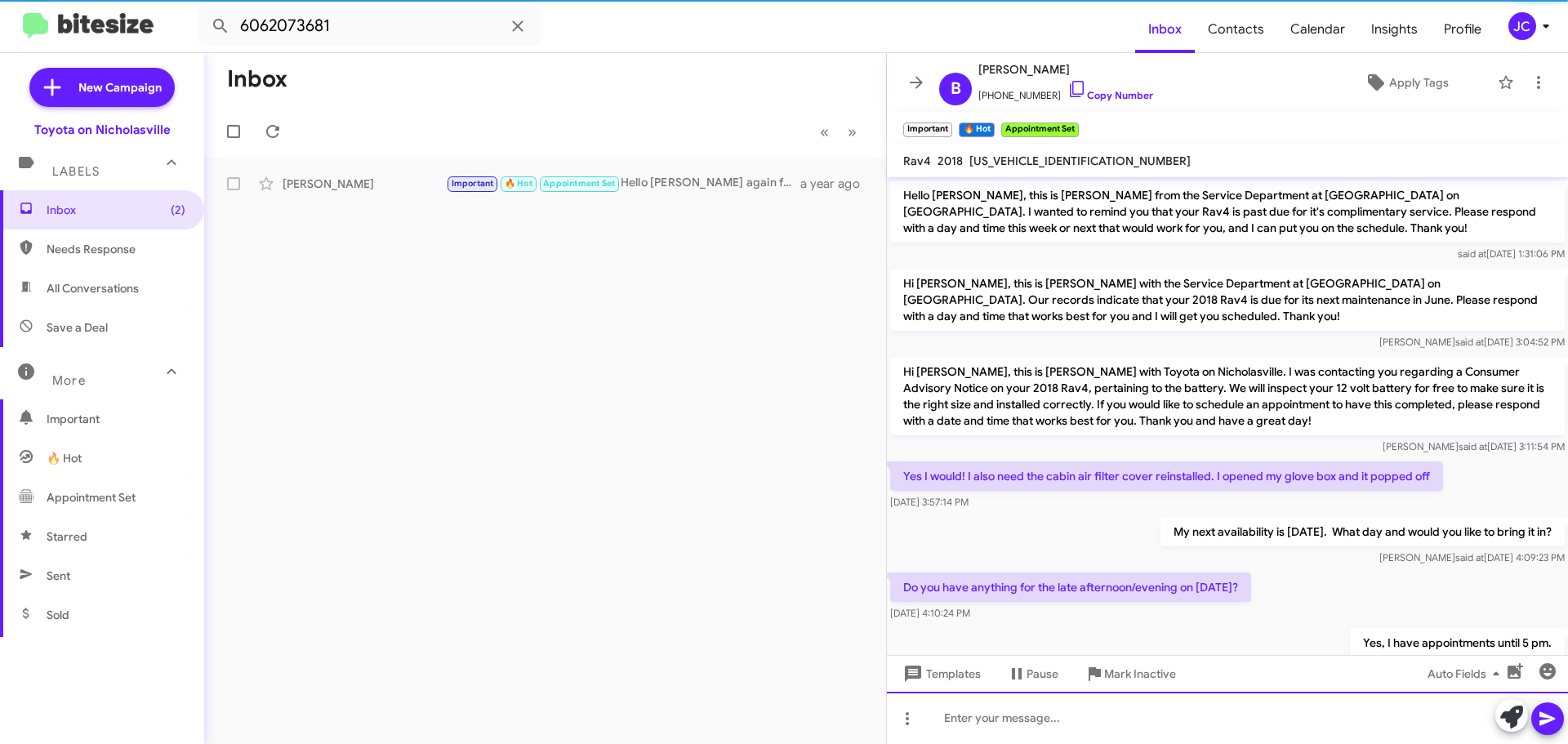
scroll to position [82, 0]
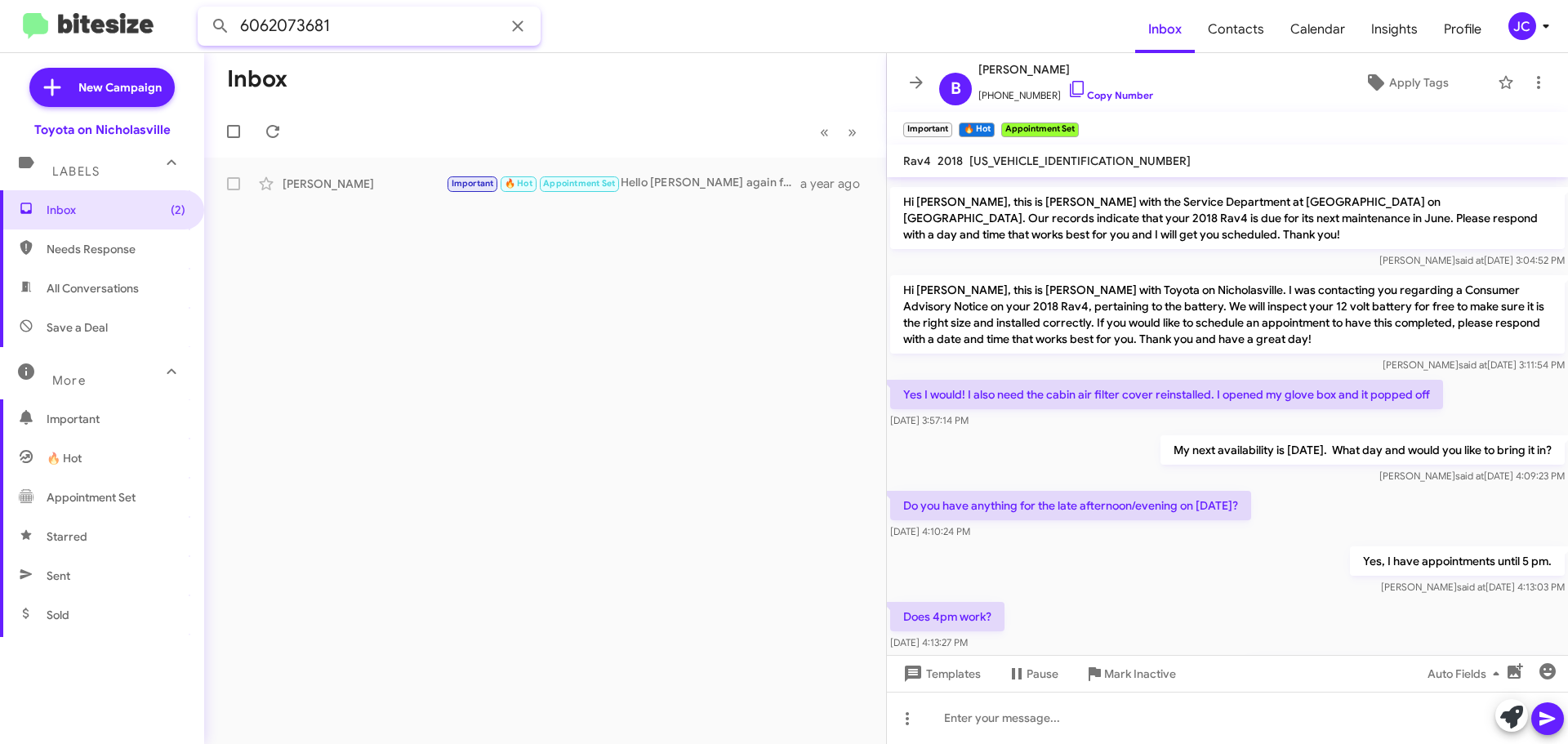
click at [341, 26] on input "6062073681" at bounding box center [368, 25] width 343 height 39
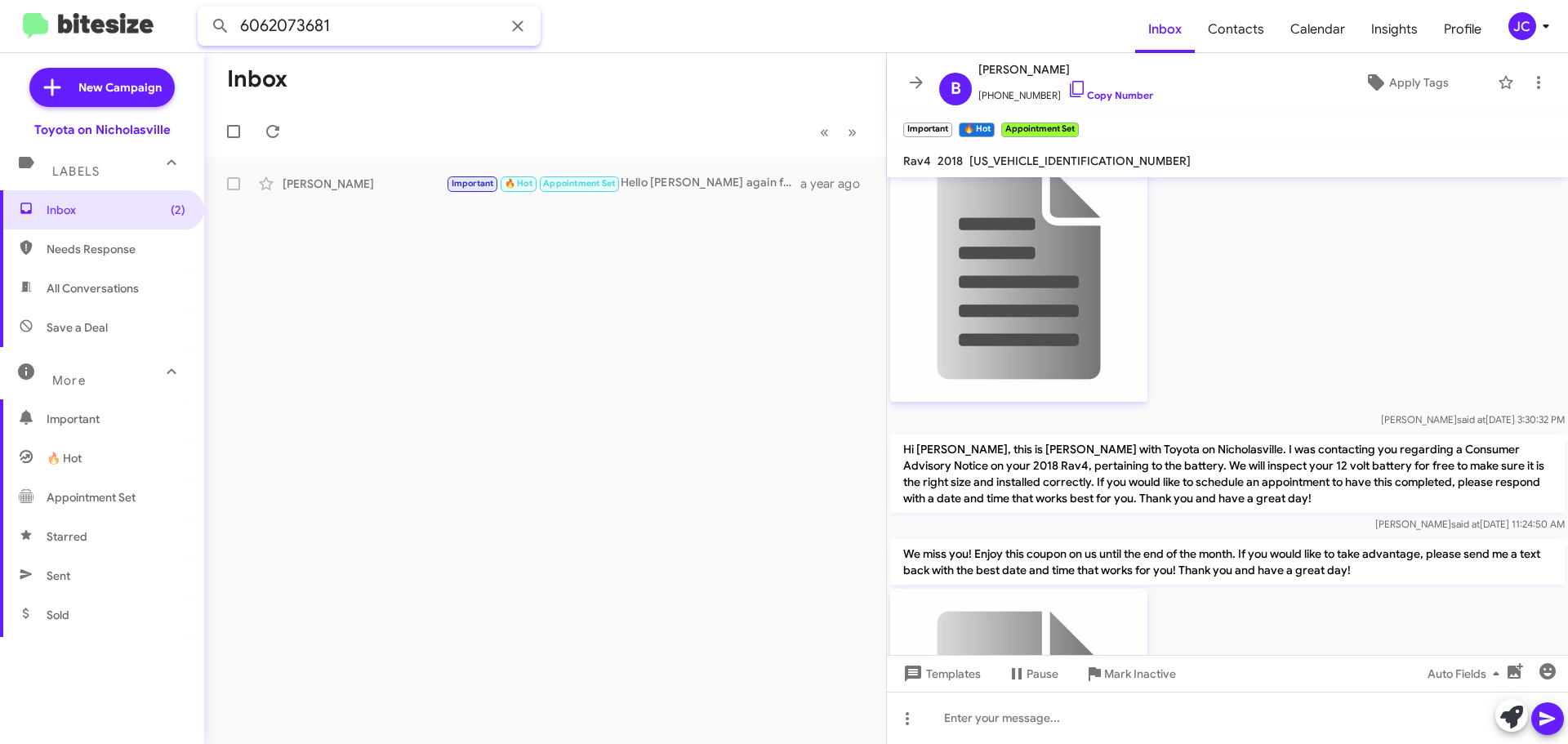
scroll to position [1306, 0]
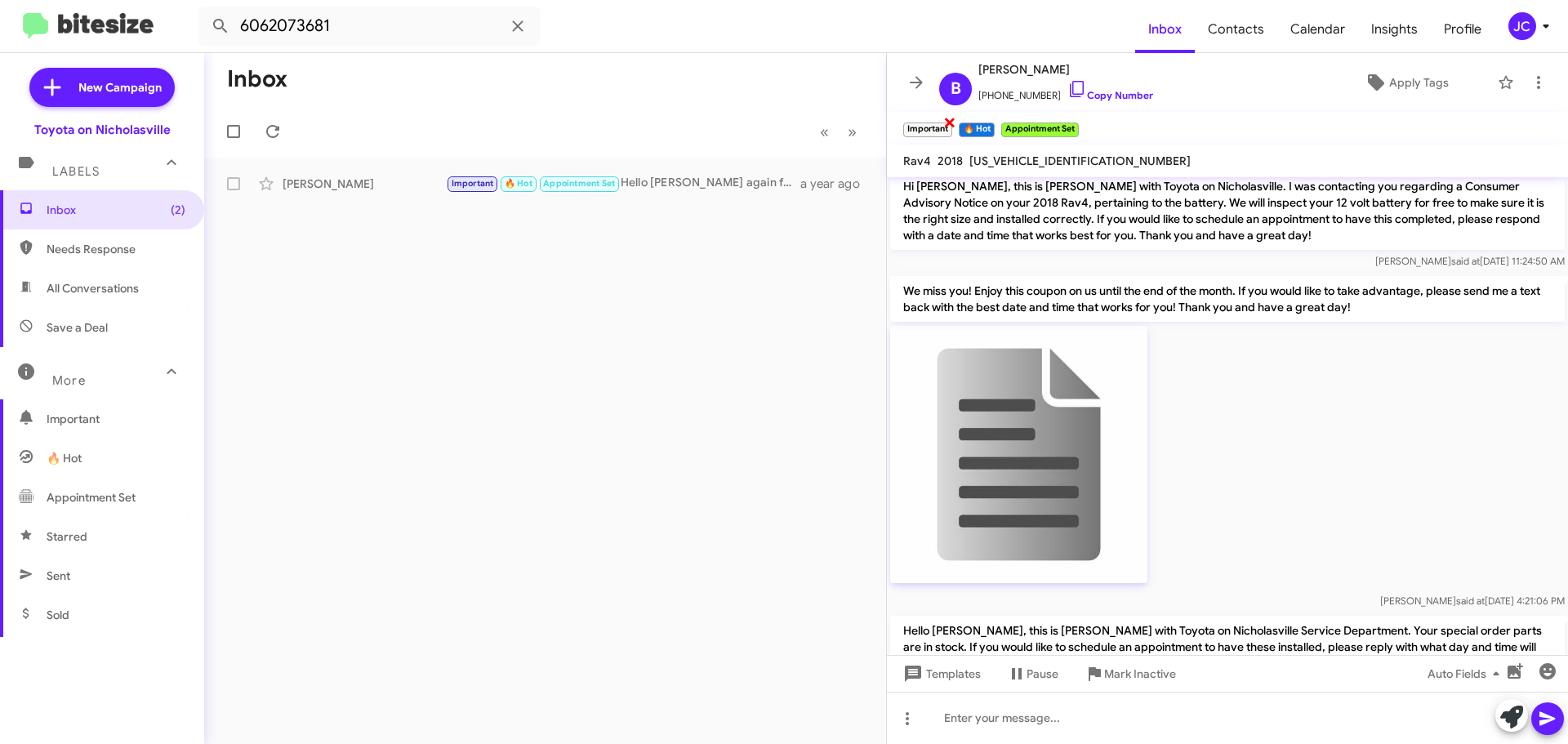
click at [946, 126] on span "×" at bounding box center [949, 121] width 13 height 19
click at [939, 122] on span "×" at bounding box center [935, 121] width 13 height 19
click at [974, 121] on span "×" at bounding box center [978, 121] width 13 height 19
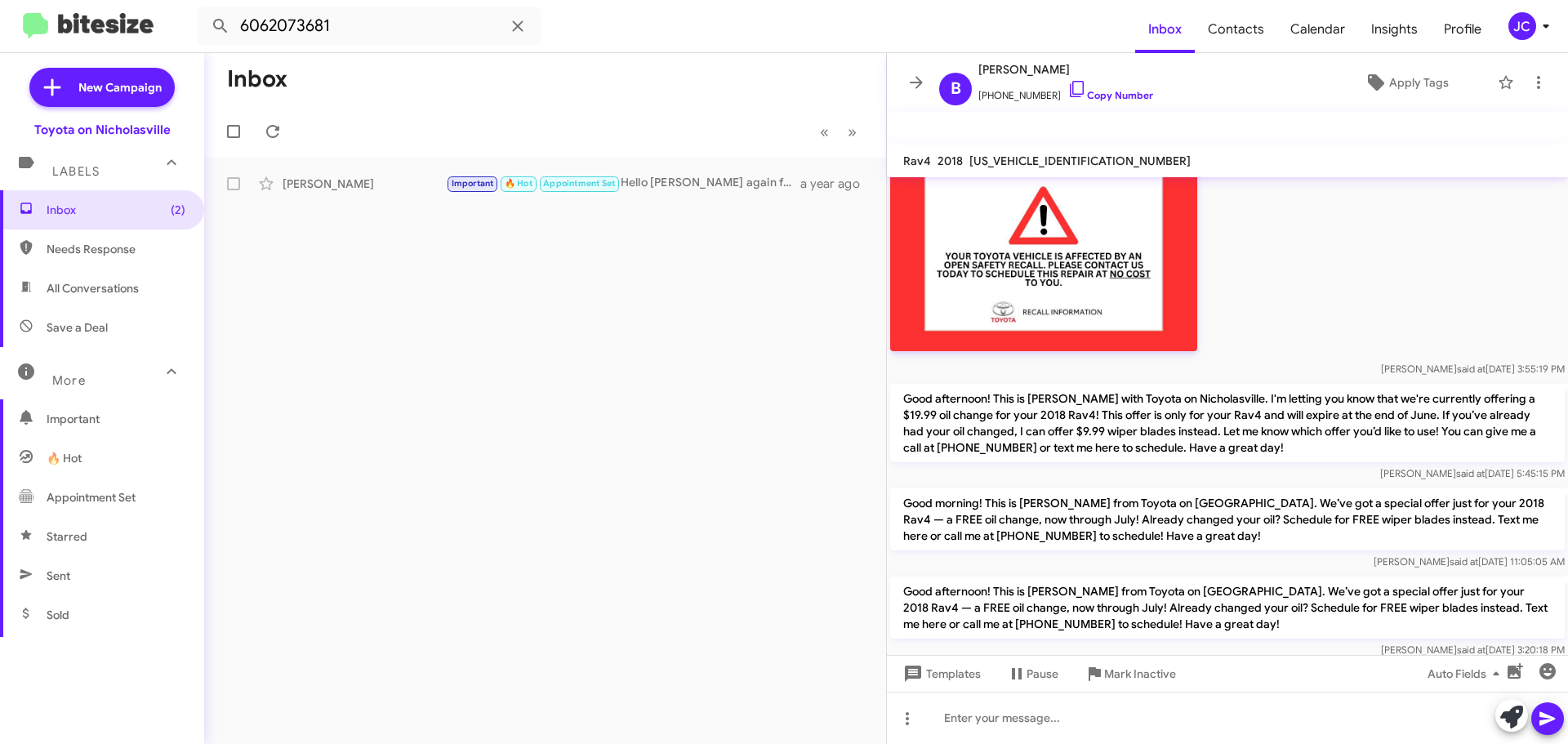
scroll to position [4270, 0]
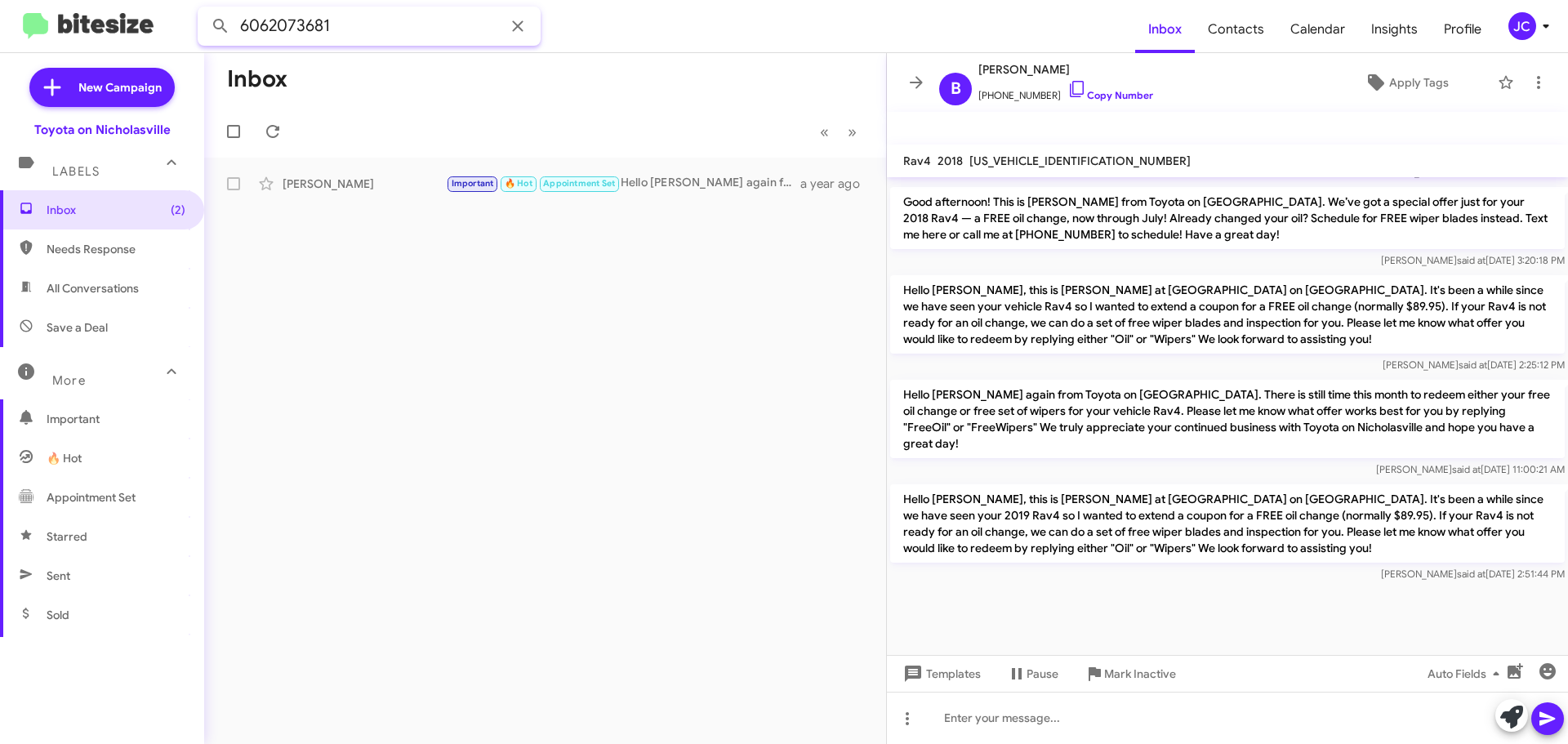
drag, startPoint x: 367, startPoint y: 22, endPoint x: -96, endPoint y: 31, distance: 463.1
click at [0, 31] on html "6062073681 Inbox Contacts Calendar Insights Profile JC New Campaign Toyota on N…" at bounding box center [784, 372] width 1568 height 744
paste input "3049891553"
click at [204, 10] on button at bounding box center [220, 25] width 32 height 32
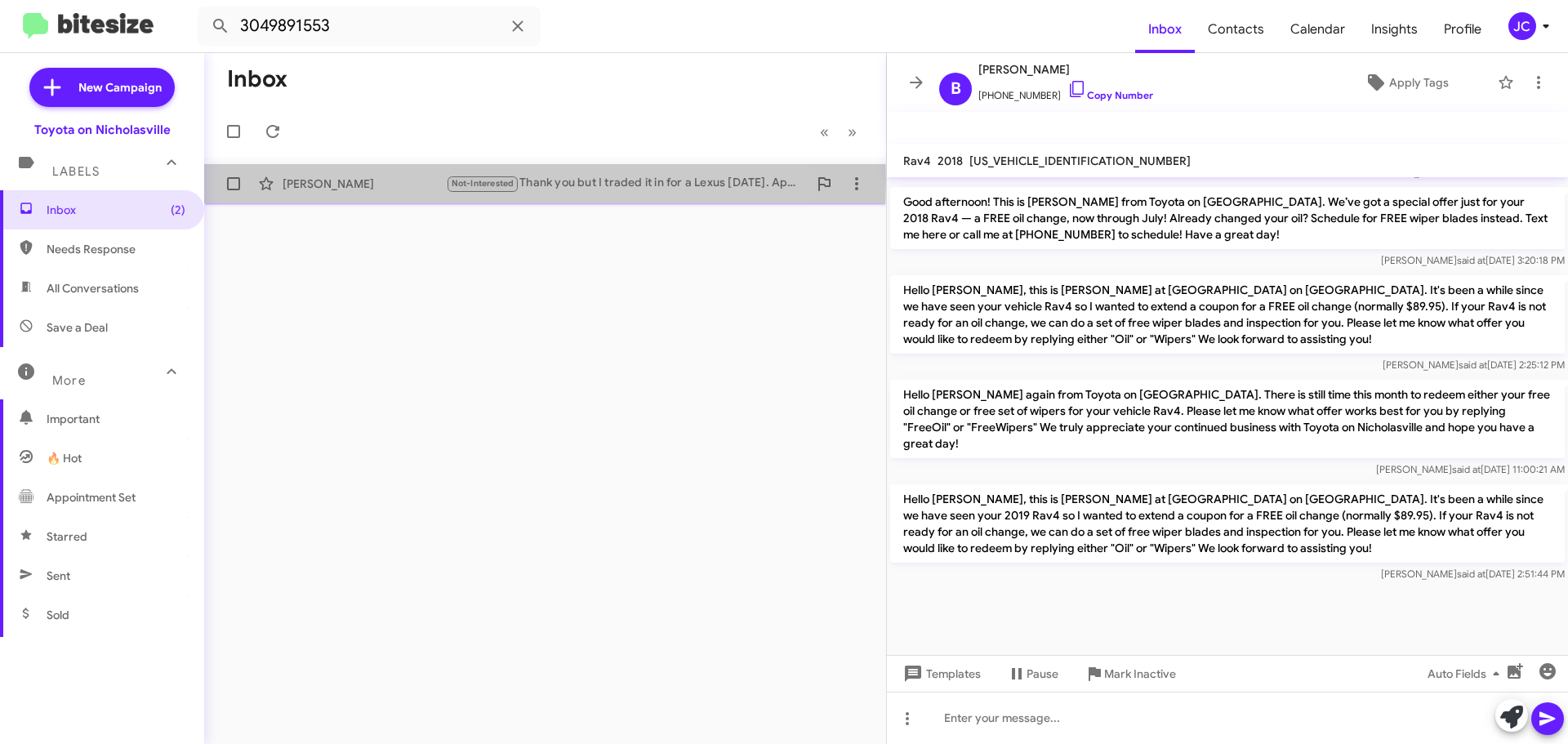
click at [328, 183] on div "[PERSON_NAME]" at bounding box center [364, 183] width 163 height 17
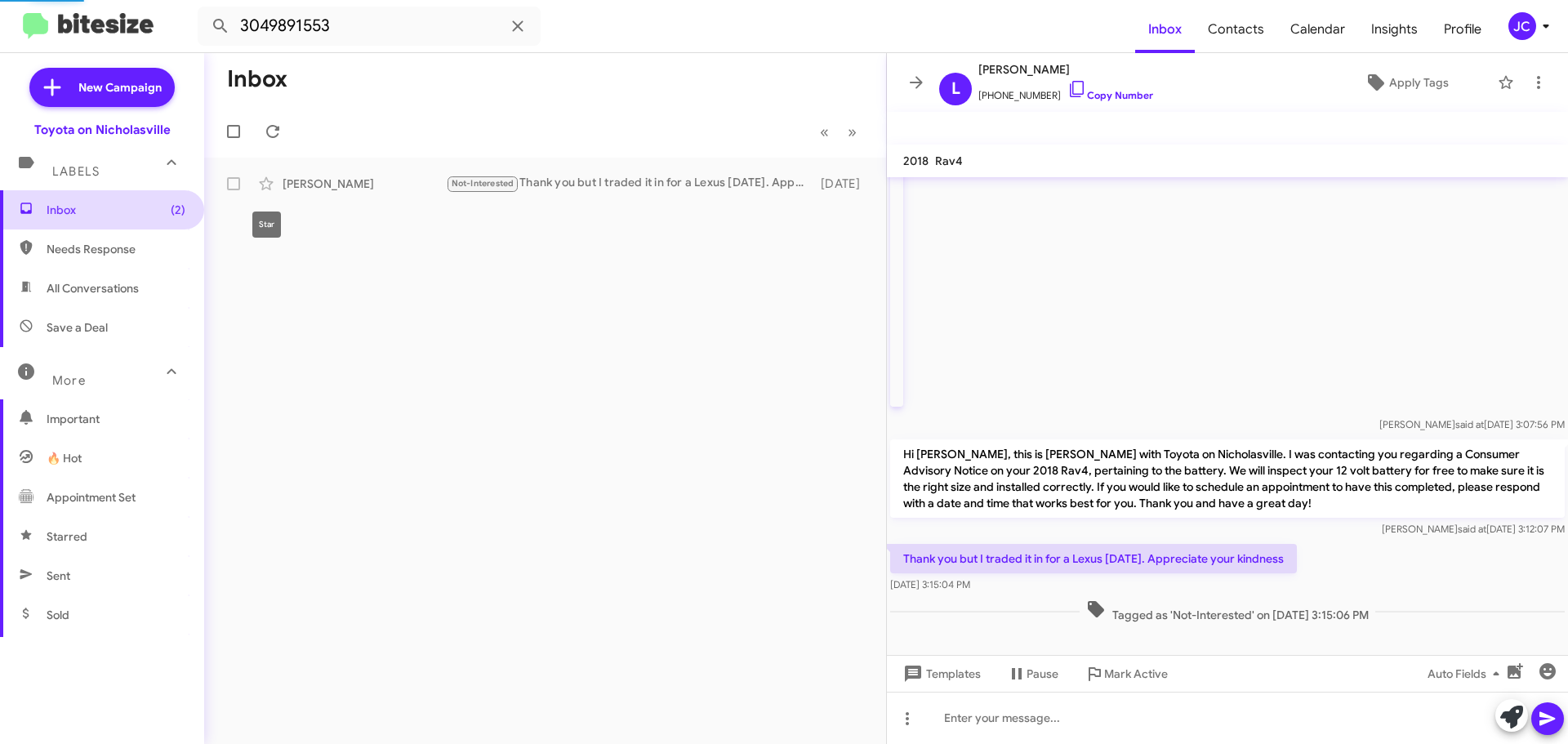
scroll to position [313, 0]
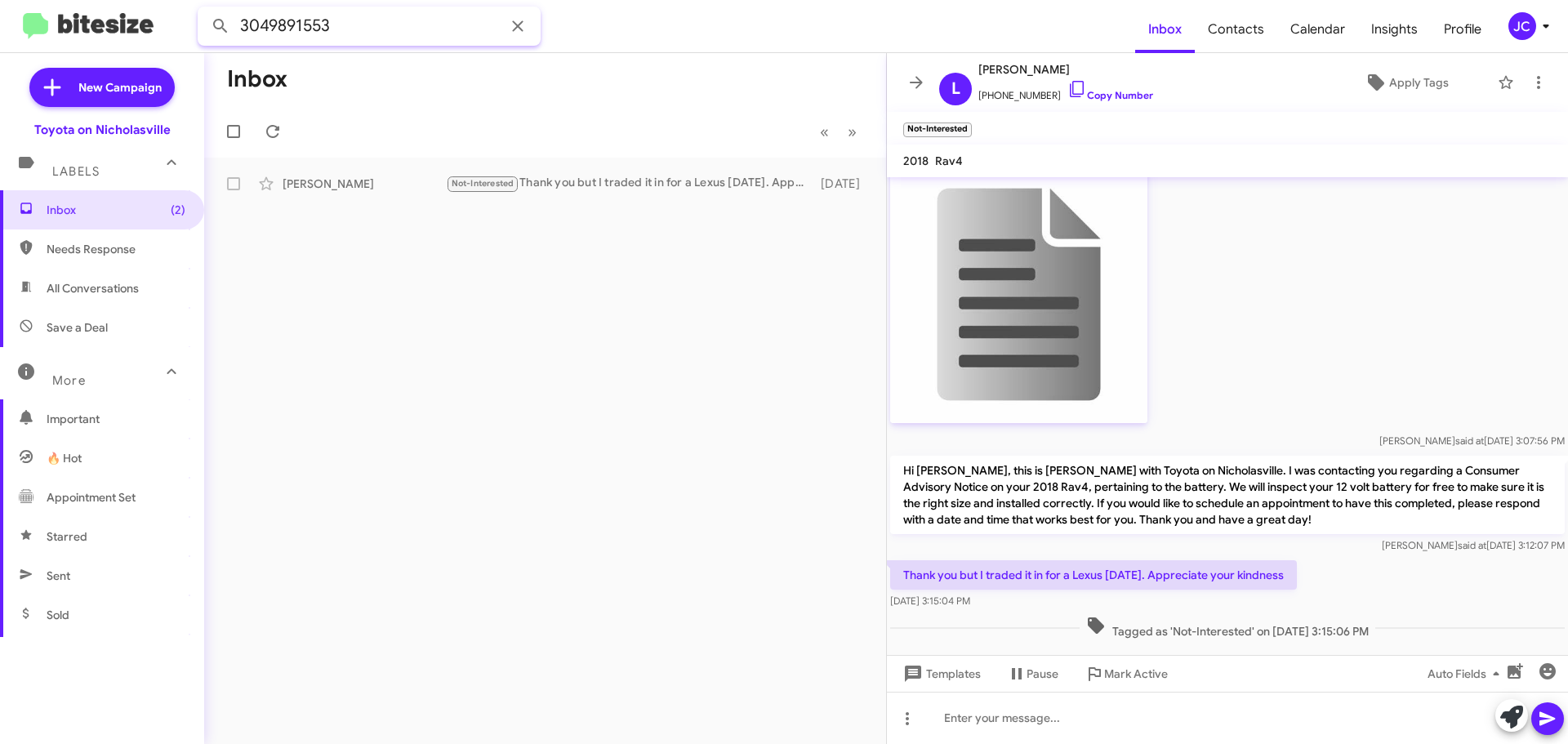
drag, startPoint x: 389, startPoint y: 37, endPoint x: -433, endPoint y: 37, distance: 822.0
click at [0, 37] on html "3049891553 Inbox Contacts Calendar Insights Profile JC New Campaign Toyota on N…" at bounding box center [784, 372] width 1568 height 744
paste input "8593332746"
click at [204, 10] on button at bounding box center [220, 25] width 32 height 32
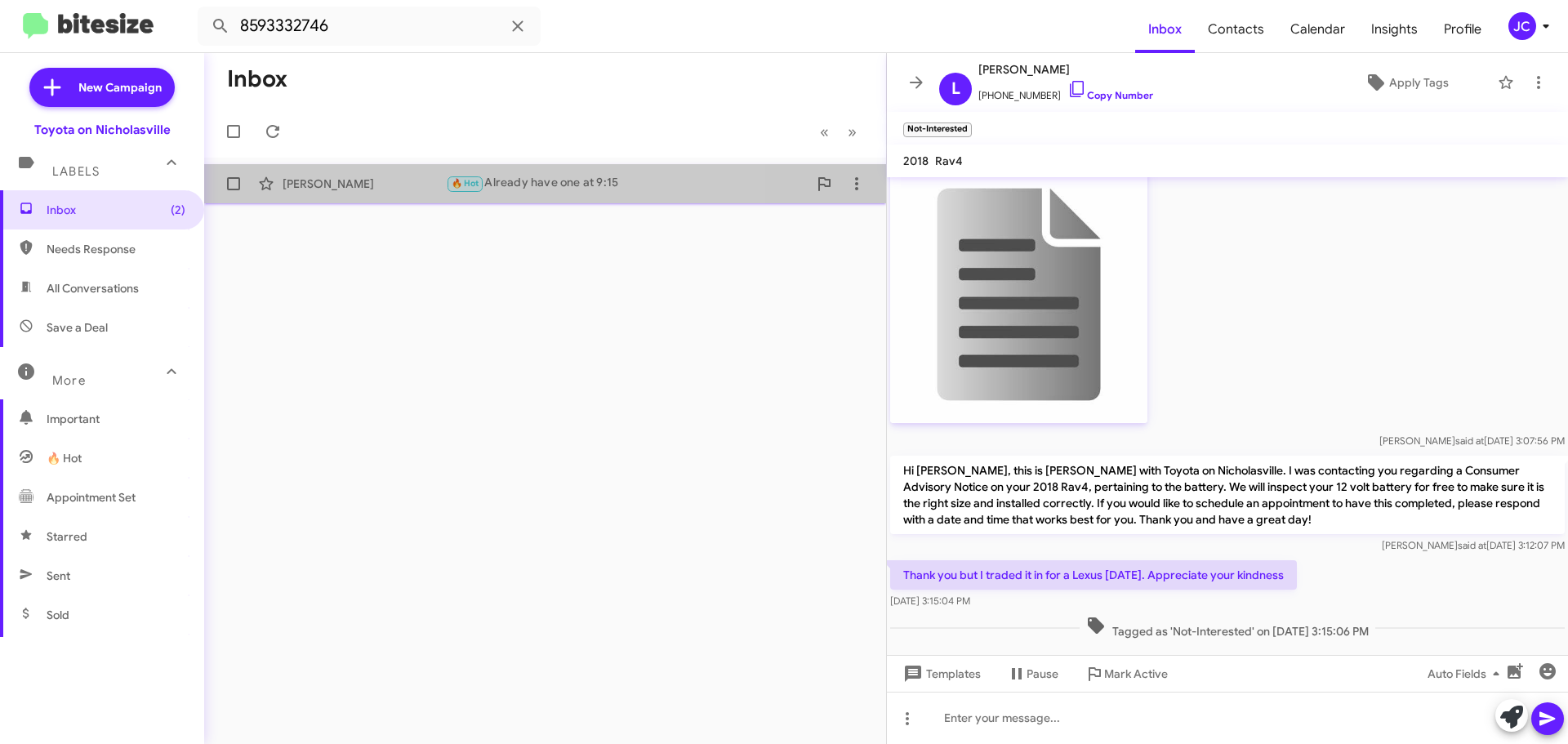
click at [410, 185] on div "[PERSON_NAME]" at bounding box center [364, 183] width 163 height 17
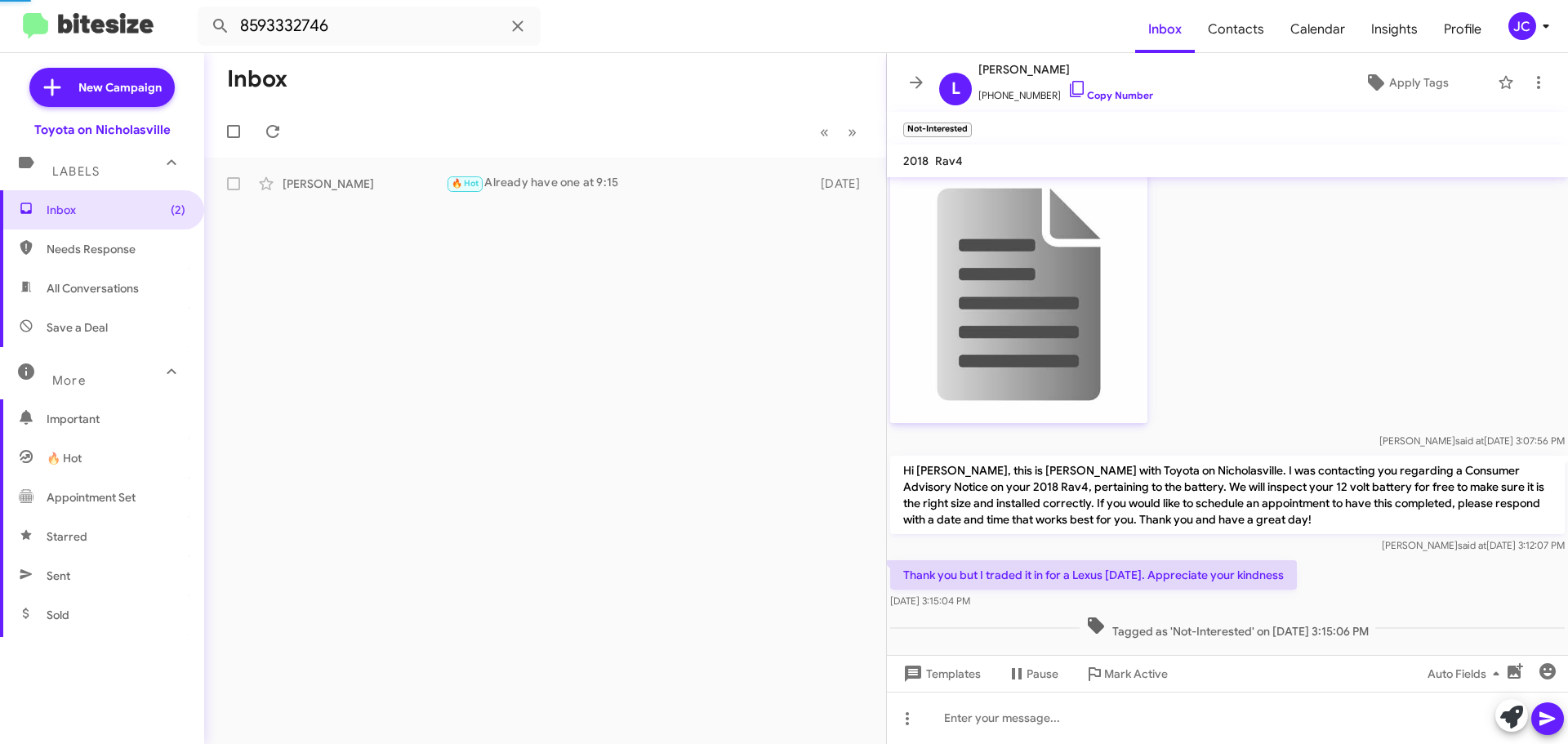
scroll to position [107, 0]
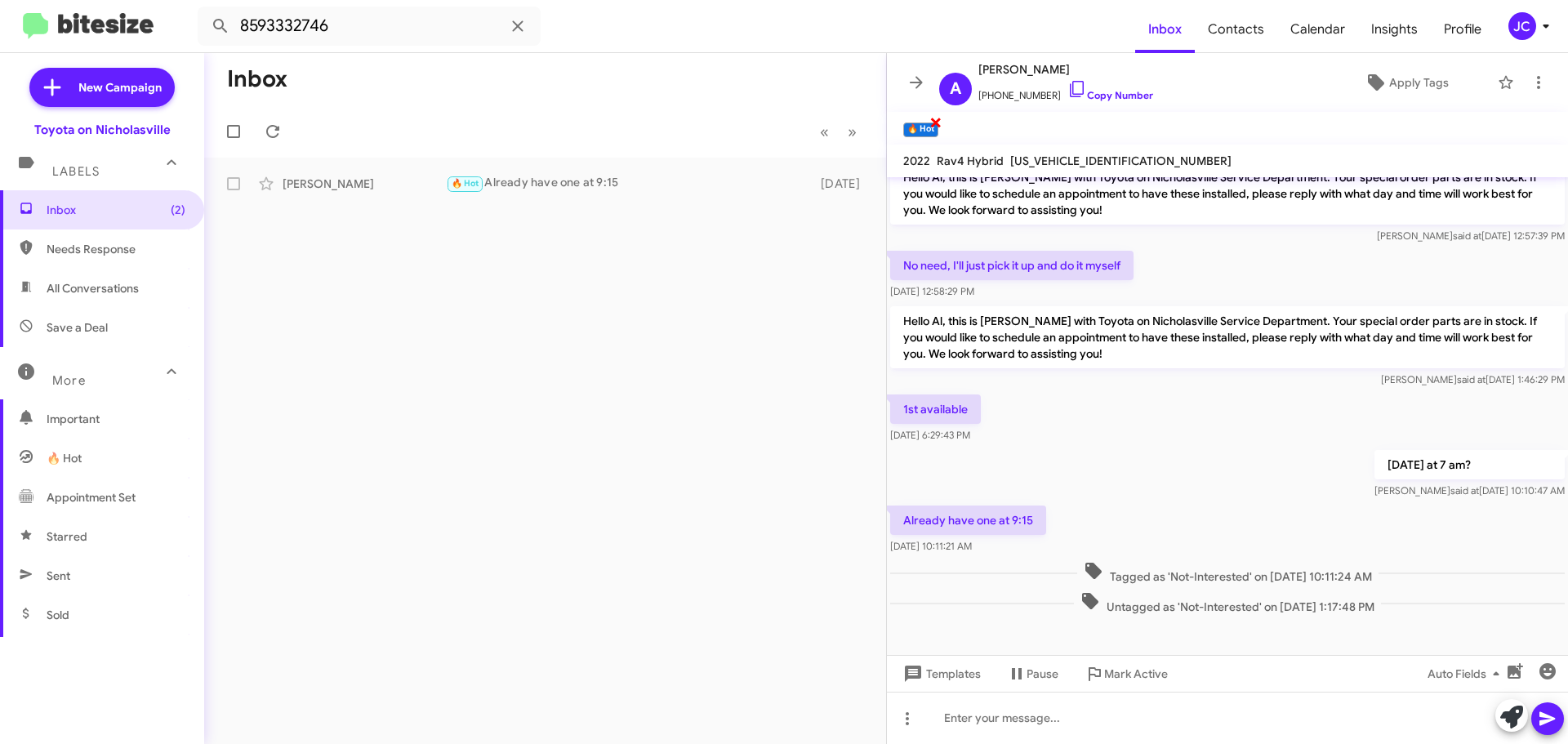
click at [936, 122] on span "×" at bounding box center [935, 121] width 13 height 19
click at [0, 43] on html "8593332746 Inbox Contacts Calendar Insights Profile JC New Campaign Toyota on N…" at bounding box center [784, 372] width 1568 height 744
paste input "51691"
click at [204, 10] on button at bounding box center [220, 25] width 32 height 32
click at [372, 182] on div "[PERSON_NAME]" at bounding box center [364, 183] width 163 height 17
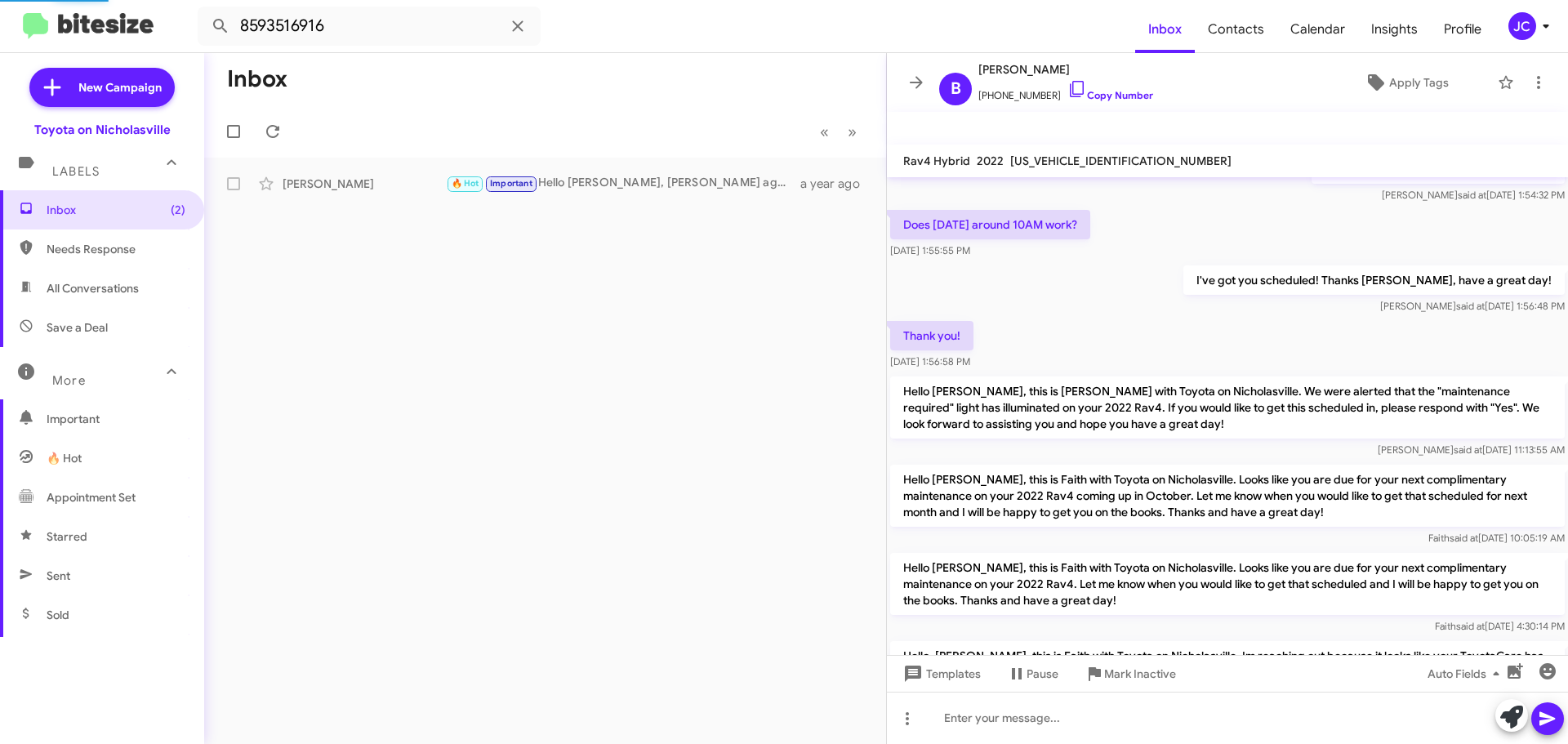
scroll to position [724, 0]
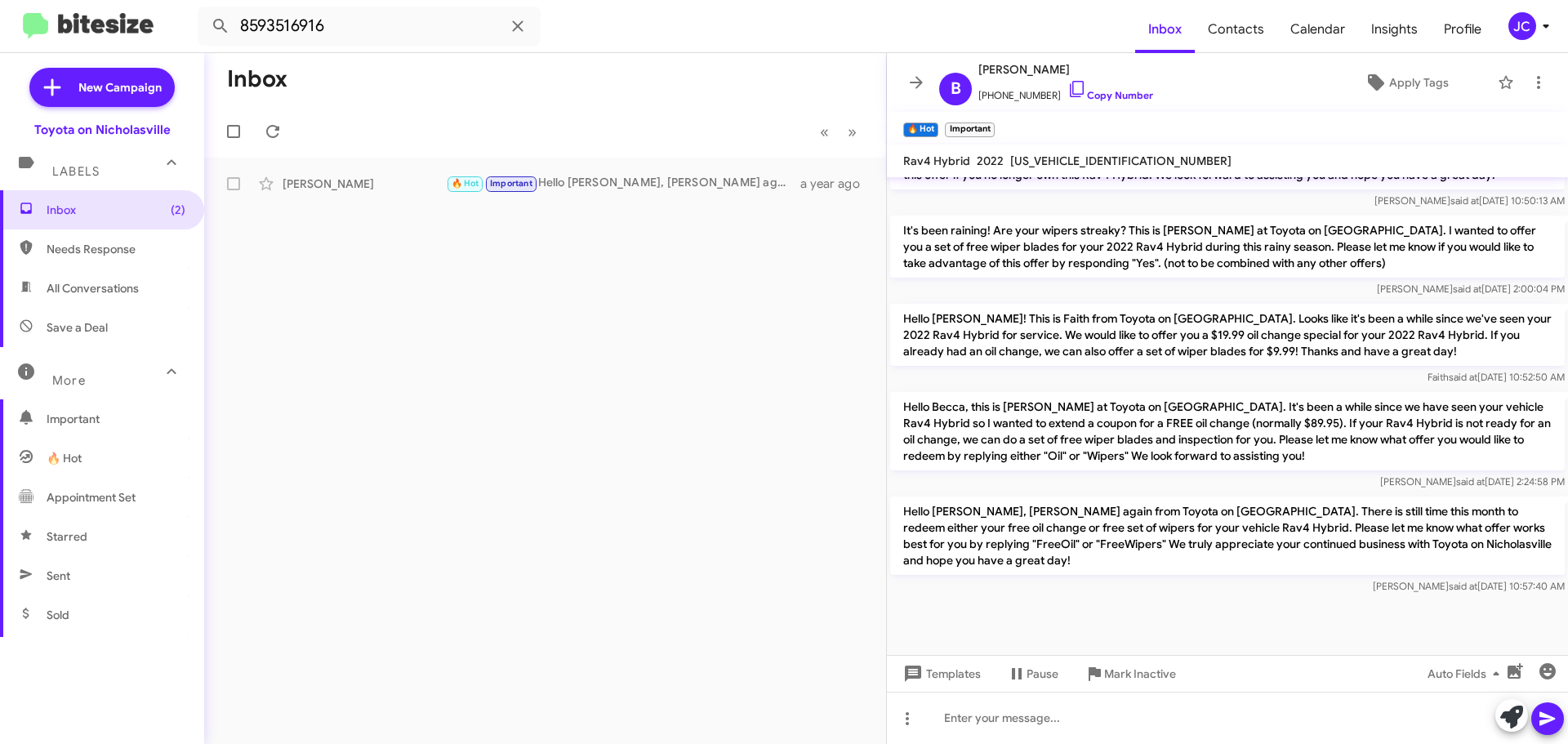
click at [1024, 422] on p "Hello Becca, this is [PERSON_NAME] at Toyota on [GEOGRAPHIC_DATA]. It's been a …" at bounding box center [1227, 431] width 674 height 79
copy p "Hello Becca, this is [PERSON_NAME] at Toyota on [GEOGRAPHIC_DATA]. It's been a …"
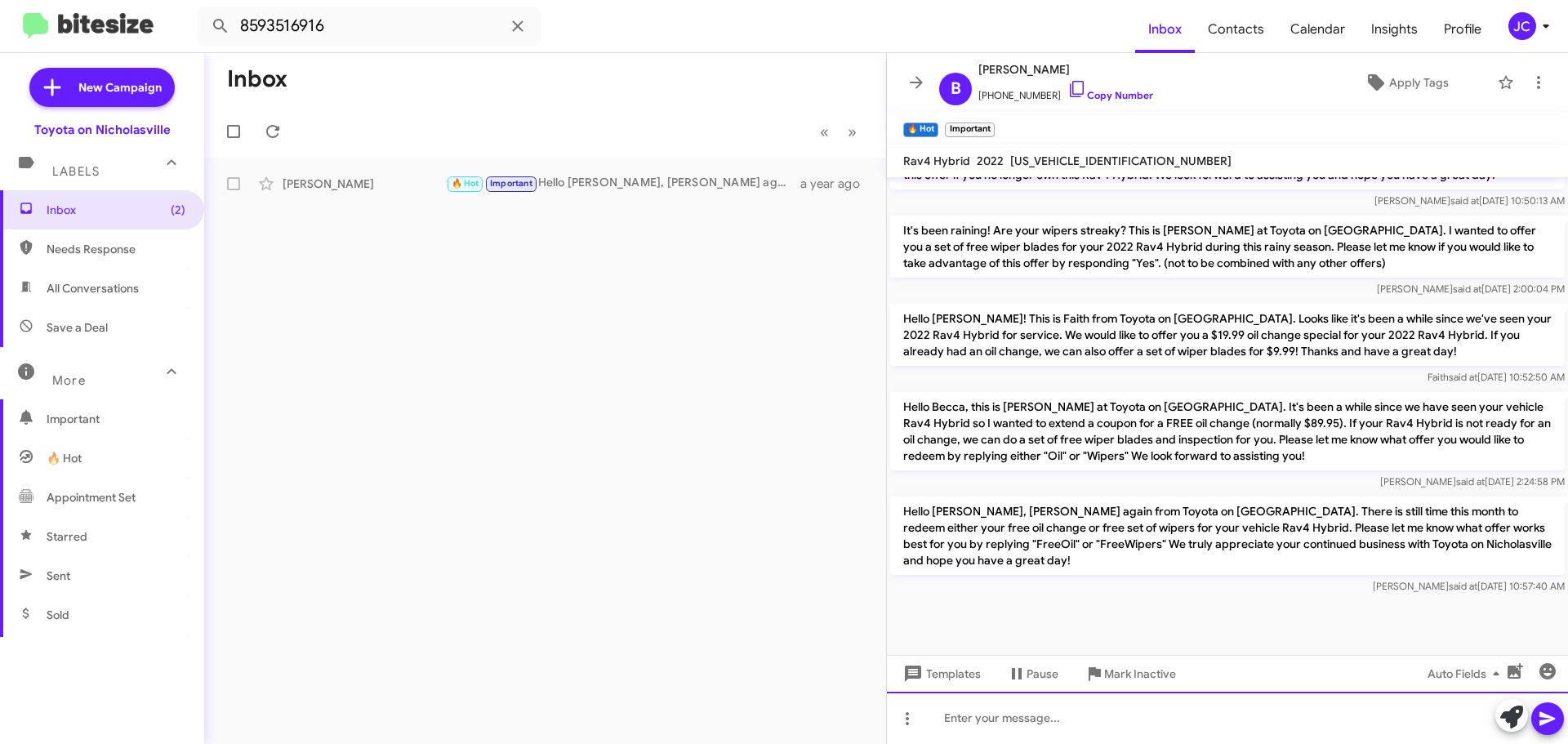
click at [956, 710] on div at bounding box center [1228, 718] width 681 height 52
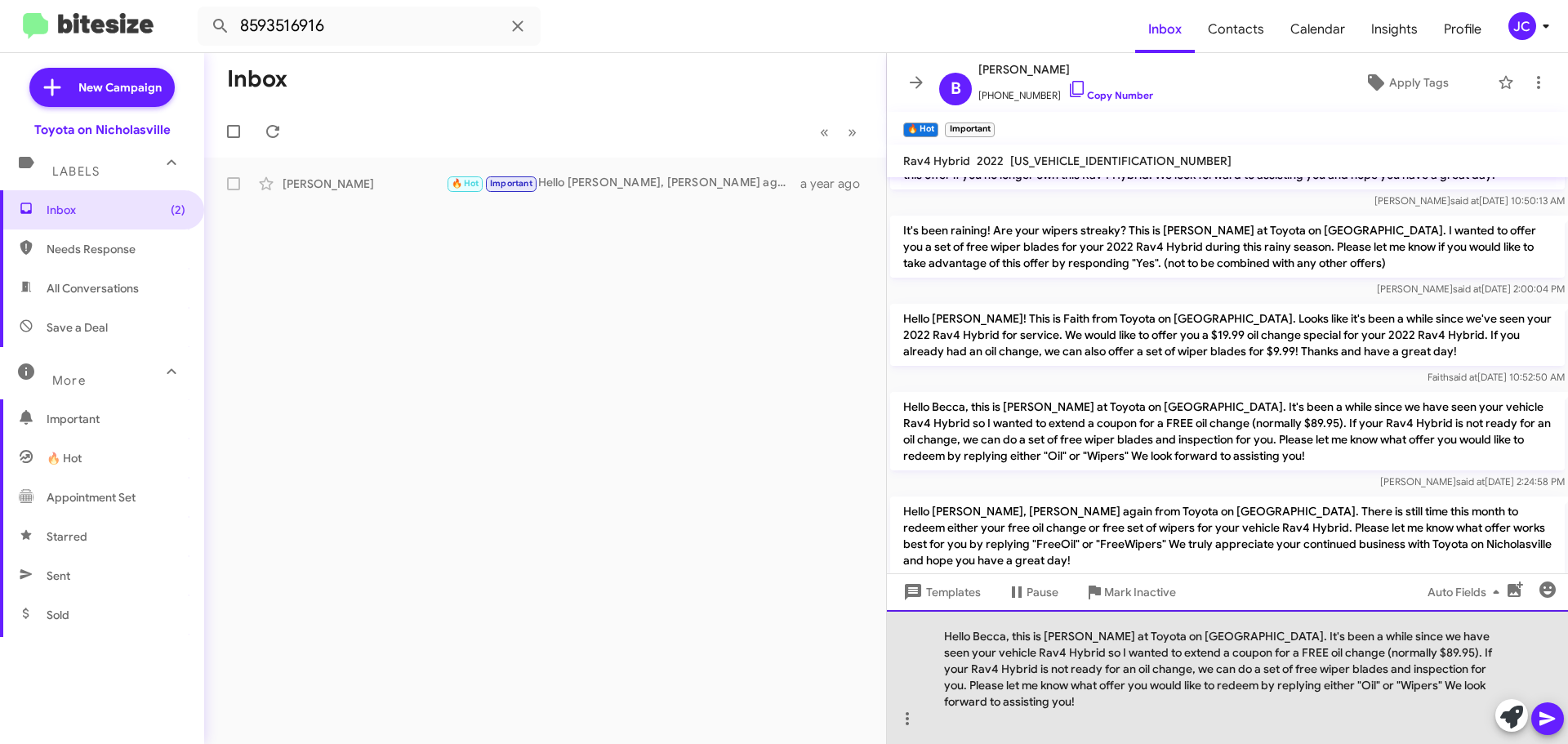
click at [1479, 637] on div "Hello Becca, this is [PERSON_NAME] at Toyota on [GEOGRAPHIC_DATA]. It's been a …" at bounding box center [1228, 677] width 681 height 134
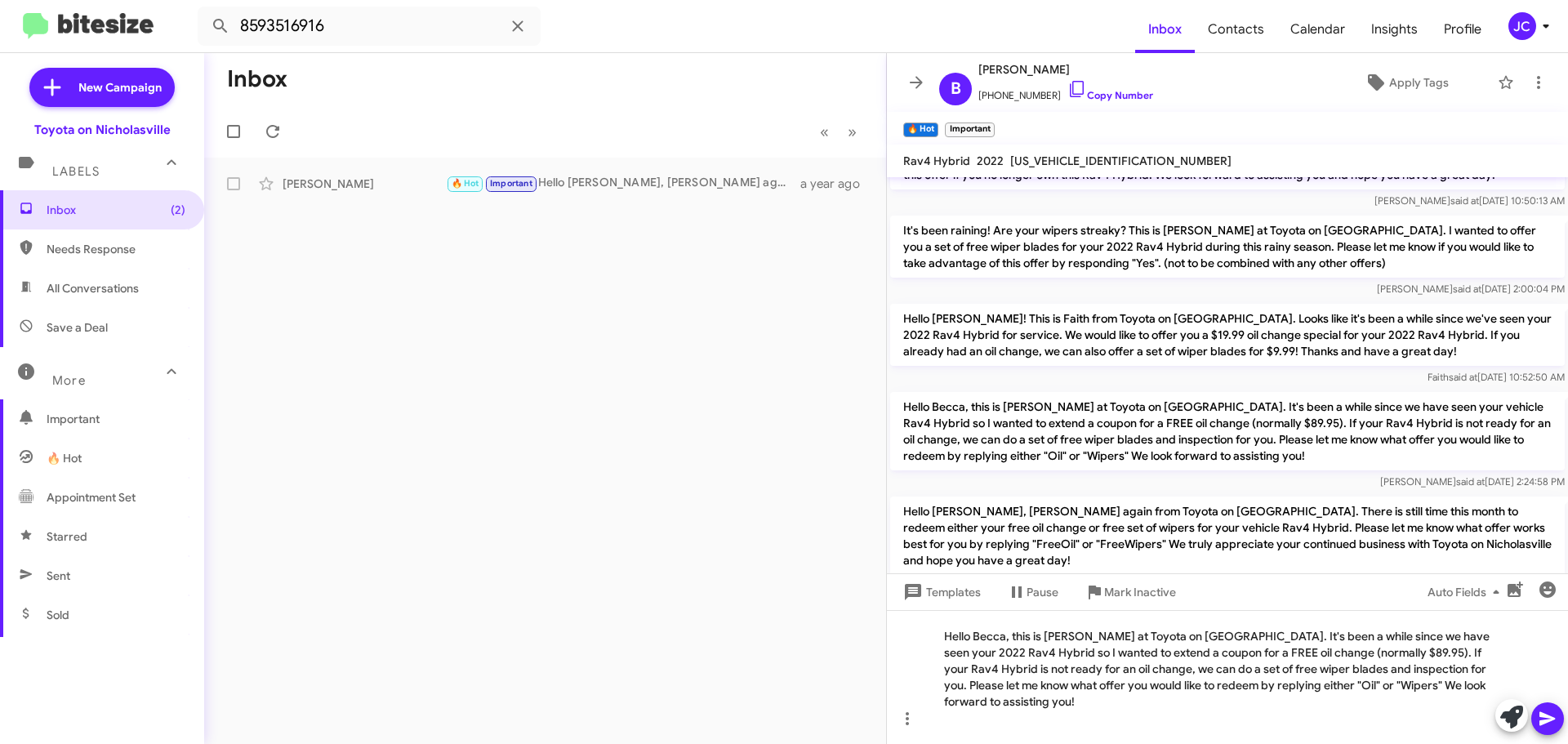
click at [1552, 718] on icon at bounding box center [1547, 719] width 16 height 14
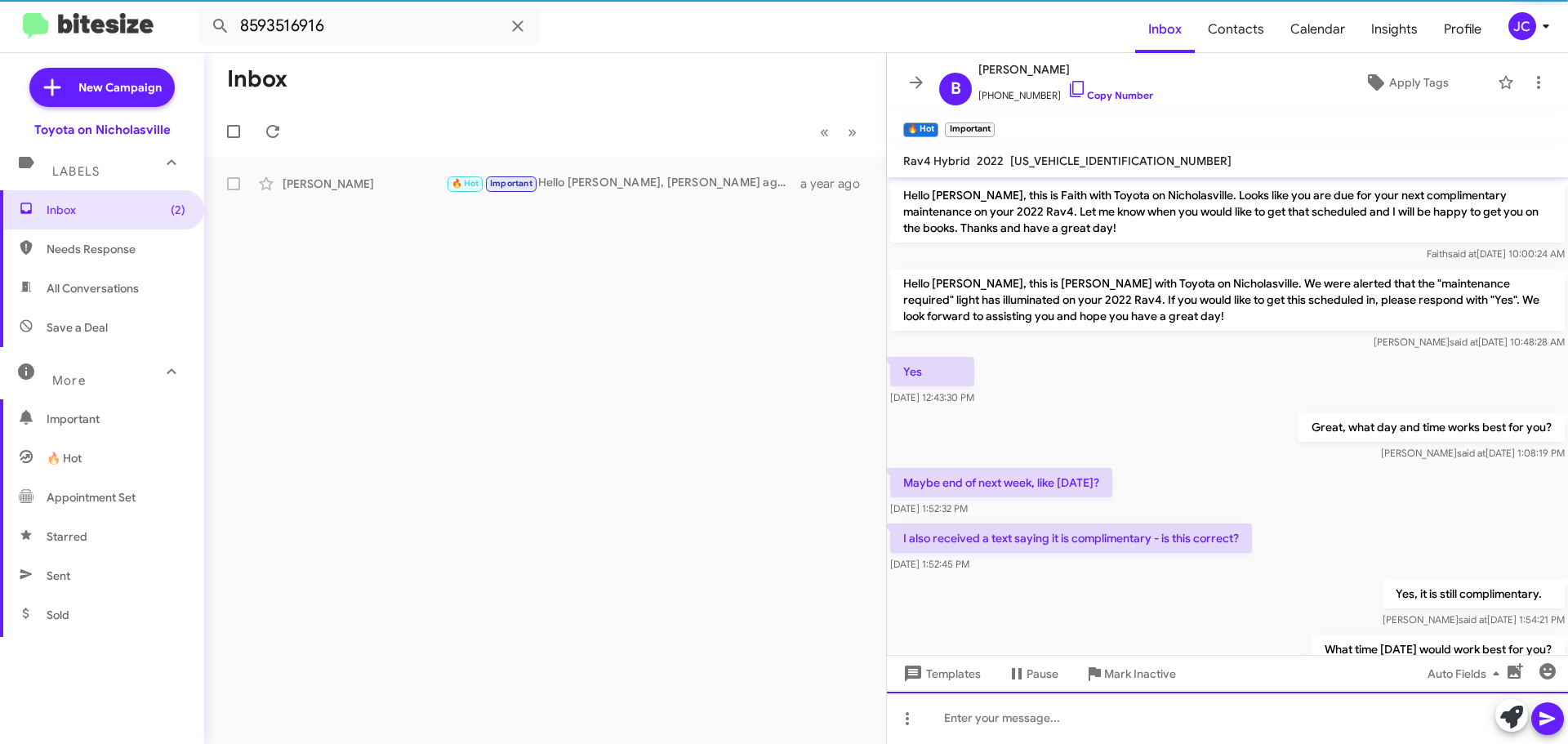
scroll to position [82, 0]
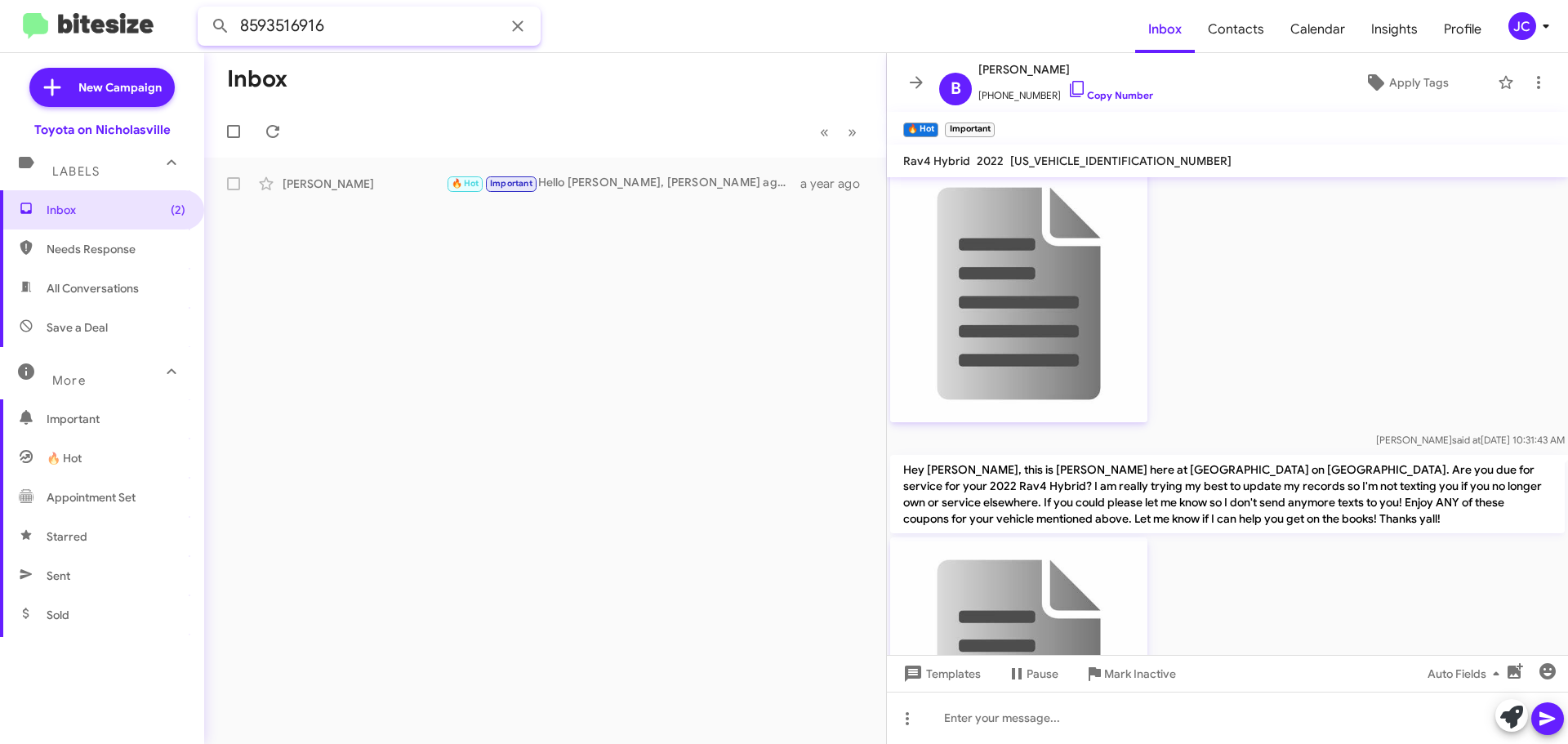
drag, startPoint x: 395, startPoint y: 38, endPoint x: -499, endPoint y: 38, distance: 894.0
click at [0, 38] on html "8593516916 Inbox Contacts Calendar Insights Profile JC New Campaign Toyota on N…" at bounding box center [784, 372] width 1568 height 744
drag, startPoint x: 396, startPoint y: 5, endPoint x: 317, endPoint y: 17, distance: 79.9
click at [317, 17] on mat-toolbar "8593516916 Inbox Contacts Calendar Insights Profile JC" at bounding box center [784, 26] width 1568 height 52
click at [317, 17] on input "8593516916" at bounding box center [368, 25] width 343 height 39
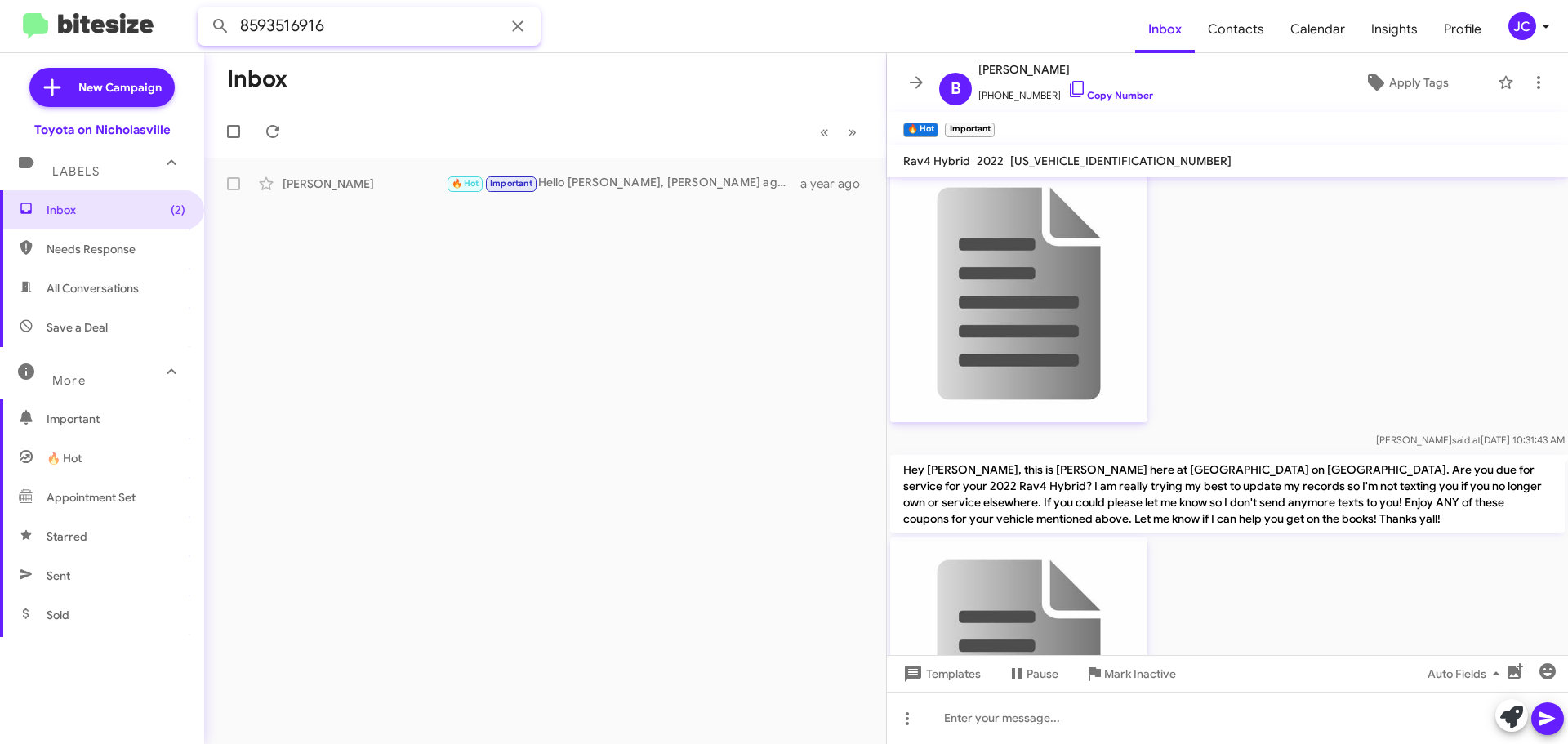
click at [317, 17] on input "8593516916" at bounding box center [368, 25] width 343 height 39
paste input "5372838"
click at [204, 10] on button at bounding box center [220, 25] width 32 height 32
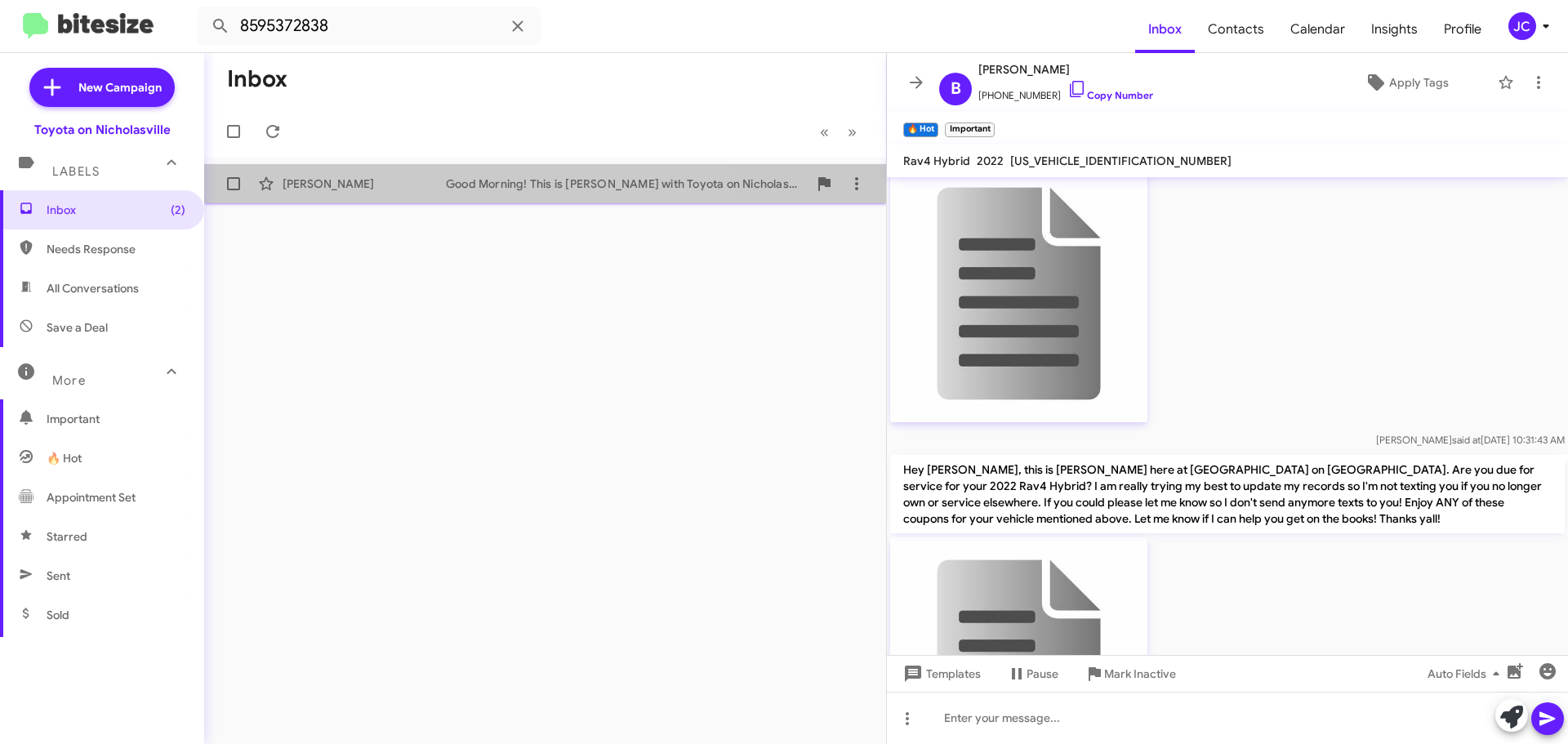
click at [393, 179] on div "[PERSON_NAME]" at bounding box center [364, 183] width 163 height 17
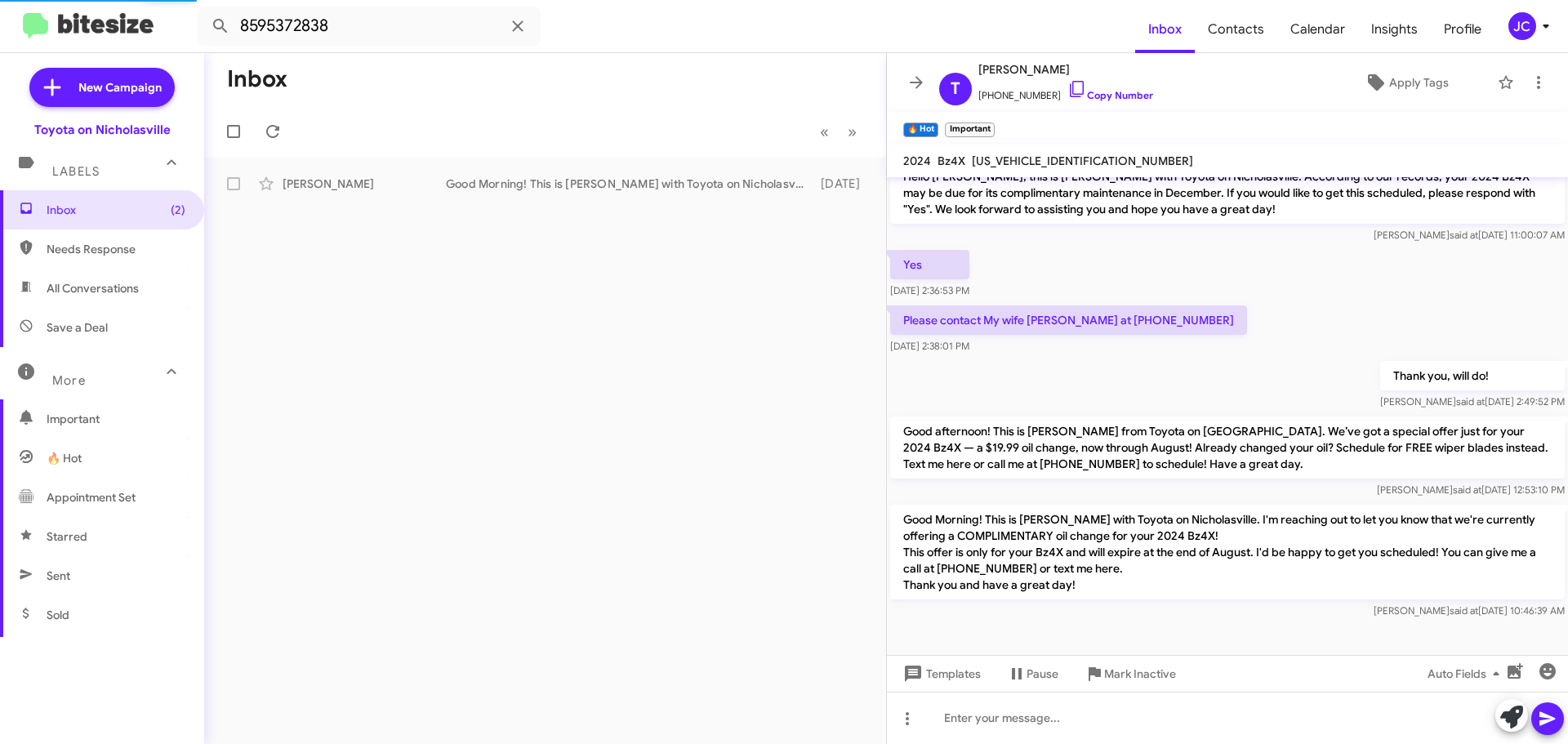
scroll to position [431, 0]
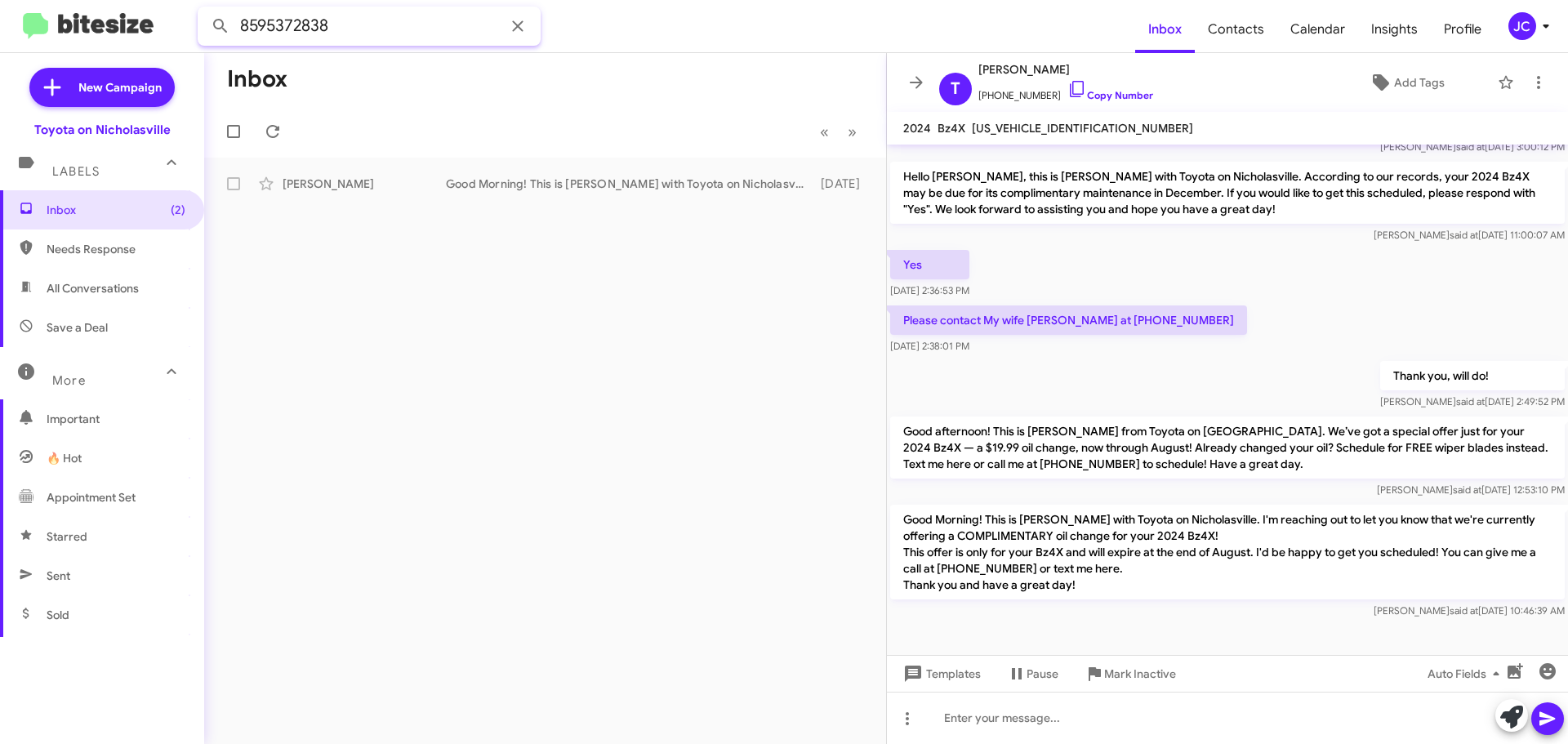
drag, startPoint x: 365, startPoint y: 20, endPoint x: -323, endPoint y: 26, distance: 688.0
click at [0, 26] on html "8595372838 Inbox Contacts Calendar Insights Profile JC New Campaign Toyota on N…" at bounding box center [784, 372] width 1568 height 744
paste input "4909069"
click at [204, 10] on button at bounding box center [220, 25] width 32 height 32
click at [334, 176] on div "[PERSON_NAME]" at bounding box center [364, 183] width 163 height 17
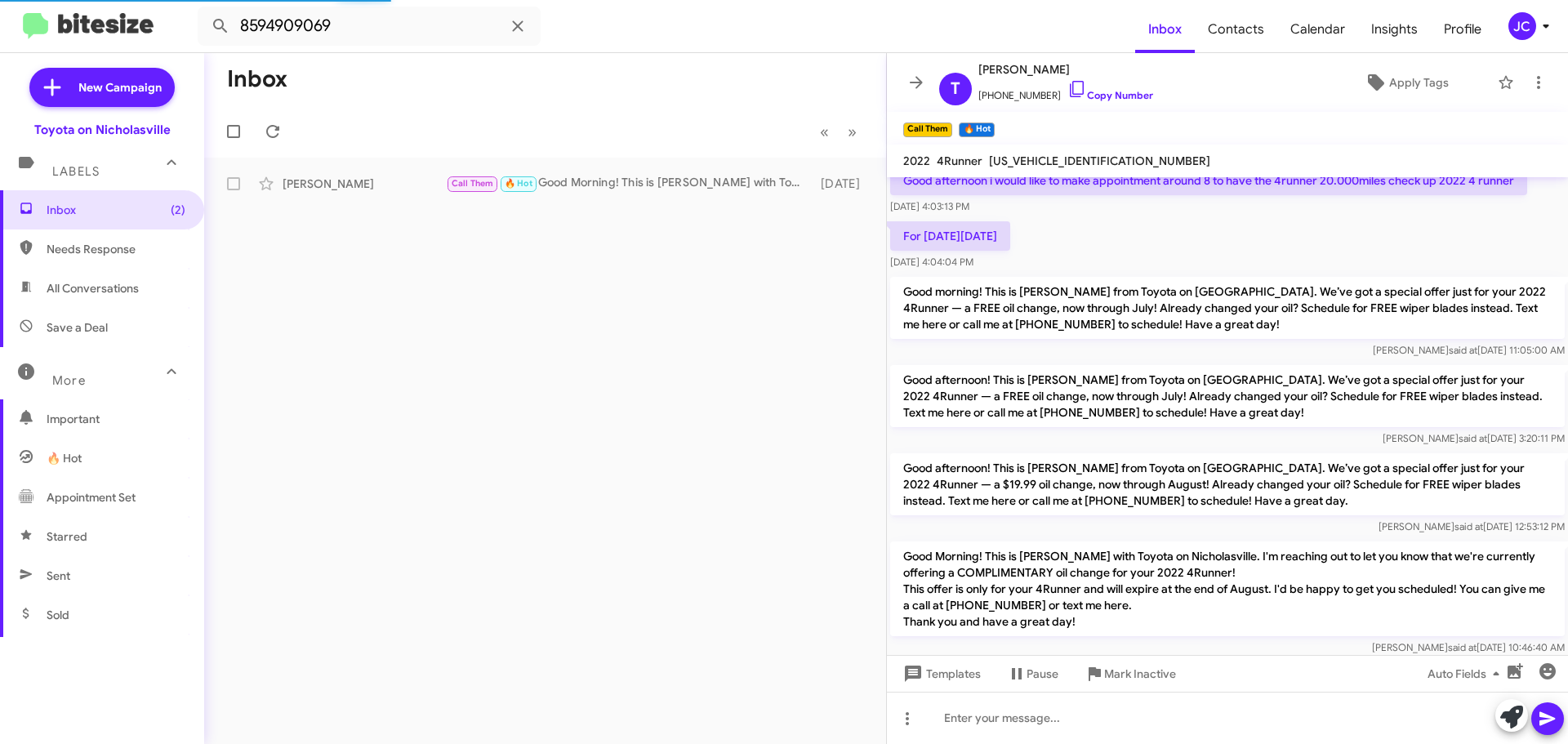
scroll to position [103, 0]
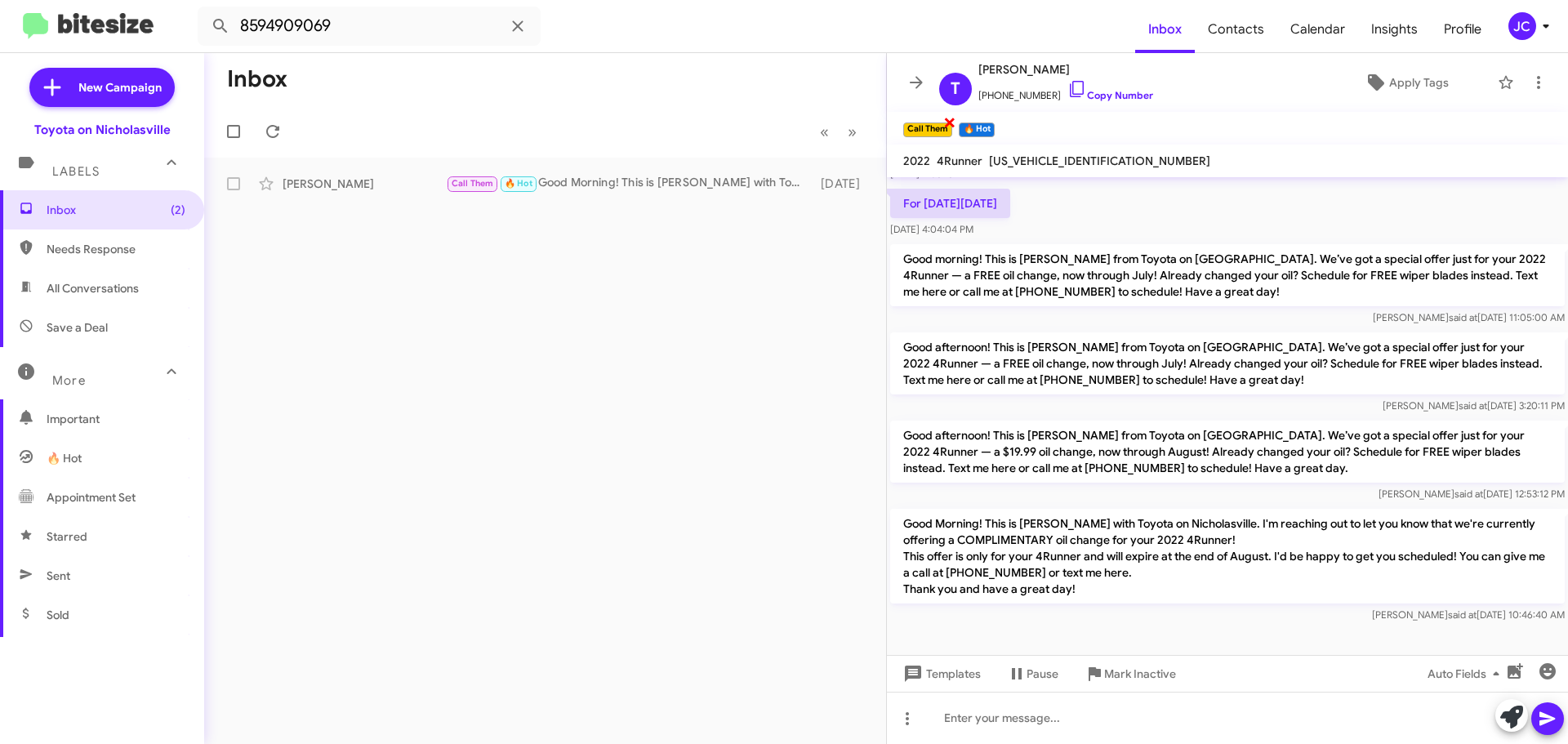
click at [947, 122] on span "×" at bounding box center [949, 121] width 13 height 19
click at [938, 125] on span "×" at bounding box center [935, 121] width 13 height 19
drag, startPoint x: 369, startPoint y: 33, endPoint x: -116, endPoint y: 31, distance: 485.0
click at [0, 31] on html "8594909069 Inbox Contacts Calendar Insights Profile JC New Campaign Toyota on N…" at bounding box center [784, 372] width 1568 height 744
paste input "6996708"
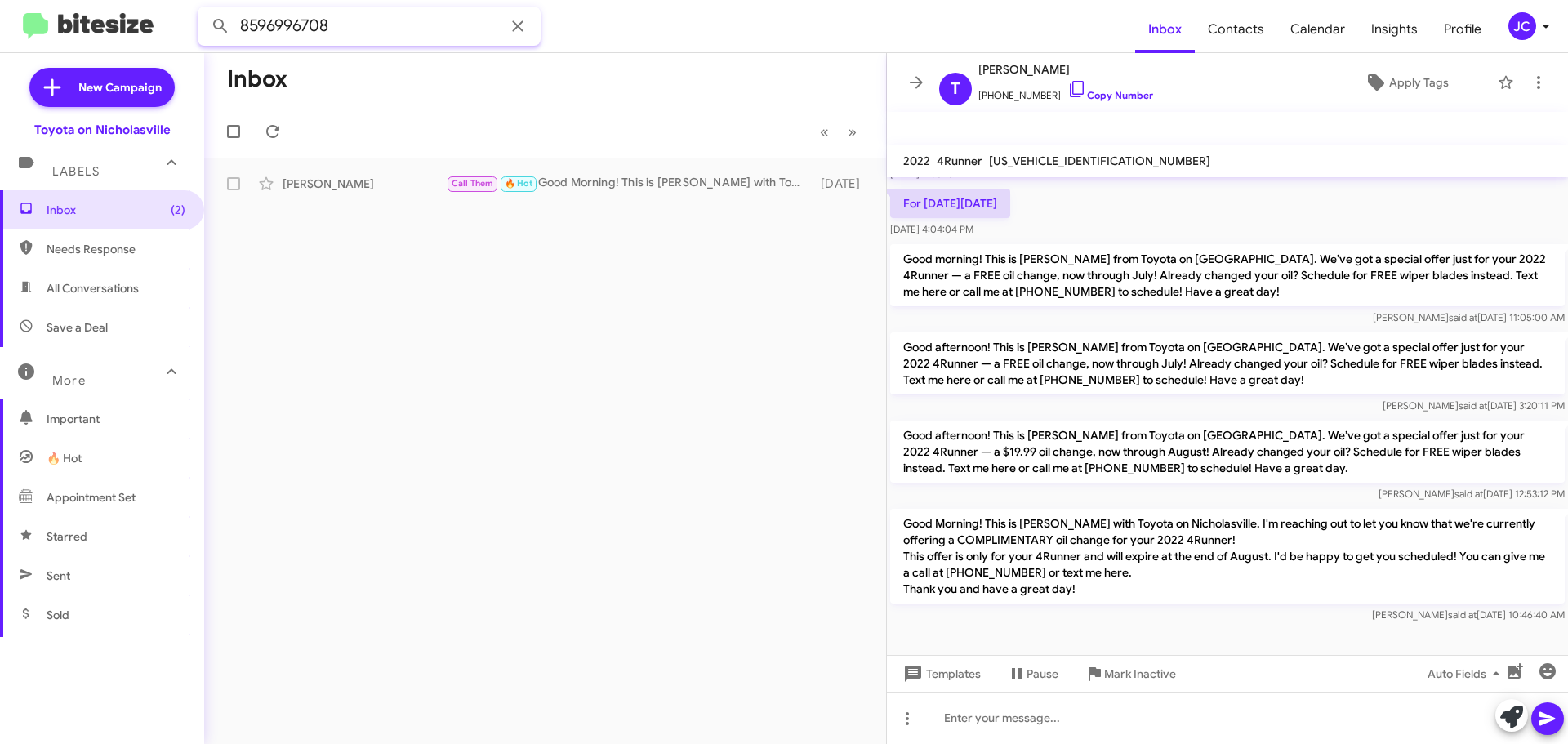
click at [204, 10] on button at bounding box center [220, 25] width 32 height 32
click at [354, 185] on div "[PERSON_NAME]" at bounding box center [364, 183] width 163 height 17
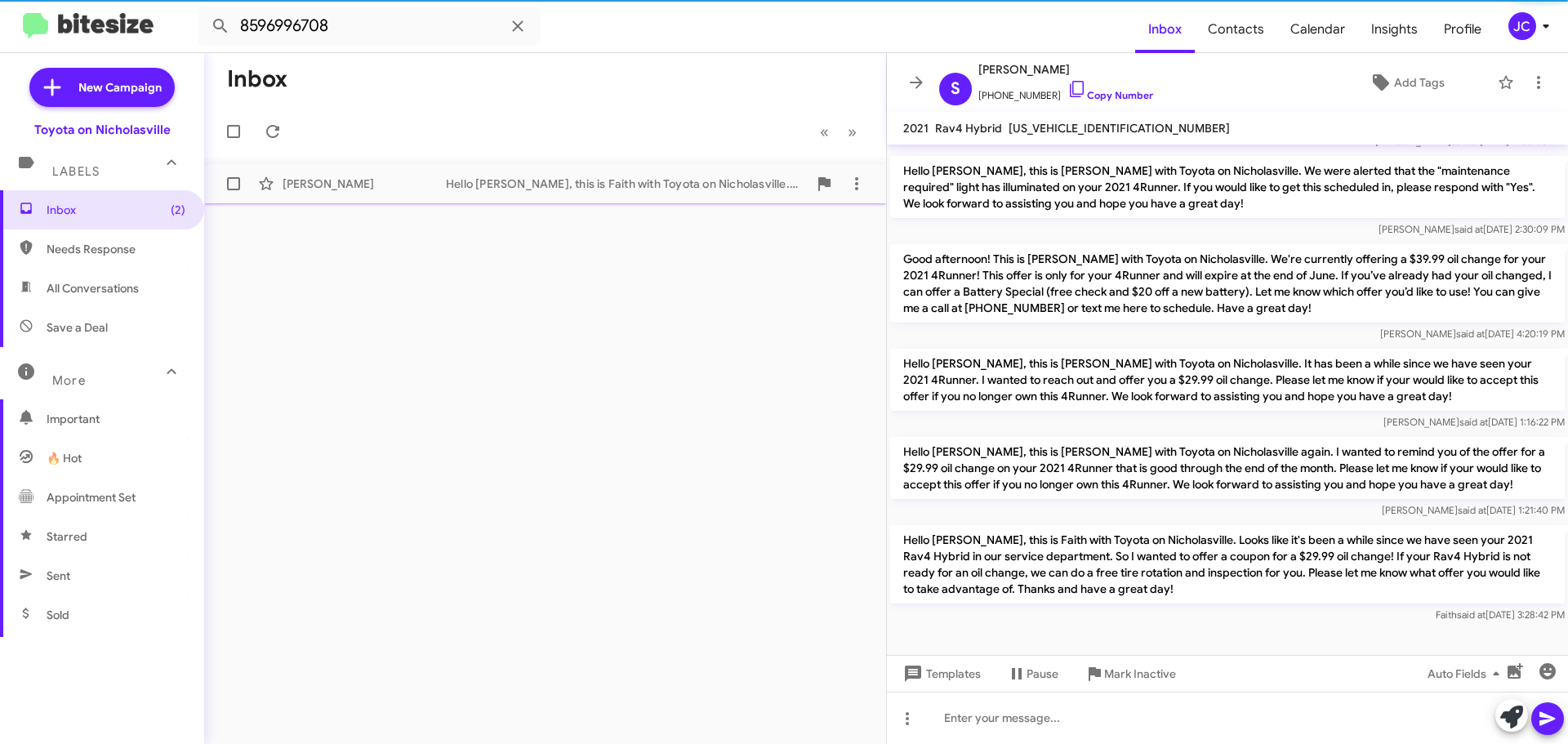
scroll to position [457, 0]
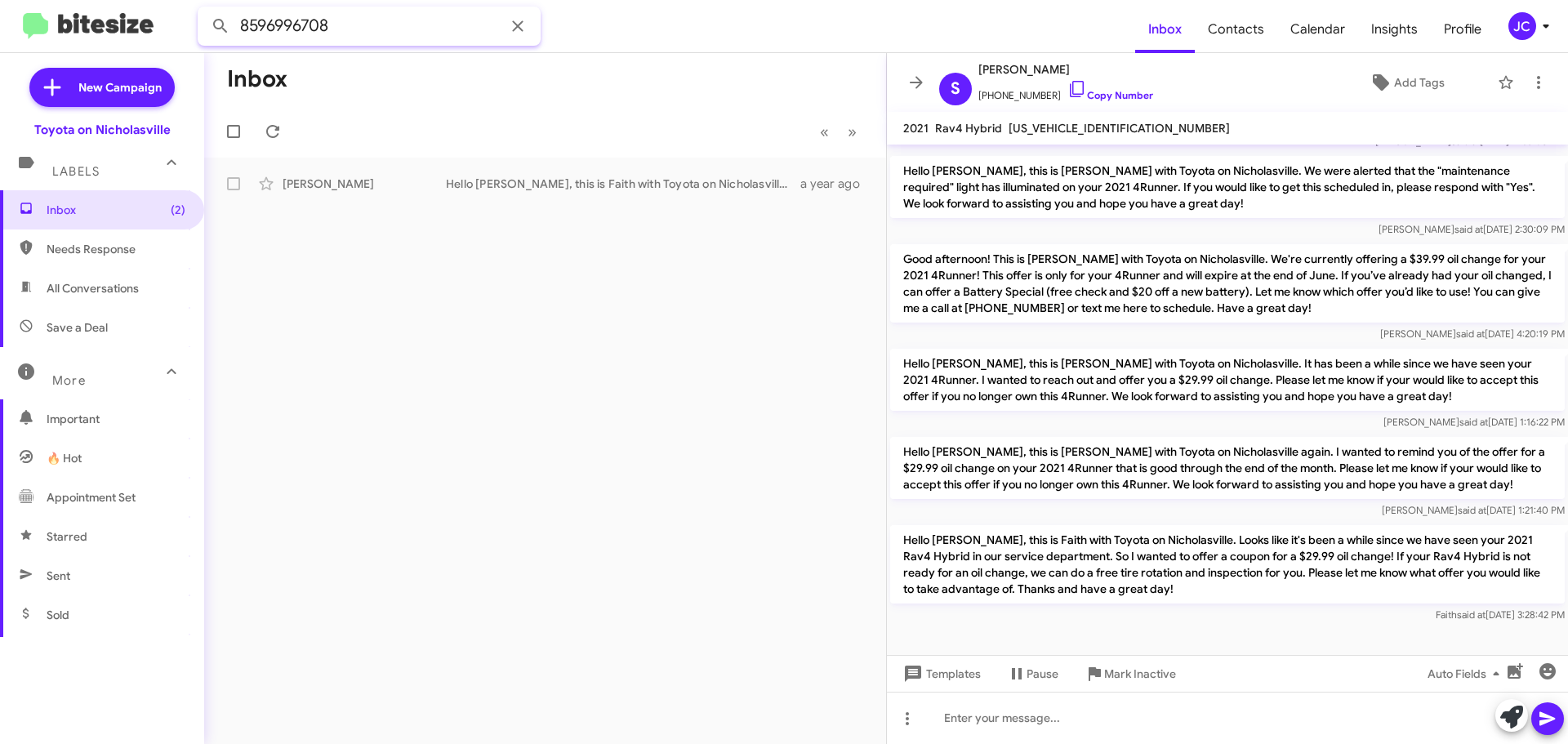
drag, startPoint x: 375, startPoint y: 22, endPoint x: -362, endPoint y: 20, distance: 737.0
click at [0, 20] on html "8596996708 Inbox Contacts Calendar Insights Profile JC New Campaign Toyota on N…" at bounding box center [784, 372] width 1568 height 744
paste input "3278362"
click at [204, 10] on button at bounding box center [220, 25] width 32 height 32
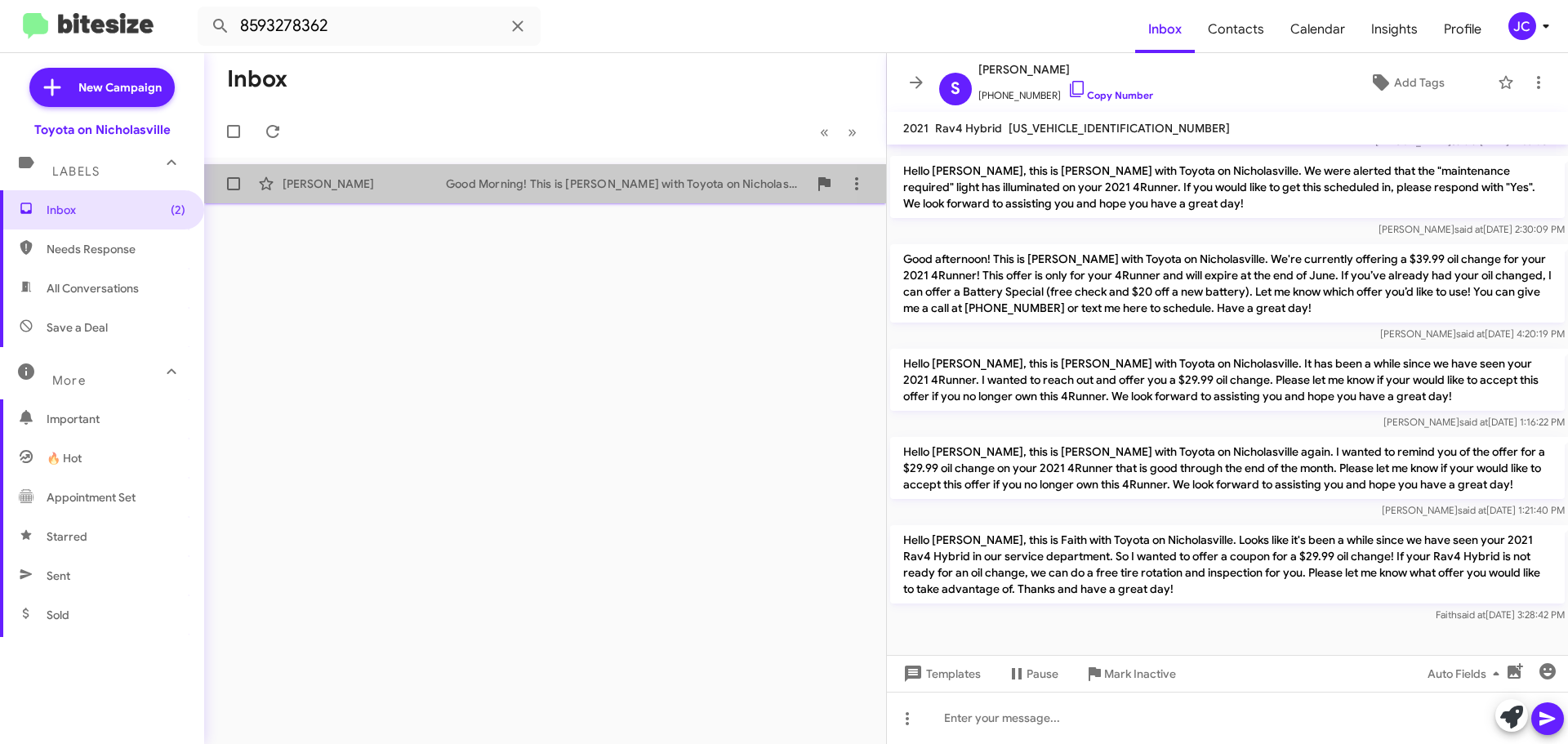
click at [353, 179] on div "[PERSON_NAME]" at bounding box center [364, 183] width 163 height 17
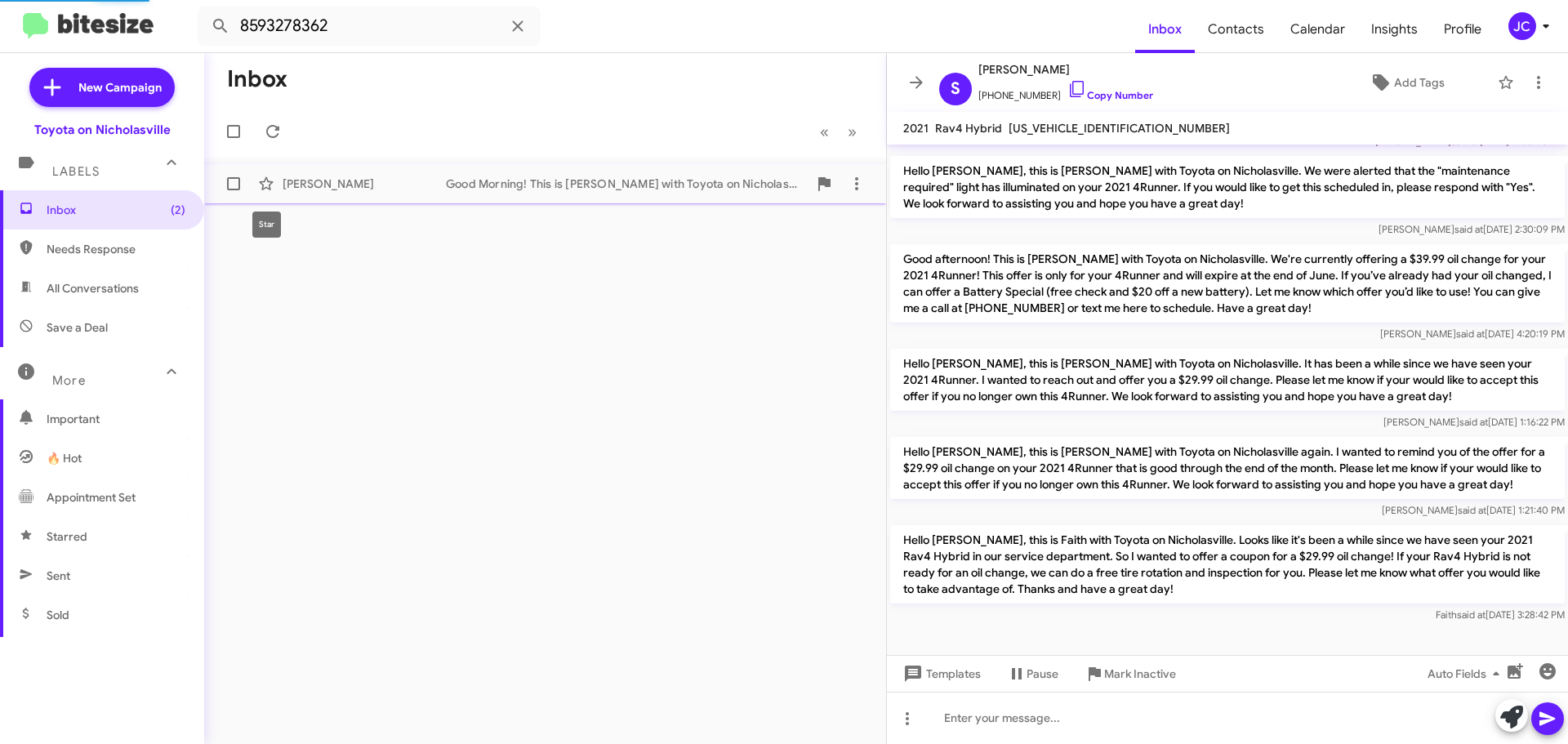
scroll to position [169, 0]
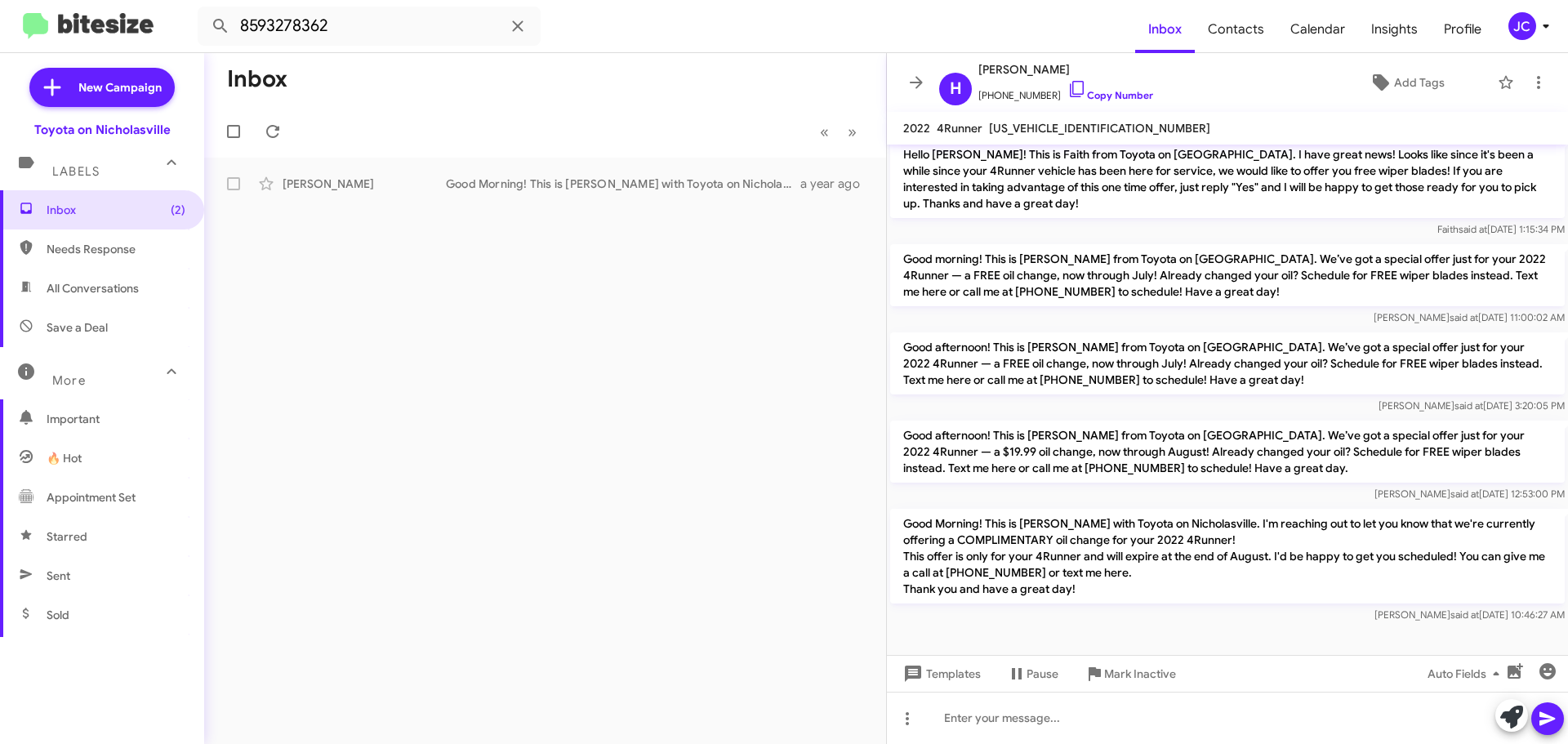
drag, startPoint x: 14, startPoint y: 31, endPoint x: -76, endPoint y: 31, distance: 90.0
click at [0, 31] on html "8593278362 Inbox Contacts Calendar Insights Profile JC New Campaign Toyota on N…" at bounding box center [784, 372] width 1568 height 744
drag, startPoint x: 471, startPoint y: 151, endPoint x: 471, endPoint y: 134, distance: 17.0
click at [471, 148] on mat-toolbar-row "« Previous » Next" at bounding box center [545, 132] width 682 height 52
click at [376, 31] on input "8593278362" at bounding box center [368, 25] width 343 height 39
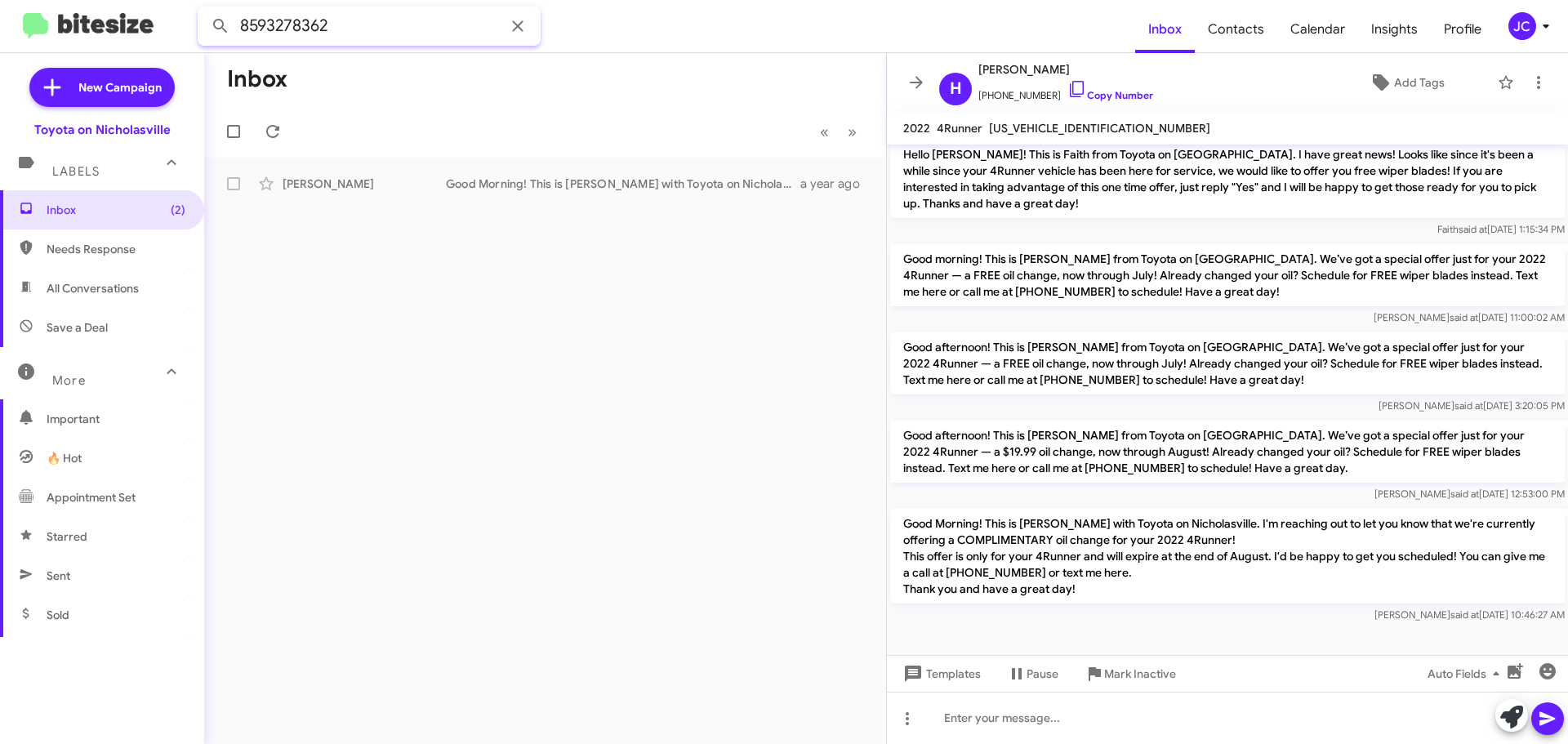
click at [376, 31] on input "8593278362" at bounding box center [368, 25] width 343 height 39
paste input "4943987"
click at [204, 10] on button at bounding box center [220, 25] width 32 height 32
click at [355, 168] on div "[PERSON_NAME] 🔥 Hot Important Hello [PERSON_NAME], this is [PERSON_NAME] at Toy…" at bounding box center [545, 183] width 656 height 32
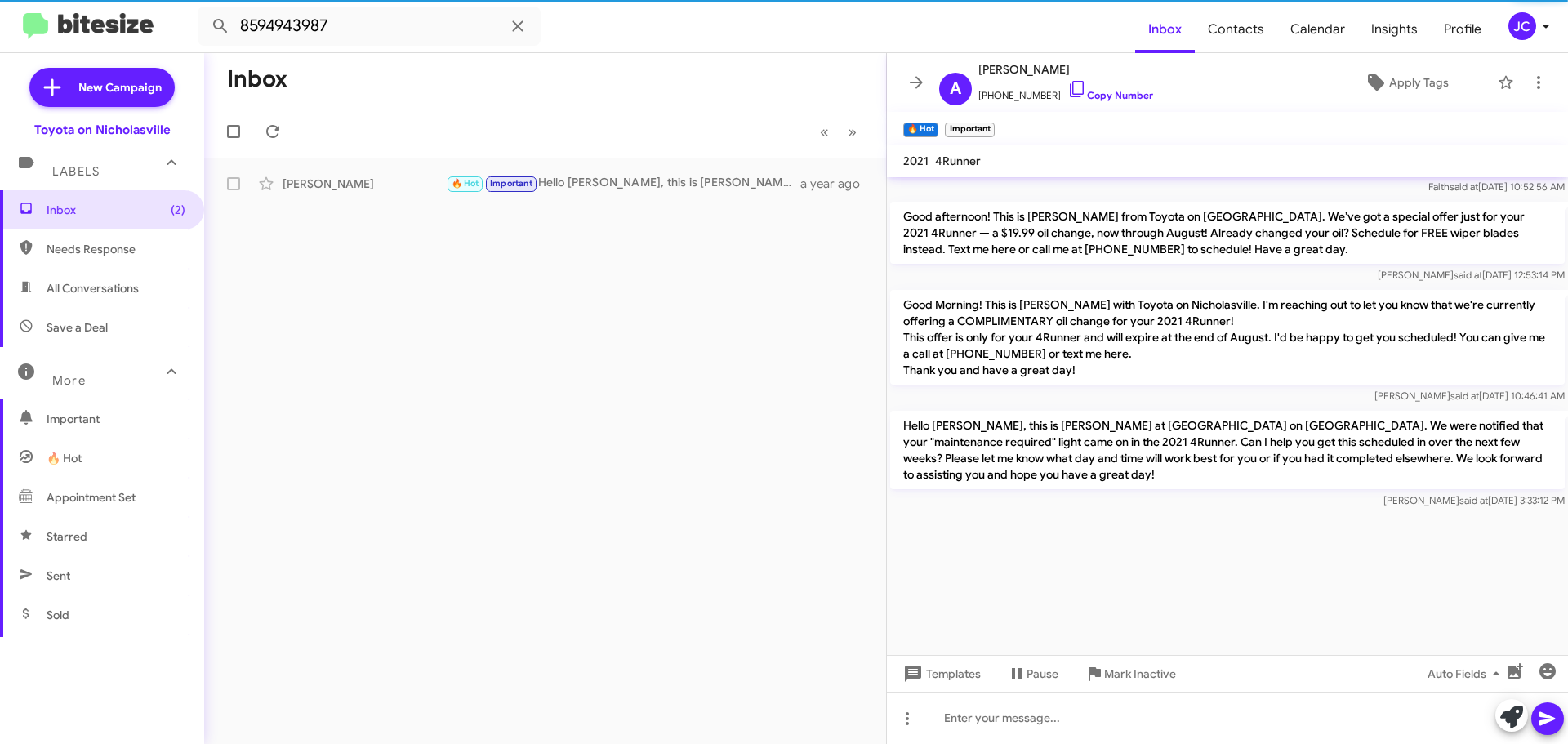
scroll to position [4667, 0]
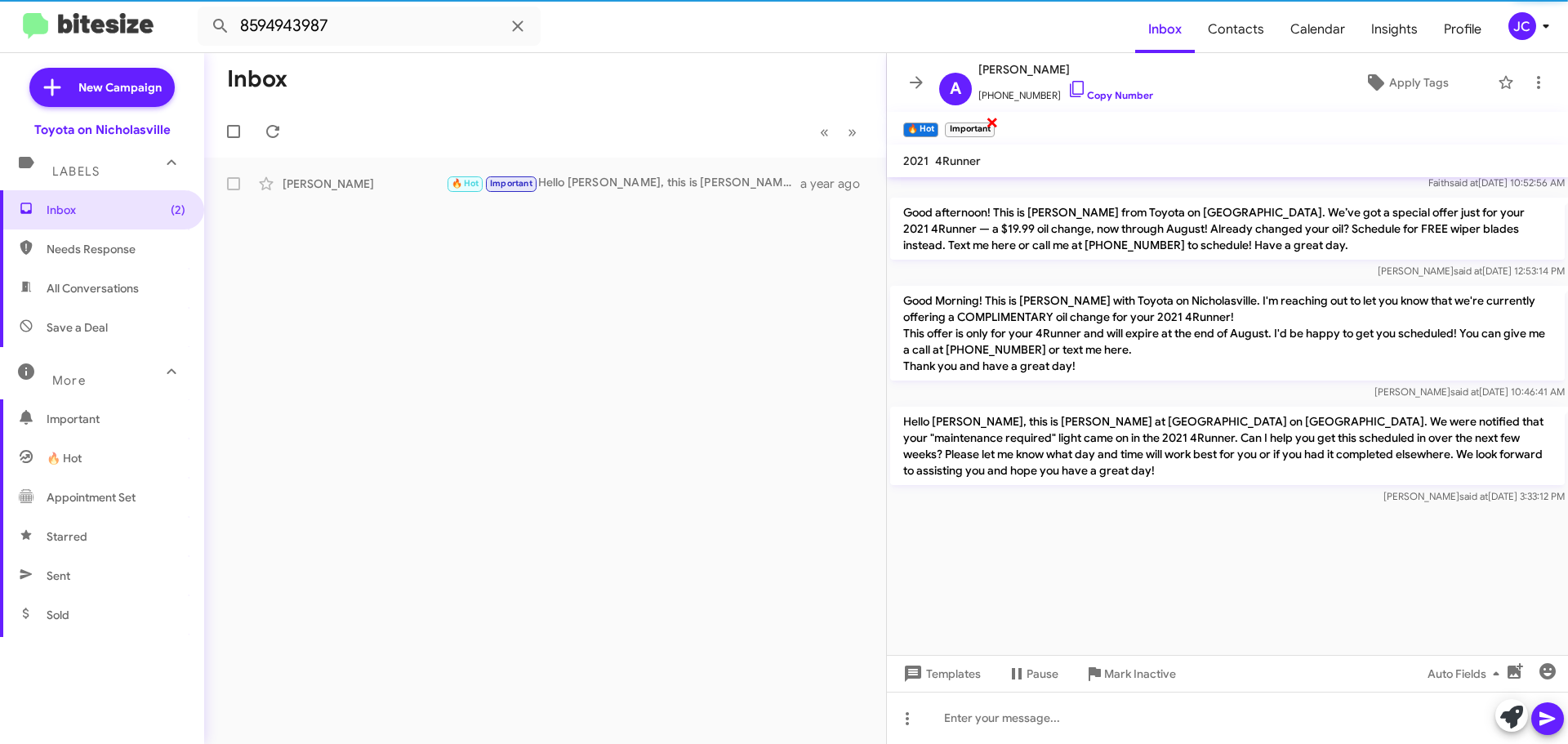
click at [995, 121] on span "×" at bounding box center [992, 121] width 13 height 19
click at [938, 123] on span "×" at bounding box center [935, 121] width 13 height 19
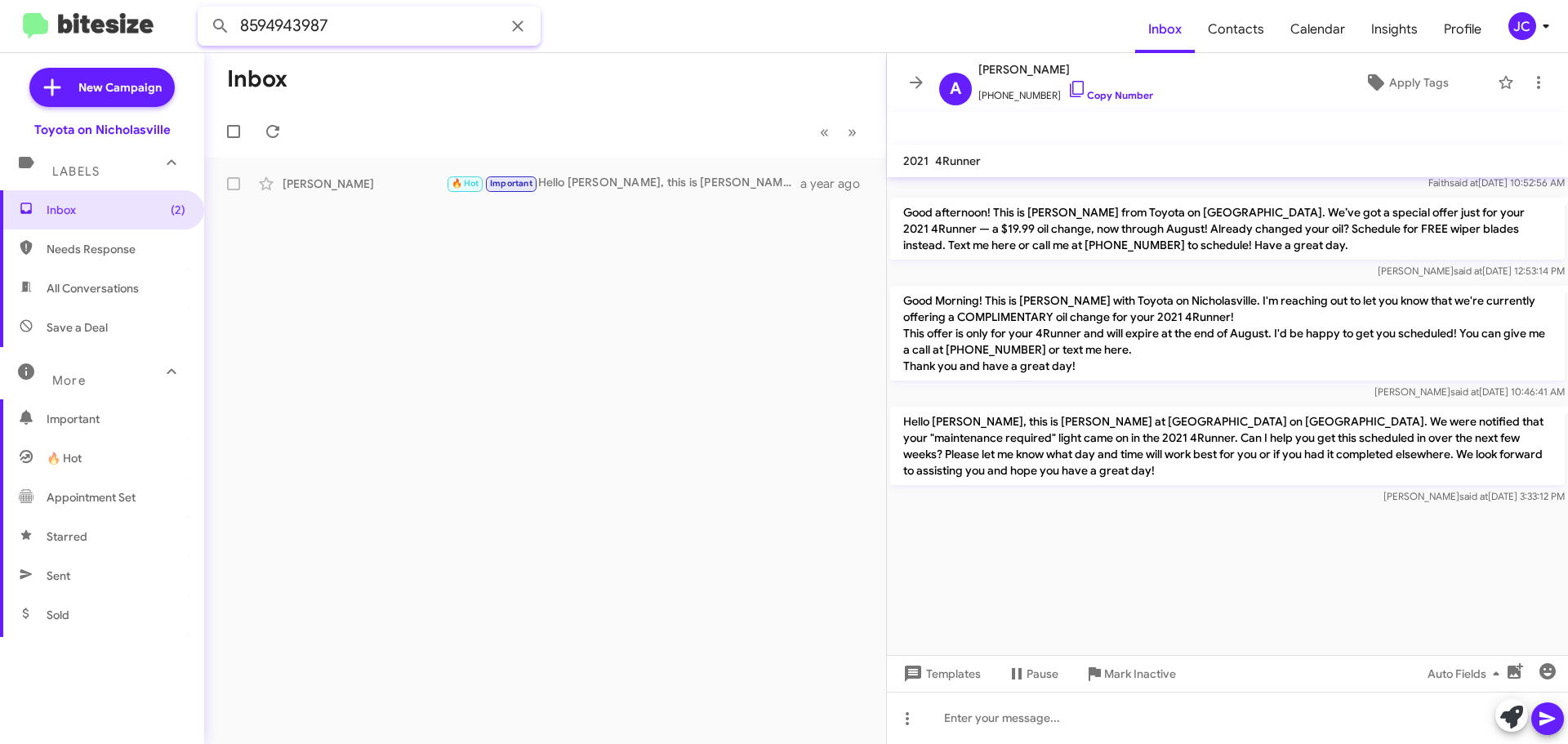
drag, startPoint x: 295, startPoint y: 31, endPoint x: -184, endPoint y: 31, distance: 479.0
click at [0, 31] on html "8594943987 Inbox Contacts Calendar Insights Profile JC New Campaign Toyota on N…" at bounding box center [784, 372] width 1568 height 744
paste input "693094"
click at [204, 10] on button at bounding box center [220, 25] width 32 height 32
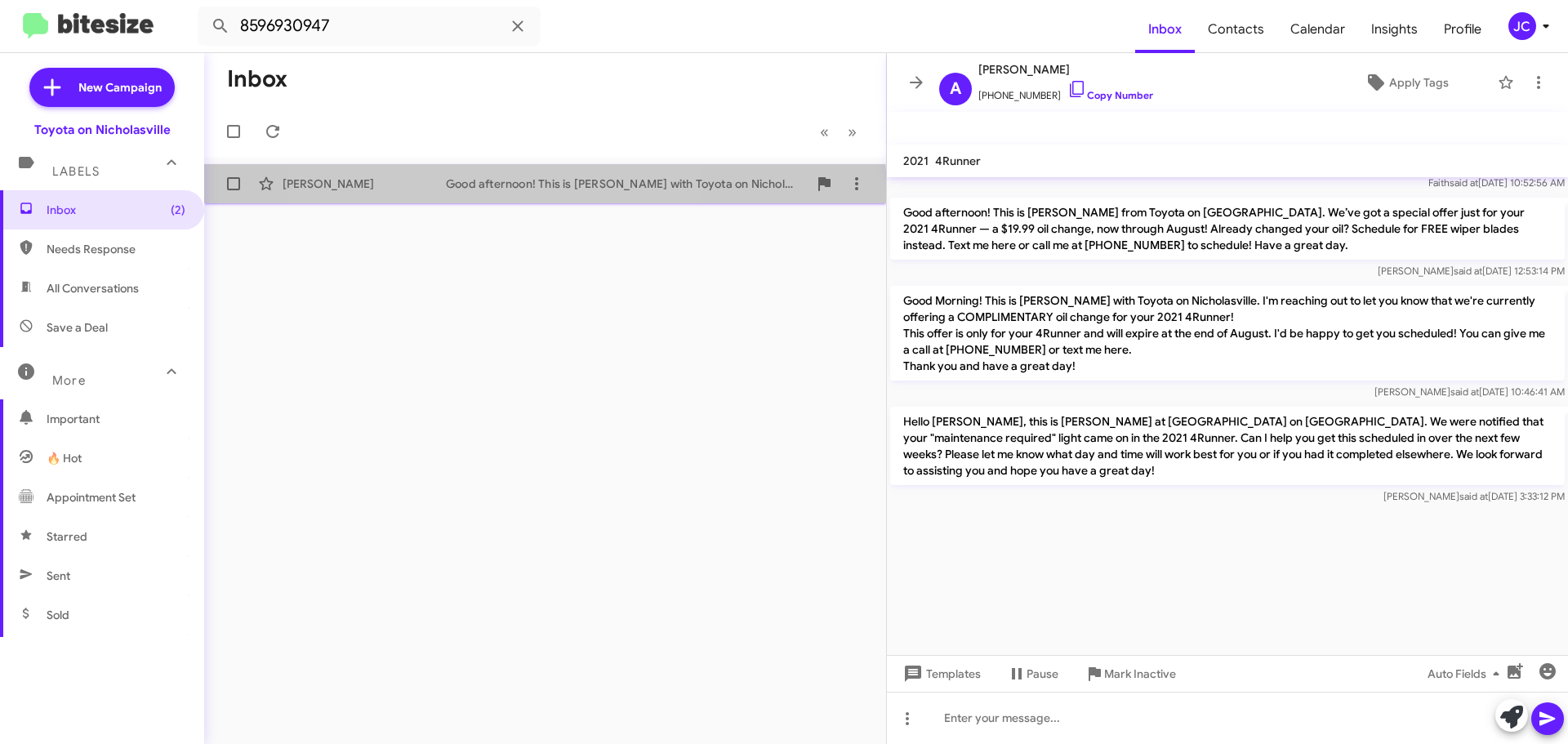
click at [484, 196] on div "[PERSON_NAME] Good afternoon! This is [PERSON_NAME] with Toyota on Nicholasvill…" at bounding box center [545, 183] width 656 height 32
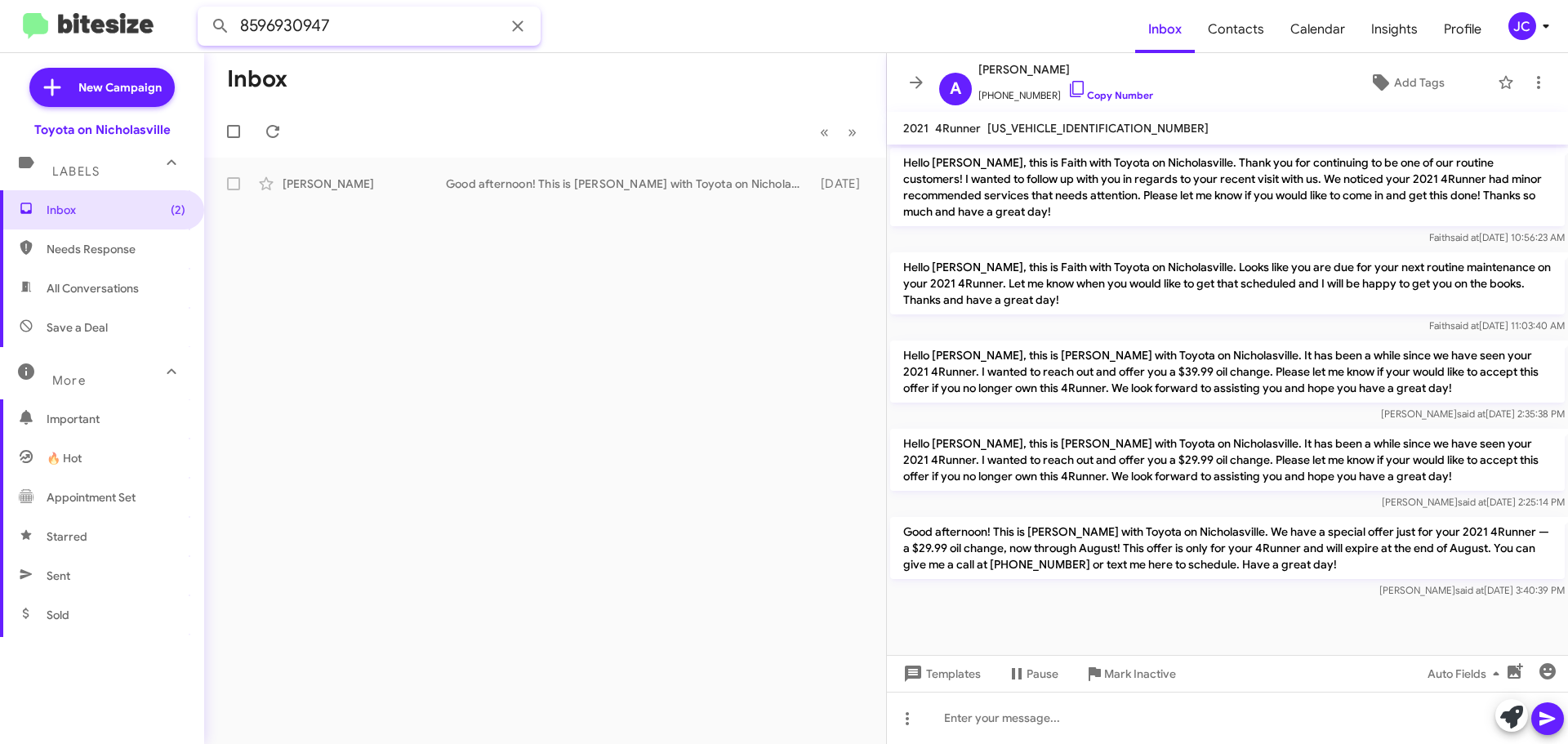
drag, startPoint x: 407, startPoint y: 31, endPoint x: -47, endPoint y: 31, distance: 454.0
click at [0, 31] on html "8596930947 Inbox Contacts Calendar Insights Profile JC New Campaign Toyota on N…" at bounding box center [784, 372] width 1568 height 744
paste input "184970"
type input "8596184970"
click at [204, 10] on button at bounding box center [220, 25] width 32 height 32
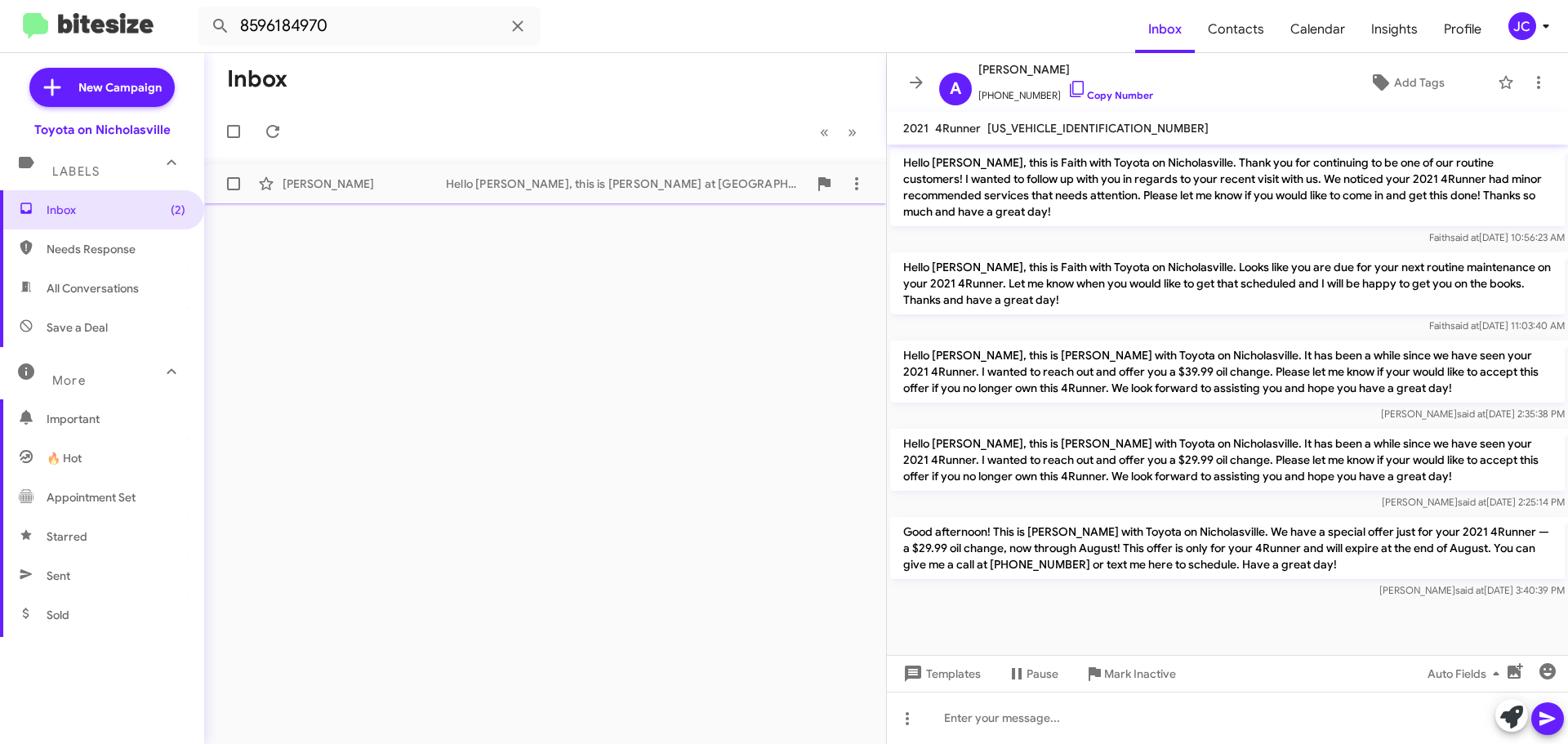
click at [370, 194] on div "[PERSON_NAME] Hello [PERSON_NAME], this is [PERSON_NAME] at Toyota on [GEOGRAPH…" at bounding box center [545, 183] width 656 height 32
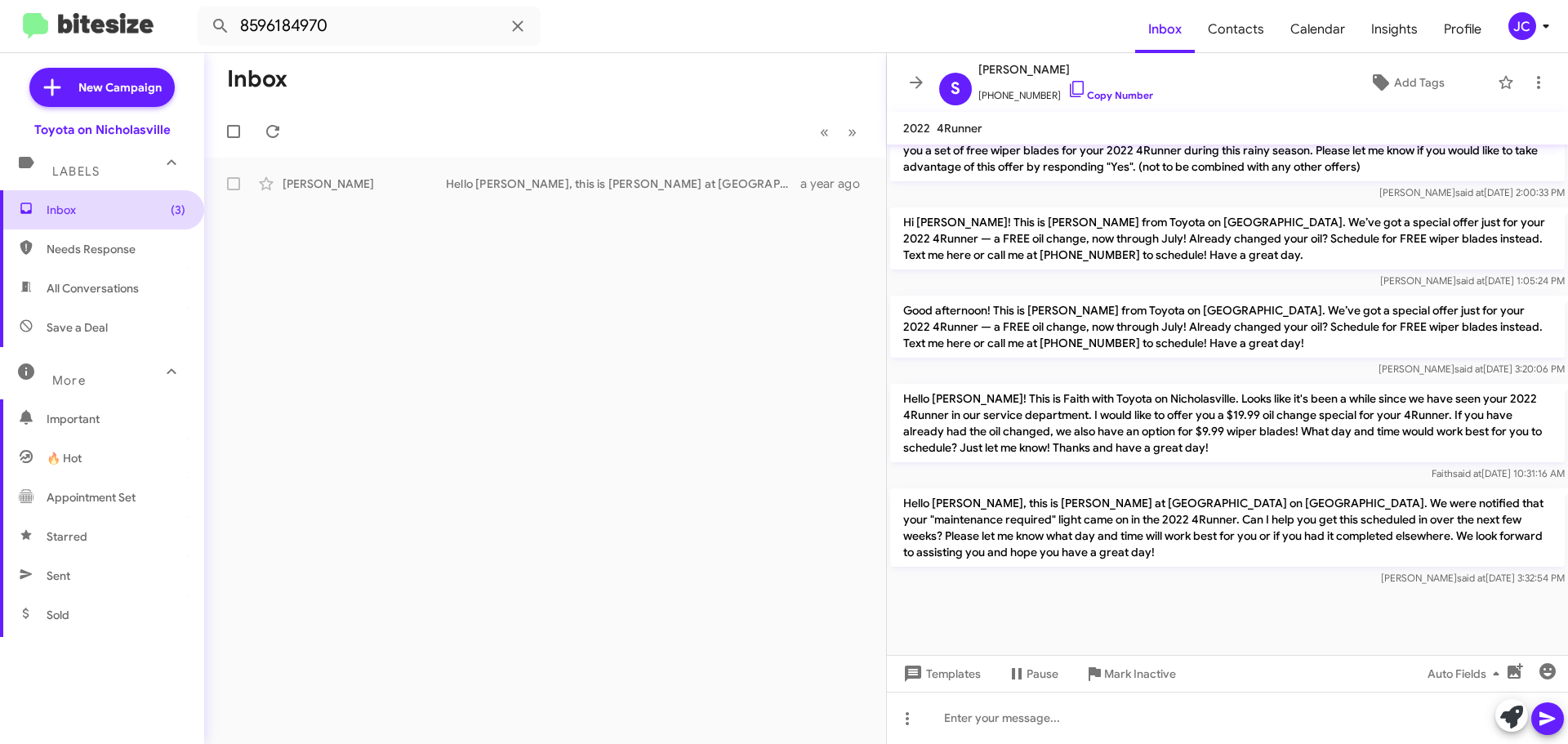
click at [141, 203] on span "Inbox (3)" at bounding box center [115, 210] width 139 height 17
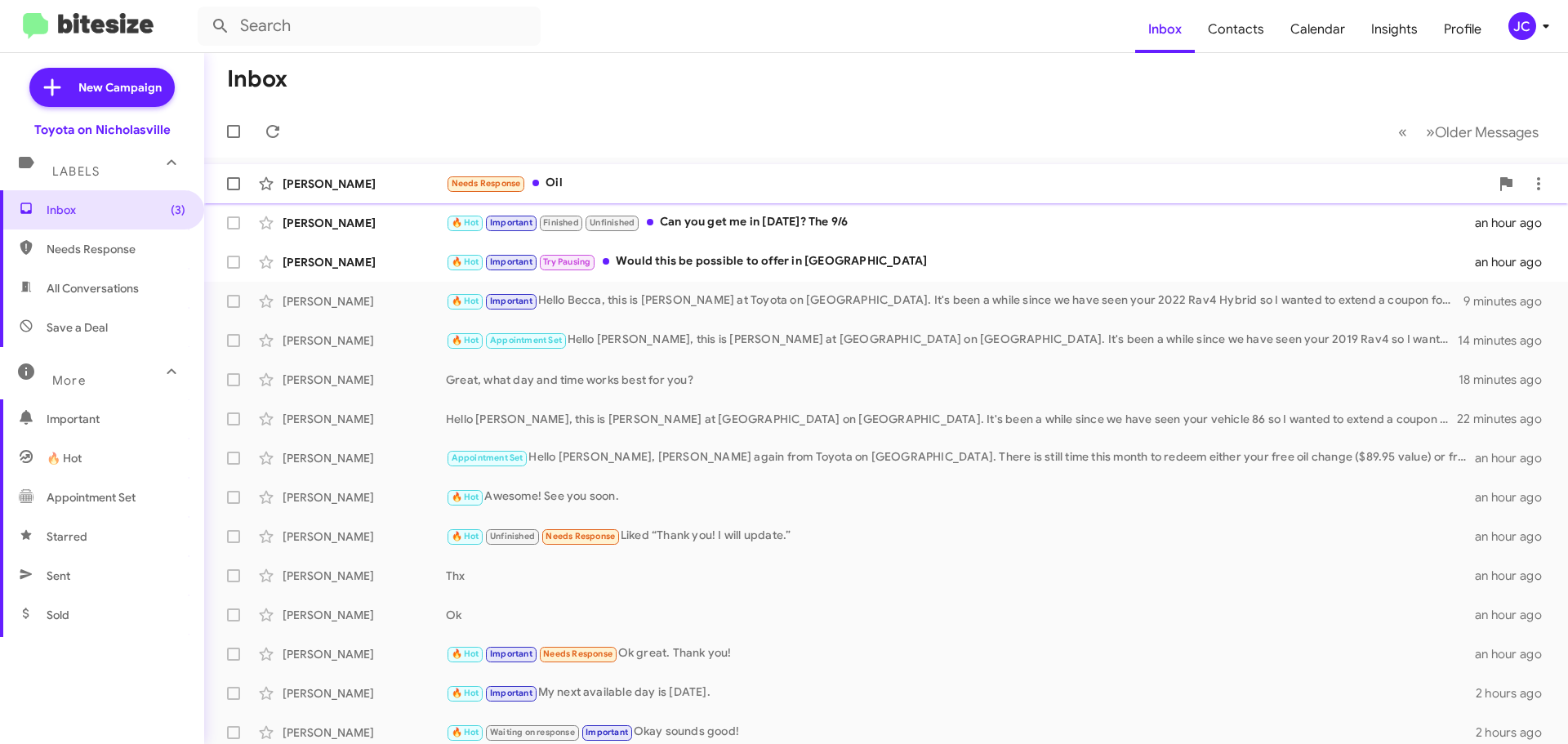
click at [306, 182] on div "[PERSON_NAME]" at bounding box center [364, 183] width 163 height 17
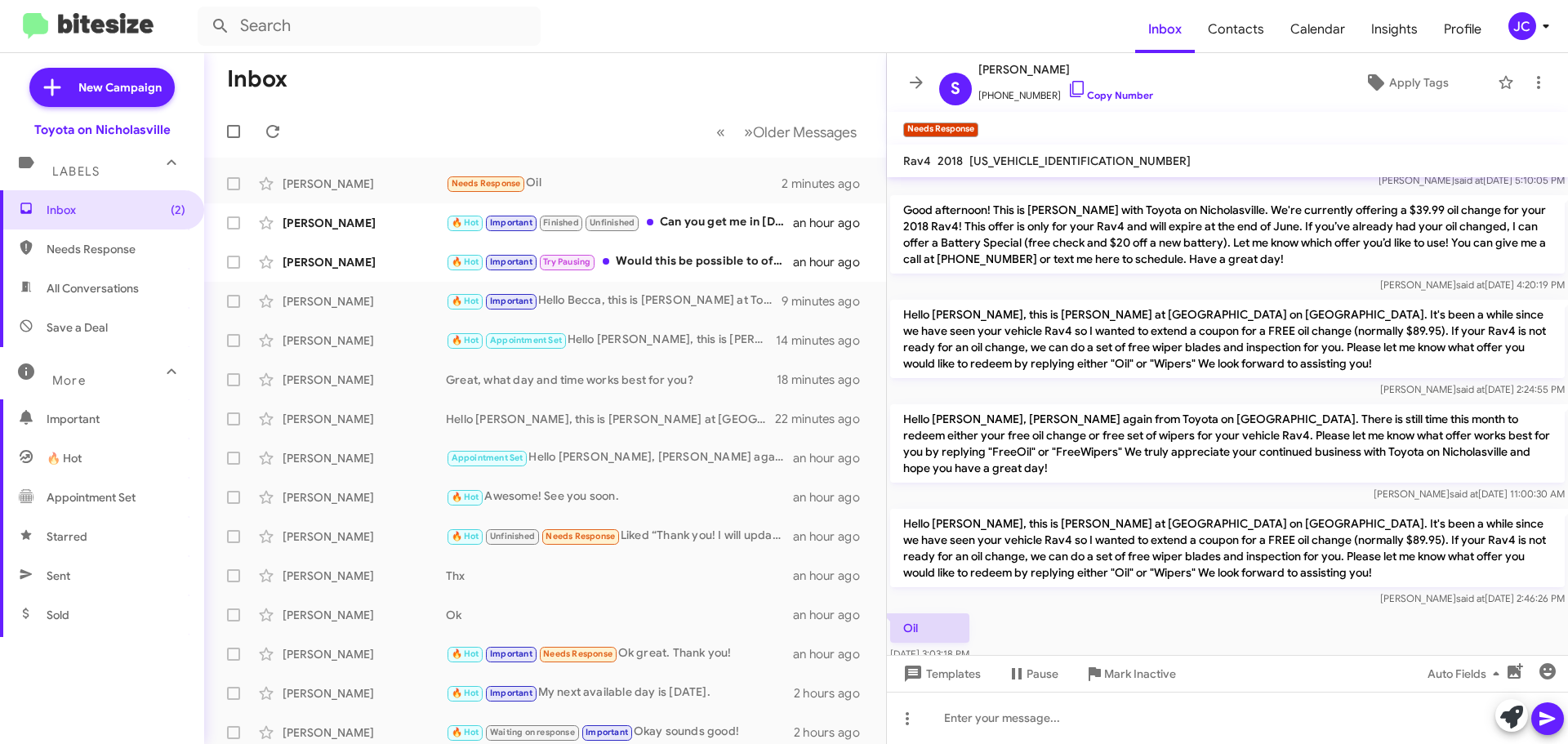
scroll to position [233, 0]
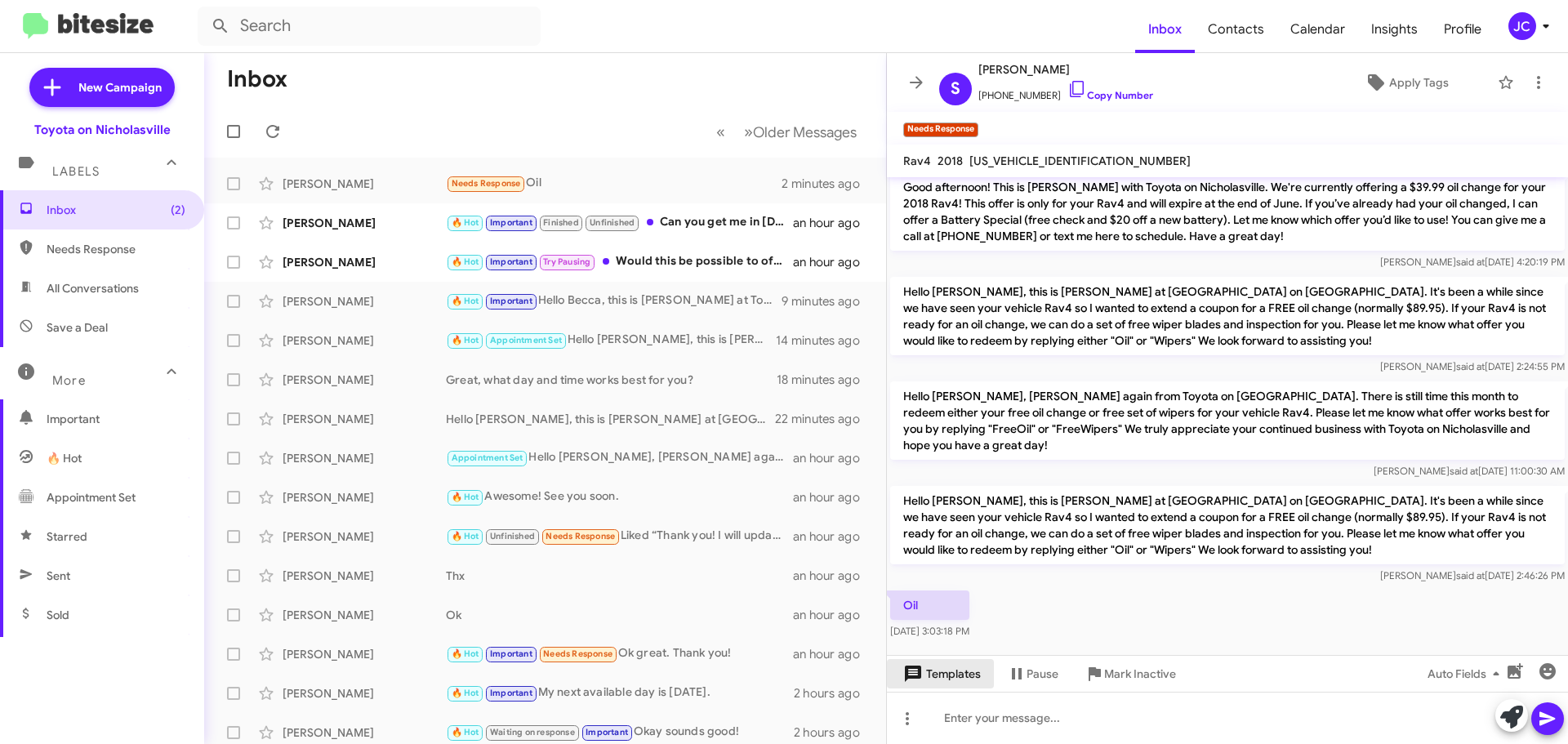
click at [975, 664] on span "Templates" at bounding box center [940, 674] width 81 height 30
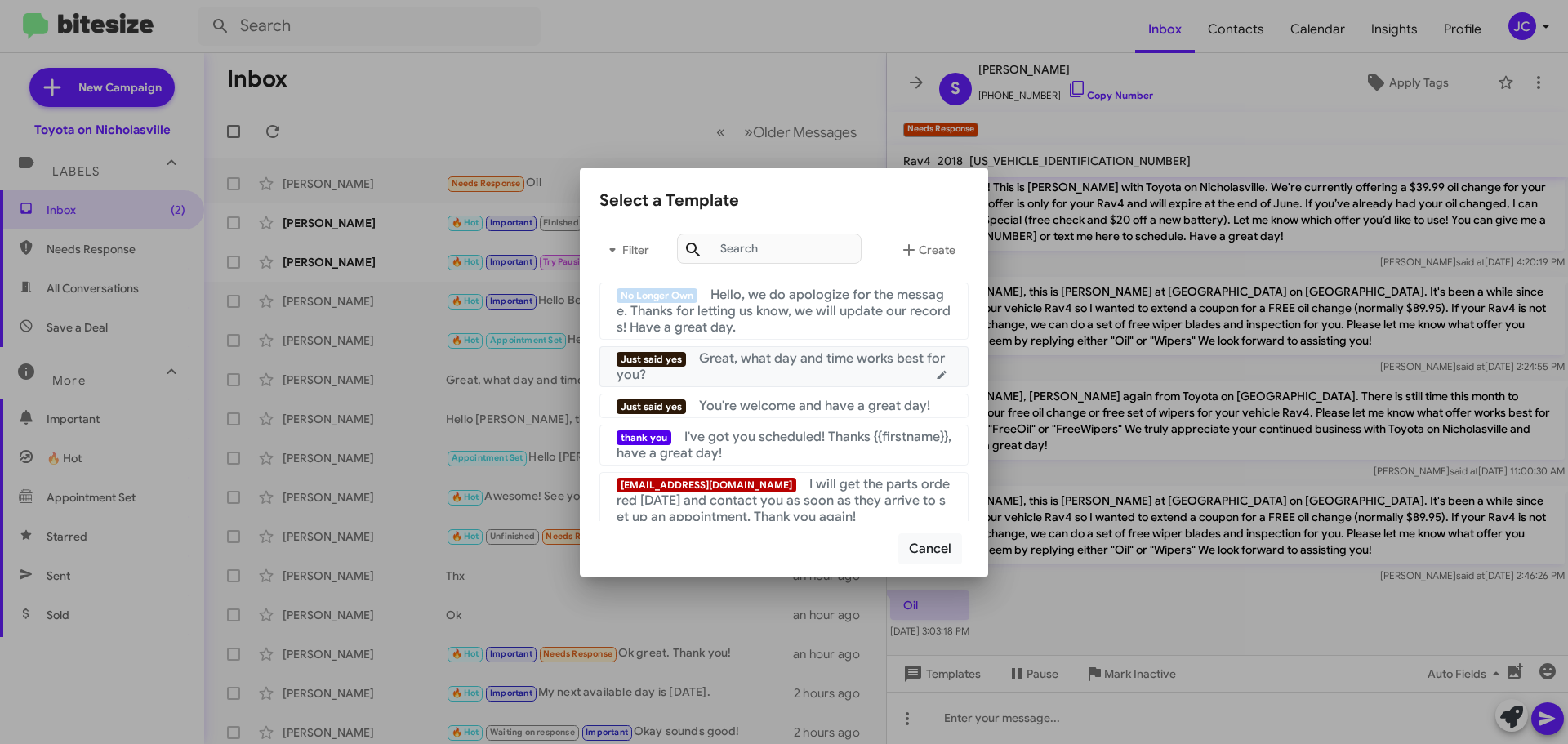
click at [780, 370] on div "Just said yes Great, what day and time works best for you?" at bounding box center [783, 366] width 334 height 32
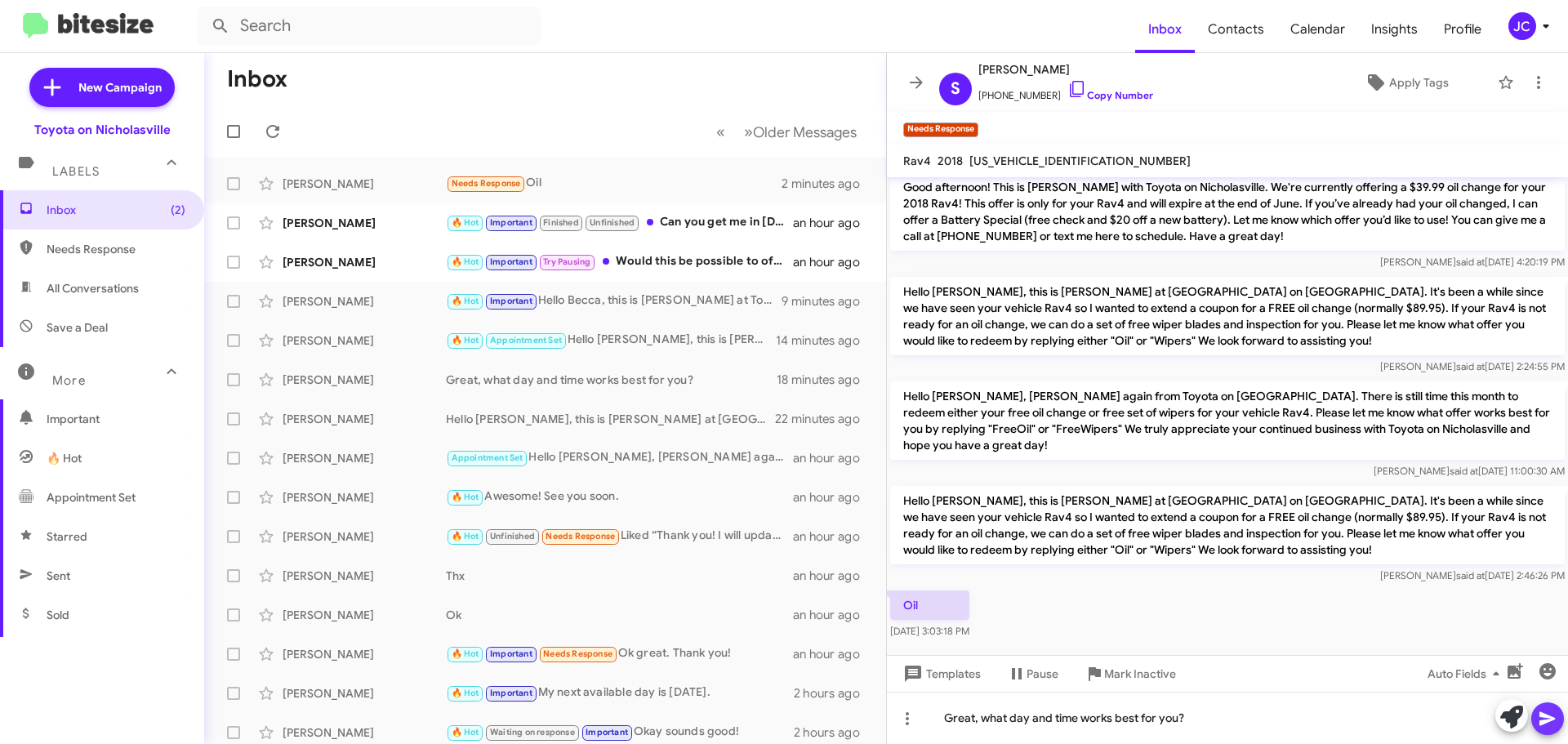
click at [1550, 711] on icon at bounding box center [1547, 719] width 19 height 19
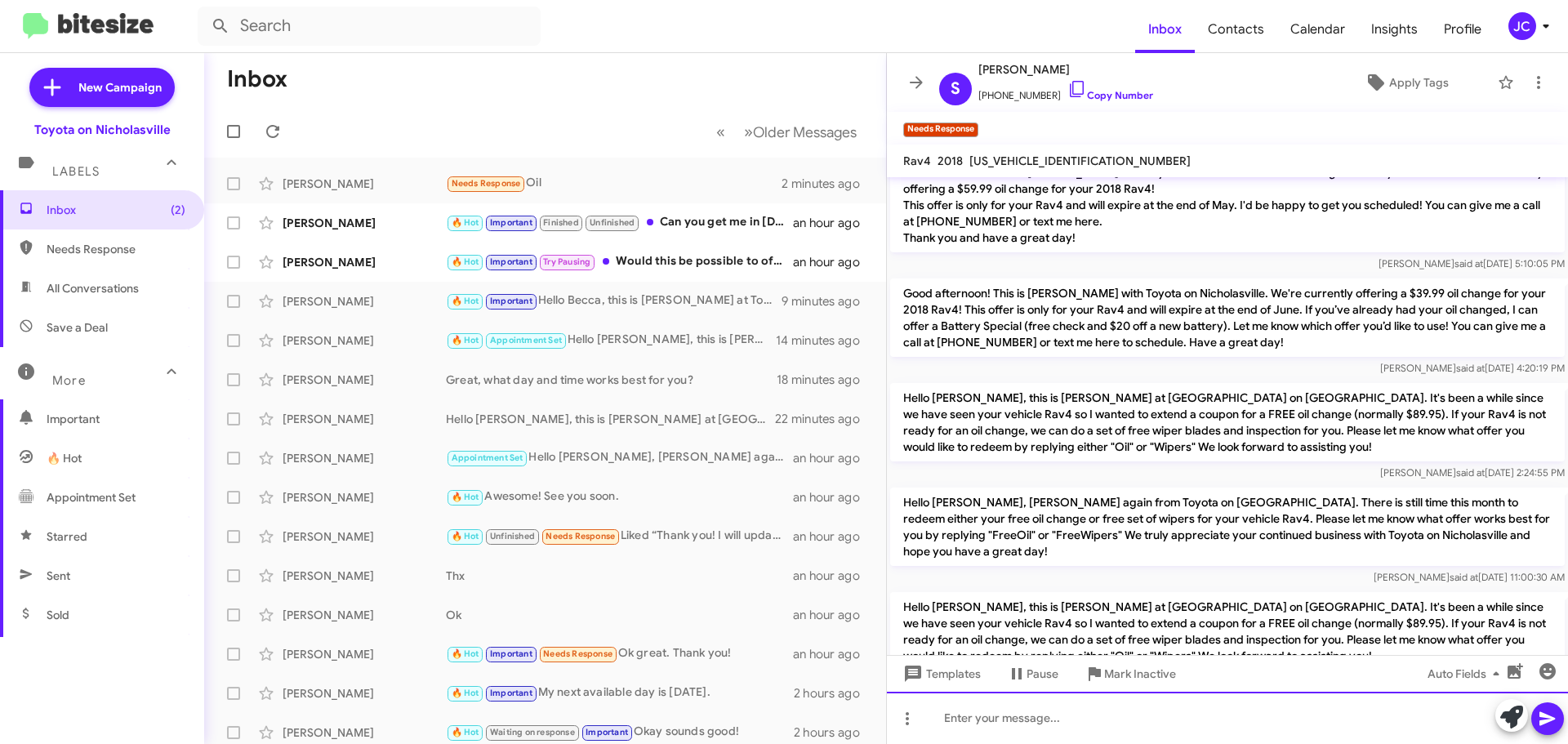
scroll to position [293, 0]
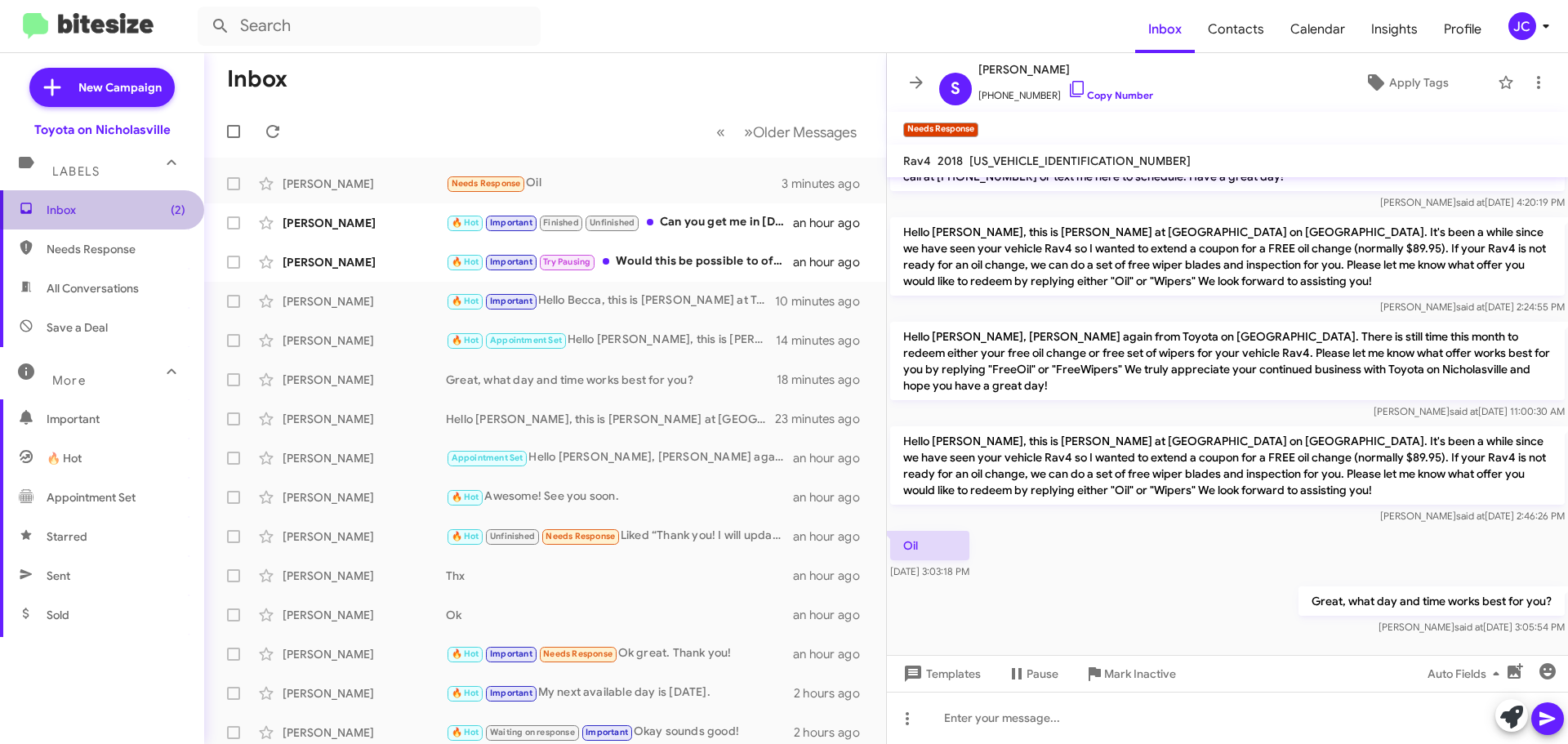
click at [125, 208] on span "Inbox (2)" at bounding box center [115, 210] width 139 height 17
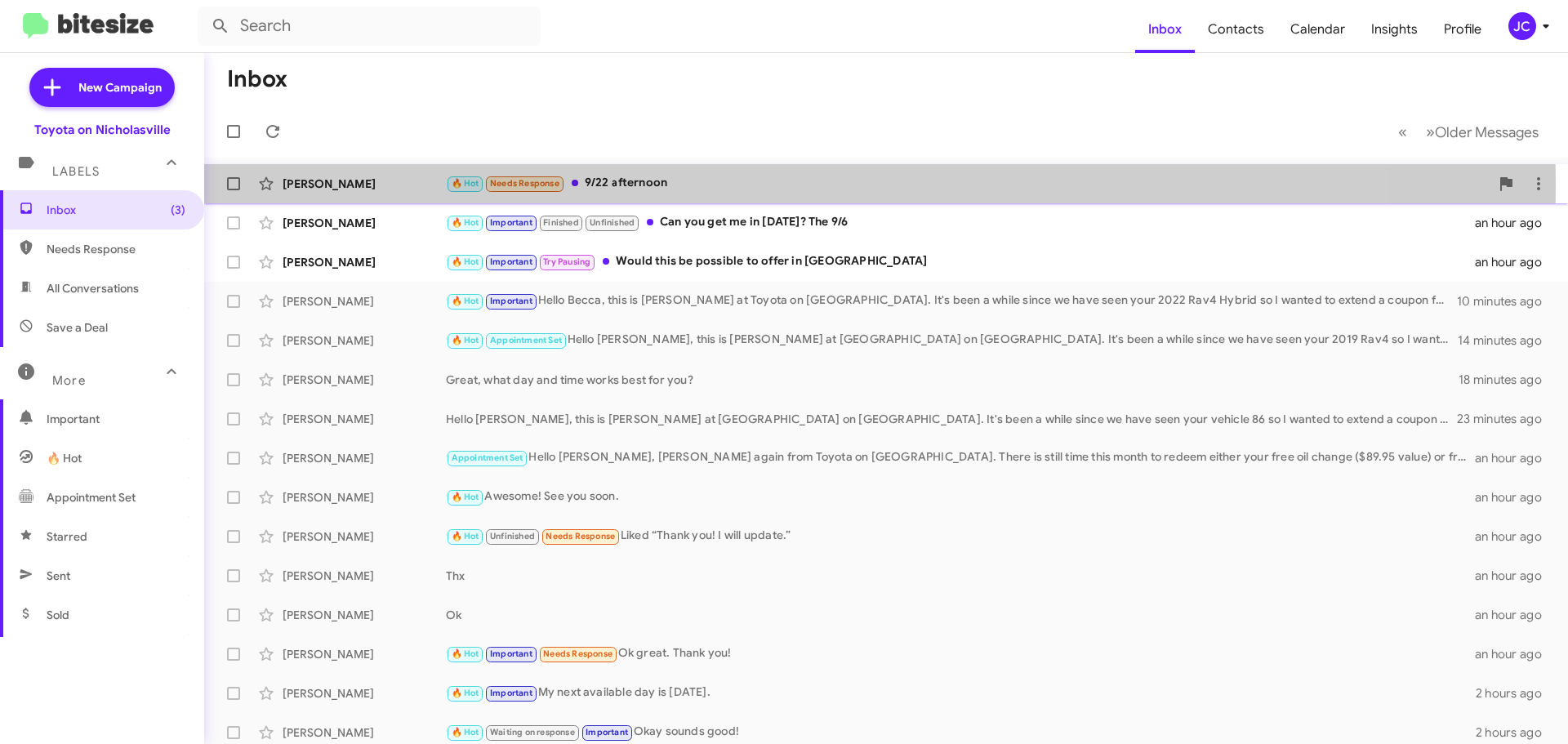
click at [332, 183] on div "[PERSON_NAME]" at bounding box center [364, 183] width 163 height 17
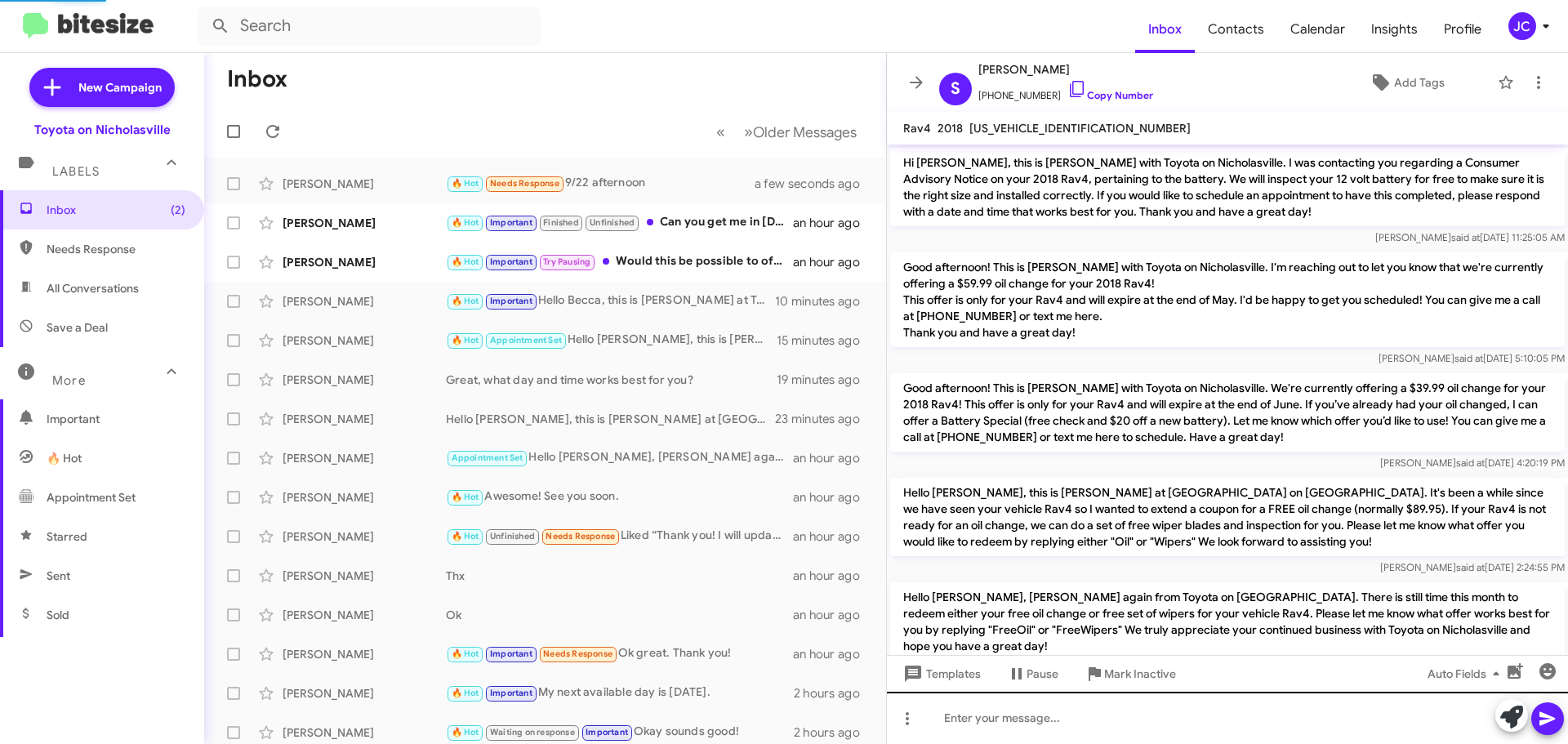
scroll to position [320, 0]
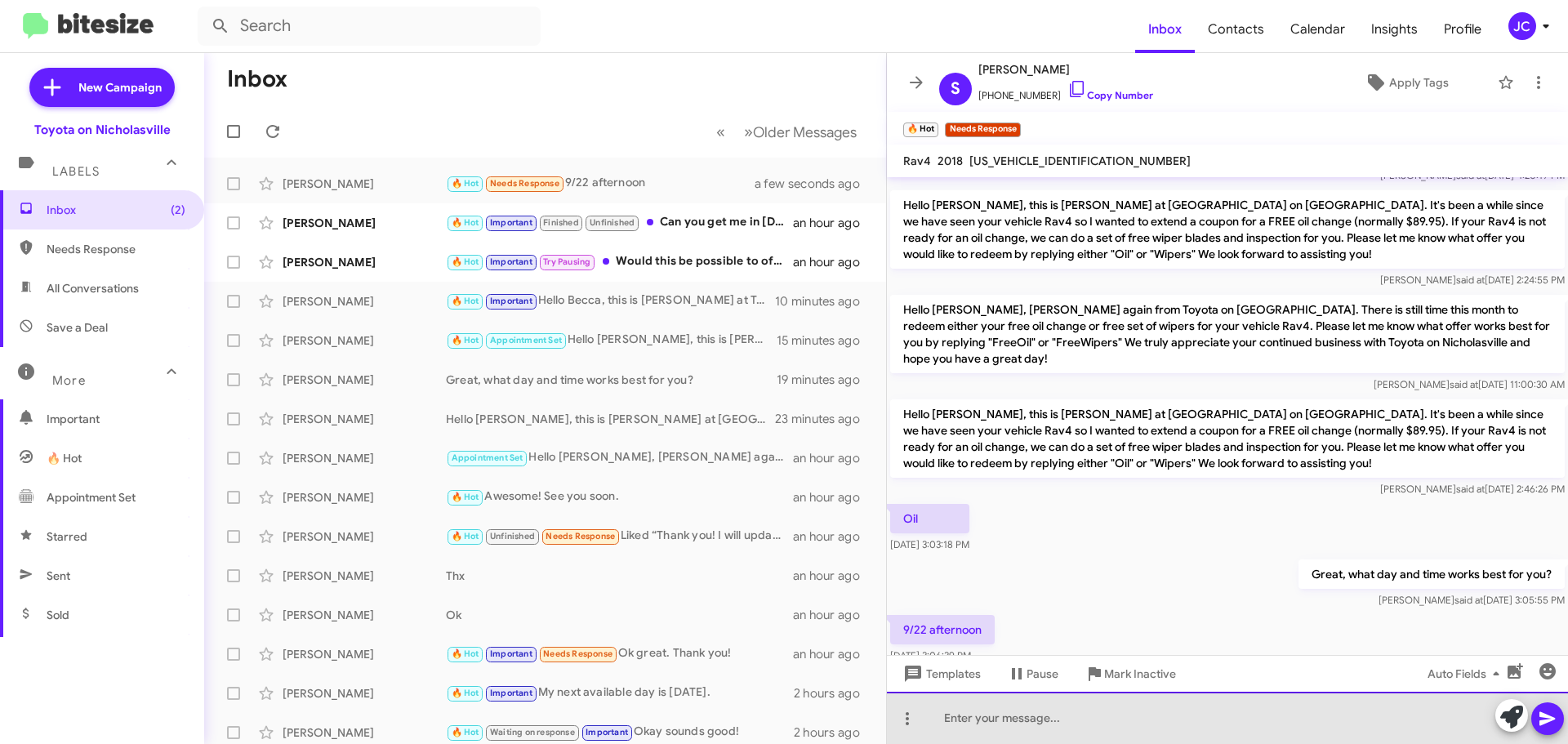
click at [1021, 728] on div at bounding box center [1228, 718] width 681 height 52
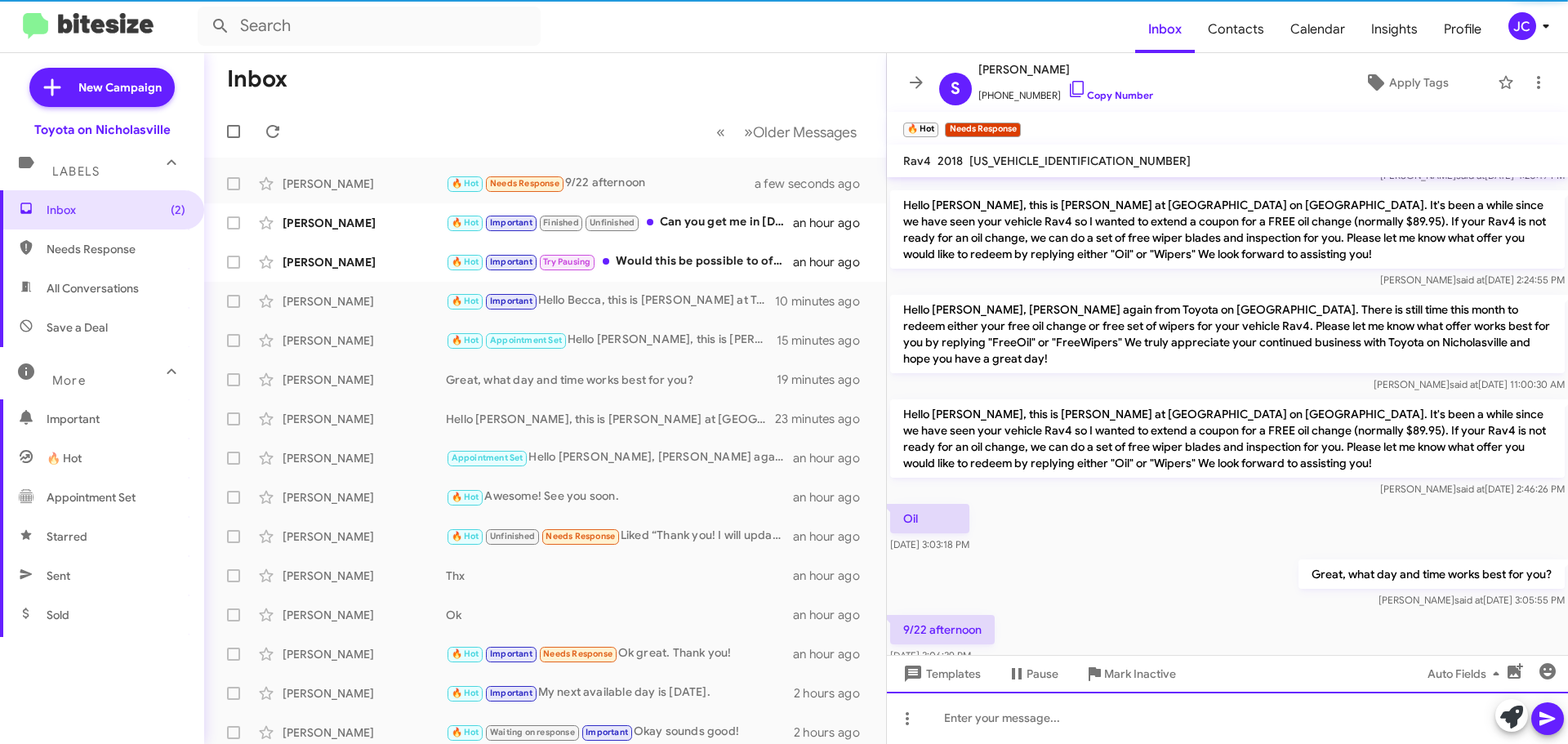
scroll to position [0, 0]
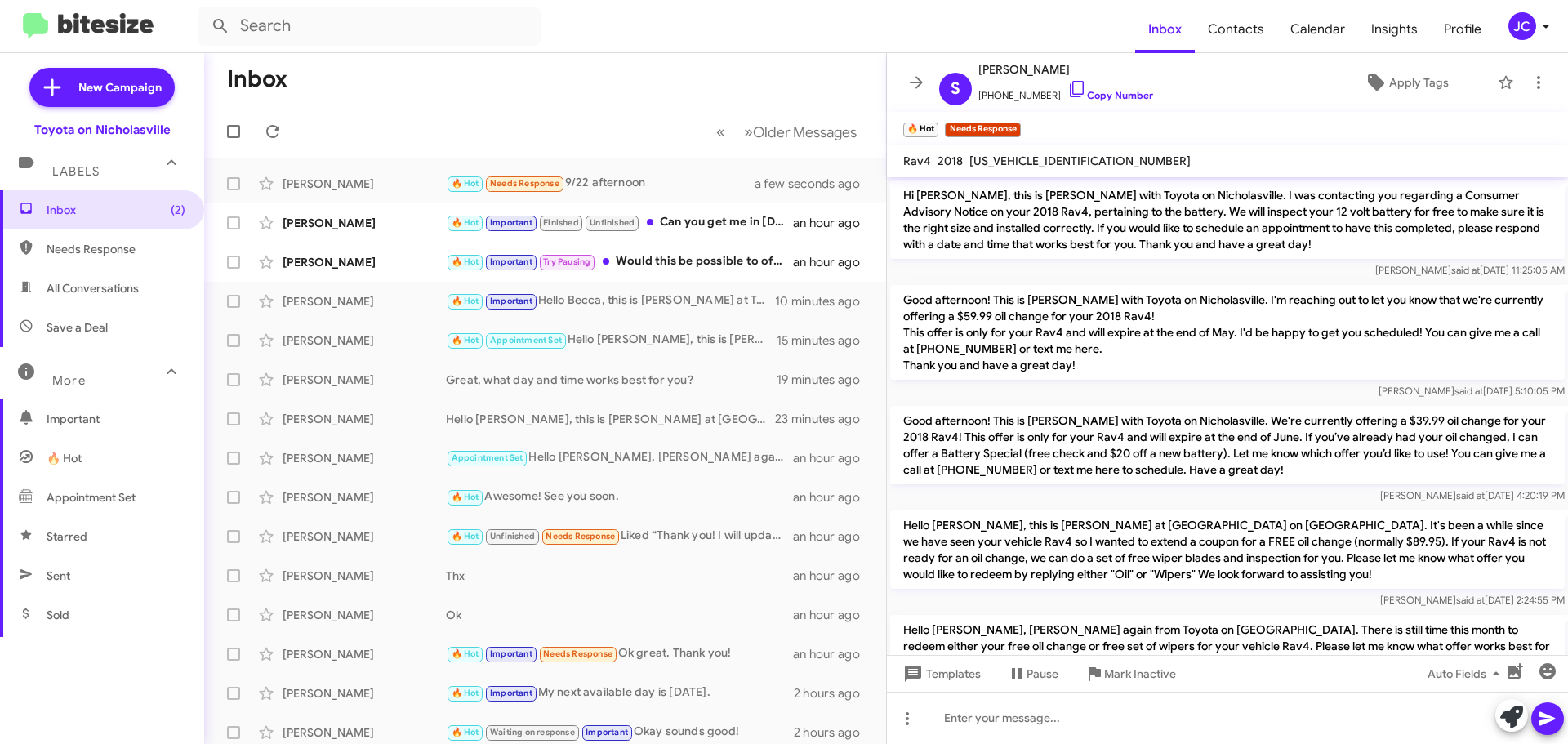
click at [528, 78] on mat-toolbar-row "Inbox" at bounding box center [545, 79] width 682 height 52
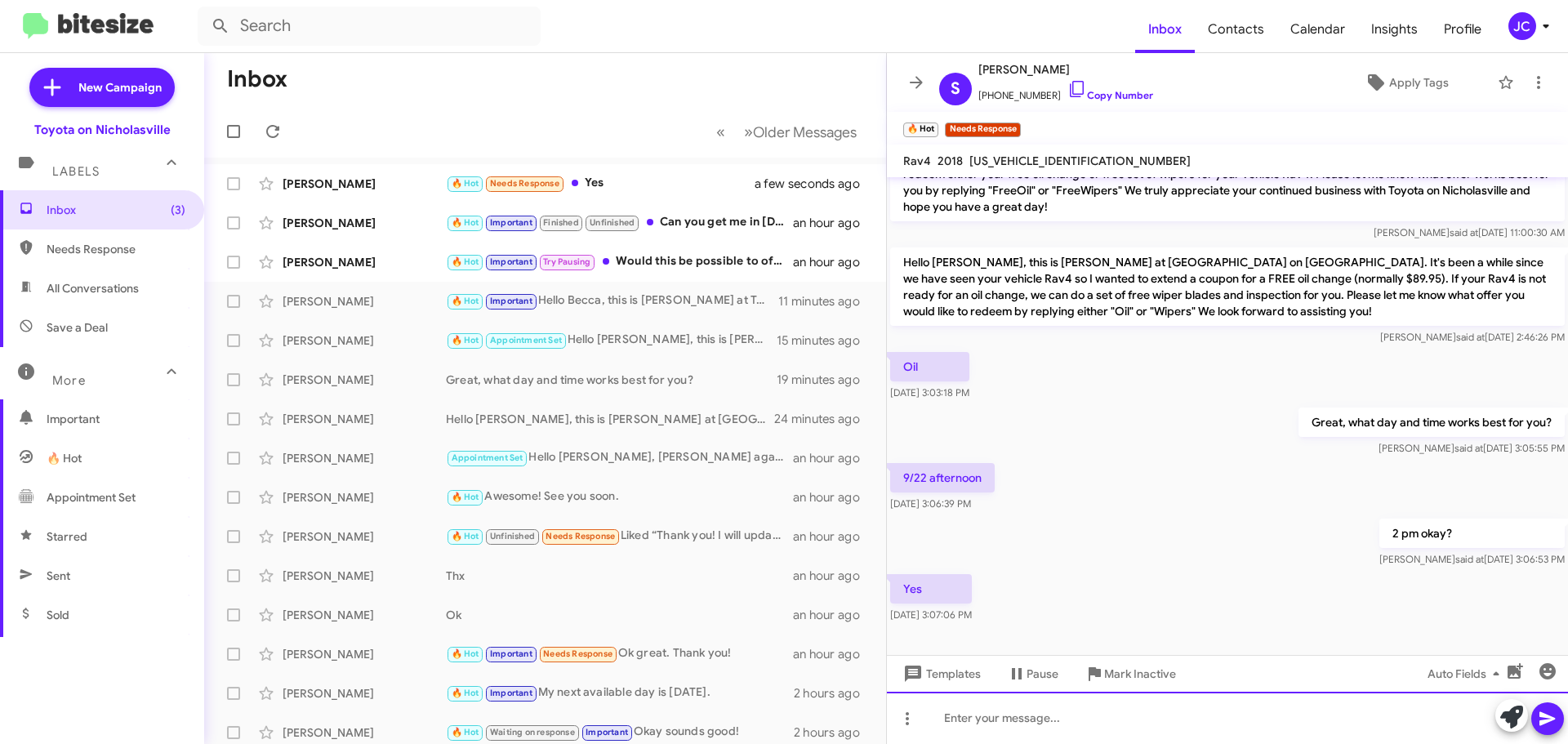
click at [1028, 727] on div at bounding box center [1228, 718] width 681 height 52
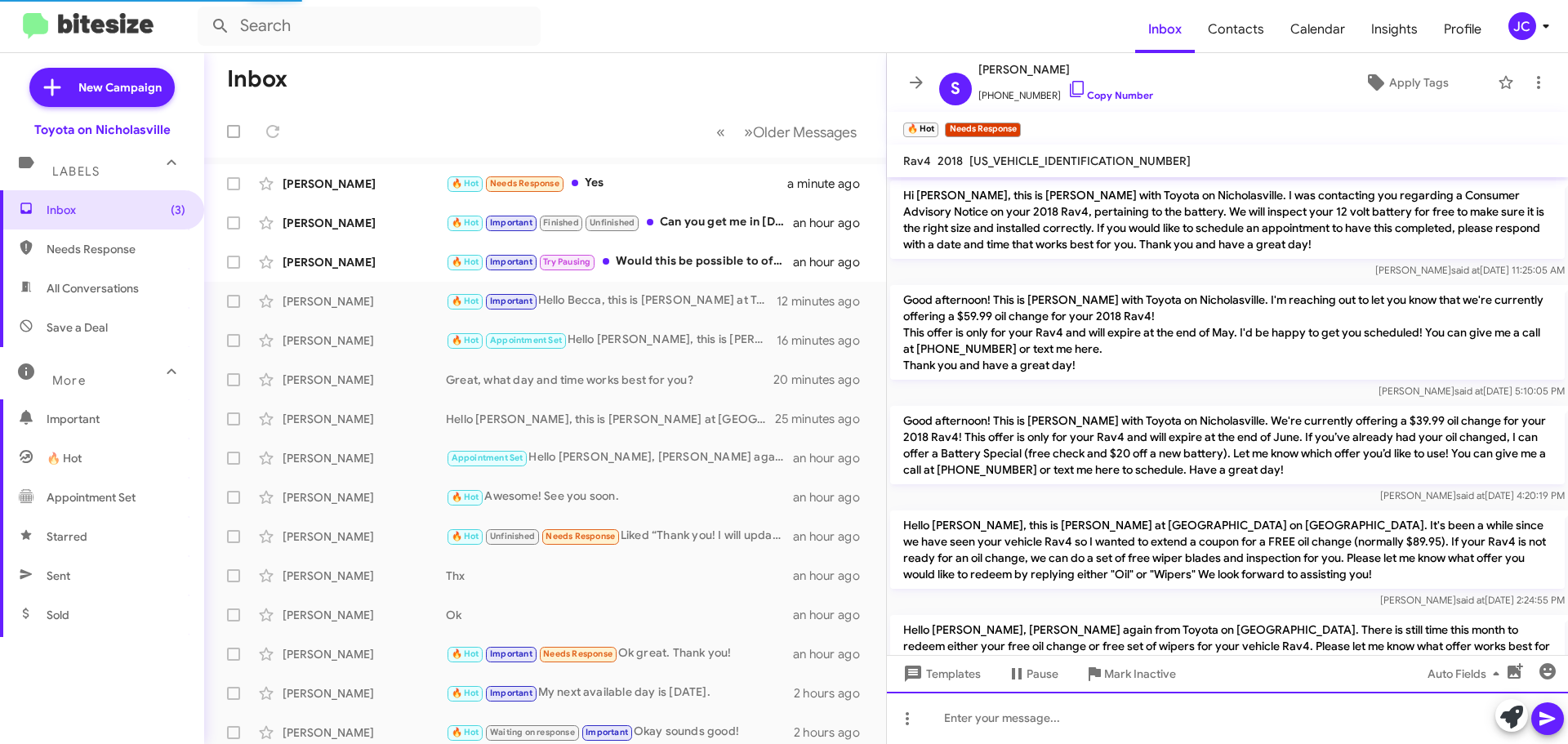
scroll to position [591, 0]
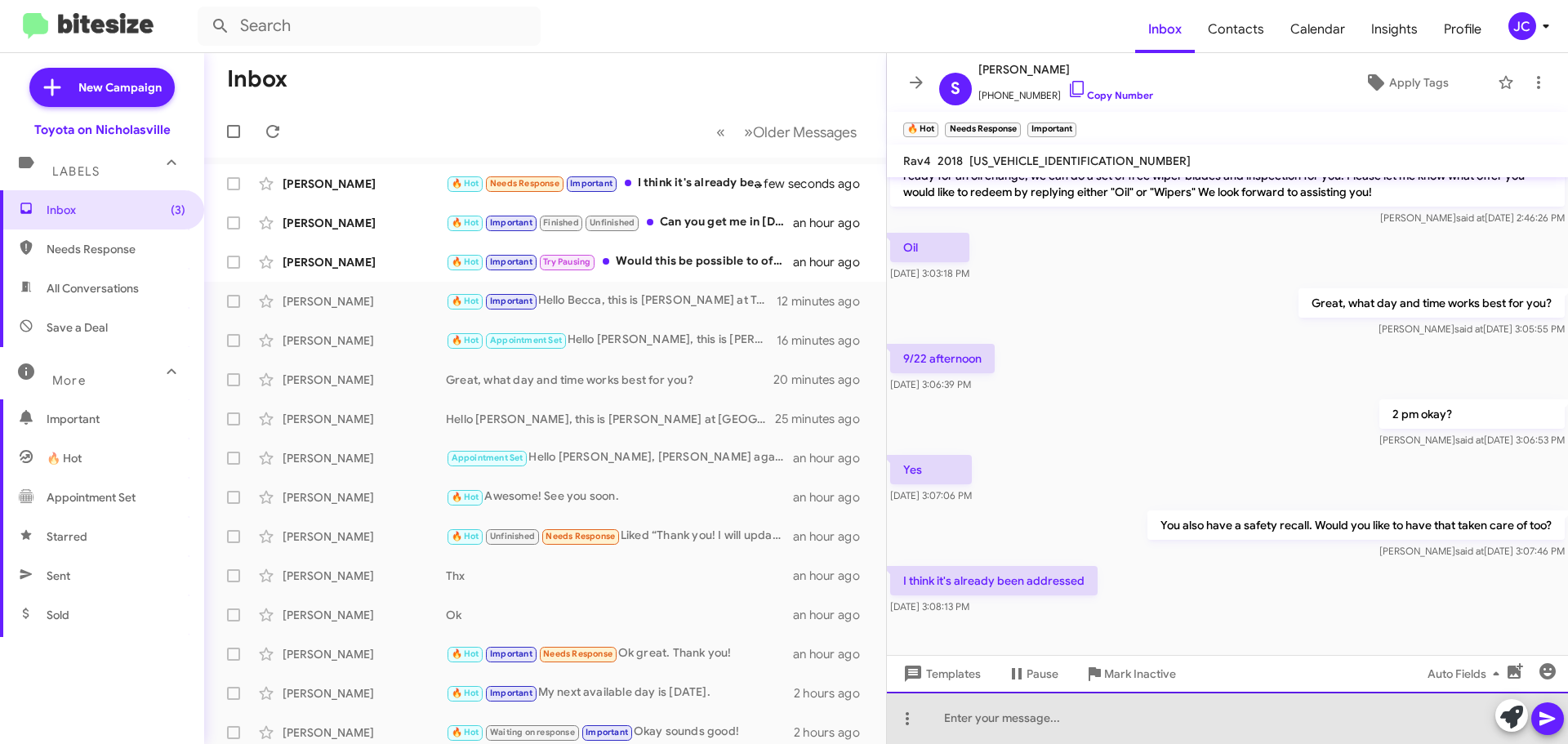
drag, startPoint x: 994, startPoint y: 734, endPoint x: 993, endPoint y: 724, distance: 10.0
click at [994, 734] on div at bounding box center [1228, 718] width 681 height 52
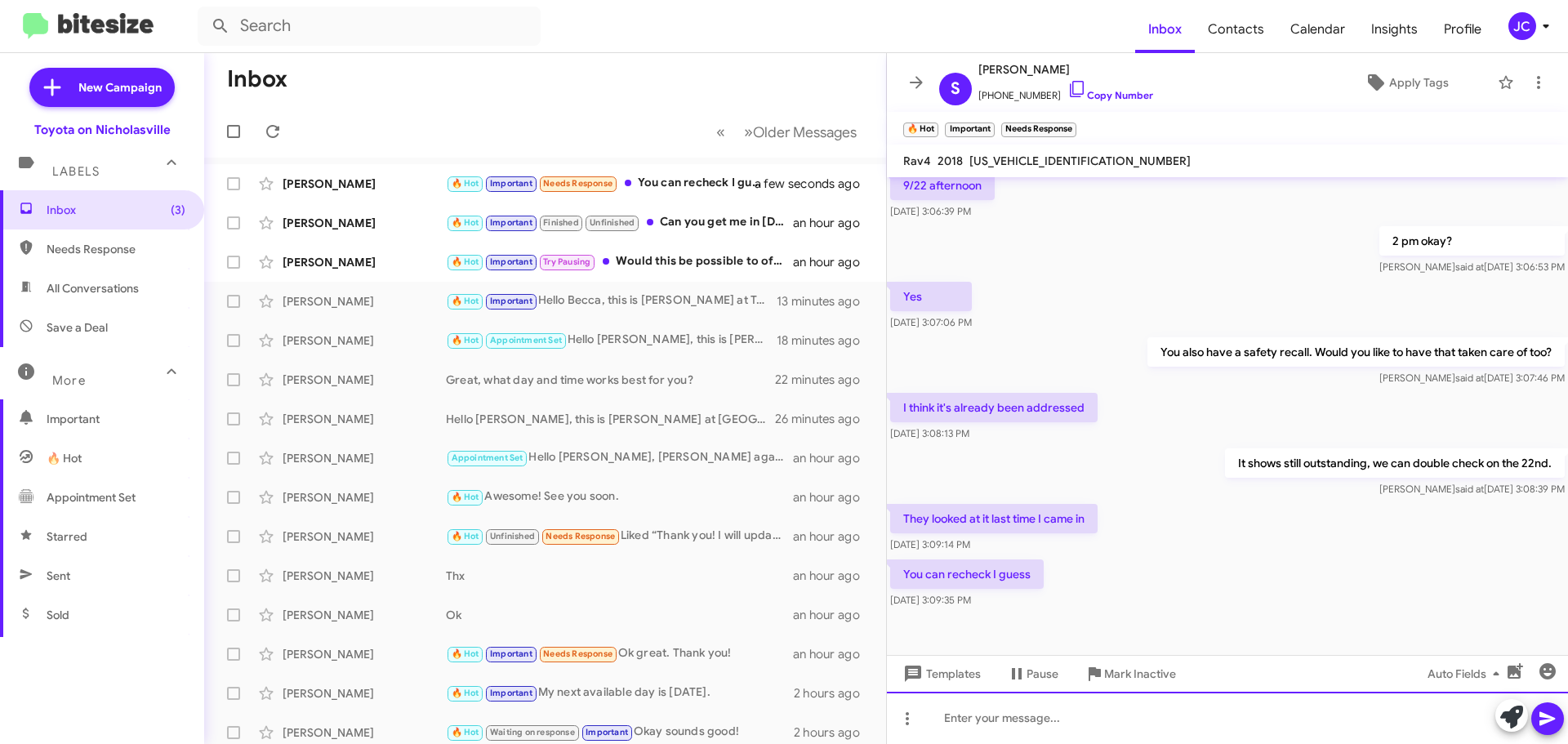
scroll to position [770, 0]
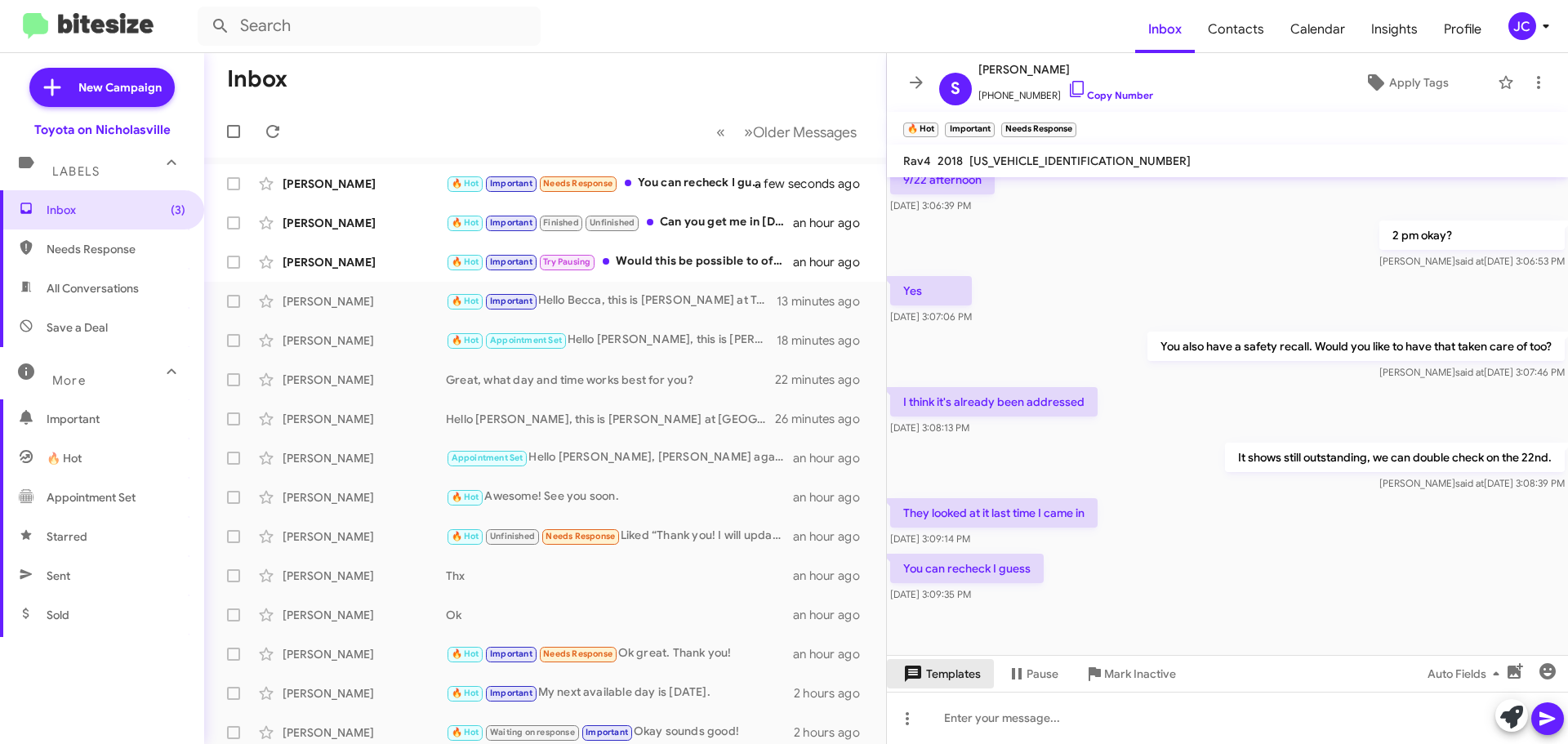
click at [960, 675] on span "Templates" at bounding box center [940, 674] width 81 height 30
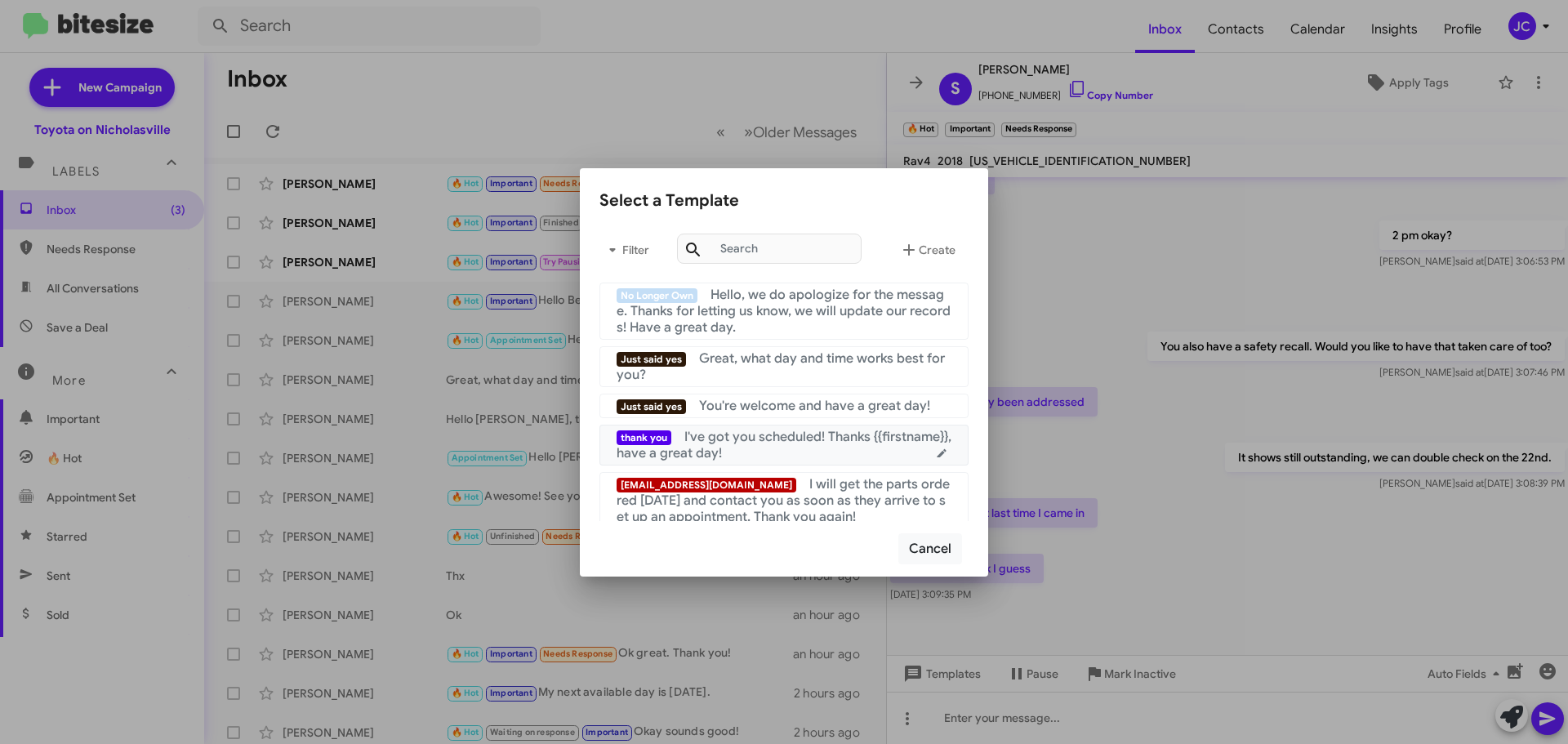
click at [802, 442] on span "I've got you scheduled! Thanks {{firstname}}, have a great day!" at bounding box center [783, 444] width 334 height 32
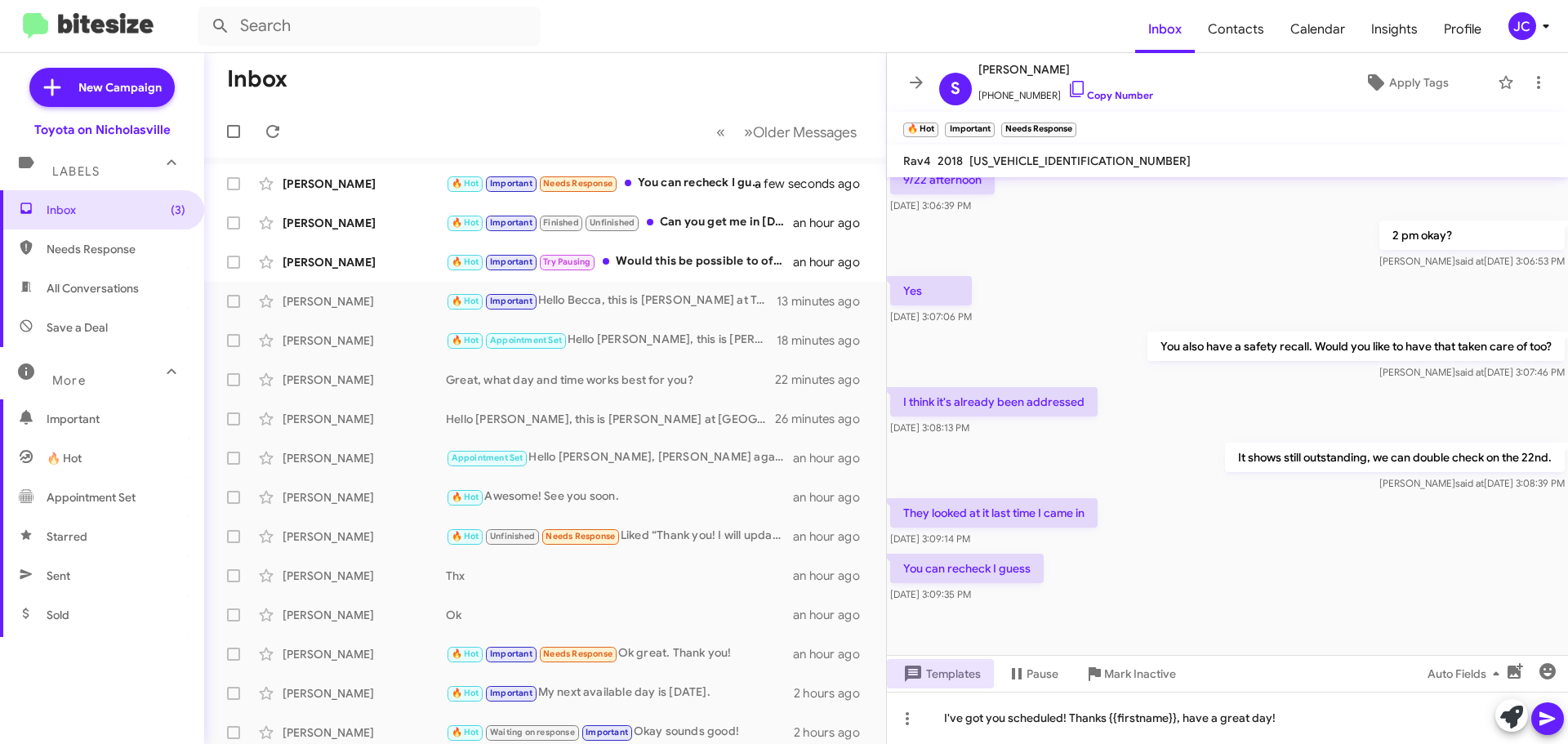
click at [1550, 716] on icon at bounding box center [1547, 719] width 16 height 14
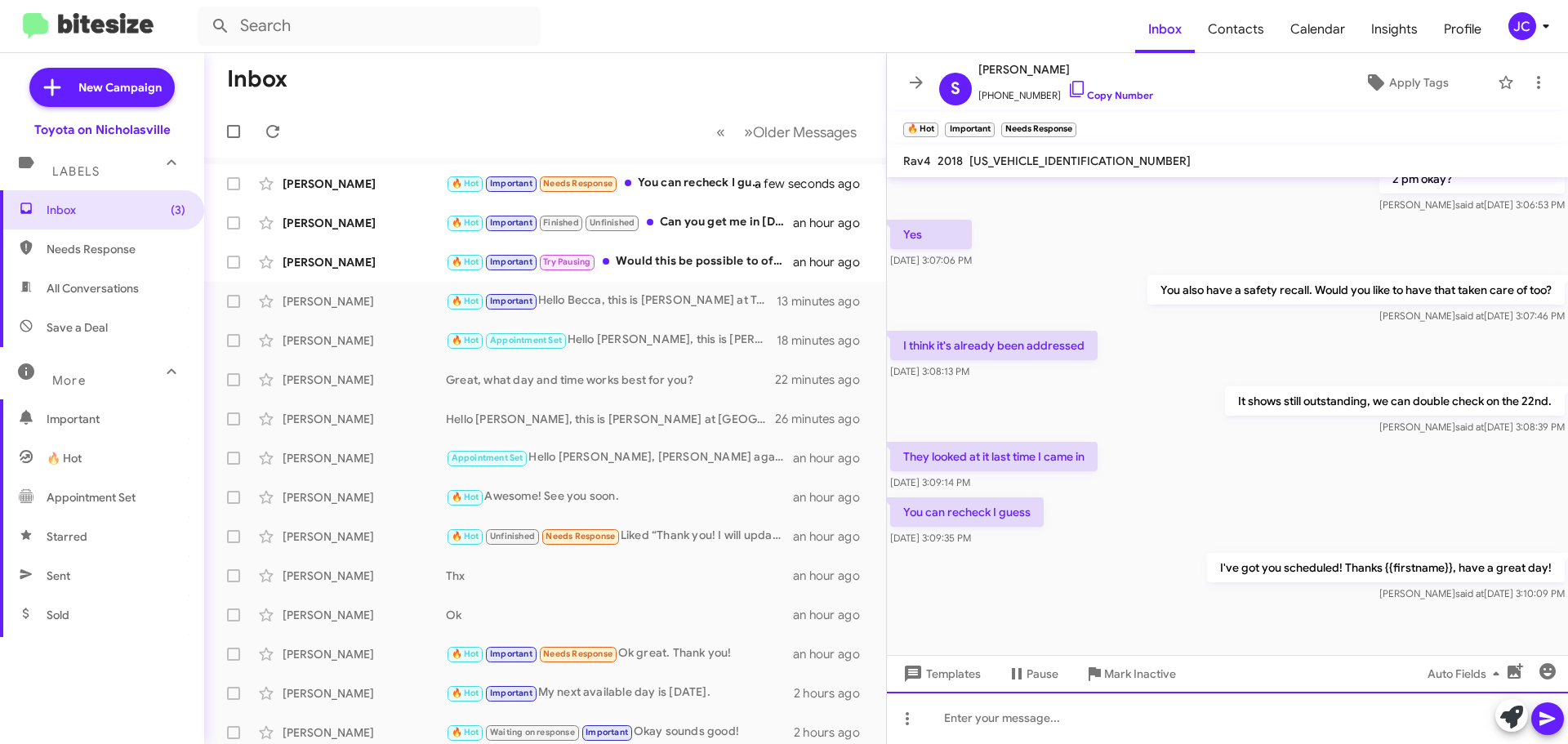
scroll to position [830, 0]
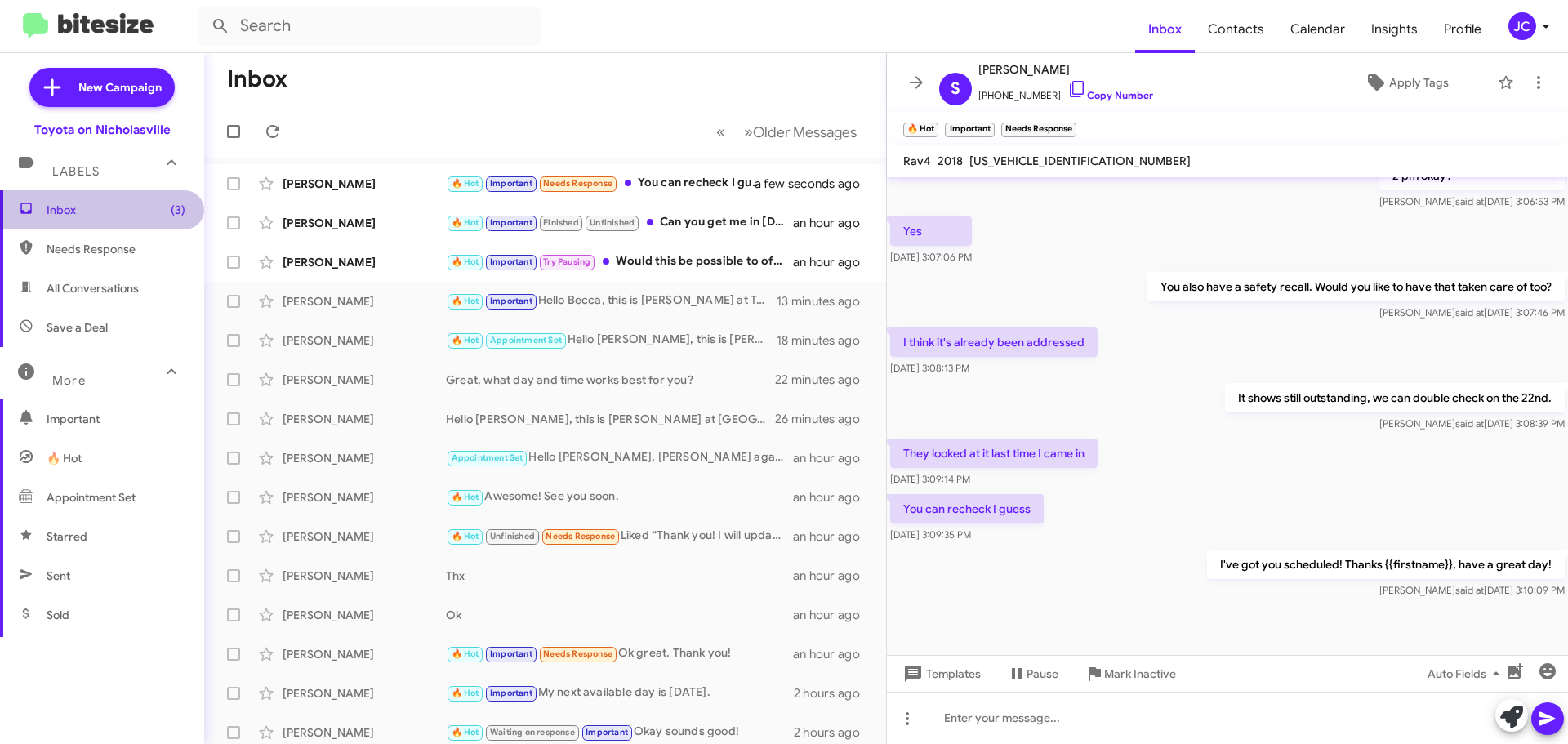
click at [131, 199] on span "Inbox (3)" at bounding box center [102, 210] width 204 height 39
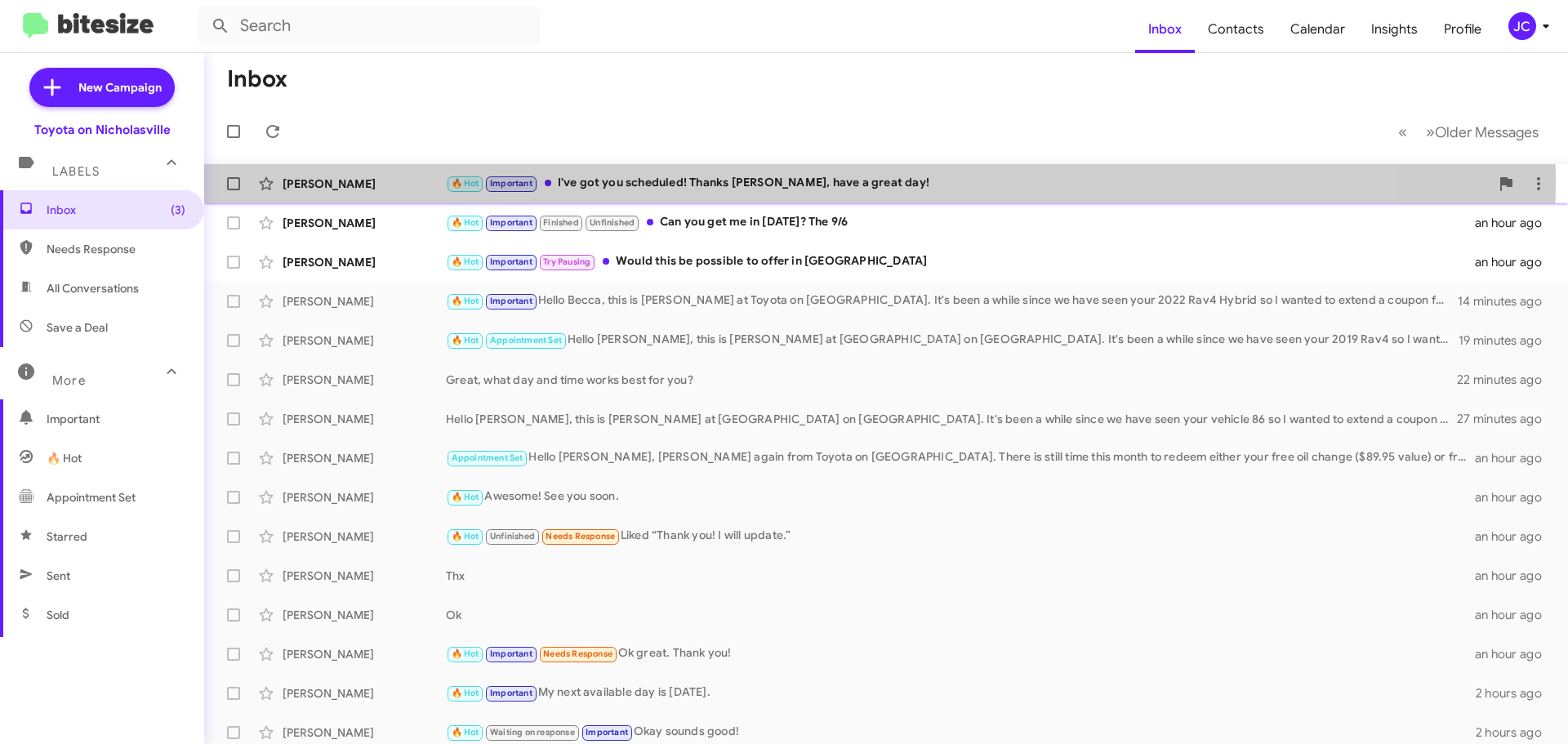
click at [335, 177] on div "[PERSON_NAME]" at bounding box center [364, 183] width 163 height 17
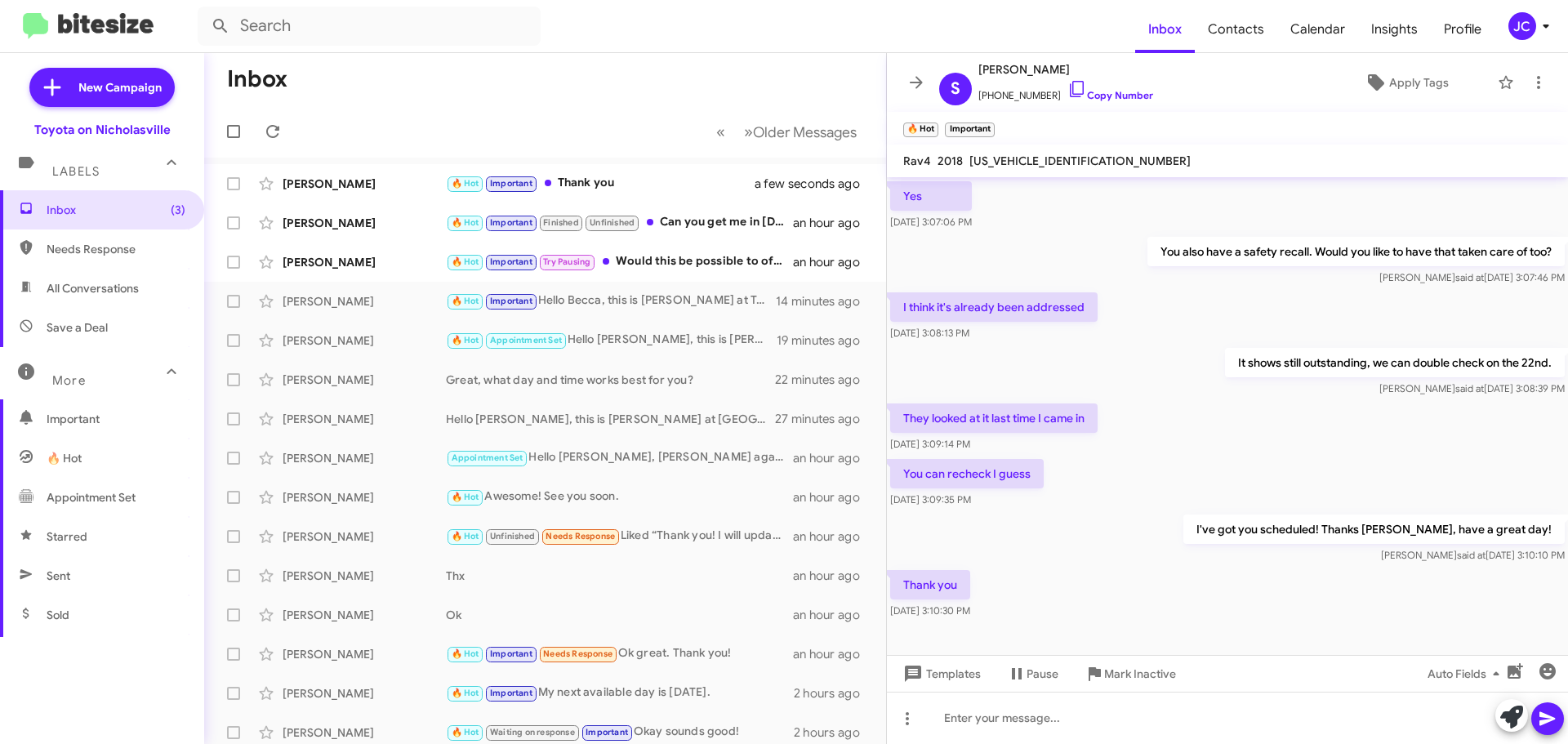
scroll to position [889, 0]
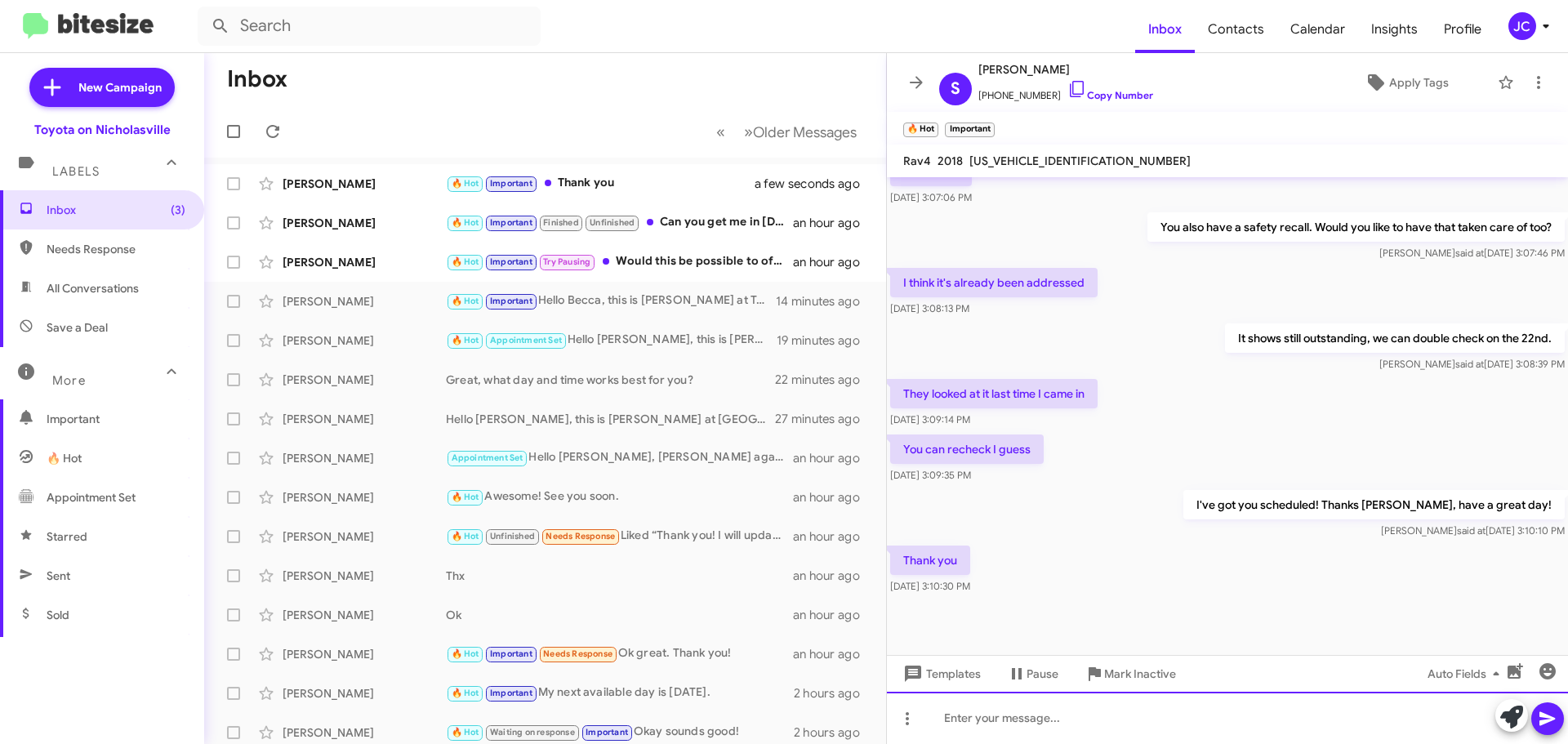
click at [1069, 730] on div at bounding box center [1228, 718] width 681 height 52
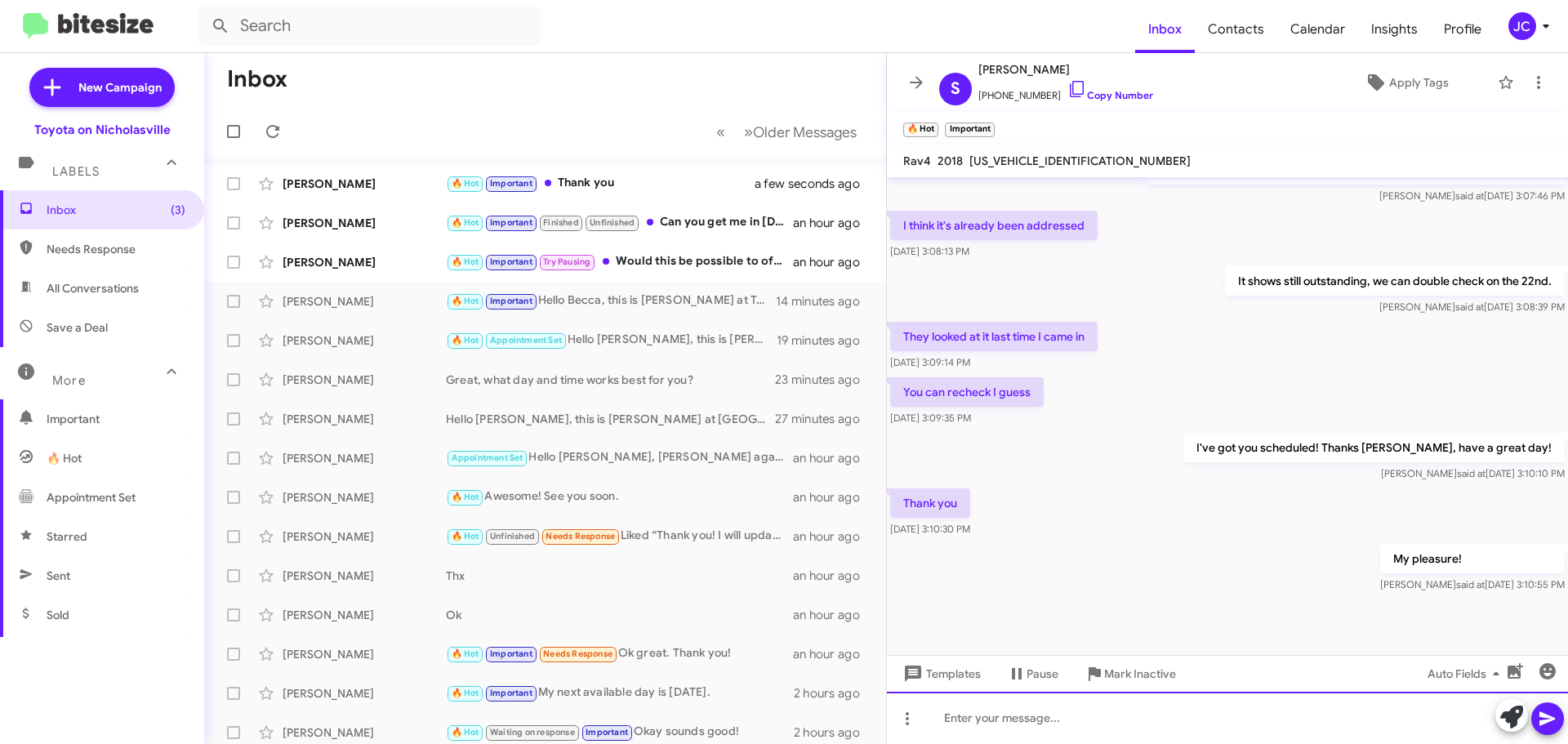
scroll to position [949, 0]
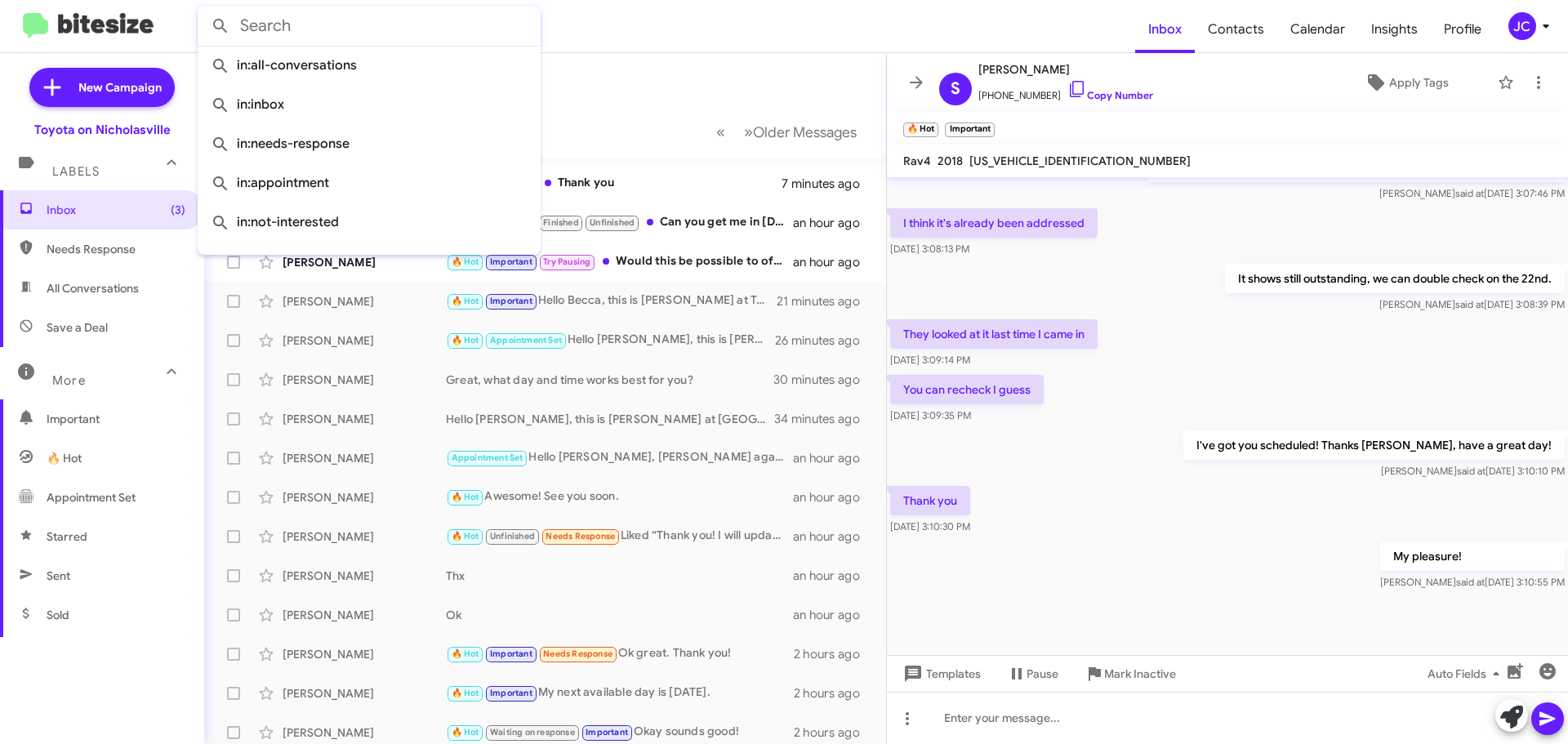
click at [340, 17] on input "text" at bounding box center [368, 25] width 343 height 39
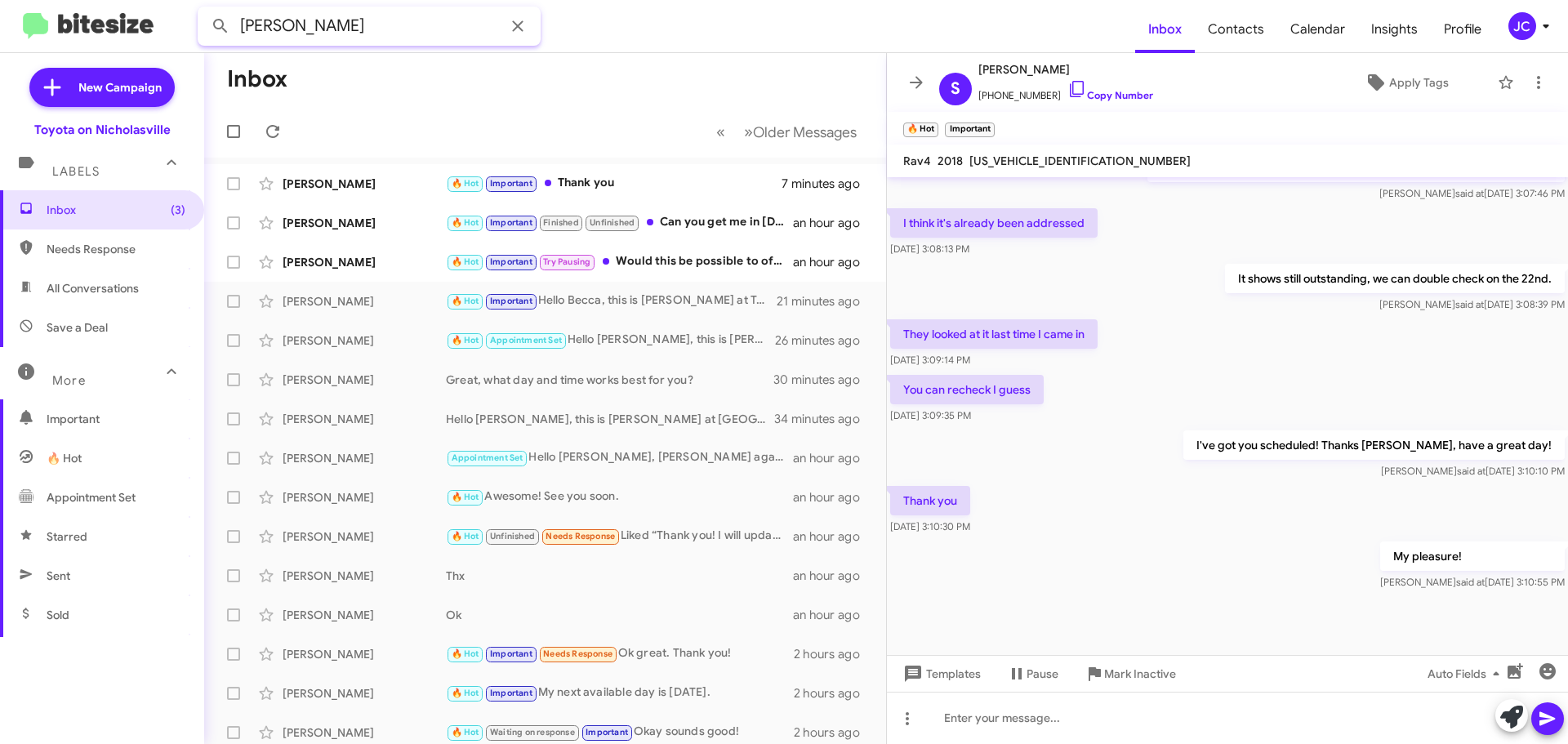
click at [204, 10] on button at bounding box center [220, 25] width 32 height 32
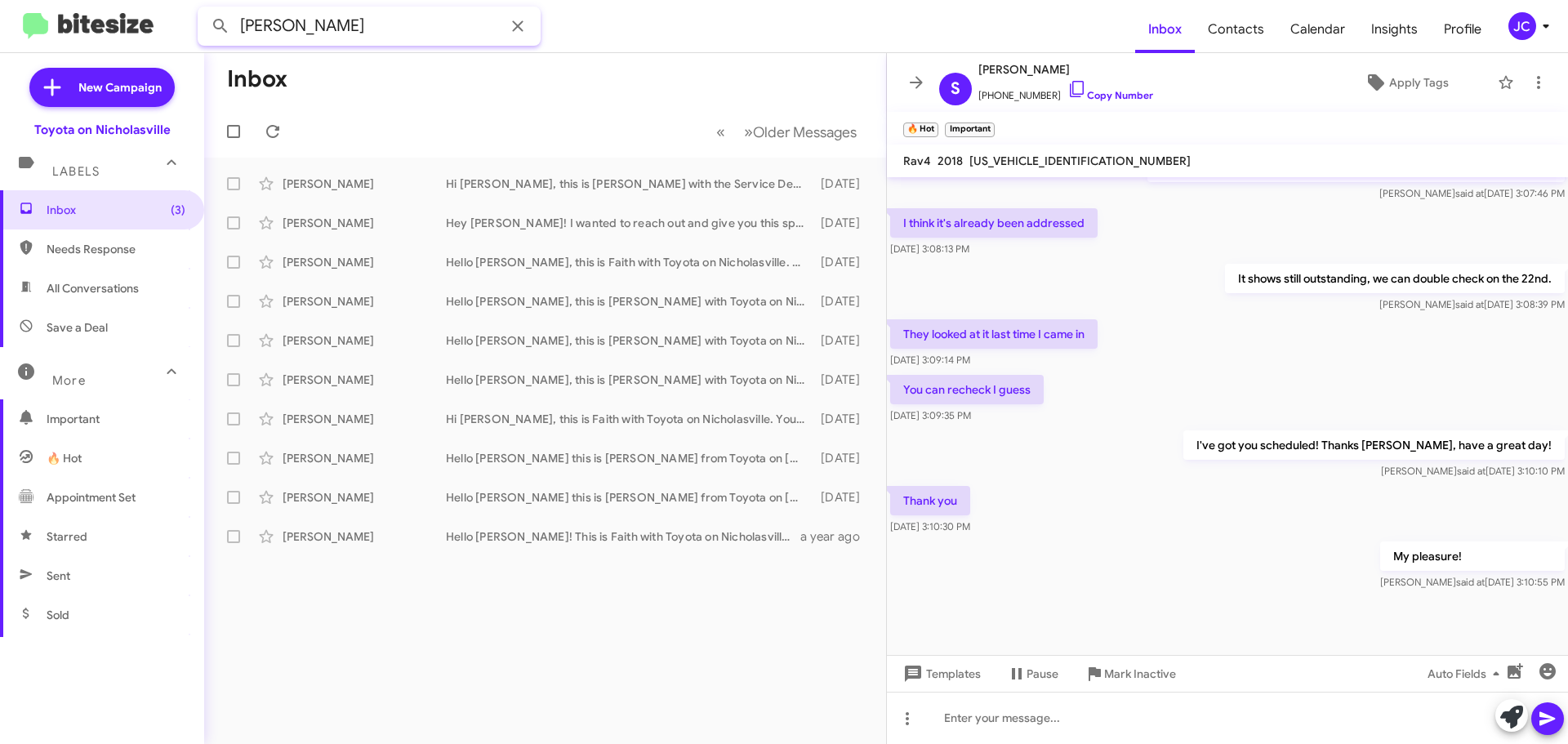
drag, startPoint x: 368, startPoint y: 42, endPoint x: -196, endPoint y: 27, distance: 564.2
click at [0, 27] on html "[PERSON_NAME] Inbox Contacts Calendar Insights Profile JC New Campaign Toyota o…" at bounding box center [784, 372] width 1568 height 744
paste input "8592470805"
click at [204, 10] on button at bounding box center [220, 25] width 32 height 32
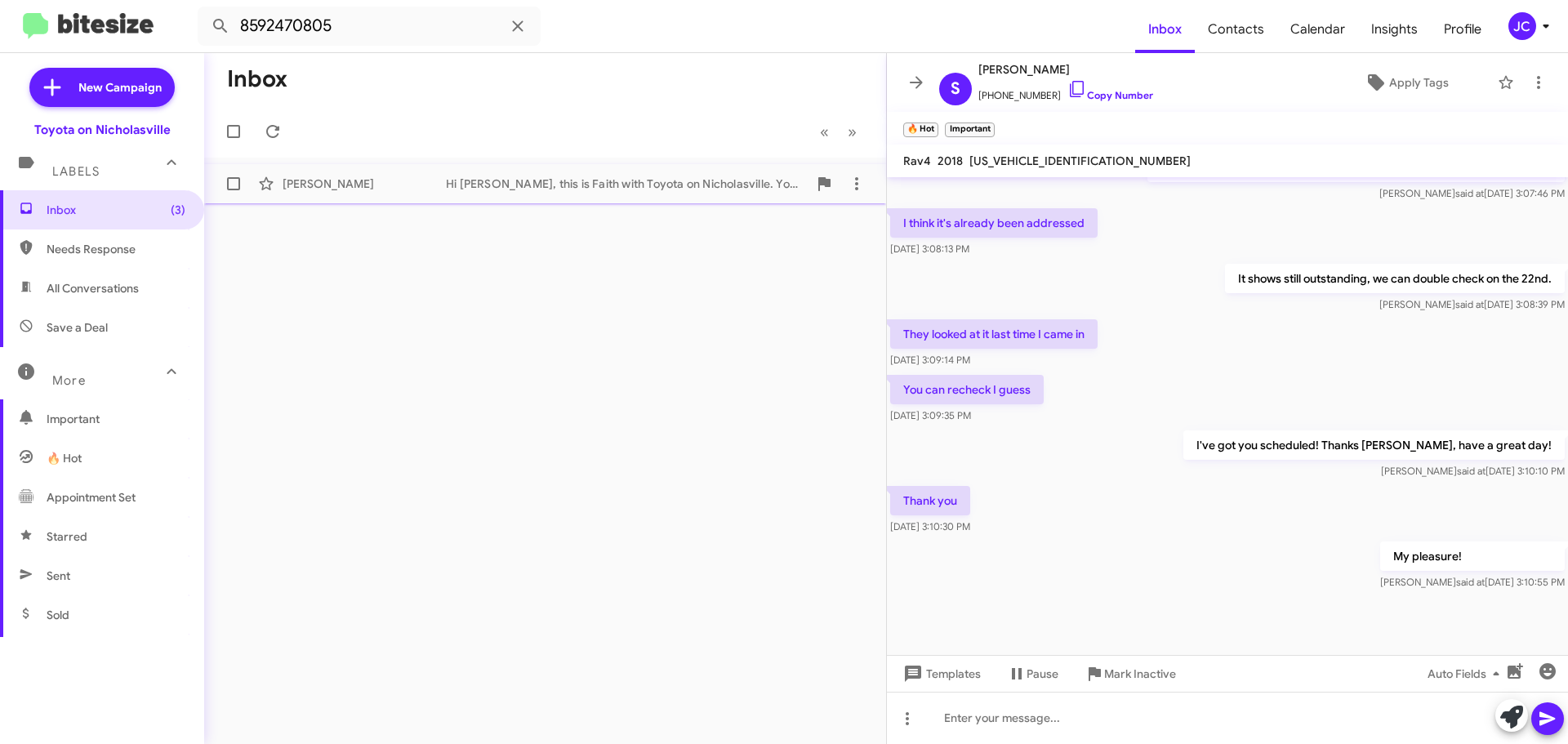
drag, startPoint x: 334, startPoint y: 185, endPoint x: 363, endPoint y: 203, distance: 34.1
click at [334, 185] on div "[PERSON_NAME]" at bounding box center [364, 183] width 163 height 17
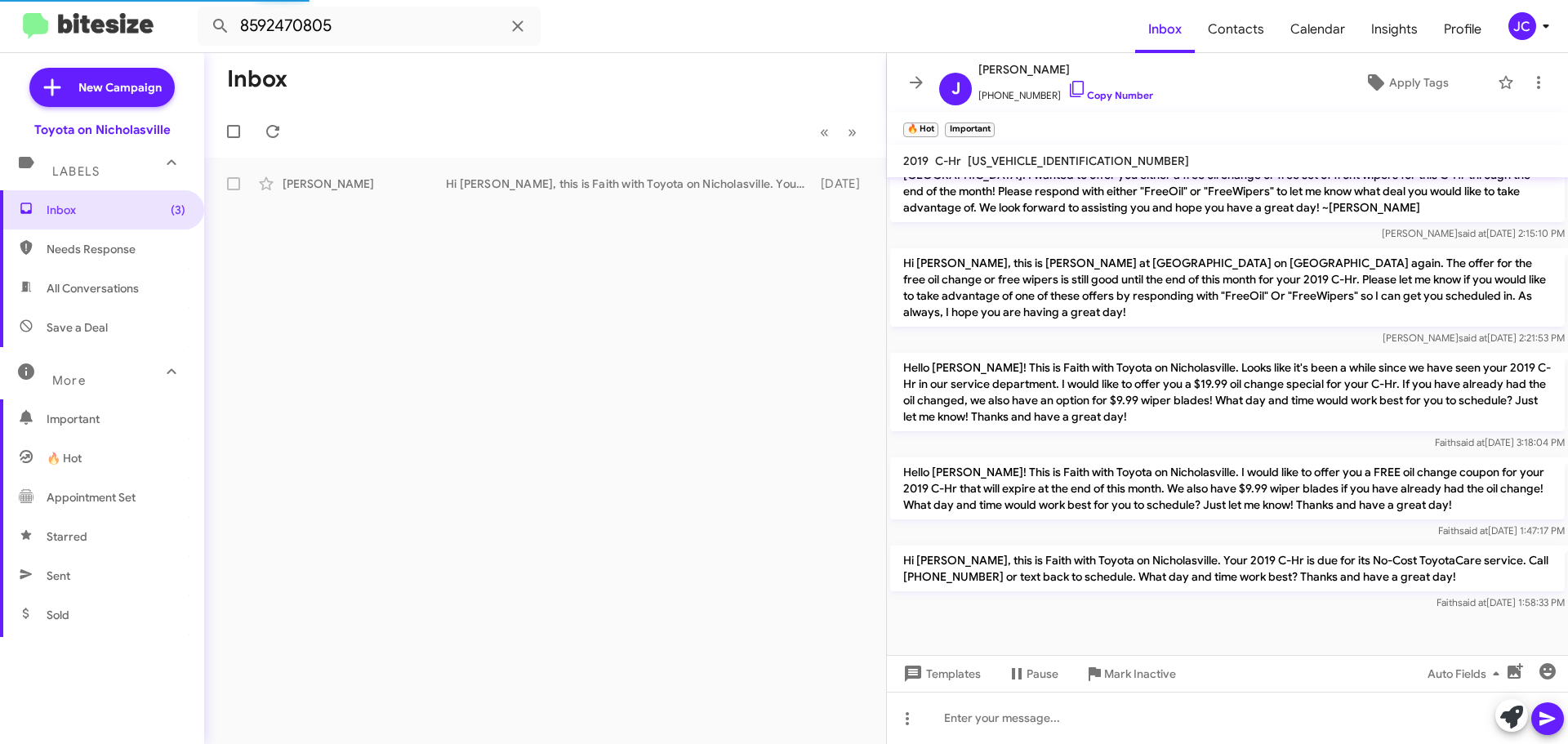
scroll to position [2124, 0]
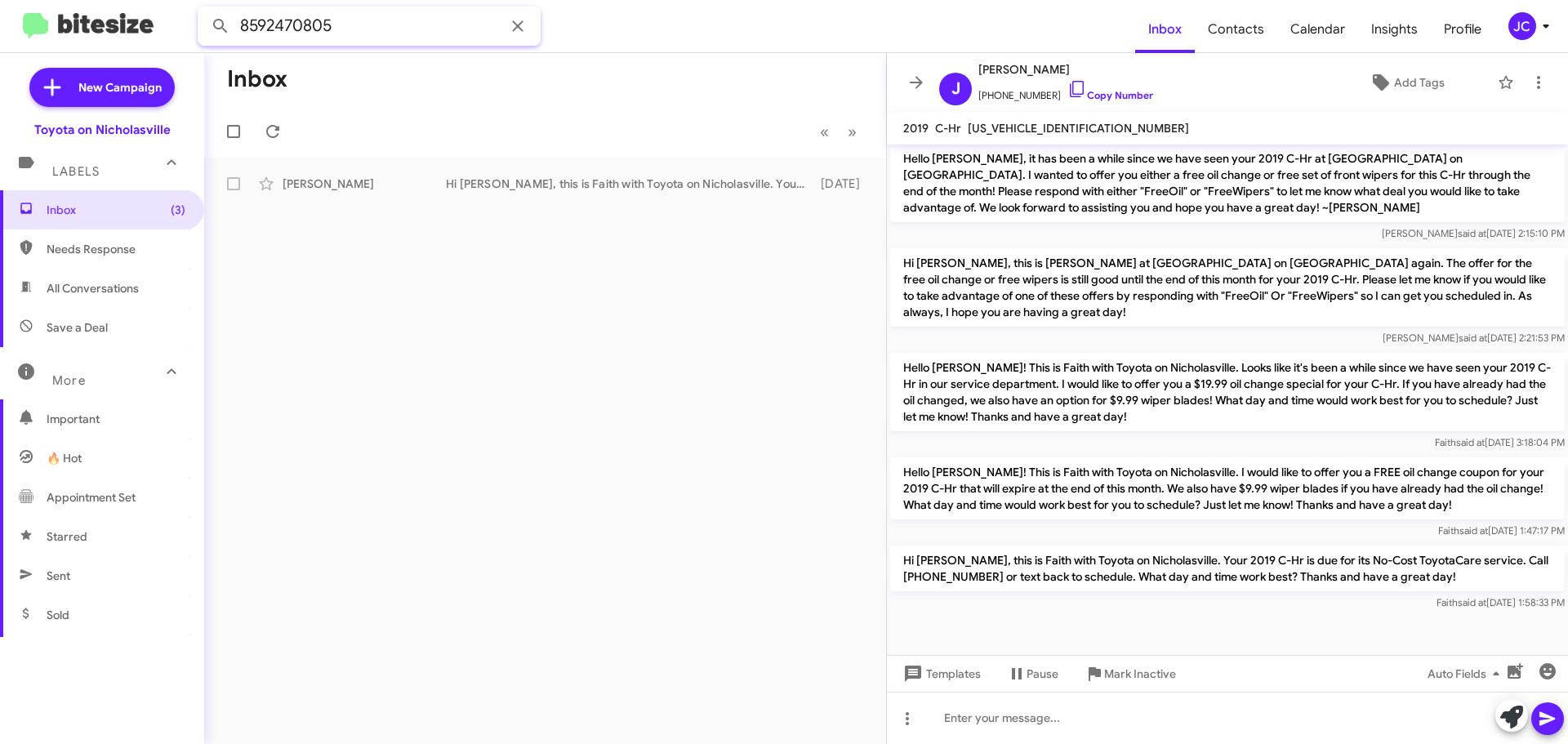
drag, startPoint x: 390, startPoint y: 32, endPoint x: -395, endPoint y: 34, distance: 785.0
click at [0, 34] on html "8592470805 Inbox Contacts Calendar Insights Profile JC New Campaign Toyota on N…" at bounding box center [784, 372] width 1568 height 744
paste input "3968404"
type input "8593968404"
click at [204, 10] on button at bounding box center [220, 25] width 32 height 32
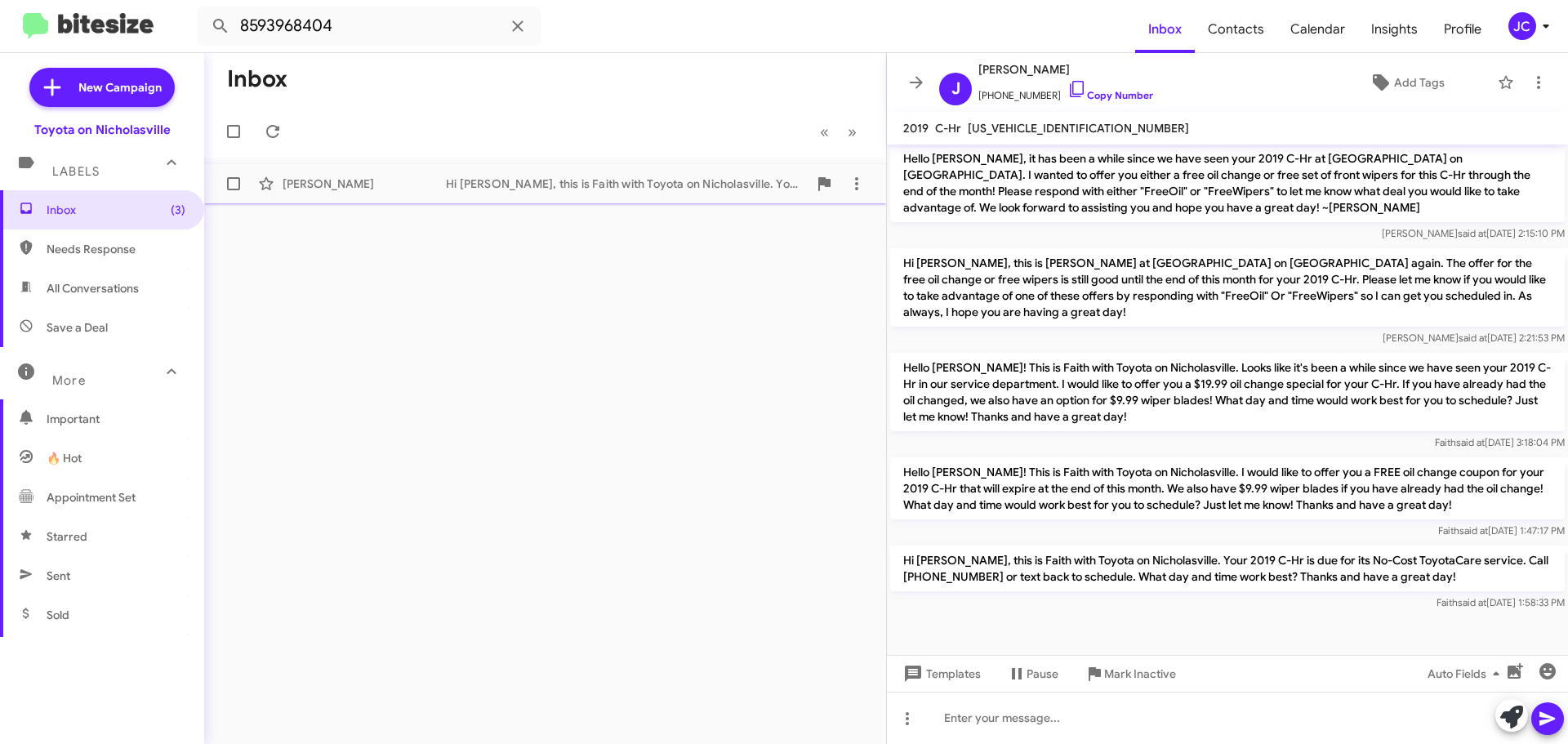
click at [351, 181] on div "[PERSON_NAME]" at bounding box center [364, 183] width 163 height 17
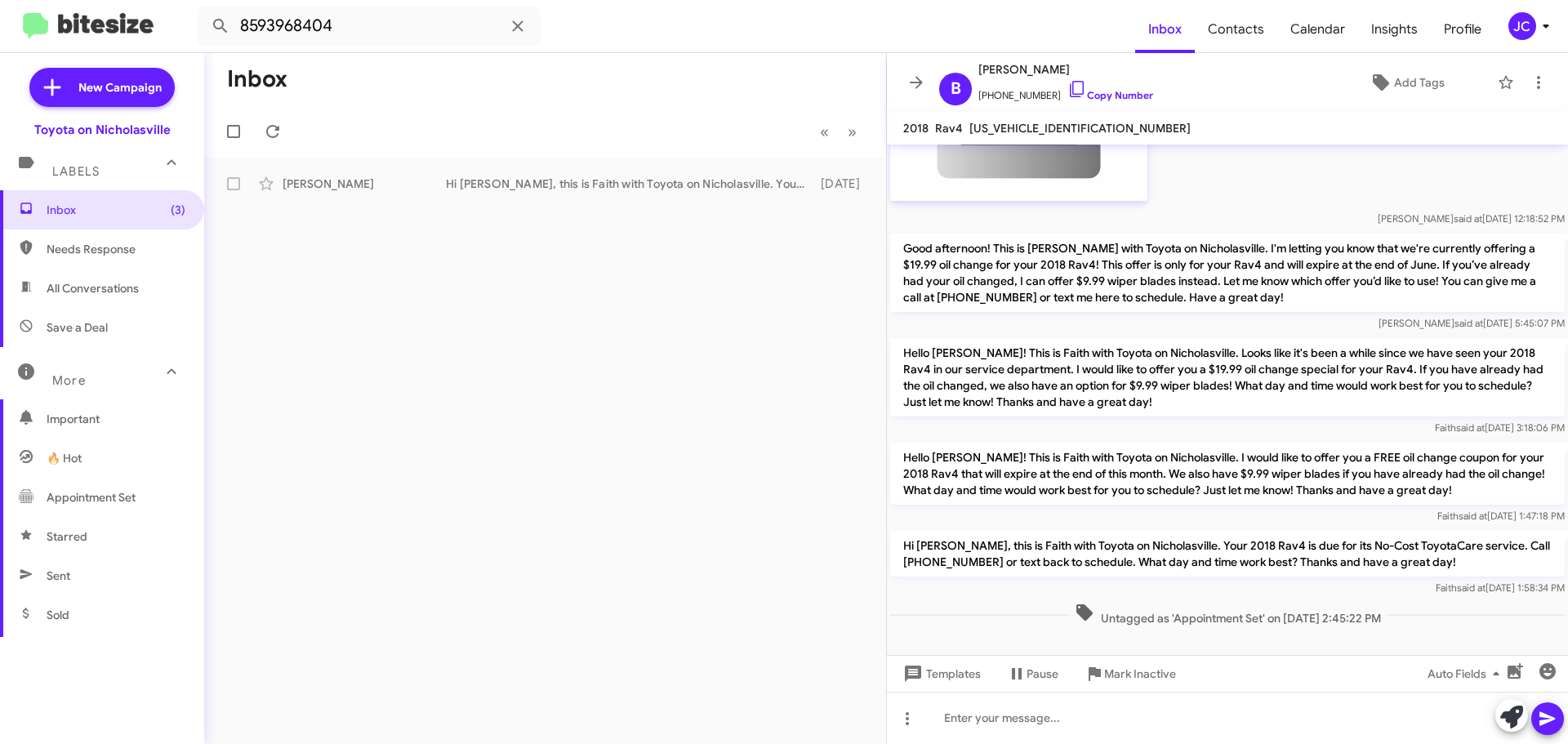
scroll to position [4960, 0]
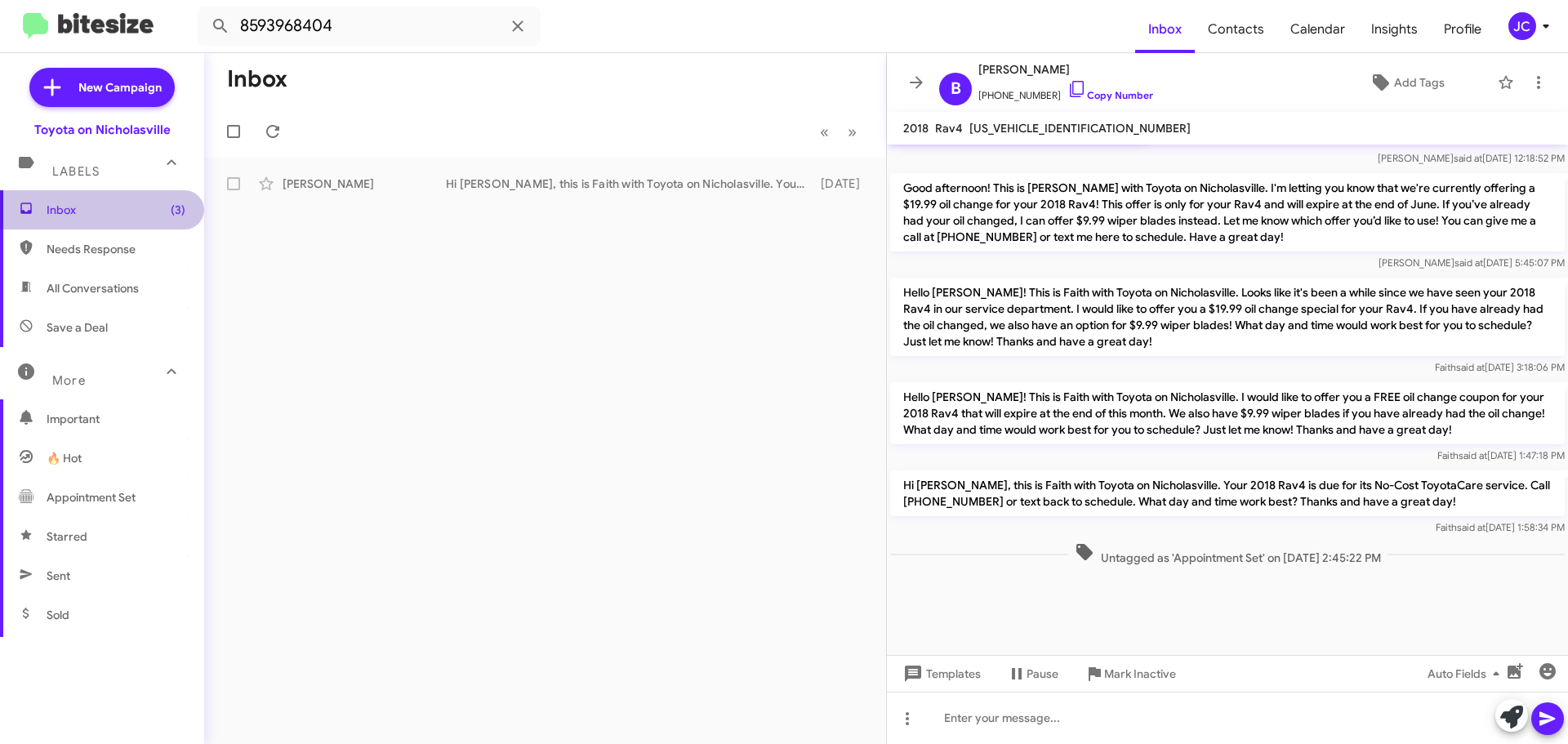
click at [135, 210] on span "Inbox (3)" at bounding box center [115, 210] width 139 height 17
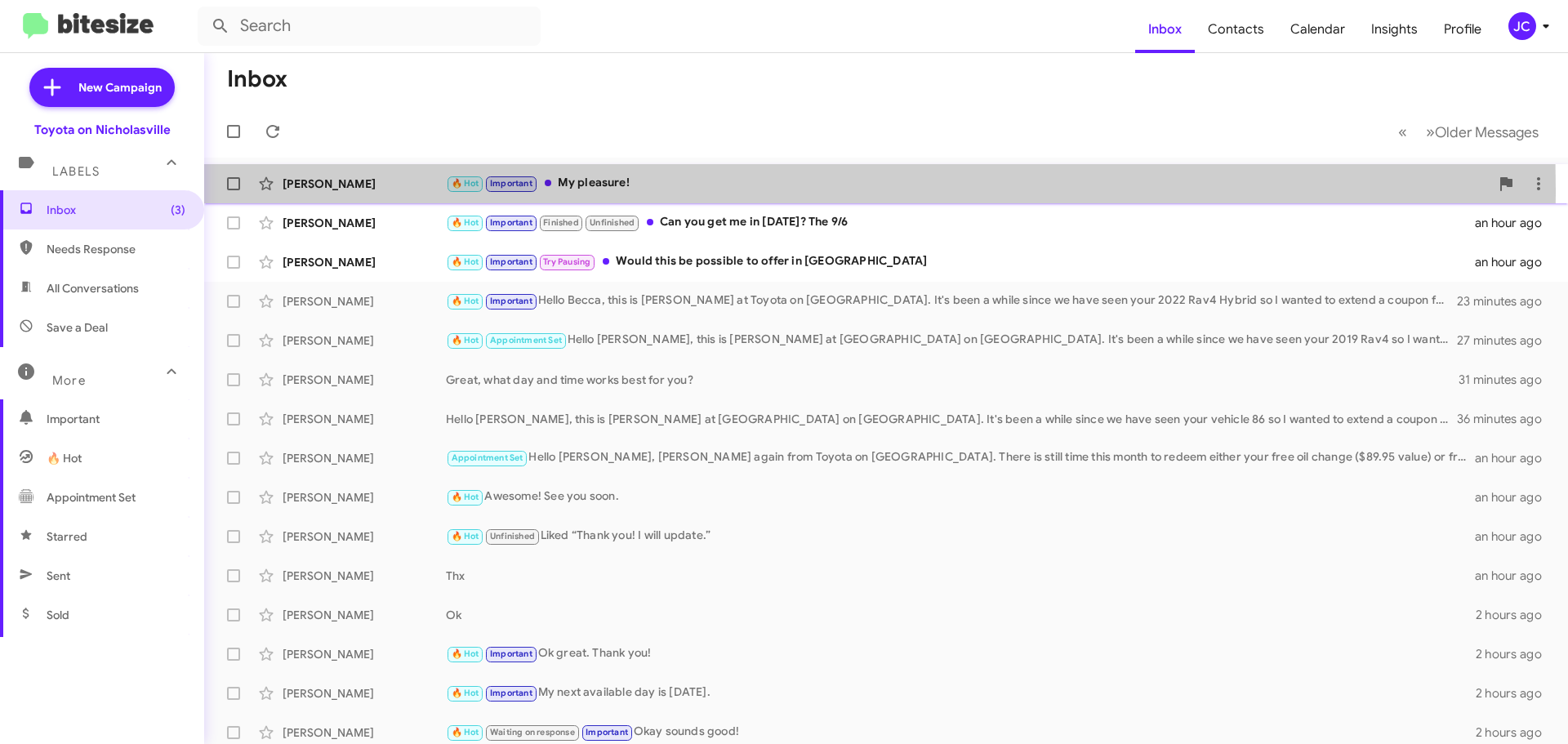
click at [321, 189] on div "[PERSON_NAME]" at bounding box center [364, 183] width 163 height 17
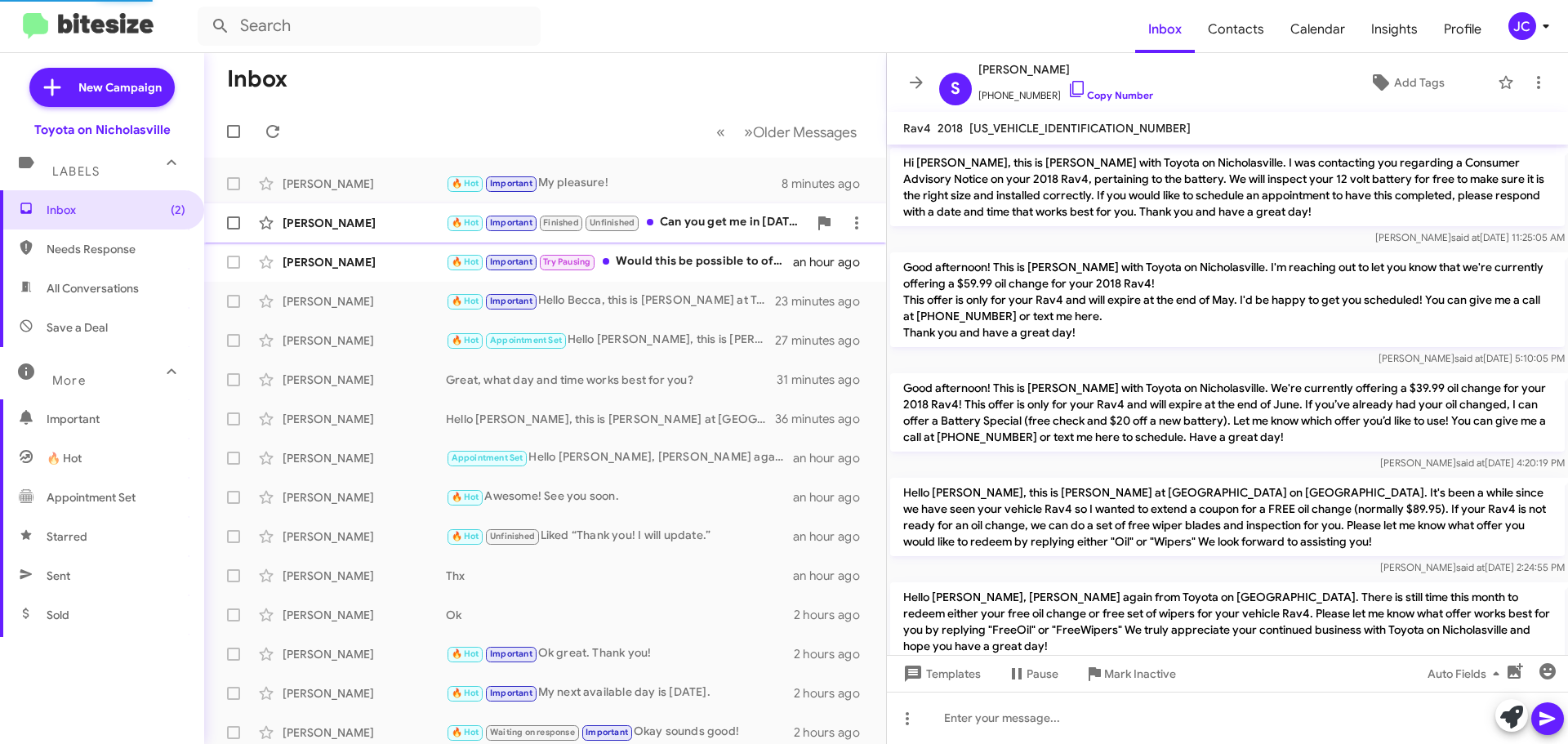
scroll to position [916, 0]
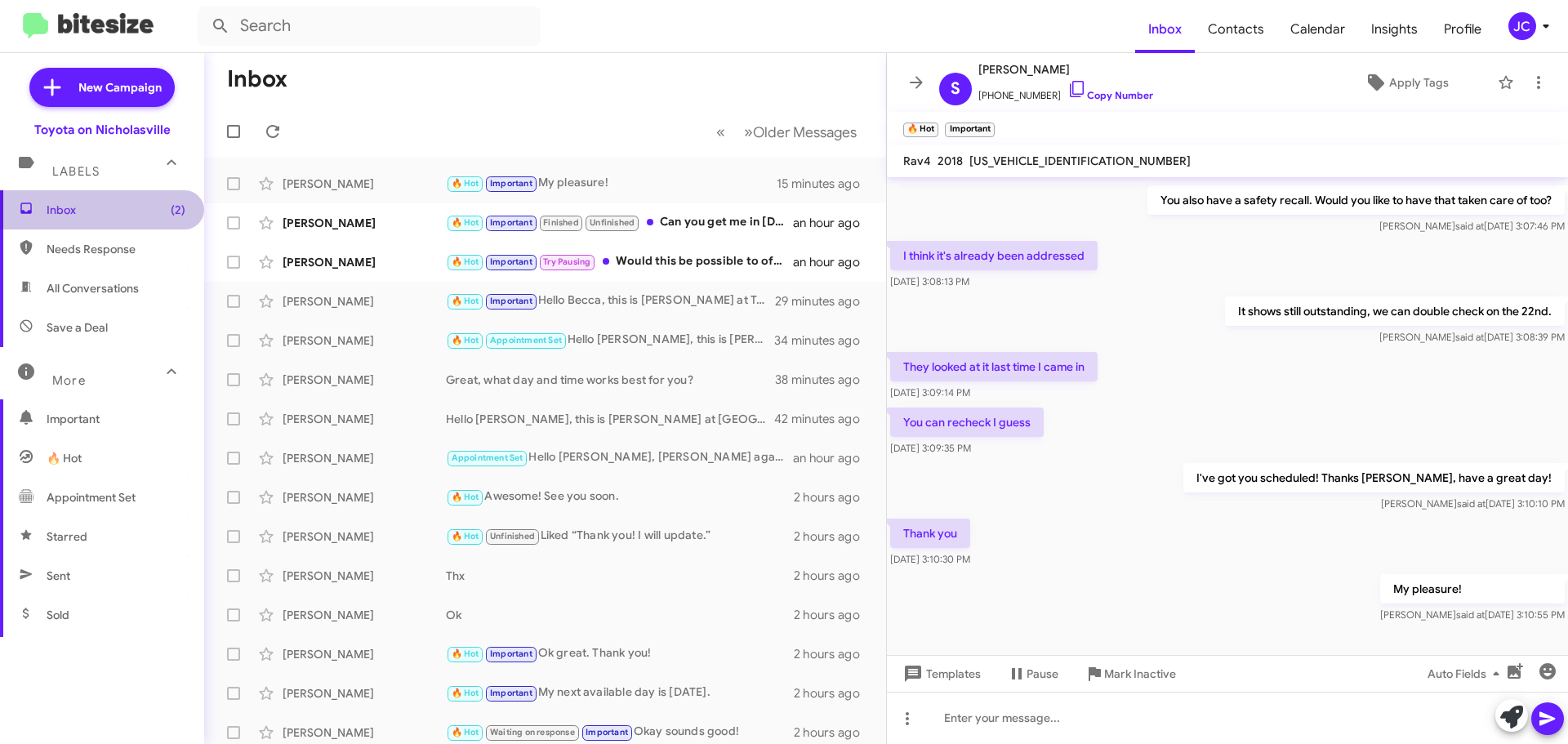
click at [105, 218] on span "Inbox (2)" at bounding box center [102, 210] width 204 height 39
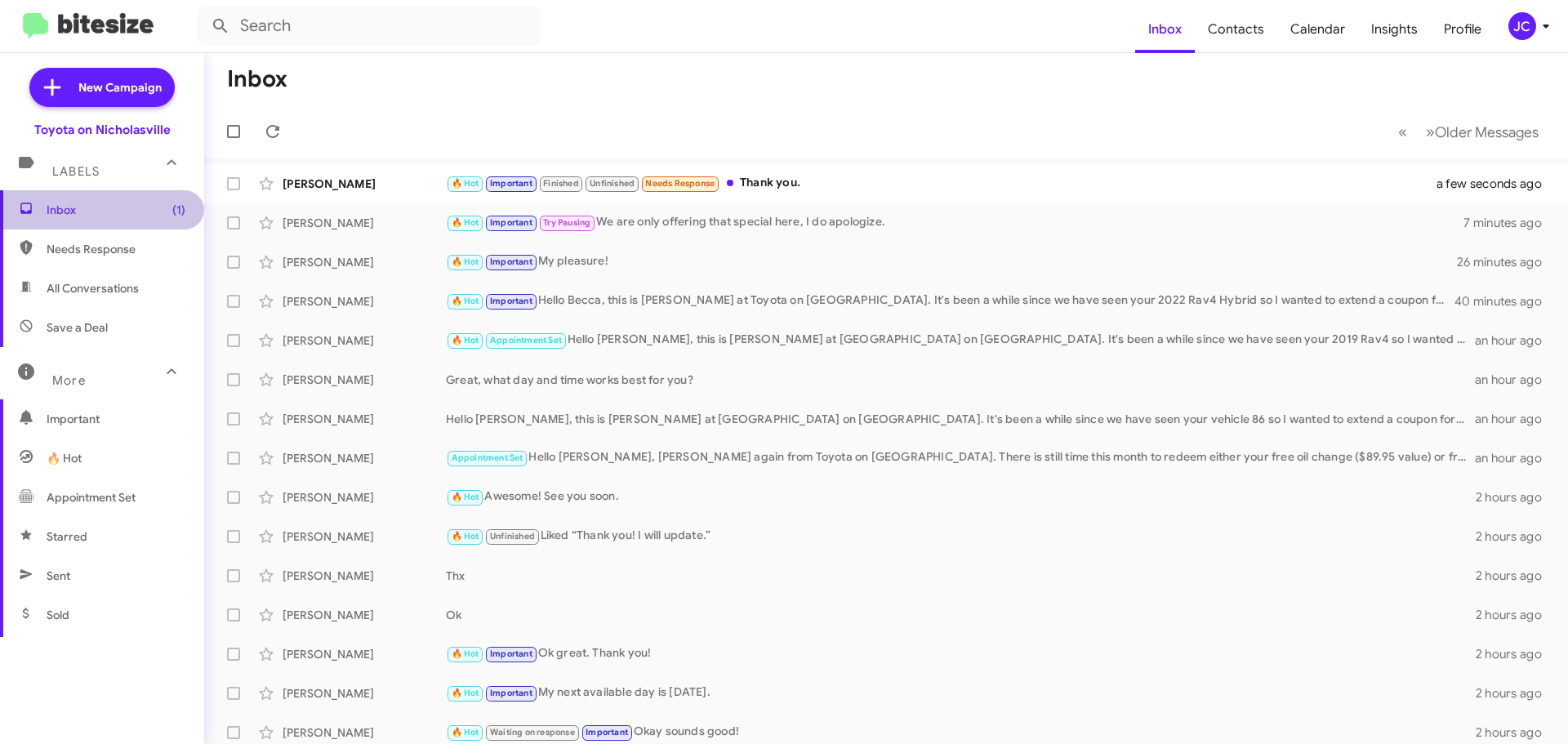
click at [136, 197] on span "Inbox (1)" at bounding box center [102, 210] width 204 height 39
click at [326, 27] on input "text" at bounding box center [368, 25] width 343 height 39
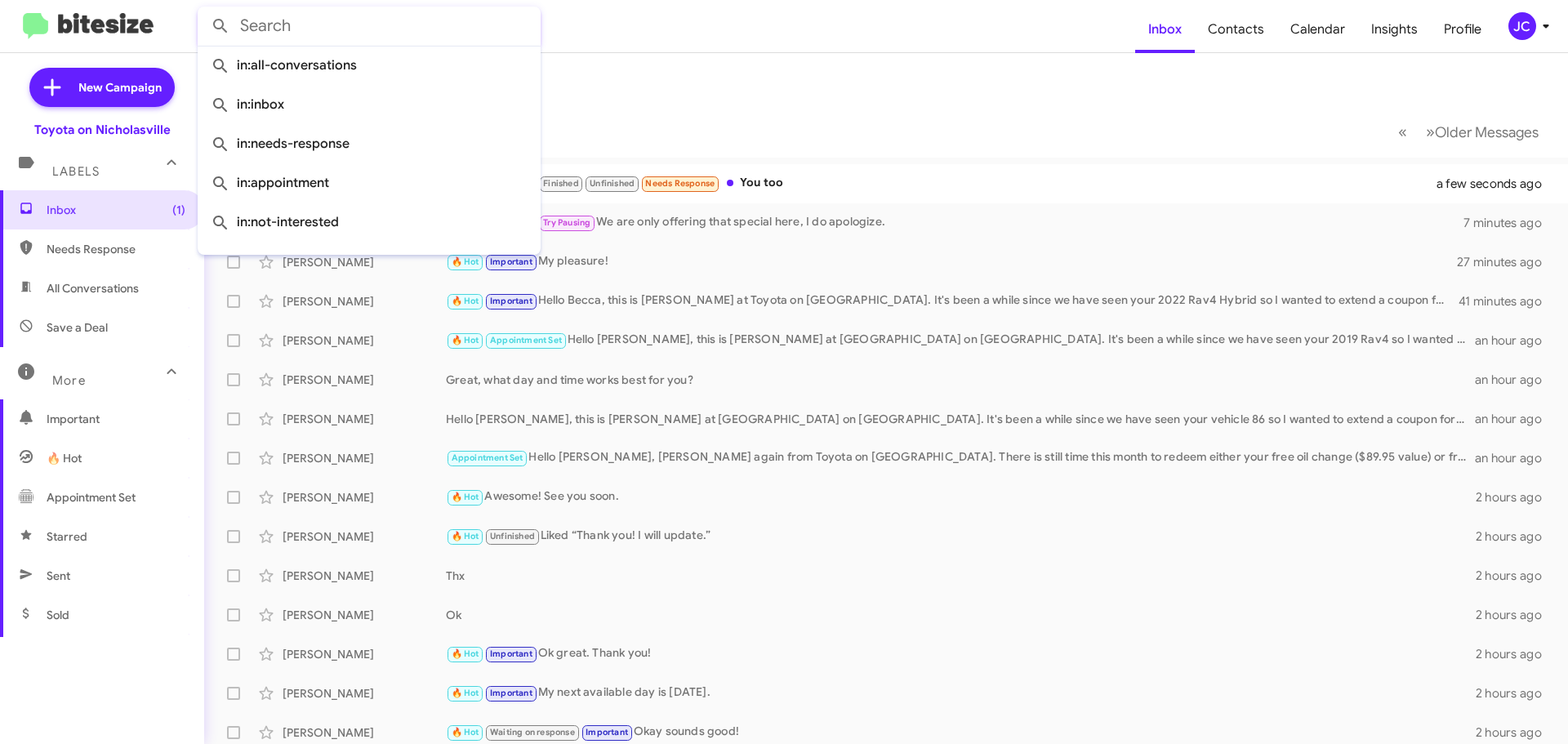
paste input "8596910544"
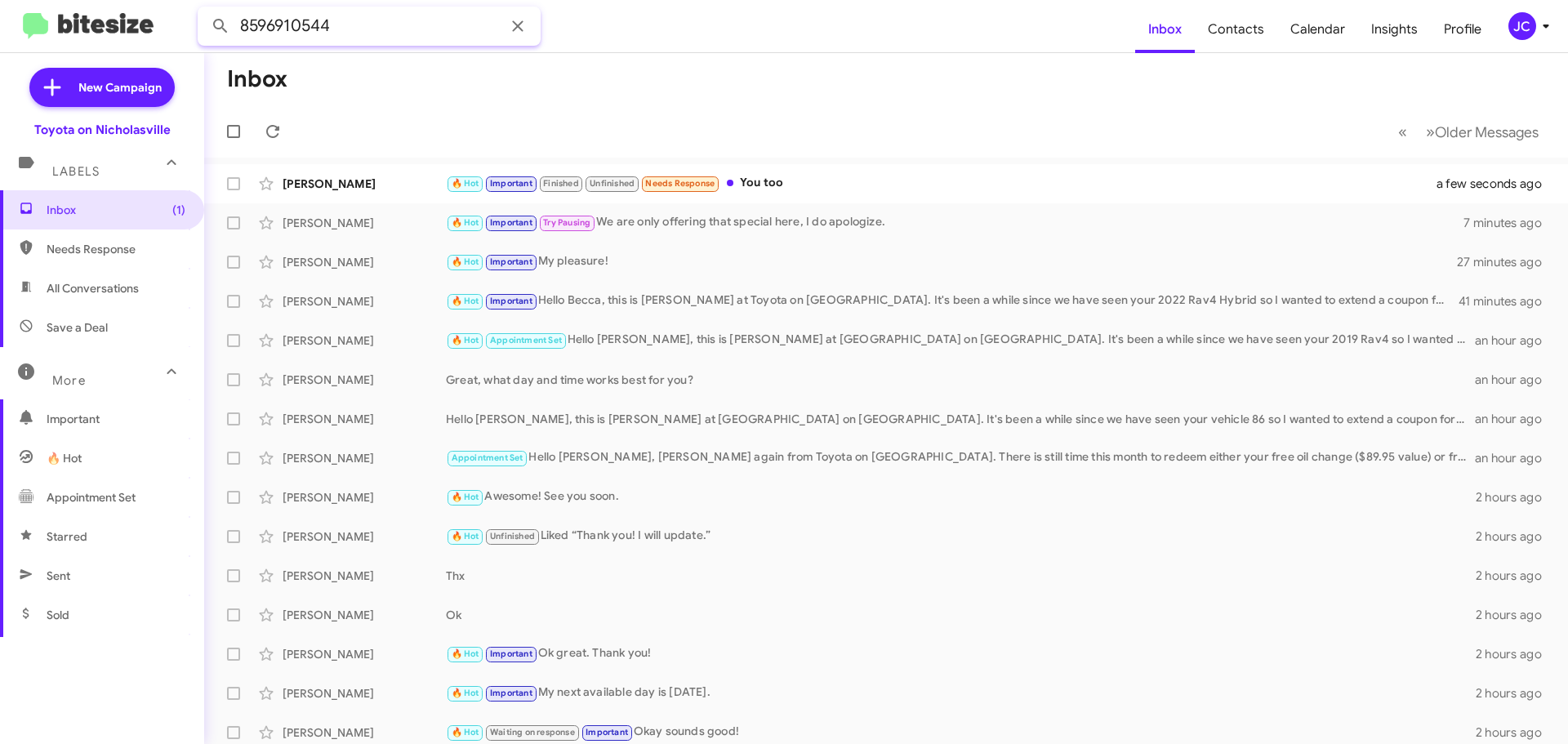
type input "8596910544"
click at [204, 10] on button at bounding box center [220, 25] width 32 height 32
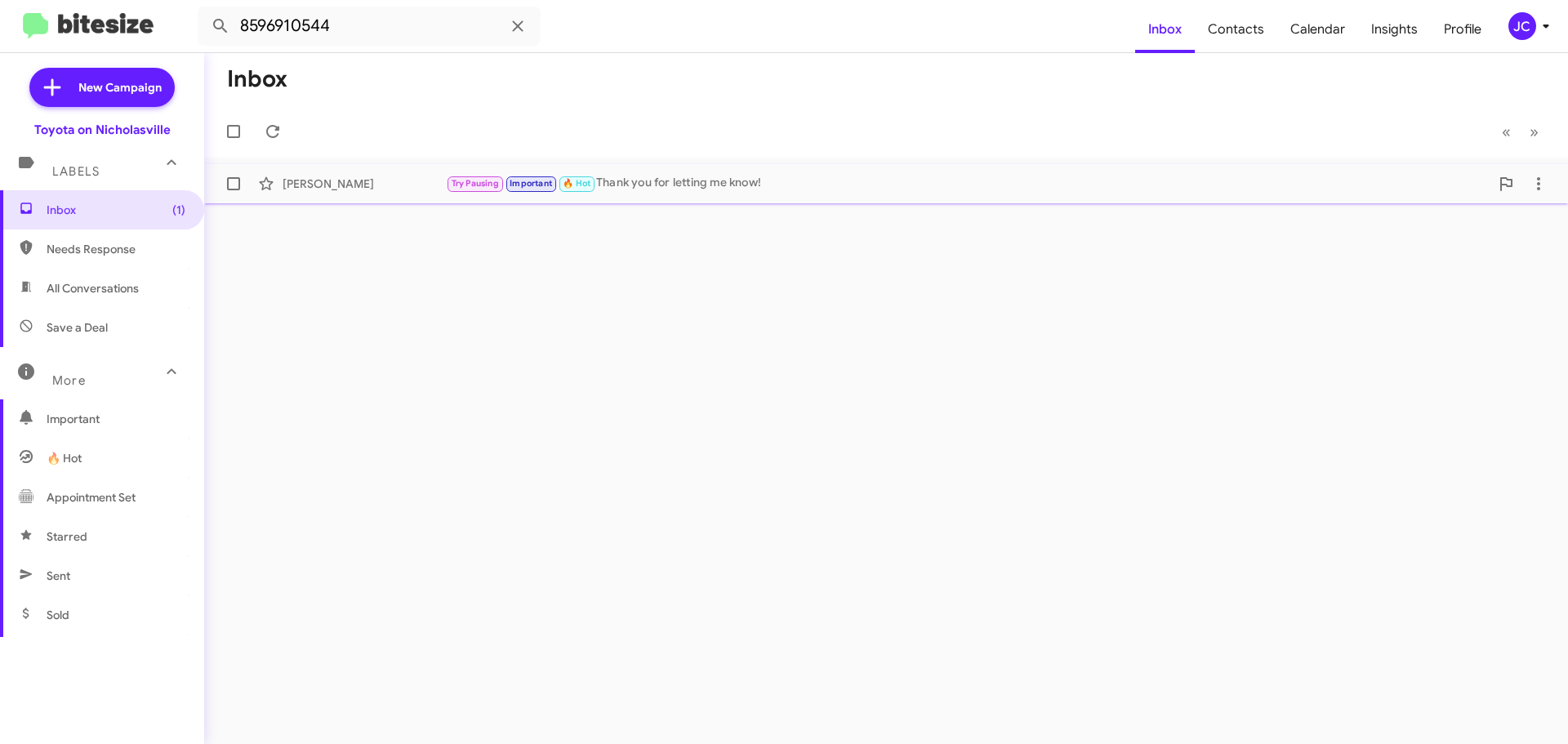
click at [348, 174] on div "[PERSON_NAME] Try Pausing Important 🔥 Hot Thank you for letting me know! [DATE]" at bounding box center [886, 183] width 1338 height 32
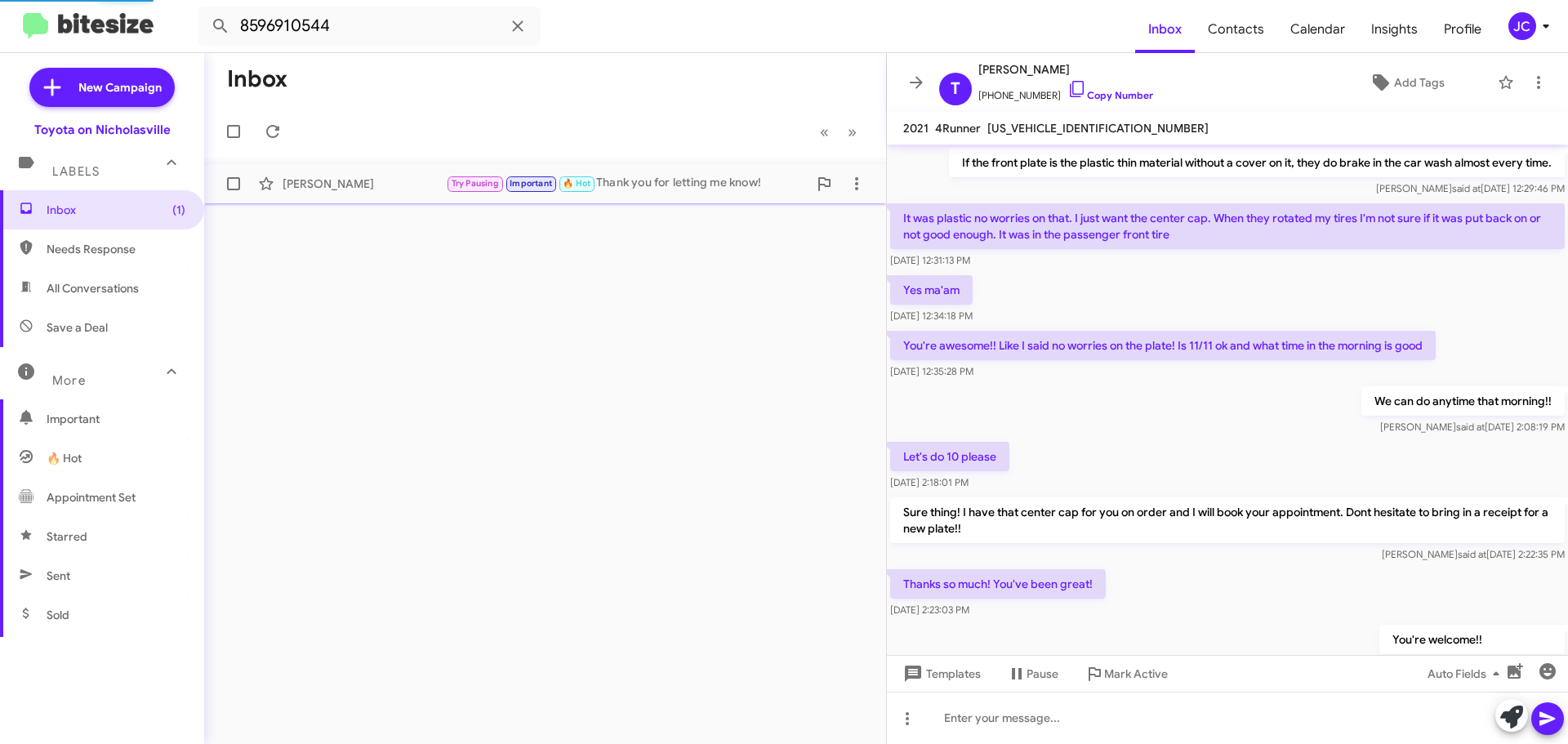
scroll to position [2167, 0]
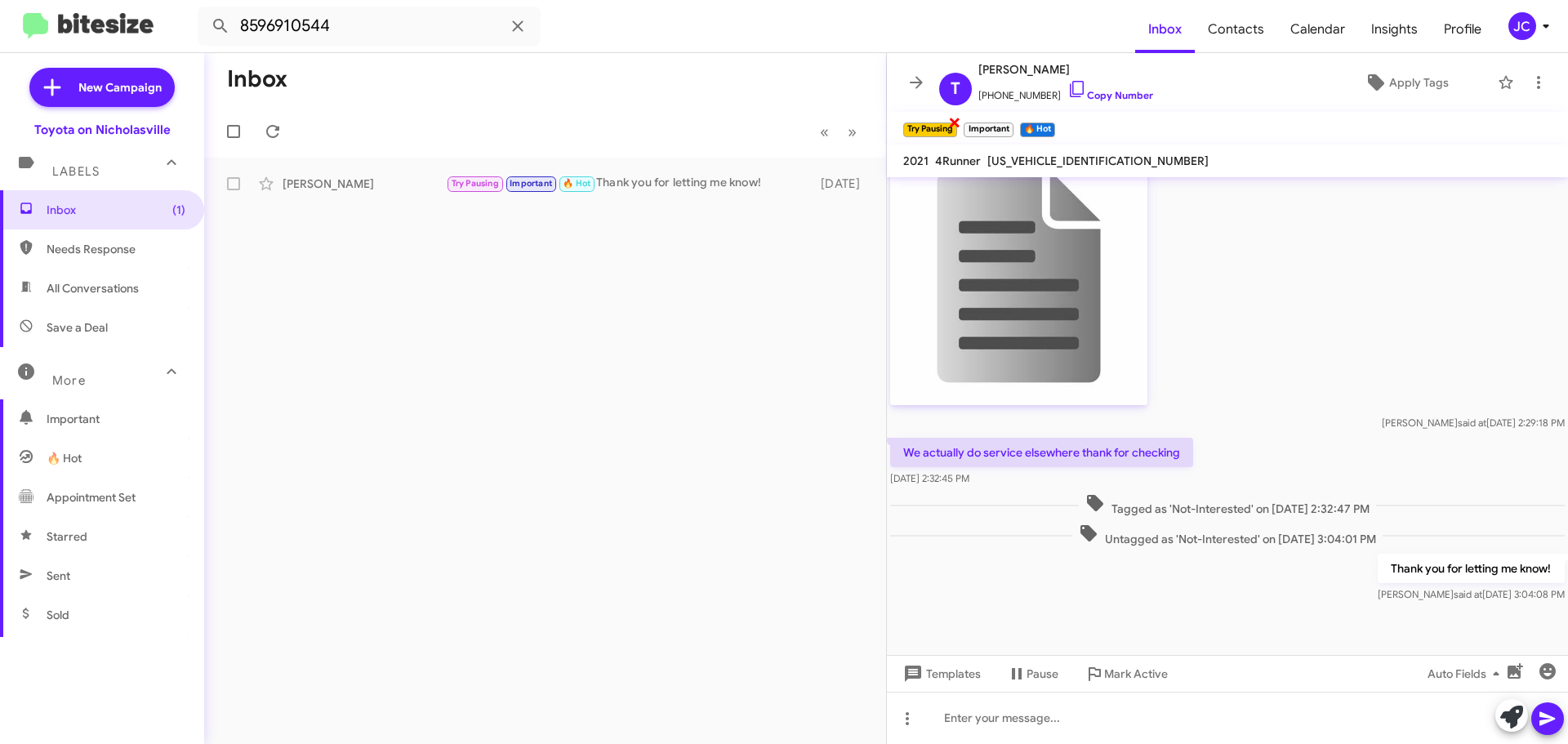
click at [956, 119] on span "×" at bounding box center [954, 121] width 13 height 19
click at [946, 125] on span "×" at bounding box center [949, 121] width 13 height 19
click at [937, 126] on span "×" at bounding box center [935, 121] width 13 height 19
drag, startPoint x: 371, startPoint y: 23, endPoint x: -529, endPoint y: -99, distance: 908.2
click at [0, 0] on html "8596910544 Inbox Contacts Calendar Insights Profile JC New Campaign Toyota on N…" at bounding box center [784, 372] width 1568 height 744
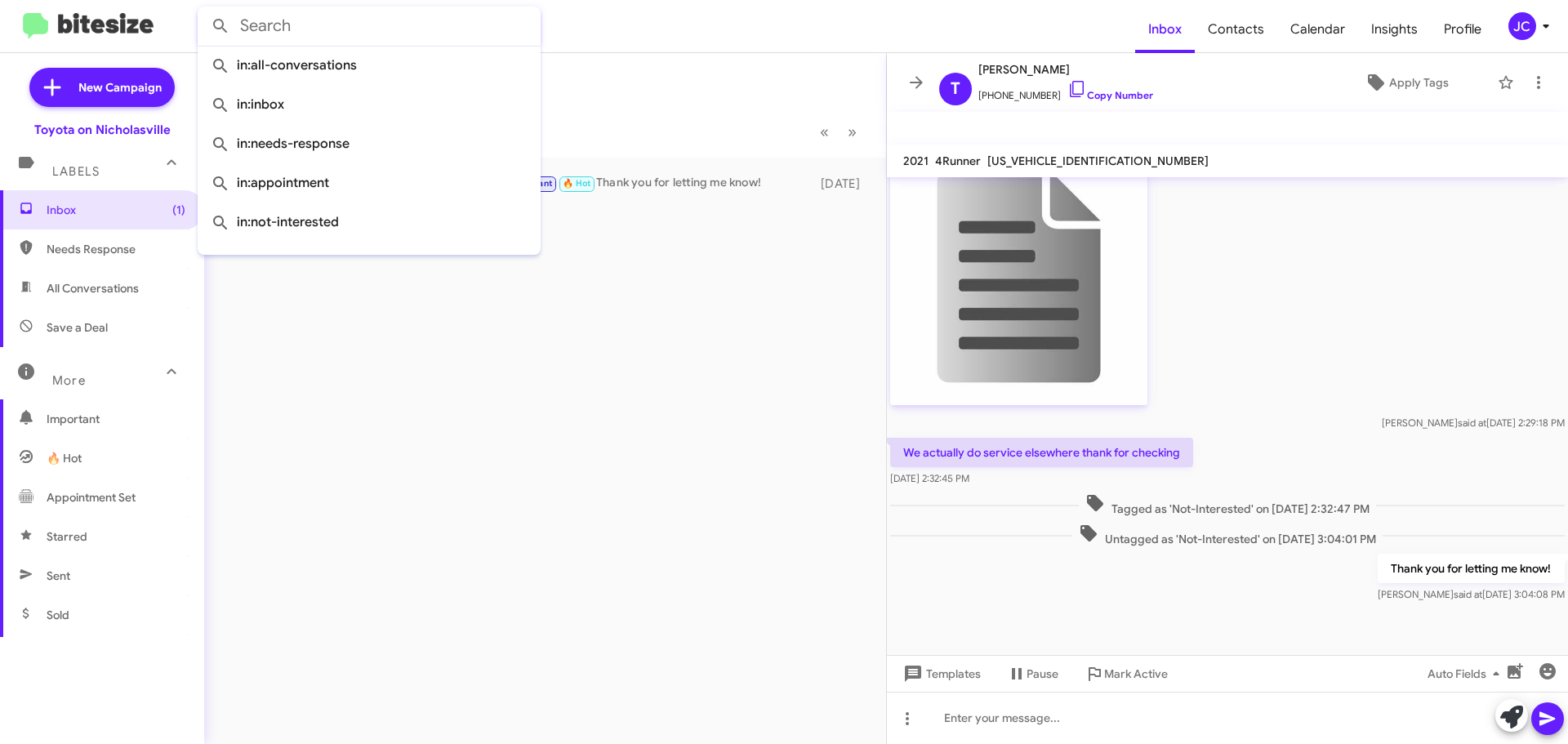
click at [204, 10] on button at bounding box center [220, 25] width 32 height 32
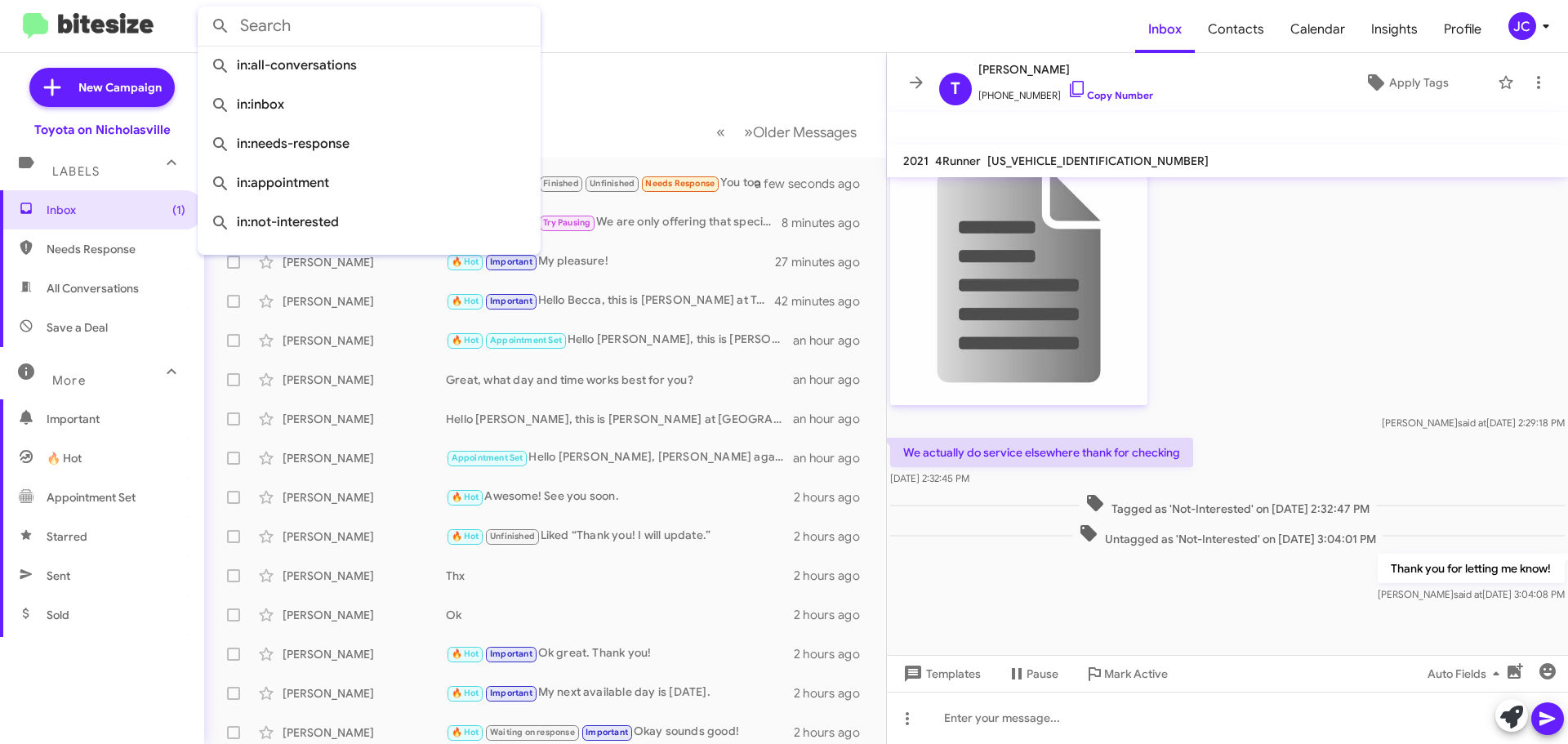
click at [654, 89] on mat-toolbar-row "Inbox" at bounding box center [545, 79] width 682 height 52
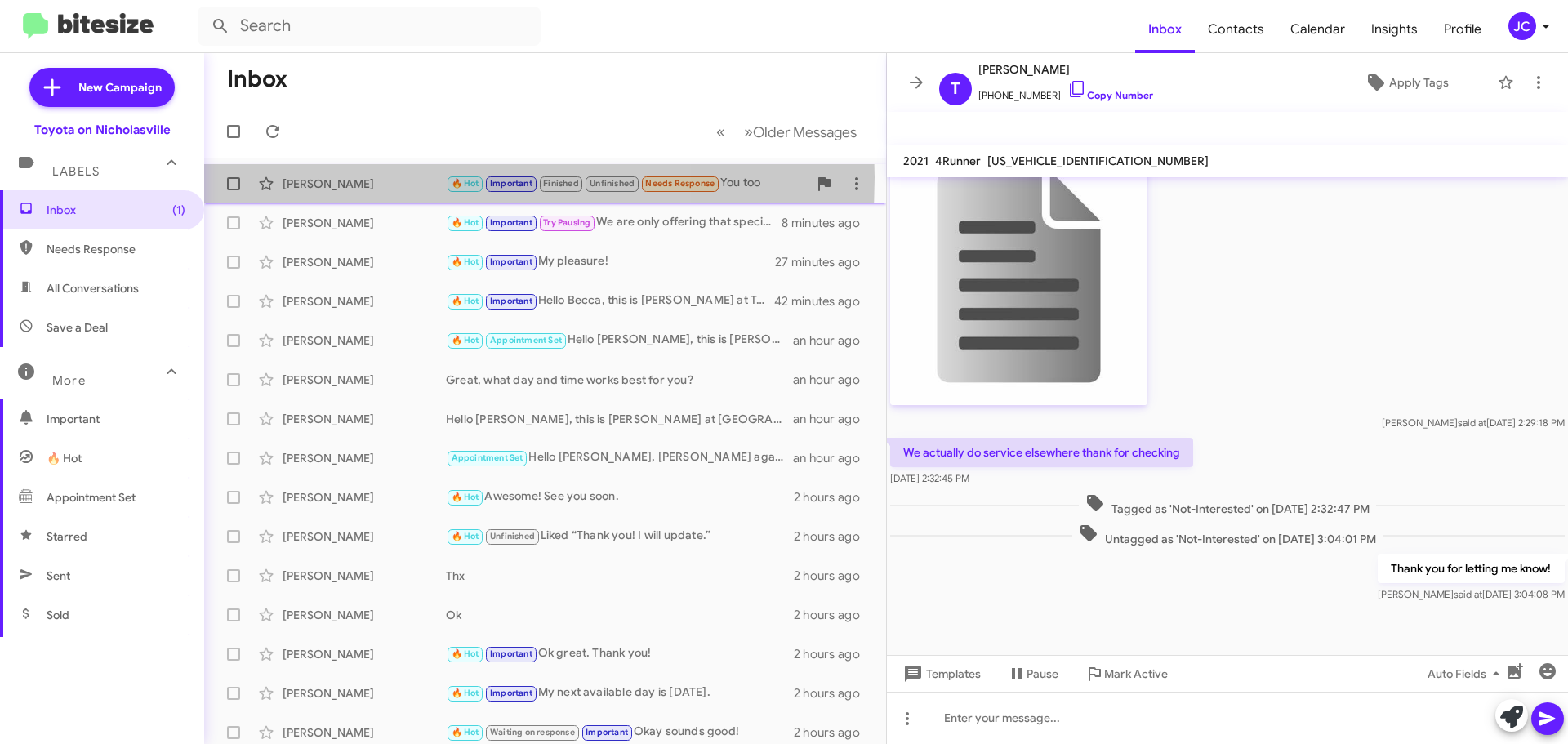
click at [368, 177] on div "[PERSON_NAME]" at bounding box center [364, 183] width 163 height 17
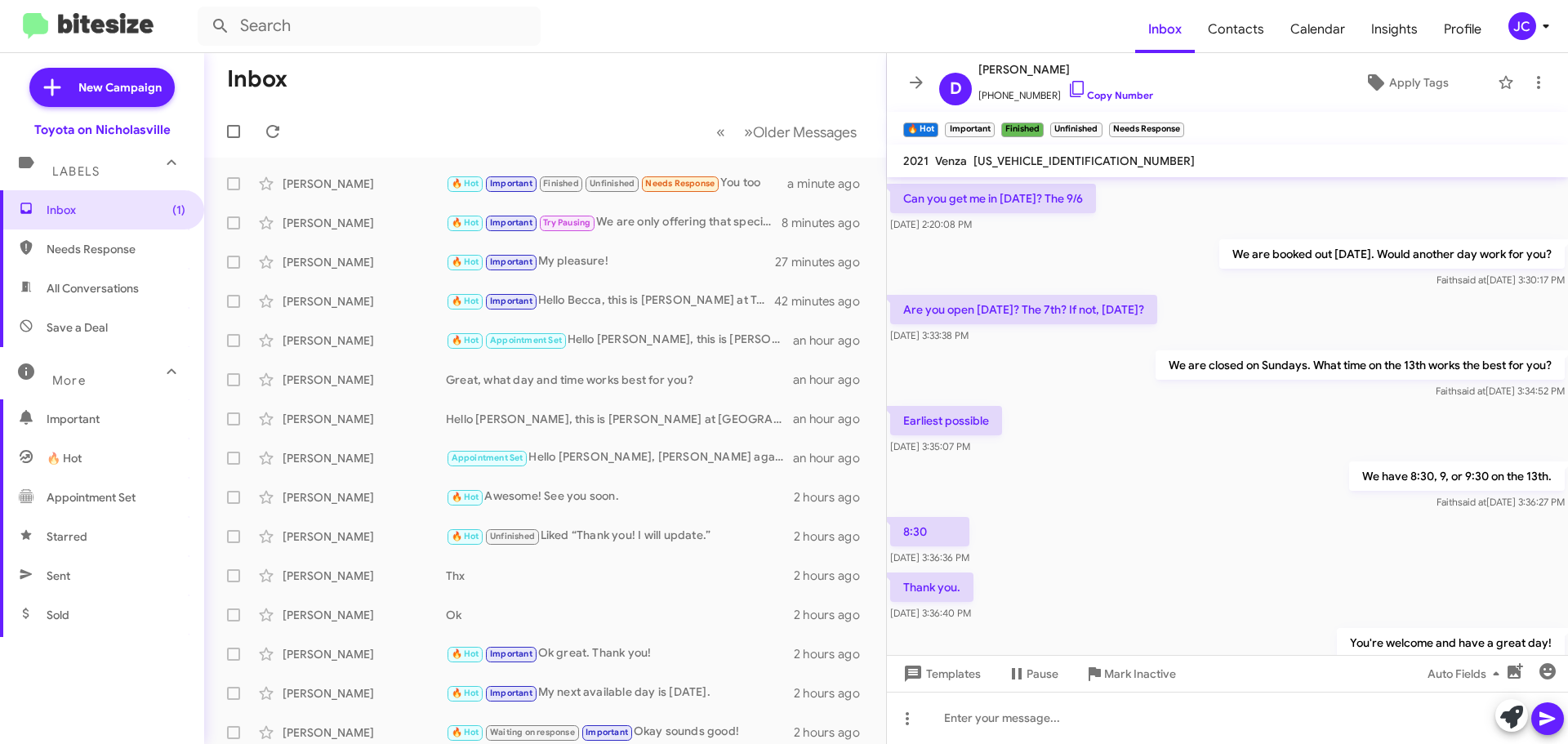
scroll to position [780, 0]
click at [119, 196] on span "Inbox (1)" at bounding box center [102, 210] width 204 height 39
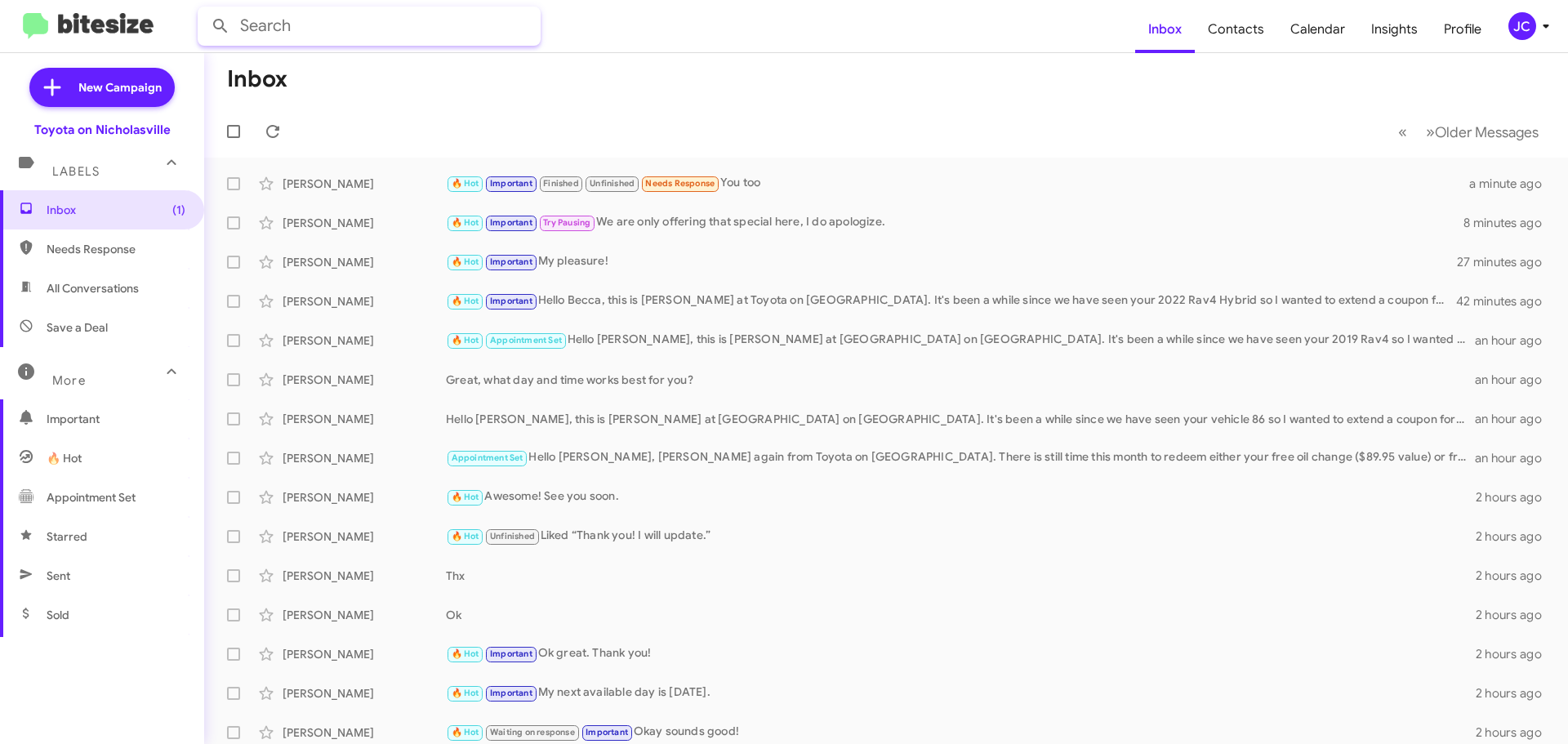
click at [299, 31] on input "text" at bounding box center [368, 25] width 343 height 39
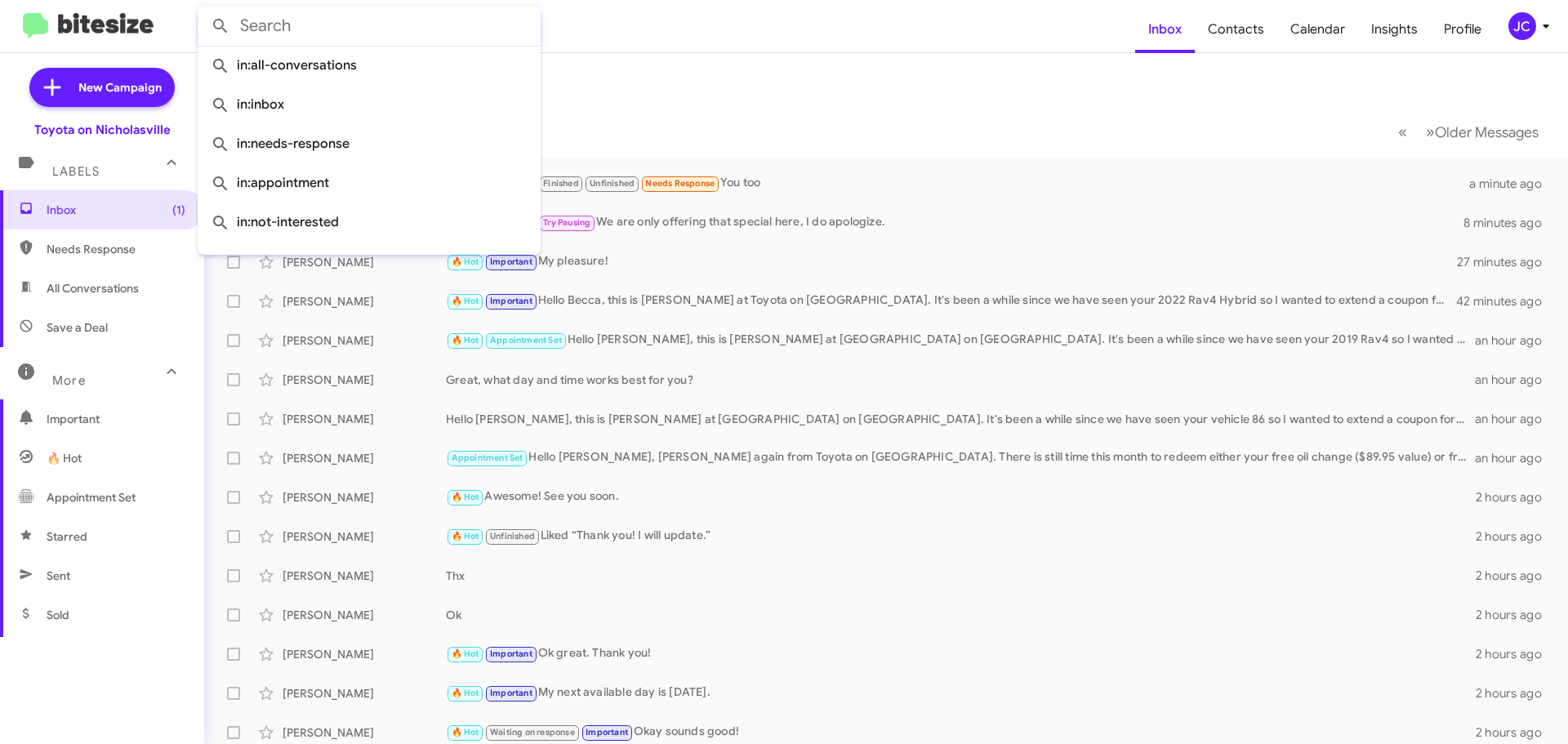
paste input "8592090170"
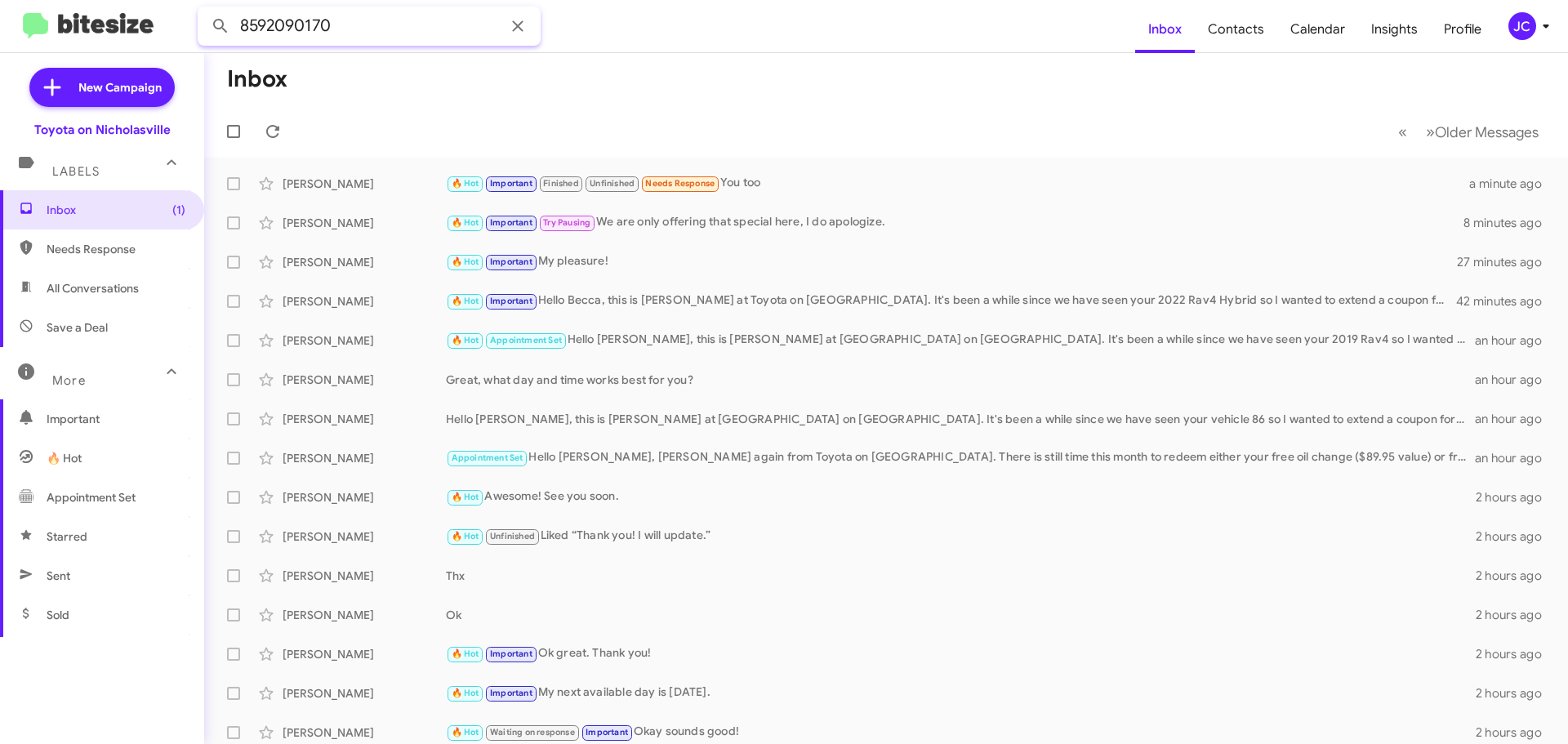
type input "8592090170"
click at [204, 10] on button at bounding box center [220, 25] width 32 height 32
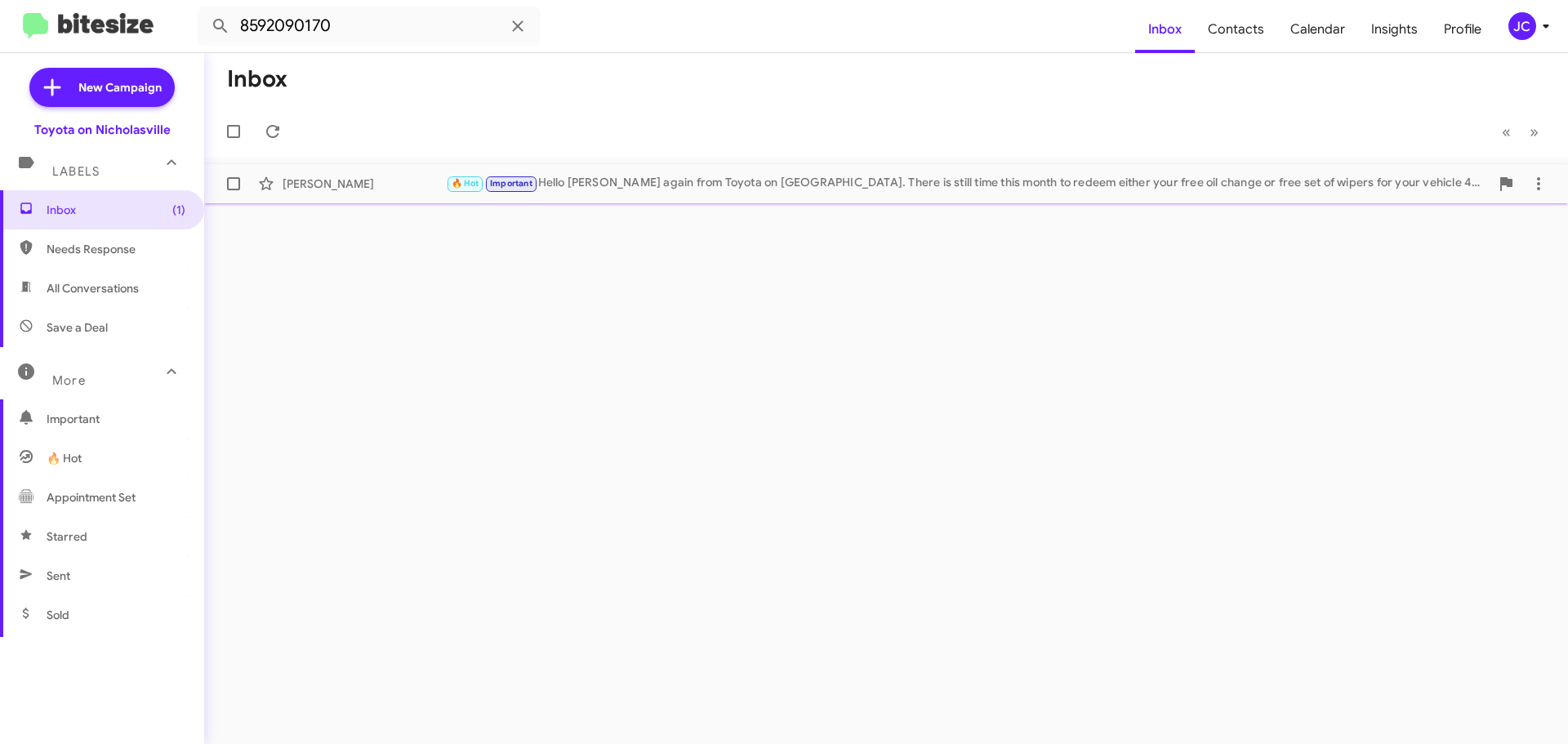
click at [316, 188] on div "[PERSON_NAME]" at bounding box center [364, 183] width 163 height 17
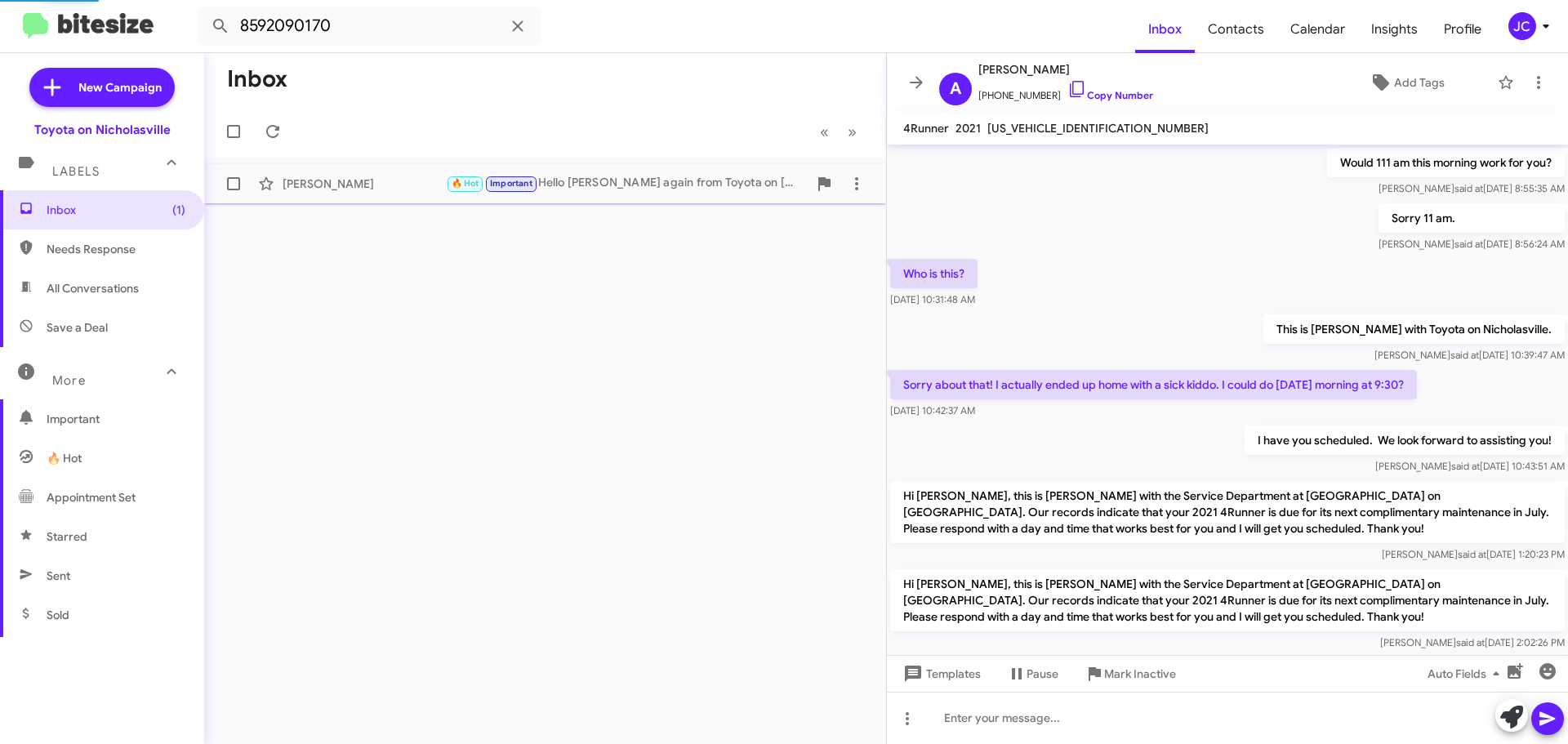
scroll to position [2243, 0]
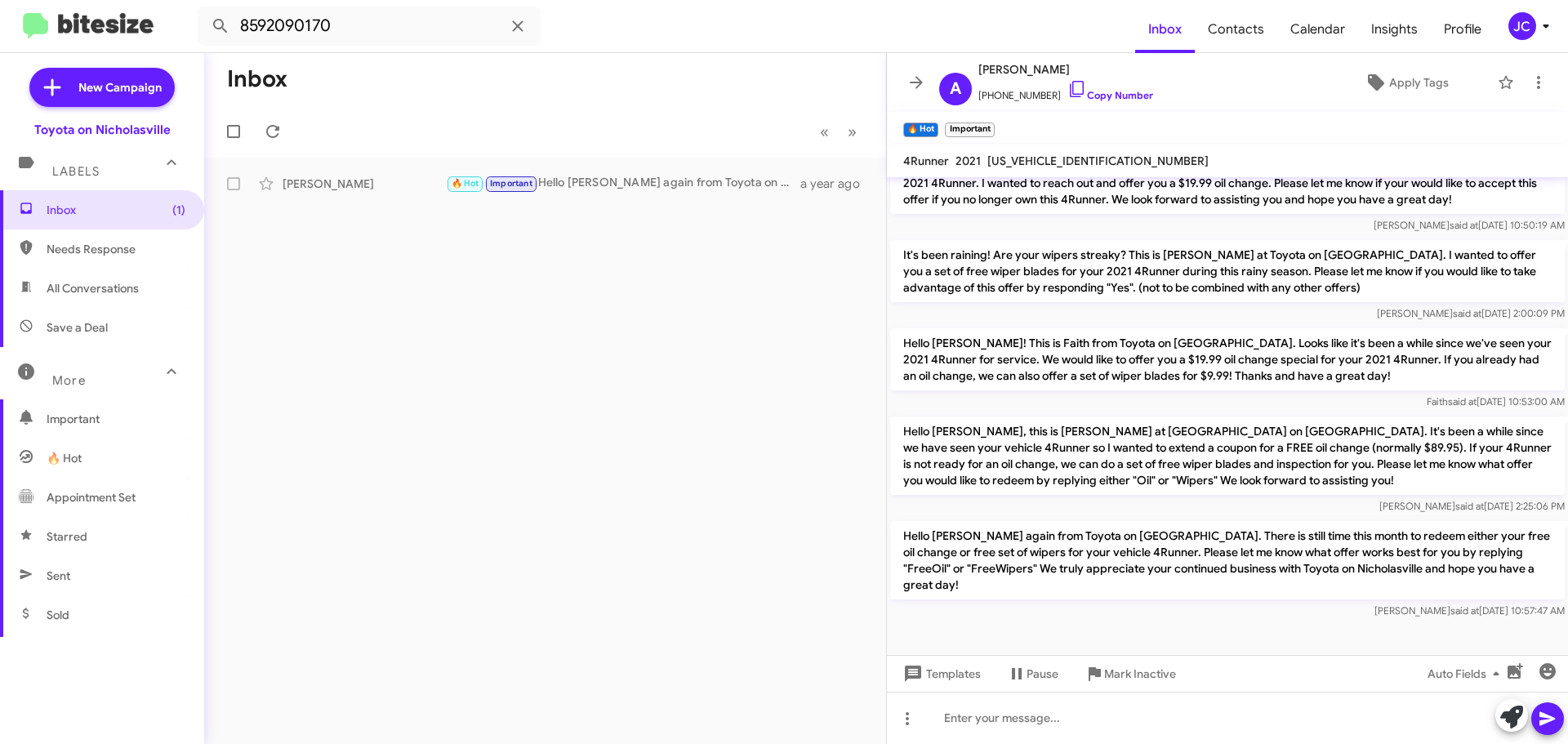
click at [970, 445] on p "Hello [PERSON_NAME], this is [PERSON_NAME] at [GEOGRAPHIC_DATA] on [GEOGRAPHIC_…" at bounding box center [1227, 456] width 674 height 79
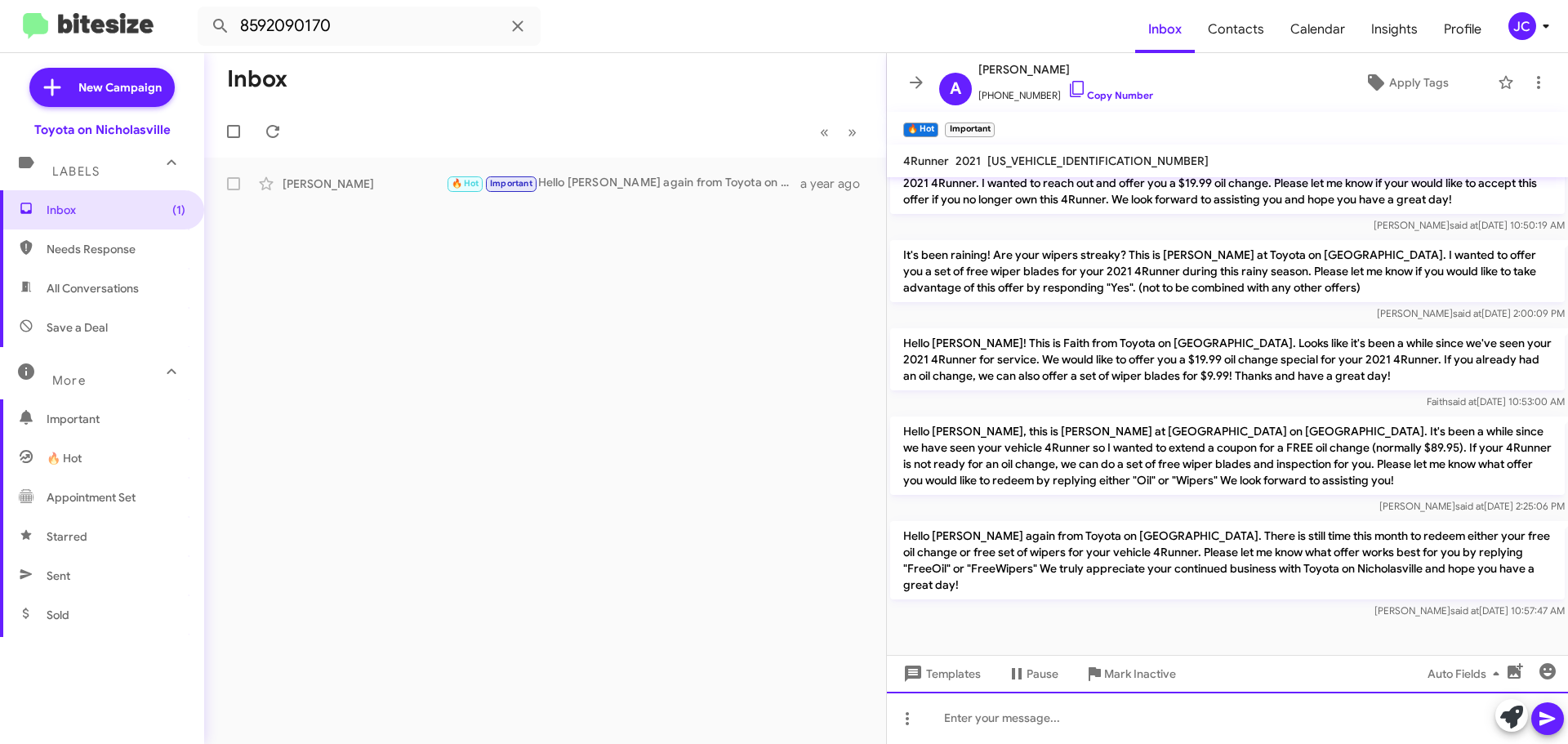
click at [946, 720] on div at bounding box center [1228, 718] width 681 height 52
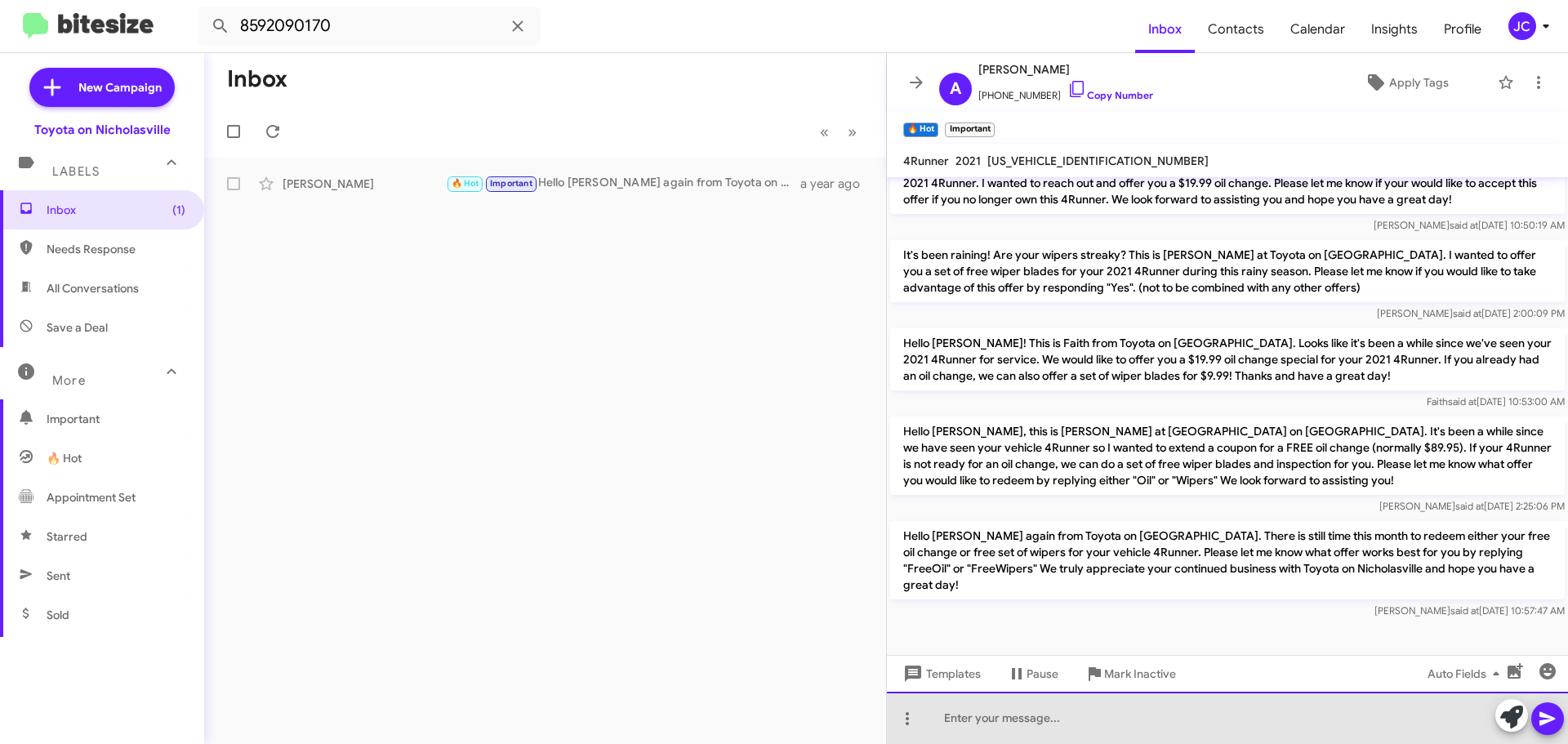
paste div
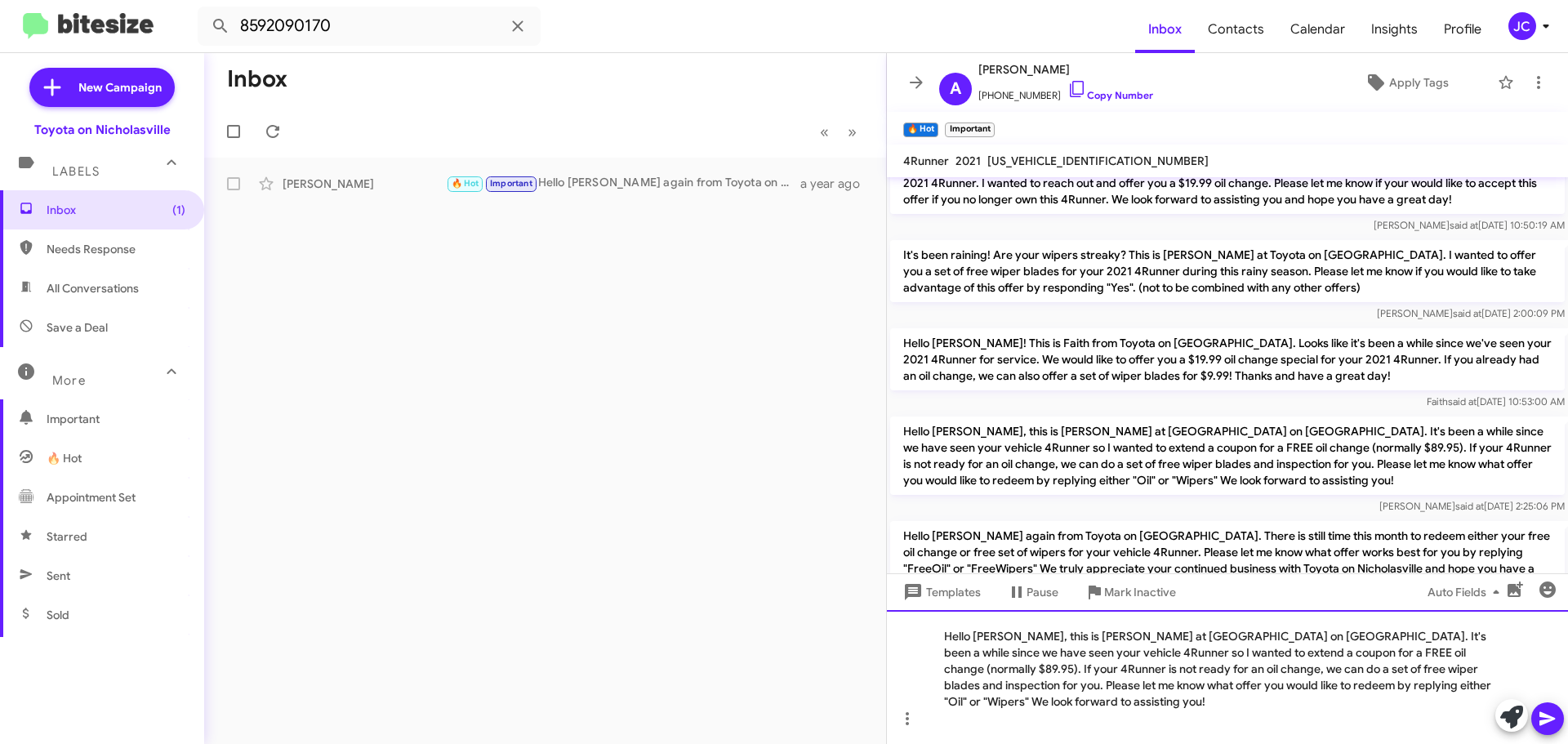
click at [1482, 651] on div "Hello [PERSON_NAME], this is [PERSON_NAME] at [GEOGRAPHIC_DATA] on [GEOGRAPHIC_…" at bounding box center [1228, 677] width 681 height 134
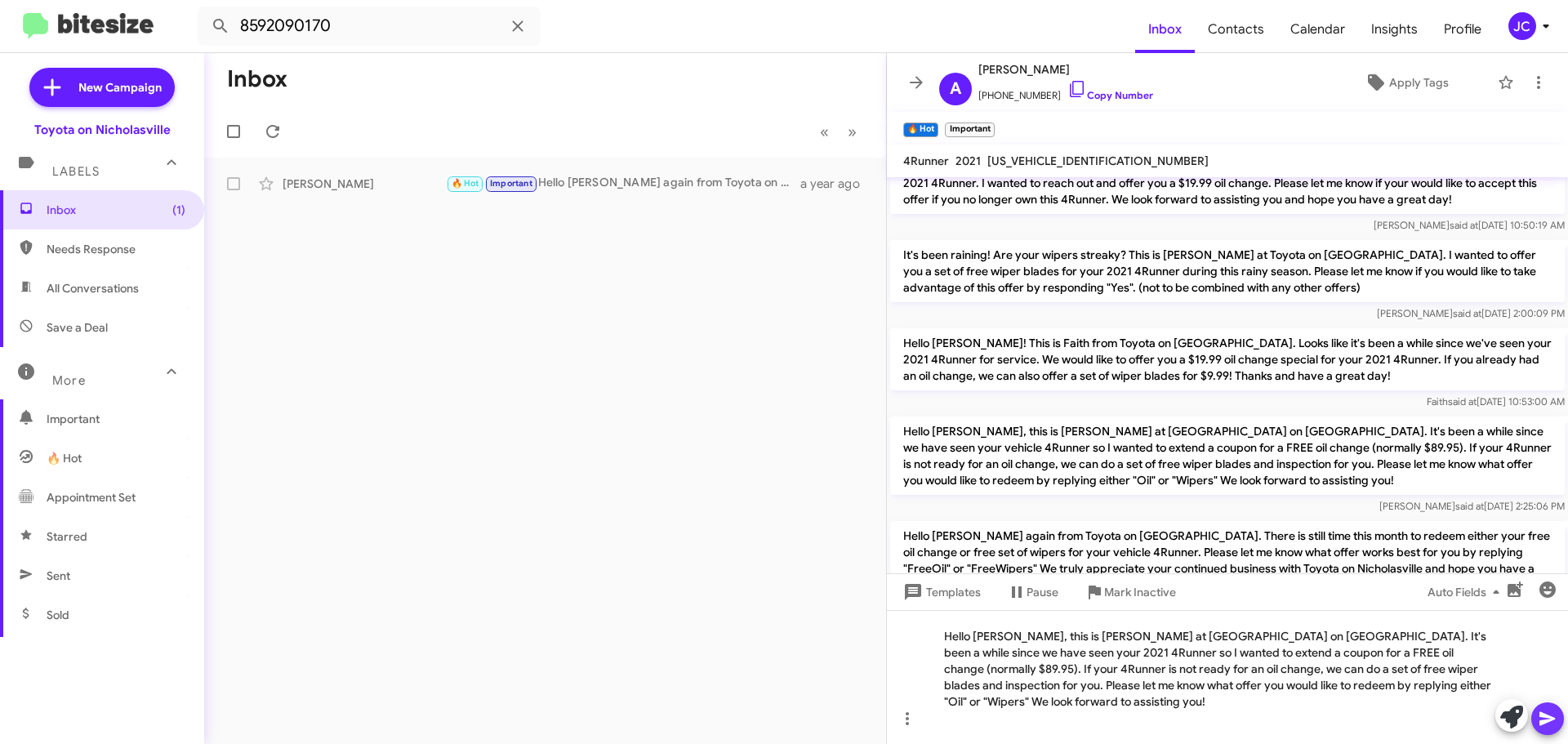
click at [1553, 709] on icon at bounding box center [1547, 719] width 19 height 19
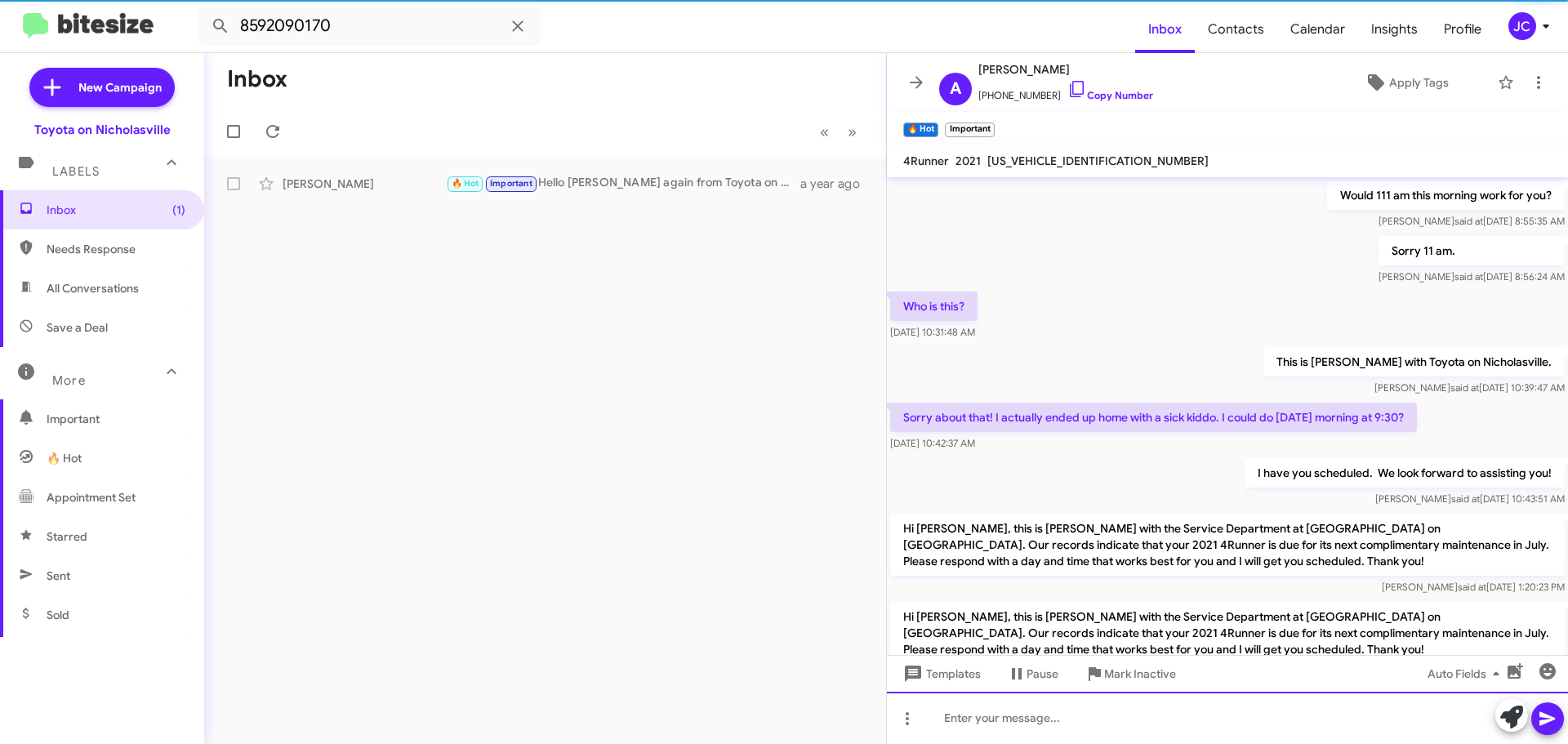
scroll to position [82, 0]
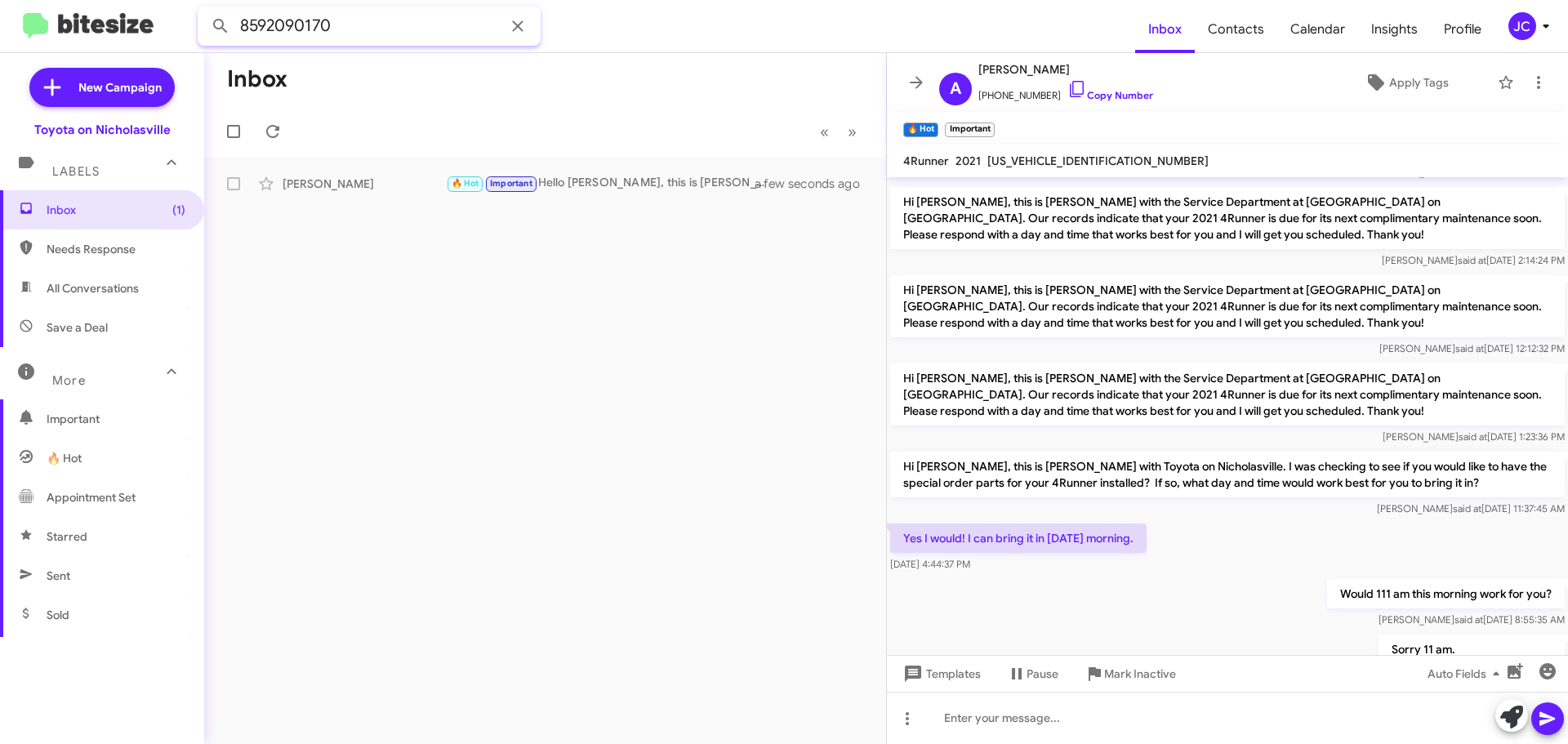
drag, startPoint x: 423, startPoint y: 19, endPoint x: -210, endPoint y: -38, distance: 635.6
click at [0, 0] on html "8592090170 Inbox Contacts Calendar Insights Profile JC New Campaign Toyota on N…" at bounding box center [784, 372] width 1568 height 744
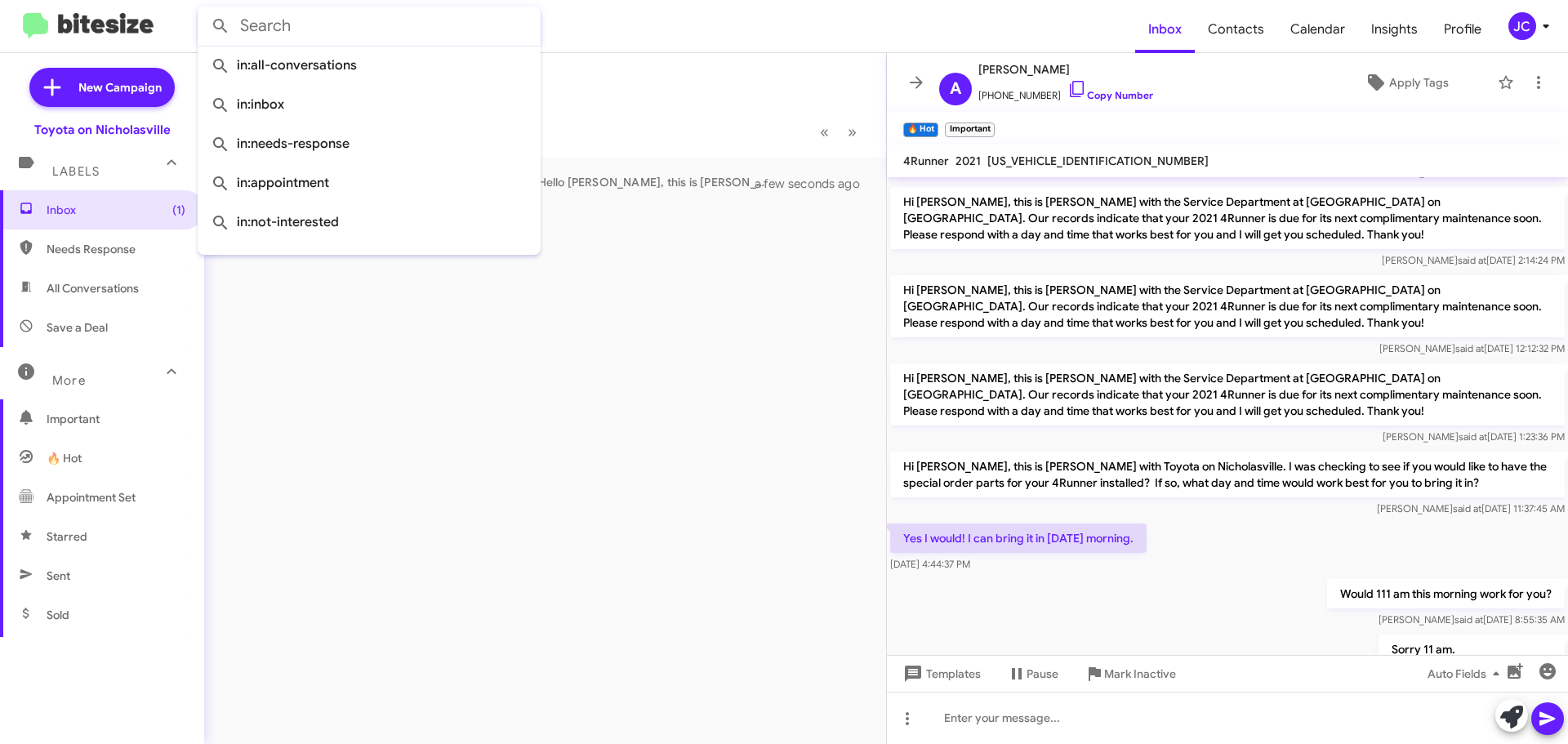
click at [204, 10] on button at bounding box center [220, 25] width 32 height 32
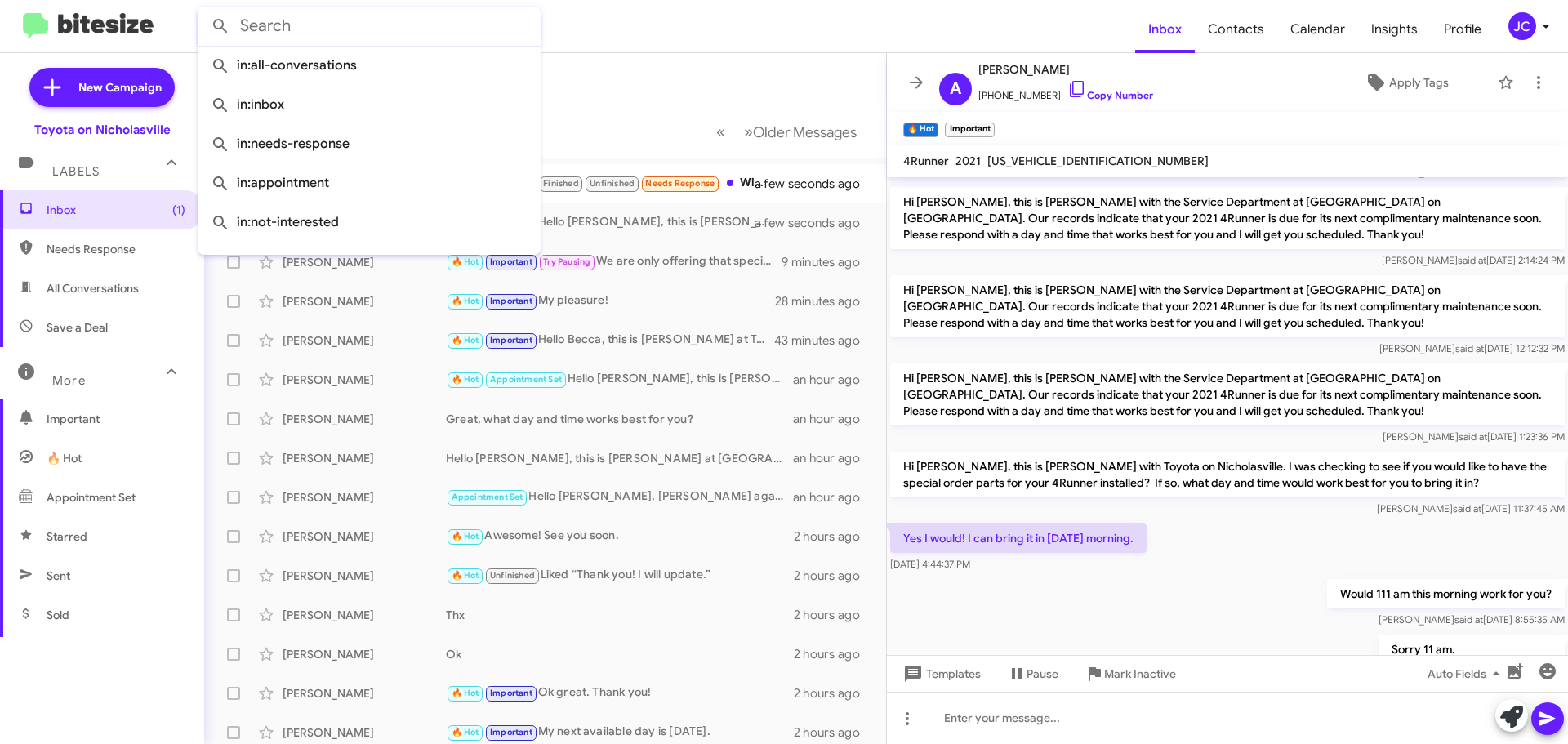
click at [668, 82] on mat-toolbar-row "Inbox" at bounding box center [545, 79] width 682 height 52
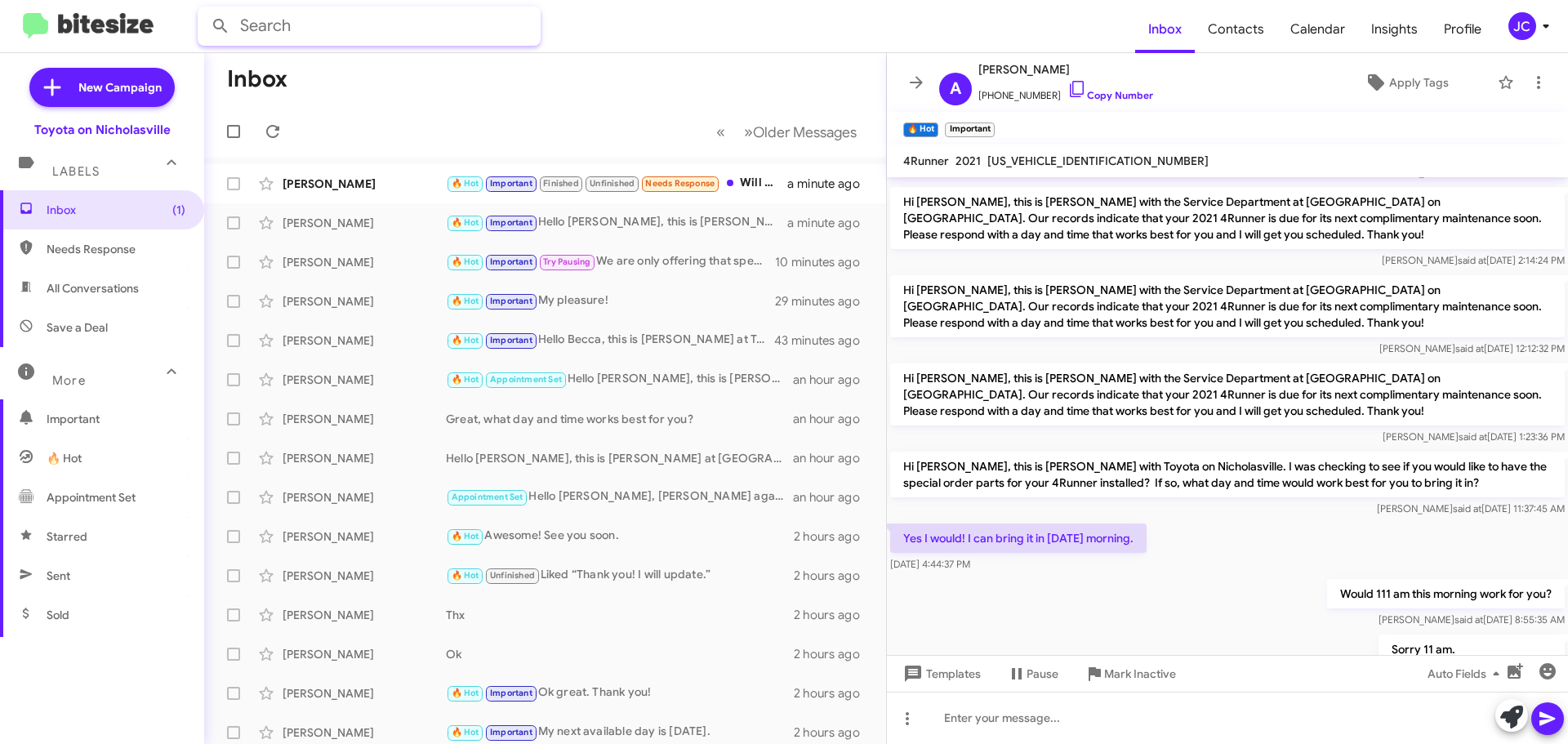
click at [375, 20] on input "text" at bounding box center [368, 25] width 343 height 39
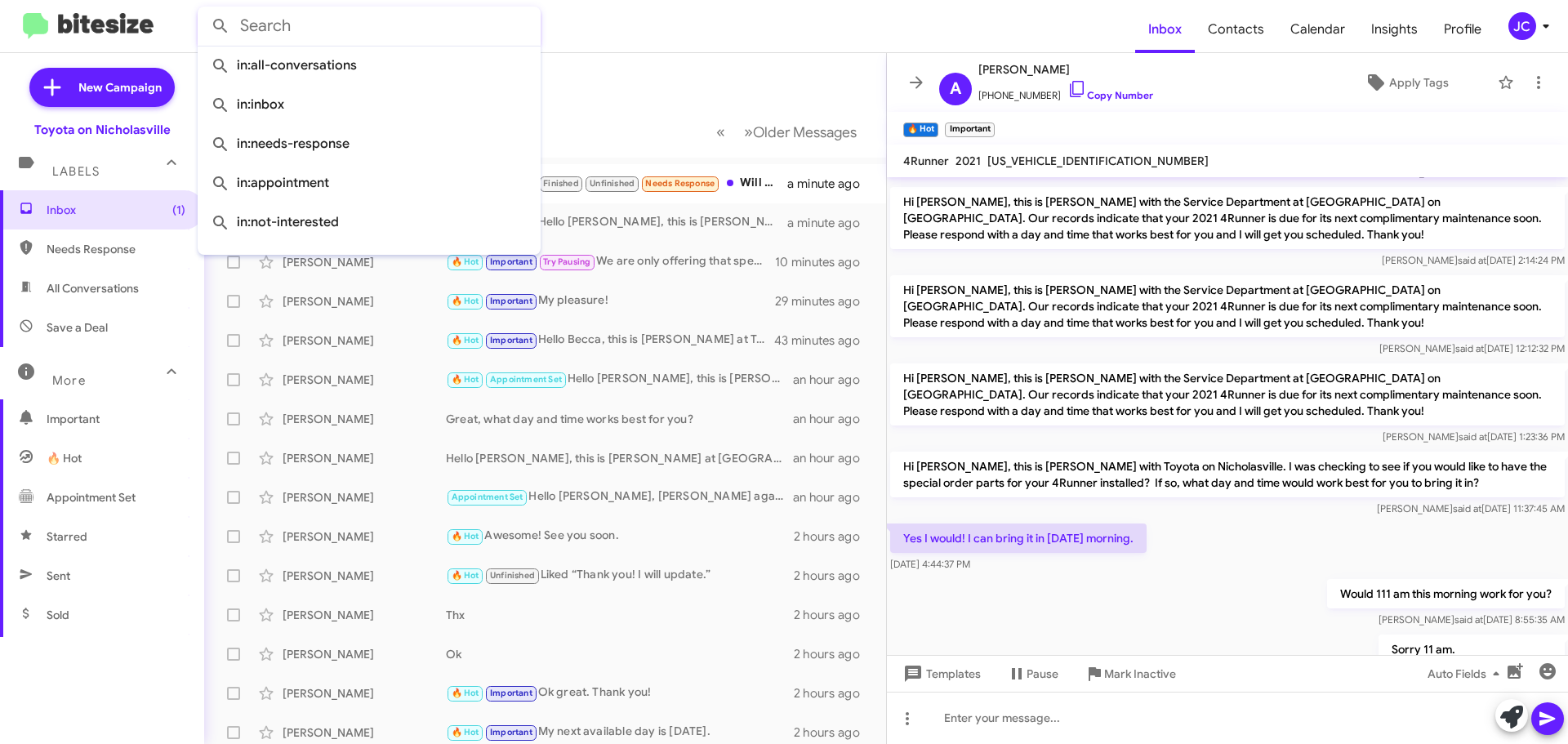
paste input "8593382539"
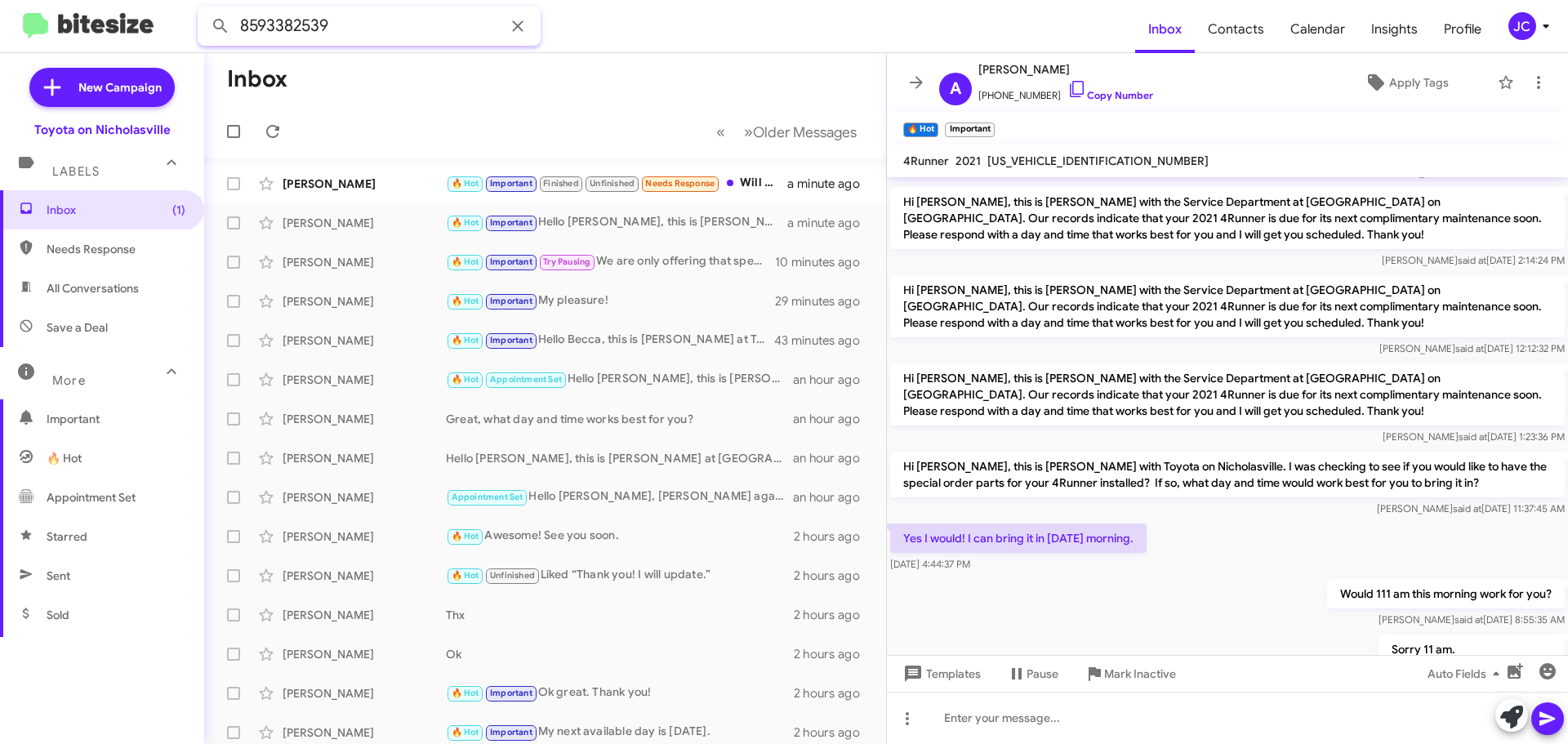
click at [204, 10] on button at bounding box center [220, 25] width 32 height 32
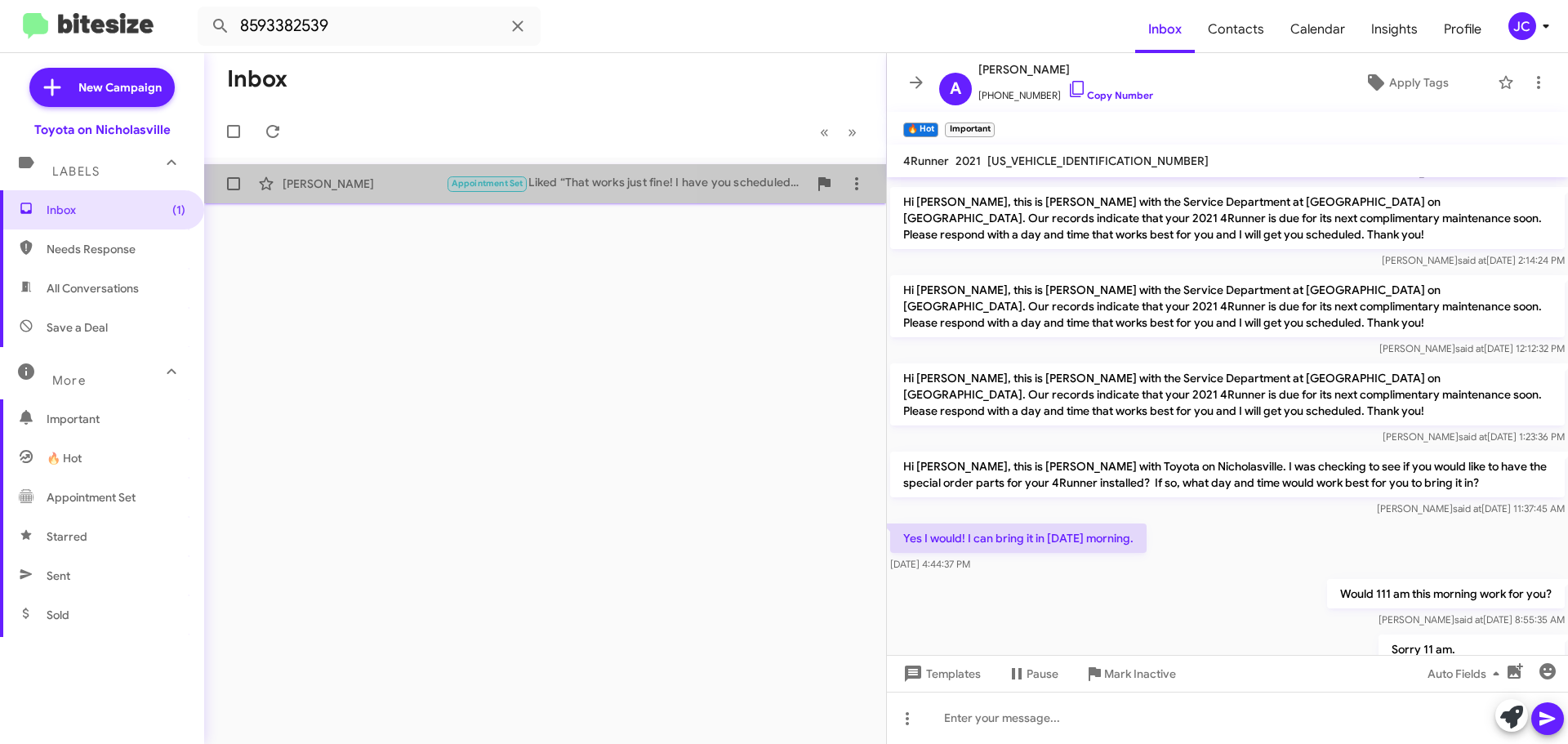
click at [377, 168] on div "[PERSON_NAME] Appointment Set Liked “That works just fine! I have you scheduled…" at bounding box center [545, 183] width 656 height 32
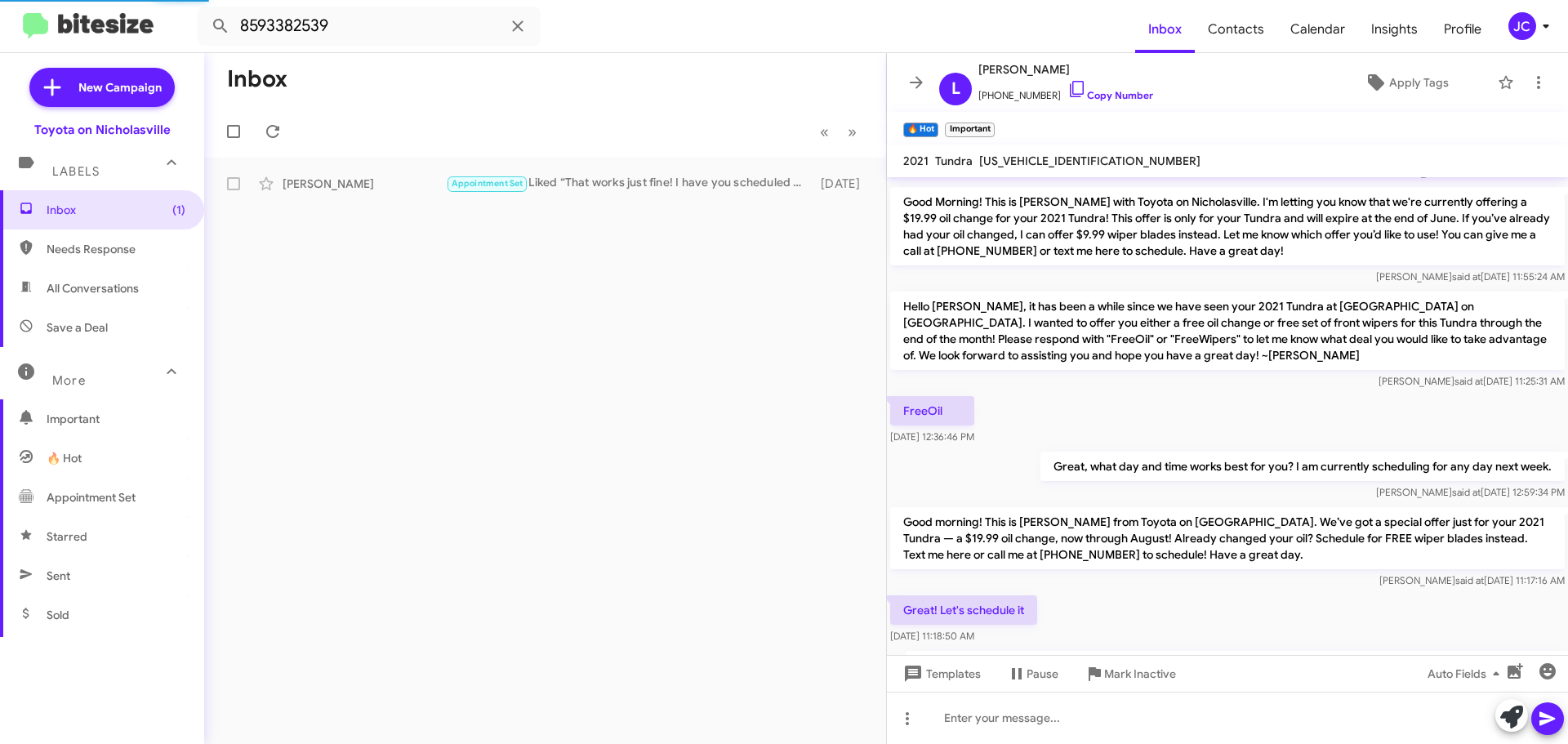
scroll to position [759, 0]
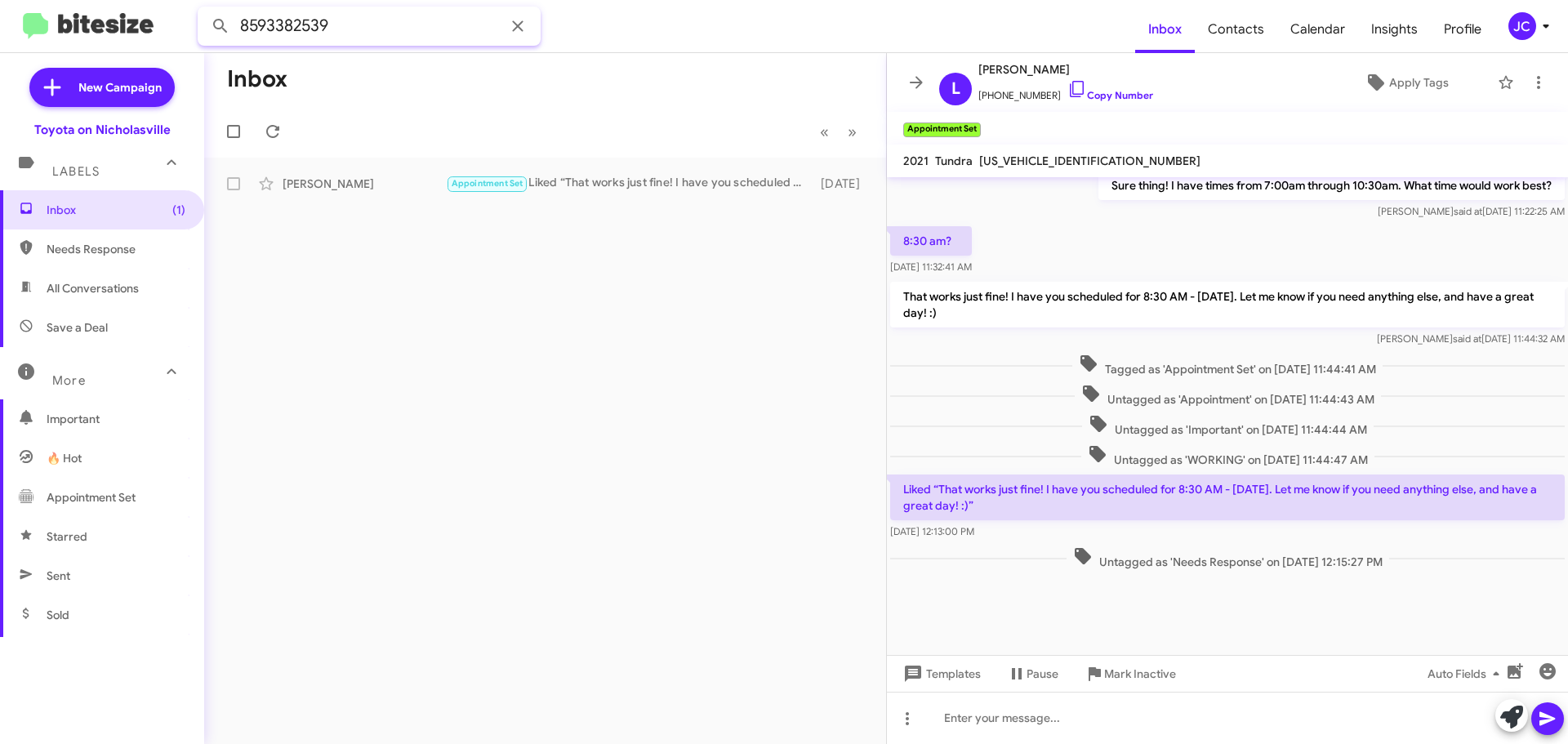
drag, startPoint x: 384, startPoint y: 31, endPoint x: -49, endPoint y: 30, distance: 433.0
click at [0, 30] on html "8593382539 Inbox Contacts Calendar Insights Profile JC New Campaign Toyota on N…" at bounding box center [784, 372] width 1568 height 744
paste input "2297144"
click at [204, 10] on button at bounding box center [220, 25] width 32 height 32
click at [464, 175] on div "[PERSON_NAME] Hello [PERSON_NAME], this is [PERSON_NAME] with Toyota on Nichola…" at bounding box center [545, 183] width 656 height 32
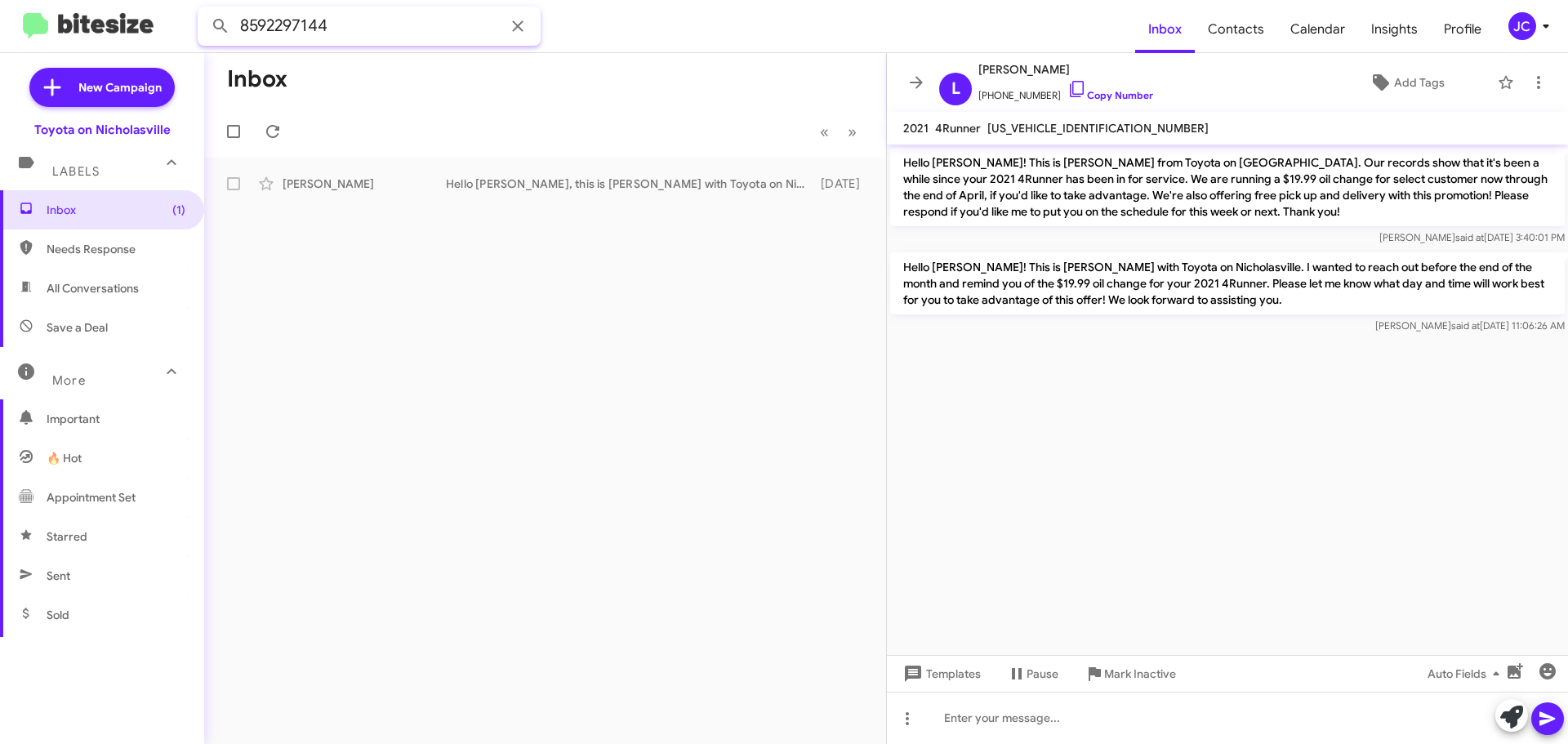
drag, startPoint x: 373, startPoint y: 27, endPoint x: -320, endPoint y: -8, distance: 693.9
click at [0, 0] on html "8592297144 Inbox Contacts Calendar Insights Profile JC New Campaign Toyota on N…" at bounding box center [784, 372] width 1568 height 744
paste input "6124388"
click at [204, 10] on button at bounding box center [220, 25] width 32 height 32
click at [303, 196] on div "[PERSON_NAME] Appointment Set Important Hello [PERSON_NAME] again from Toyota o…" at bounding box center [545, 183] width 656 height 32
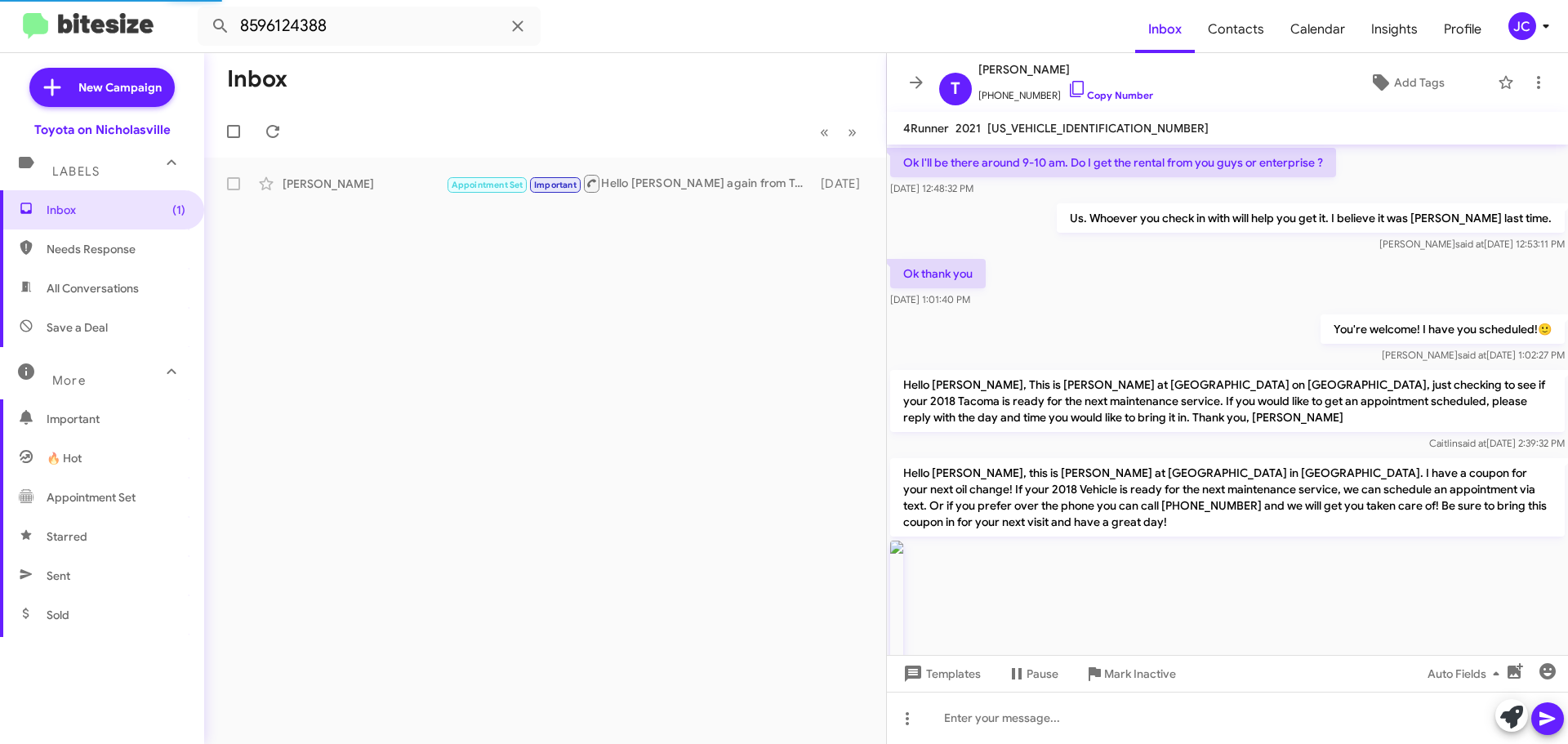
scroll to position [2276, 0]
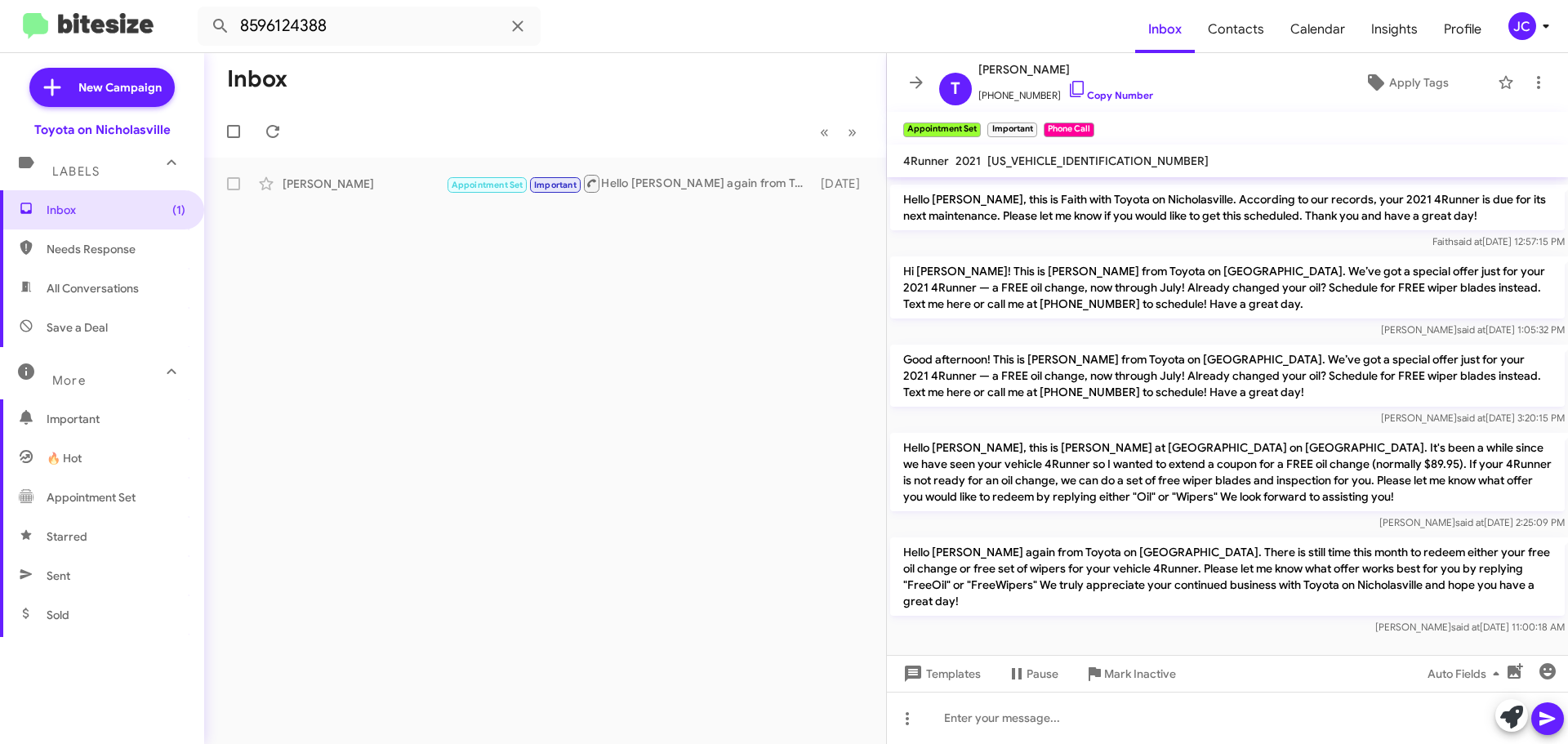
click at [948, 440] on p "Hello [PERSON_NAME], this is [PERSON_NAME] at [GEOGRAPHIC_DATA] on [GEOGRAPHIC_…" at bounding box center [1227, 472] width 674 height 79
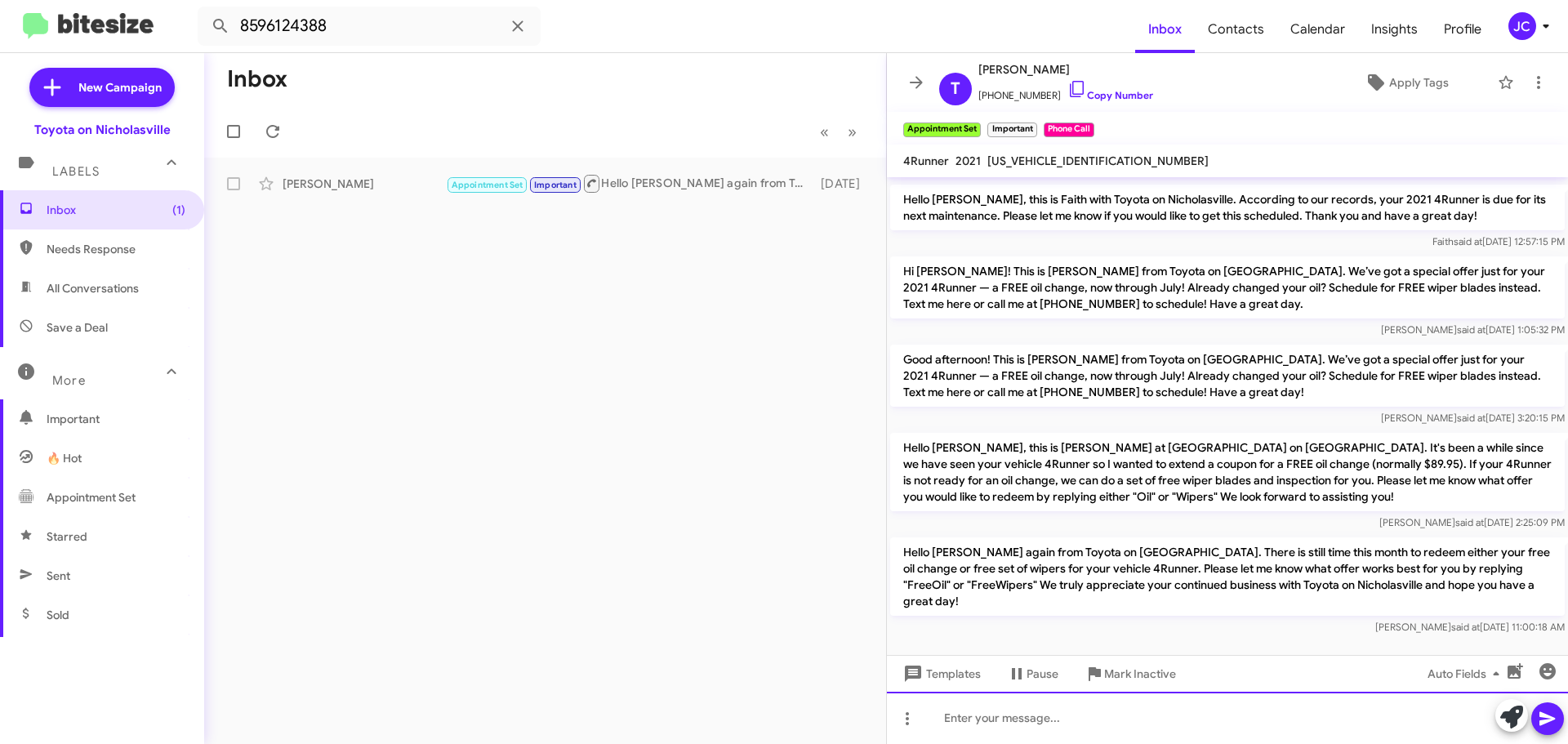
click at [937, 712] on div at bounding box center [1228, 718] width 681 height 52
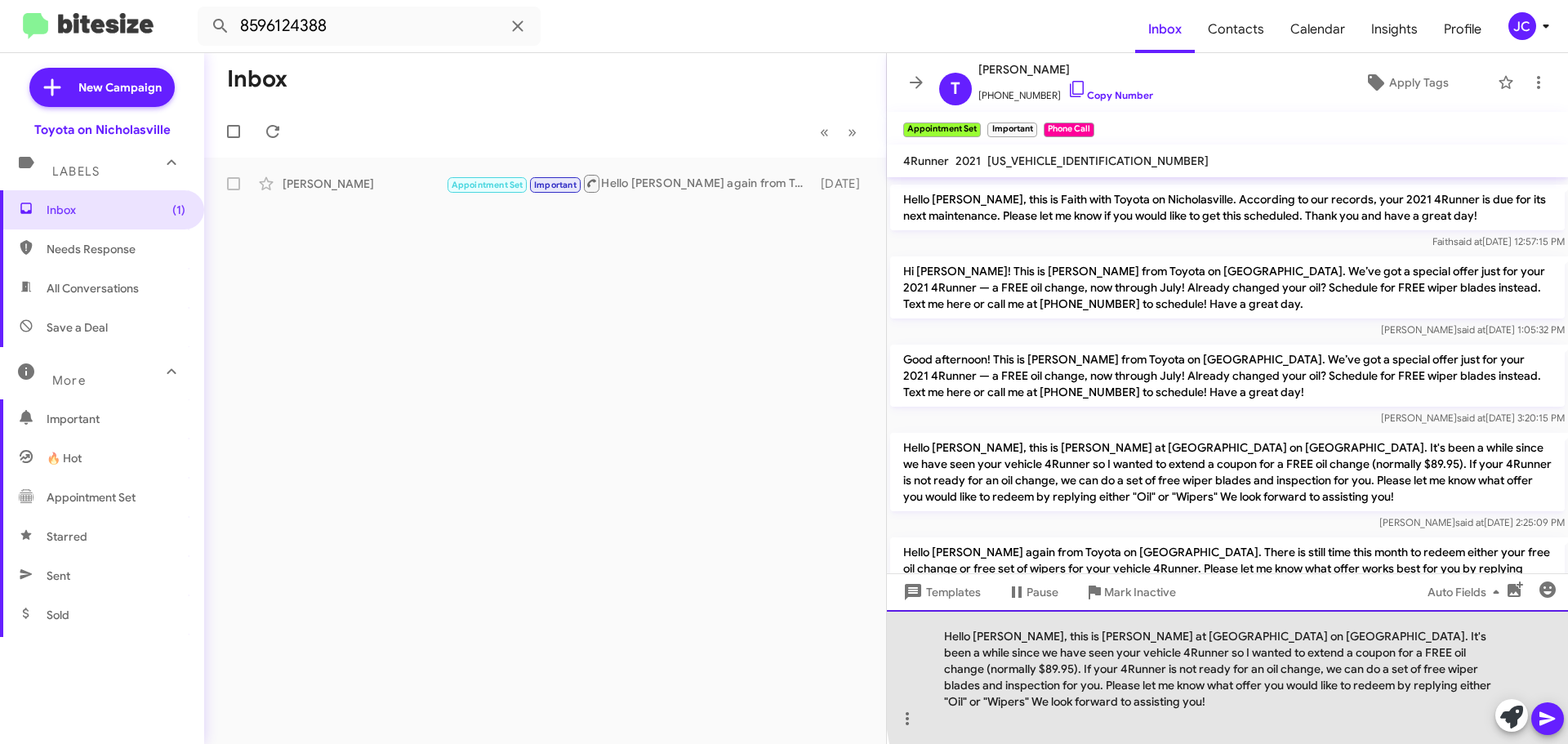
click at [1477, 652] on div "Hello [PERSON_NAME], this is [PERSON_NAME] at [GEOGRAPHIC_DATA] on [GEOGRAPHIC_…" at bounding box center [1228, 677] width 681 height 134
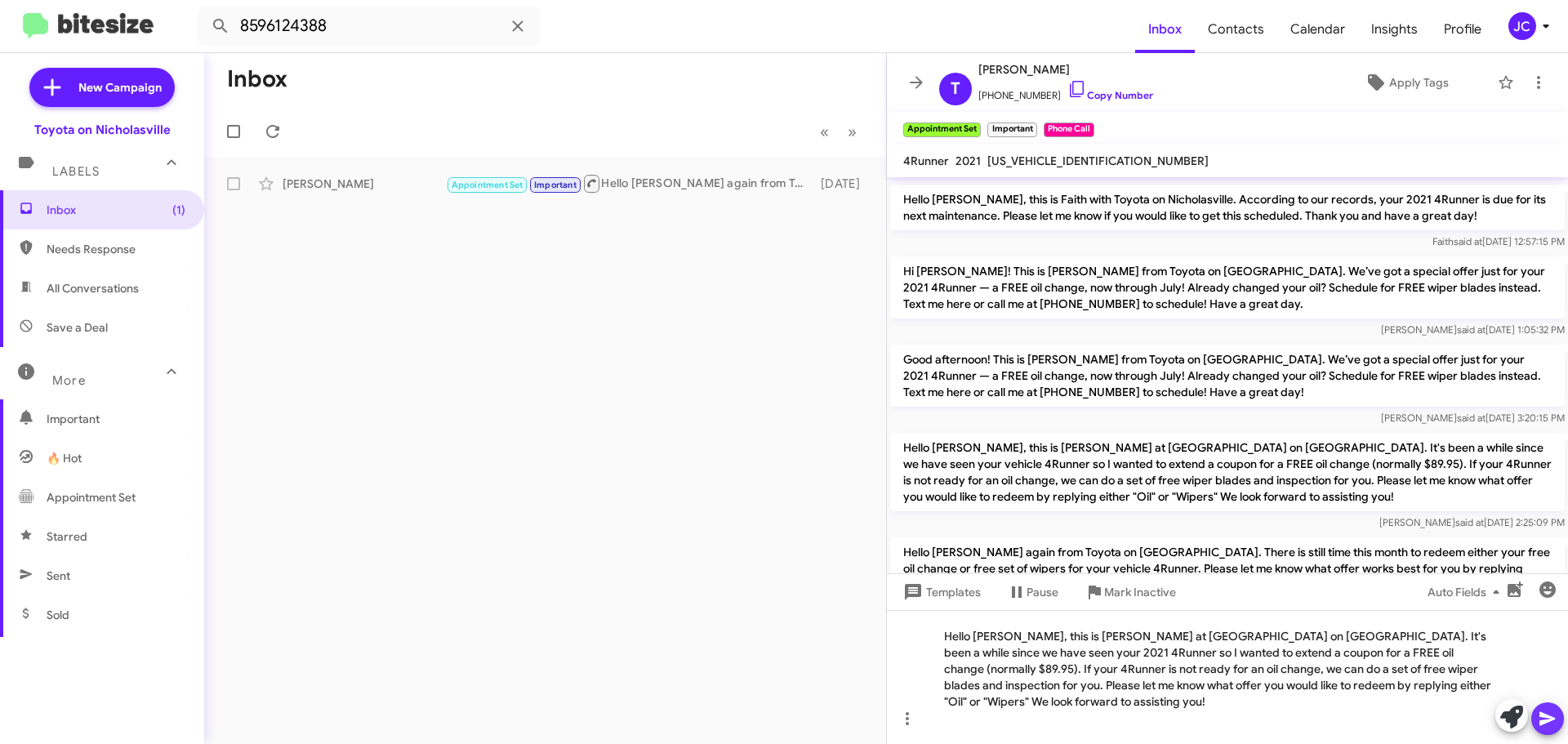
click at [1554, 724] on icon at bounding box center [1547, 719] width 19 height 19
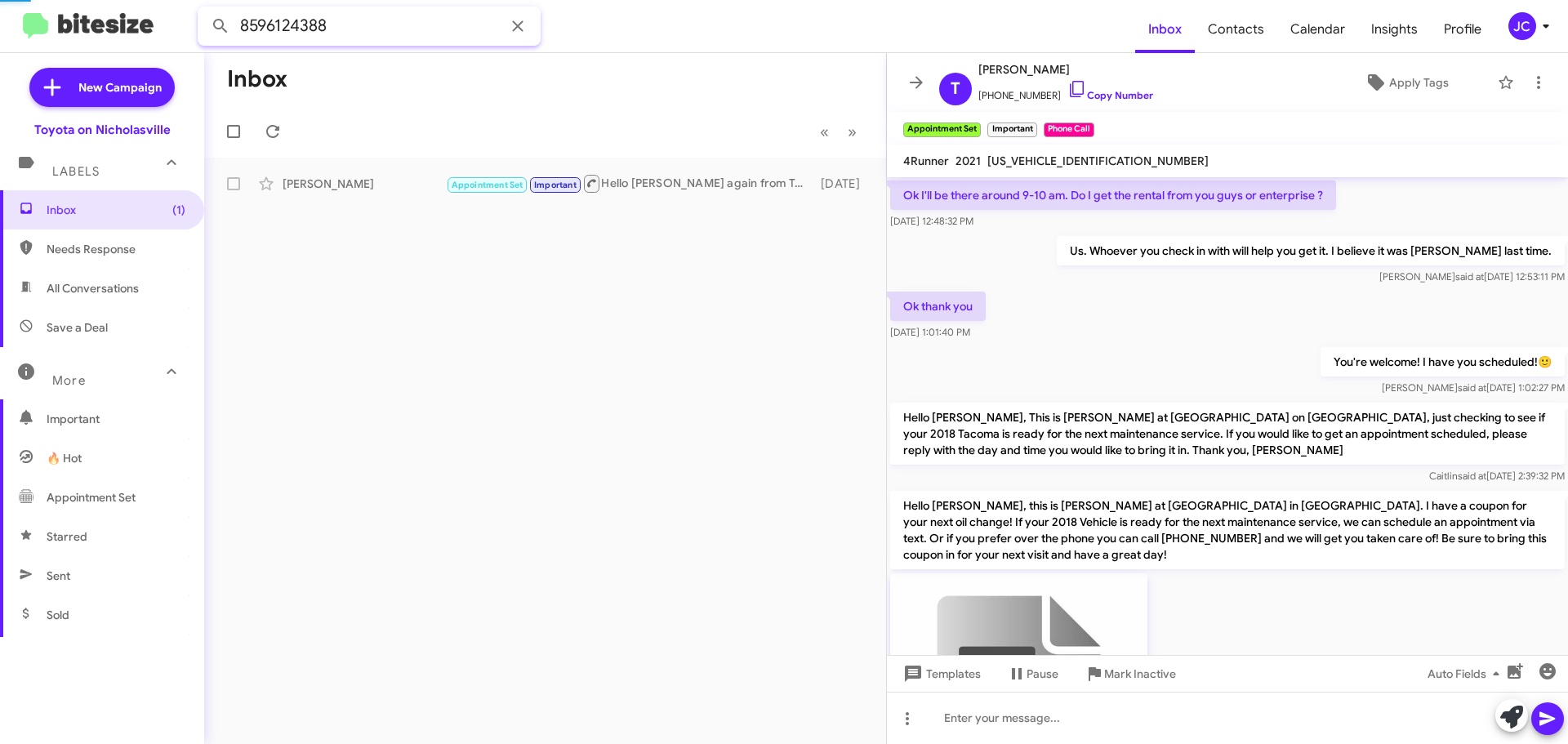
scroll to position [82, 0]
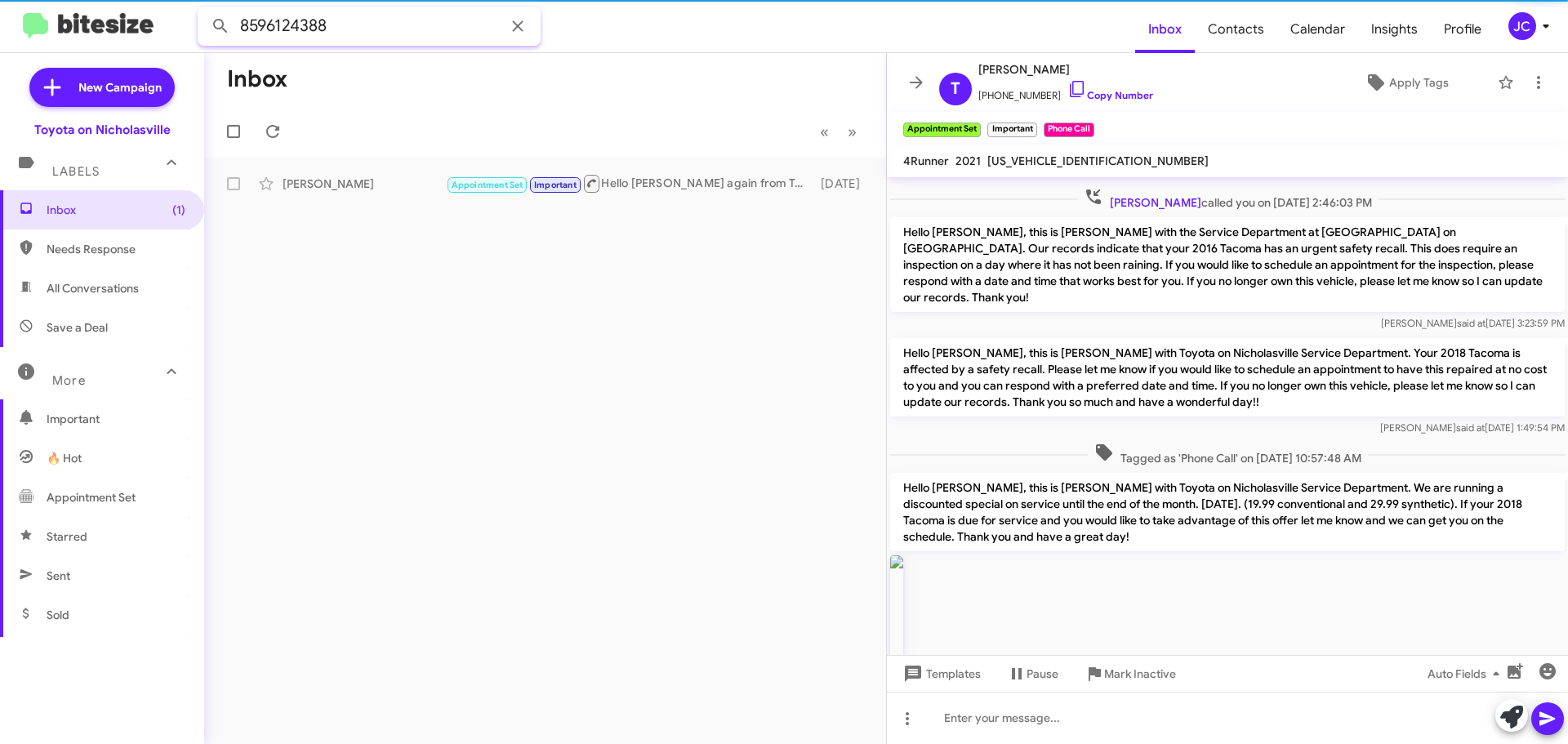
drag, startPoint x: 393, startPoint y: 21, endPoint x: -256, endPoint y: 9, distance: 649.1
click at [0, 9] on html "8596124388 Inbox Contacts Calendar Insights Profile JC New Campaign Toyota on N…" at bounding box center [784, 372] width 1568 height 744
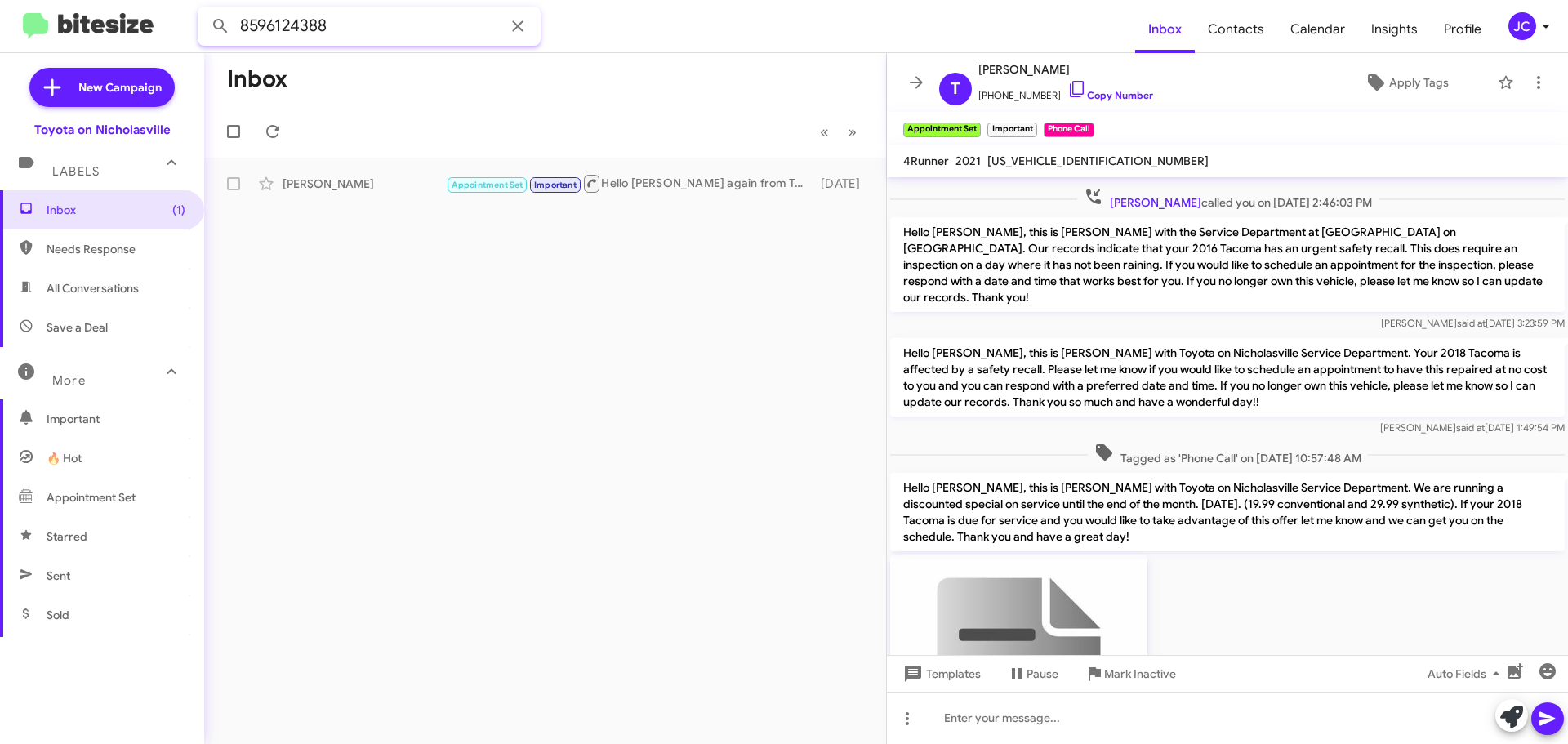
click at [381, 17] on input "8596124388" at bounding box center [368, 25] width 343 height 39
paste input "2291795"
click at [204, 10] on button at bounding box center [220, 25] width 32 height 32
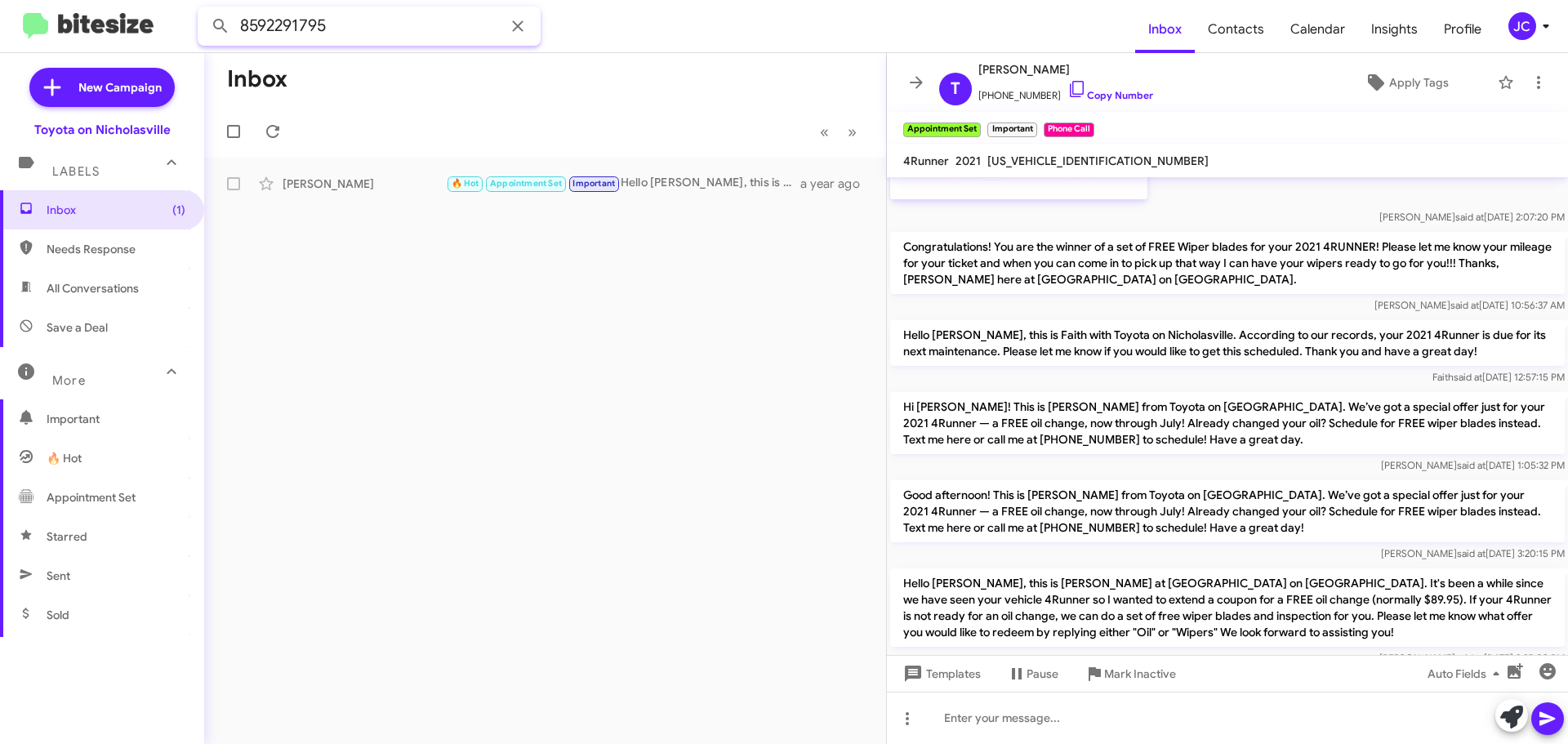
scroll to position [3580, 0]
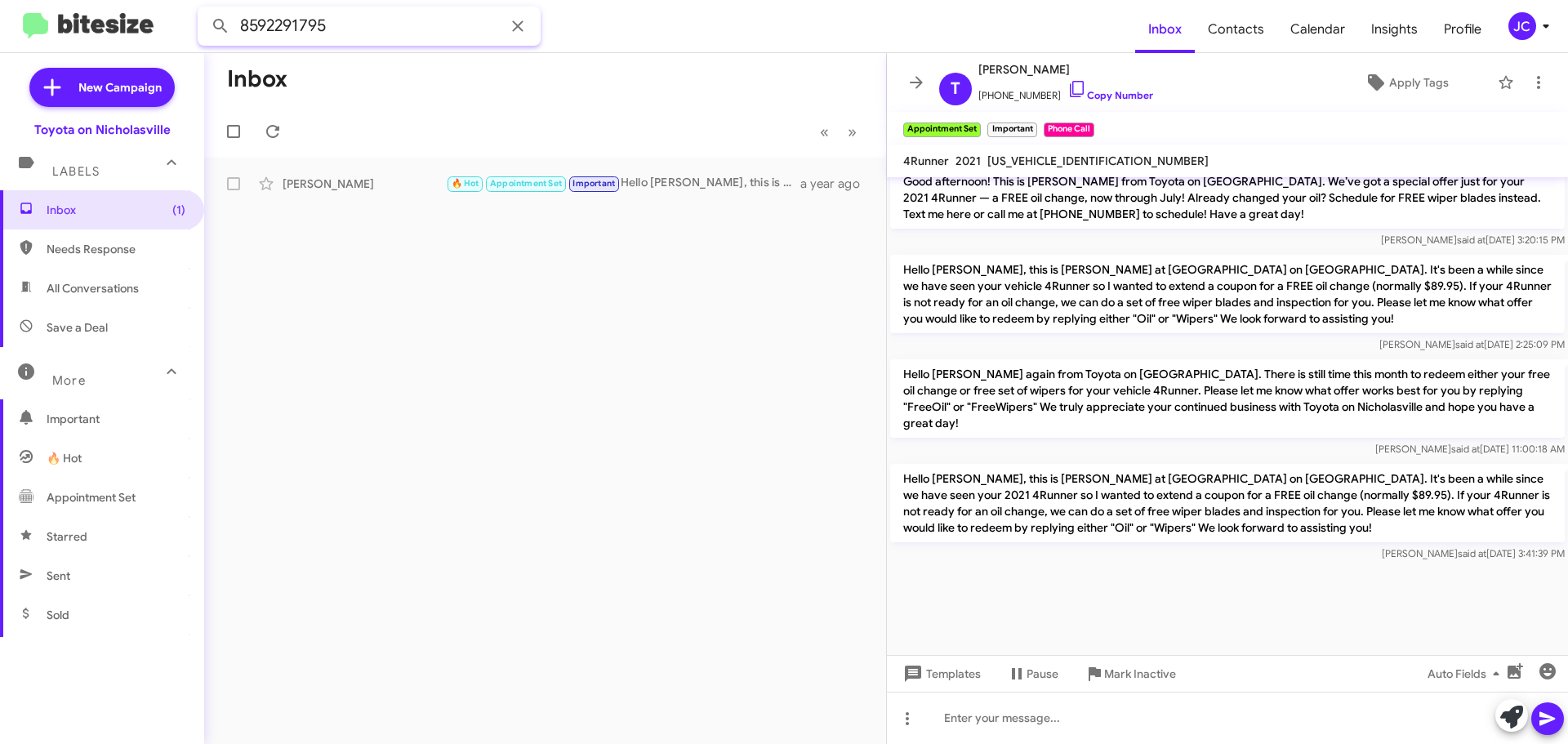
drag, startPoint x: 379, startPoint y: 30, endPoint x: 29, endPoint y: -2, distance: 351.5
click at [29, 0] on html "8592291795 Inbox Contacts Calendar Insights Profile JC New Campaign Toyota on N…" at bounding box center [784, 372] width 1568 height 744
click at [347, 186] on div "[PERSON_NAME]" at bounding box center [364, 183] width 163 height 17
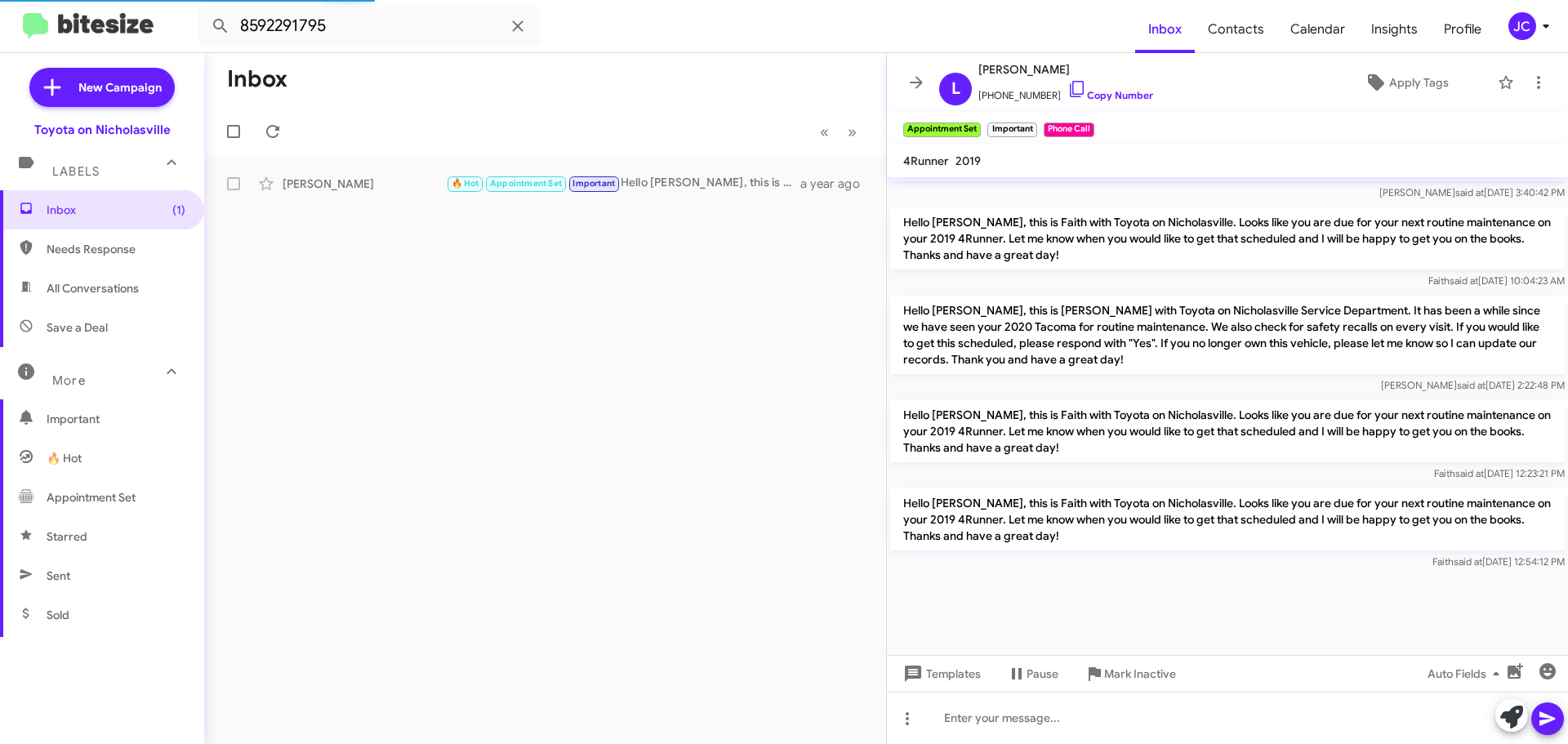
scroll to position [1950, 0]
drag, startPoint x: 12, startPoint y: 20, endPoint x: -183, endPoint y: 20, distance: 195.0
click at [0, 20] on html "8592291795 Inbox Contacts Calendar Insights Profile JC New Campaign Toyota on N…" at bounding box center [784, 372] width 1568 height 744
paste input "7974820"
type input "8597974820"
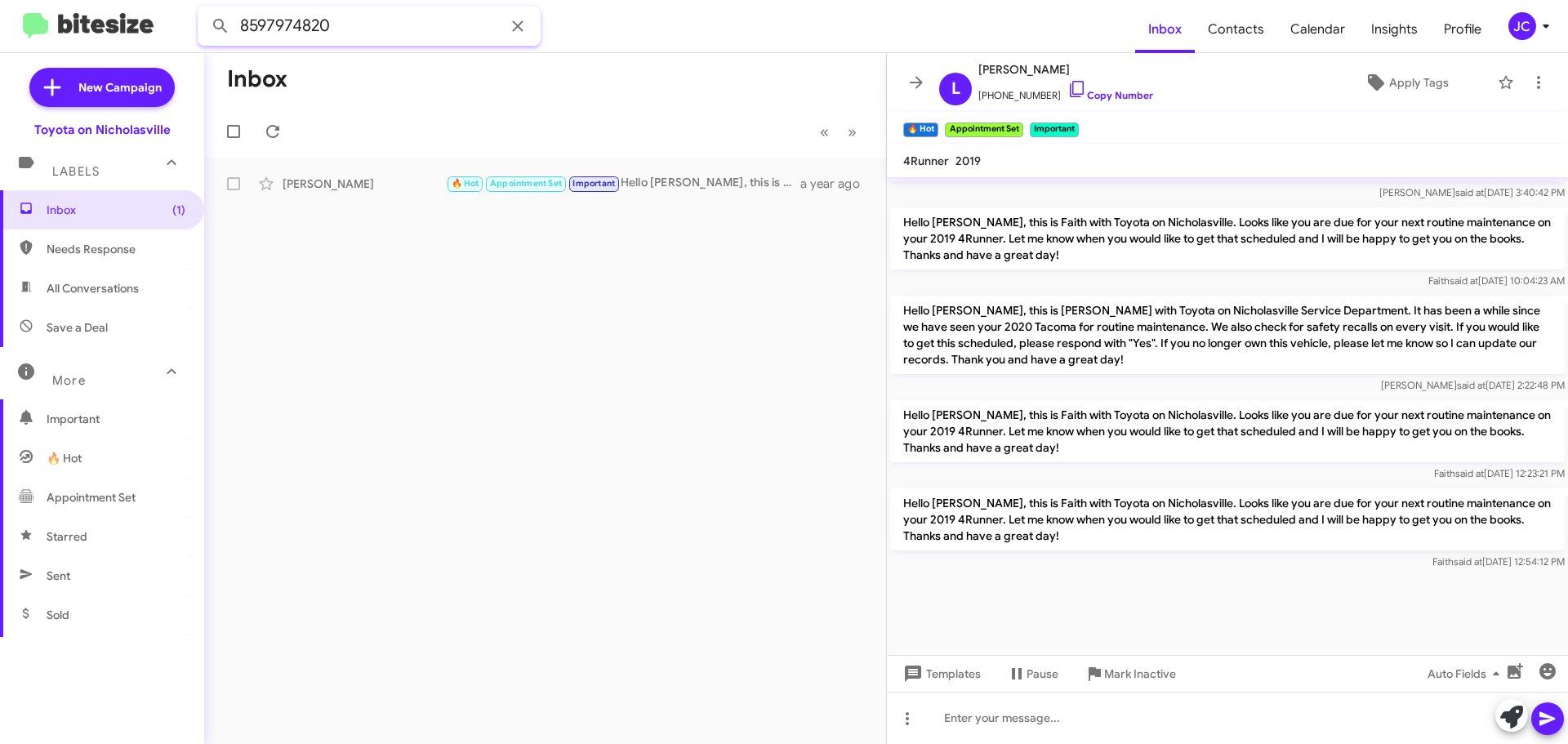
click at [204, 10] on button at bounding box center [220, 25] width 32 height 32
click at [337, 191] on div "Massa" at bounding box center [364, 183] width 163 height 17
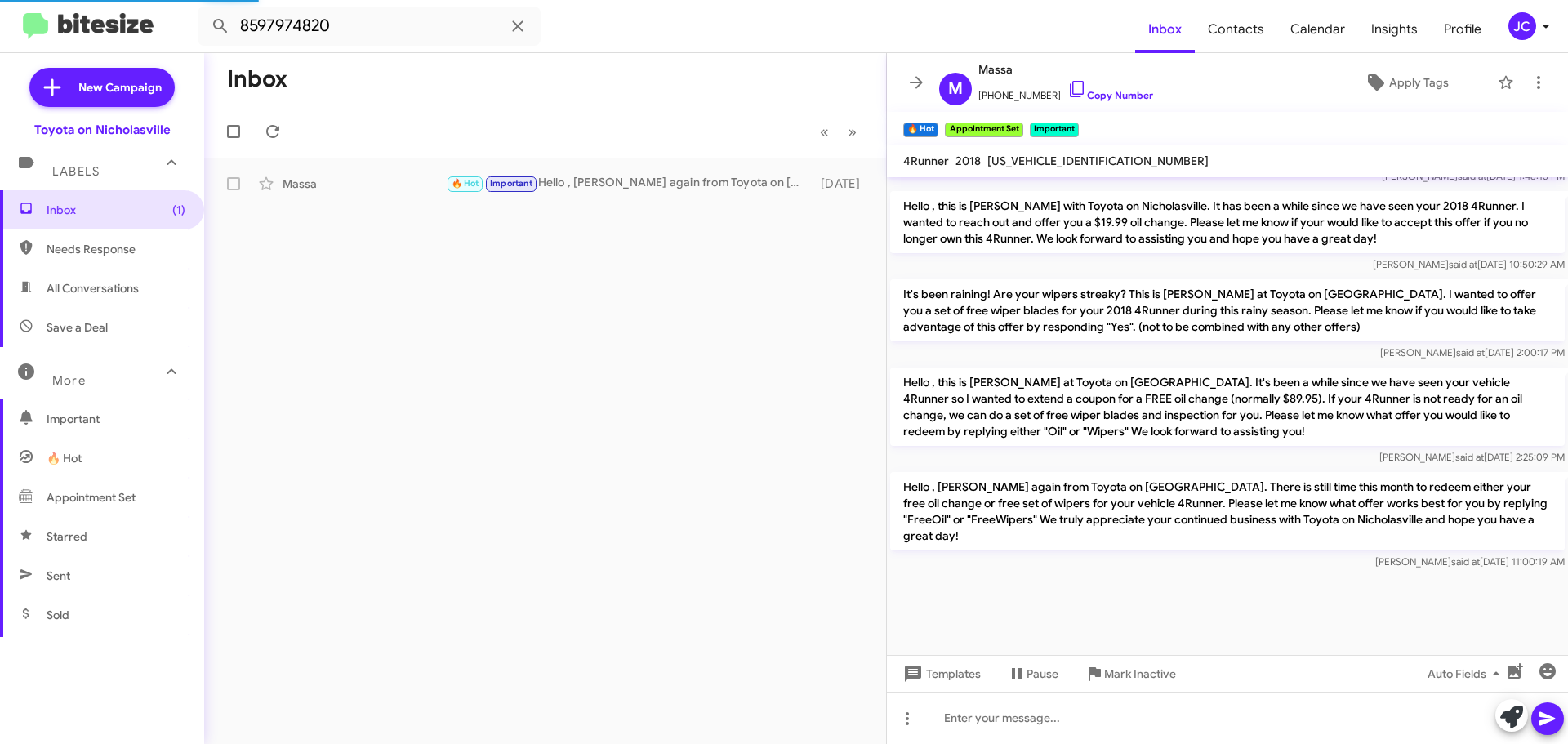
scroll to position [1864, 0]
click at [936, 123] on span "×" at bounding box center [935, 121] width 13 height 19
click at [950, 121] on span "×" at bounding box center [949, 121] width 13 height 19
click at [933, 416] on p "Hello , this is [PERSON_NAME] at Toyota on [GEOGRAPHIC_DATA]. It's been a while…" at bounding box center [1227, 407] width 674 height 79
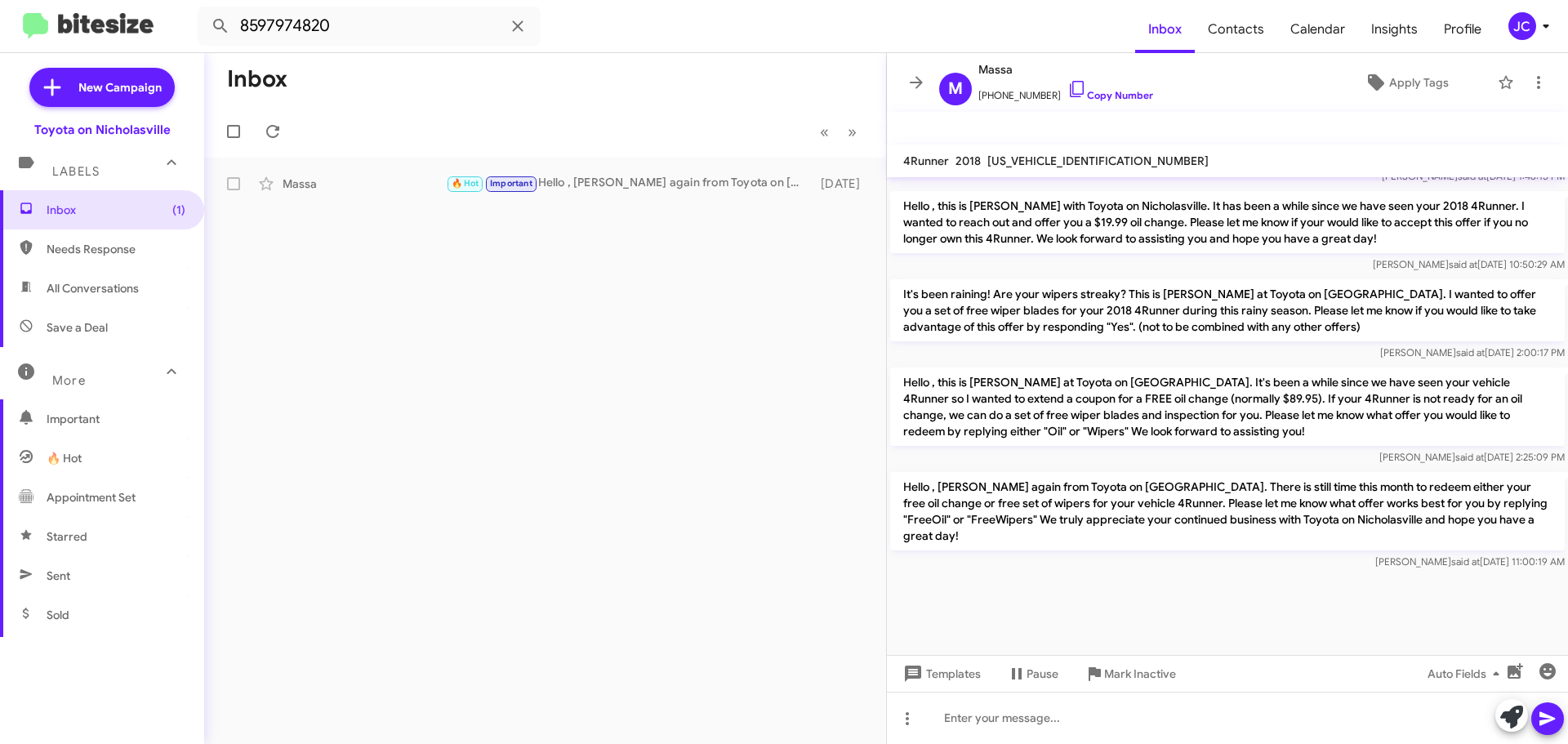
click at [933, 416] on p "Hello , this is [PERSON_NAME] at Toyota on [GEOGRAPHIC_DATA]. It's been a while…" at bounding box center [1227, 407] width 674 height 79
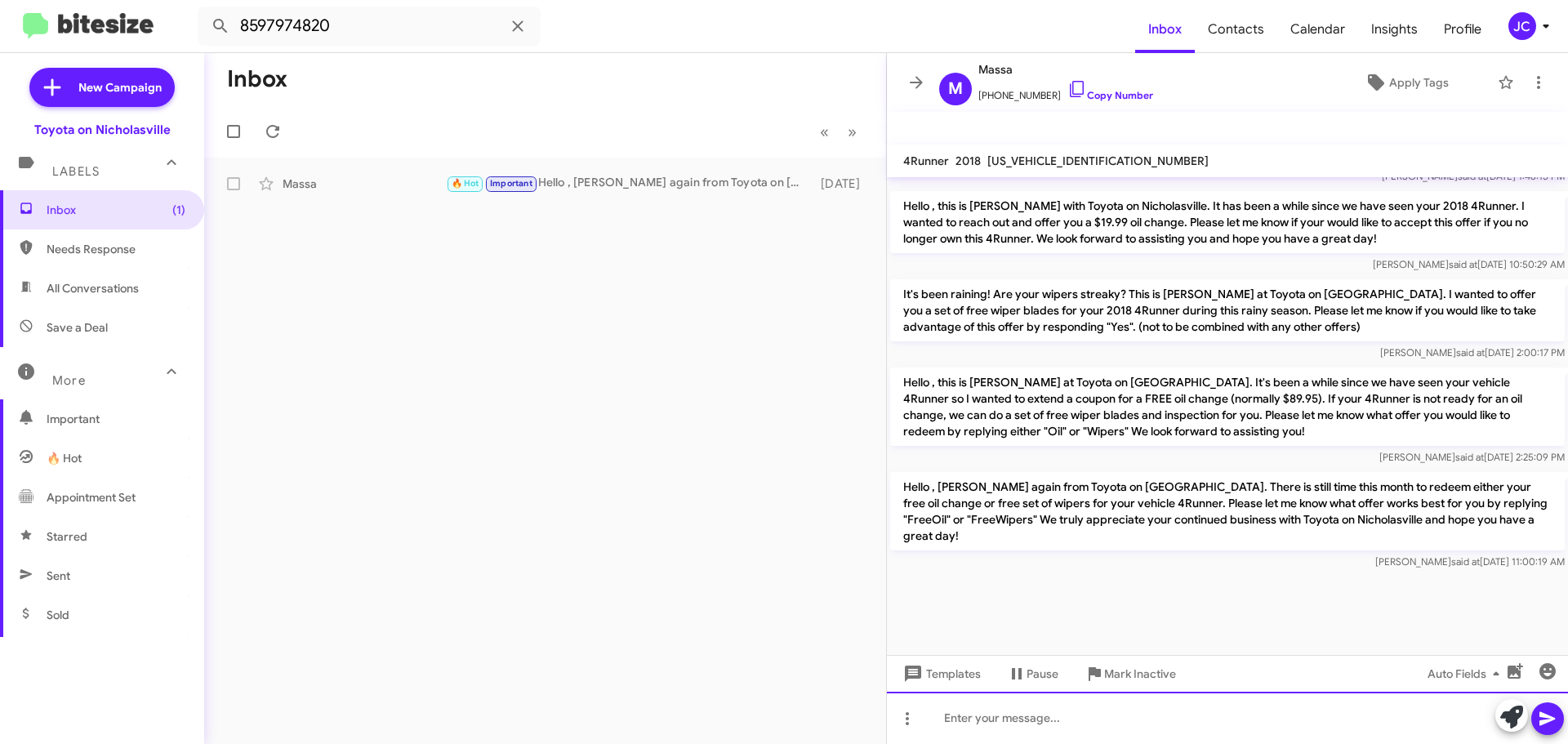
click at [967, 723] on div at bounding box center [1228, 718] width 681 height 52
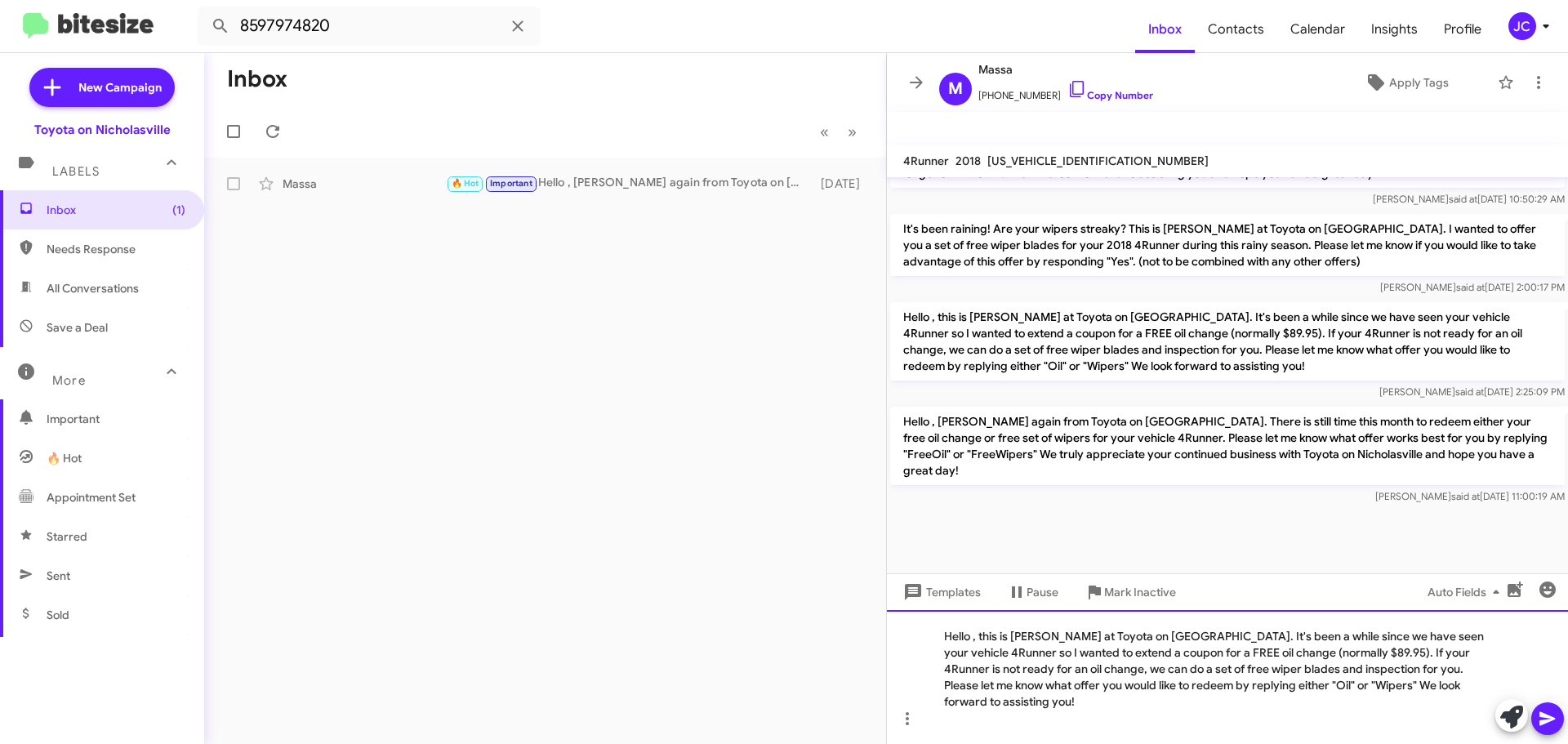
click at [1448, 651] on div "Hello , this is [PERSON_NAME] at Toyota on [GEOGRAPHIC_DATA]. It's been a while…" at bounding box center [1228, 677] width 681 height 134
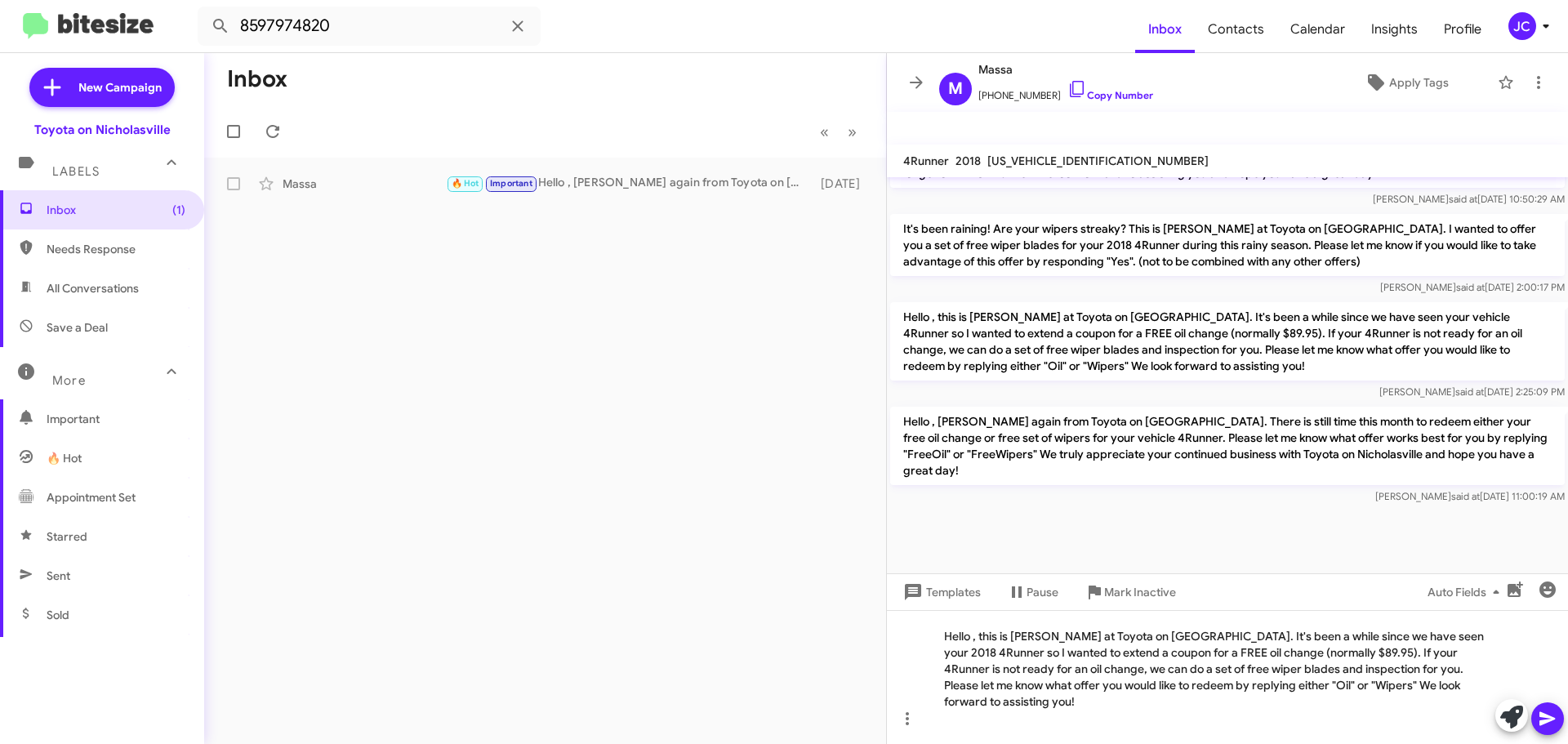
click at [1545, 720] on icon at bounding box center [1547, 719] width 16 height 14
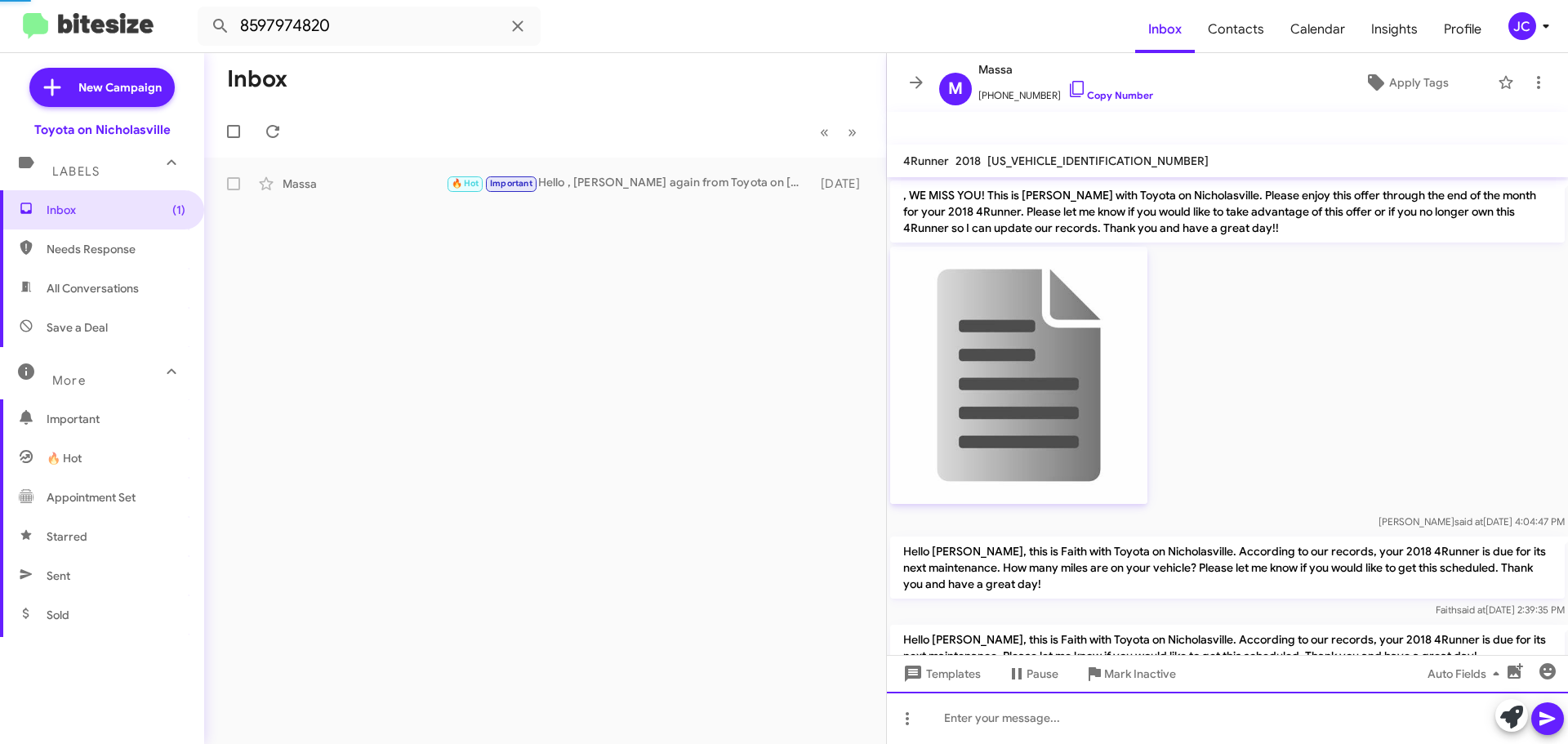
scroll to position [82, 0]
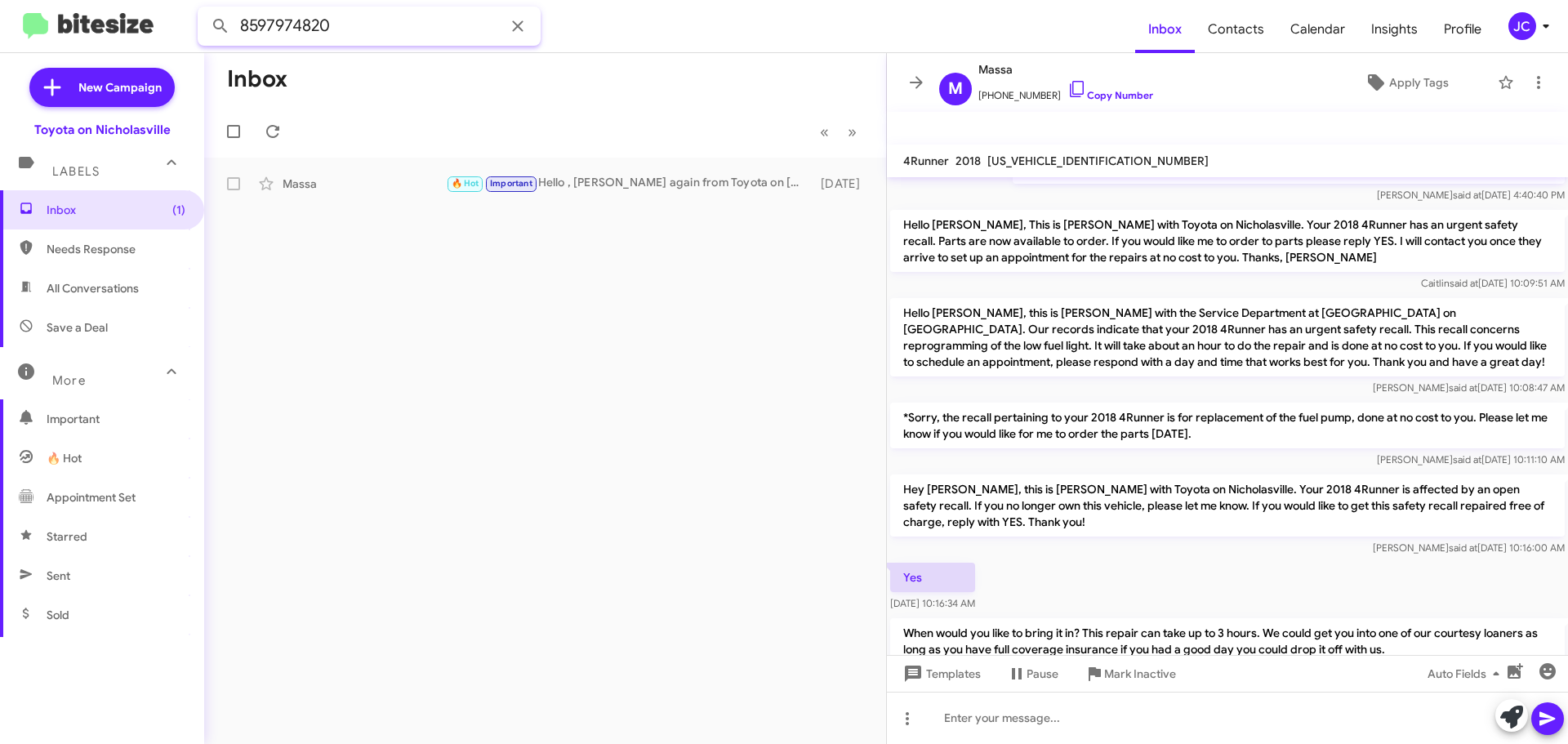
drag, startPoint x: 402, startPoint y: 31, endPoint x: -139, endPoint y: 6, distance: 541.6
click at [0, 6] on html "8597974820 Inbox Contacts Calendar Insights Profile JC New Campaign Toyota on N…" at bounding box center [784, 372] width 1568 height 744
click at [130, 207] on span "Inbox (1)" at bounding box center [115, 210] width 139 height 17
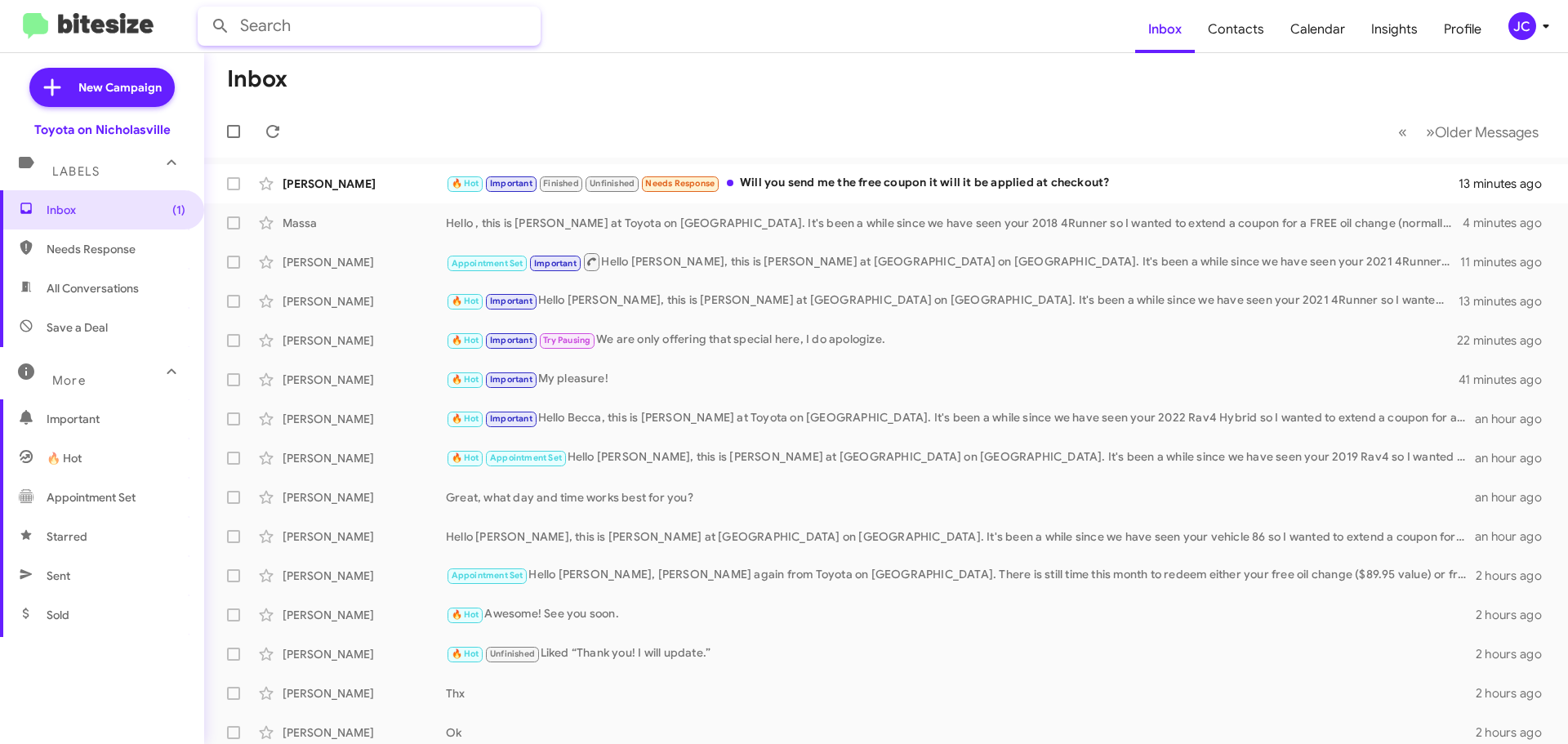
click at [348, 19] on input "text" at bounding box center [368, 25] width 343 height 39
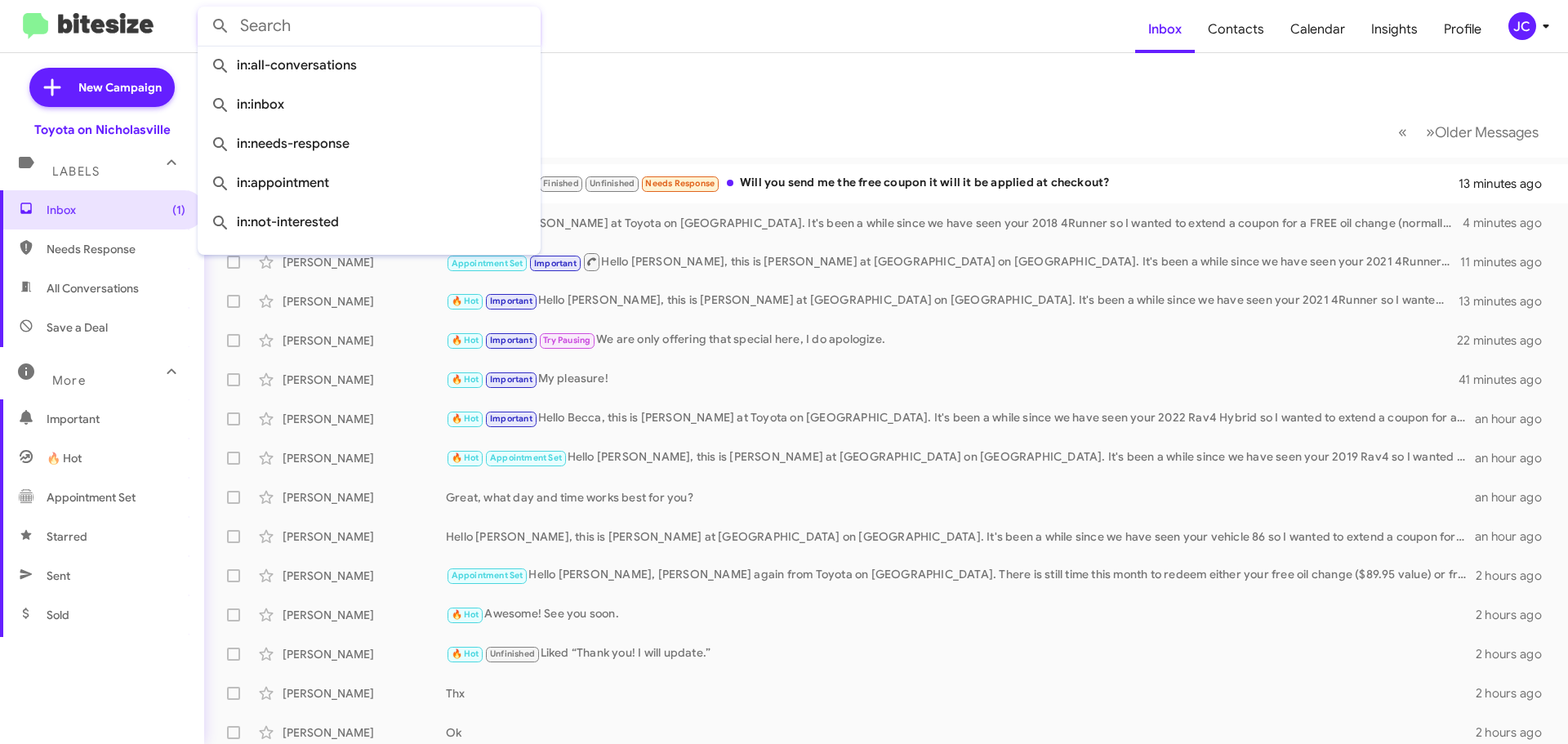
paste input "5027502651"
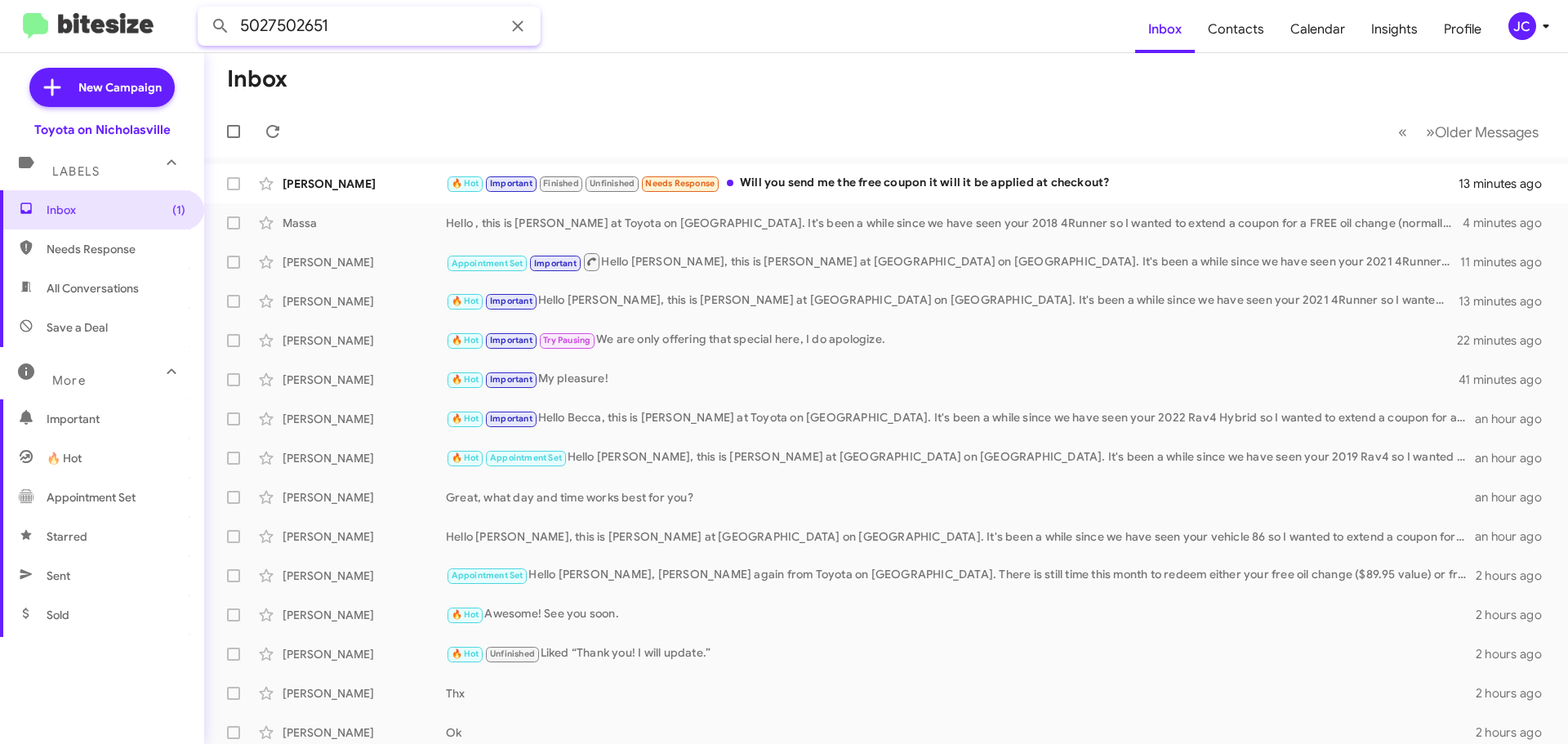
type input "5027502651"
click at [204, 10] on button at bounding box center [220, 25] width 32 height 32
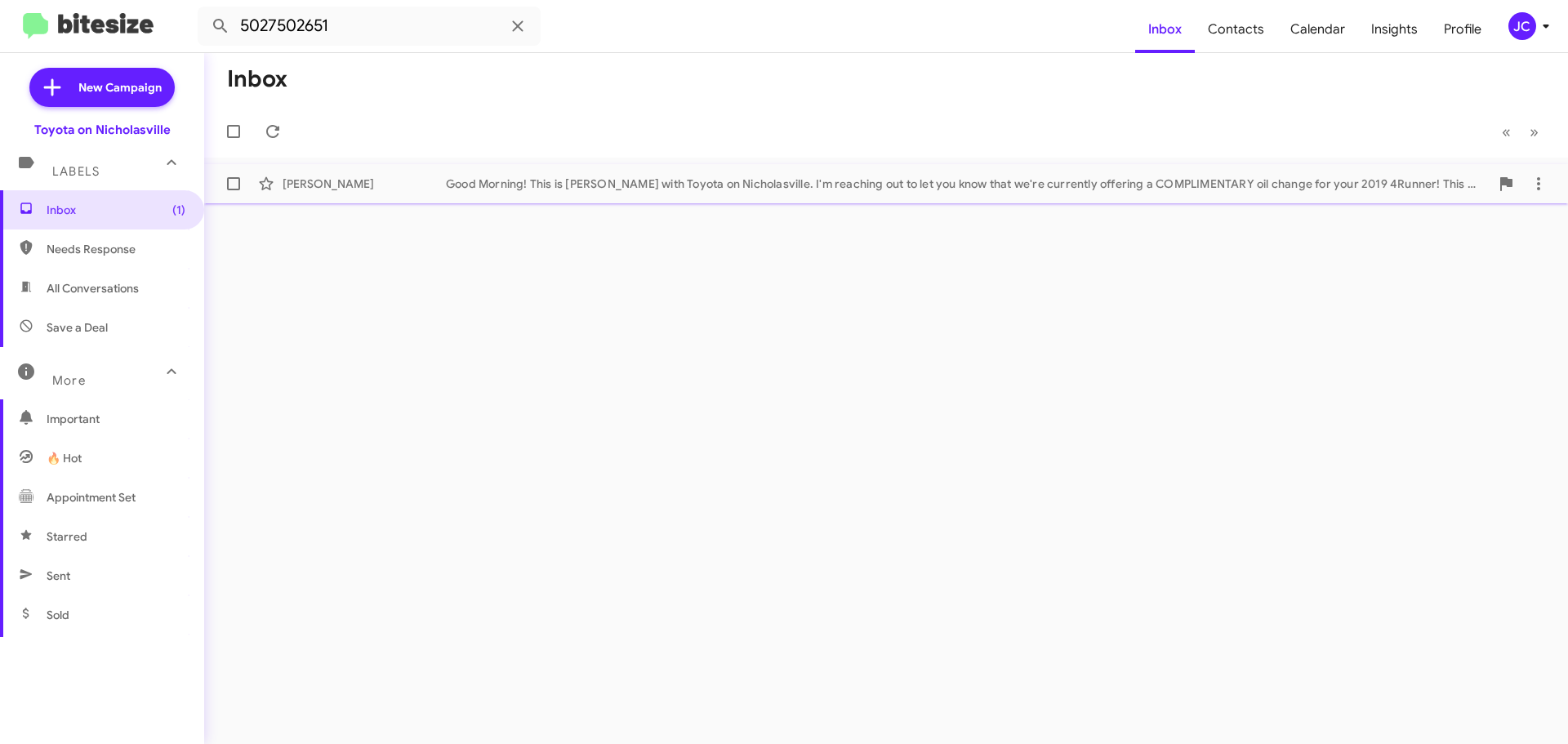
click at [595, 183] on div "Good Morning! This is [PERSON_NAME] with Toyota on Nicholasville. I'm reaching …" at bounding box center [967, 183] width 1043 height 17
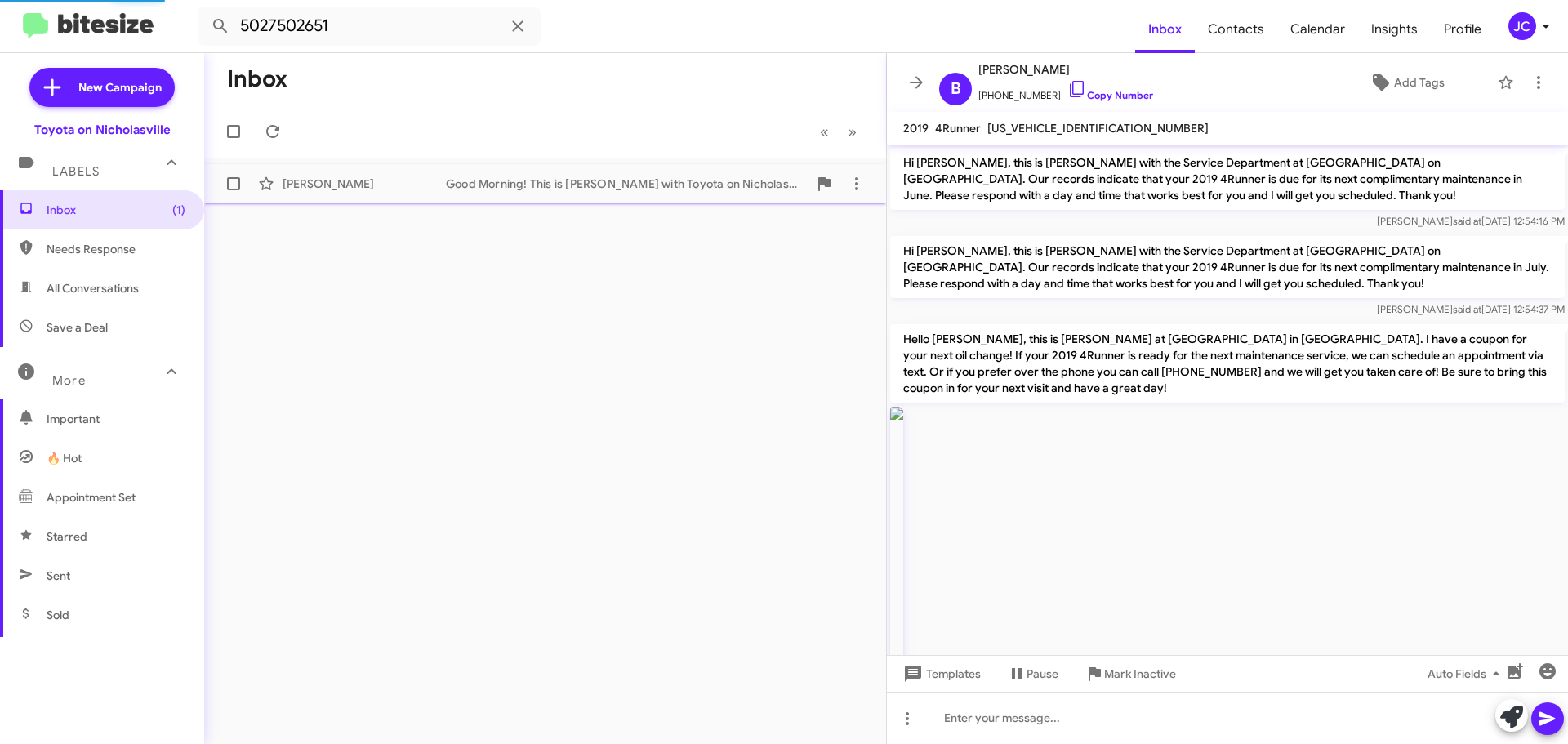
scroll to position [2497, 0]
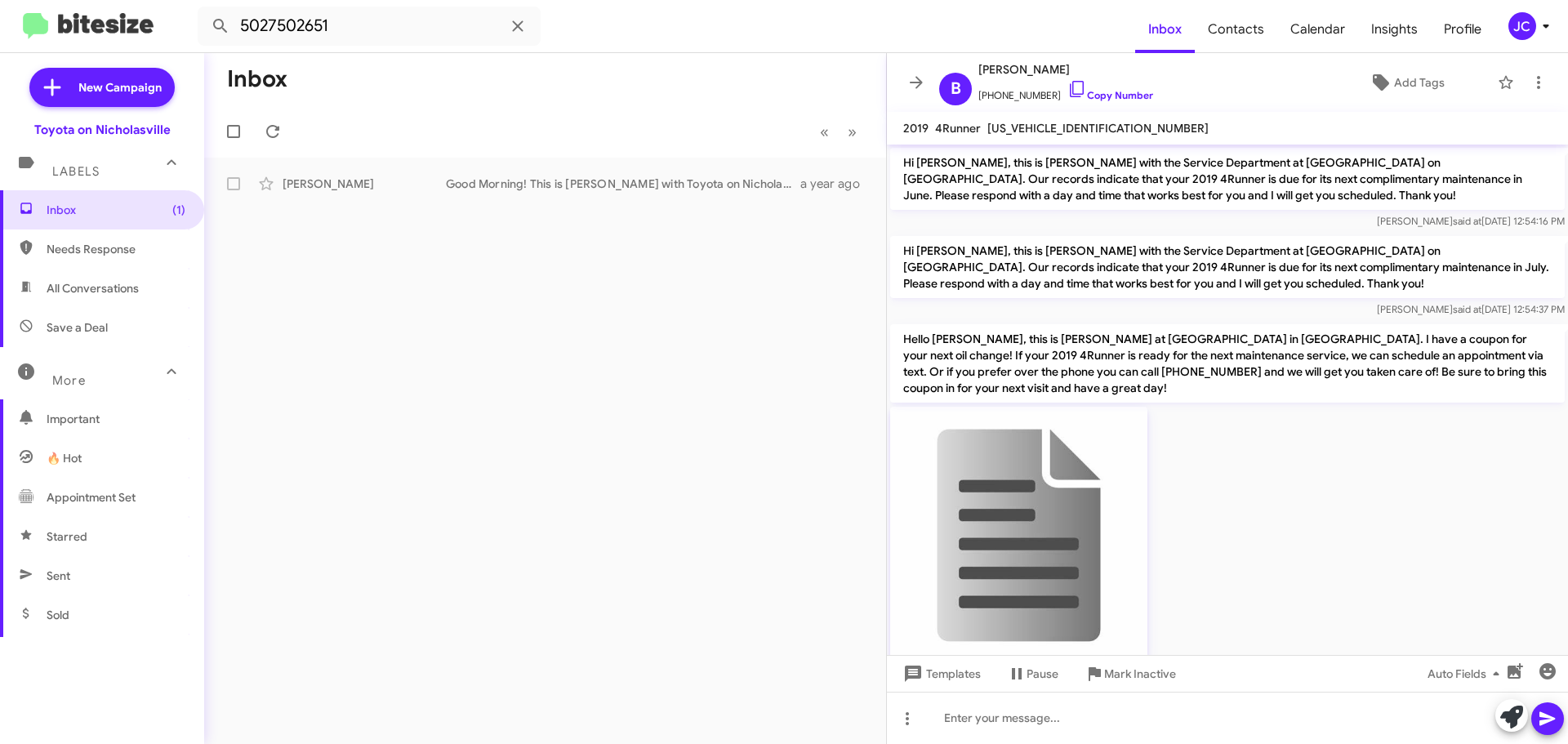
scroll to position [2497, 0]
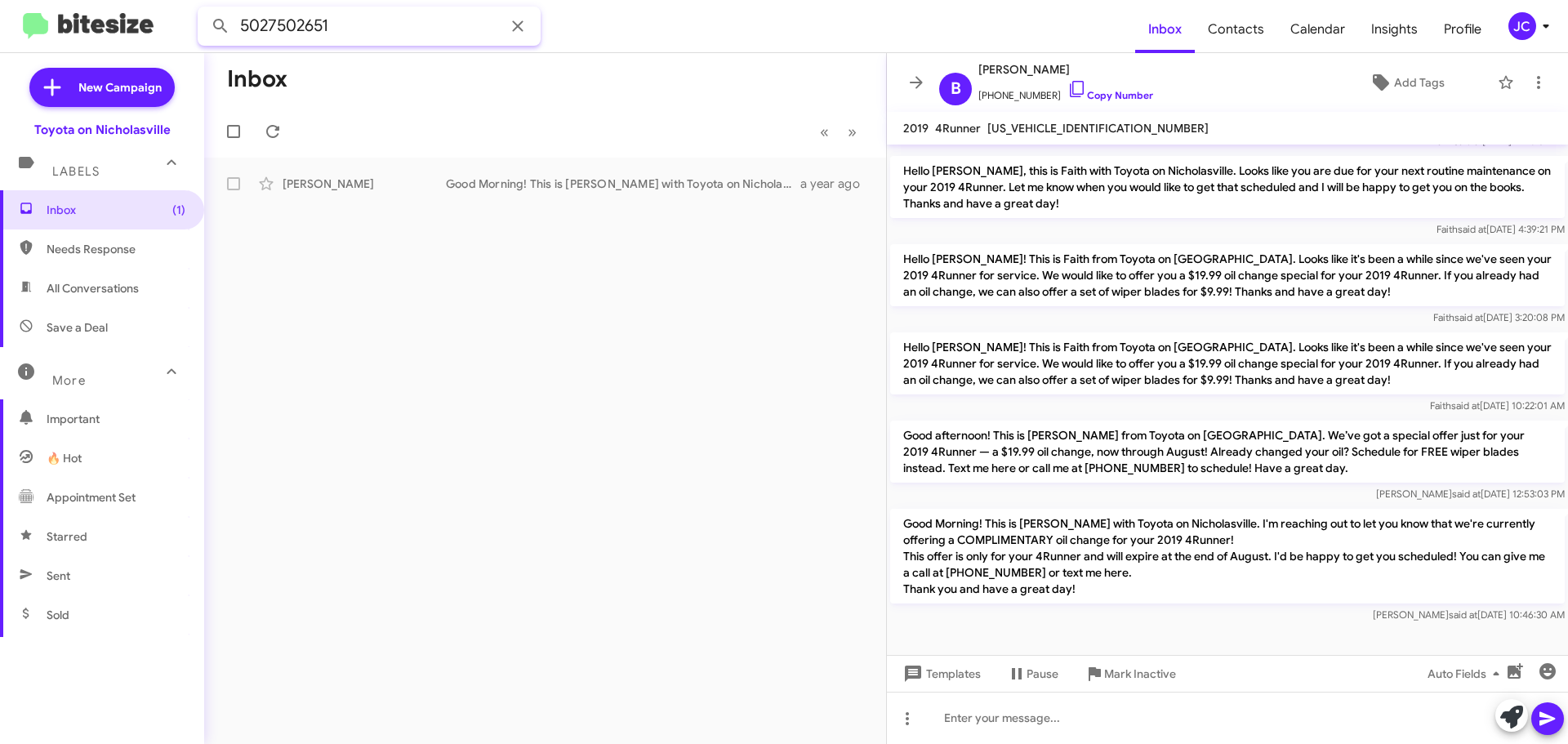
drag, startPoint x: 354, startPoint y: 18, endPoint x: -482, endPoint y: -34, distance: 837.6
click at [0, 0] on html "5027502651 Inbox Contacts Calendar Insights Profile JC New Campaign Toyota on N…" at bounding box center [784, 372] width 1568 height 744
paste input "8599486528"
click at [204, 10] on button at bounding box center [220, 25] width 32 height 32
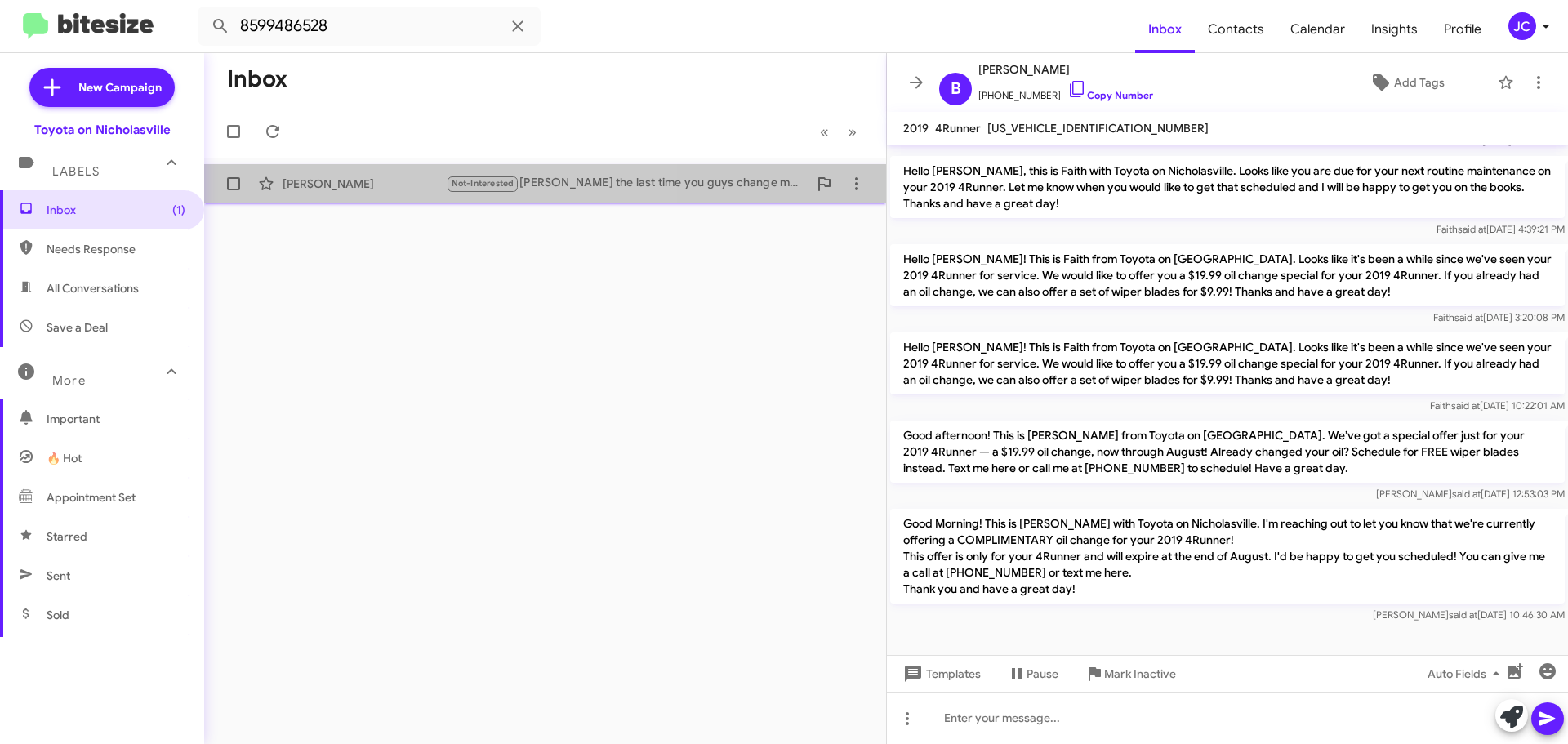
click at [367, 178] on div "[PERSON_NAME]" at bounding box center [364, 183] width 163 height 17
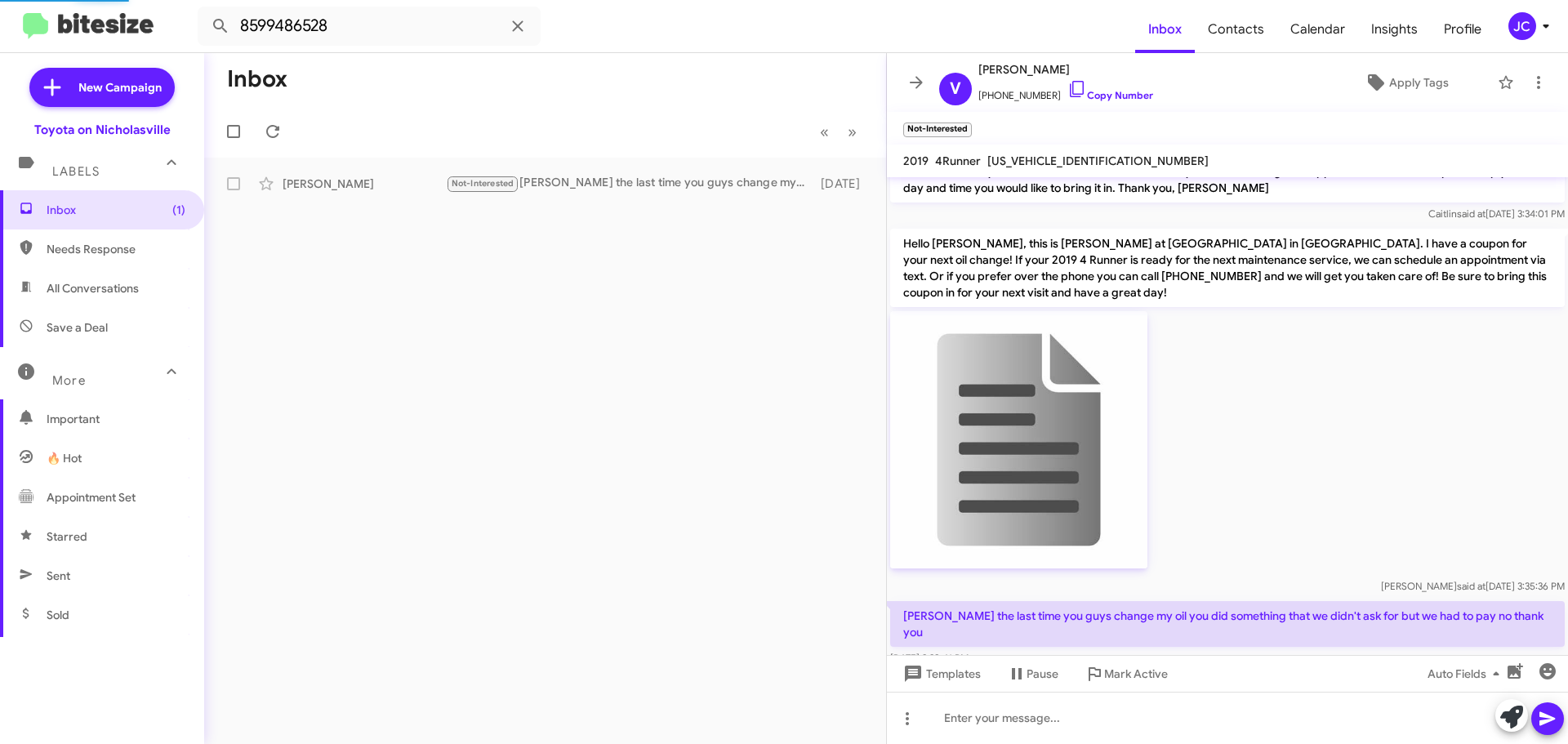
scroll to position [481, 0]
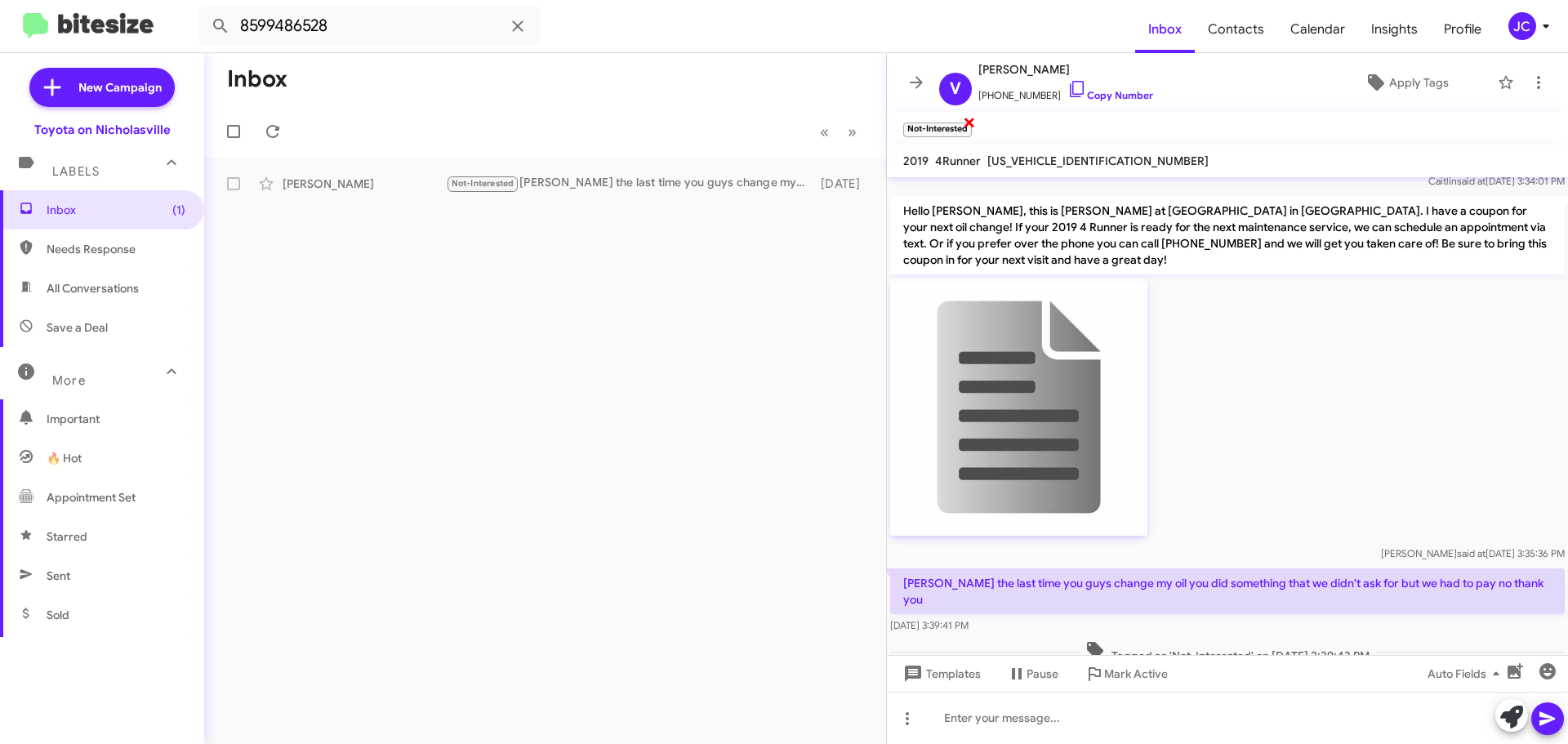
click at [968, 125] on span "×" at bounding box center [969, 121] width 13 height 19
drag, startPoint x: 409, startPoint y: 26, endPoint x: -660, endPoint y: 19, distance: 1069.0
click at [0, 19] on html "8599486528 Inbox Contacts Calendar Insights Profile JC New Campaign Toyota on N…" at bounding box center [784, 372] width 1568 height 744
paste input "8063820"
type input "8598063820"
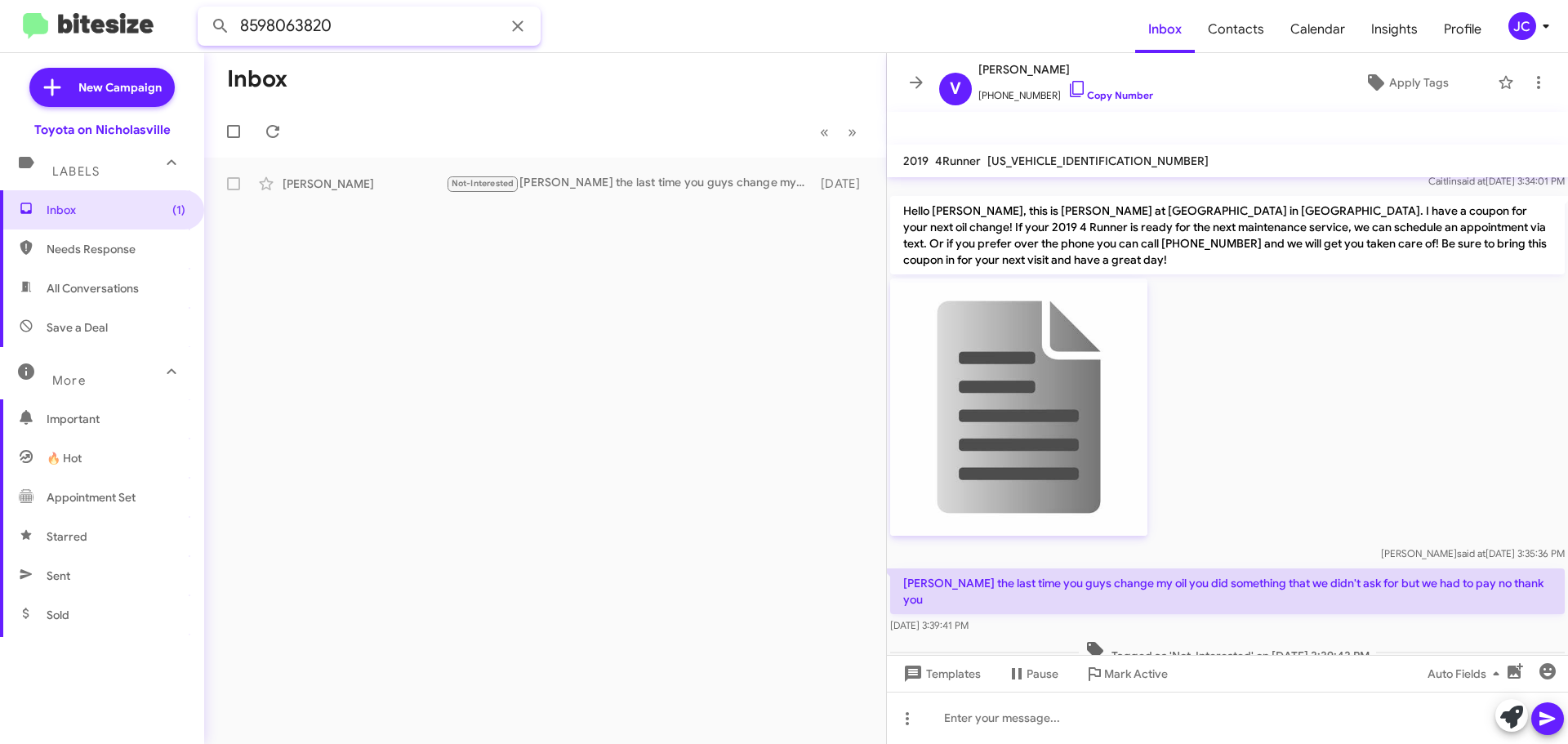
click at [204, 10] on button at bounding box center [220, 25] width 32 height 32
click at [641, 173] on div "William Fite Hello William, Jessika again from Toyota on Nicholasville. There i…" at bounding box center [545, 183] width 656 height 32
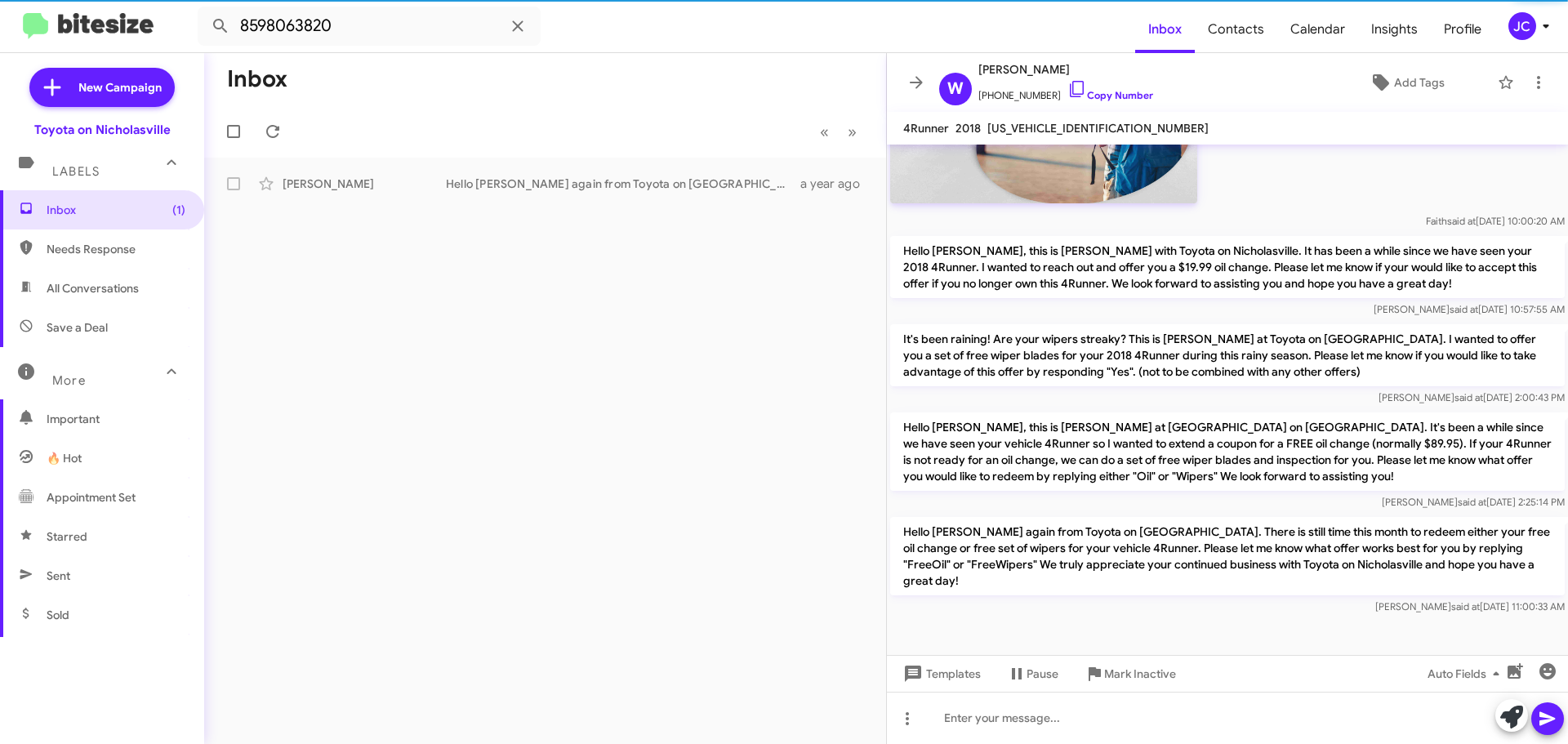
scroll to position [856, 0]
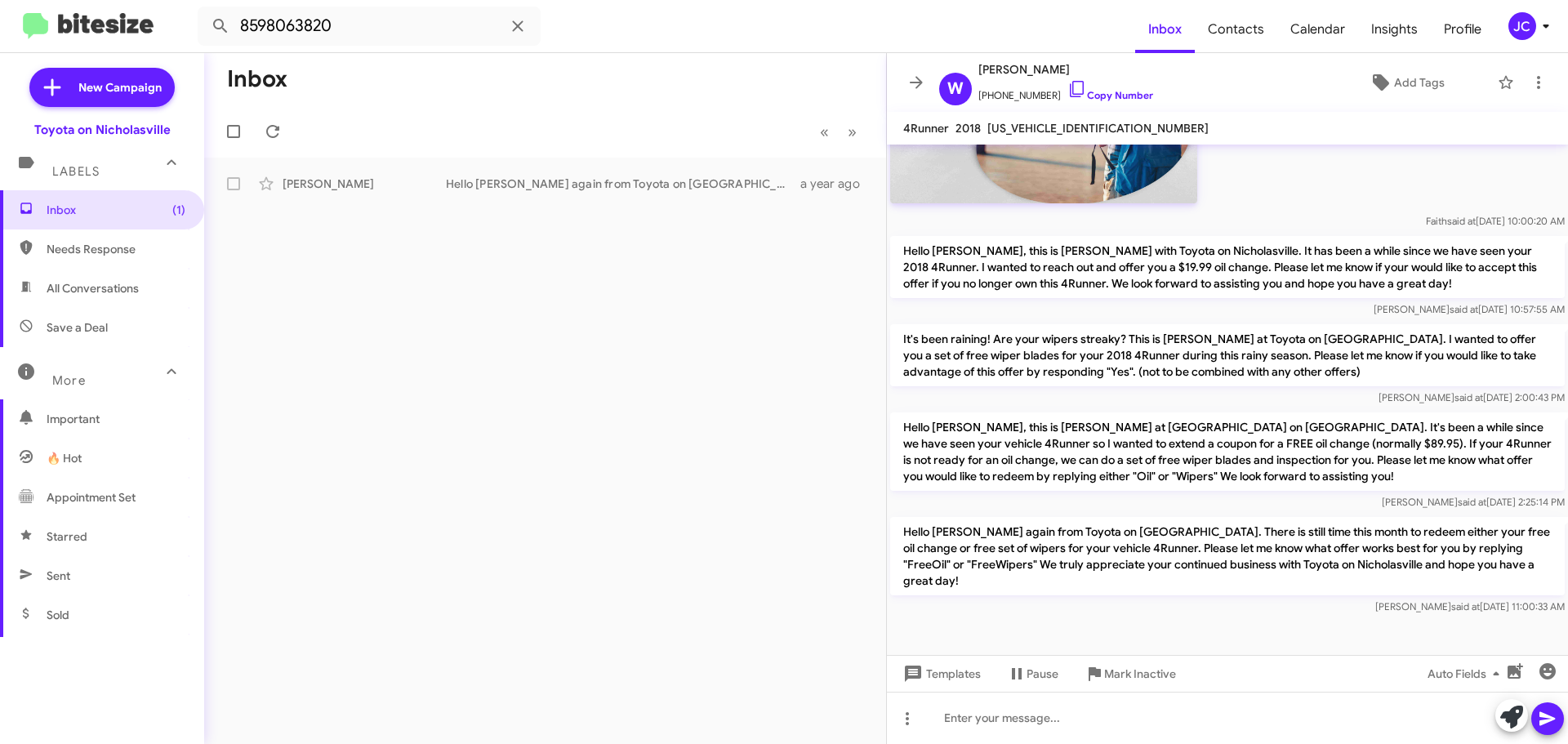
click at [1052, 461] on p "Hello William, this is Jessika at Toyota on Nicholasville. It's been a while si…" at bounding box center [1227, 451] width 674 height 79
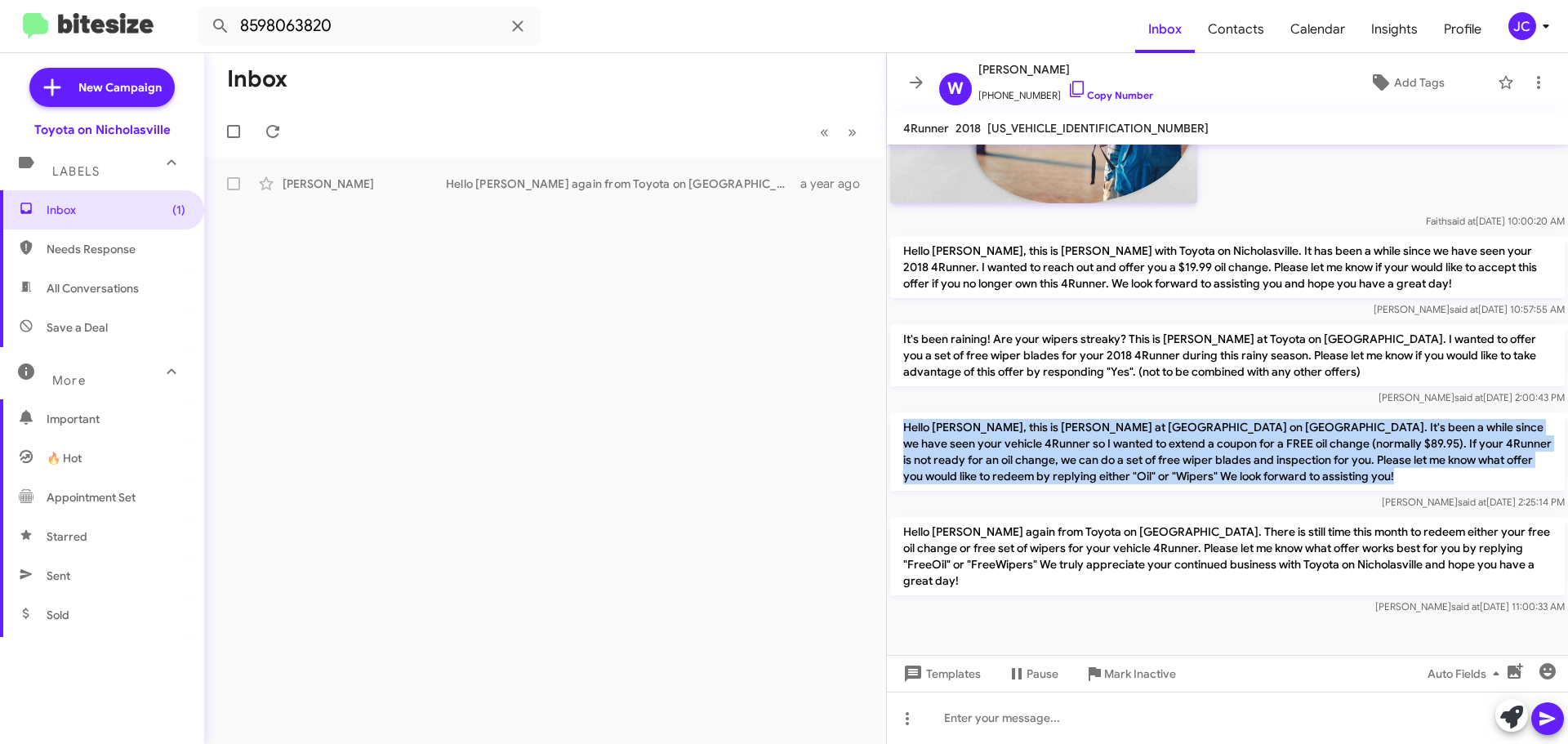
click at [1052, 461] on p "Hello William, this is Jessika at Toyota on Nicholasville. It's been a while si…" at bounding box center [1227, 451] width 674 height 79
copy p "Hello William, this is Jessika at Toyota on Nicholasville. It's been a while si…"
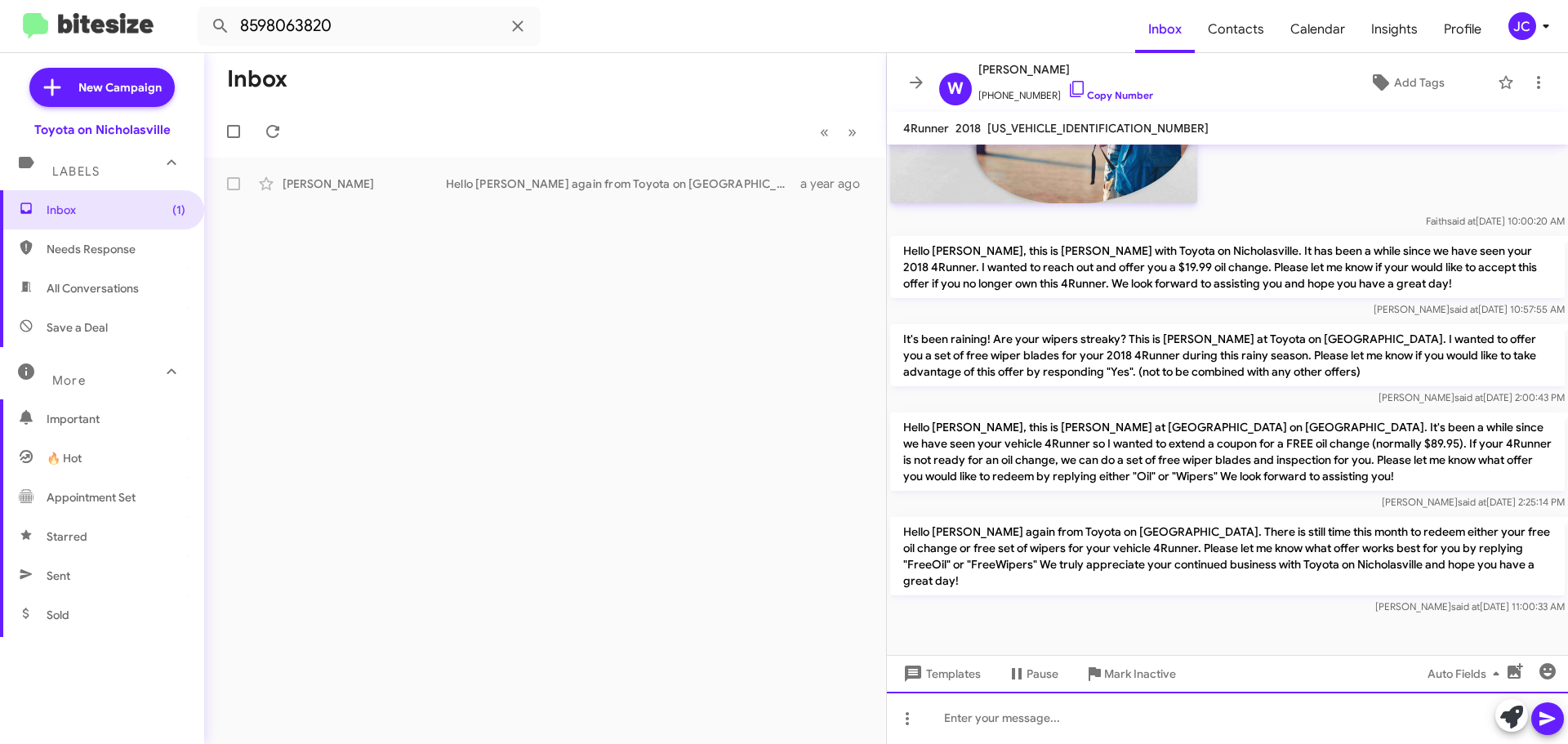
click at [967, 720] on div at bounding box center [1228, 718] width 681 height 52
paste div
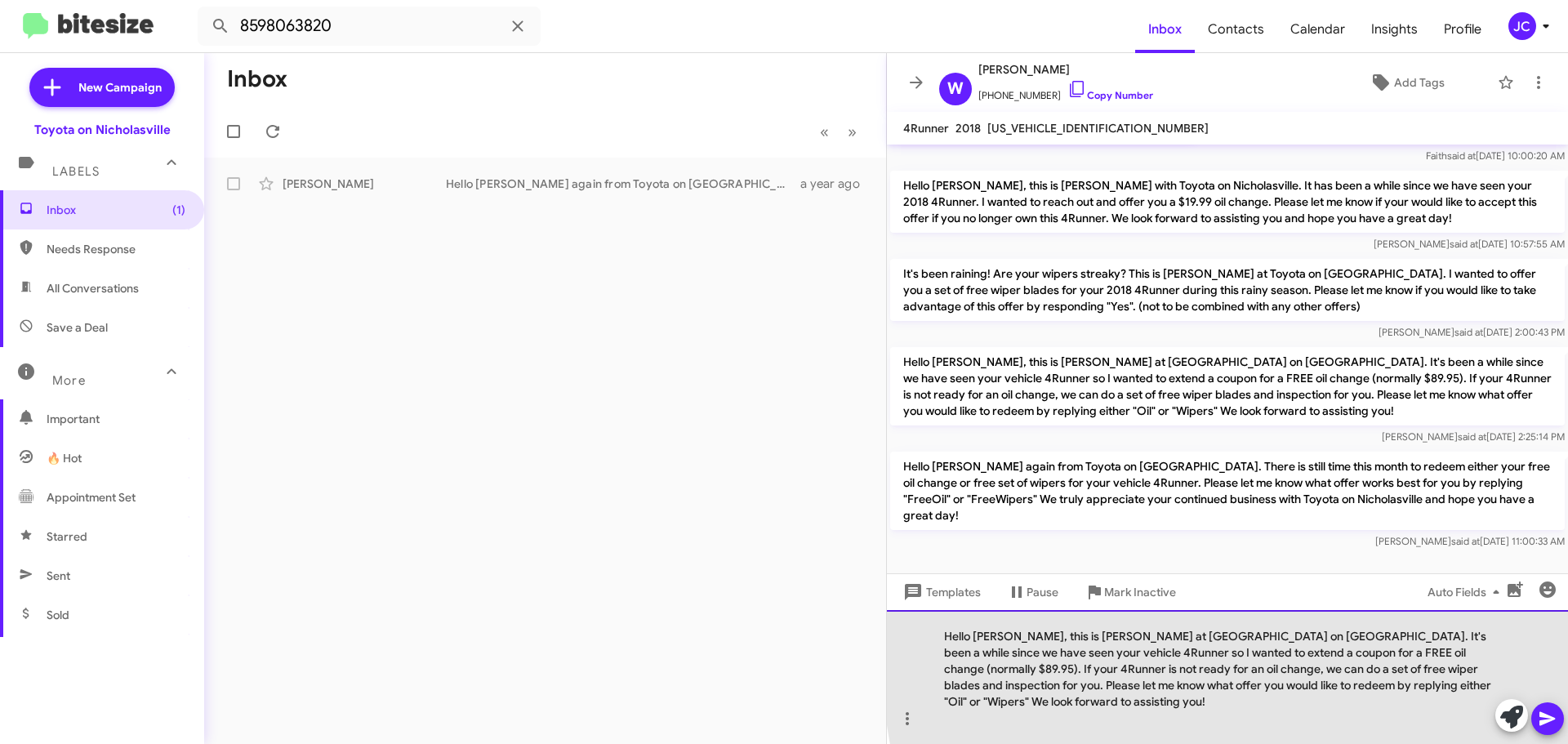
click at [1485, 652] on div "Hello William, this is Jessika at Toyota on Nicholasville. It's been a while si…" at bounding box center [1228, 677] width 681 height 134
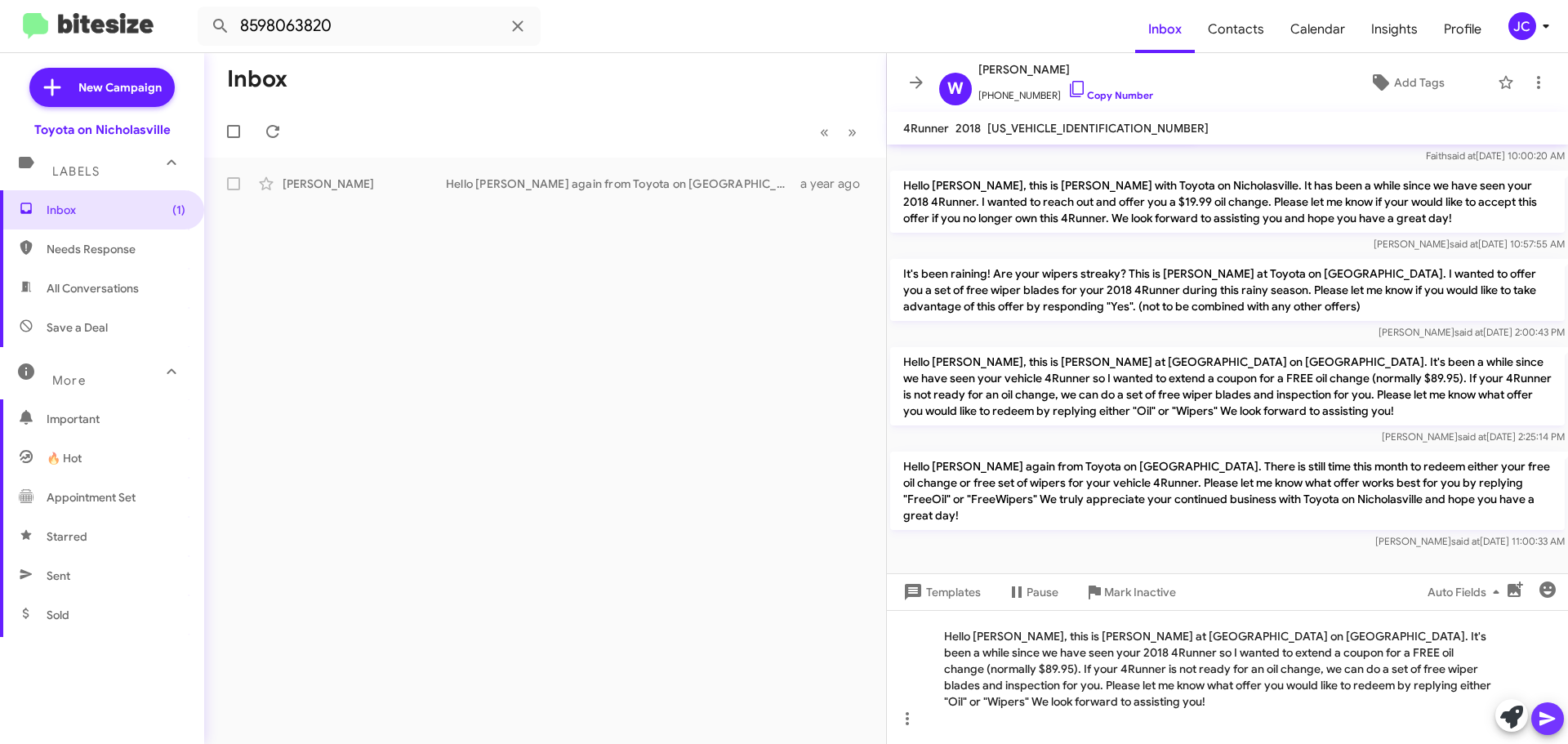
click at [1549, 724] on icon at bounding box center [1547, 719] width 19 height 19
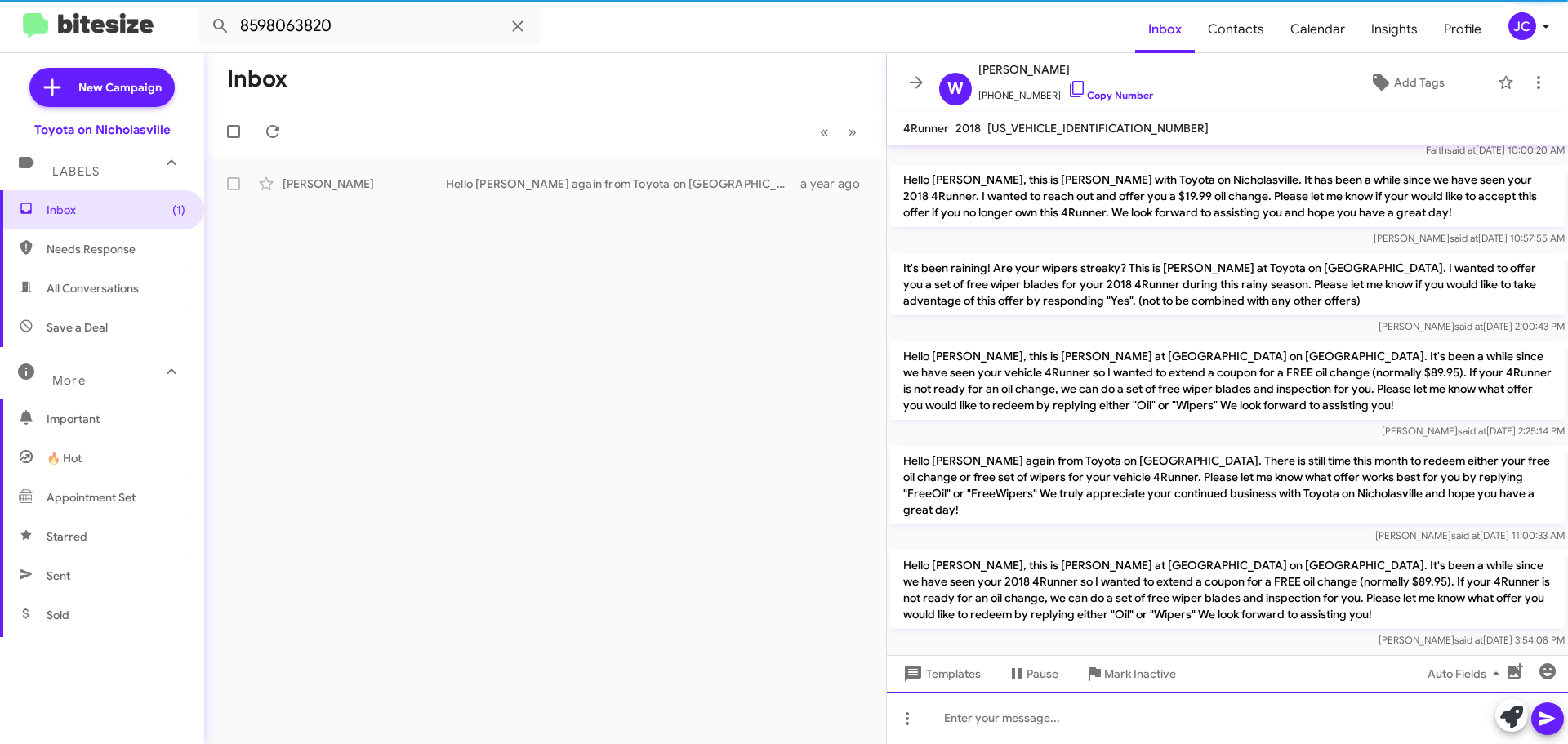
scroll to position [964, 0]
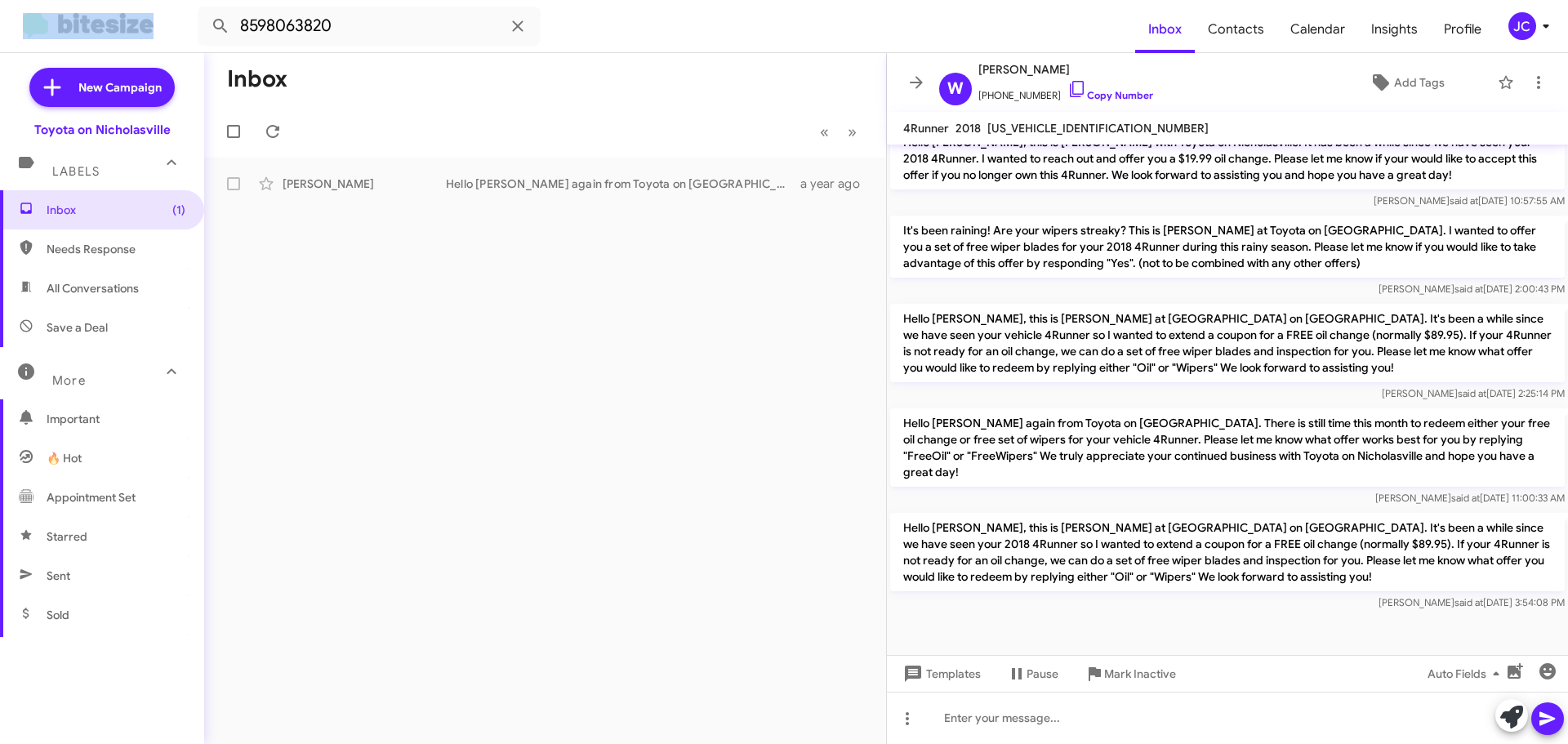
drag, startPoint x: 375, startPoint y: 6, endPoint x: -175, endPoint y: 7, distance: 550.0
click at [0, 7] on html "8598063820 Inbox Contacts Calendar Insights Profile JC New Campaign Toyota on N…" at bounding box center [784, 372] width 1568 height 744
click at [485, 138] on mat-toolbar-row "« Previous » Next" at bounding box center [545, 132] width 682 height 52
click at [384, 31] on input "8598063820" at bounding box center [368, 25] width 343 height 39
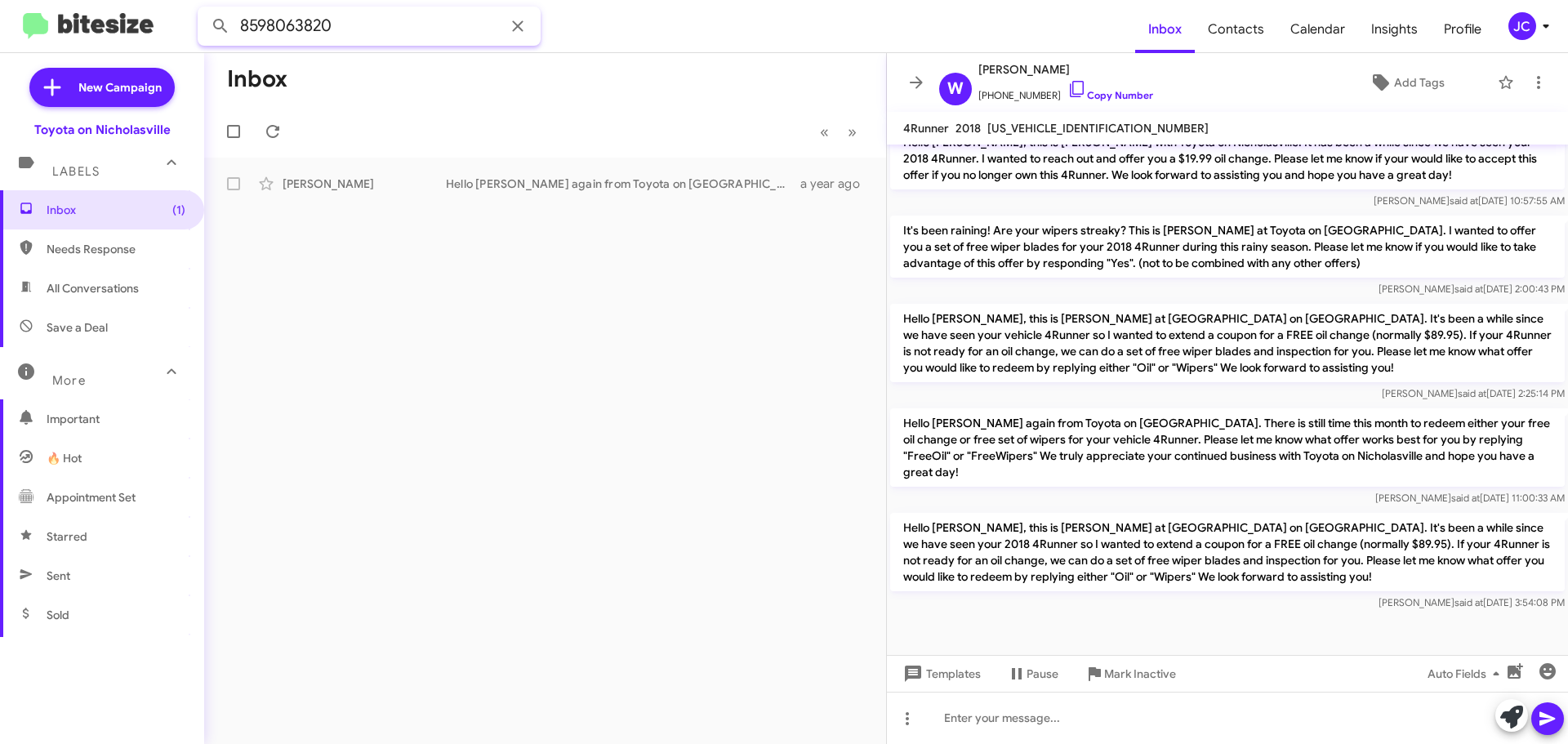
click at [384, 31] on input "8598063820" at bounding box center [368, 25] width 343 height 39
click at [121, 202] on span "Inbox (1)" at bounding box center [102, 210] width 204 height 39
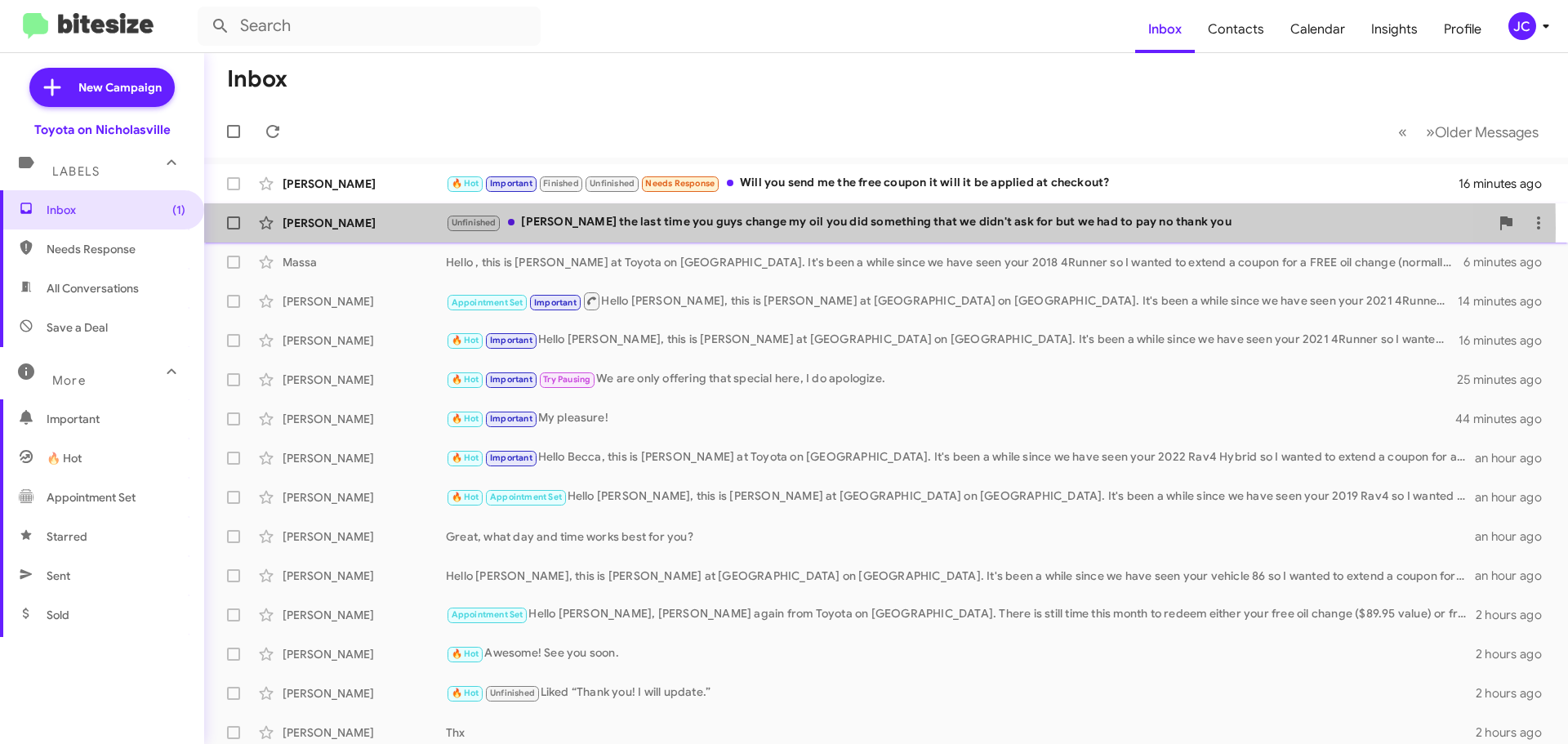
click at [373, 228] on div "Vickie King" at bounding box center [364, 223] width 163 height 17
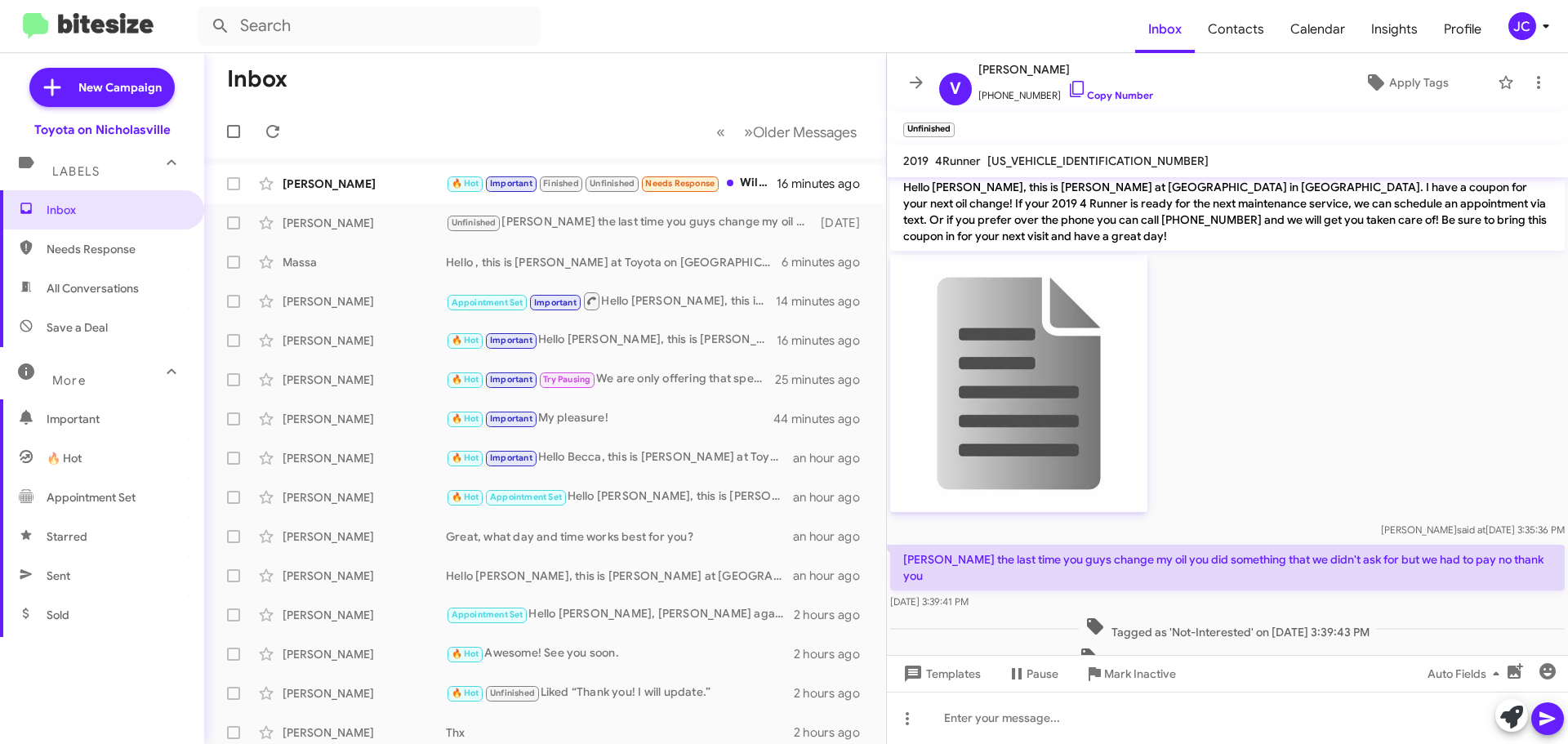
scroll to position [515, 0]
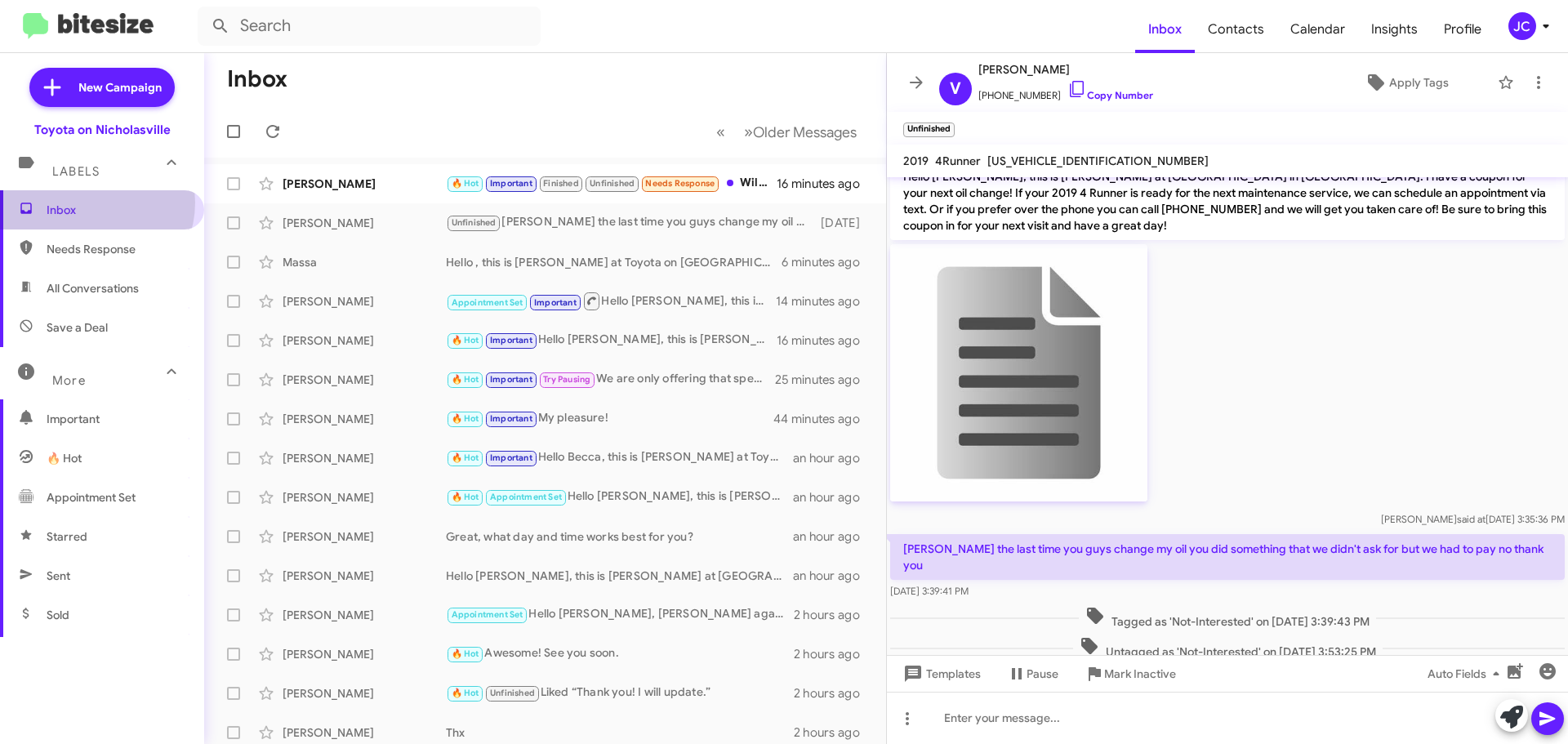
click at [89, 203] on span "Inbox" at bounding box center [115, 210] width 139 height 17
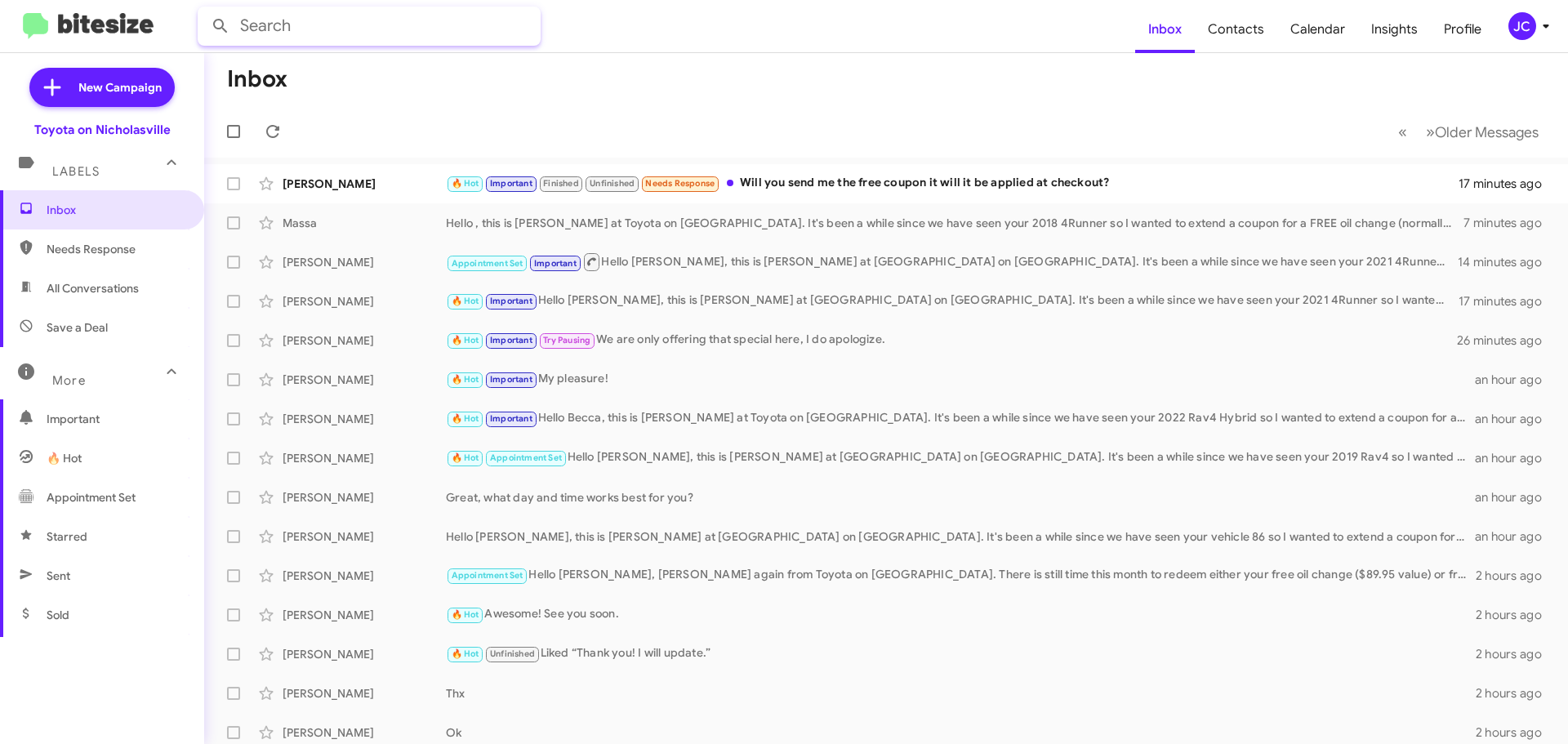
click at [356, 36] on input "text" at bounding box center [368, 25] width 343 height 39
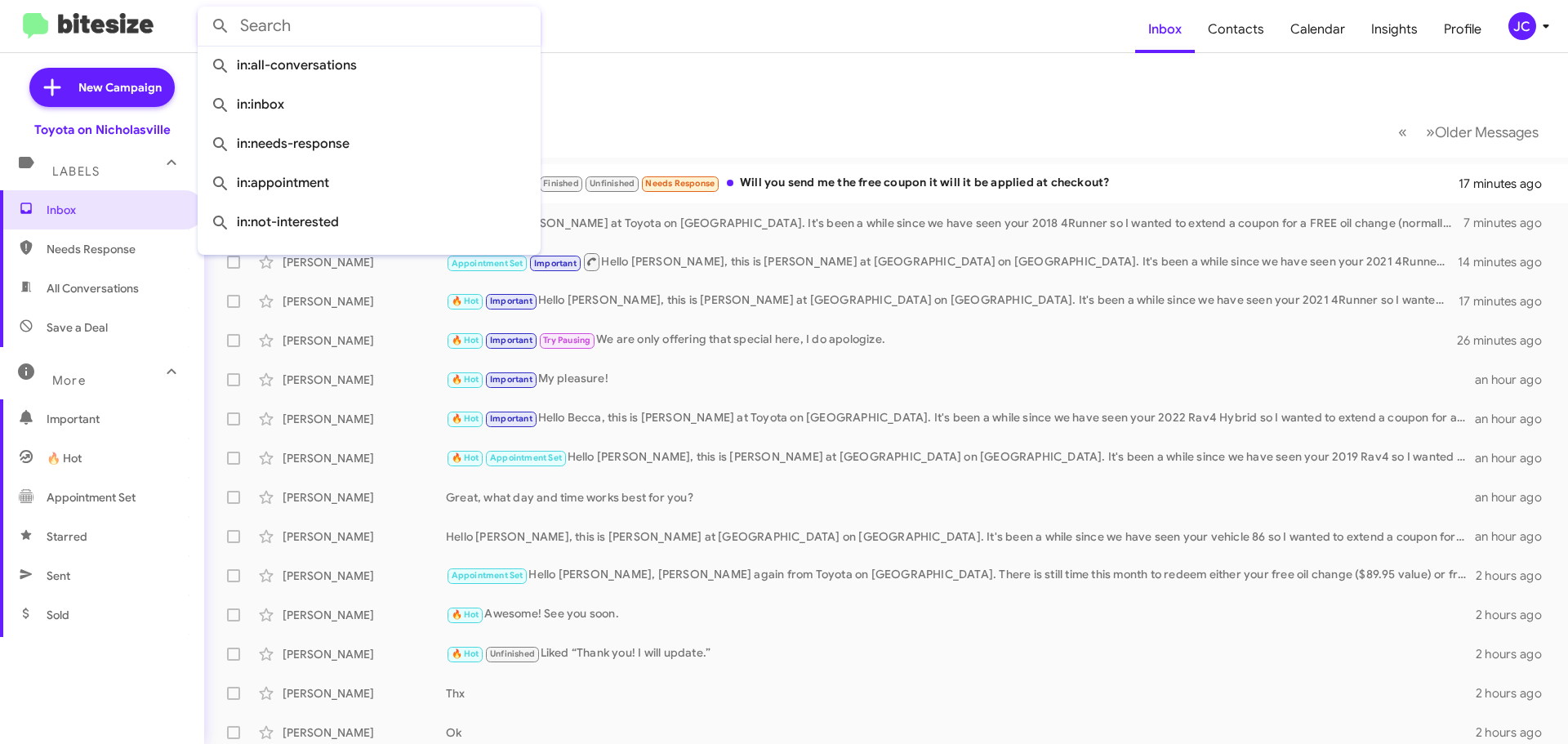
paste input "8595096506"
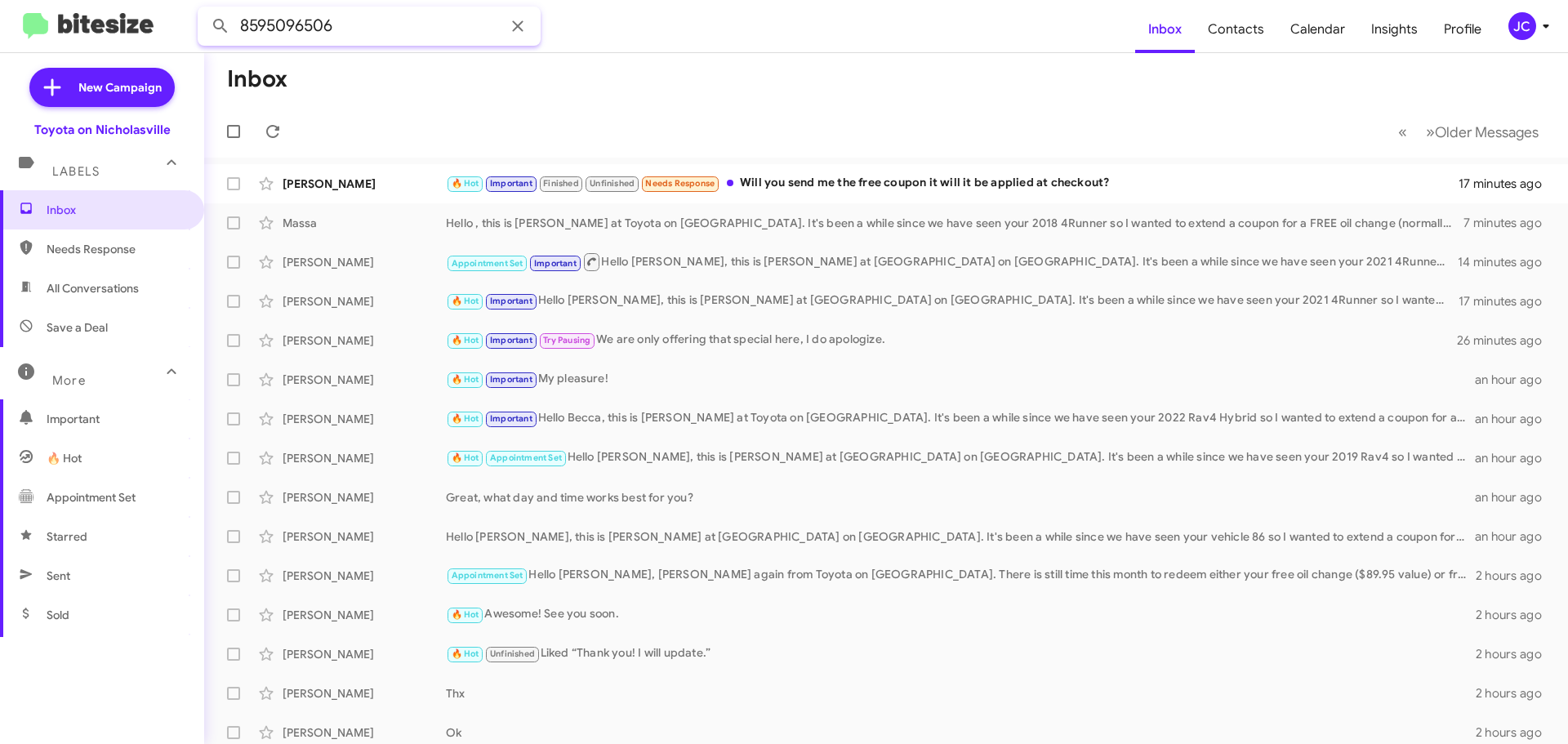
click at [204, 10] on button at bounding box center [220, 25] width 32 height 32
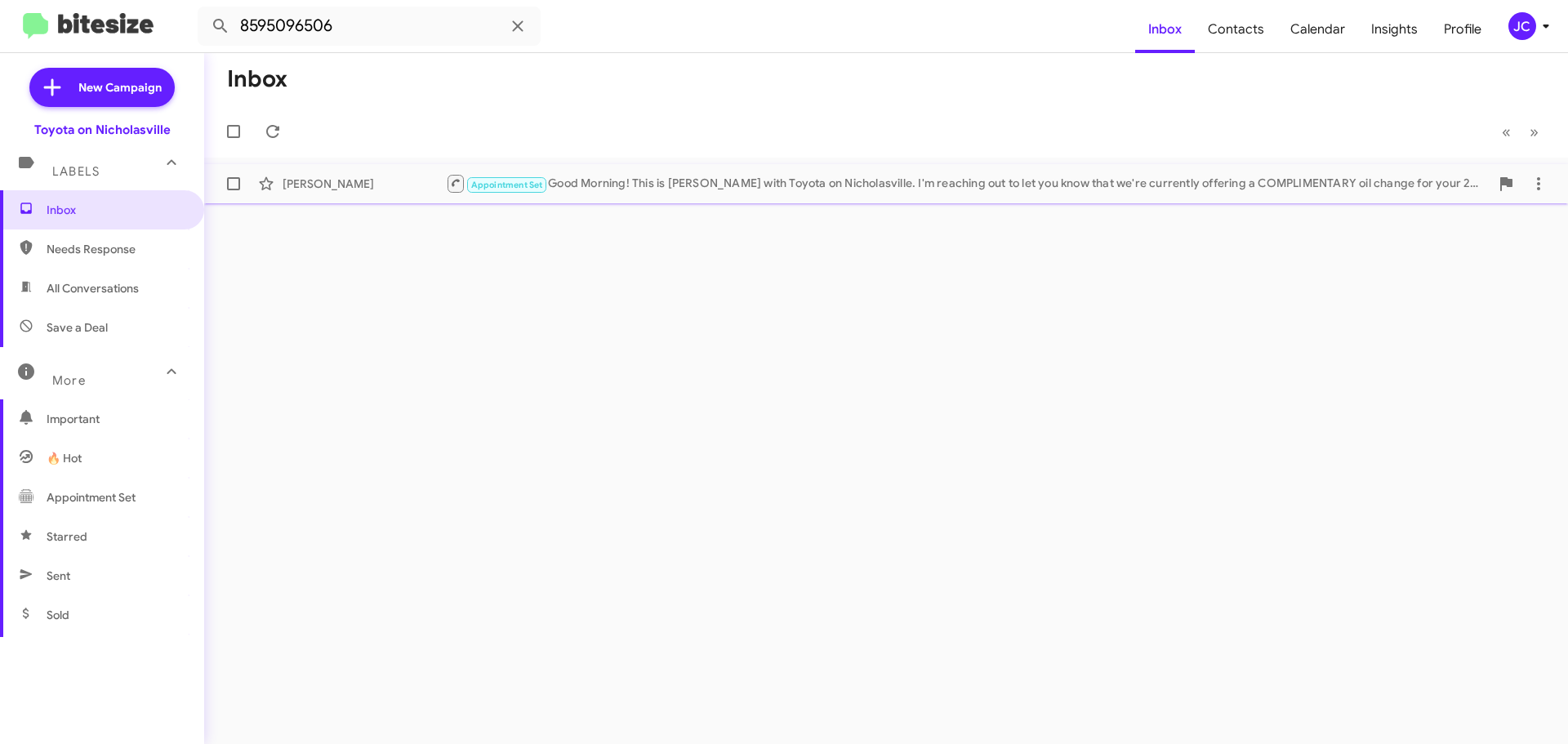
click at [327, 196] on div "Rick Johnson Appointment Set Good Morning! This is Amanda with Toyota on Nichol…" at bounding box center [886, 183] width 1338 height 32
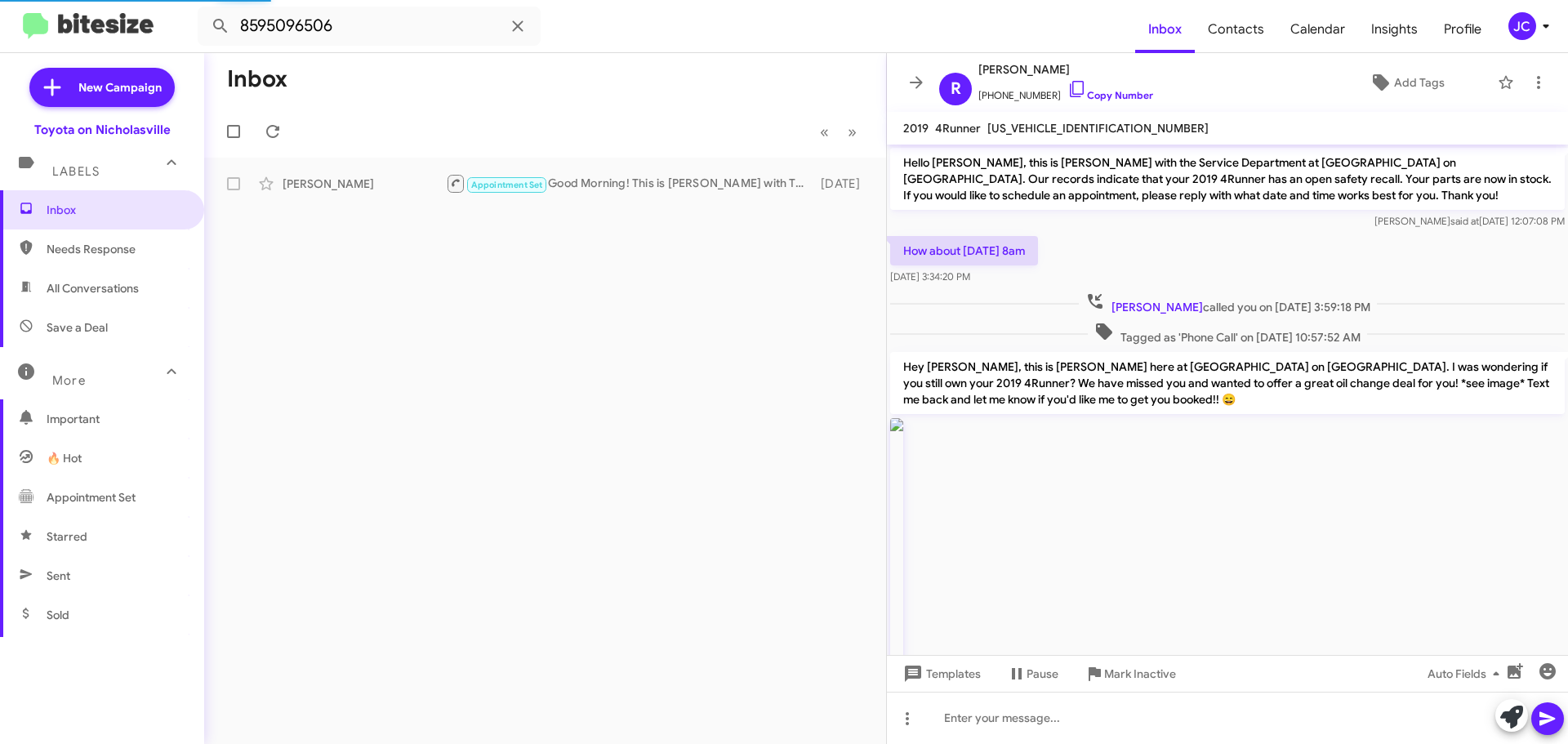
scroll to position [2533, 0]
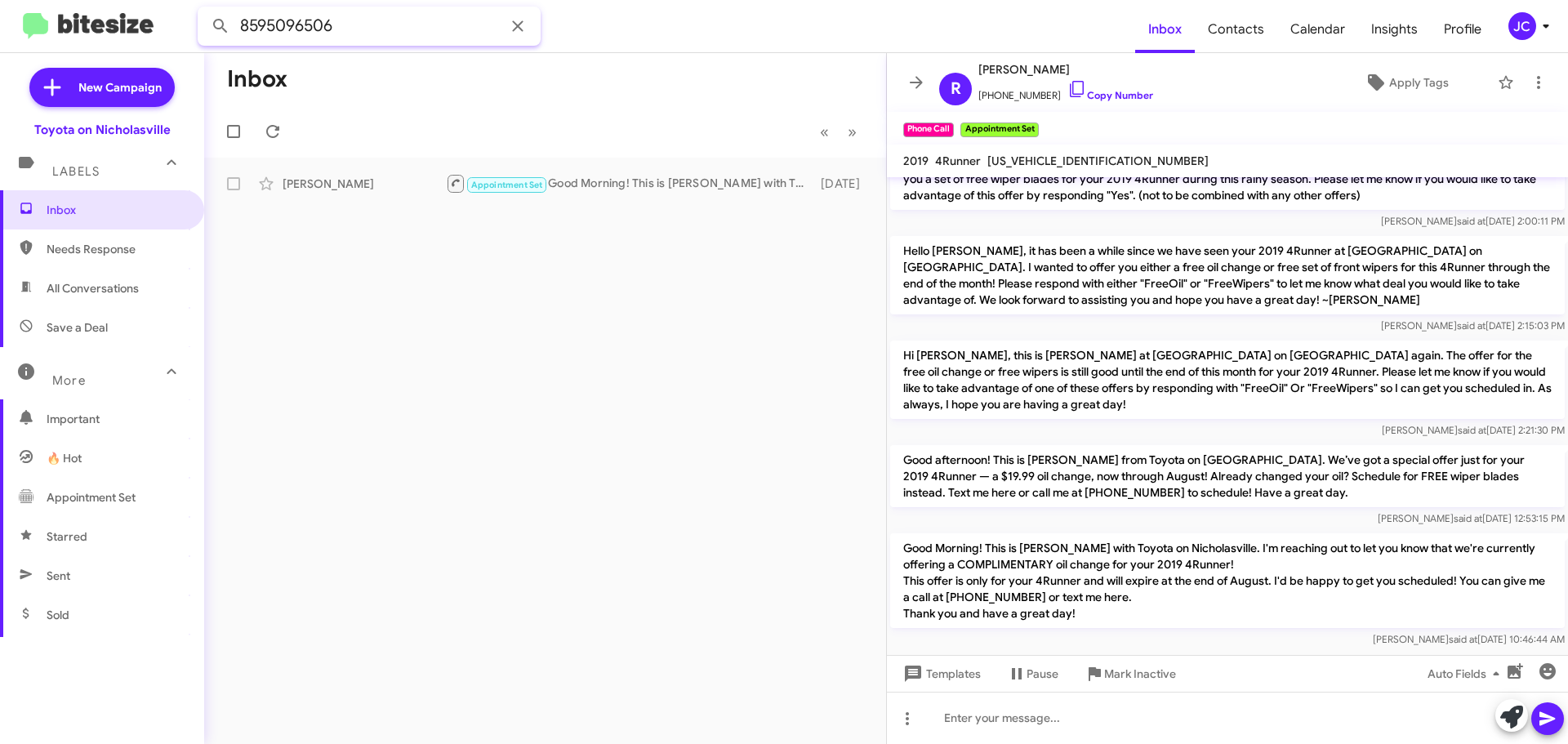
drag, startPoint x: 386, startPoint y: 31, endPoint x: -187, endPoint y: 24, distance: 573.0
click at [0, 24] on html "8595096506 Inbox Contacts Calendar Insights Profile JC New Campaign Toyota on N…" at bounding box center [784, 372] width 1568 height 744
paste input "831351"
type input "8595831351"
click at [204, 10] on button at bounding box center [220, 25] width 32 height 32
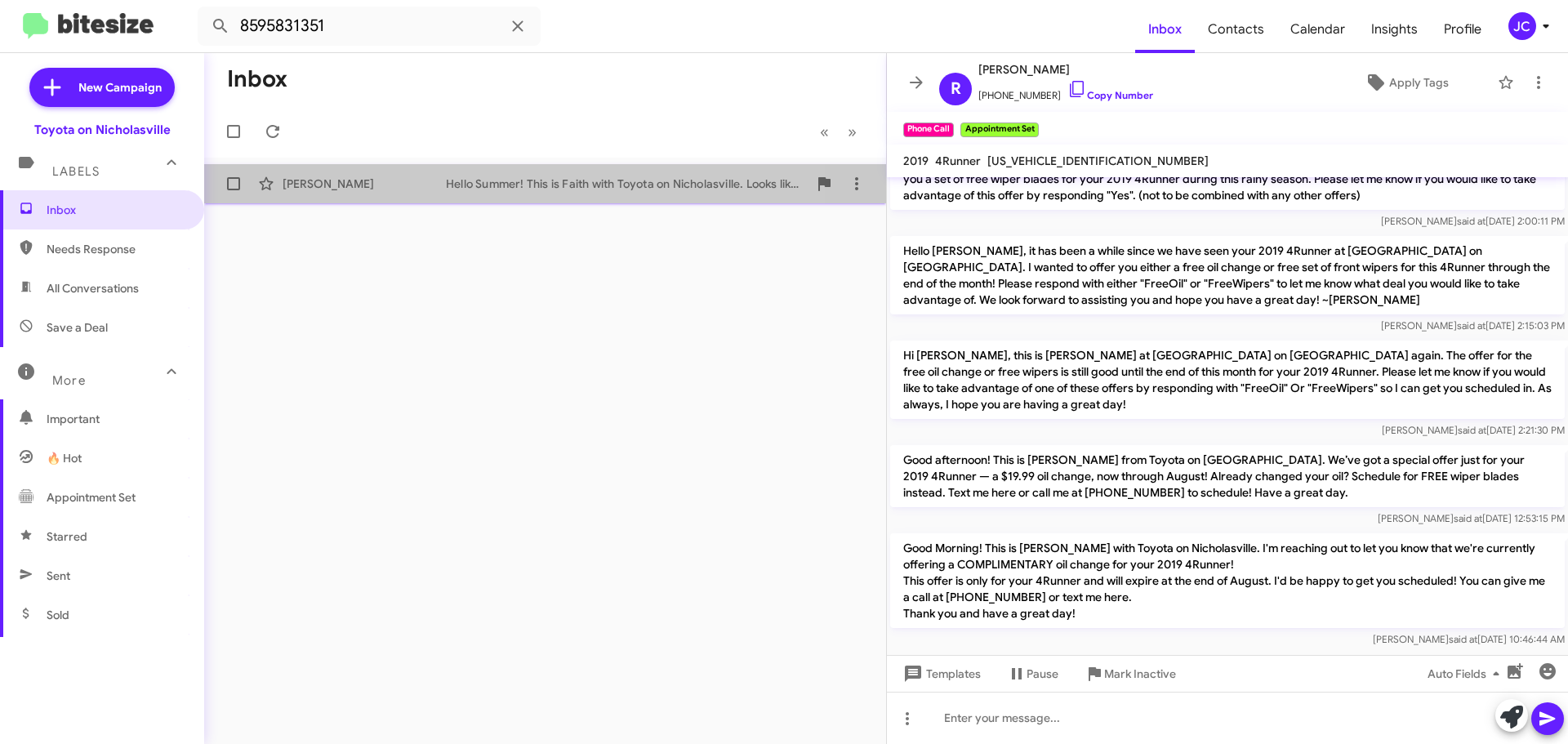
click at [545, 171] on div "Summer Blair Hello Summer! This is Faith with Toyota on Nicholasville. Looks li…" at bounding box center [545, 183] width 656 height 32
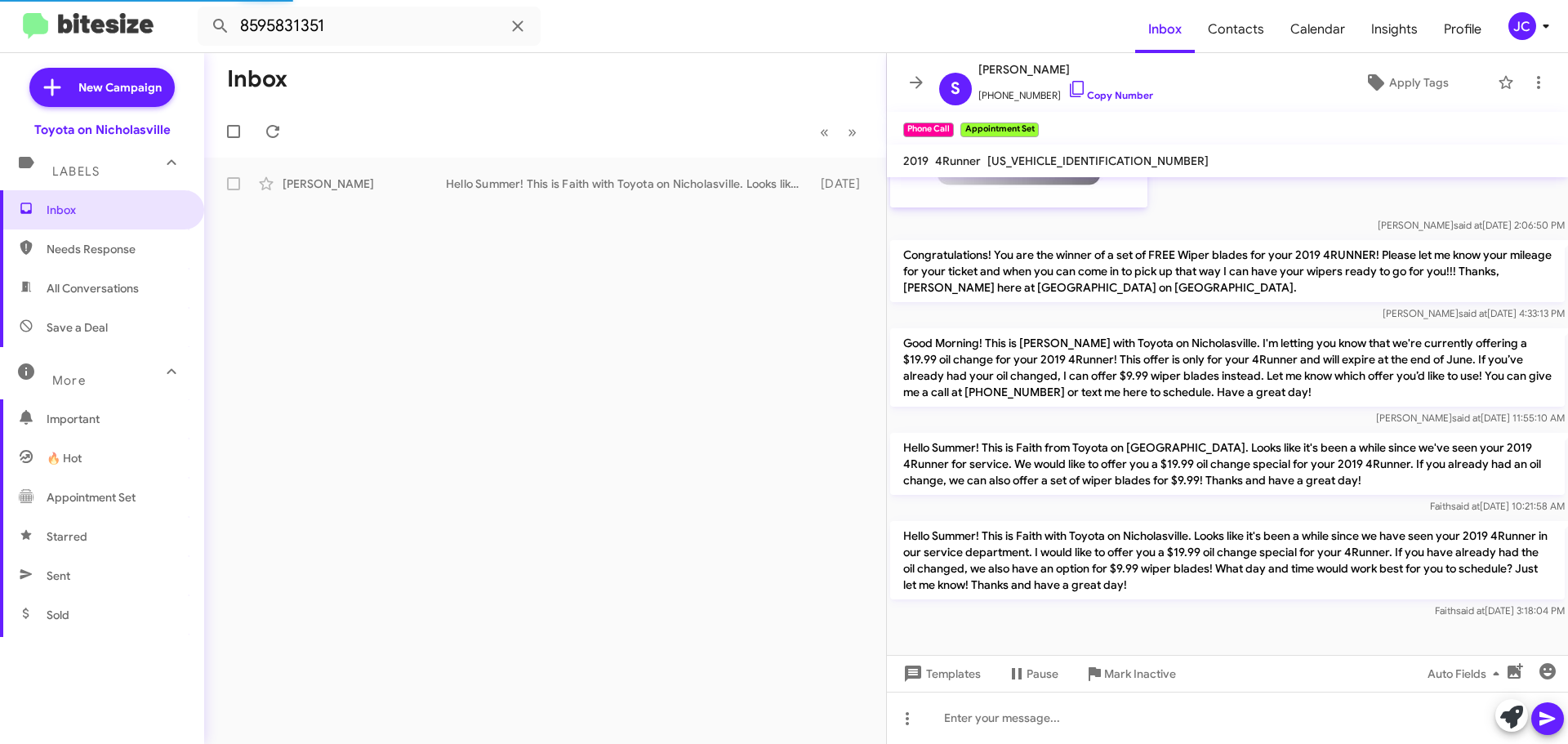
scroll to position [2724, 0]
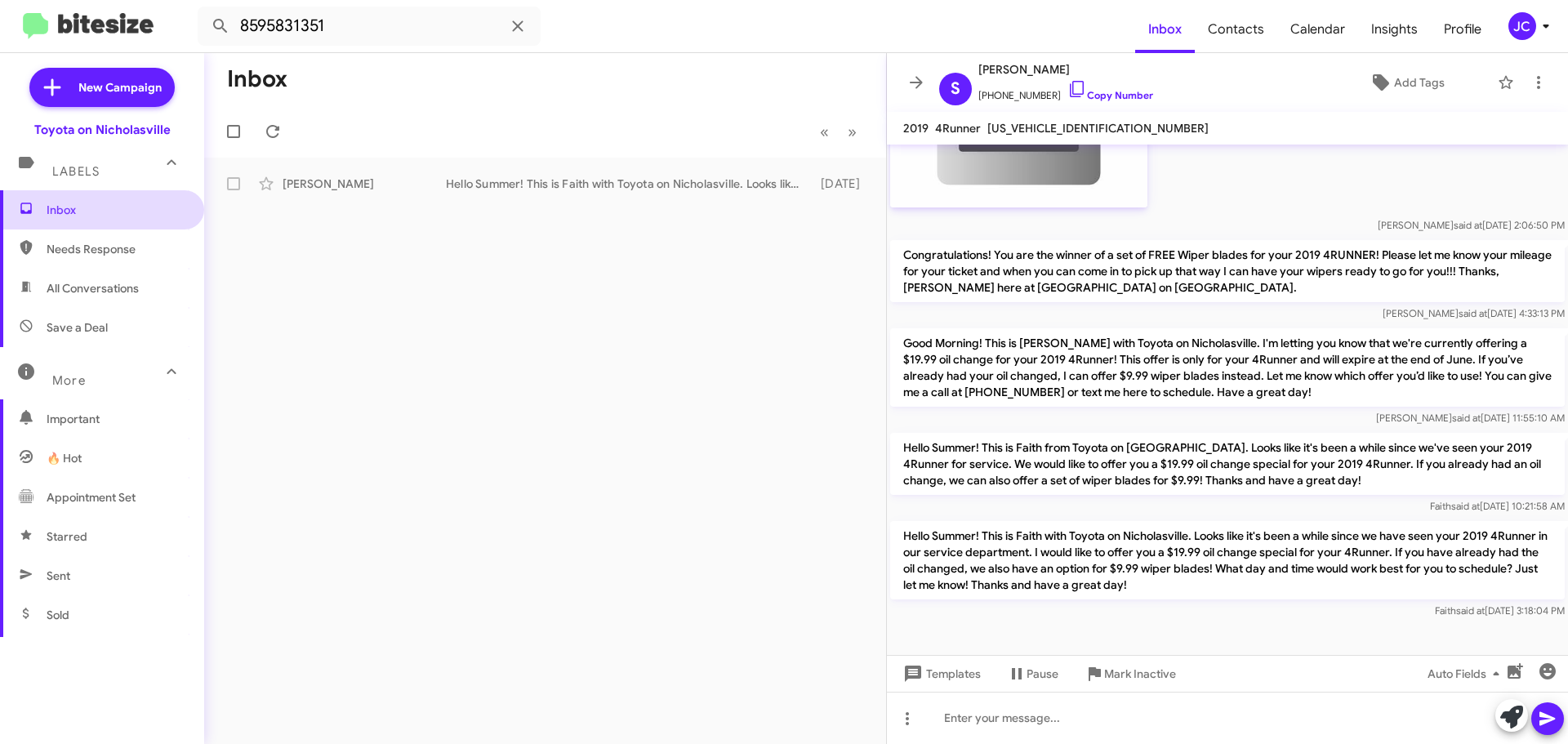
click at [119, 198] on span "Inbox" at bounding box center [102, 210] width 204 height 39
